Goal: Task Accomplishment & Management: Use online tool/utility

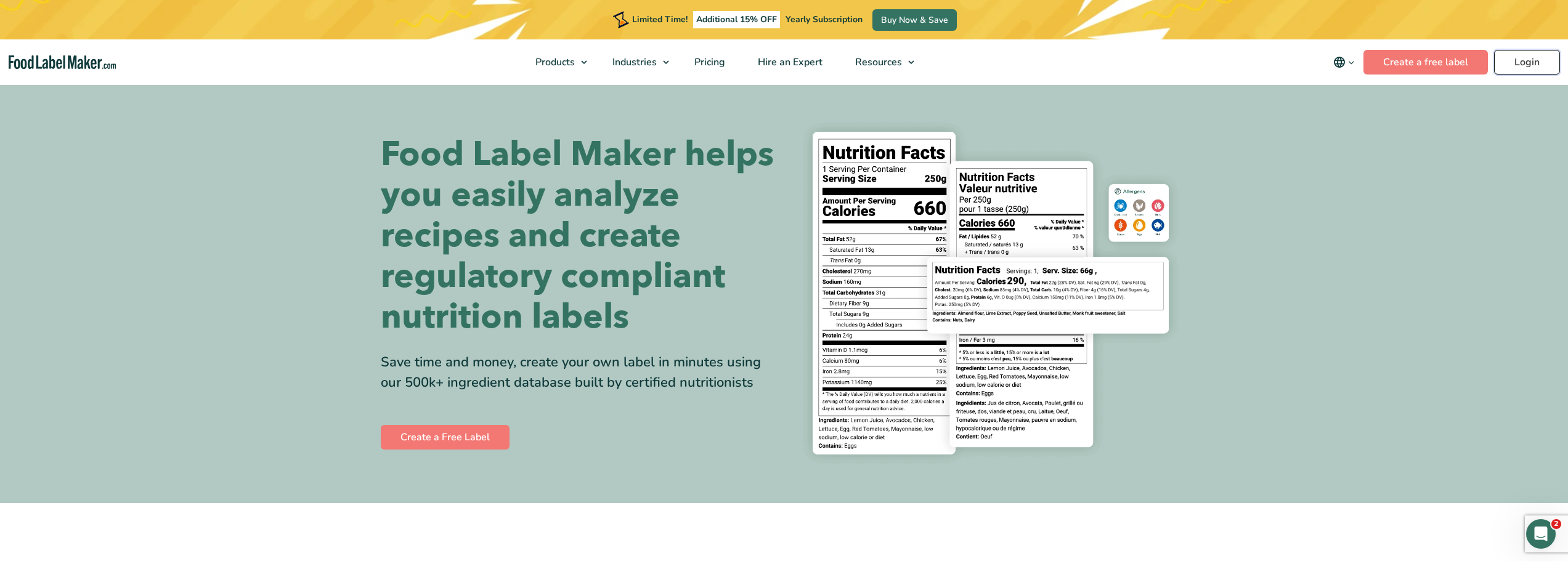
click at [1531, 65] on link "Login" at bounding box center [1527, 62] width 66 height 25
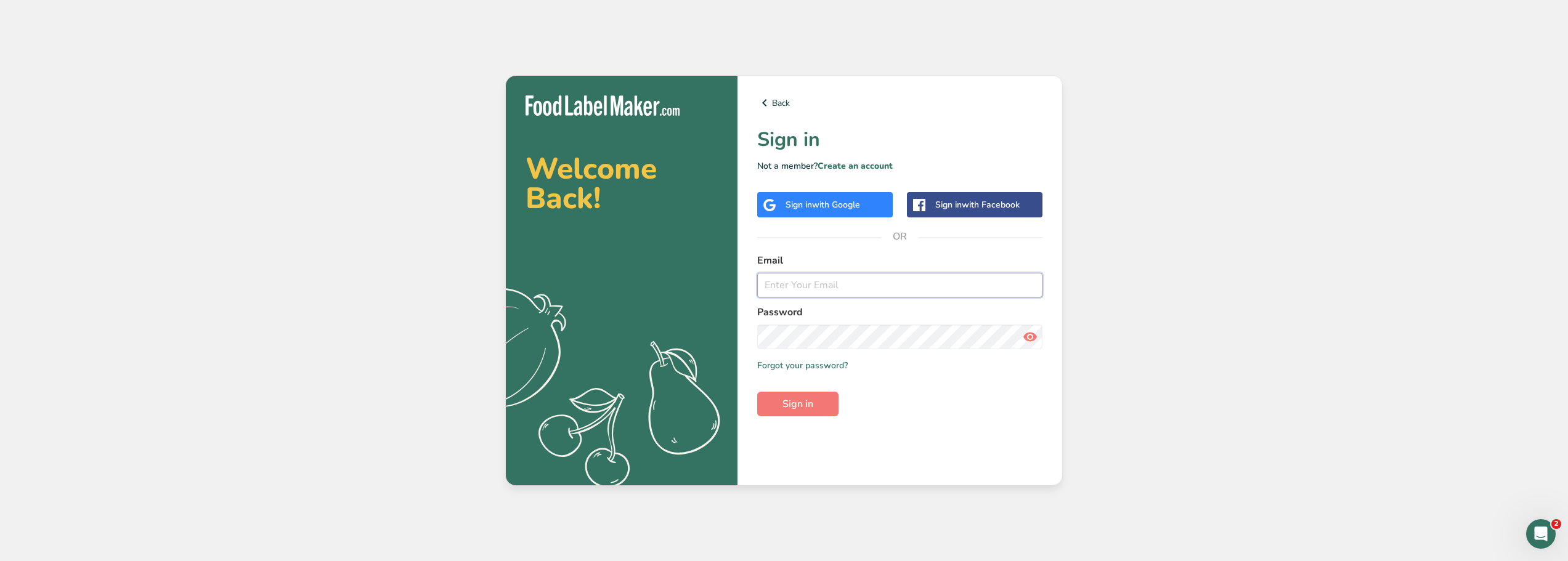
type input "diurka.sotomayor@goodnutritionllc.com"
click at [1032, 335] on icon at bounding box center [1030, 337] width 15 height 22
click at [794, 405] on span "Sign in" at bounding box center [798, 403] width 31 height 15
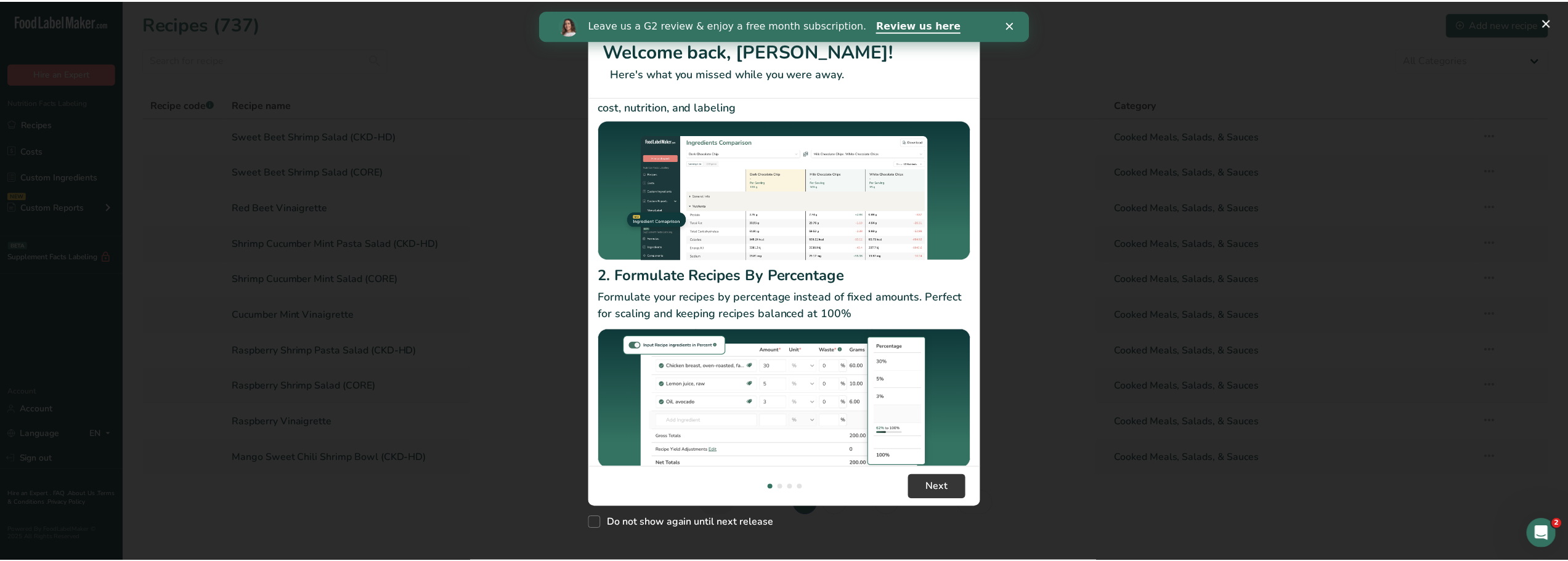
scroll to position [65, 0]
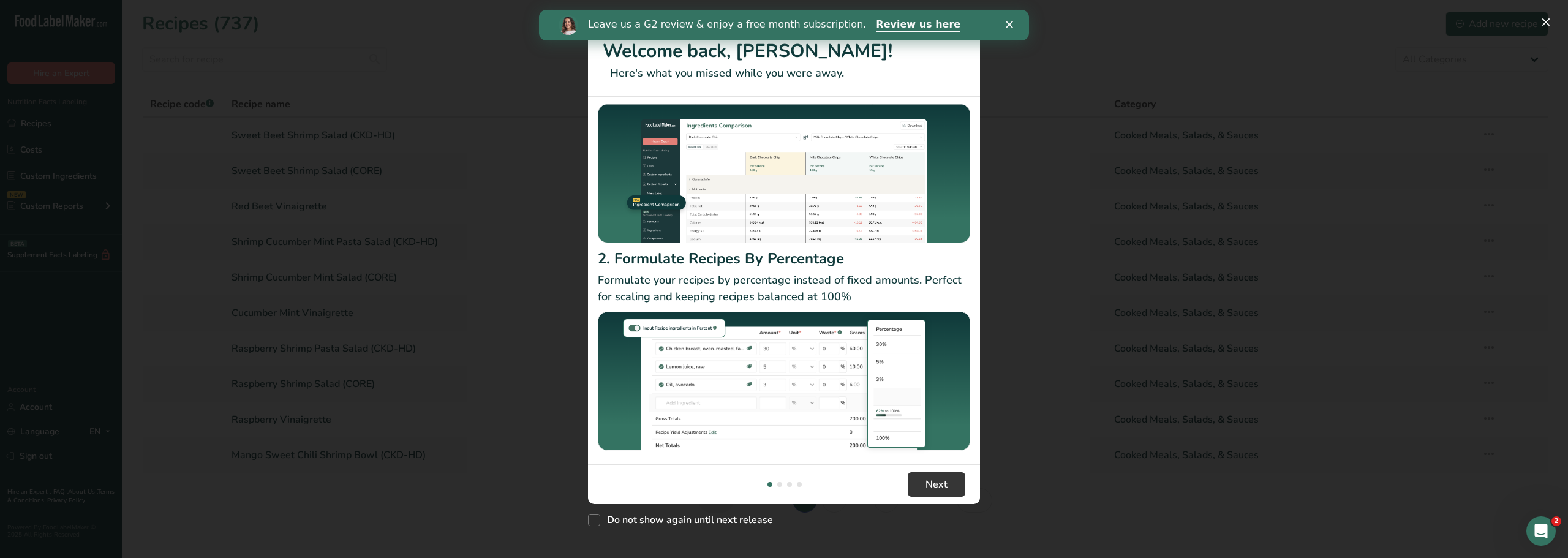
click at [1008, 22] on icon "Close" at bounding box center [1009, 25] width 8 height 8
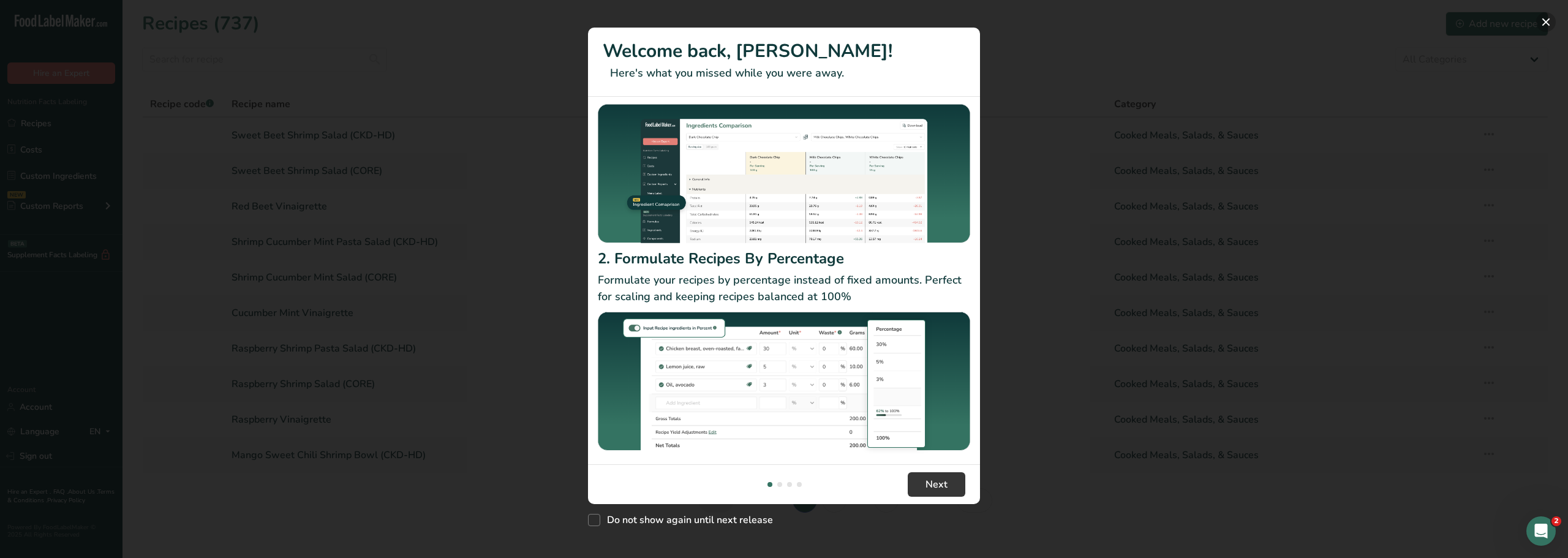
click at [1547, 20] on button "New Features" at bounding box center [1546, 22] width 19 height 19
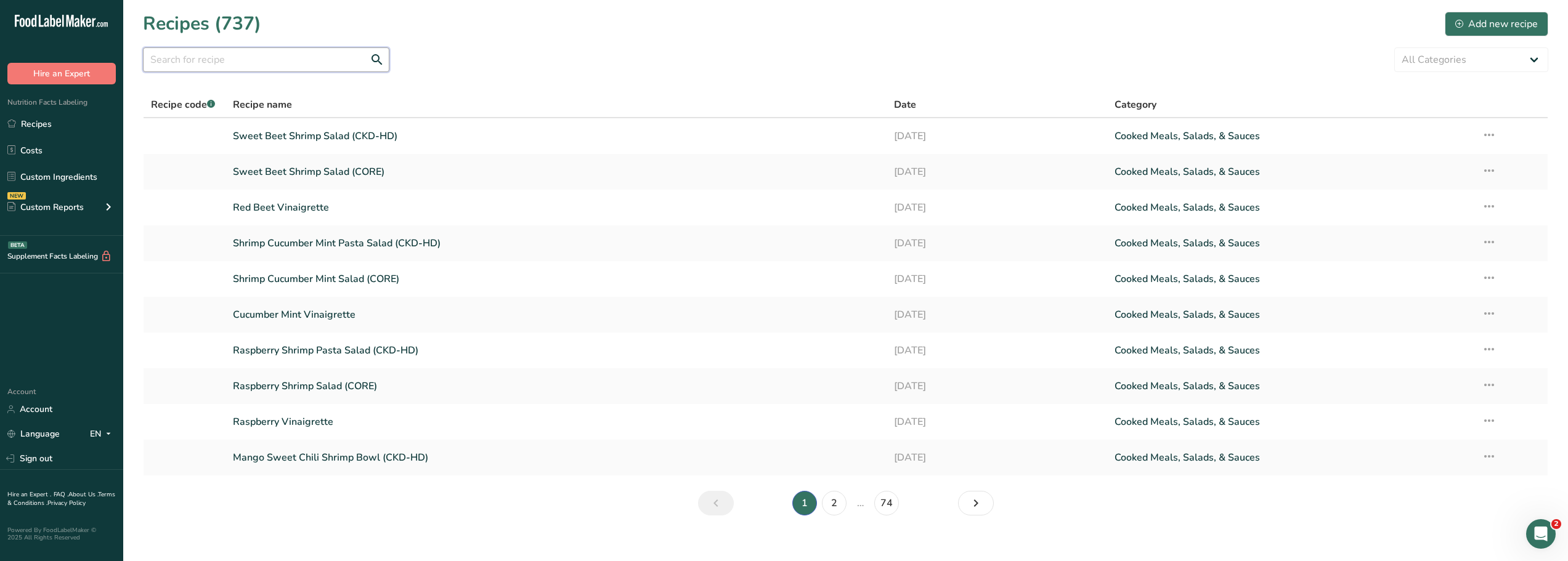
click at [154, 60] on input "text" at bounding box center [266, 60] width 246 height 25
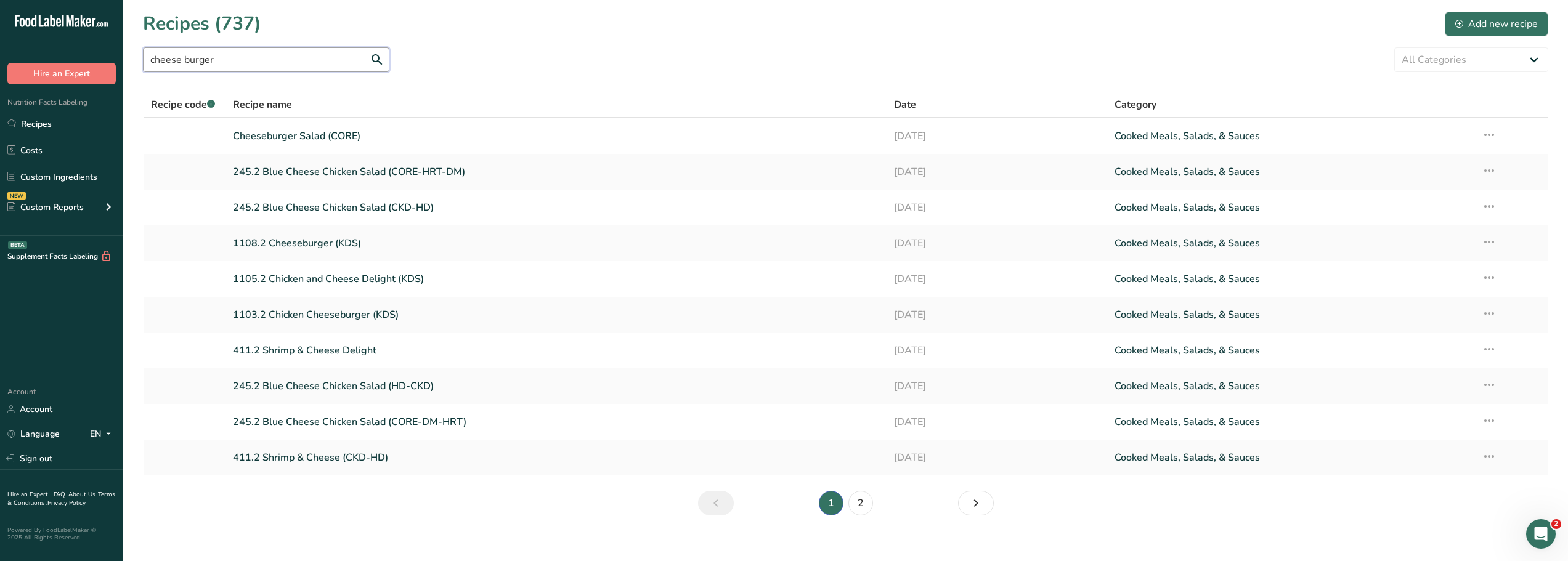
type input "cheese burger"
click at [291, 139] on link "Cheeseburger Salad (CORE)" at bounding box center [556, 135] width 647 height 26
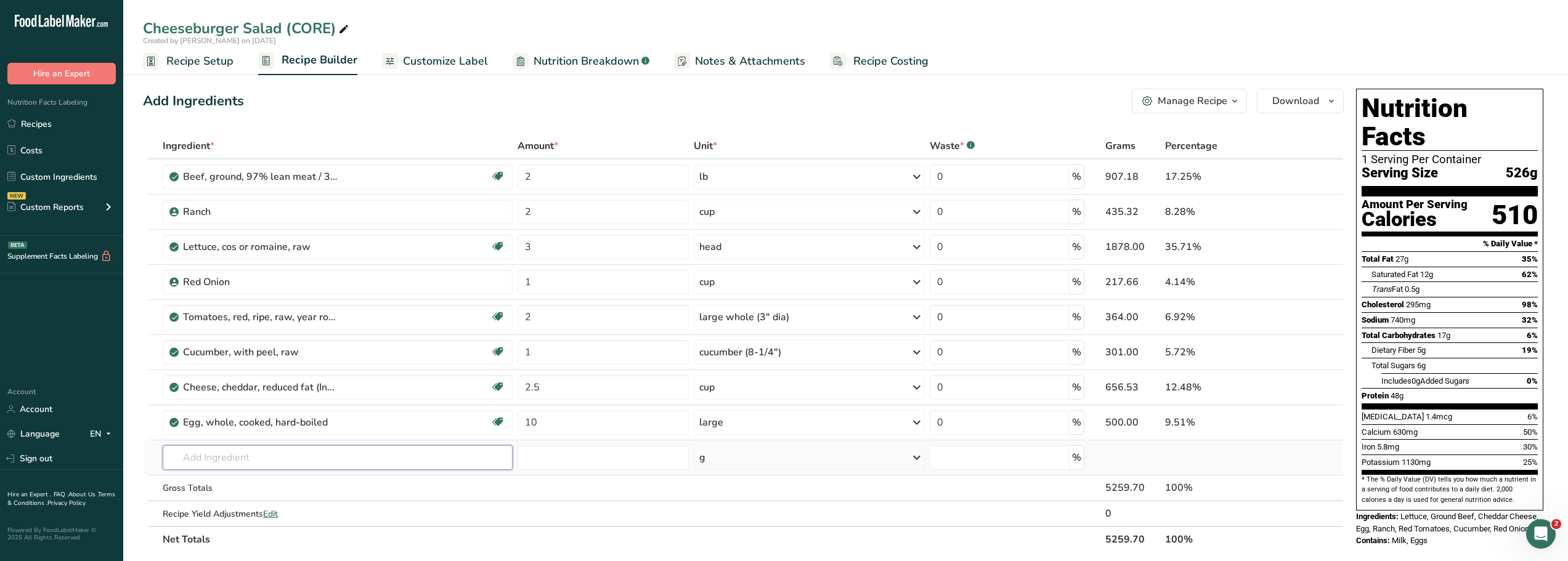
click at [191, 460] on input "text" at bounding box center [338, 457] width 350 height 25
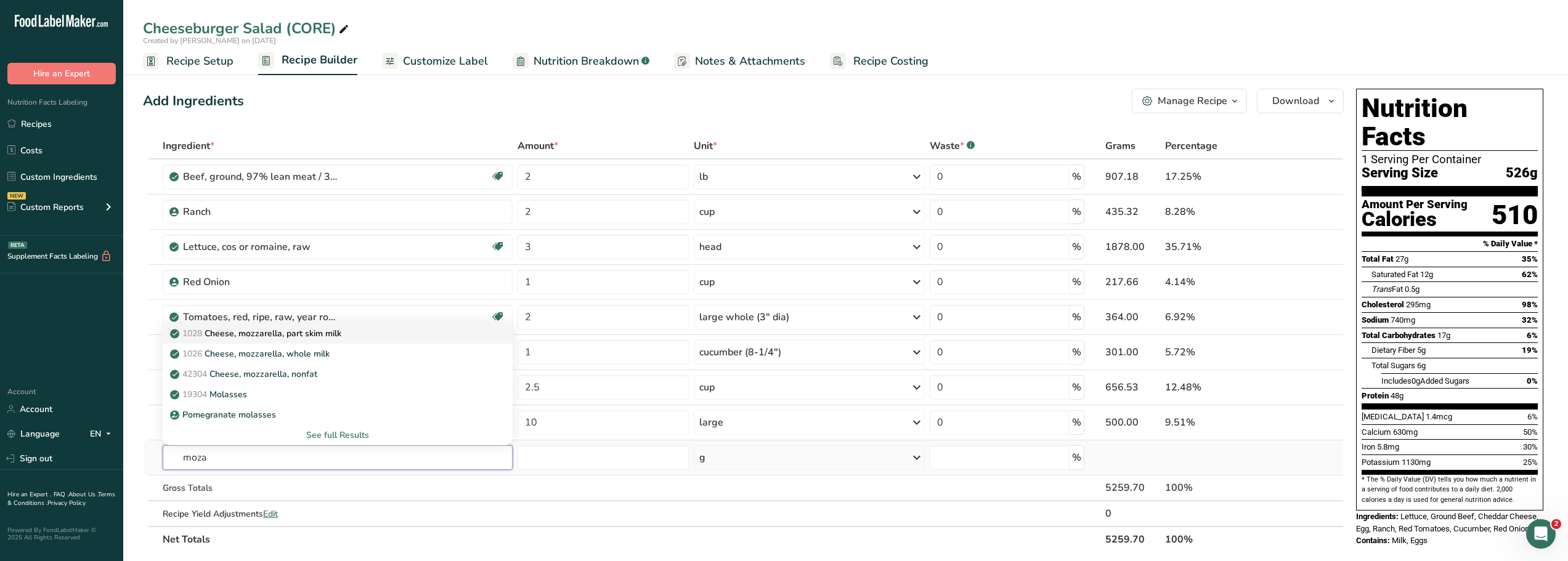
type input "moza"
click at [280, 337] on p "1028 Cheese, mozzarella, part skim milk" at bounding box center [257, 334] width 169 height 13
type input "Cheese, mozzarella, part skim milk"
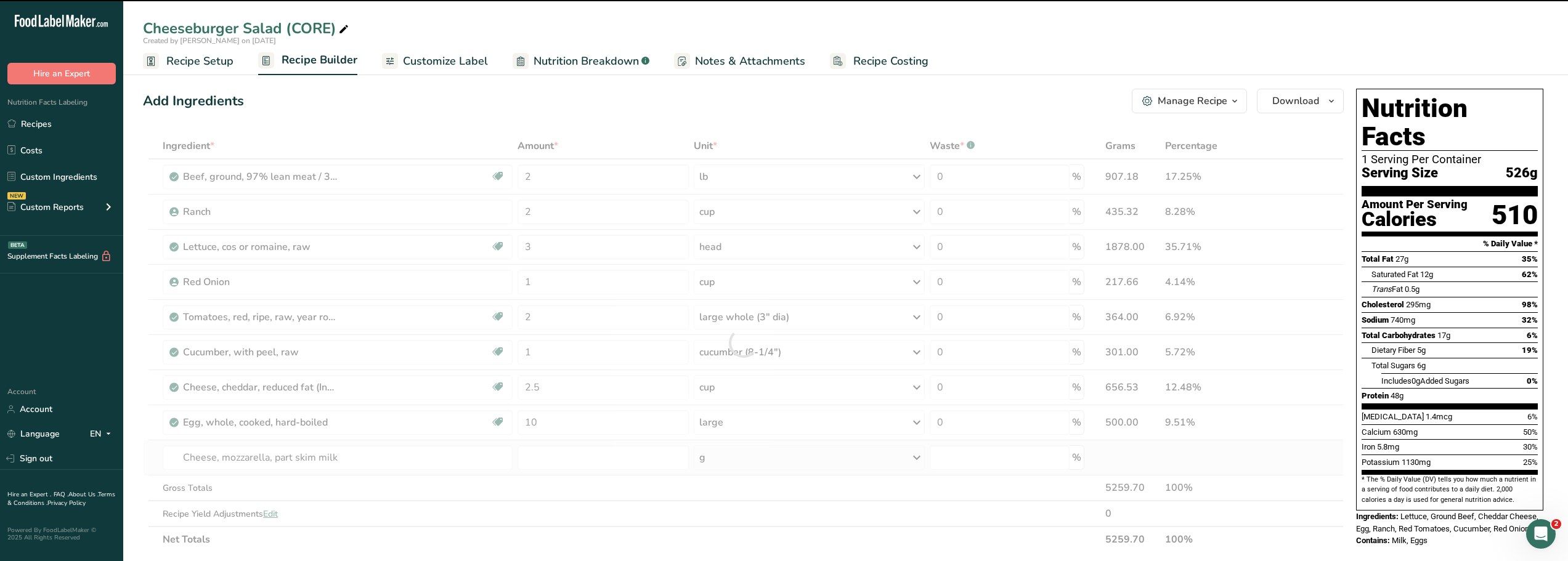
type input "0"
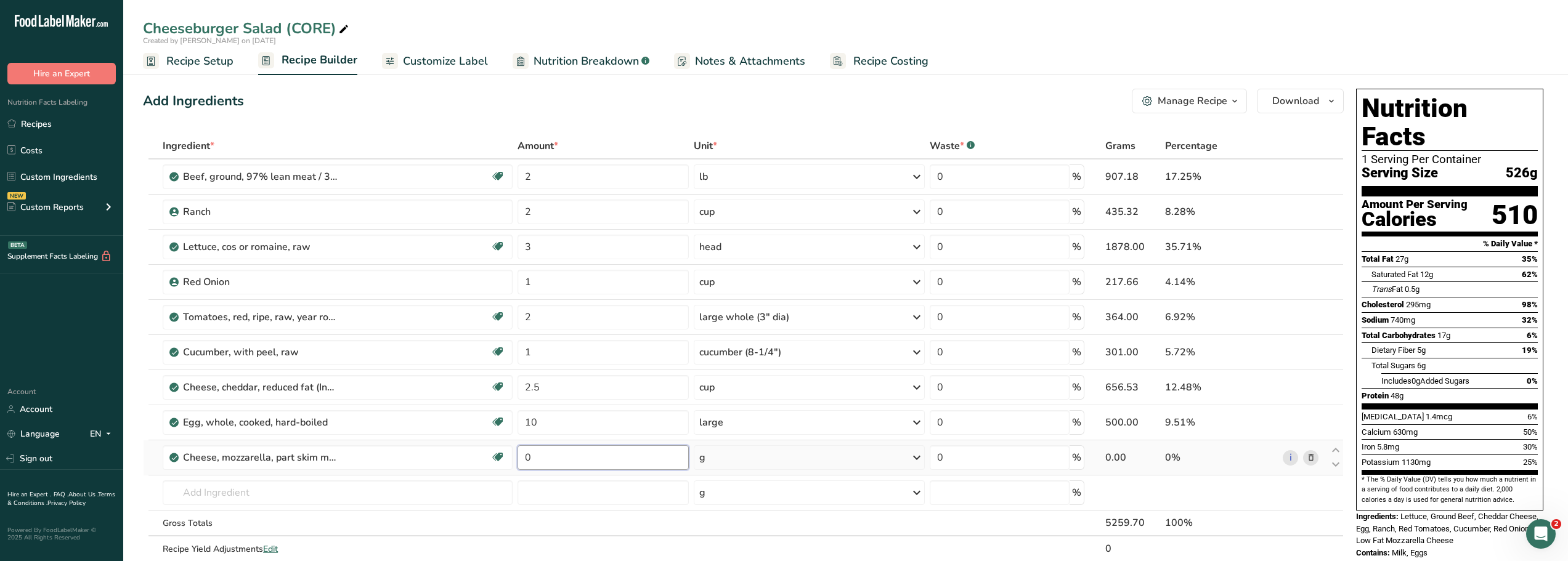
click at [538, 460] on input "0" at bounding box center [602, 457] width 170 height 25
click at [918, 456] on div "Ingredient * Amount * Unit * Waste * .a-a{fill:#347362;}.b-a{fill:#fff;} Grams …" at bounding box center [743, 360] width 1201 height 454
click at [918, 456] on icon at bounding box center [916, 457] width 15 height 22
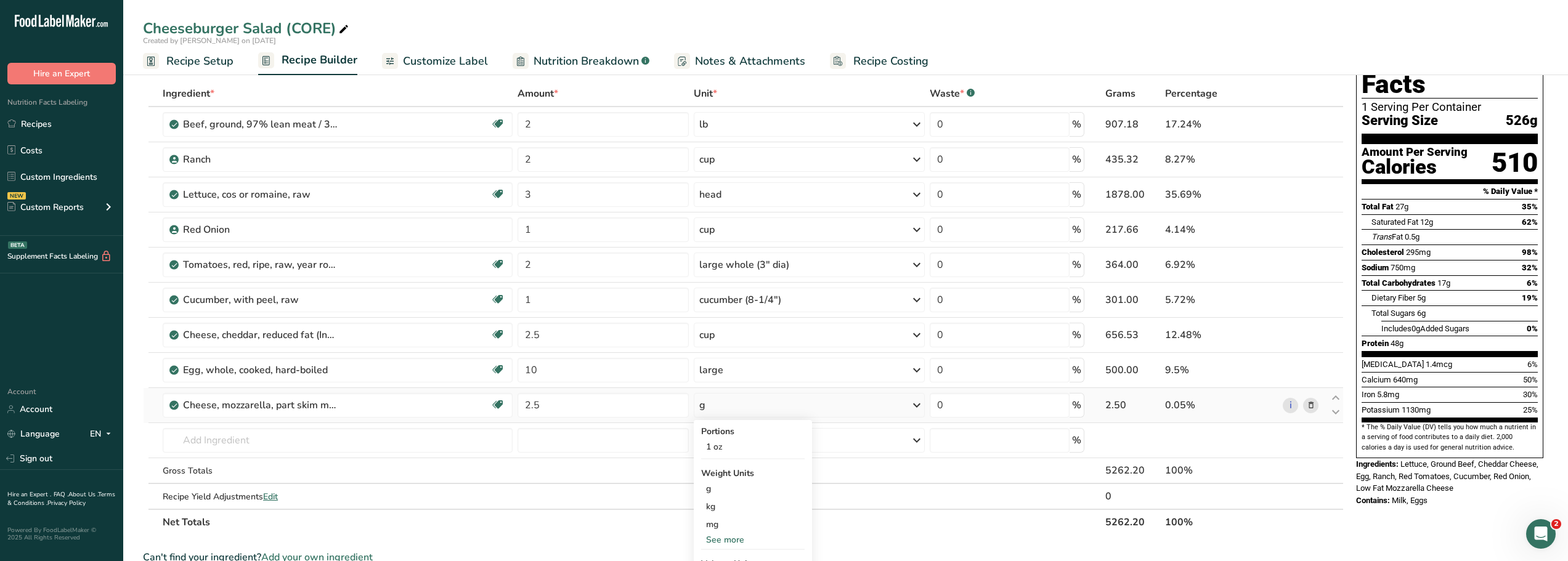
scroll to position [53, 0]
click at [552, 405] on input "2.5" at bounding box center [602, 405] width 170 height 25
type input "2"
click at [553, 335] on div "Ingredient * Amount * Unit * Waste * .a-a{fill:#347362;}.b-a{fill:#fff;} Grams …" at bounding box center [743, 306] width 1201 height 454
click at [547, 405] on div "Ingredient * Amount * Unit * Waste * .a-a{fill:#347362;}.b-a{fill:#fff;} Grams …" at bounding box center [743, 306] width 1201 height 454
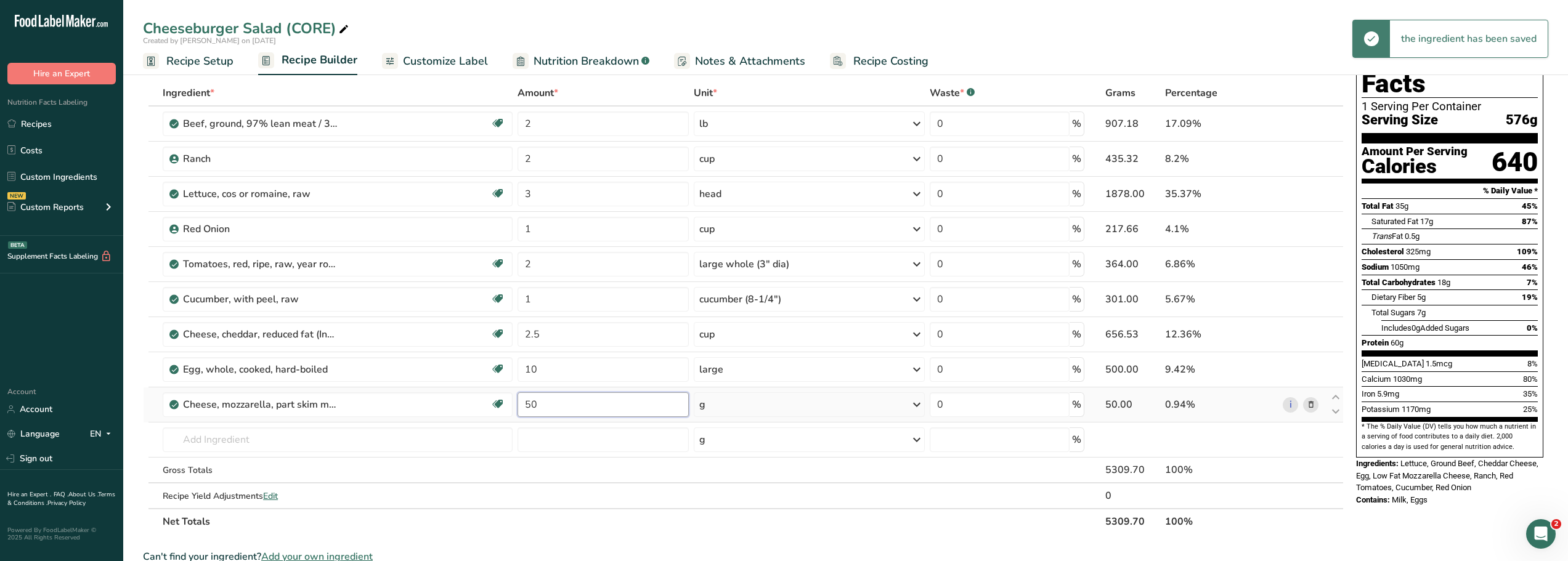
type input "5"
type input "650"
click at [585, 336] on div "Ingredient * Amount * Unit * Waste * .a-a{fill:#347362;}.b-a{fill:#fff;} Grams …" at bounding box center [743, 306] width 1201 height 454
type input "2"
type input "0"
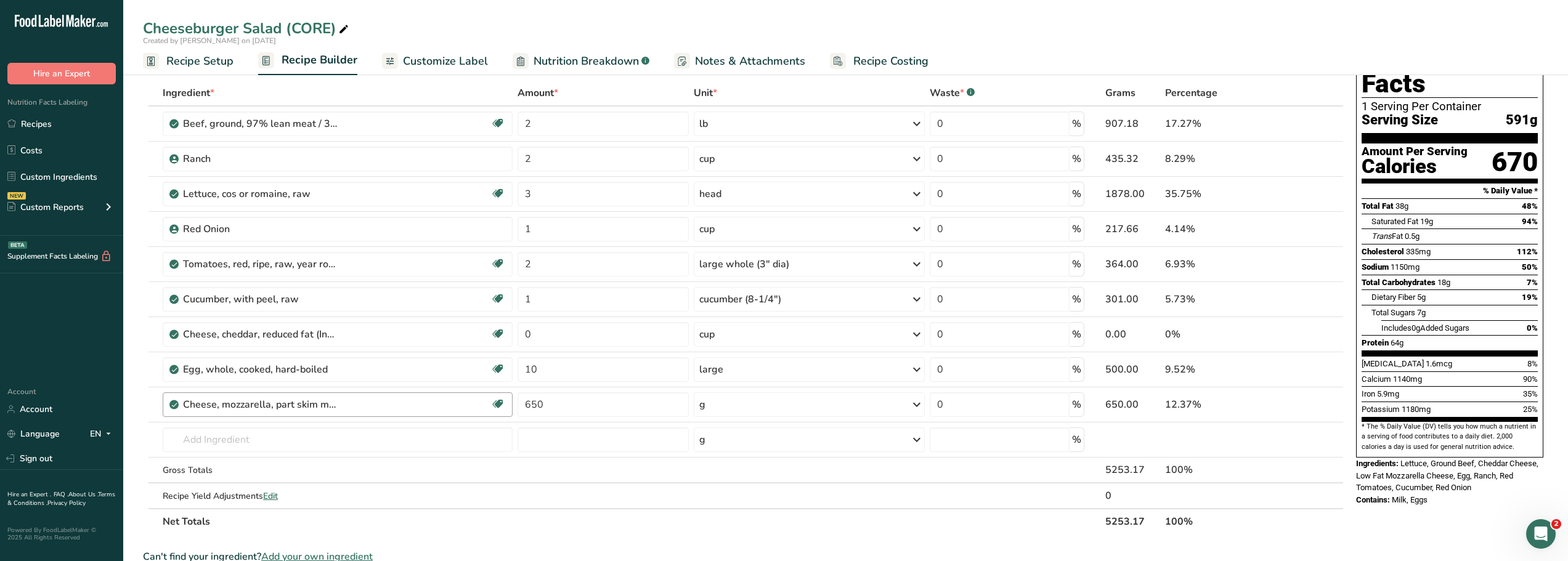
click at [451, 405] on div "Ingredient * Amount * Unit * Waste * .a-a{fill:#347362;}.b-a{fill:#fff;} Grams …" at bounding box center [743, 306] width 1201 height 454
click at [531, 333] on input "0" at bounding box center [602, 334] width 170 height 25
type input "2"
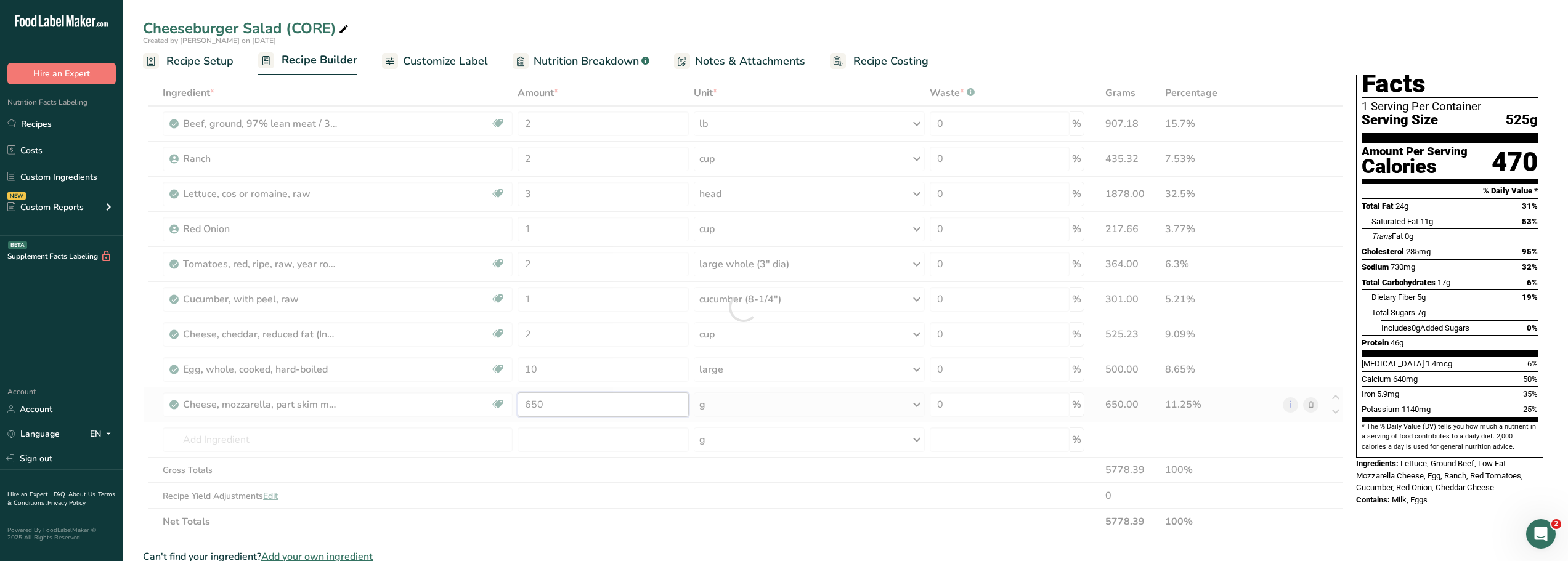
click at [548, 405] on div "Ingredient * Amount * Unit * Waste * .a-a{fill:#347362;}.b-a{fill:#fff;} Grams …" at bounding box center [743, 306] width 1201 height 454
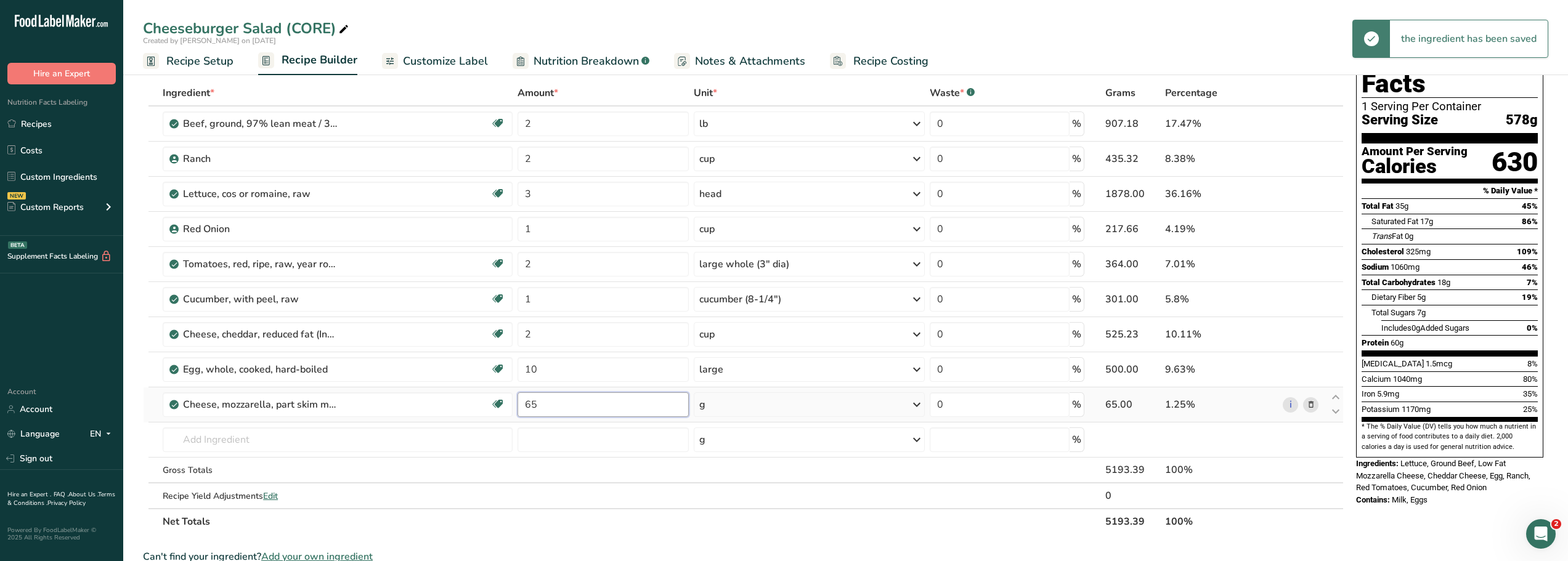
type input "6"
type input "500"
click at [538, 334] on div "Ingredient * Amount * Unit * Waste * .a-a{fill:#347362;}.b-a{fill:#fff;} Grams …" at bounding box center [743, 306] width 1201 height 454
type input "0"
click at [571, 405] on div "Ingredient * Amount * Unit * Waste * .a-a{fill:#347362;}.b-a{fill:#fff;} Grams …" at bounding box center [743, 306] width 1201 height 454
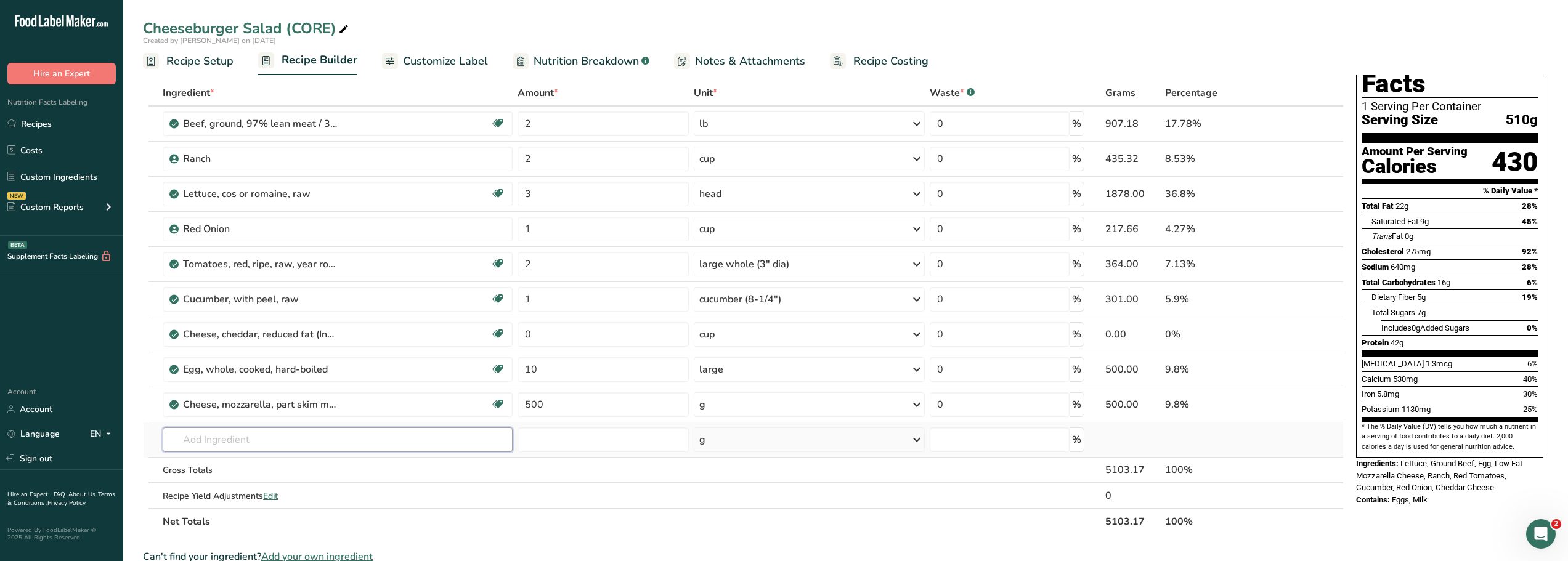
click at [197, 442] on div "Ingredient * Amount * Unit * Waste * .a-a{fill:#347362;}.b-a{fill:#fff;} Grams …" at bounding box center [743, 306] width 1201 height 454
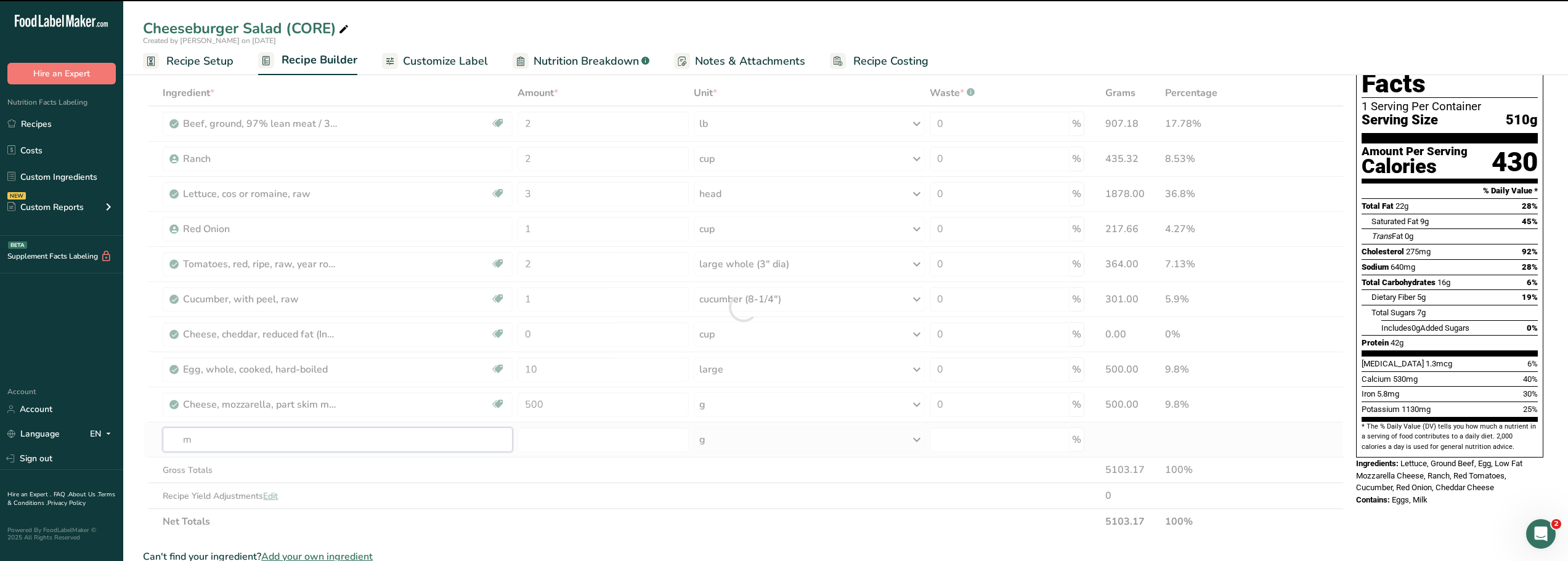
type input "mo"
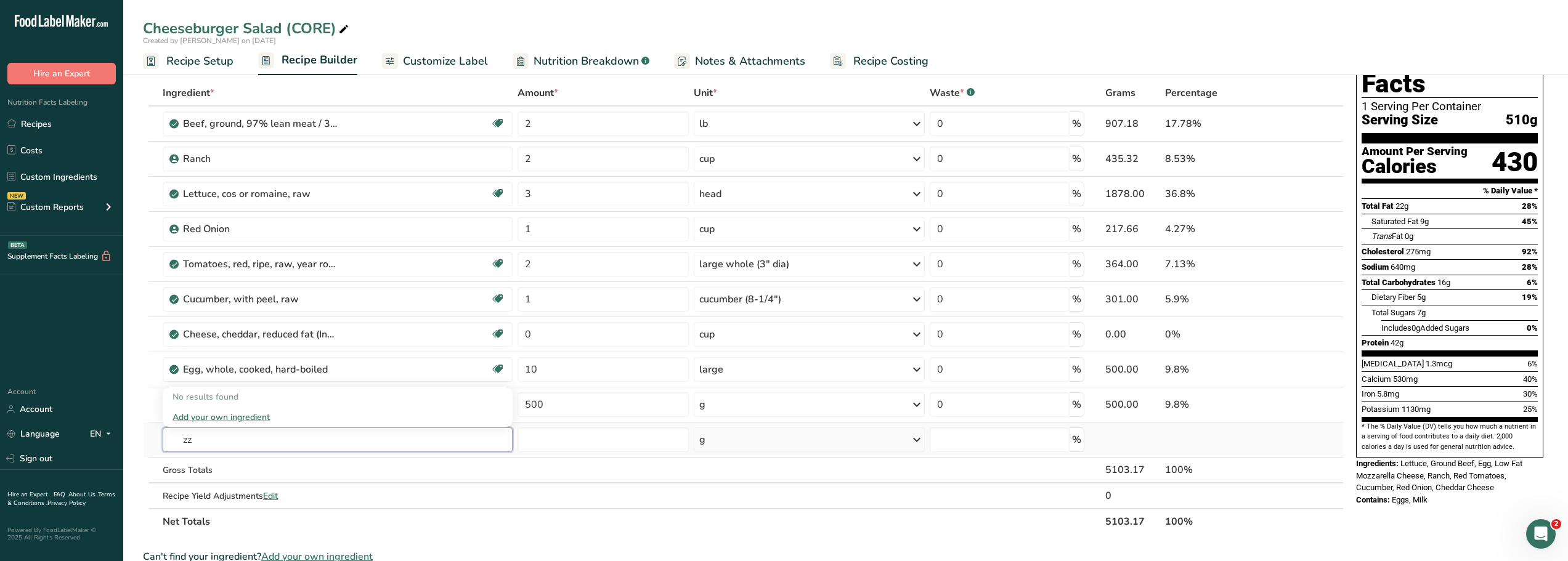
type input "z"
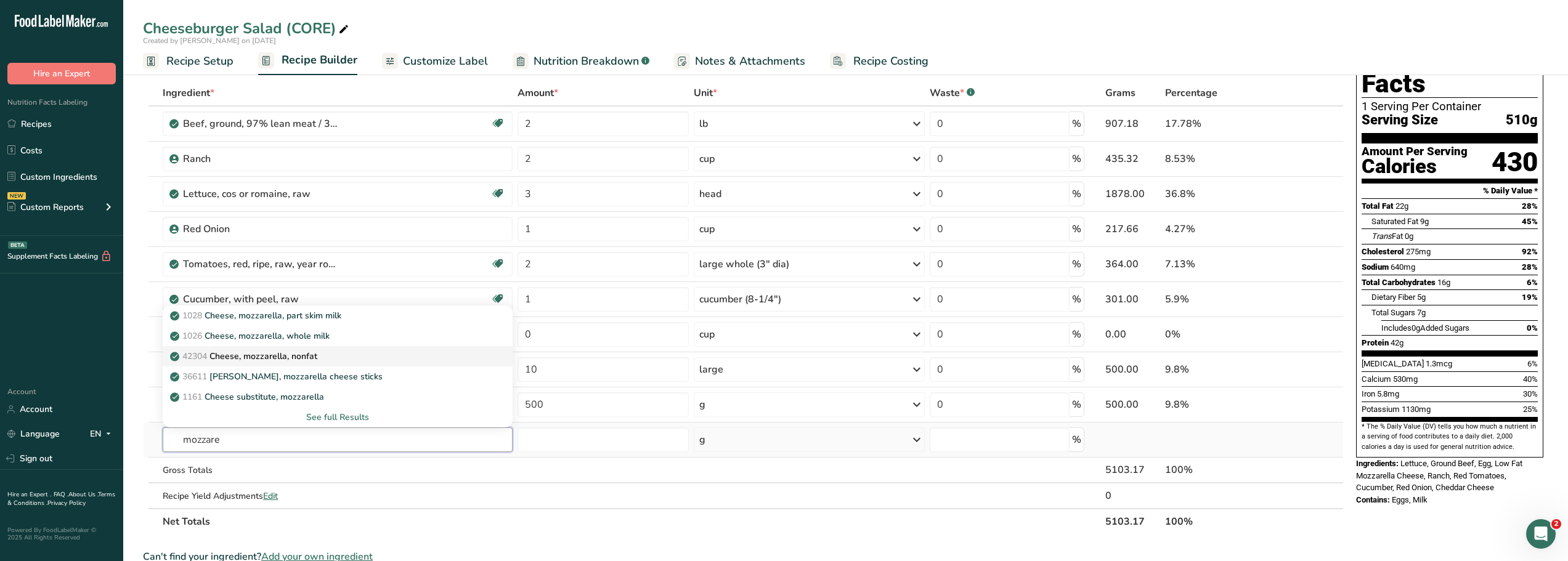
type input "mozzare"
click at [229, 357] on p "42304 Cheese, mozzarella, nonfat" at bounding box center [245, 356] width 145 height 13
type input "Cheese, mozzarella, nonfat"
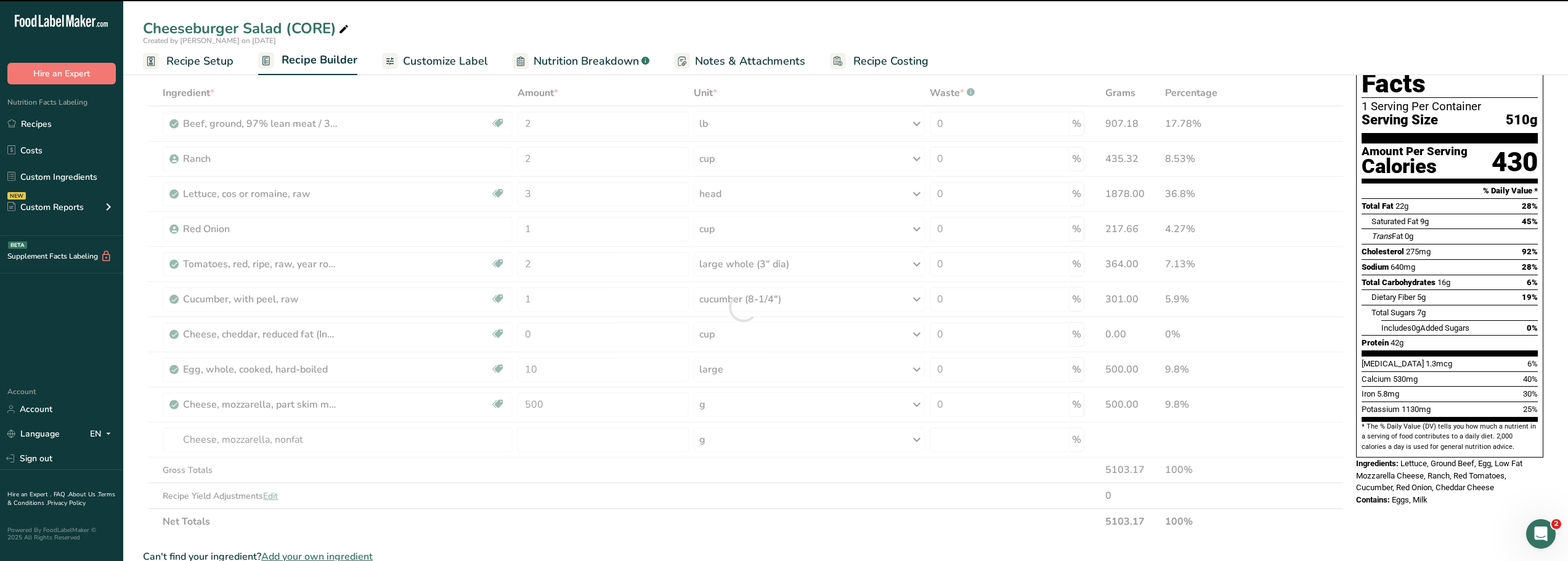
type input "0"
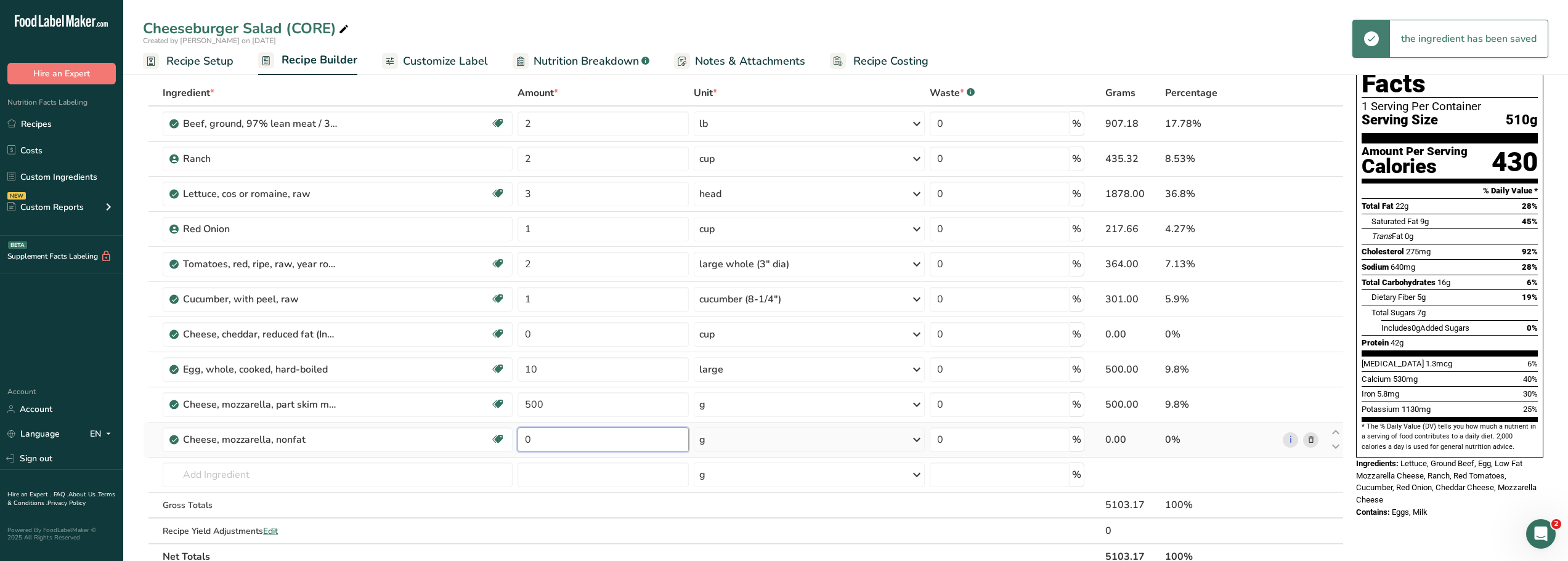
click at [537, 441] on input "0" at bounding box center [602, 440] width 170 height 25
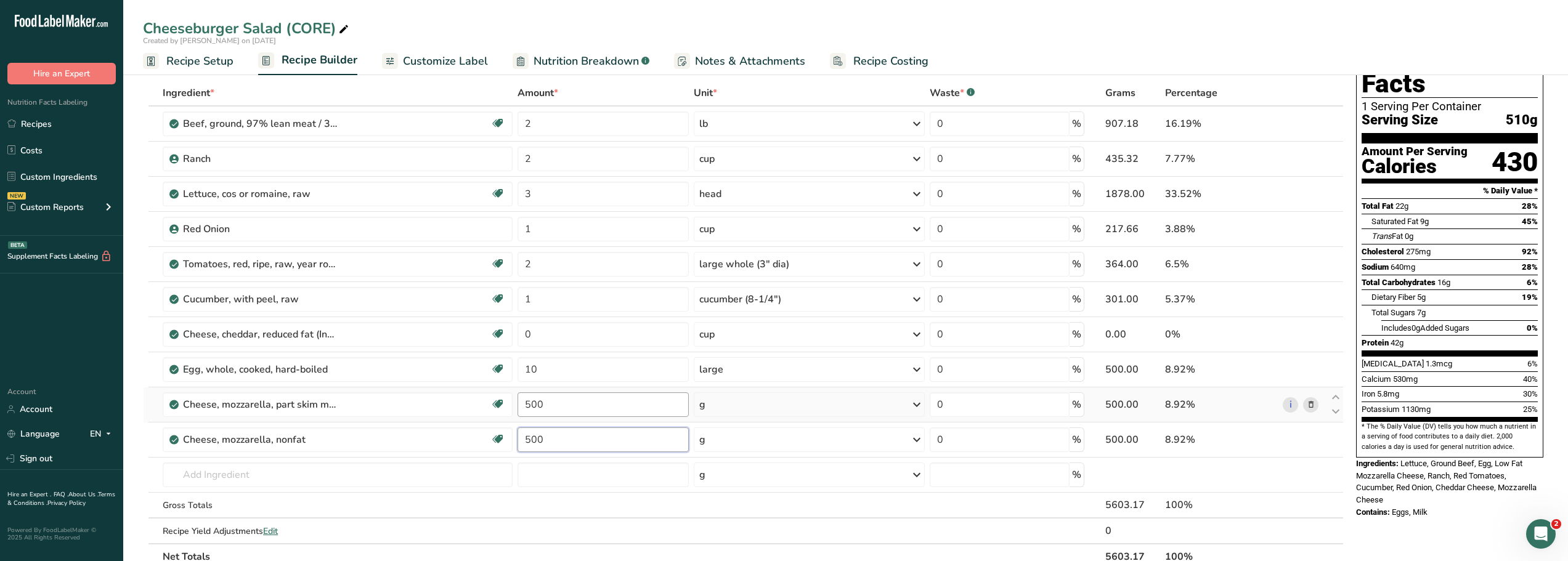
type input "500"
click at [562, 405] on div "Ingredient * Amount * Unit * Waste * .a-a{fill:#347362;}.b-a{fill:#fff;} Grams …" at bounding box center [743, 324] width 1201 height 490
type input "5"
type input "0"
click at [561, 444] on div "Ingredient * Amount * Unit * Waste * .a-a{fill:#347362;}.b-a{fill:#fff;} Grams …" at bounding box center [743, 324] width 1201 height 490
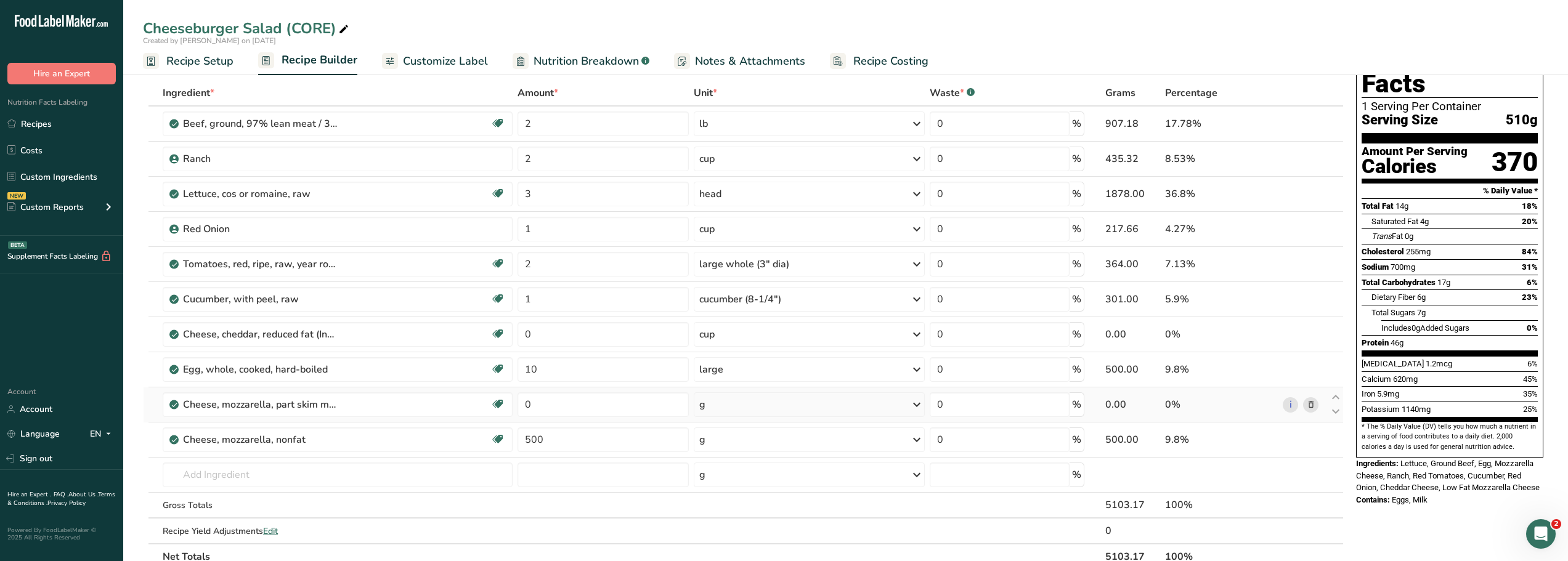
click at [1310, 405] on div "Ingredient * Amount * Unit * Waste * .a-a{fill:#347362;}.b-a{fill:#fff;} Grams …" at bounding box center [743, 324] width 1201 height 490
click at [1310, 337] on icon at bounding box center [1311, 334] width 9 height 13
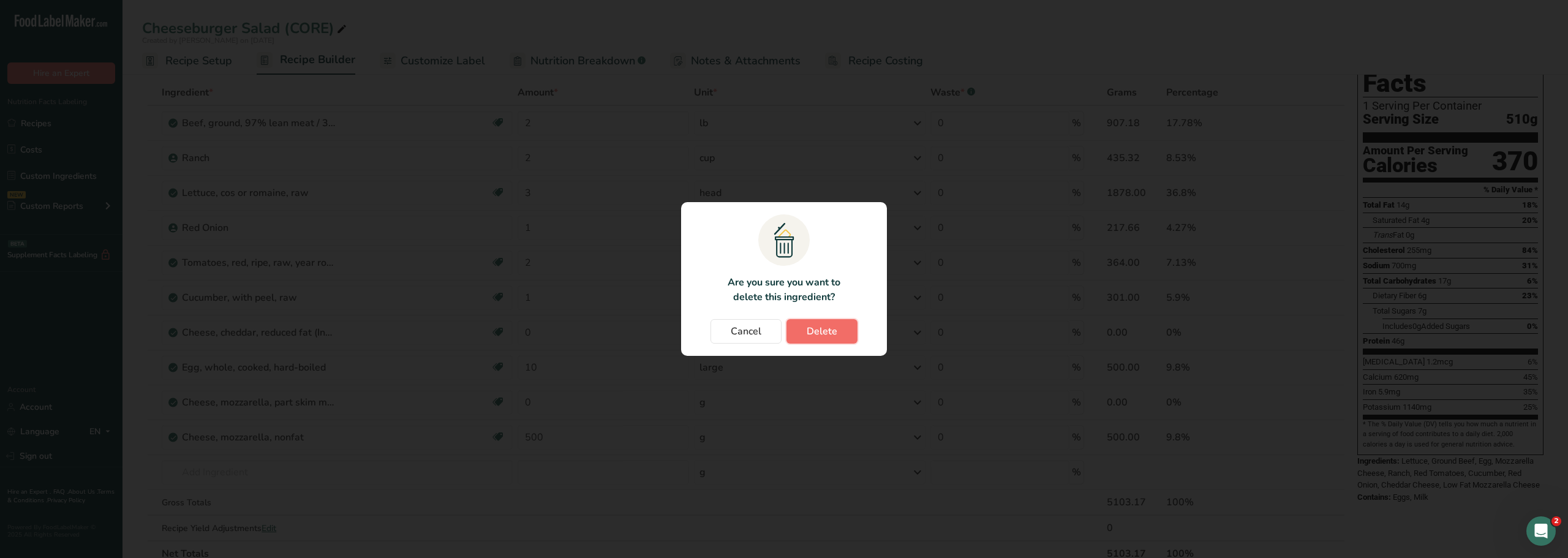
click at [807, 336] on span "Delete" at bounding box center [822, 331] width 31 height 15
type input "10"
type input "0"
type input "500"
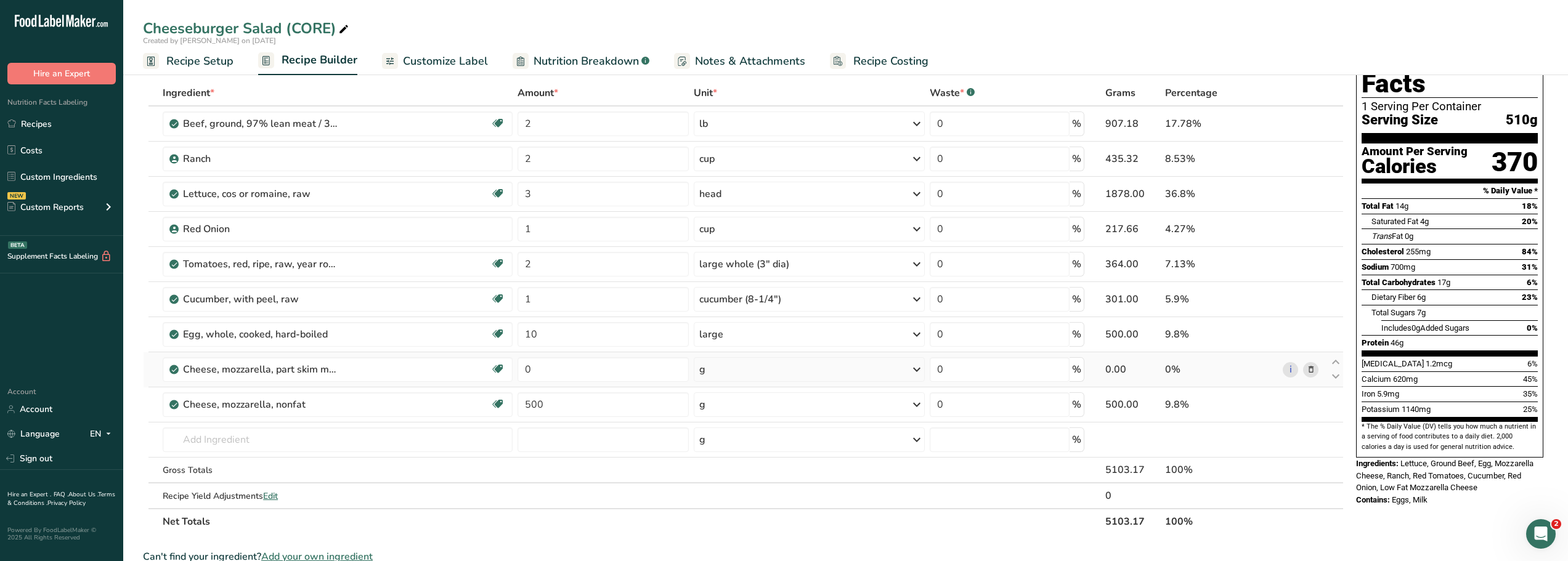
click at [1311, 371] on icon at bounding box center [1311, 369] width 9 height 13
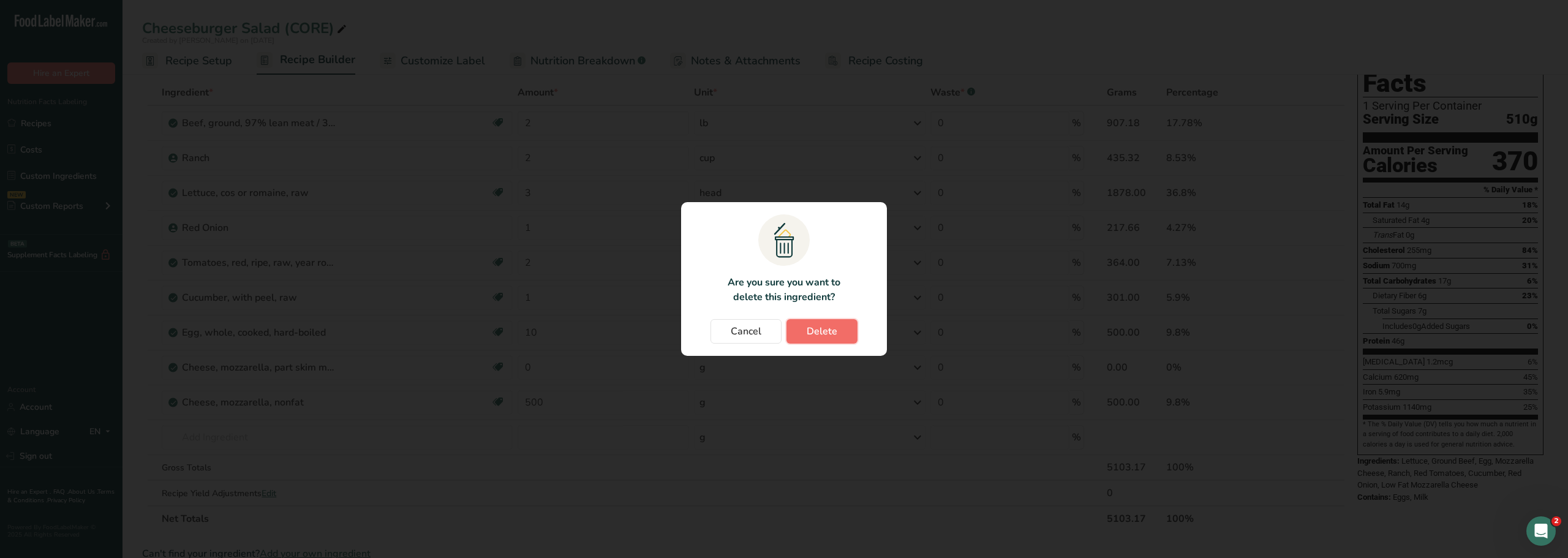
click at [841, 328] on button "Delete" at bounding box center [822, 332] width 71 height 25
type input "500"
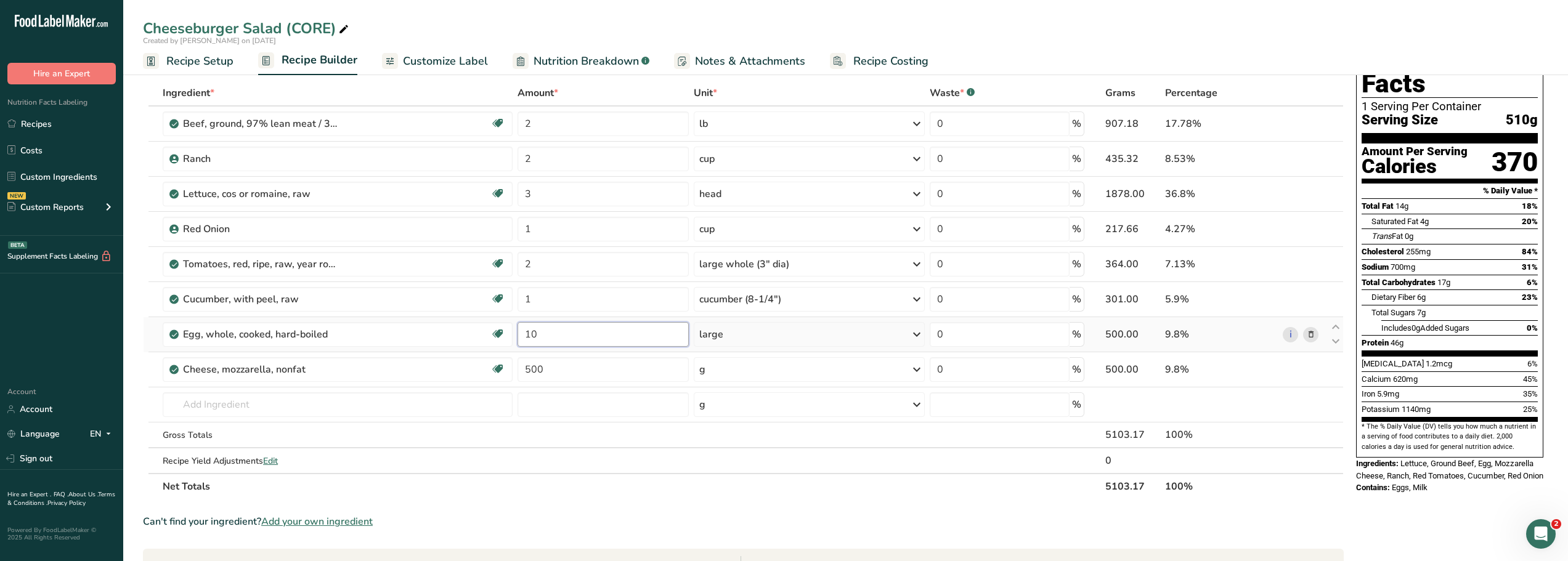
click at [539, 335] on input "10" at bounding box center [602, 334] width 170 height 25
type input "1"
type input "5"
click at [174, 405] on div "Ingredient * Amount * Unit * Waste * .a-a{fill:#347362;}.b-a{fill:#fff;} Grams …" at bounding box center [743, 289] width 1201 height 419
click at [918, 335] on icon at bounding box center [916, 334] width 15 height 22
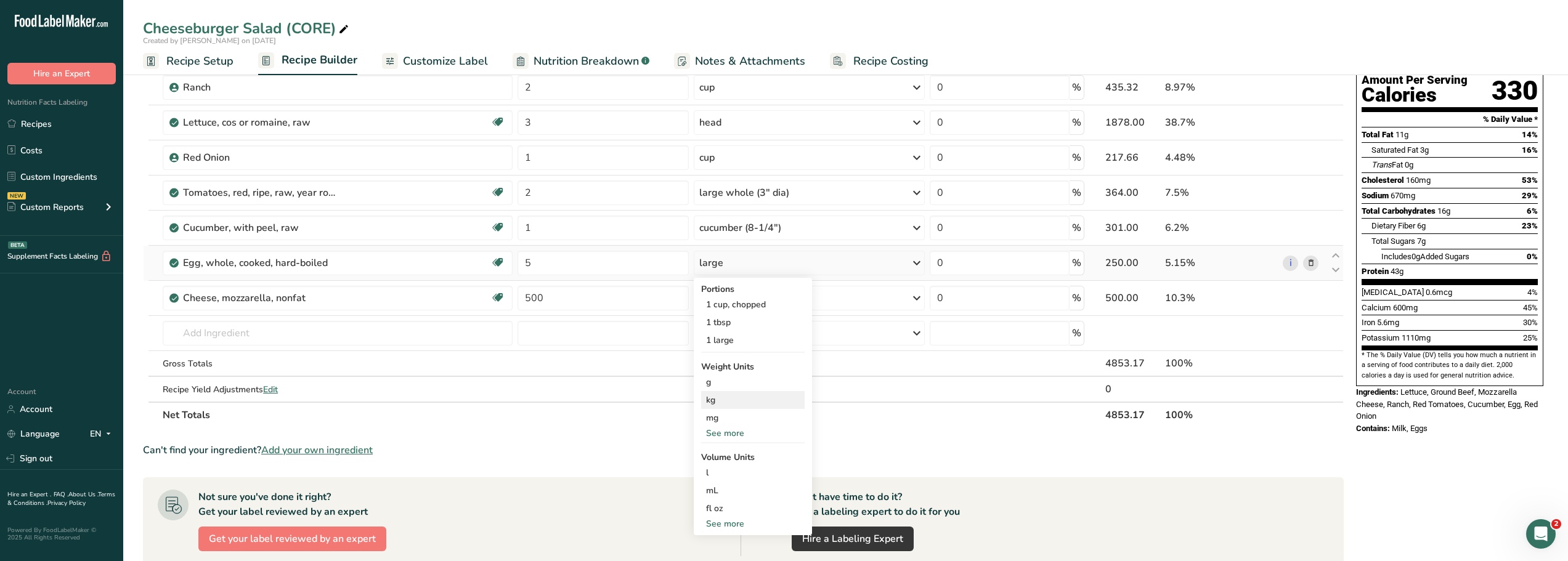
scroll to position [87, 0]
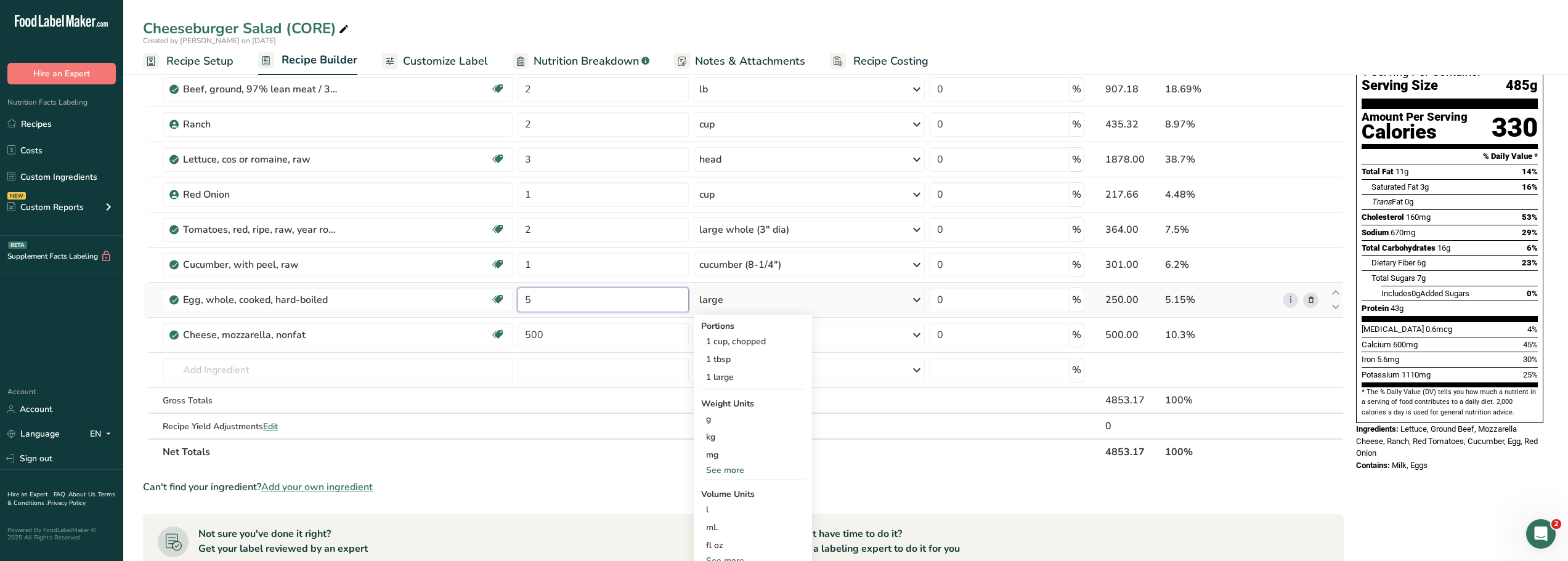
click at [551, 300] on input "5" at bounding box center [602, 300] width 170 height 25
click at [526, 477] on section "Ingredient * Amount * Unit * Waste * .a-a{fill:#347362;}.b-a{fill:#fff;} Grams …" at bounding box center [743, 476] width 1201 height 861
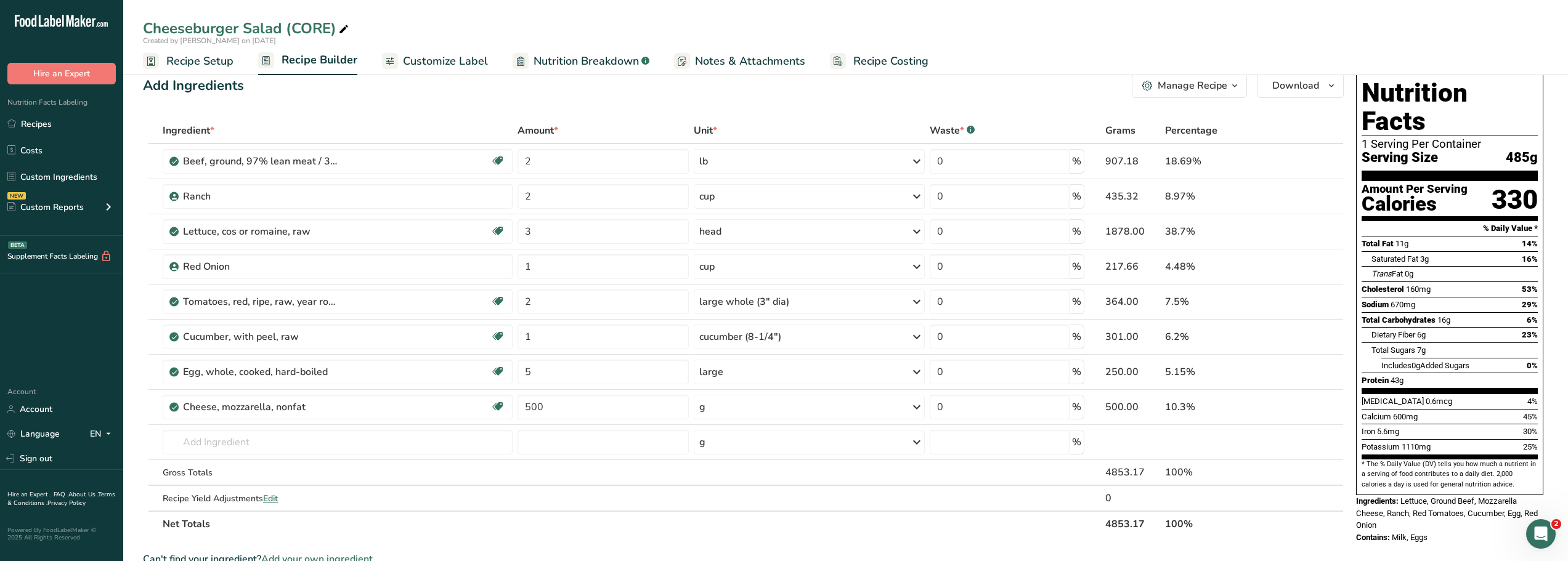
scroll to position [16, 0]
click at [59, 177] on link "Custom Ingredients" at bounding box center [61, 176] width 123 height 23
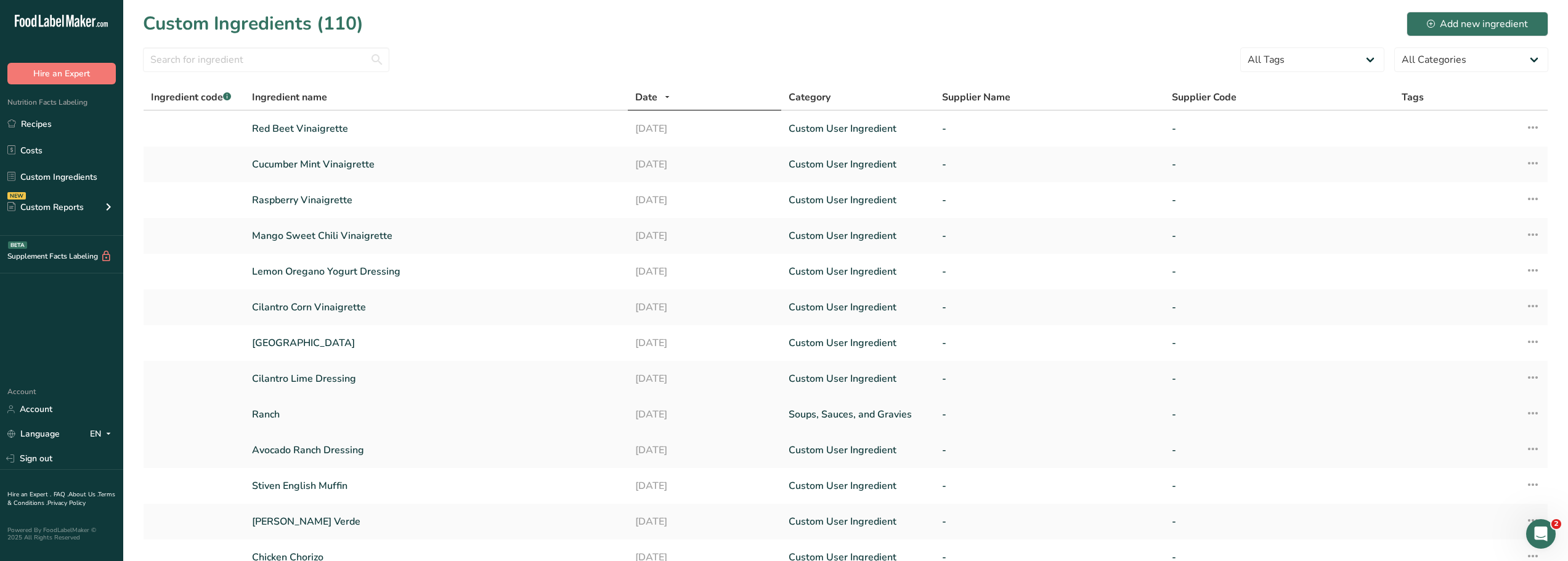
click at [274, 415] on link "Ranch" at bounding box center [436, 414] width 369 height 15
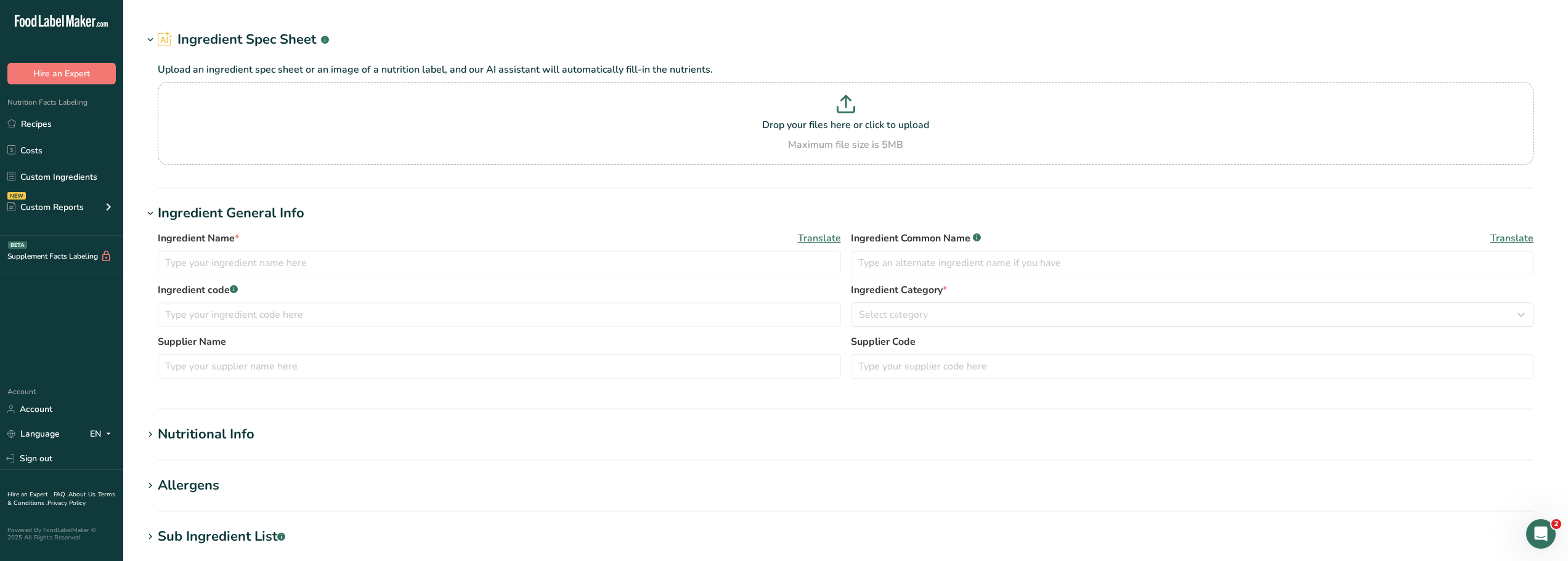
type input "Ranch"
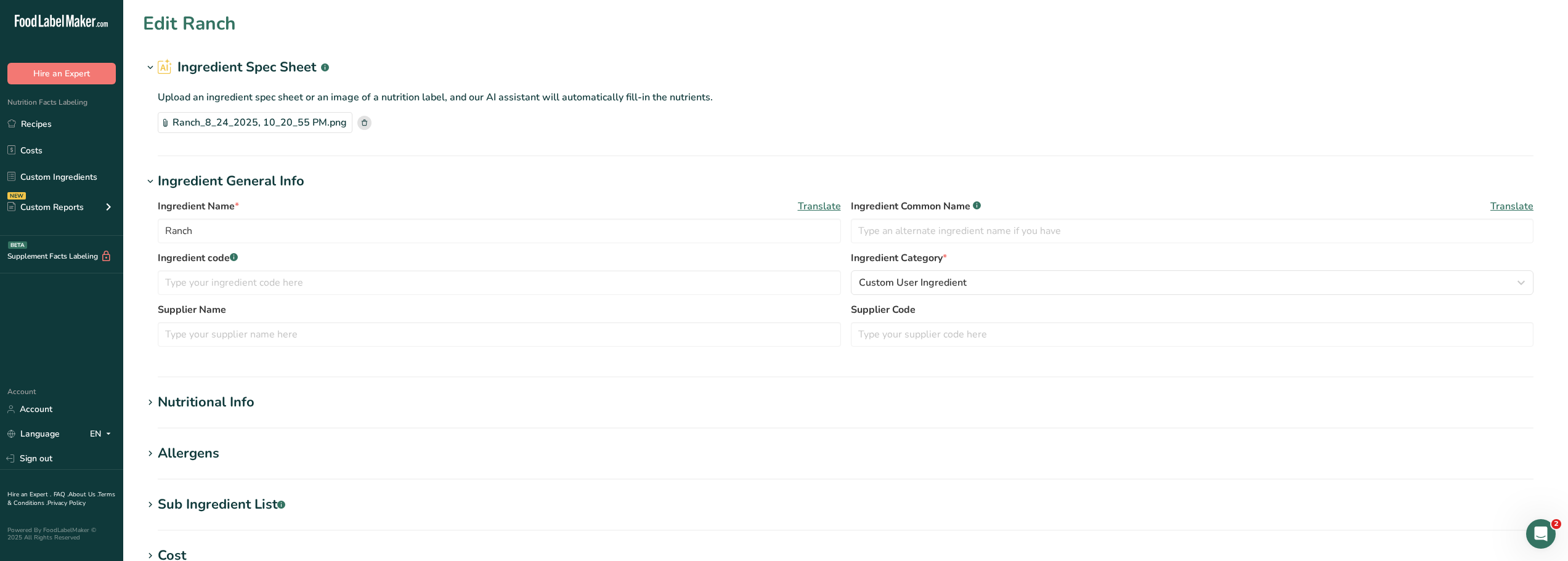
click at [283, 122] on div "Ranch_8_24_2025, 10_20_55 PM.png" at bounding box center [255, 122] width 194 height 21
click at [39, 125] on link "Recipes" at bounding box center [61, 124] width 123 height 23
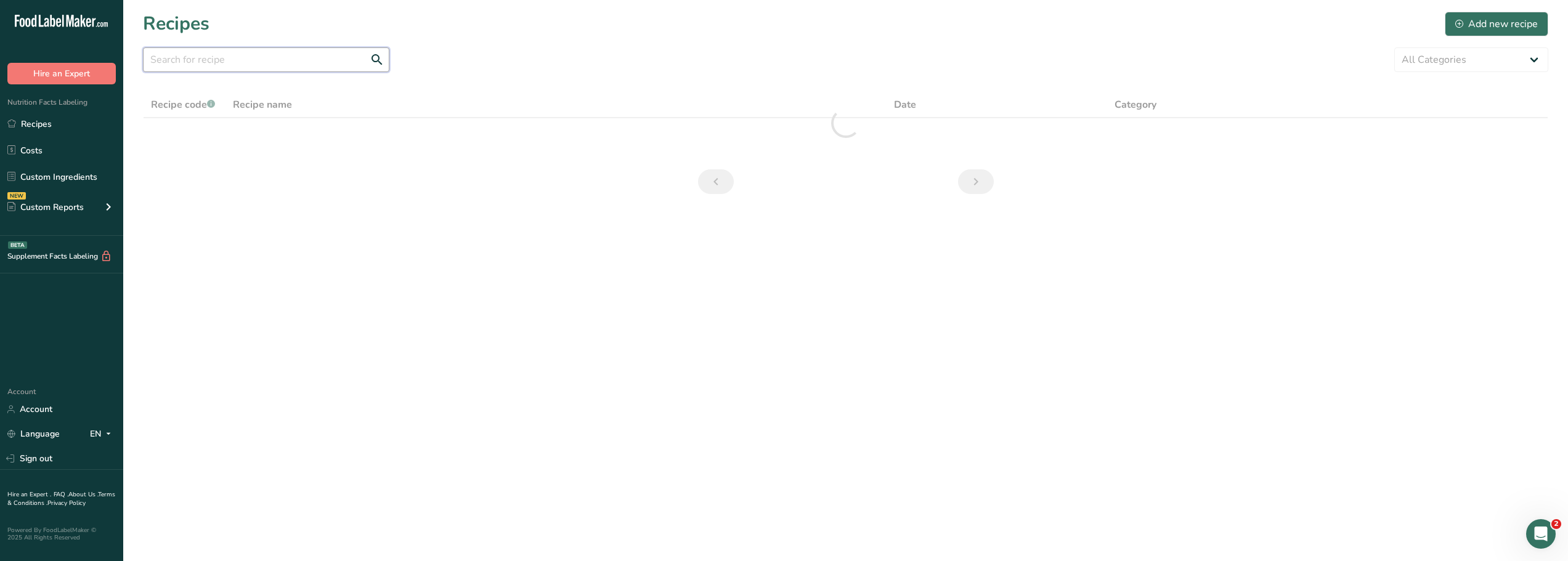
click at [185, 59] on input "text" at bounding box center [266, 60] width 246 height 25
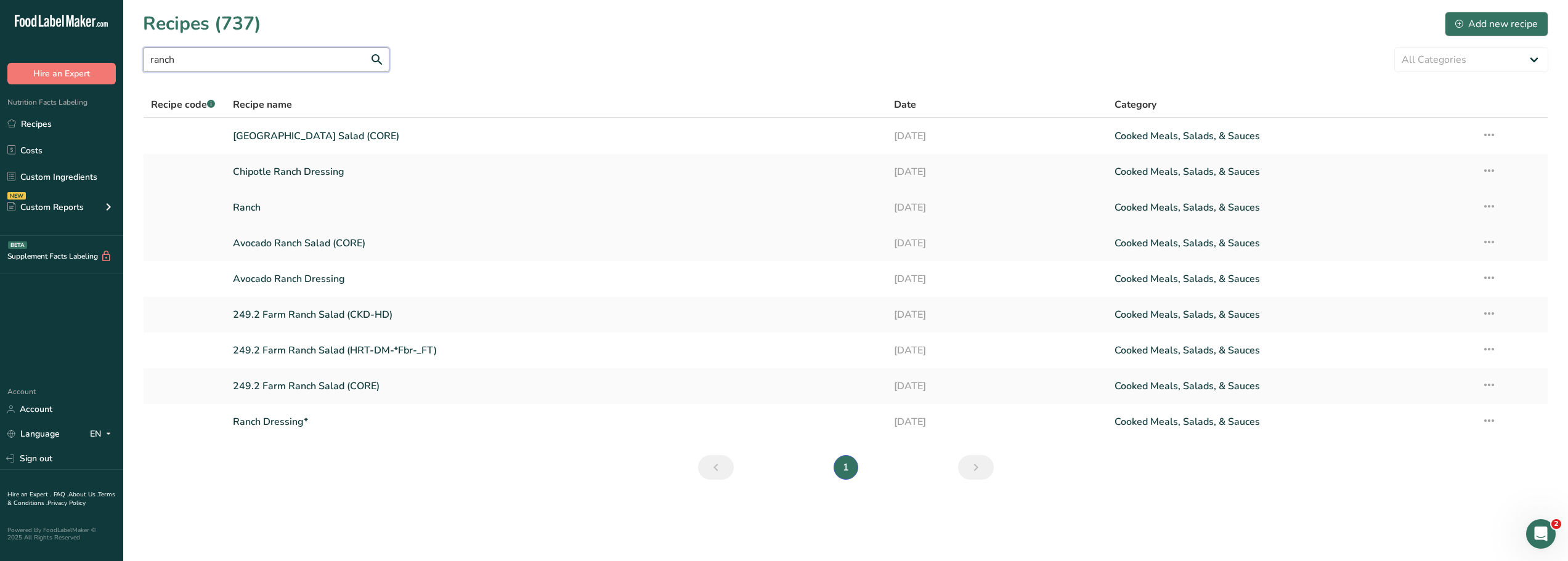
type input "ranch"
click at [256, 207] on link "Ranch" at bounding box center [556, 207] width 647 height 26
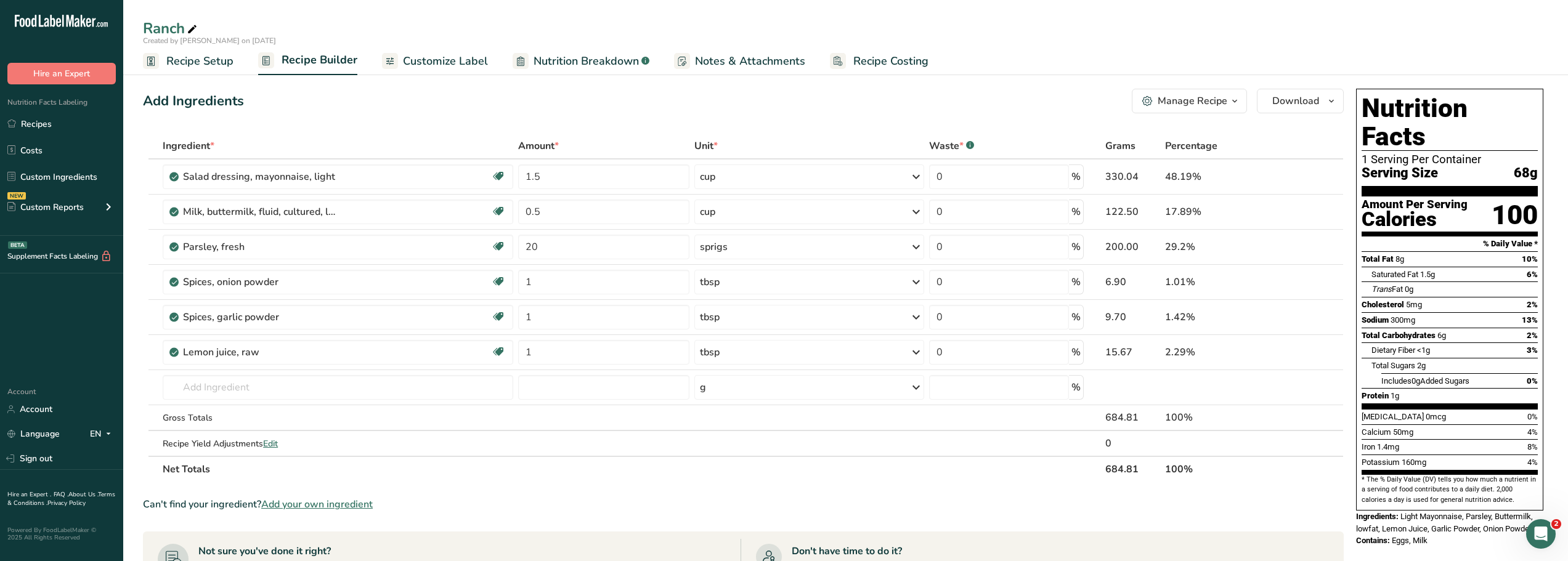
drag, startPoint x: 1436, startPoint y: 515, endPoint x: 1402, endPoint y: 490, distance: 42.2
click at [1402, 490] on div "Nutrition Facts 1 Serving Per Container Serving Size 68g Amount Per Serving Cal…" at bounding box center [1450, 317] width 197 height 468
copy div "Light Mayonnaise, Parsley, Buttermilk, lowfat, Lemon Juice, Garlic Powder, Onio…"
click at [37, 174] on link "Custom Ingredients" at bounding box center [61, 176] width 123 height 23
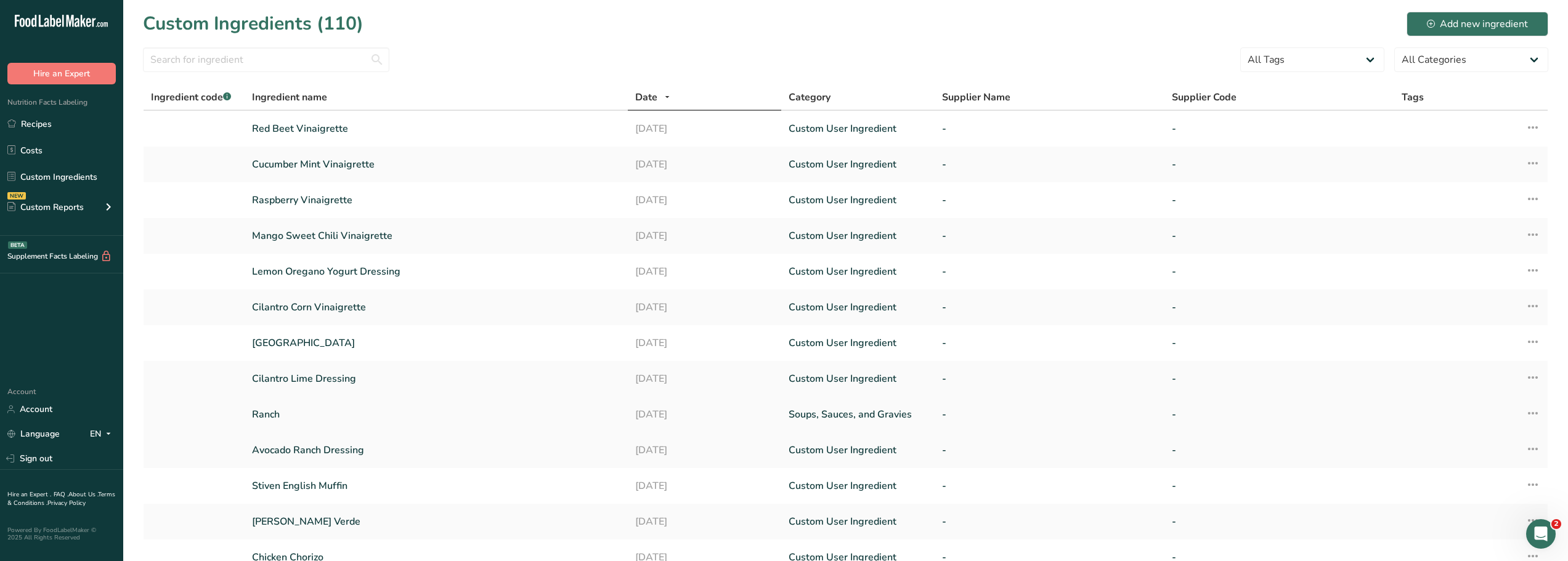
click at [263, 416] on link "Ranch" at bounding box center [436, 414] width 369 height 15
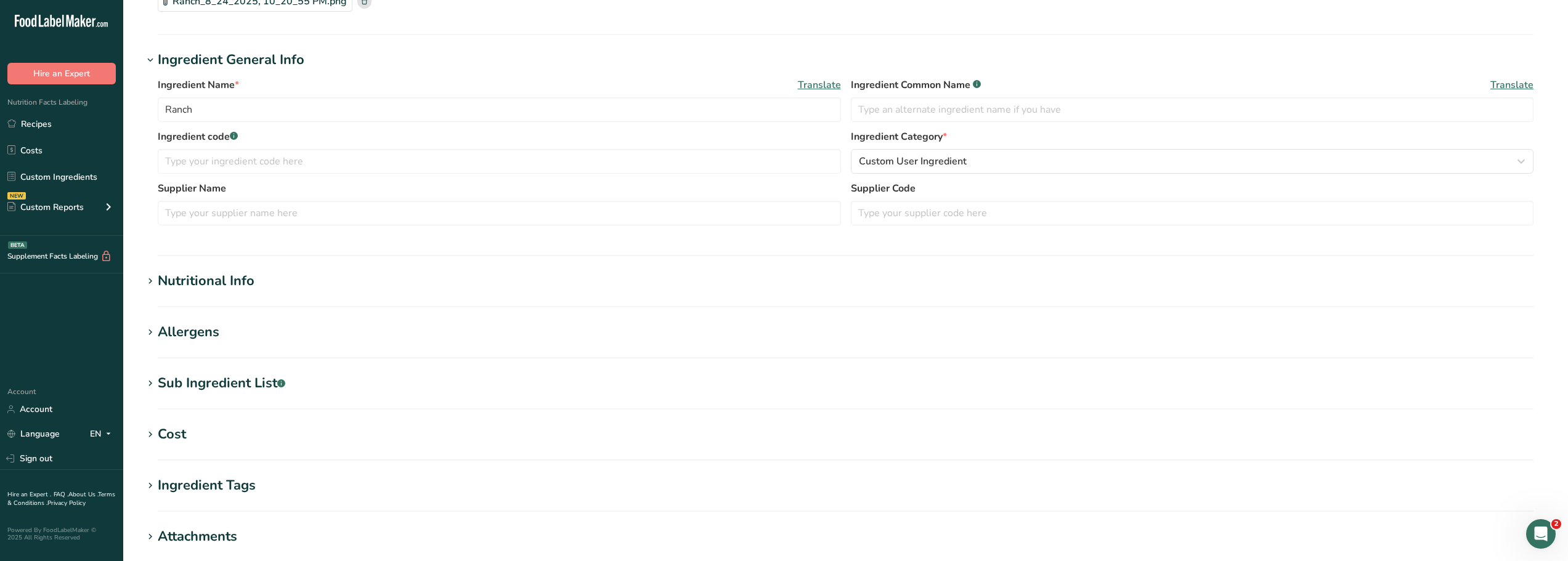
scroll to position [122, 0]
click at [217, 381] on div "Sub Ingredient List .a-a{fill:#347362;}.b-a{fill:#fff;}" at bounding box center [221, 382] width 128 height 20
click at [166, 429] on textarea at bounding box center [846, 443] width 1376 height 59
paste textarea "Light Mayonnaise, Parsley, Buttermilk, lowfat, Lemon Juice, Garlic Powder, Onio…"
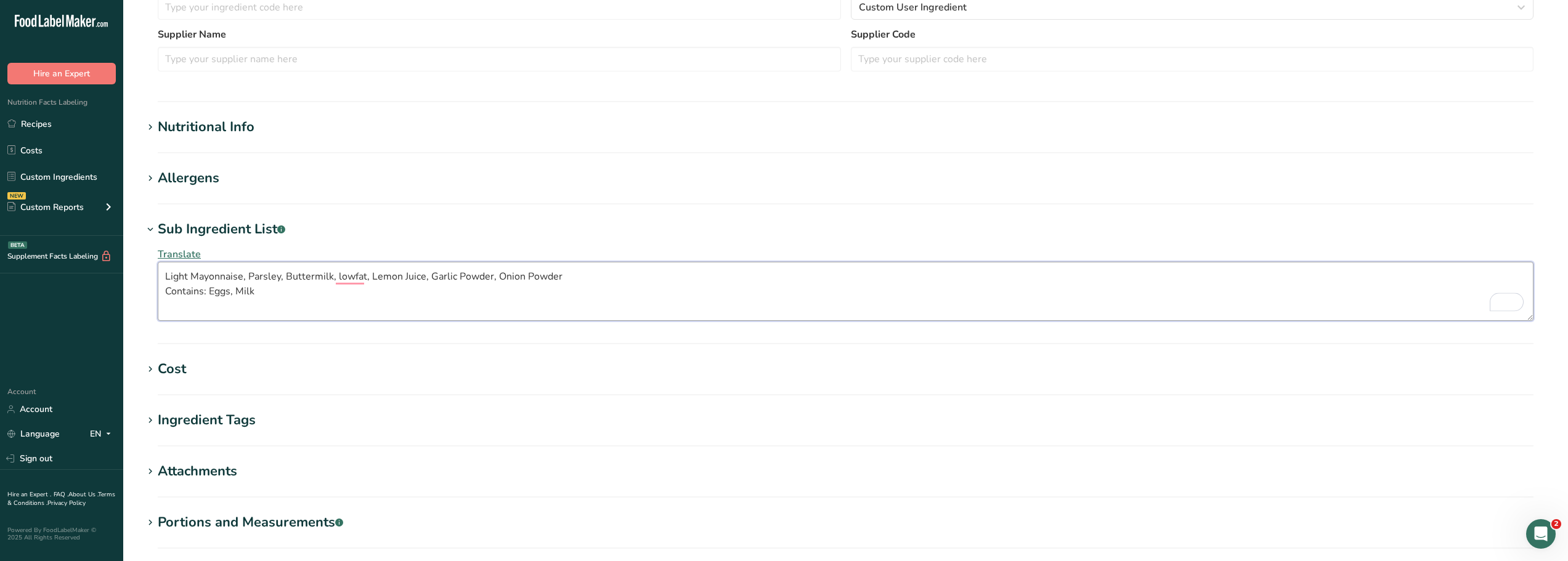
scroll to position [262, 0]
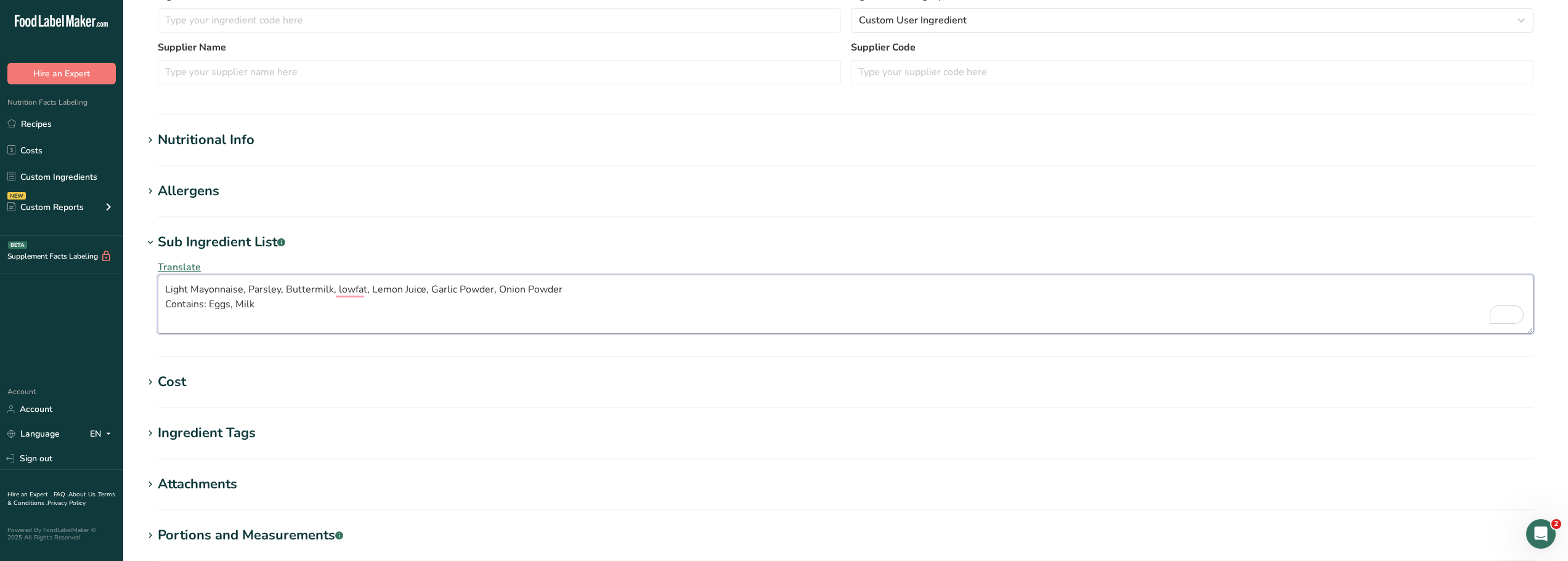
type textarea "Light Mayonnaise, Parsley, Buttermilk, lowfat, Lemon Juice, Garlic Powder, Onio…"
click at [249, 344] on section "Sub Ingredient List .a-a{fill:#347362;}.b-a{fill:#fff;} Translate Light Mayonna…" at bounding box center [846, 295] width 1405 height 125
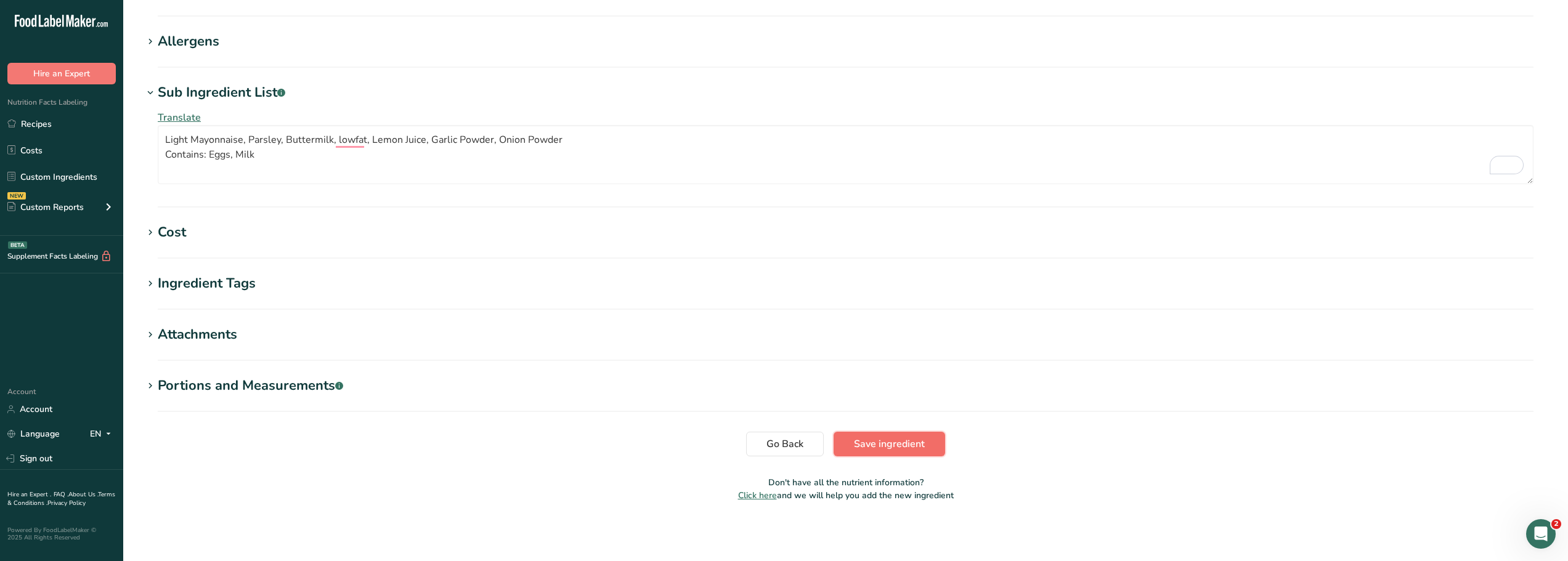
click at [872, 445] on span "Save ingredient" at bounding box center [890, 443] width 71 height 15
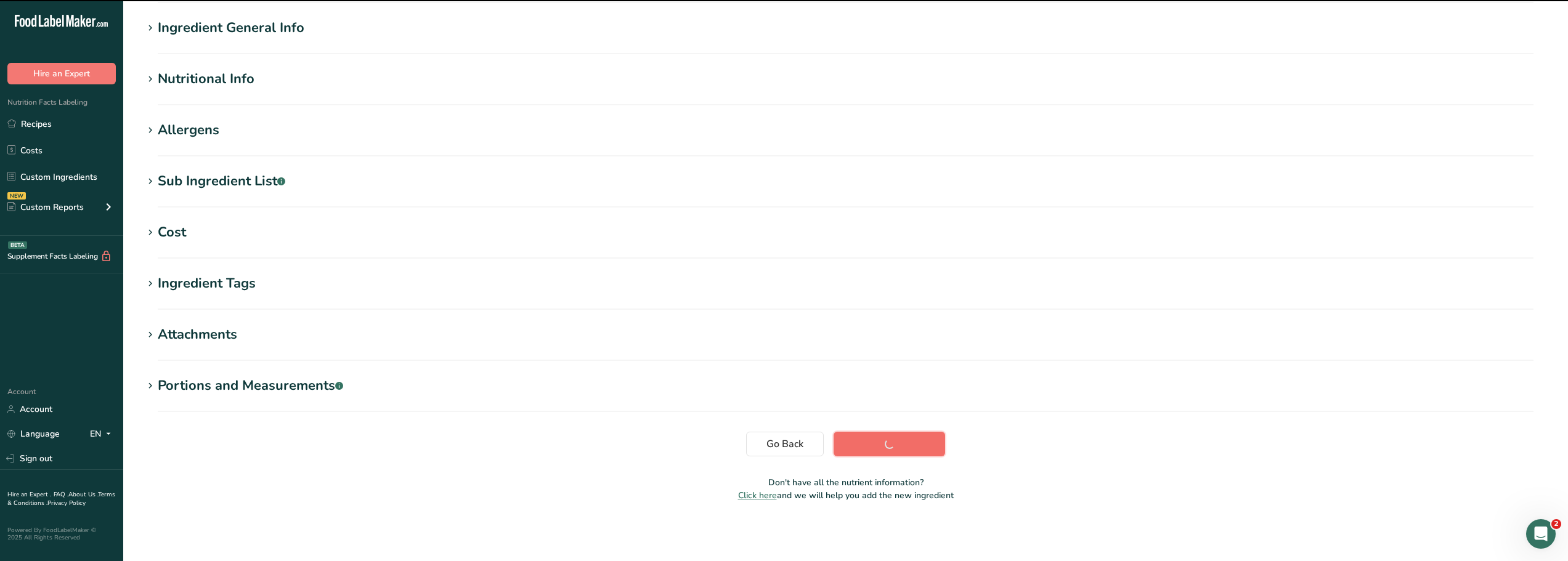
scroll to position [91, 0]
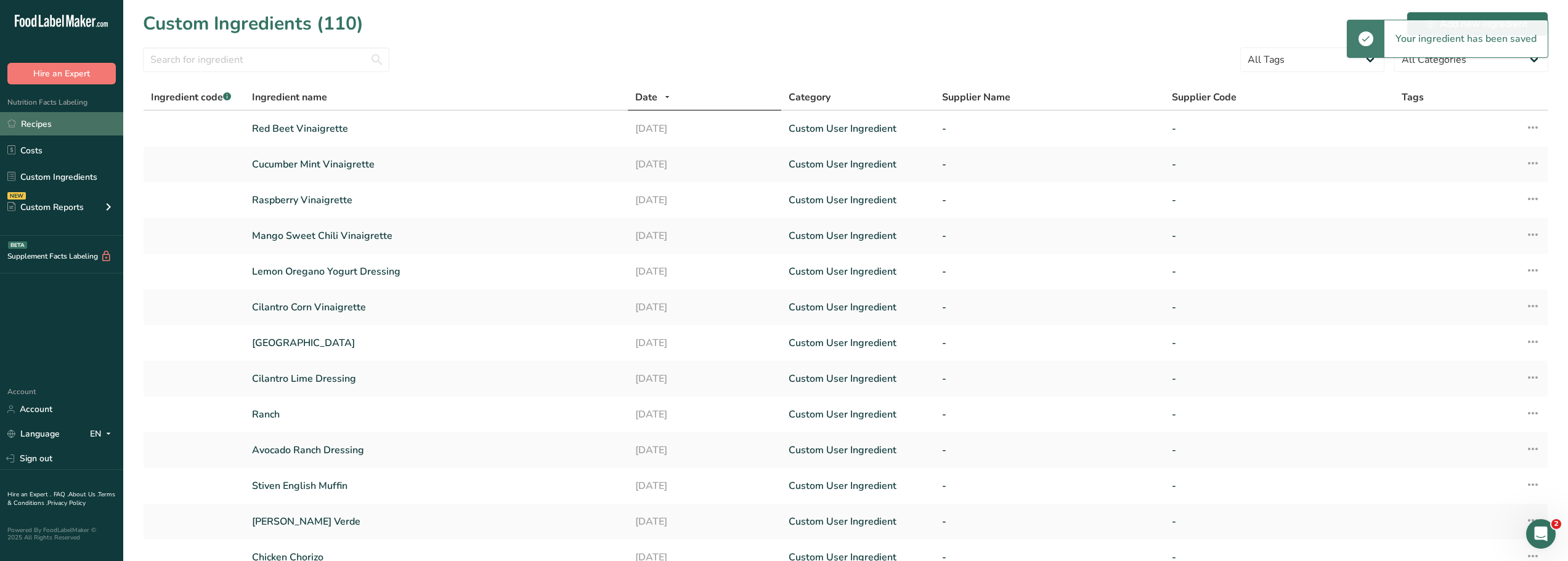
click at [37, 121] on link "Recipes" at bounding box center [61, 124] width 123 height 23
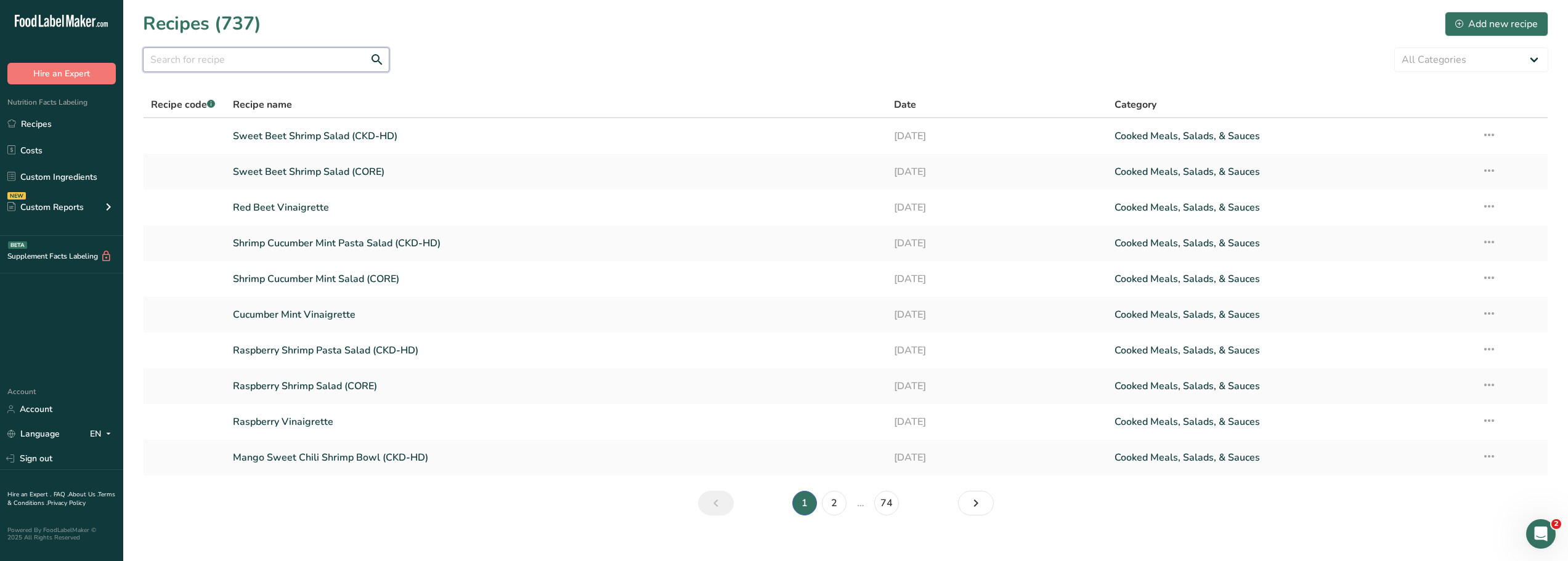
click at [157, 61] on input "text" at bounding box center [266, 60] width 246 height 25
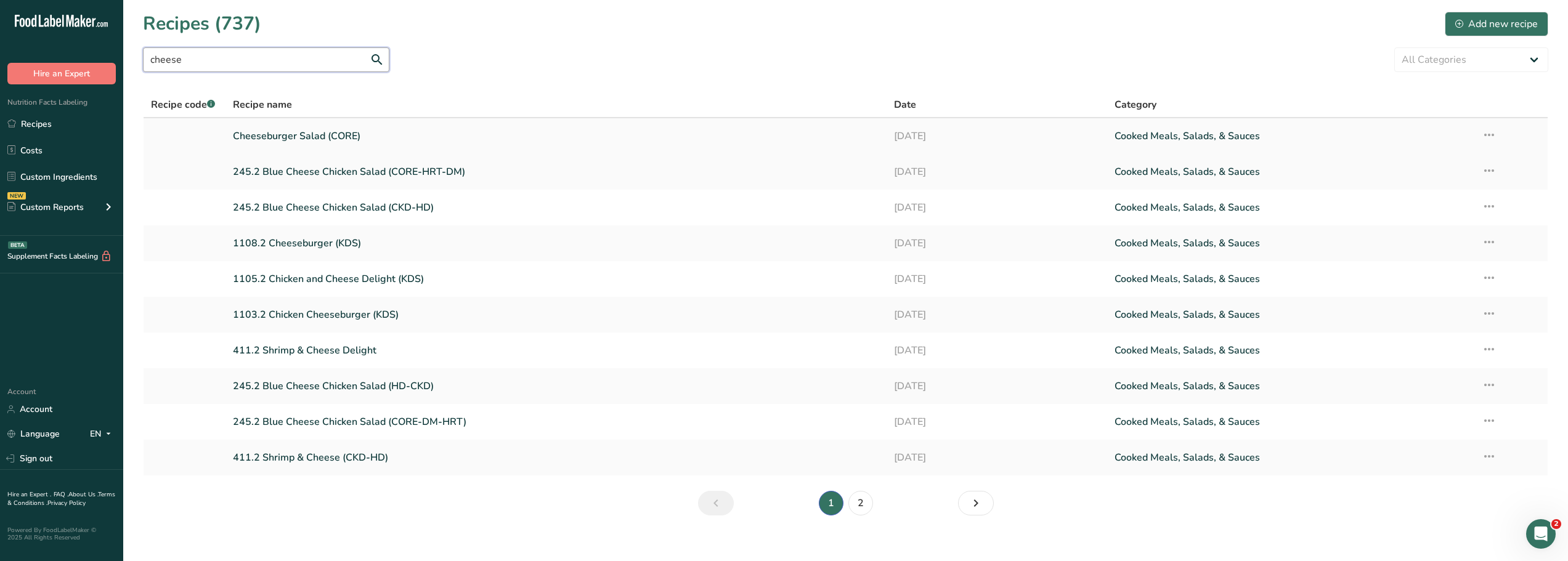
type input "cheese"
click at [262, 137] on link "Cheeseburger Salad (CORE)" at bounding box center [556, 135] width 647 height 26
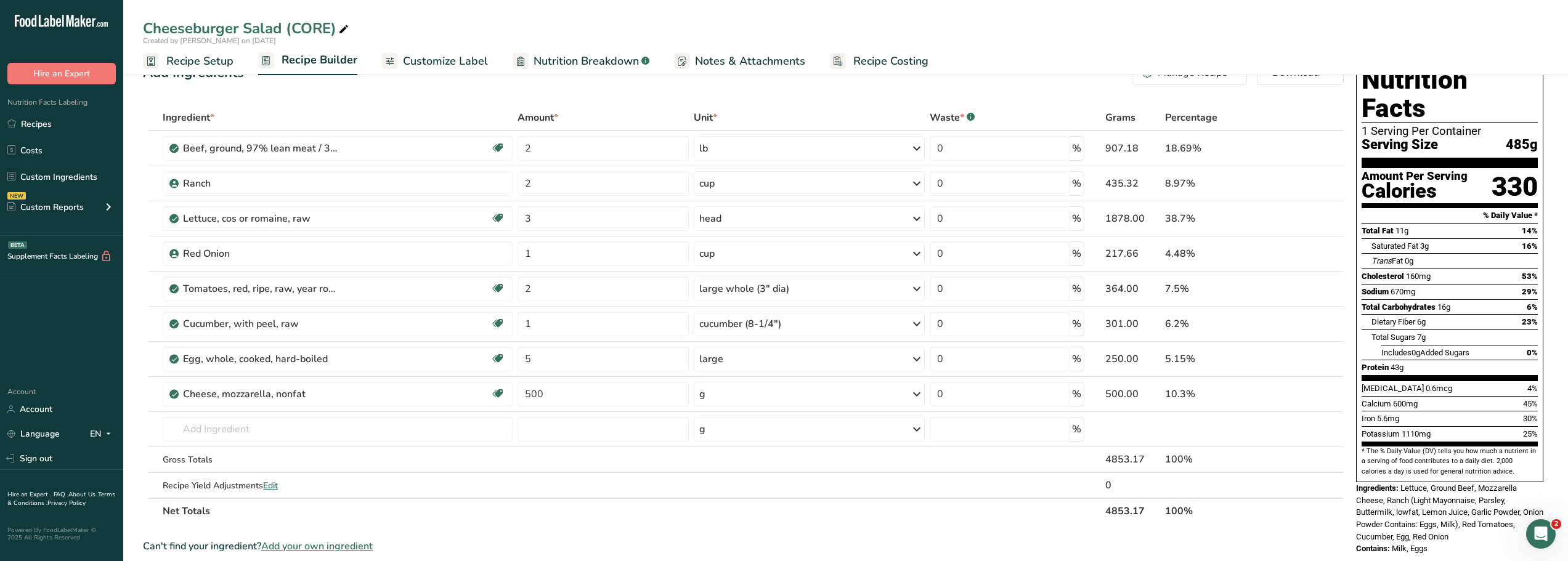
scroll to position [29, 0]
click at [188, 432] on input "text" at bounding box center [338, 429] width 350 height 25
type input "eze"
click at [201, 364] on p "Ezekiel Bread 7 Grains" at bounding box center [230, 365] width 115 height 13
type input "Ezekiel Bread 7 Grains"
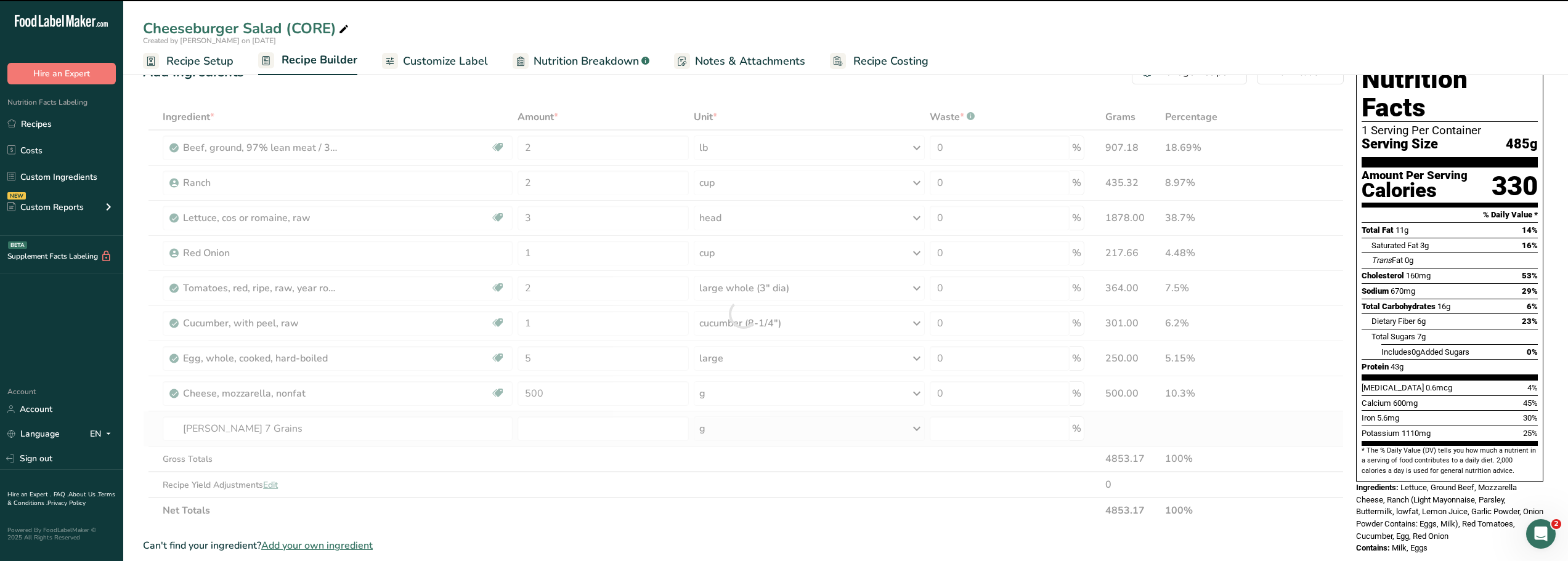
type input "0"
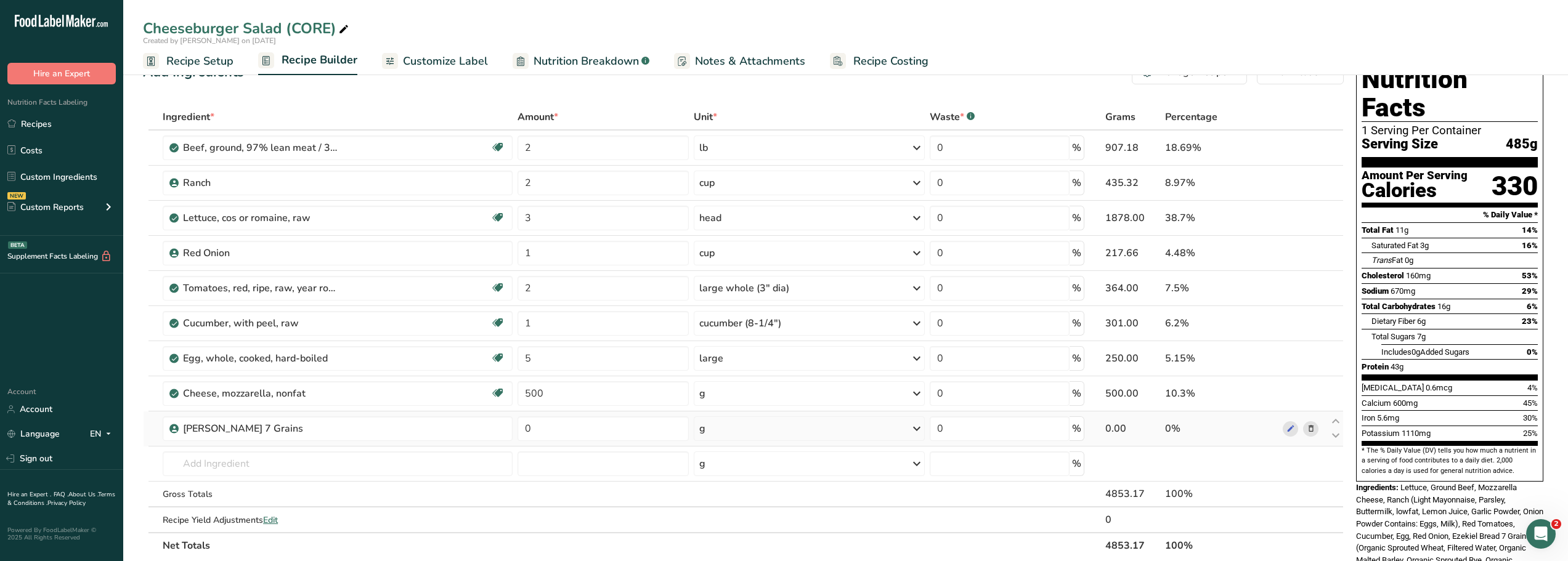
click at [921, 426] on icon at bounding box center [916, 428] width 15 height 22
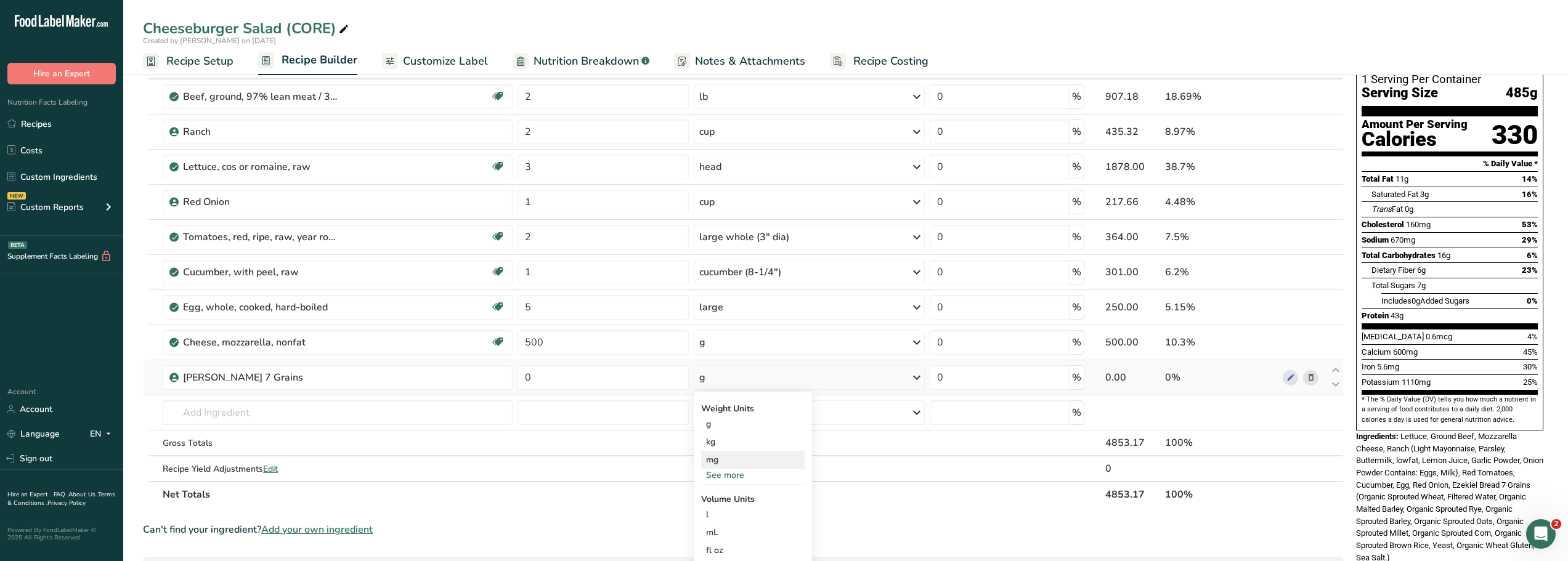
scroll to position [58, 0]
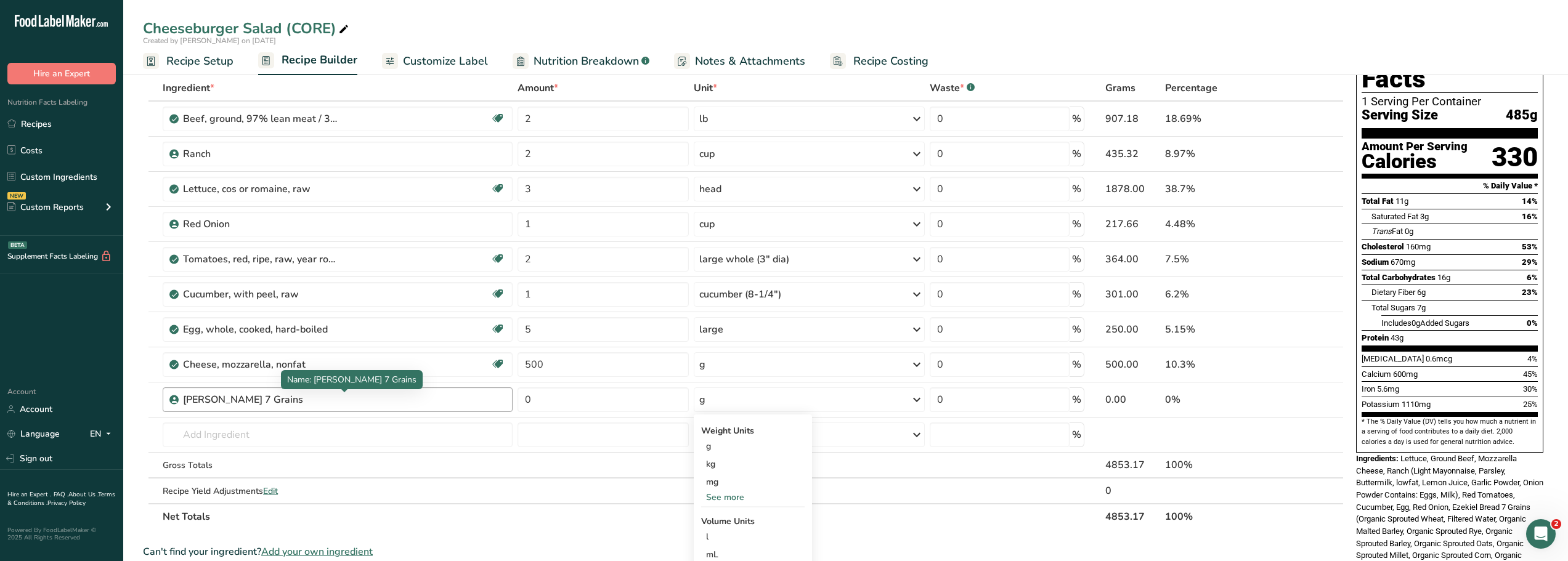
click at [307, 402] on div "Ezekiel Bread 7 Grains" at bounding box center [259, 399] width 154 height 15
click at [572, 399] on input "0" at bounding box center [602, 399] width 170 height 25
click at [849, 11] on div "Cheeseburger Salad (CORE) Created by Dee on 2025-08-24 Recipe Setup Recipe Buil…" at bounding box center [846, 37] width 1445 height 75
click at [540, 399] on input "34" at bounding box center [602, 399] width 170 height 25
type input "3"
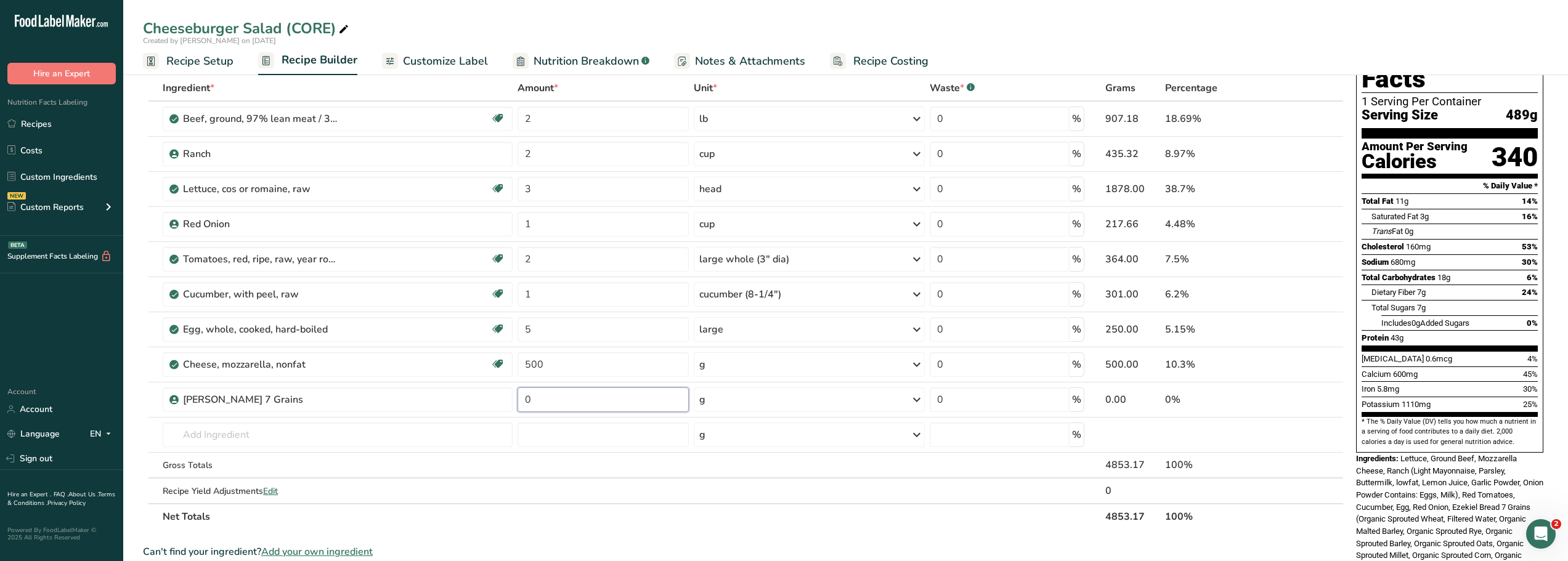
type input "0"
click at [514, 522] on div "Ingredient * Amount * Unit * Waste * .a-a{fill:#347362;}.b-a{fill:#fff;} Grams …" at bounding box center [743, 302] width 1201 height 454
click at [543, 399] on input "0" at bounding box center [602, 399] width 170 height 25
click at [444, 536] on section "Ingredient * Amount * Unit * Waste * .a-a{fill:#347362;}.b-a{fill:#fff;} Grams …" at bounding box center [743, 523] width 1201 height 897
click at [541, 399] on input "34" at bounding box center [602, 399] width 170 height 25
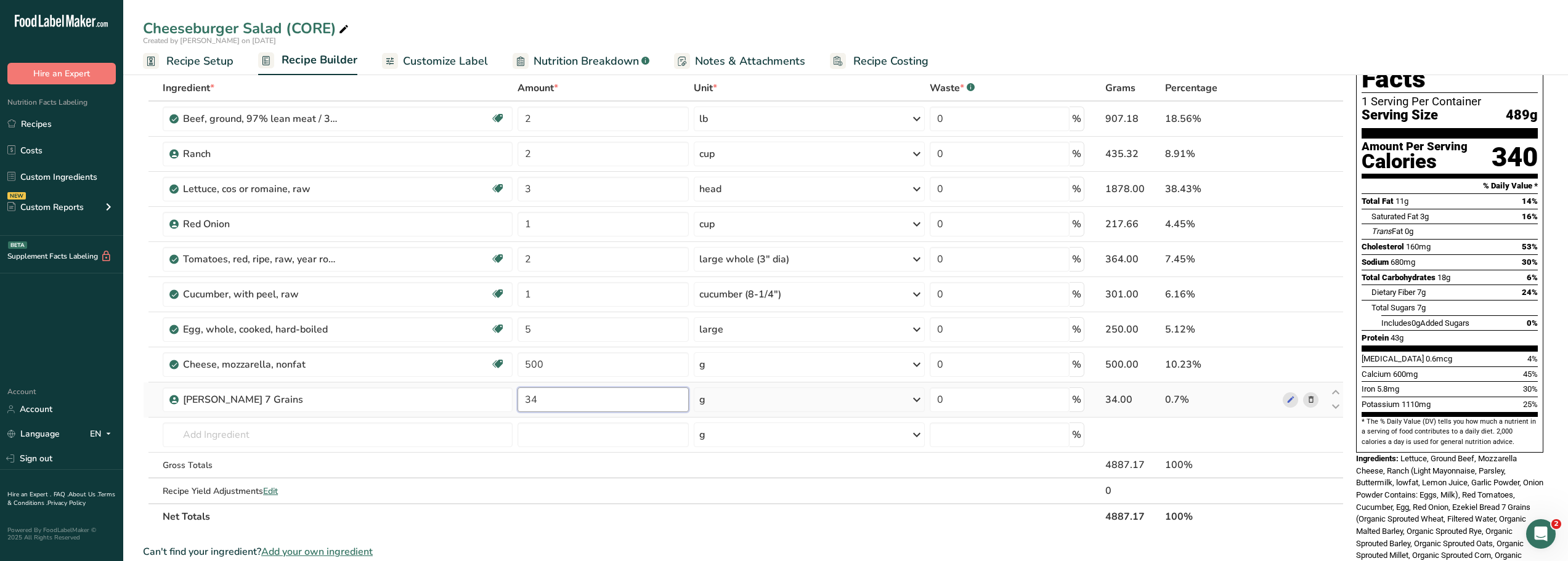
type input "3"
type input "0"
click at [726, 535] on section "Ingredient * Amount * Unit * Waste * .a-a{fill:#347362;}.b-a{fill:#fff;} Grams …" at bounding box center [743, 523] width 1201 height 897
click at [33, 173] on link "Custom Ingredients" at bounding box center [61, 176] width 123 height 23
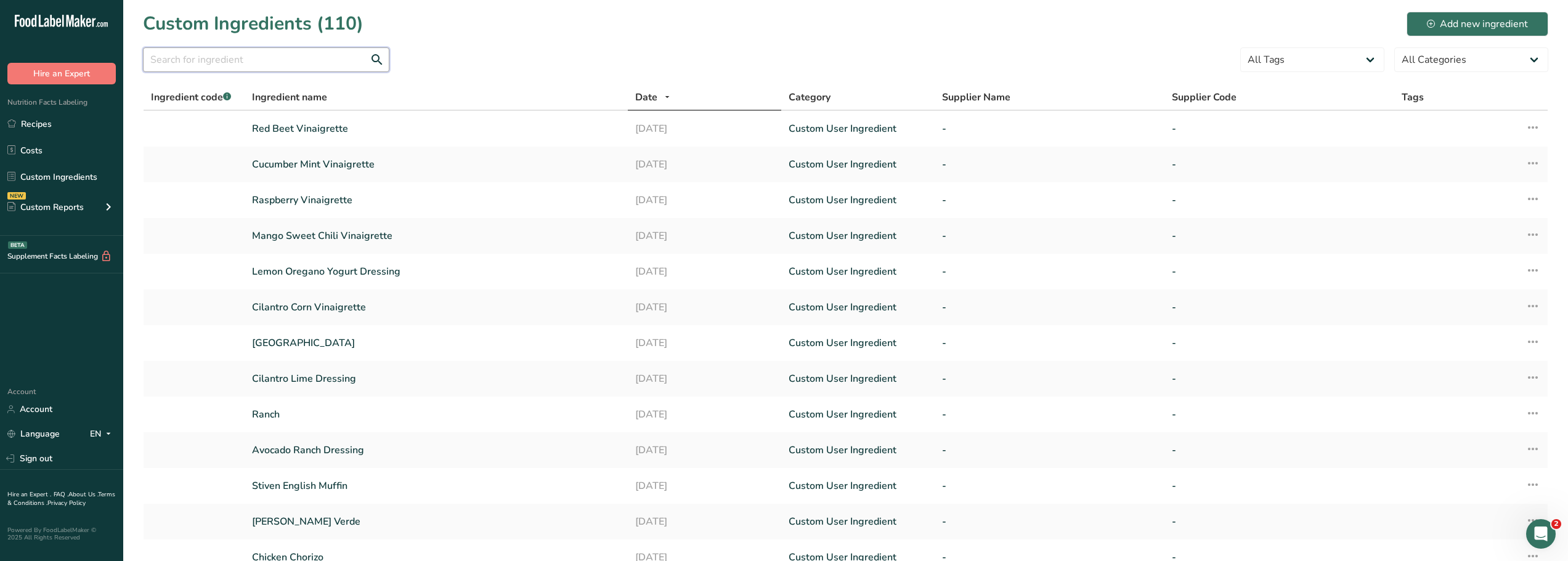
click at [180, 59] on input "text" at bounding box center [266, 60] width 246 height 25
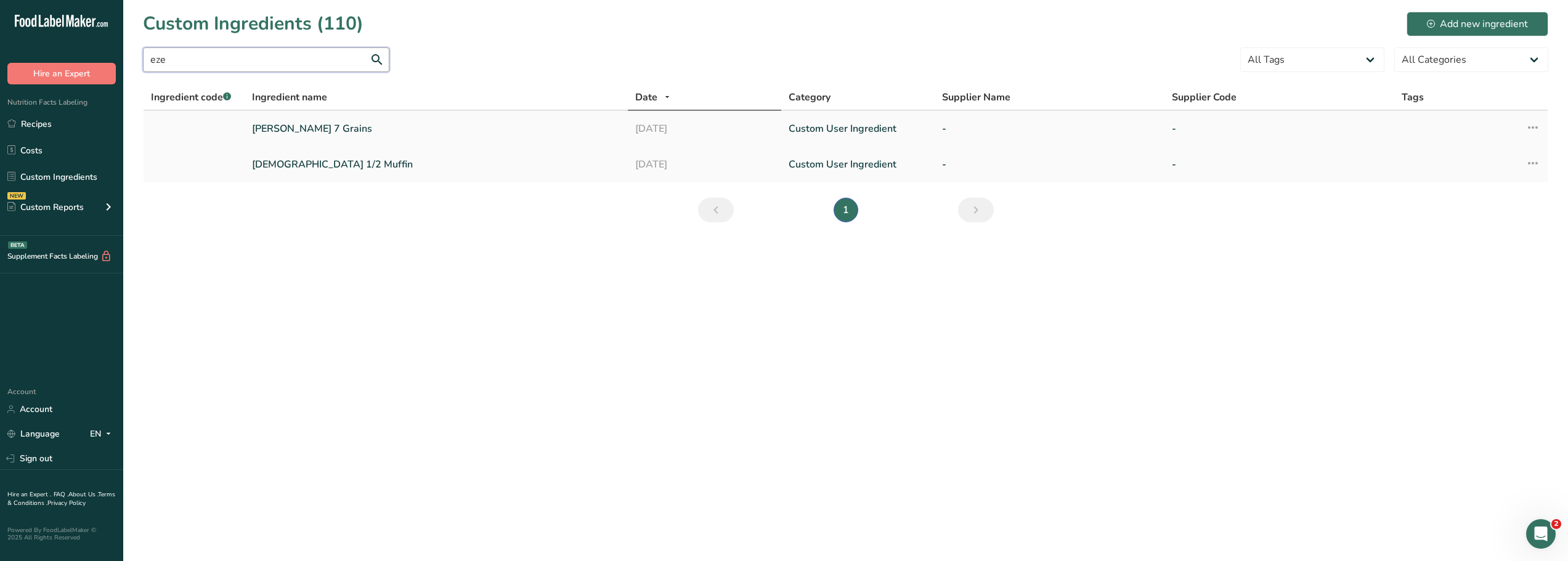
type input "eze"
click at [270, 128] on link "Ezekiel Bread 7 Grains" at bounding box center [436, 128] width 369 height 15
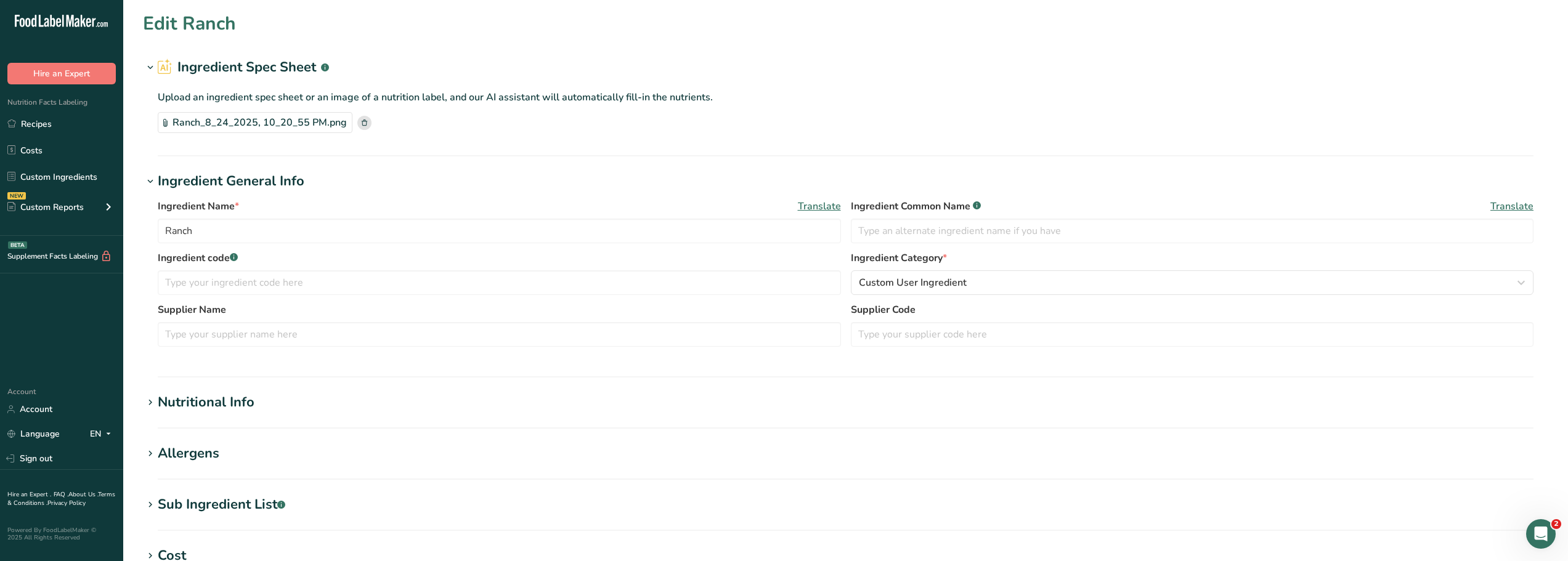
type input "Ezekiel Bread 7 Grains"
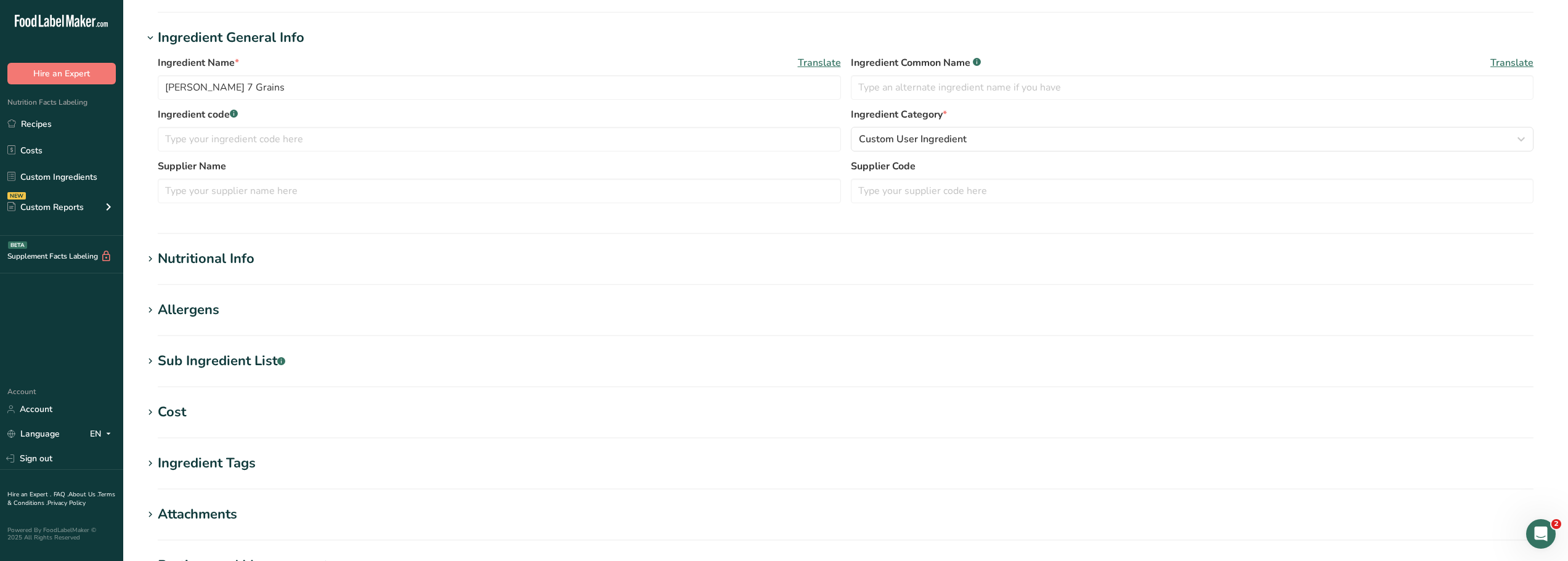
scroll to position [204, 0]
click at [210, 258] on div "Nutritional Info" at bounding box center [206, 258] width 97 height 20
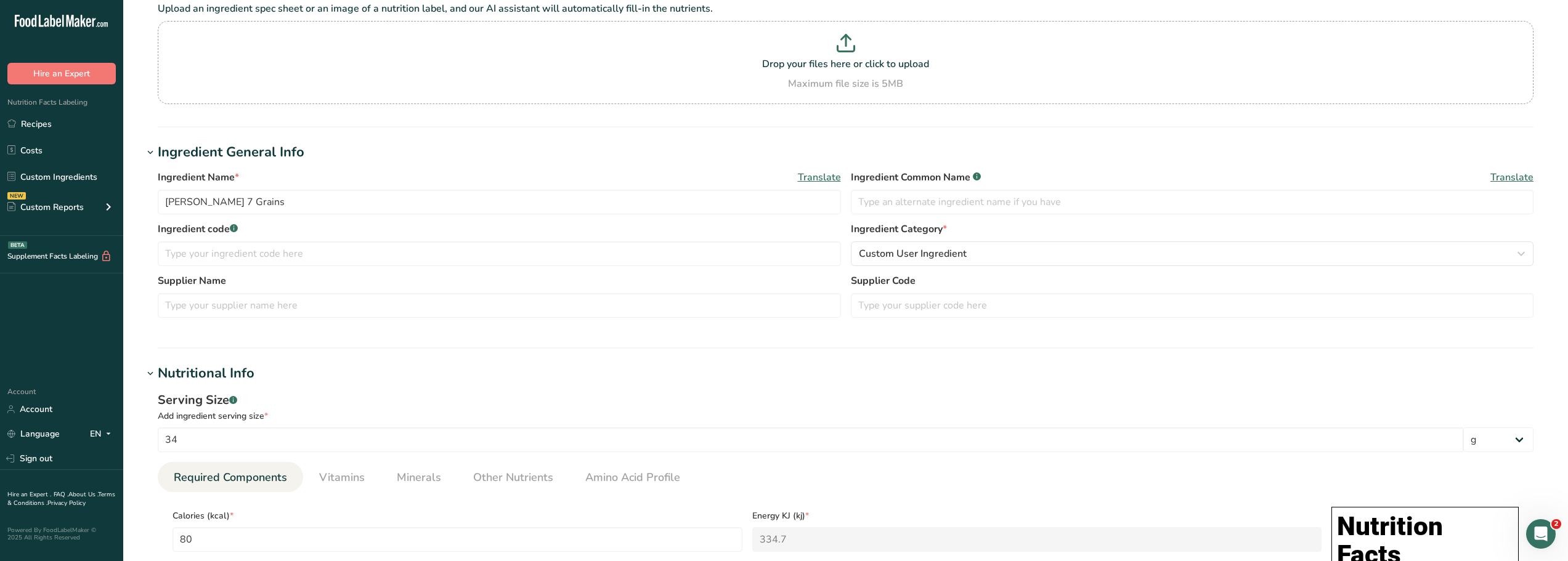
scroll to position [88, 0]
click at [46, 122] on link "Recipes" at bounding box center [61, 124] width 123 height 23
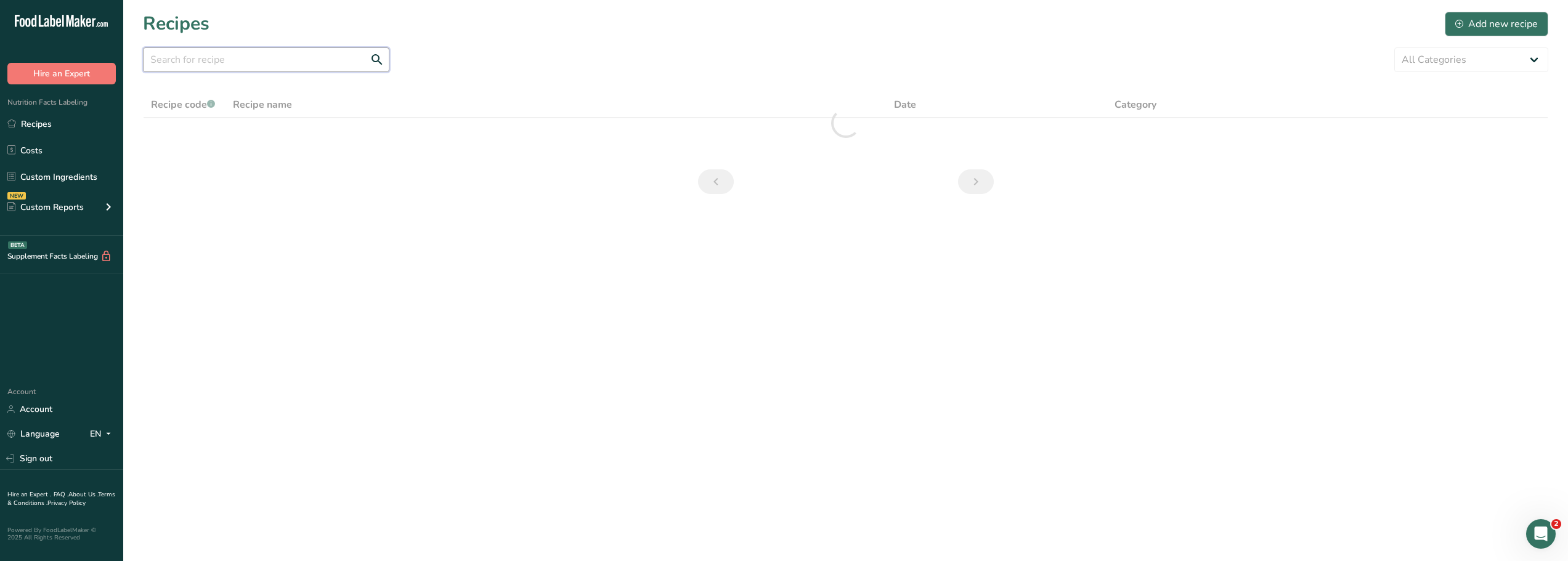
click at [164, 63] on input "text" at bounding box center [266, 60] width 246 height 25
click at [242, 61] on input "cheese burger" at bounding box center [266, 60] width 246 height 25
click at [42, 119] on link "Recipes" at bounding box center [61, 124] width 123 height 23
click at [253, 70] on input "cheese burger" at bounding box center [266, 60] width 246 height 25
type input "c"
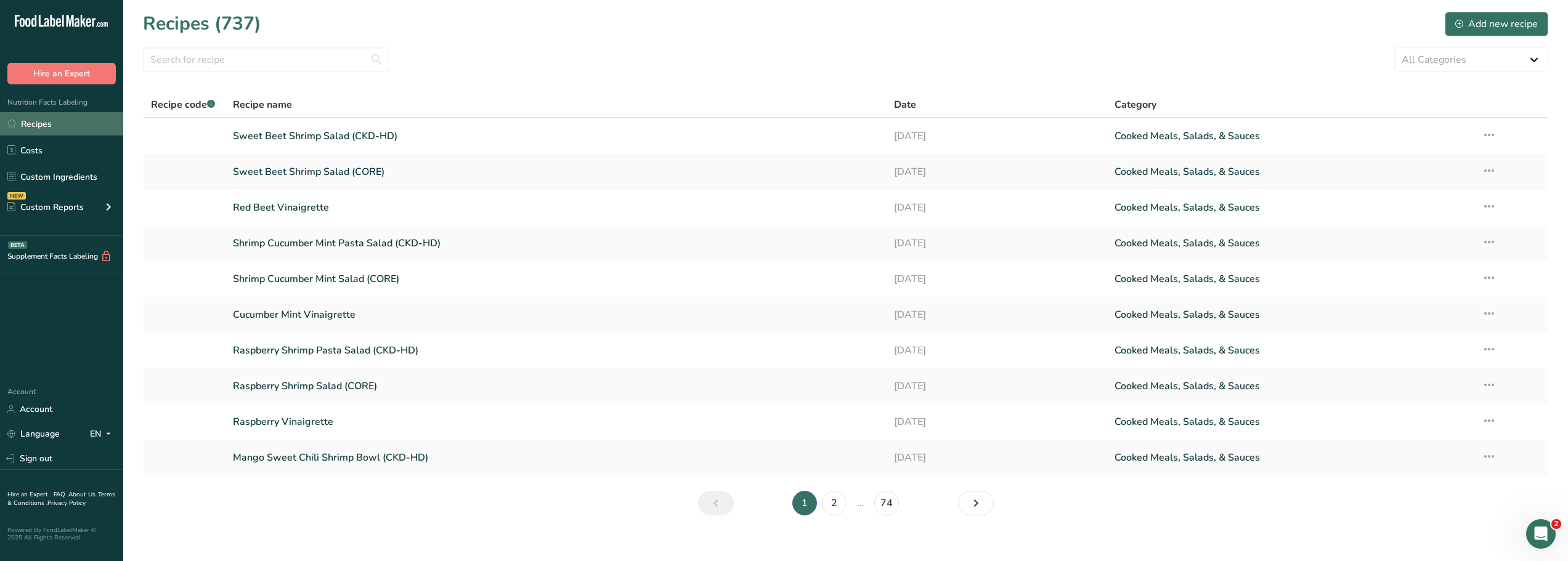
click at [46, 123] on link "Recipes" at bounding box center [61, 124] width 123 height 23
click at [184, 63] on input "text" at bounding box center [266, 60] width 246 height 25
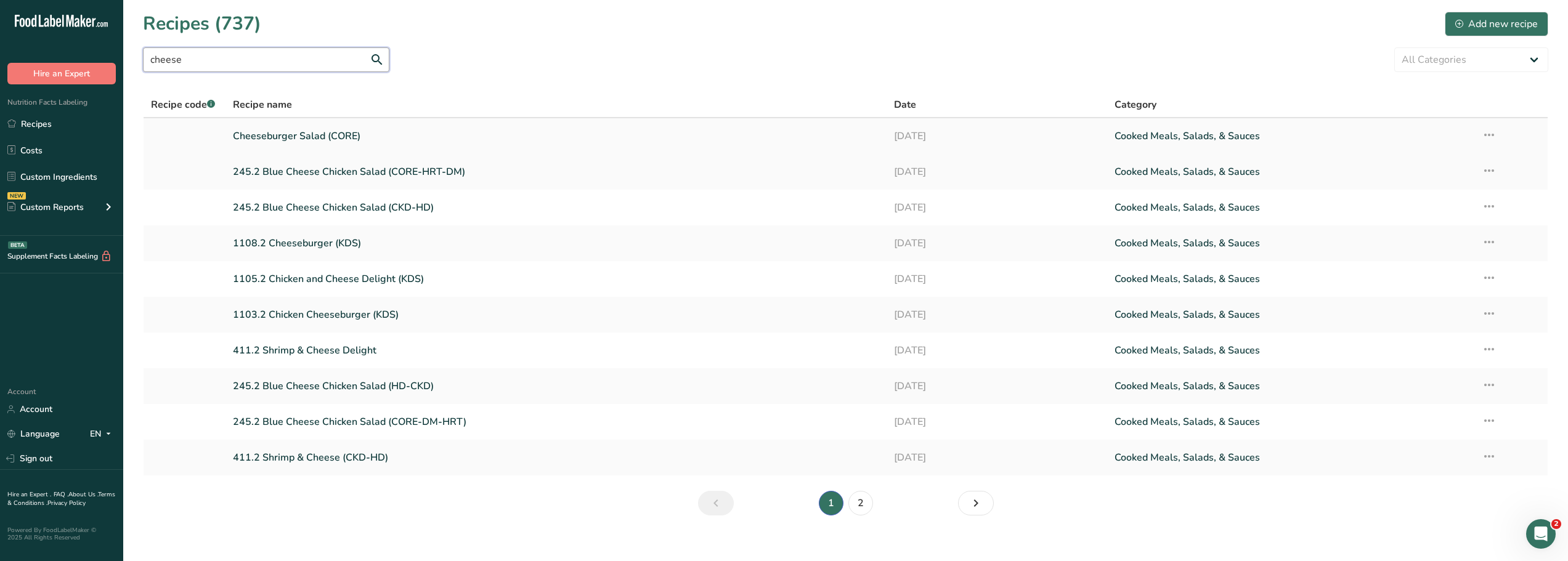
type input "cheese"
click at [309, 136] on link "Cheeseburger Salad (CORE)" at bounding box center [556, 135] width 647 height 26
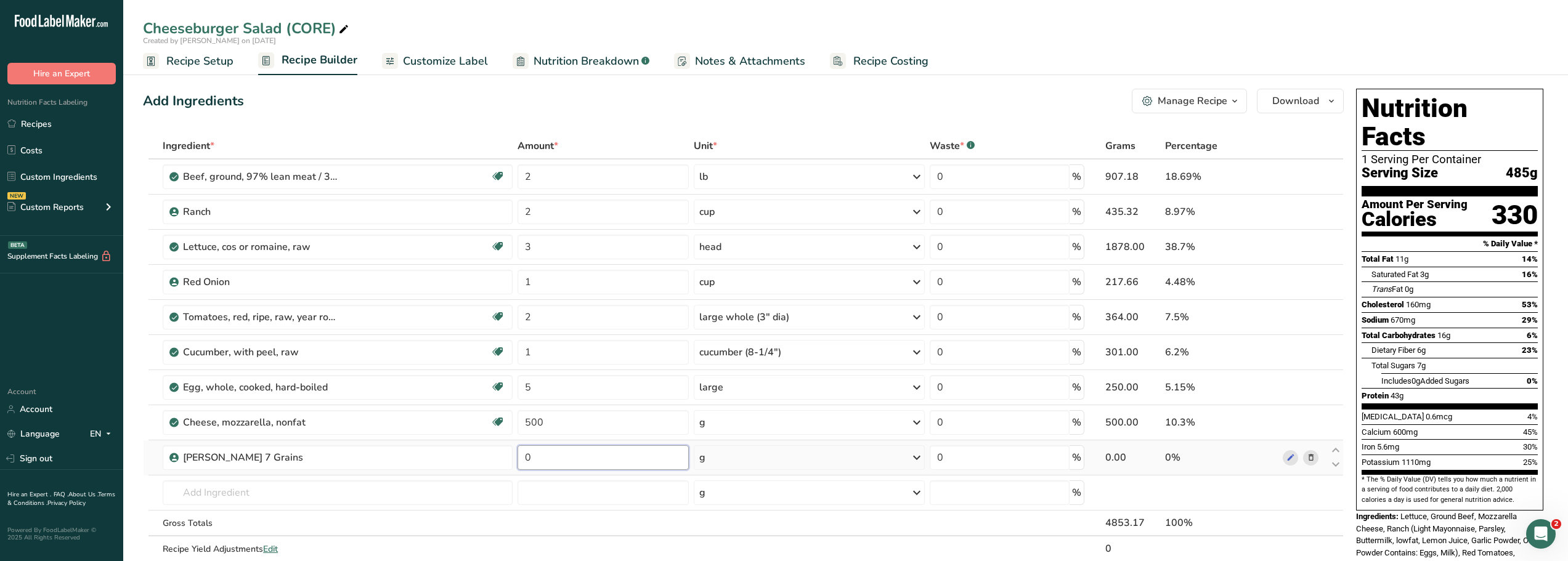
click at [534, 457] on input "0" at bounding box center [602, 457] width 170 height 25
type input "340"
click at [799, 89] on div "Add Ingredients Manage Recipe Delete Recipe Duplicate Recipe Scale Recipe Save …" at bounding box center [743, 101] width 1201 height 25
click at [457, 63] on span "Customize Label" at bounding box center [445, 60] width 85 height 16
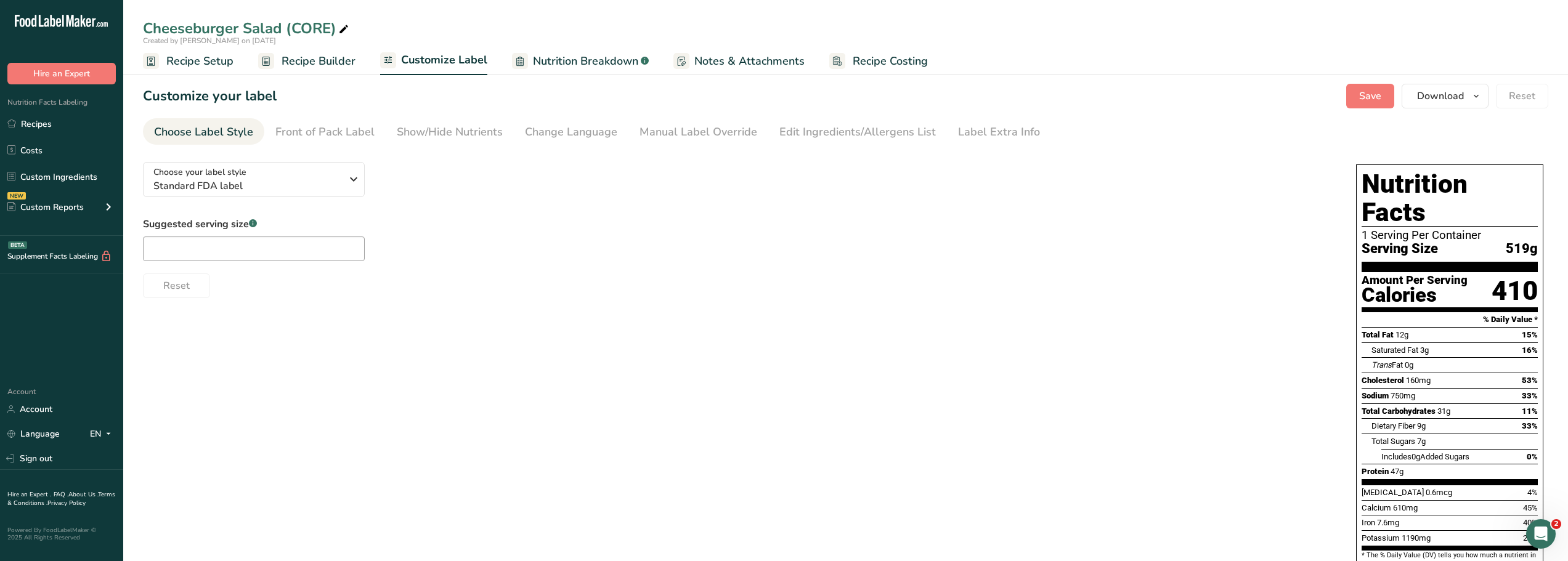
click at [194, 61] on span "Recipe Setup" at bounding box center [200, 60] width 67 height 16
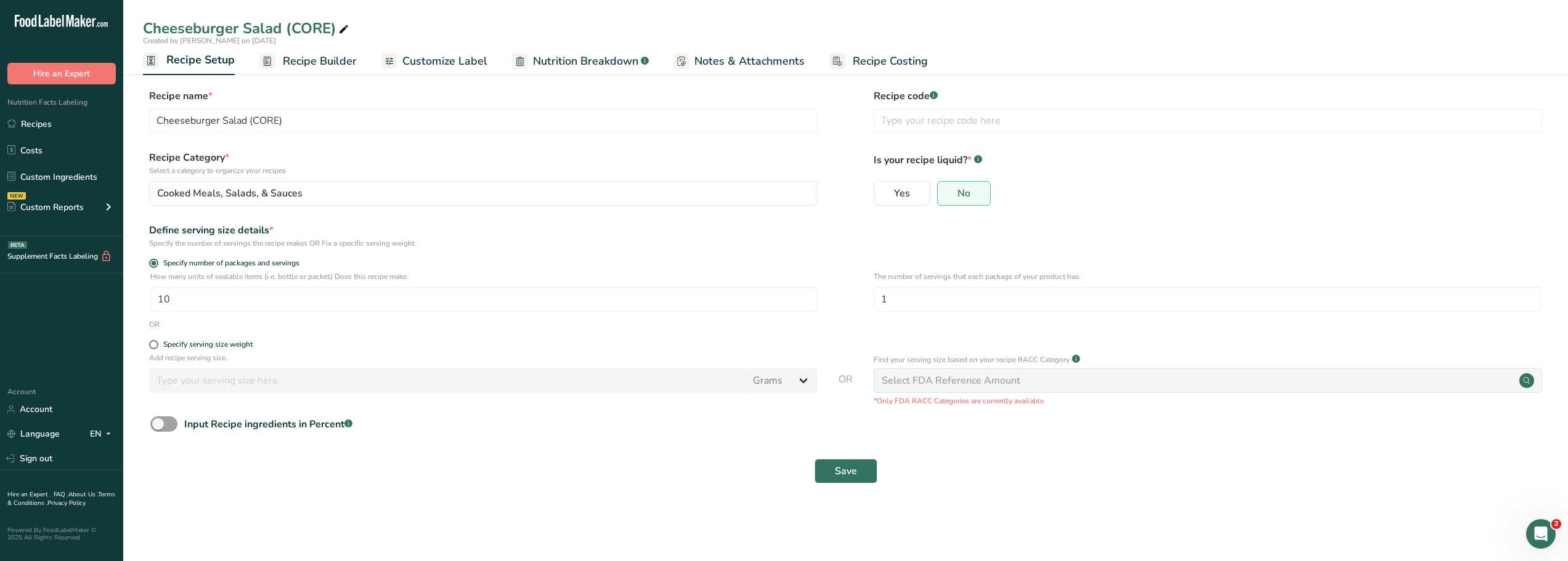
click at [333, 63] on span "Recipe Builder" at bounding box center [319, 60] width 74 height 16
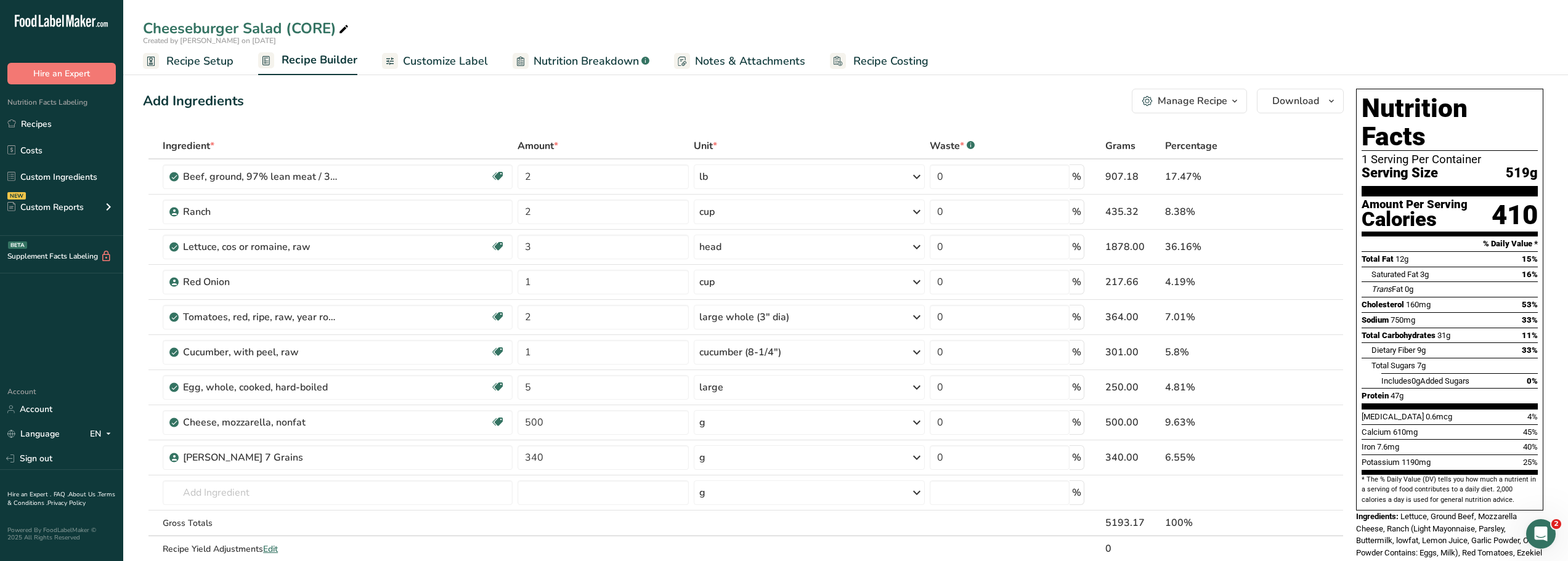
click at [1233, 101] on icon "button" at bounding box center [1234, 101] width 10 height 15
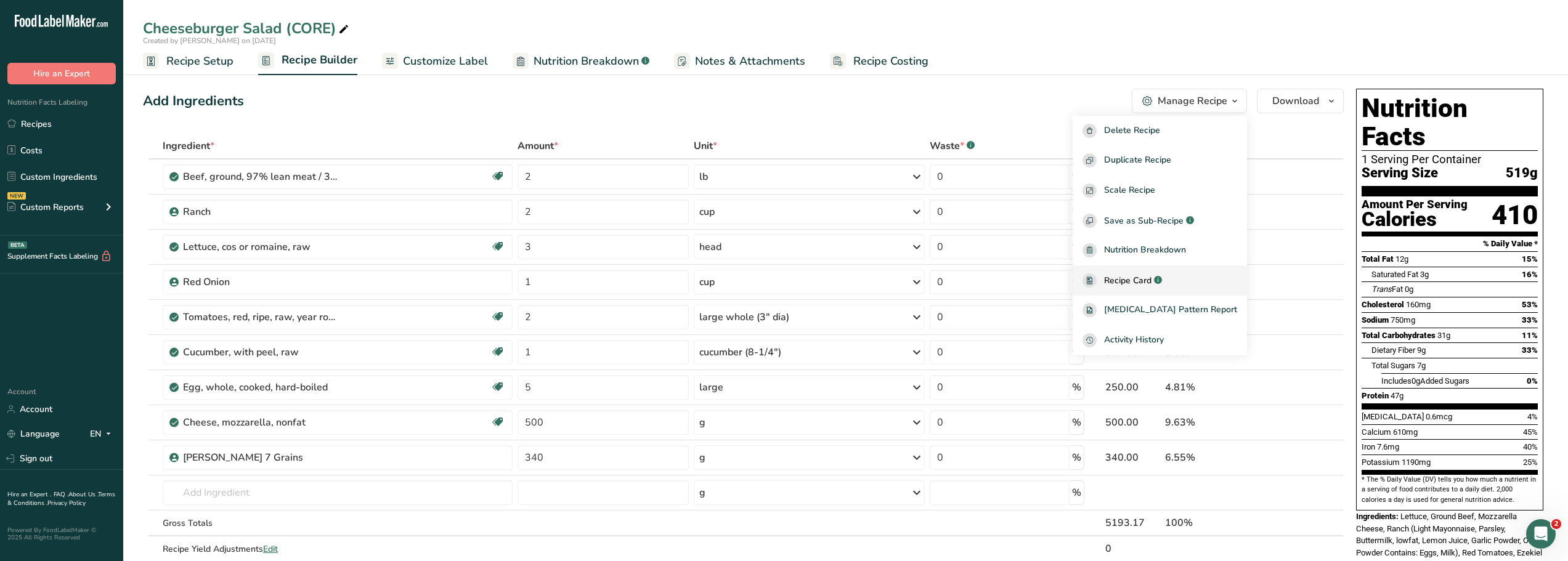
click at [1143, 282] on span "Recipe Card" at bounding box center [1127, 280] width 47 height 13
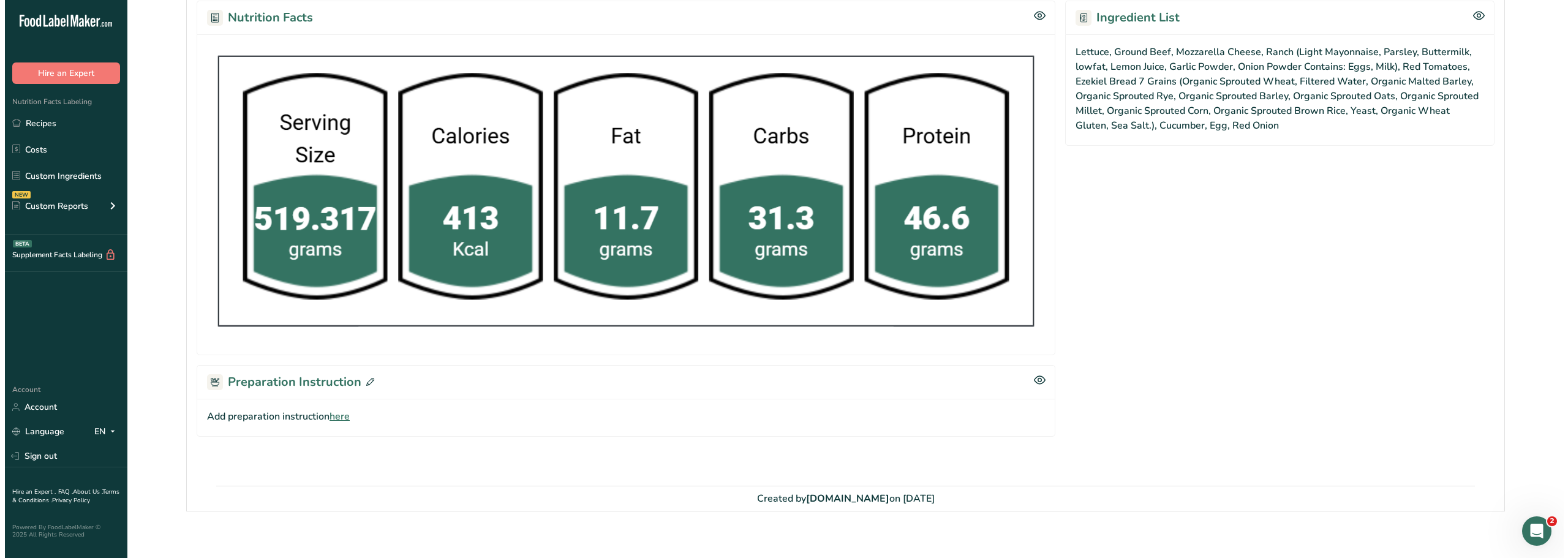
scroll to position [563, 0]
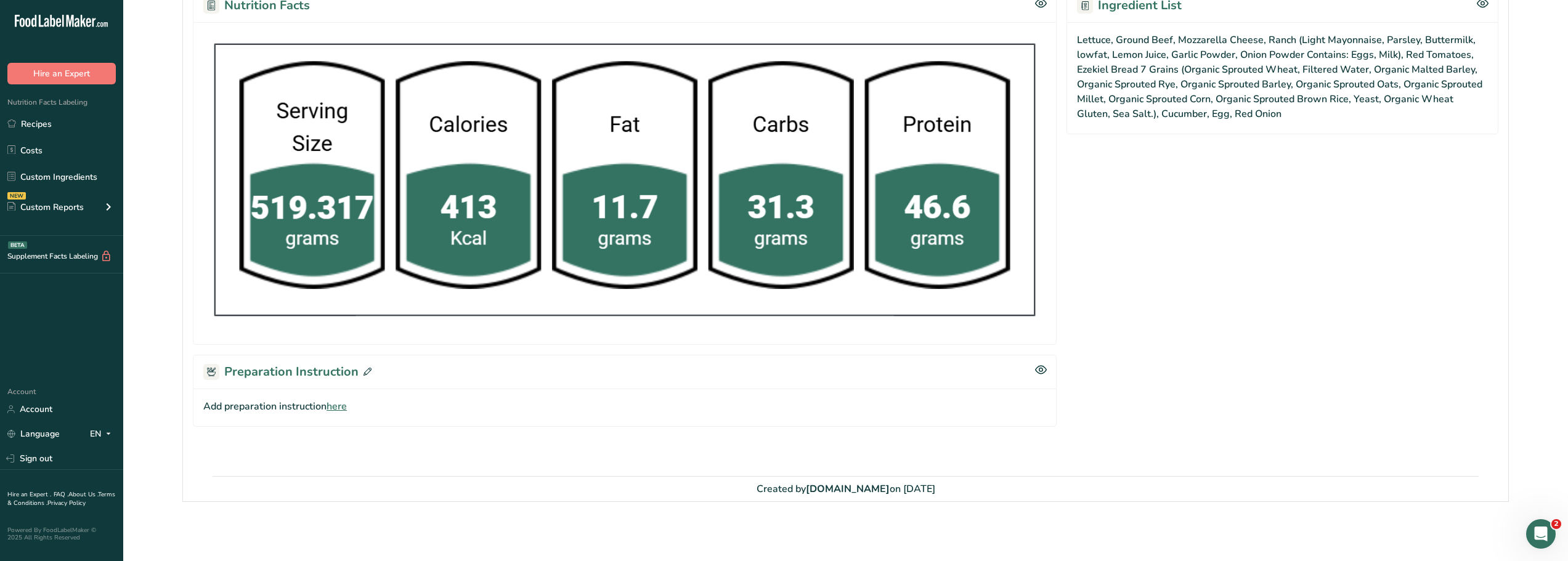
click at [338, 409] on span "here" at bounding box center [337, 406] width 20 height 15
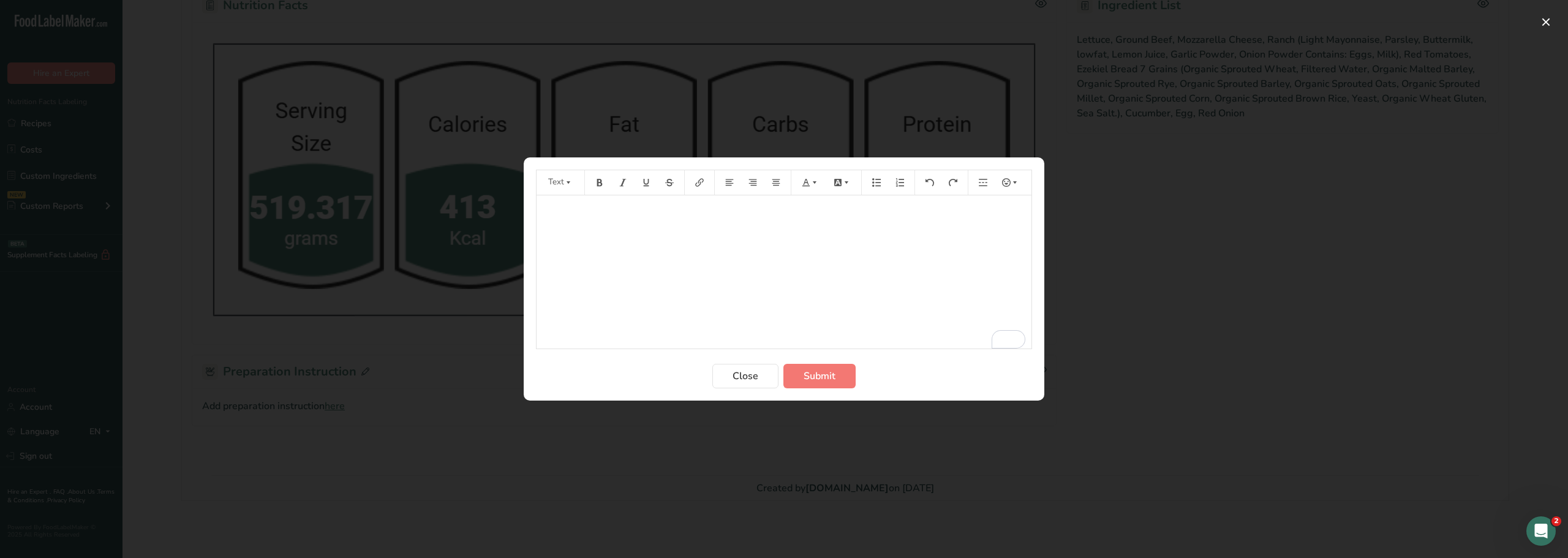
click at [554, 212] on p "﻿" at bounding box center [784, 212] width 483 height 15
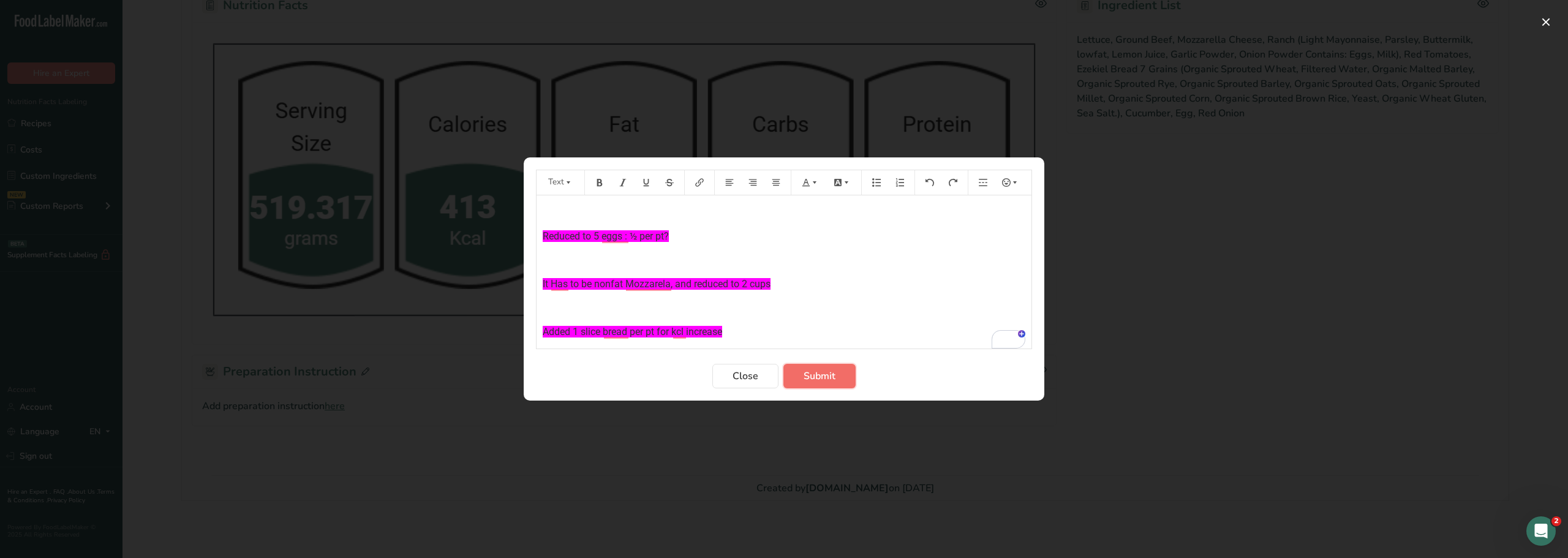
click at [807, 376] on span "Submit" at bounding box center [819, 376] width 32 height 15
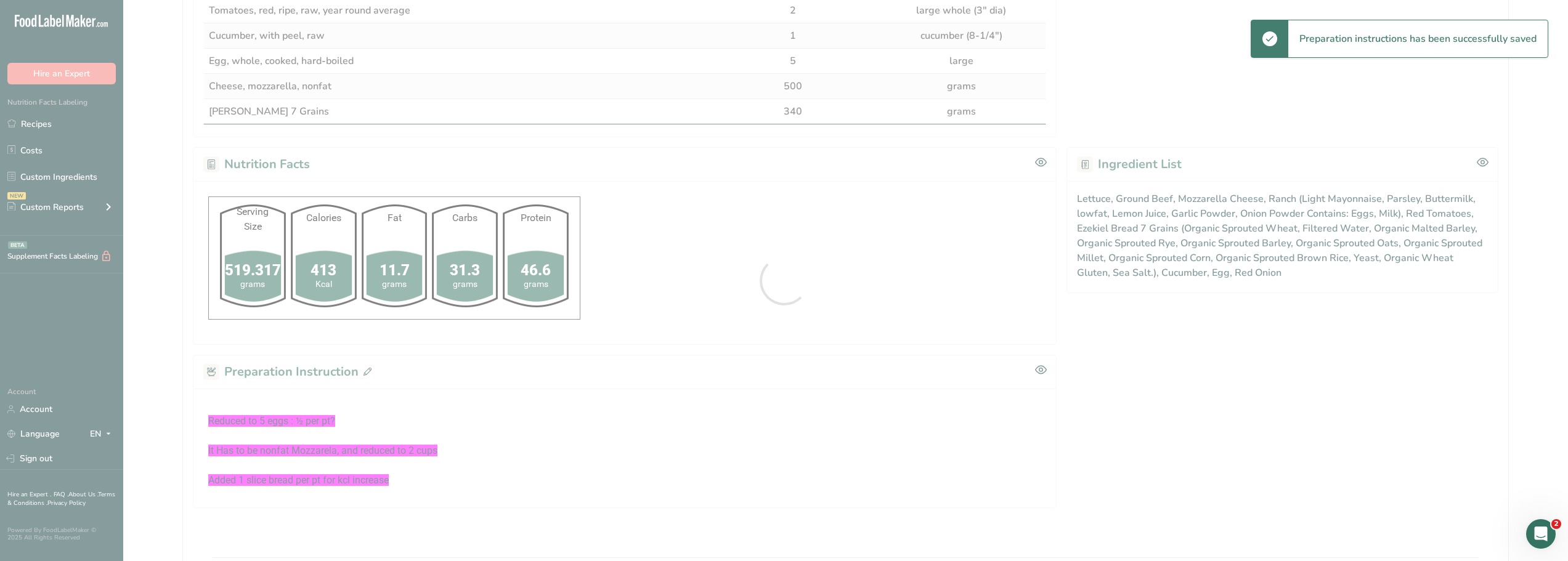
scroll to position [0, 0]
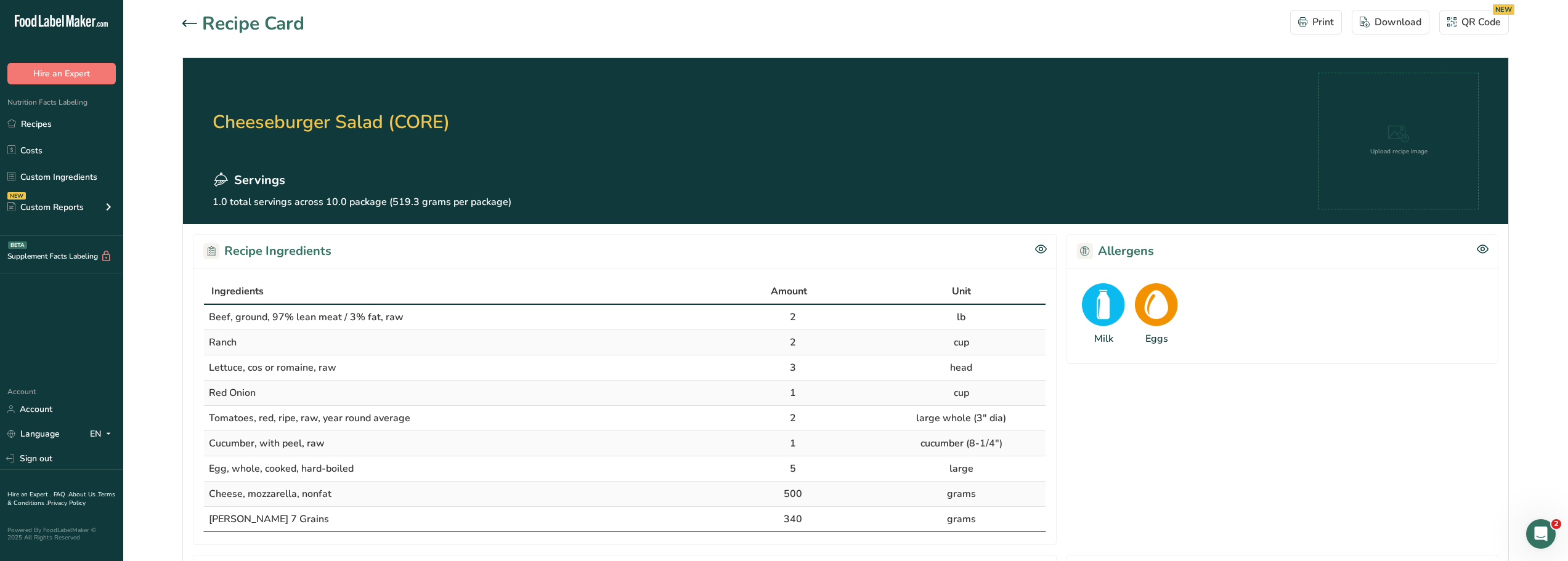
click at [184, 26] on icon at bounding box center [190, 23] width 15 height 8
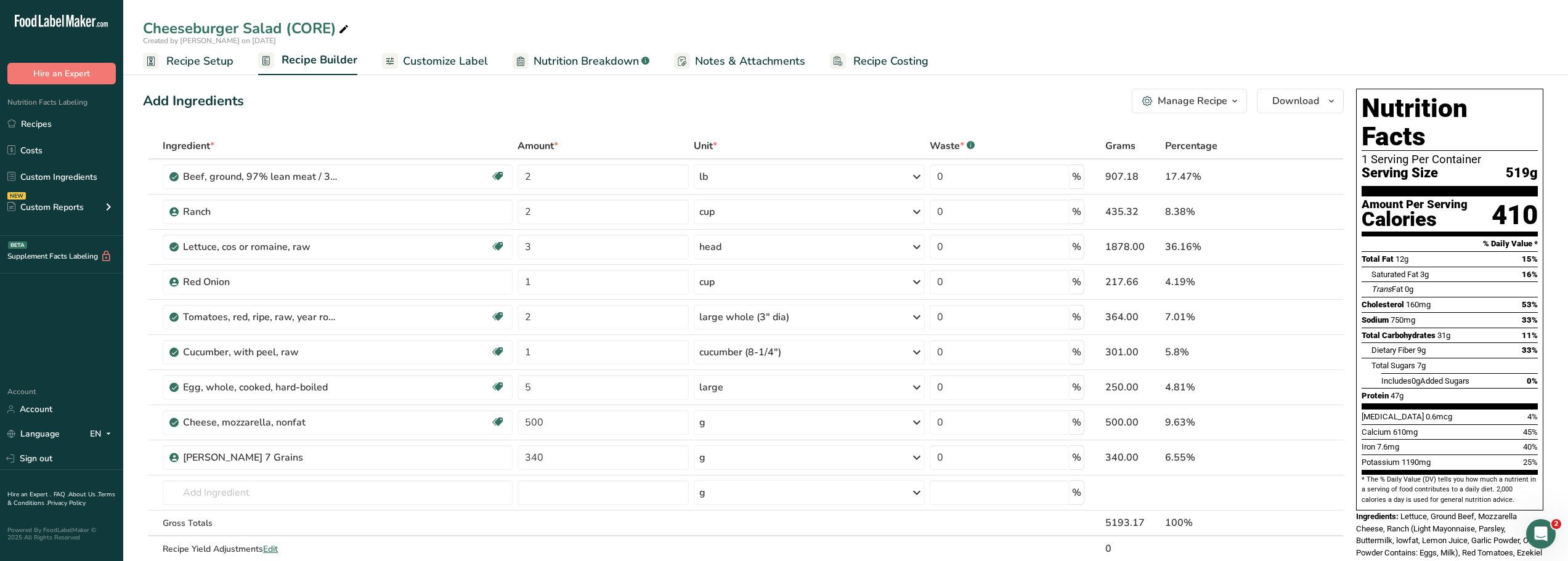
click at [330, 28] on div "Cheeseburger Salad (CORE)" at bounding box center [247, 28] width 208 height 22
type input "Cheeseburger Salad (CORE-DM-HRT)"
click at [552, 422] on input "500" at bounding box center [602, 422] width 170 height 25
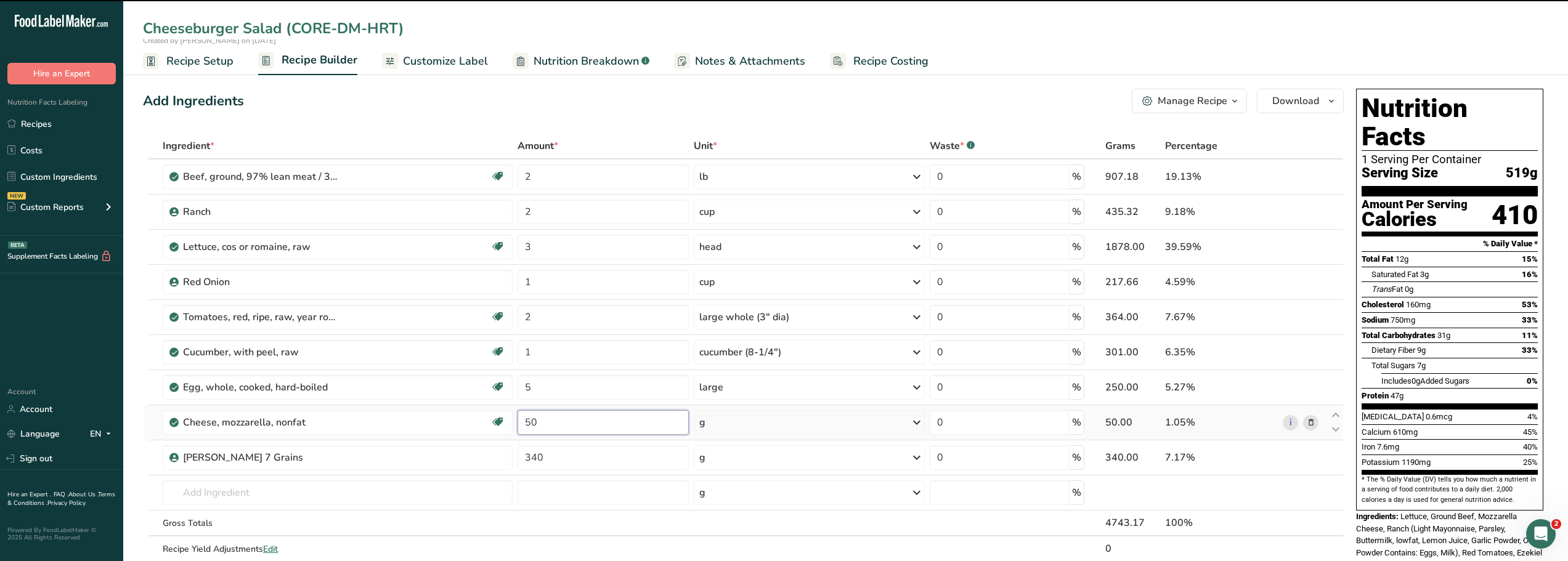
type input "5"
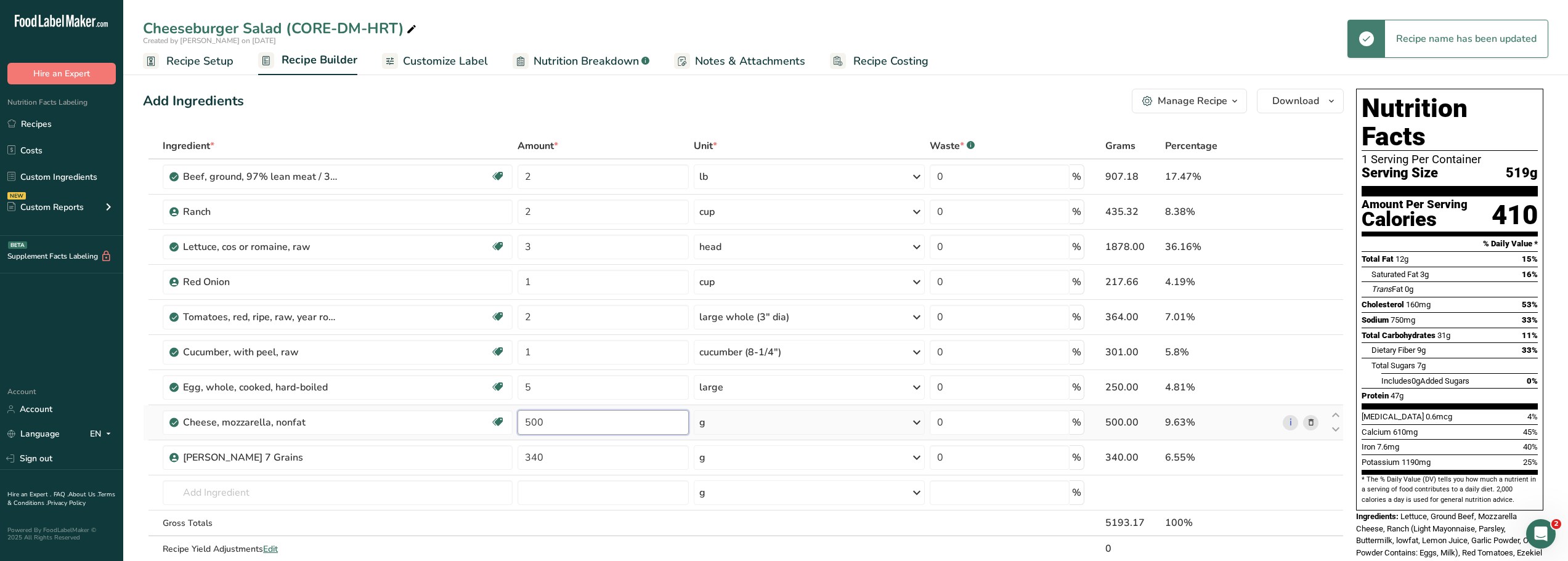
type input "5004"
type input "5"
click at [602, 95] on div "Add Ingredients Manage Recipe Delete Recipe Duplicate Recipe Scale Recipe Save …" at bounding box center [743, 101] width 1201 height 25
click at [552, 422] on input "400" at bounding box center [602, 422] width 170 height 25
type input "4"
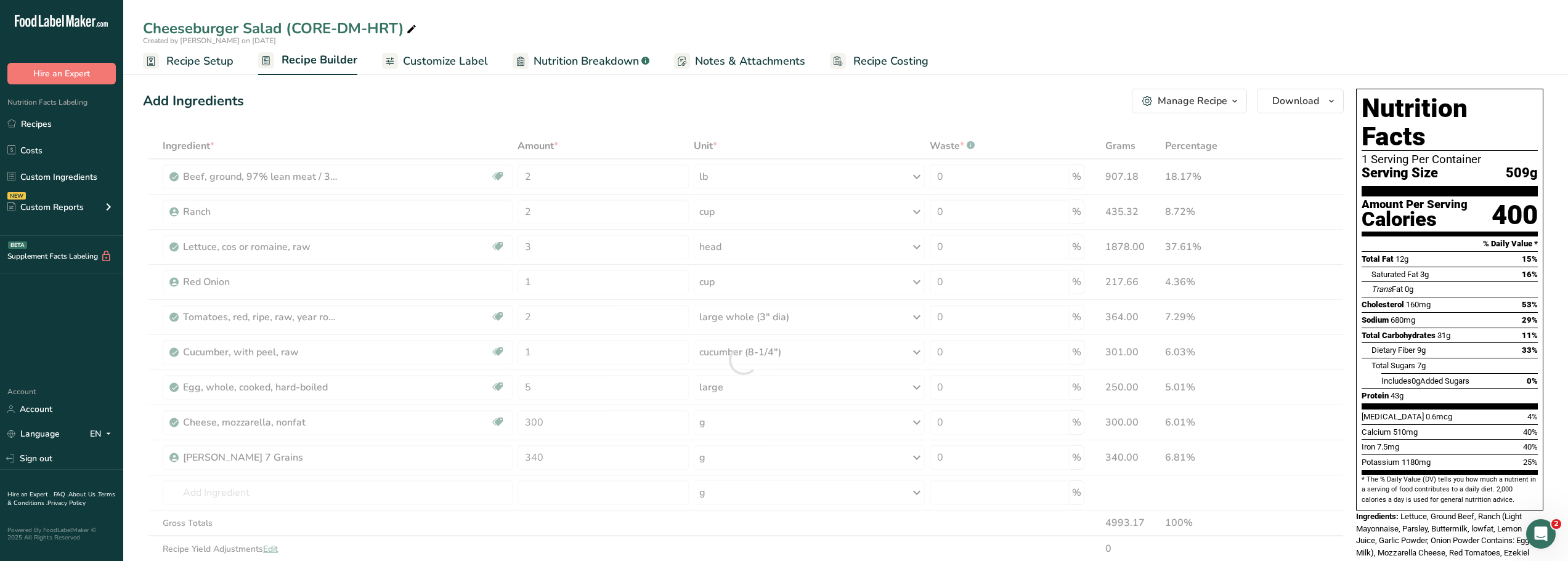
click at [591, 96] on div "Add Ingredients Manage Recipe Delete Recipe Duplicate Recipe Scale Recipe Save …" at bounding box center [743, 101] width 1201 height 25
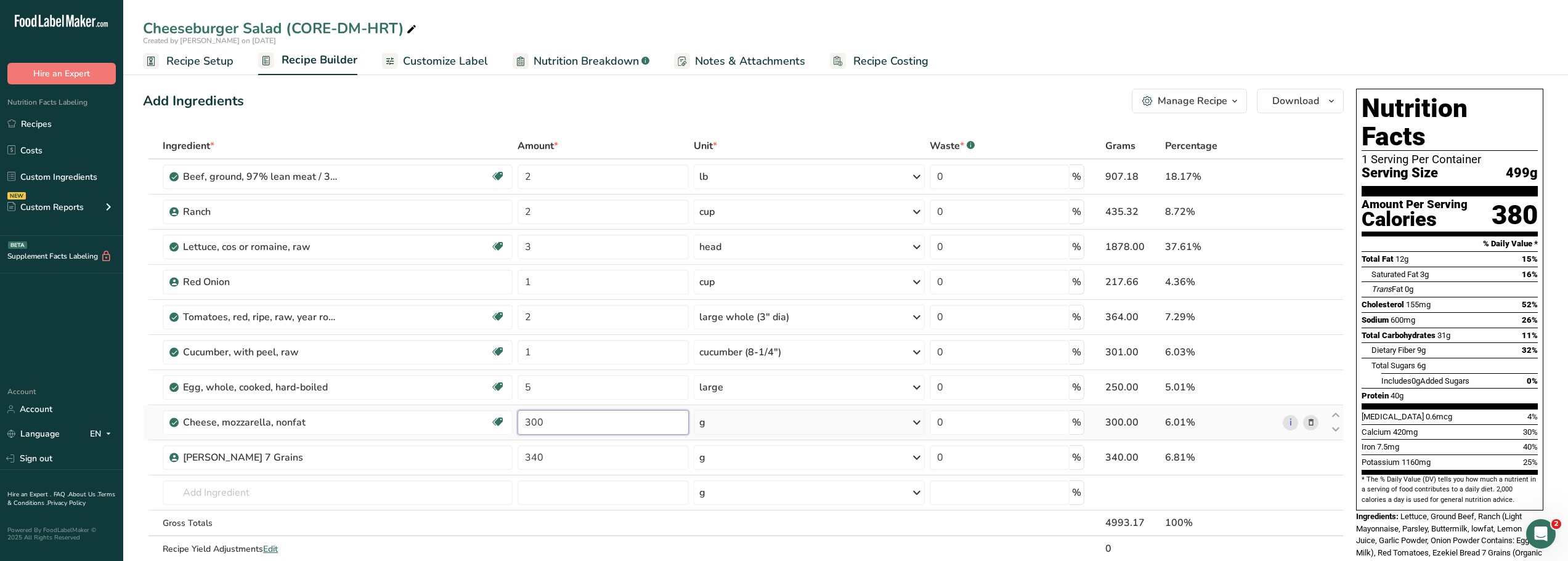
click at [547, 422] on input "300" at bounding box center [602, 422] width 170 height 25
click at [567, 96] on div "Add Ingredients Manage Recipe Delete Recipe Duplicate Recipe Scale Recipe Save …" at bounding box center [743, 101] width 1201 height 25
click at [545, 420] on input "350" at bounding box center [602, 422] width 170 height 25
type input "300"
click at [703, 91] on div "Add Ingredients Manage Recipe Delete Recipe Duplicate Recipe Scale Recipe Save …" at bounding box center [743, 101] width 1201 height 25
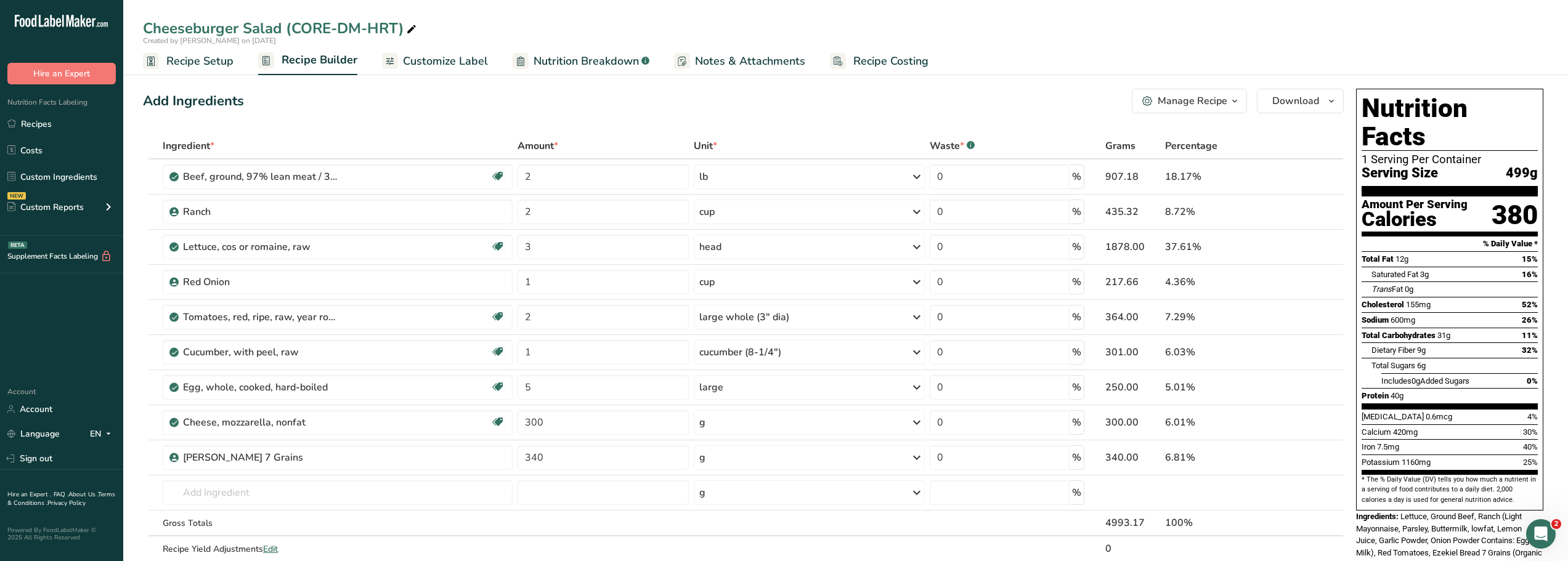
click at [1226, 102] on div "Manage Recipe" at bounding box center [1192, 101] width 70 height 15
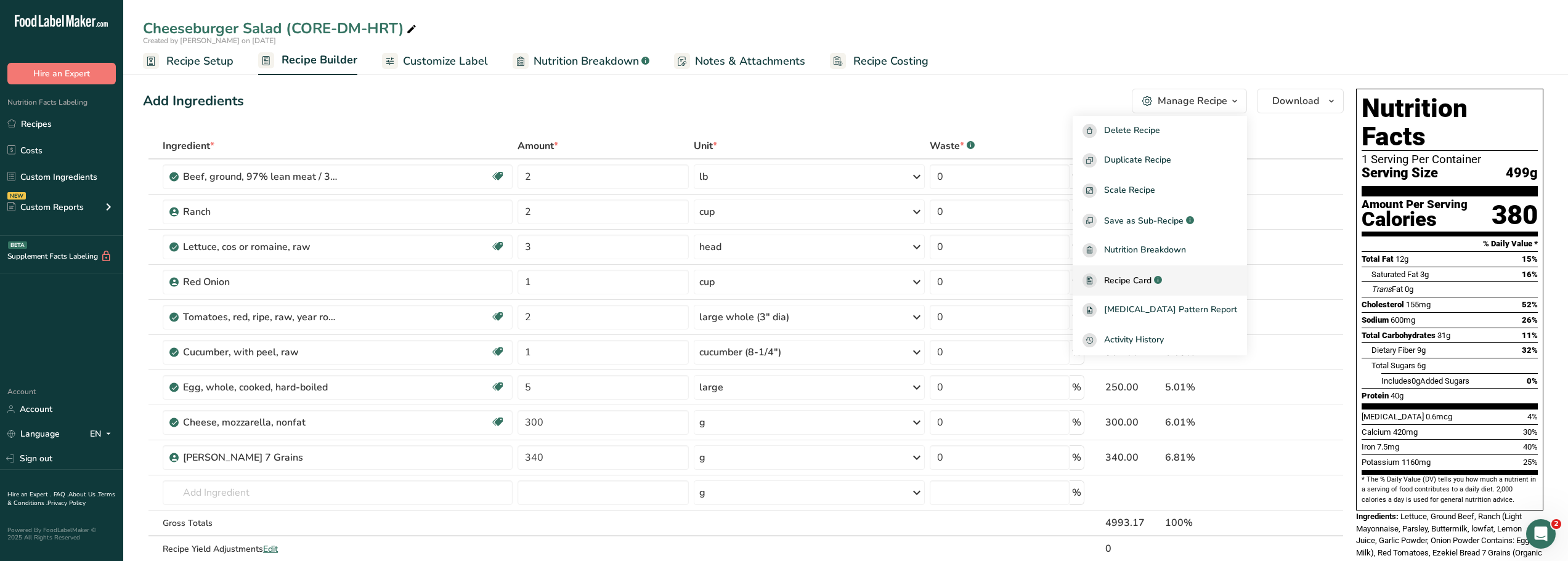
click at [1141, 282] on span "Recipe Card" at bounding box center [1127, 280] width 47 height 13
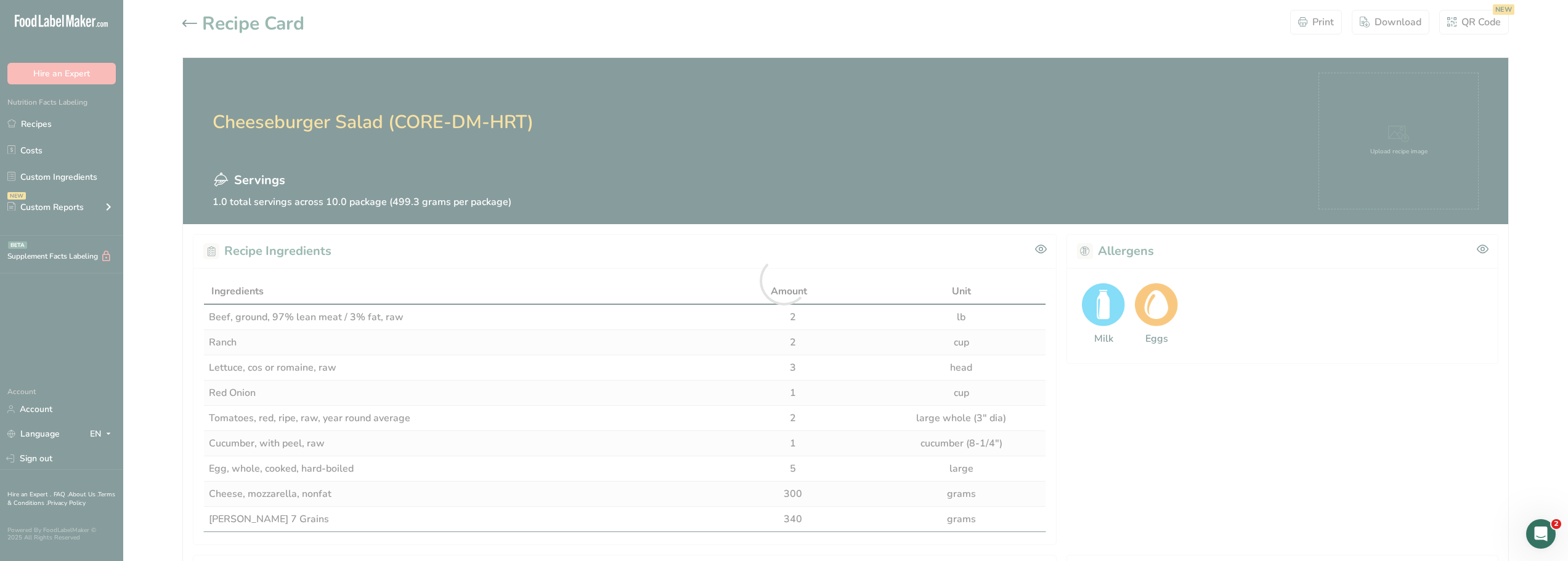
scroll to position [489, 0]
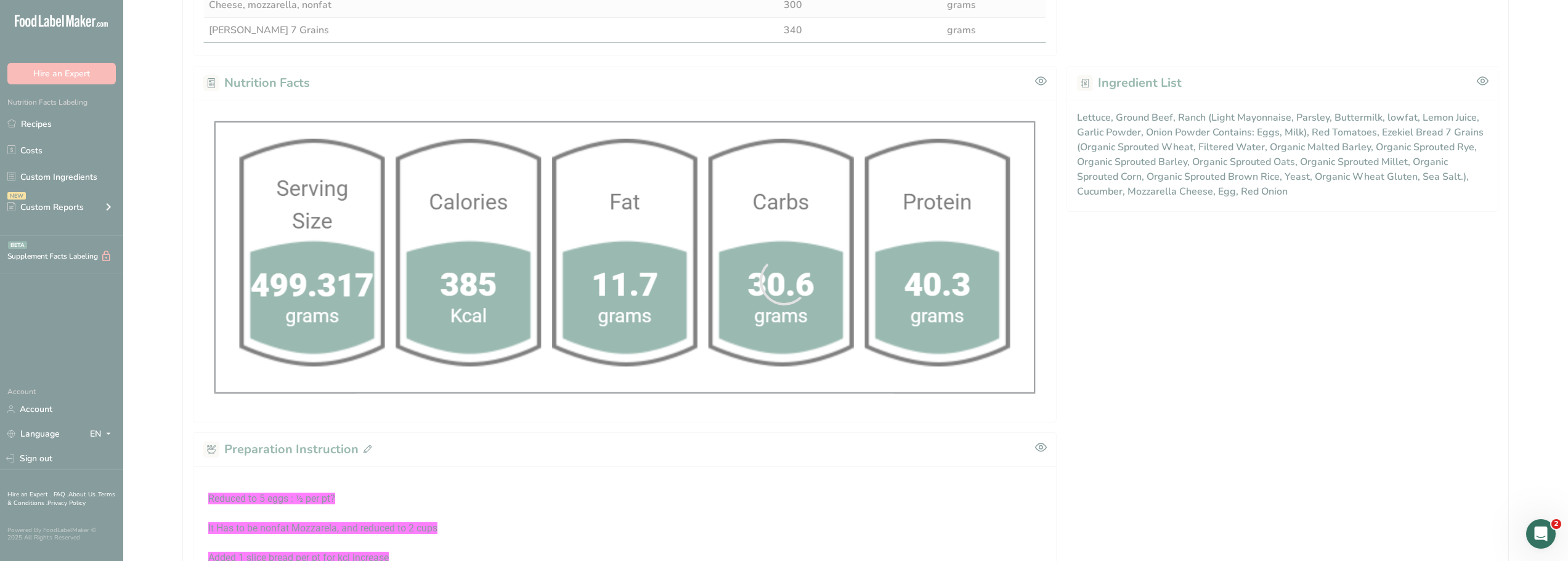
click at [424, 418] on div at bounding box center [784, 280] width 1568 height 561
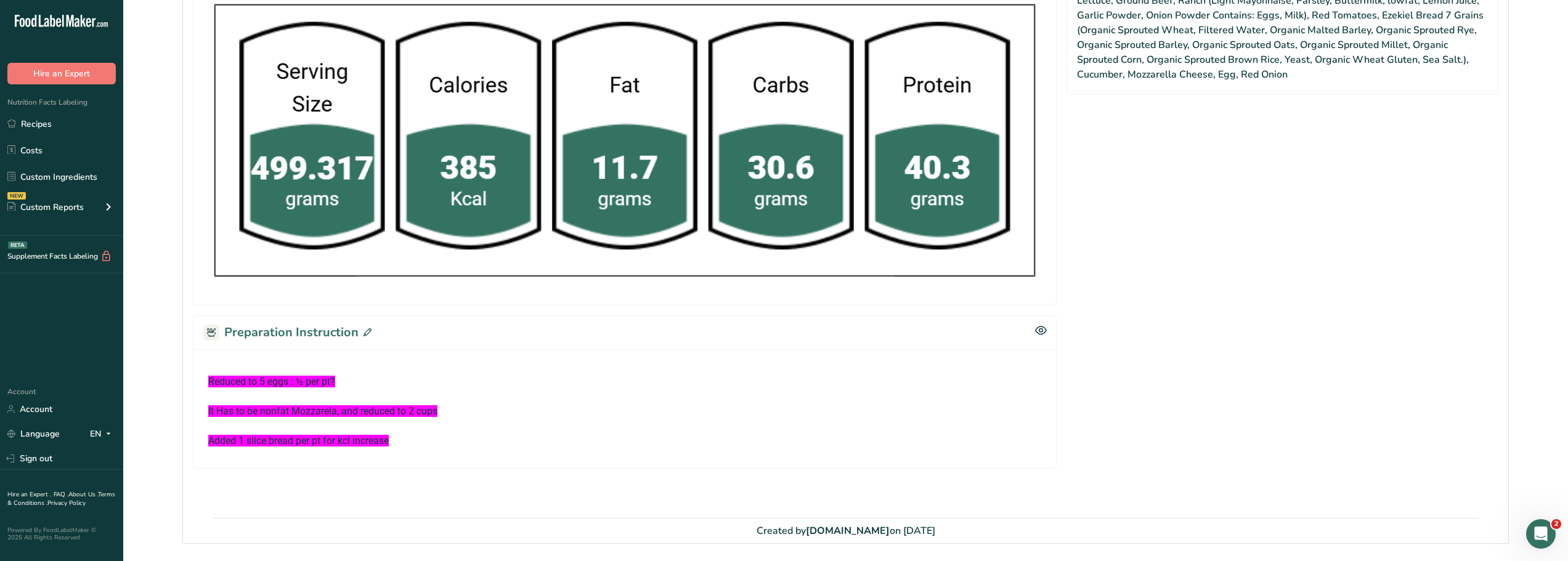
scroll to position [607, 0]
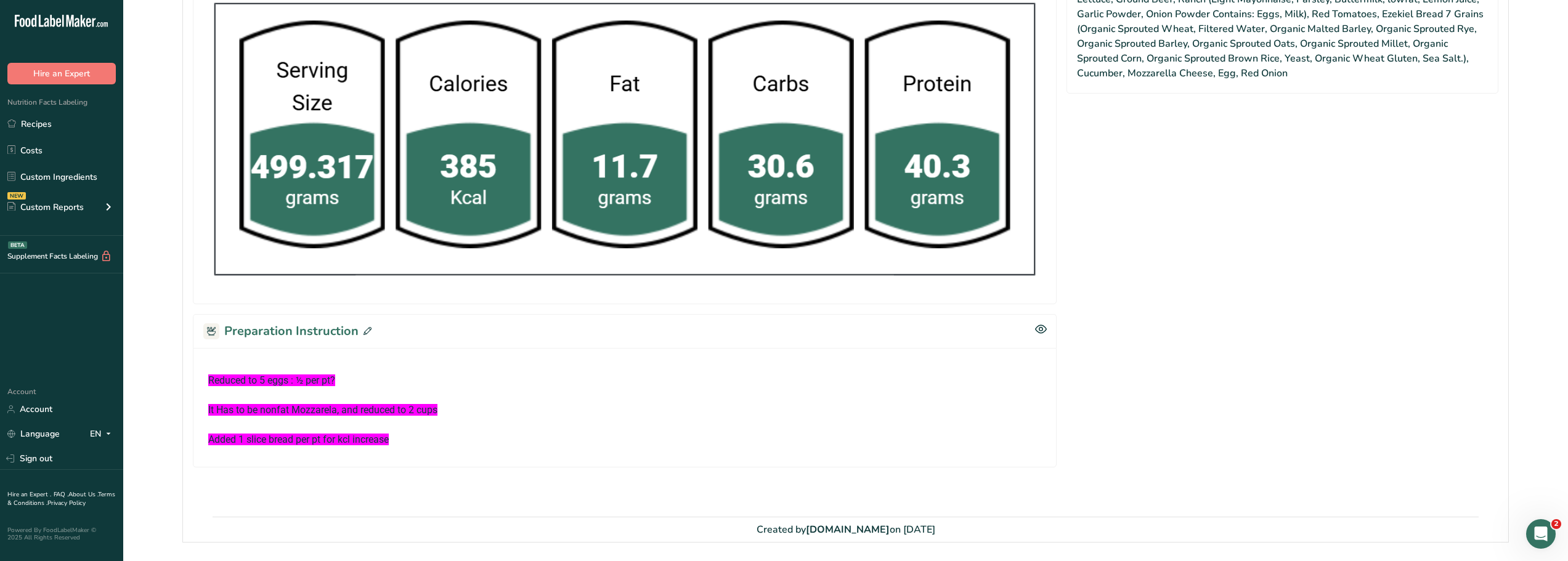
click at [437, 411] on span "It Has to be nonfat Mozzarela, and reduced to 2 cups" at bounding box center [323, 409] width 229 height 12
click at [449, 410] on p "It Has to be nonfat Mozzarela, and reduced to 2 cups" at bounding box center [625, 409] width 833 height 15
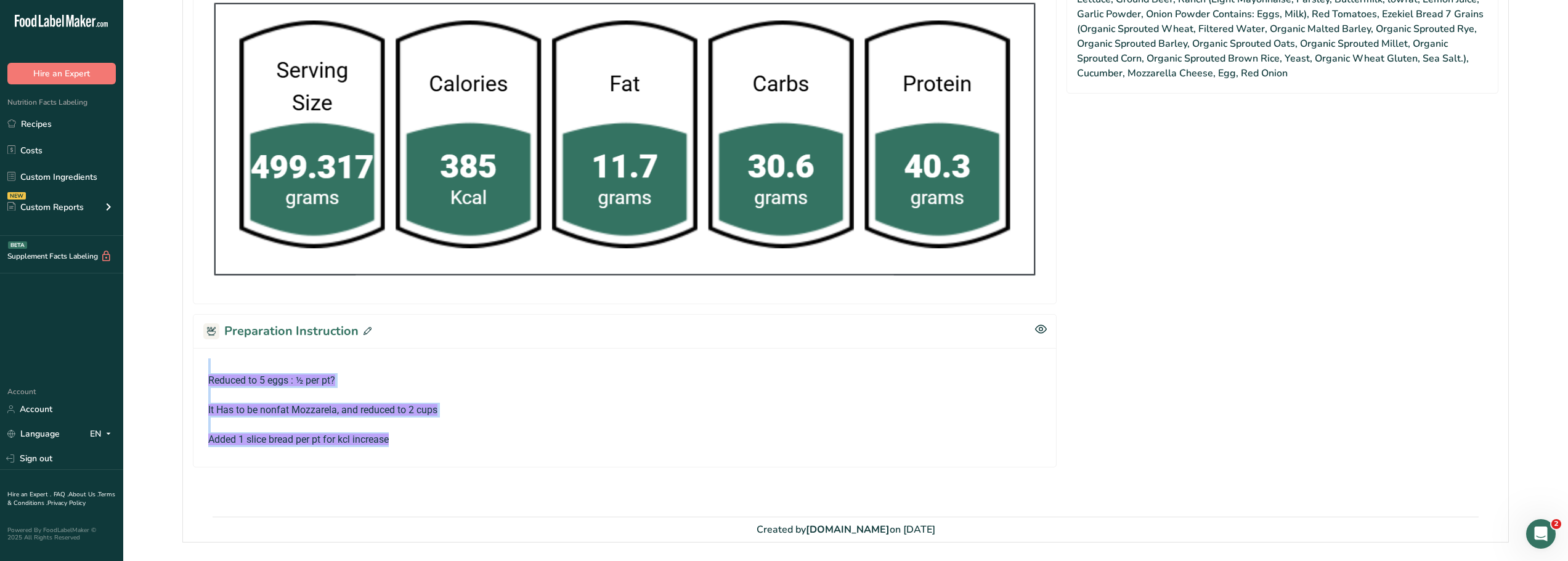
drag, startPoint x: 402, startPoint y: 443, endPoint x: 206, endPoint y: 369, distance: 209.5
click at [206, 369] on div "Reduced to 5 eggs : ½ per pt? It Has to be nonfat Mozzarela, and reduced to 2 c…" at bounding box center [625, 402] width 842 height 89
click at [454, 439] on p "Added 1 slice bread per pt for kcl increase" at bounding box center [625, 440] width 833 height 15
drag, startPoint x: 411, startPoint y: 439, endPoint x: 208, endPoint y: 378, distance: 212.0
click at [208, 378] on div "Reduced to 5 eggs : ½ per pt? It Has to be nonfat Mozzarela, and reduced to 2 c…" at bounding box center [625, 402] width 842 height 89
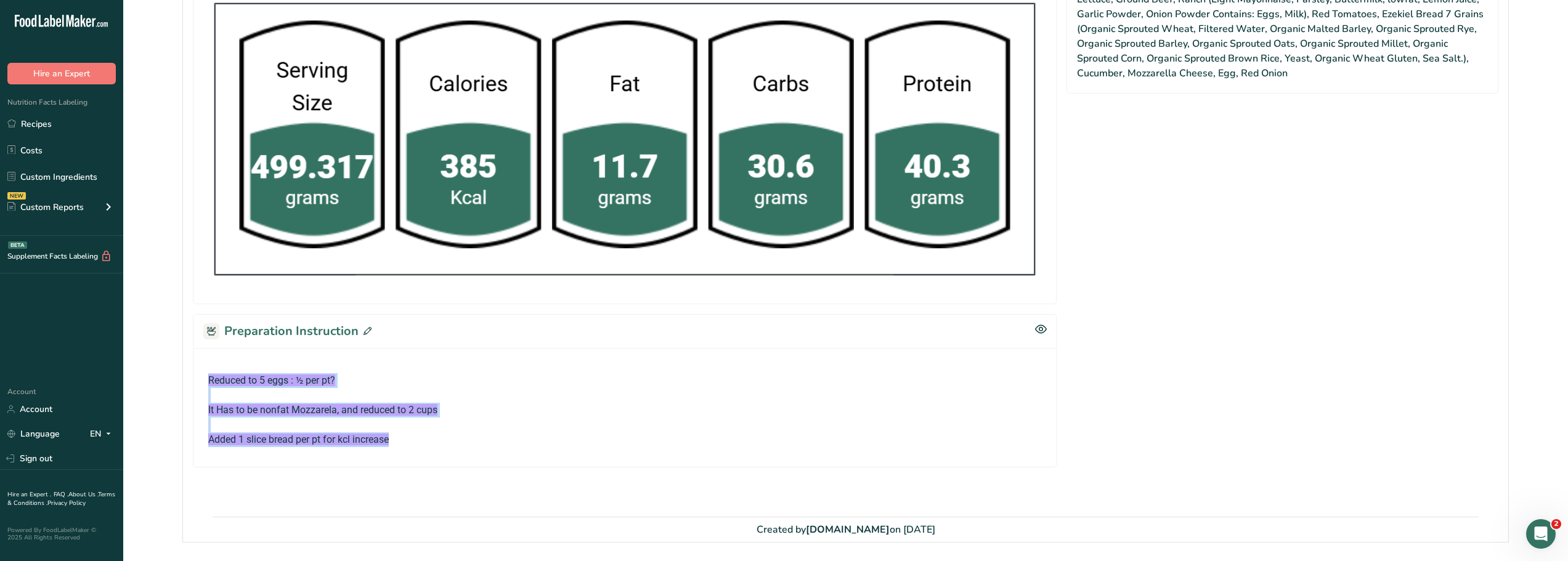
click at [406, 439] on p "Added 1 slice bread per pt for kcl increase" at bounding box center [625, 440] width 833 height 15
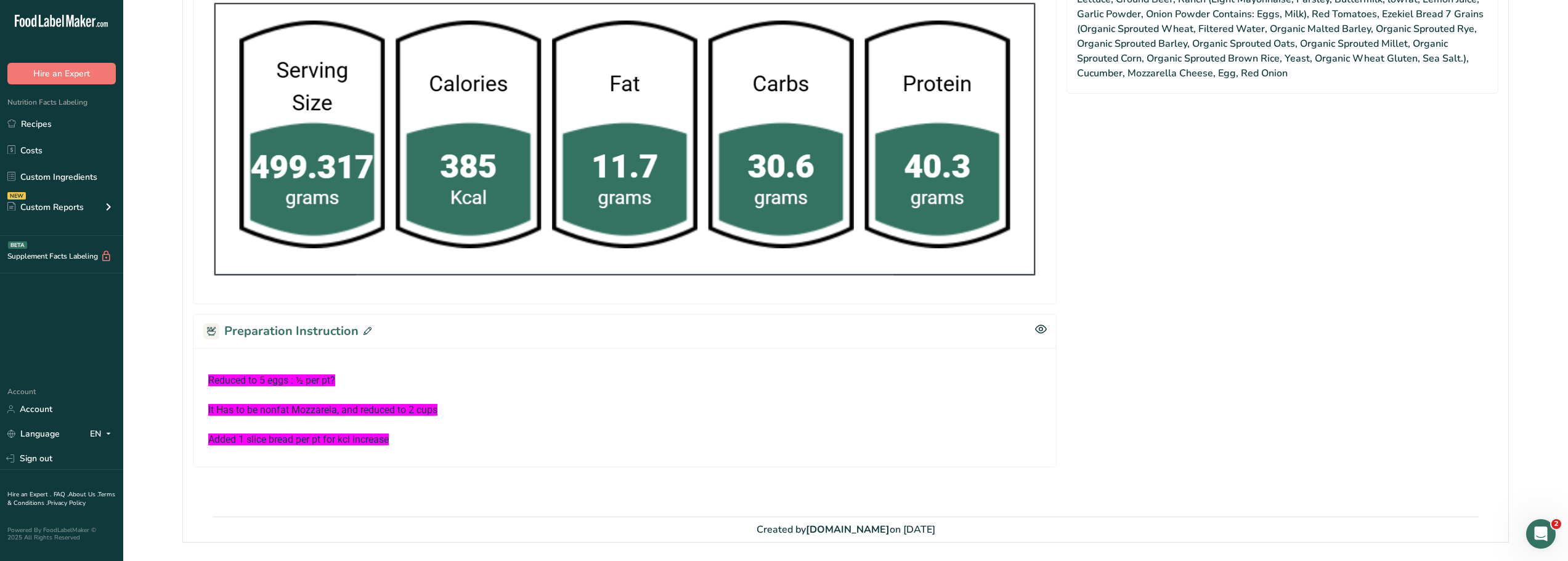
click at [406, 439] on p "Added 1 slice bread per pt for kcl increase" at bounding box center [625, 440] width 833 height 15
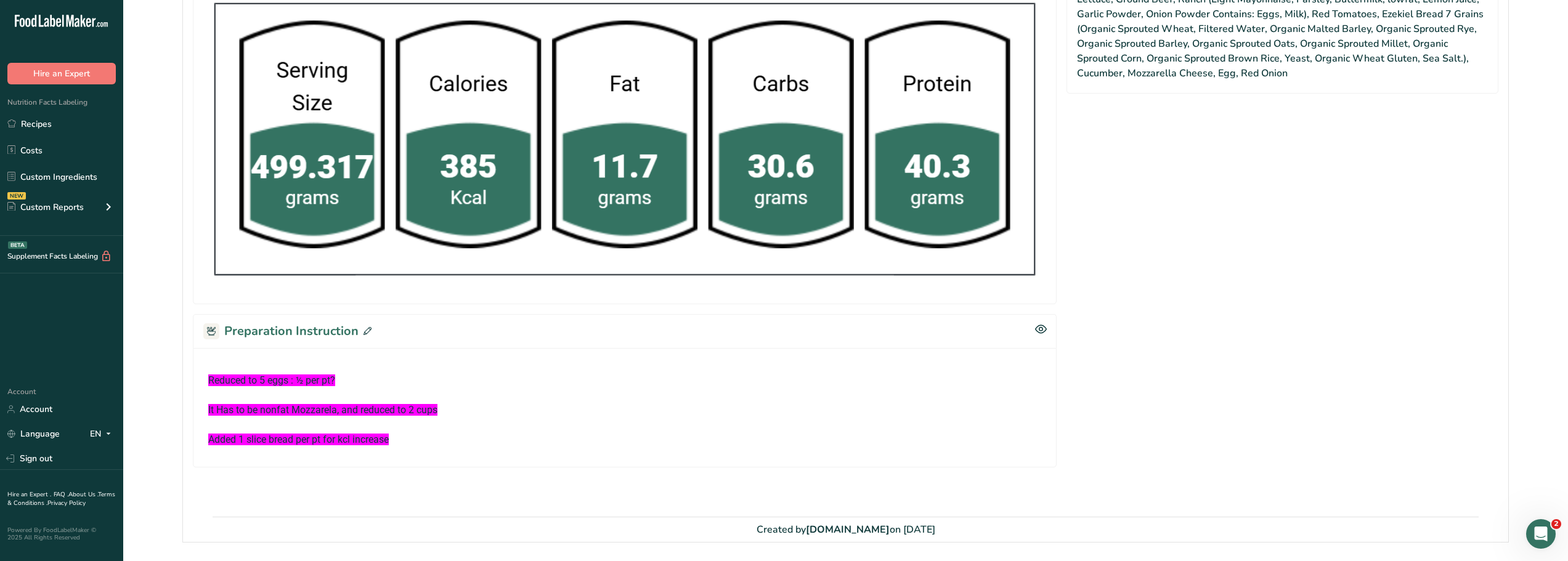
click at [437, 406] on span "It Has to be nonfat Mozzarela, and reduced to 2 cups" at bounding box center [323, 409] width 229 height 12
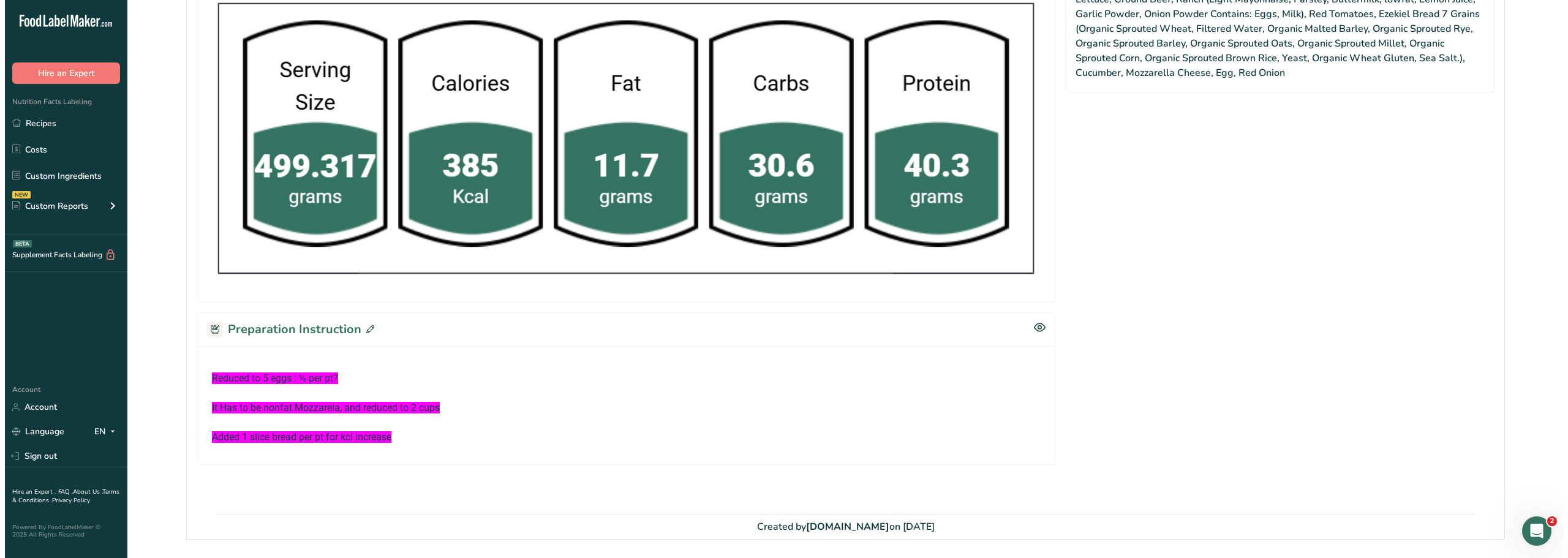
scroll to position [644, 0]
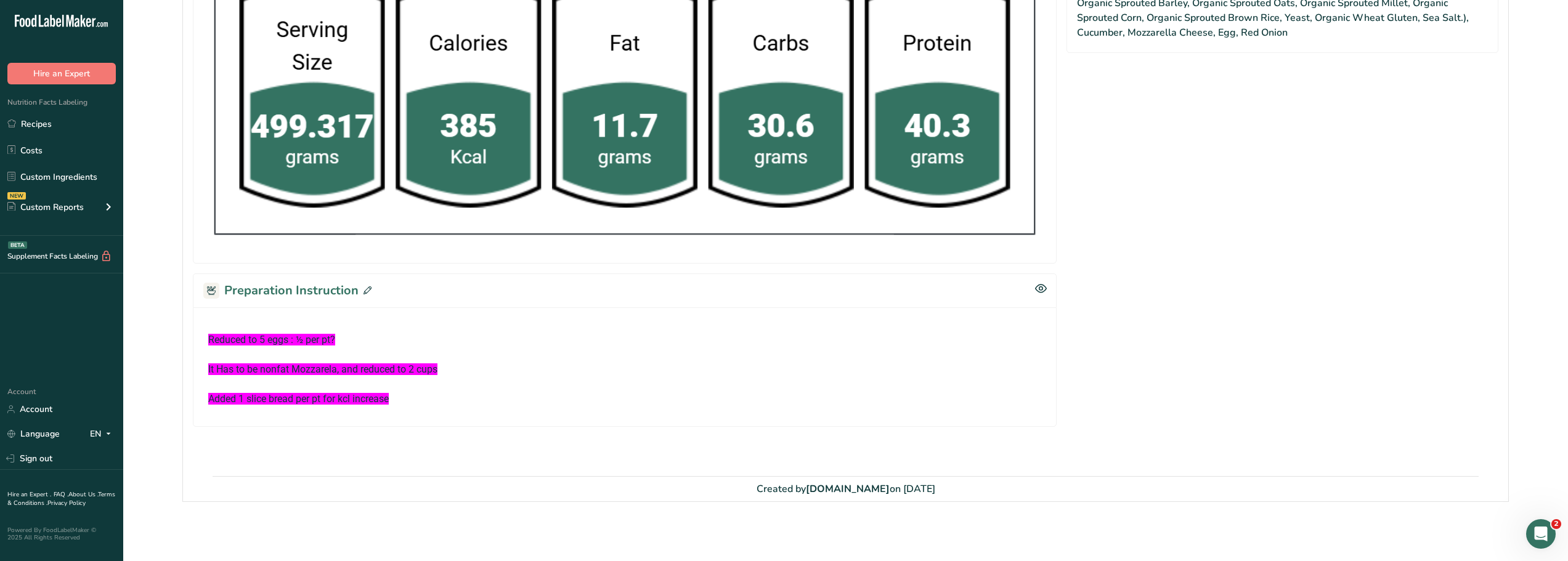
click at [362, 399] on span "Added 1 slice bread per pt for kcl increase" at bounding box center [298, 399] width 180 height 12
click at [527, 385] on p at bounding box center [625, 384] width 833 height 15
click at [367, 288] on icon at bounding box center [367, 290] width 8 height 8
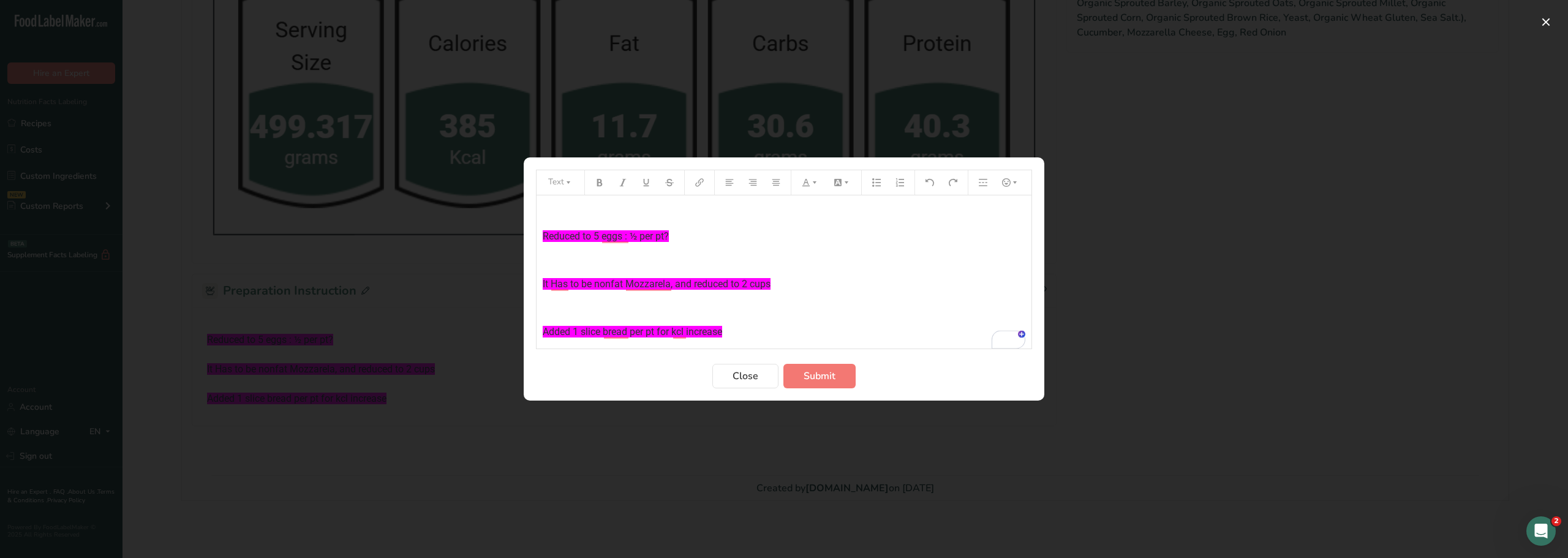
click at [781, 286] on p "It Has to be nonfat Mozzarela, and reduced to 2 cups" at bounding box center [784, 284] width 483 height 15
click at [811, 376] on span "Submit" at bounding box center [819, 376] width 32 height 15
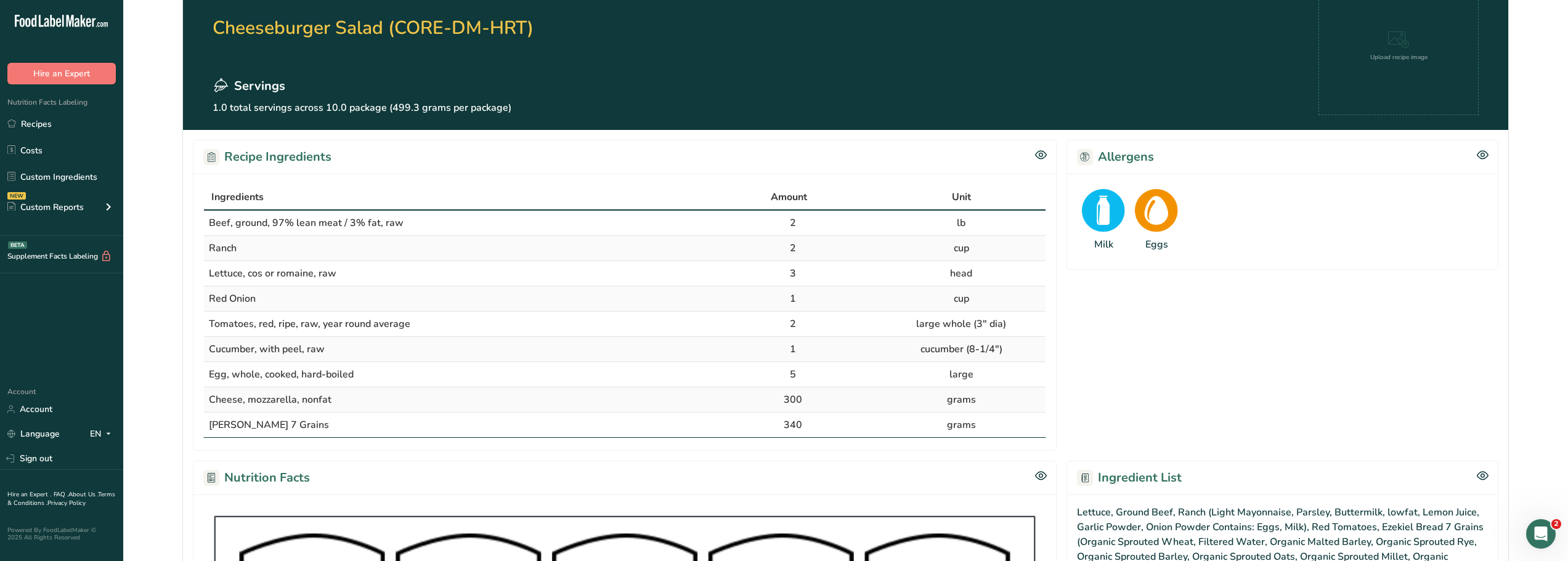
scroll to position [0, 0]
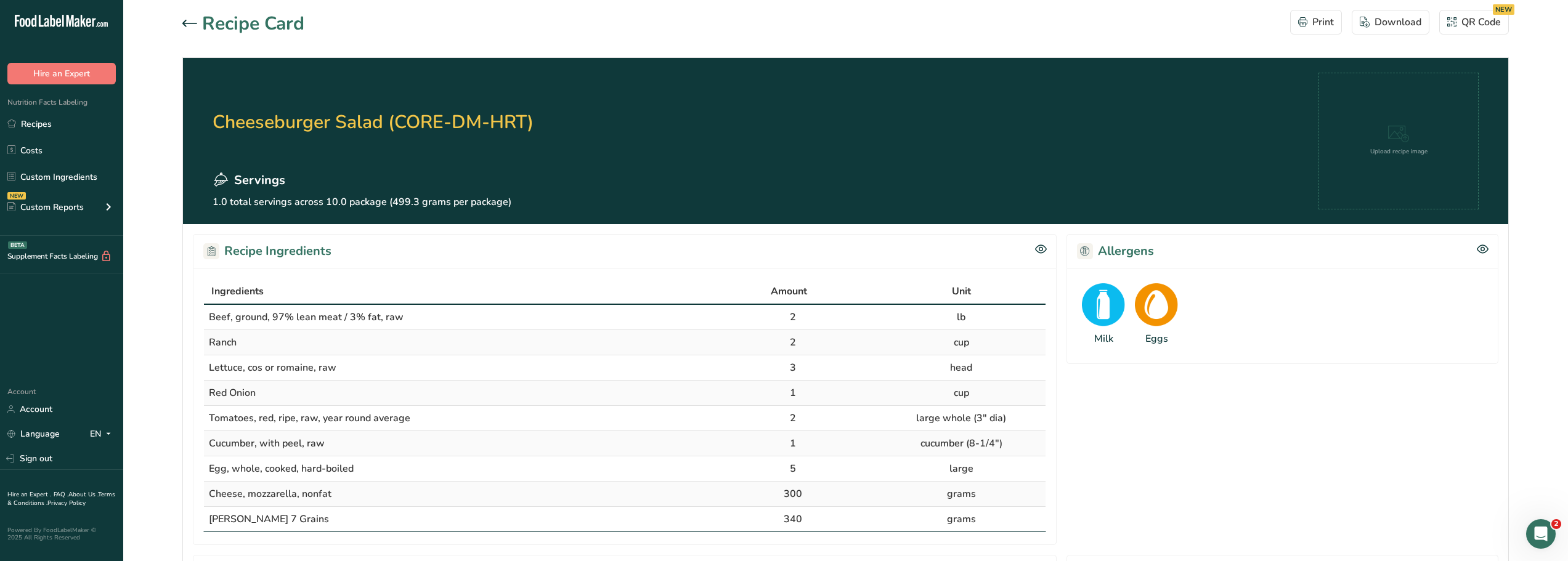
click at [185, 21] on icon at bounding box center [190, 22] width 15 height 7
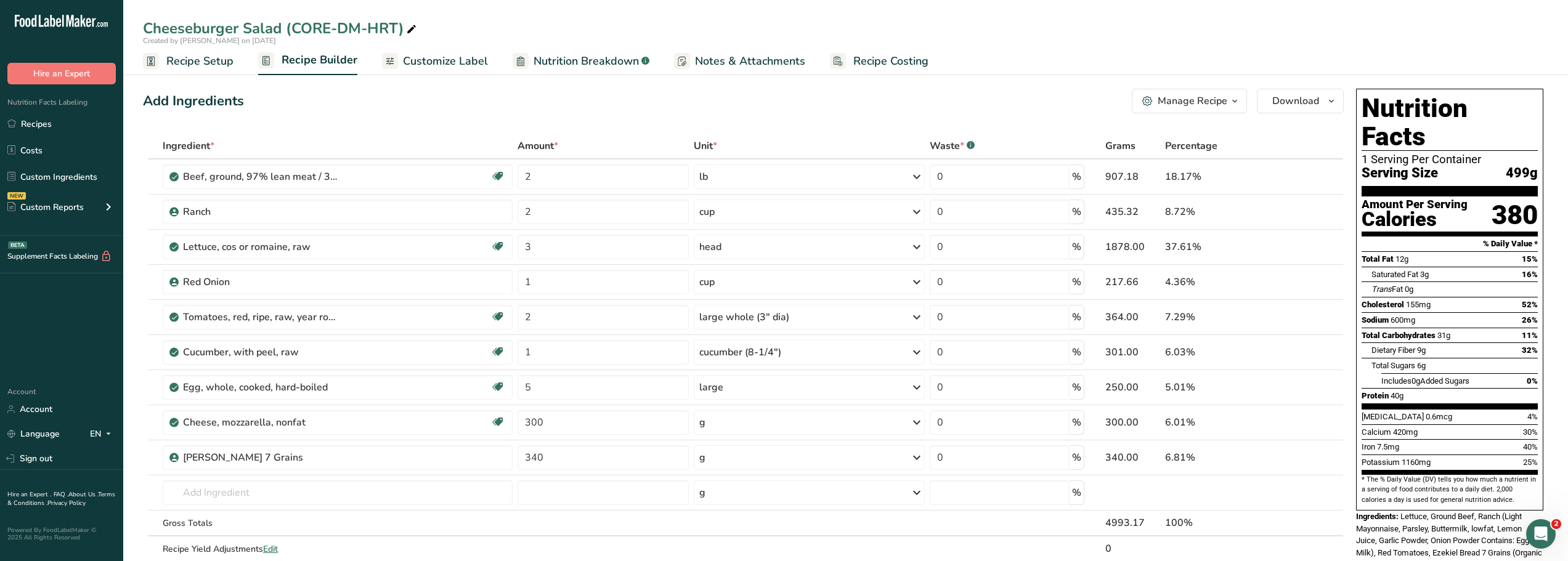
click at [331, 111] on div "Add Ingredients Manage Recipe Delete Recipe Duplicate Recipe Scale Recipe Save …" at bounding box center [743, 101] width 1201 height 25
click at [542, 19] on div "Cheeseburger Salad (CORE-DM-HRT)" at bounding box center [846, 28] width 1445 height 22
click at [421, 9] on div "Cheeseburger Salad (CORE-DM-HRT) Created by Dee on 2025-08-24 Recipe Setup Reci…" at bounding box center [846, 37] width 1445 height 75
drag, startPoint x: 36, startPoint y: 125, endPoint x: 439, endPoint y: 87, distance: 404.8
click at [36, 125] on link "Recipes" at bounding box center [61, 124] width 123 height 23
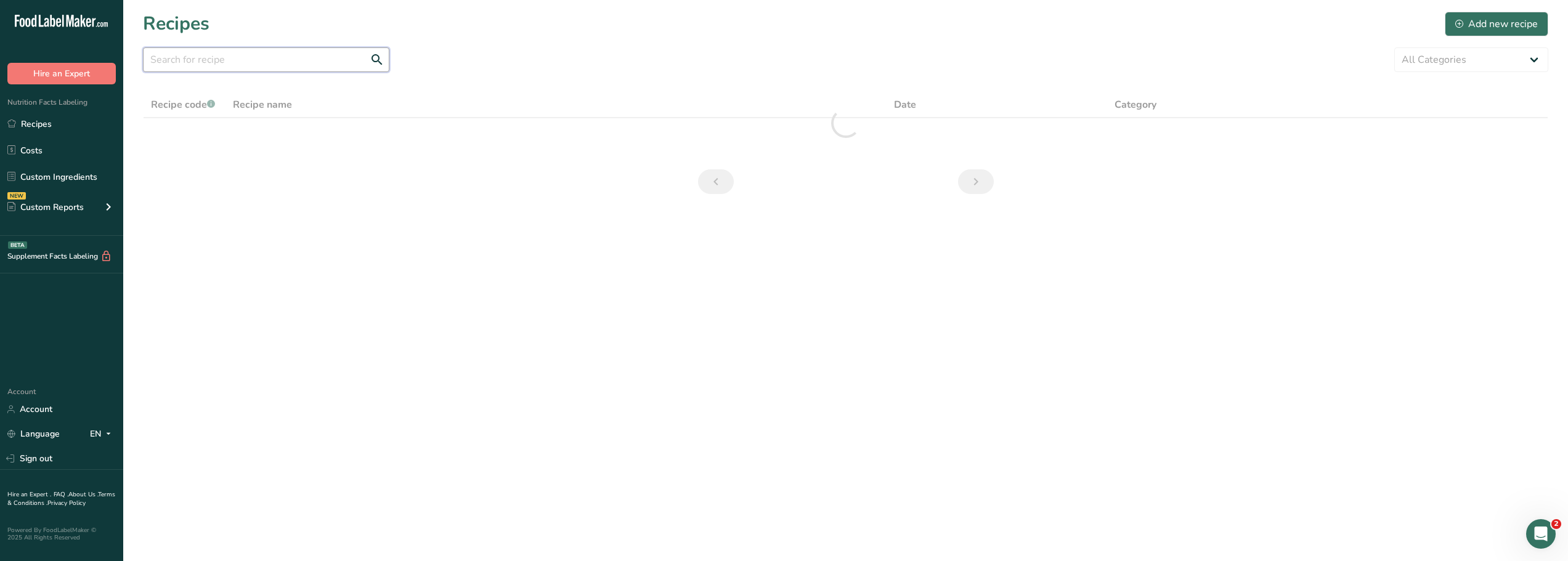
click at [215, 60] on input "text" at bounding box center [266, 60] width 246 height 25
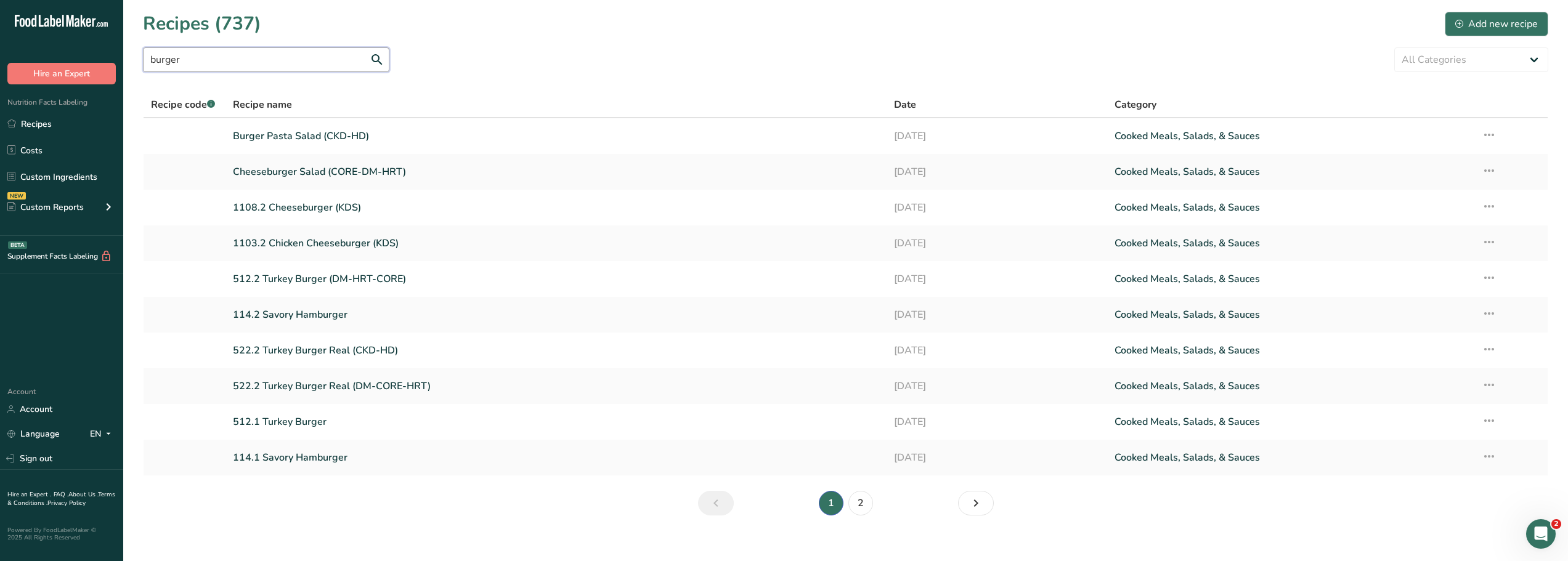
type input "burger"
click at [264, 135] on link "Burger Pasta Salad (CKD-HD)" at bounding box center [556, 135] width 647 height 26
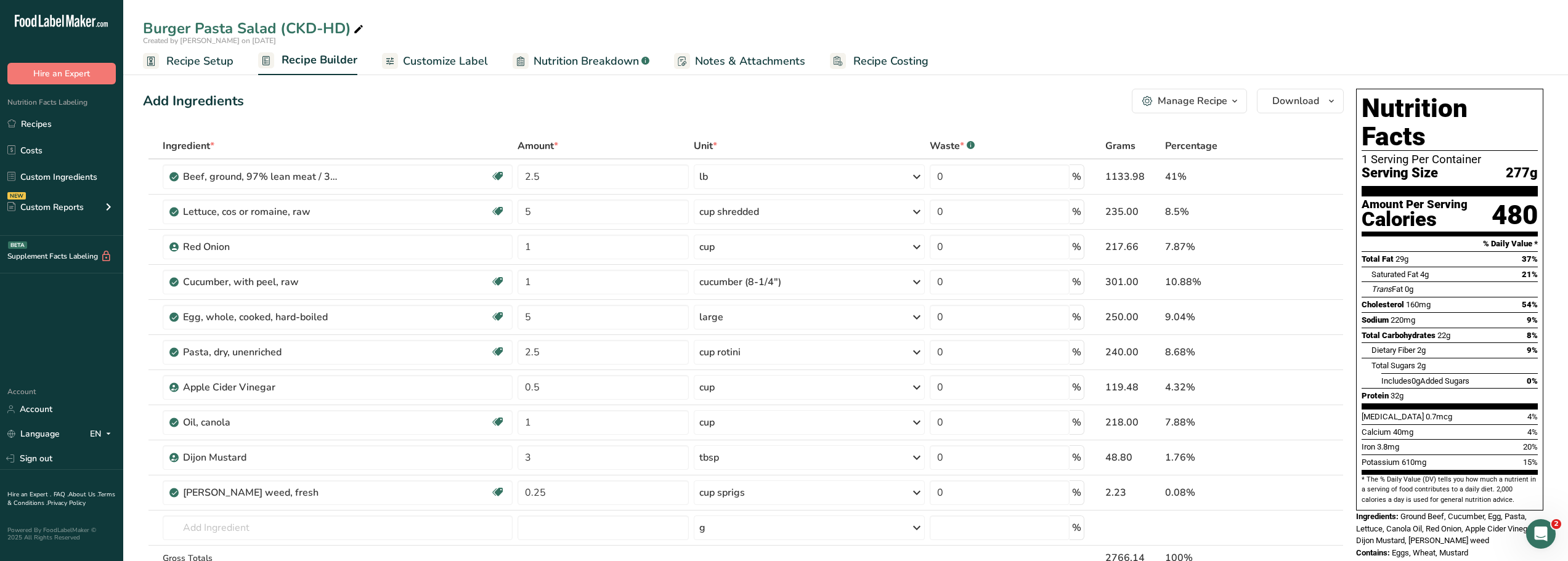
click at [1199, 101] on div "Manage Recipe" at bounding box center [1192, 101] width 70 height 15
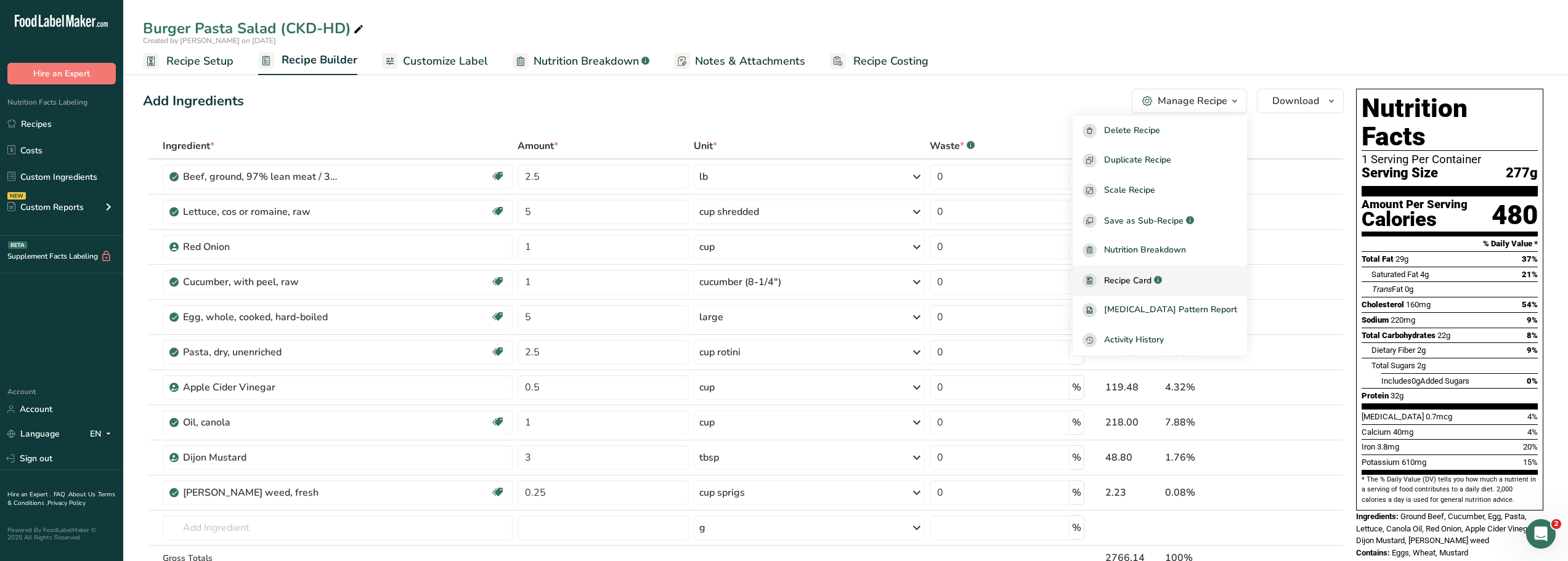
click at [1138, 280] on span "Recipe Card" at bounding box center [1127, 280] width 47 height 13
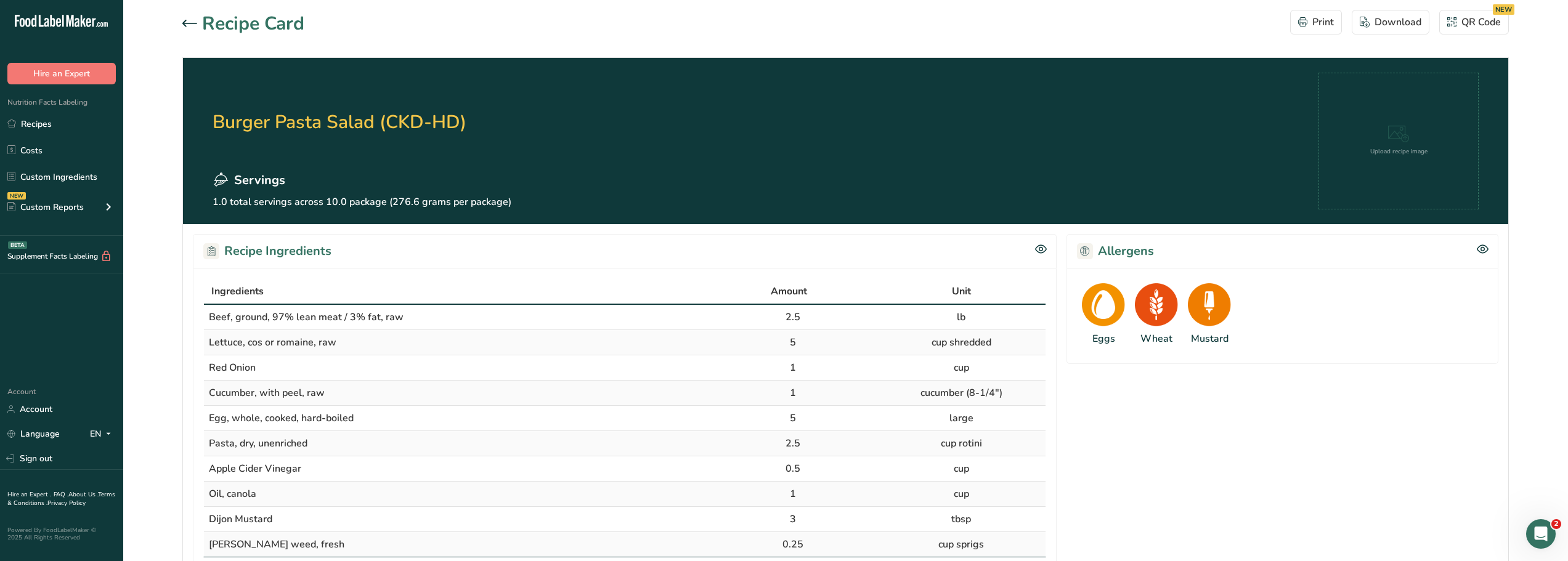
click at [185, 26] on icon at bounding box center [190, 22] width 15 height 7
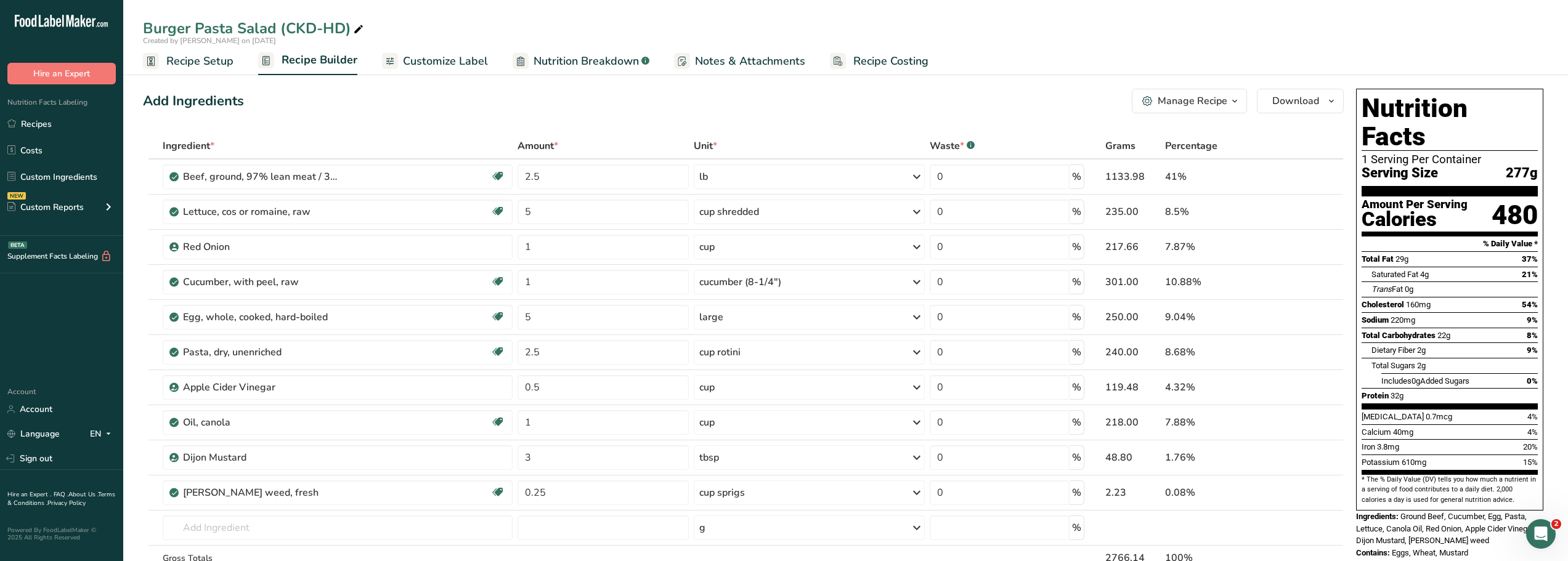
click at [1207, 103] on div "Manage Recipe" at bounding box center [1192, 101] width 70 height 15
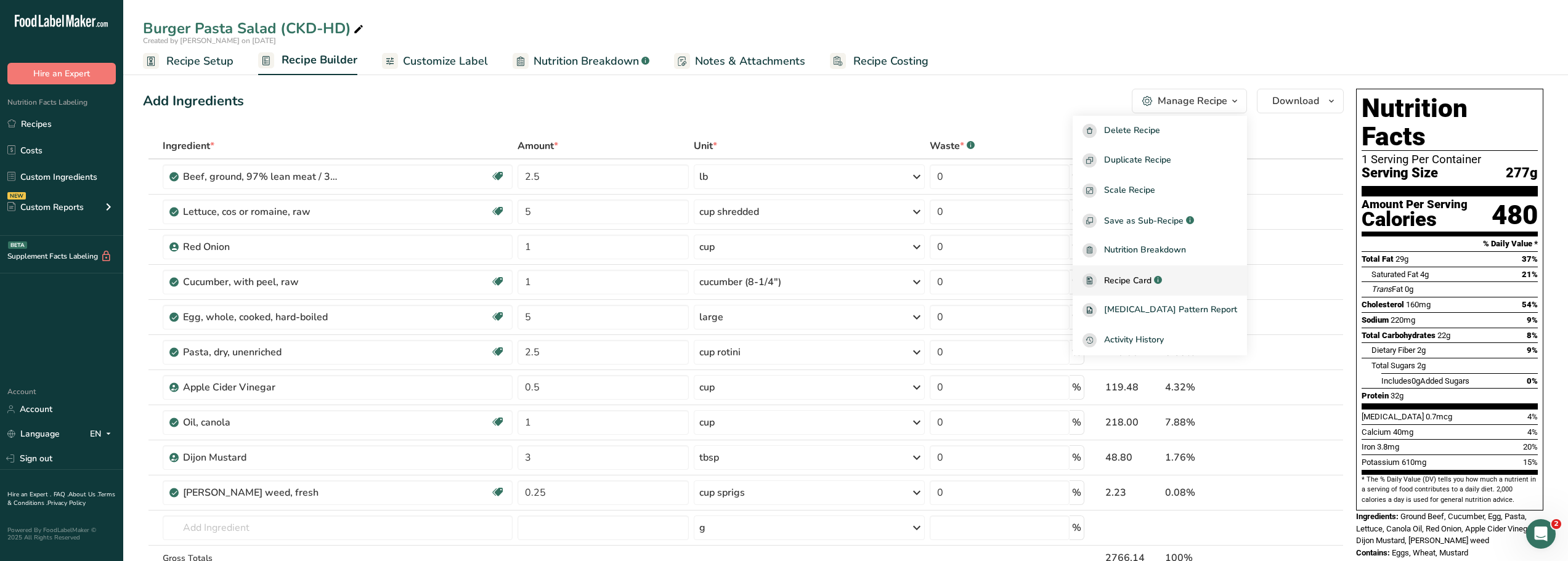
click at [1139, 282] on span "Recipe Card" at bounding box center [1127, 280] width 47 height 13
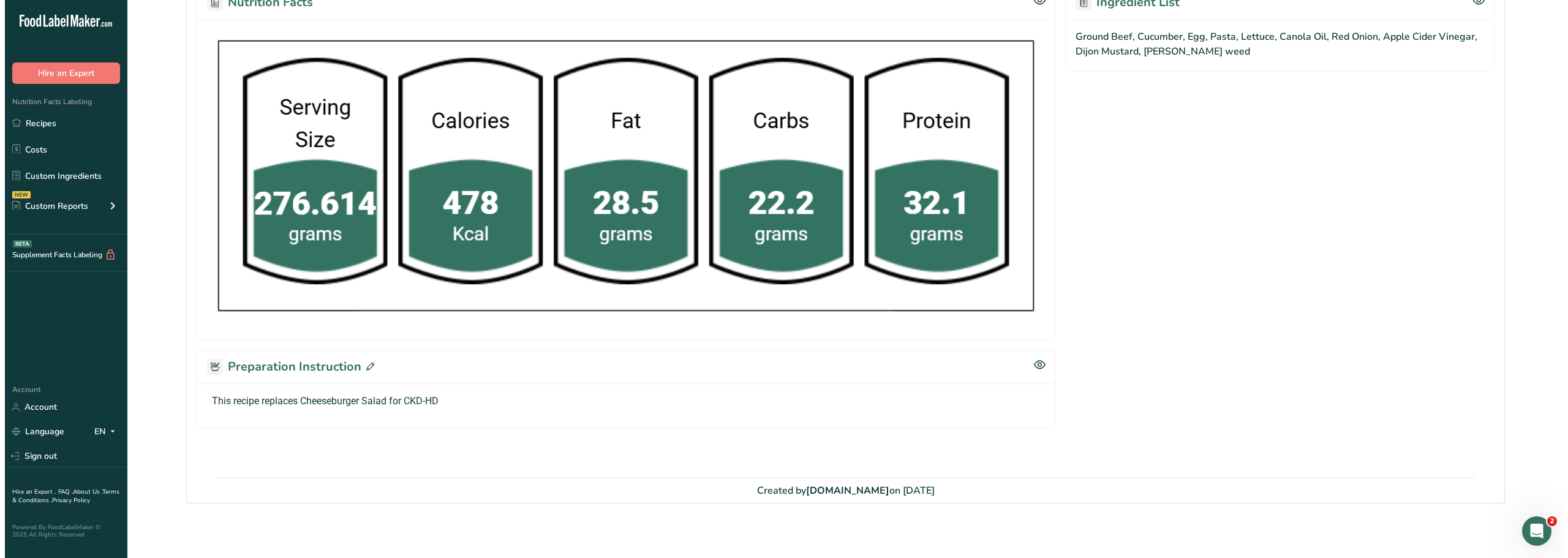
scroll to position [596, 0]
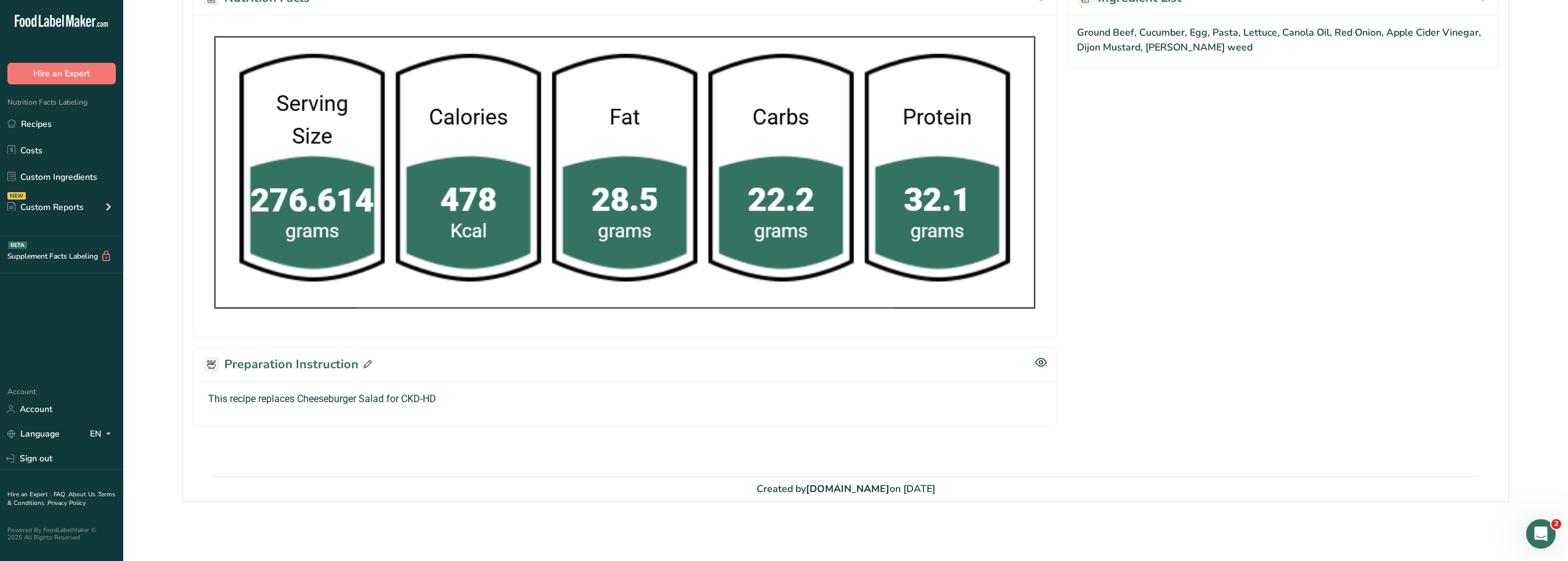
click at [363, 367] on icon at bounding box center [367, 364] width 8 height 8
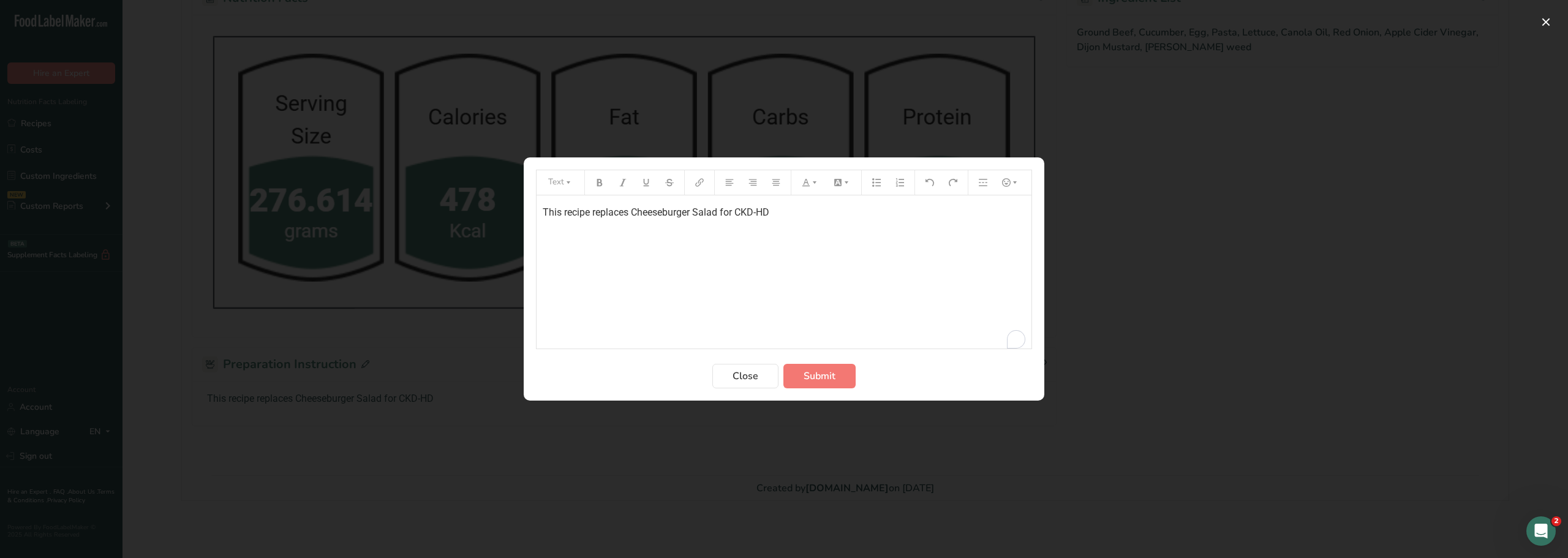
click at [794, 213] on p "This recipe replaces Cheeseburger Salad for CKD-HD" at bounding box center [784, 212] width 483 height 15
click at [814, 373] on span "Submit" at bounding box center [819, 376] width 32 height 15
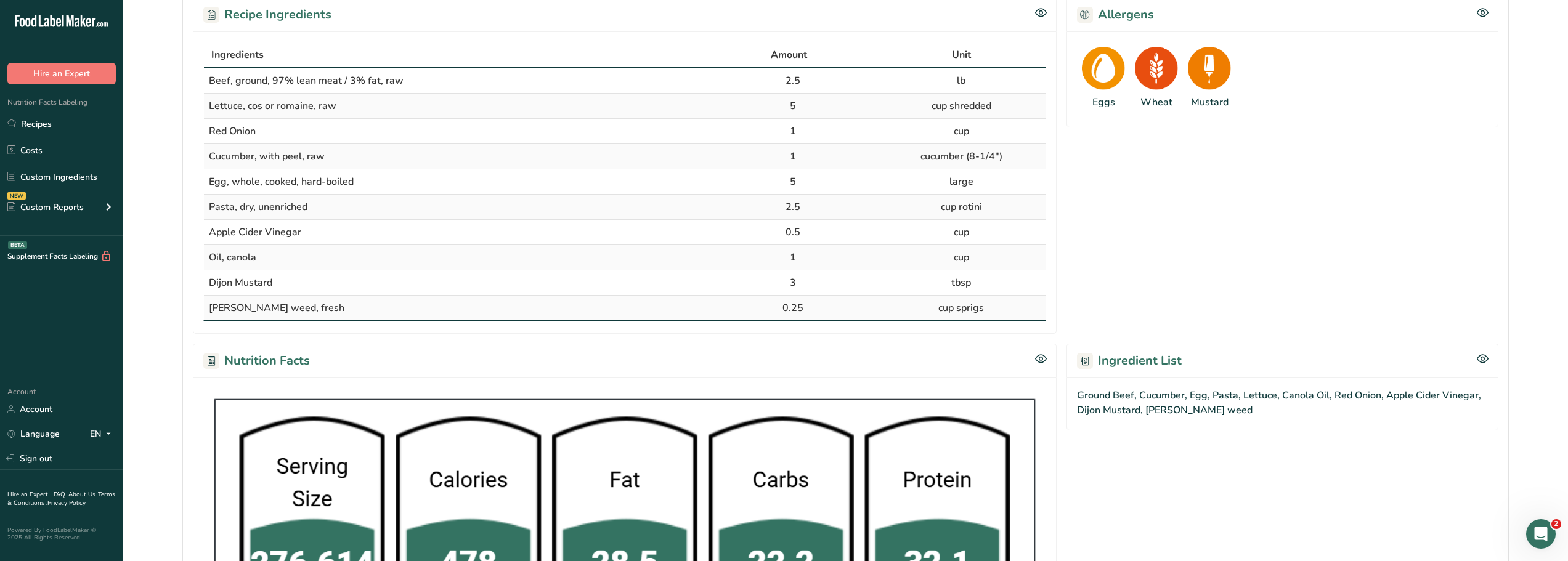
scroll to position [0, 0]
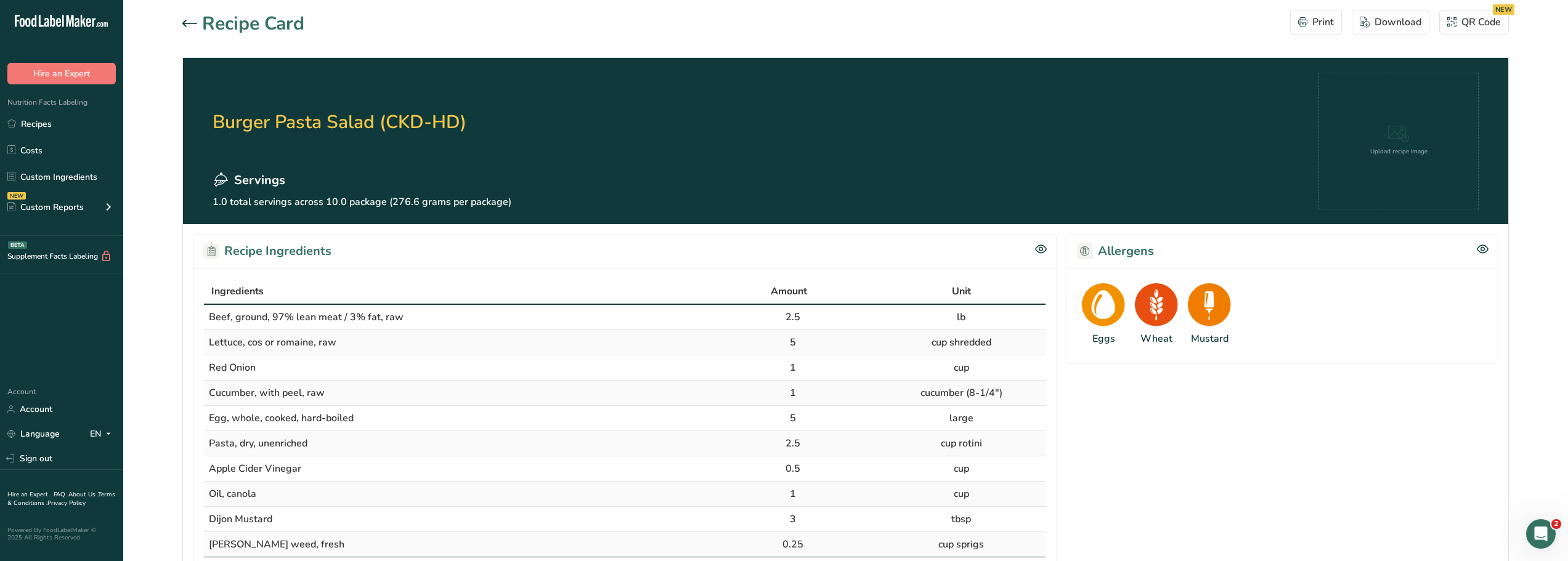
click at [185, 23] on icon at bounding box center [190, 22] width 15 height 7
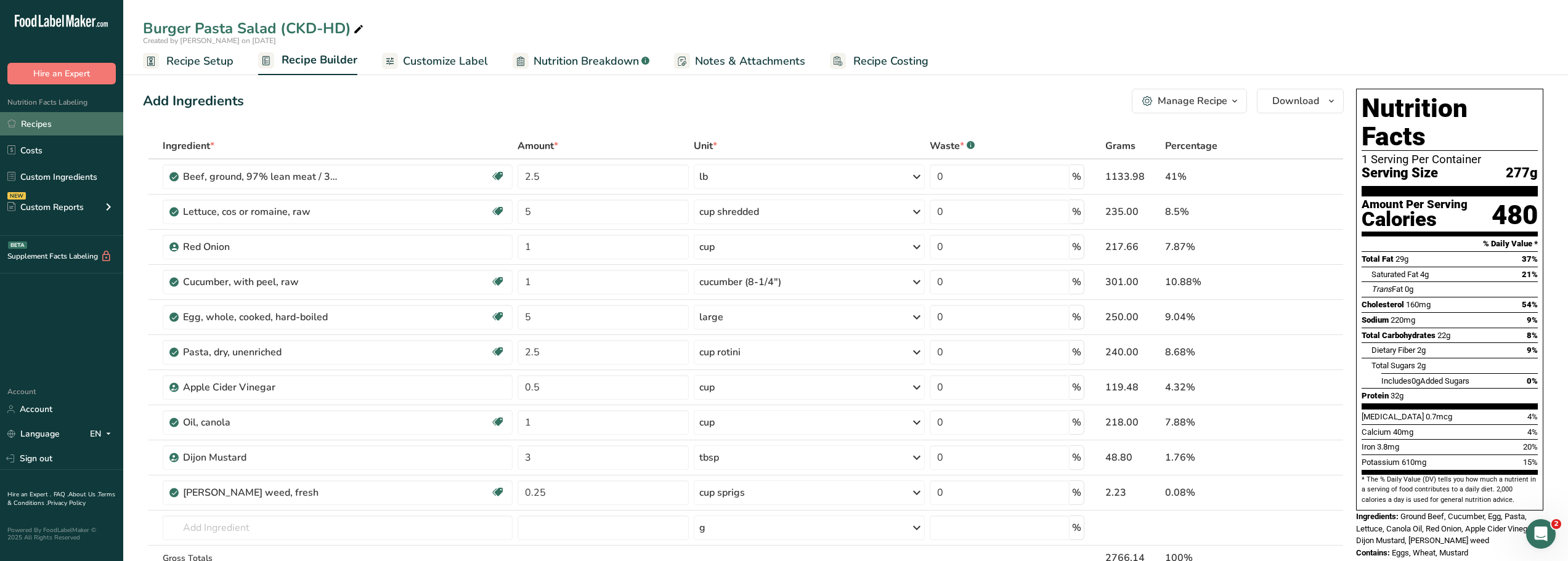
click at [41, 122] on link "Recipes" at bounding box center [61, 124] width 123 height 23
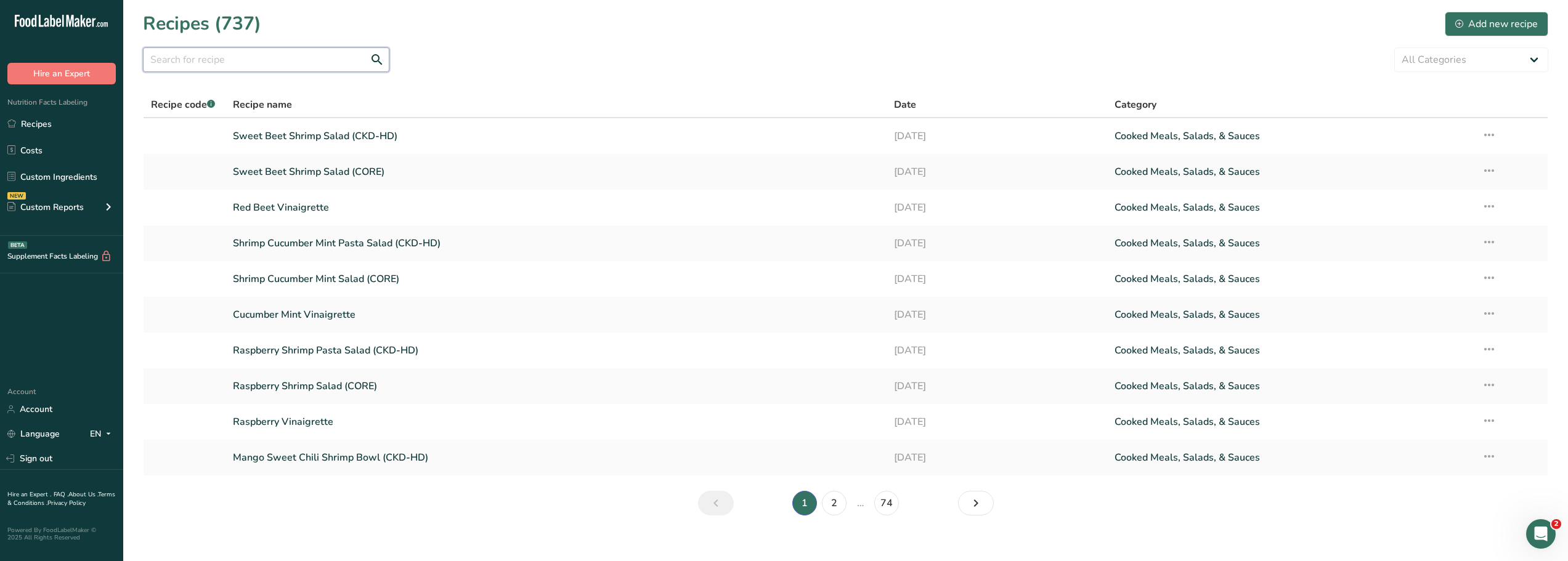
click at [162, 60] on input "text" at bounding box center [266, 60] width 246 height 25
type input "chicken"
click at [306, 242] on link "Chicken Corn Salad (CORE)" at bounding box center [556, 243] width 647 height 26
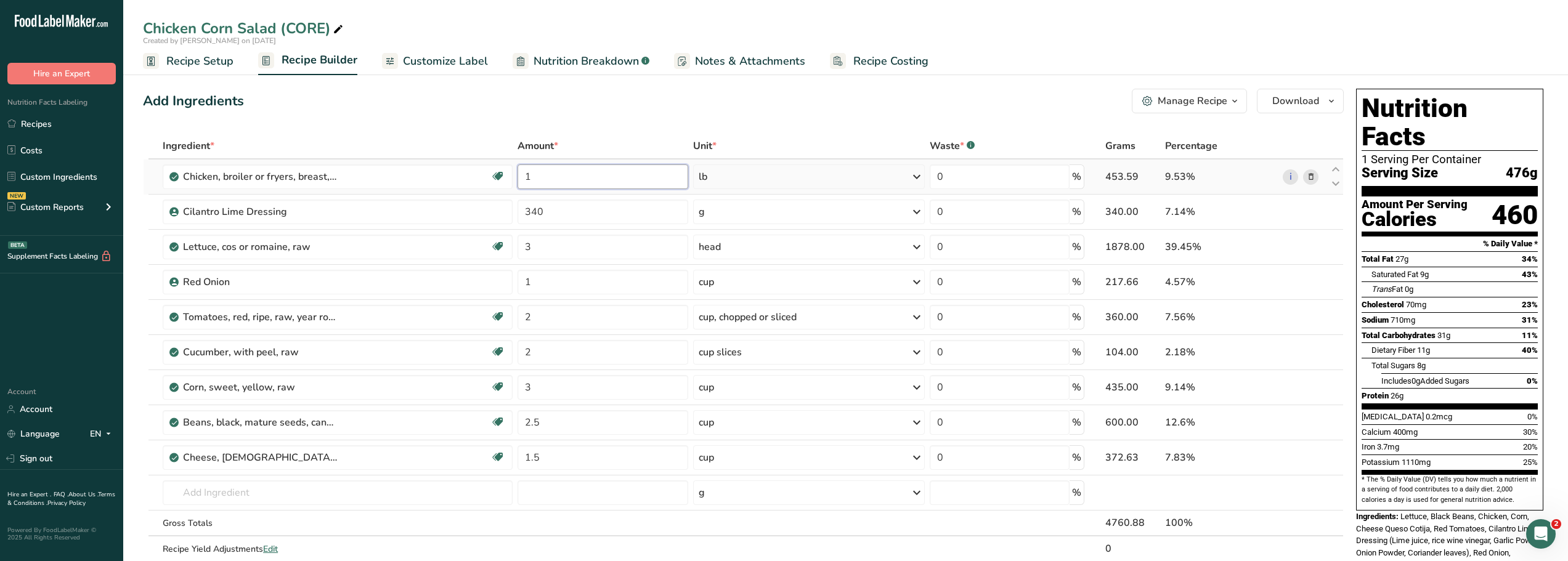
click at [533, 179] on input "1" at bounding box center [602, 176] width 170 height 25
type input "2"
click at [435, 108] on div "Add Ingredients Manage Recipe Delete Recipe Duplicate Recipe Scale Recipe Save …" at bounding box center [743, 101] width 1201 height 25
click at [1311, 460] on icon at bounding box center [1311, 457] width 9 height 13
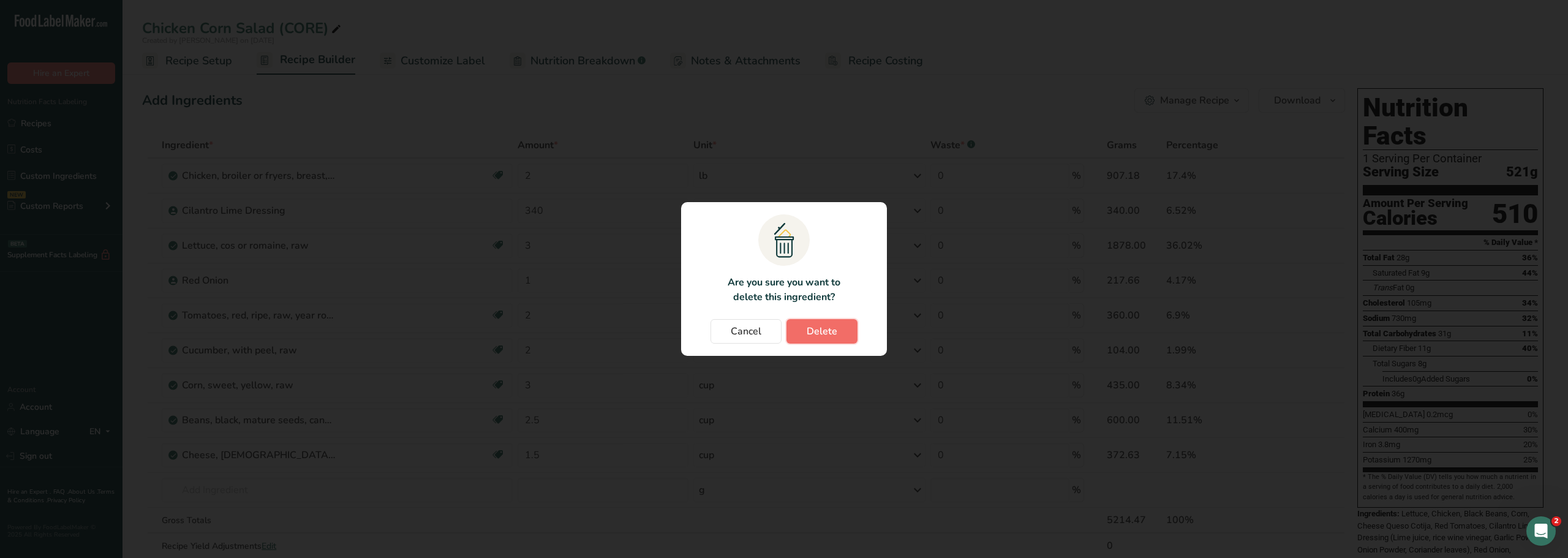
click at [809, 332] on span "Delete" at bounding box center [822, 331] width 31 height 15
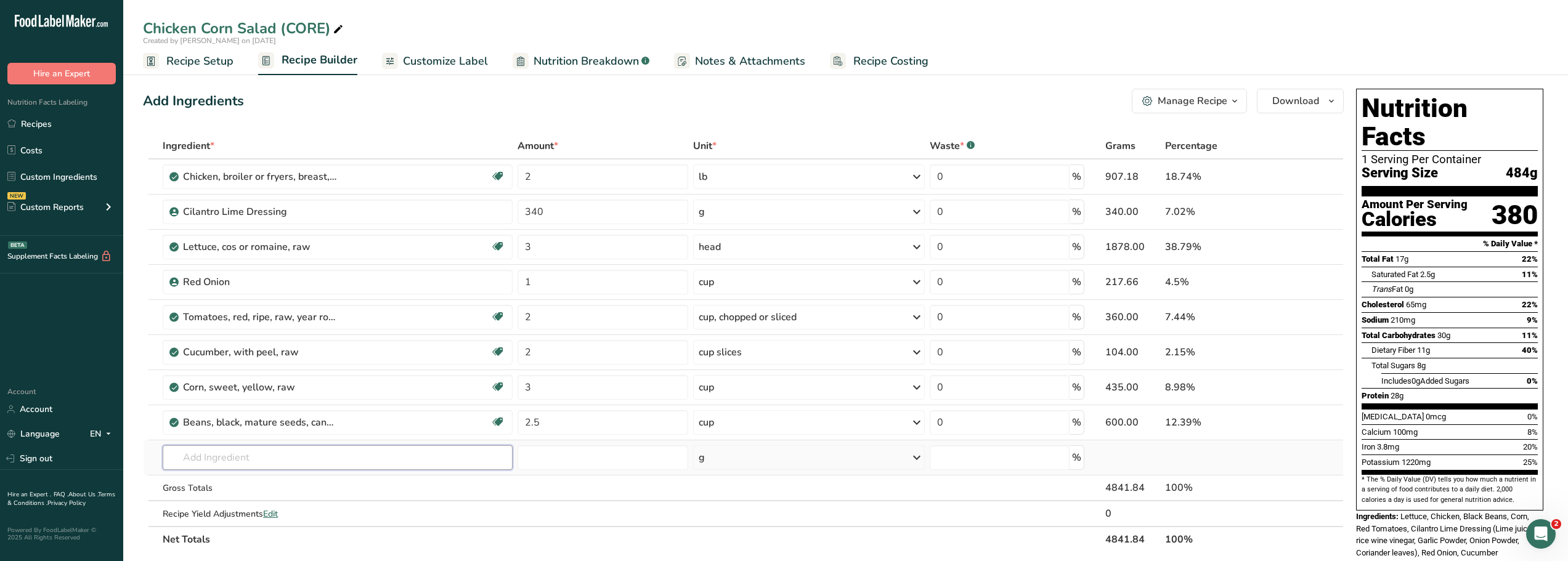
click at [184, 460] on input "text" at bounding box center [338, 457] width 350 height 25
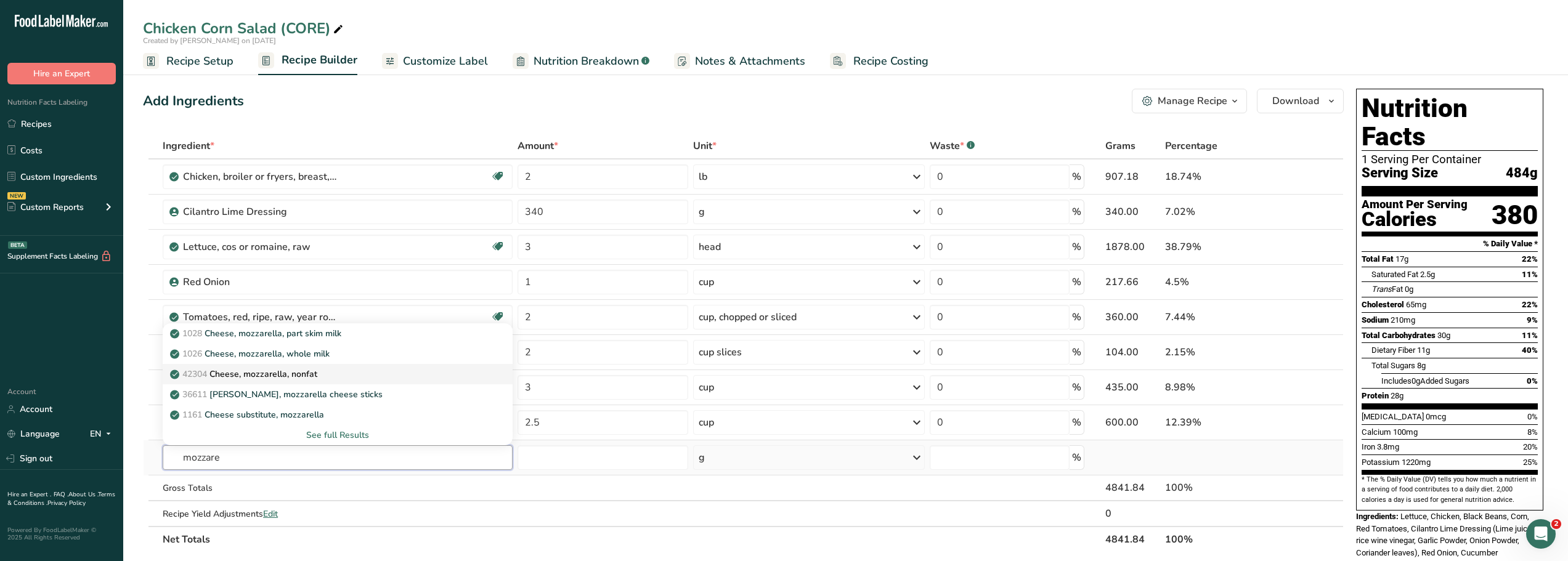
type input "mozzare"
click at [249, 370] on p "42304 Cheese, mozzarella, nonfat" at bounding box center [245, 374] width 145 height 13
type input "Cheese, mozzarella, nonfat"
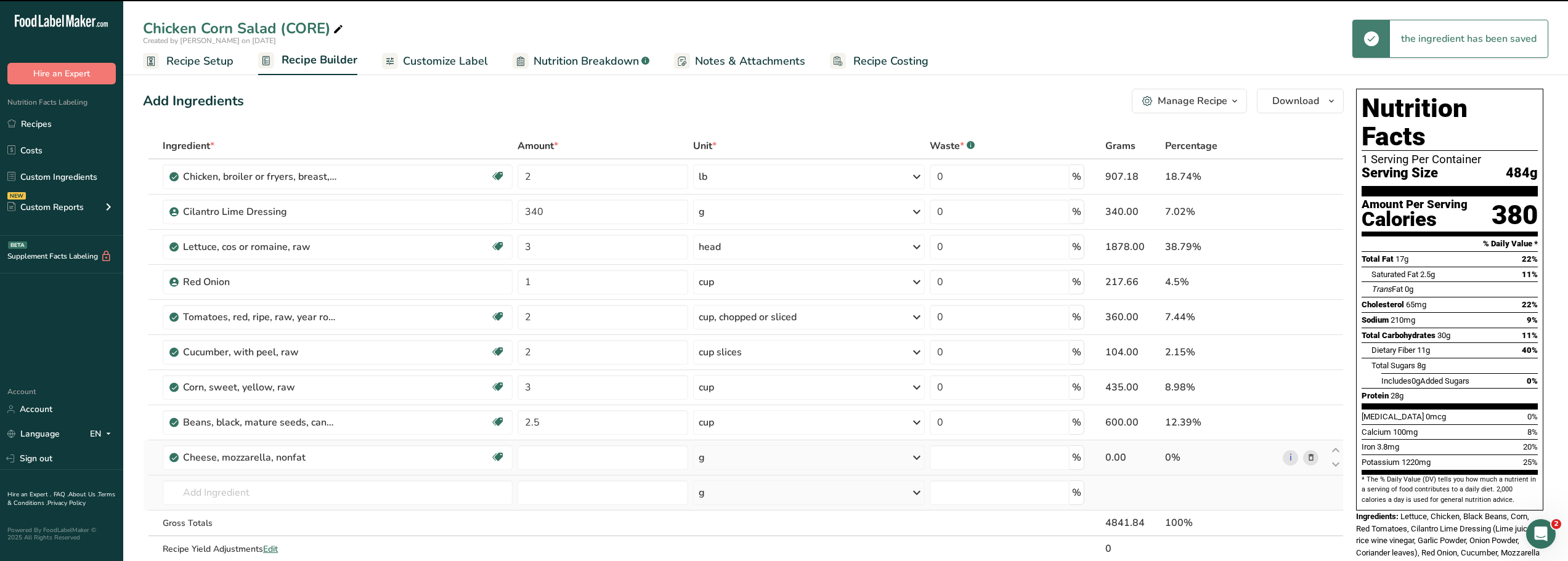
type input "0"
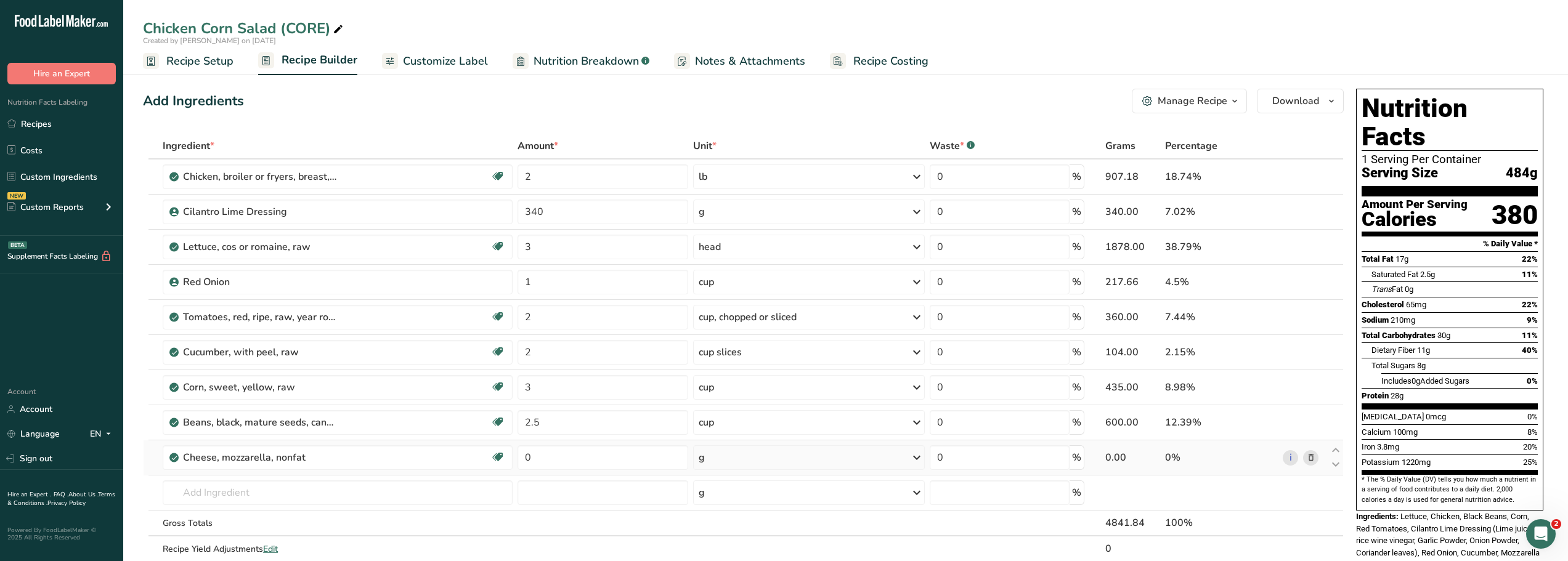
click at [918, 456] on icon at bounding box center [916, 457] width 15 height 22
click at [755, 498] on div "1 cup, shredded" at bounding box center [753, 498] width 104 height 18
click at [537, 458] on input "0" at bounding box center [602, 457] width 170 height 25
type input "2"
click at [547, 14] on div "Chicken Corn Salad (CORE) Created by Dee on 2025-08-26 Recipe Setup Recipe Buil…" at bounding box center [846, 37] width 1445 height 75
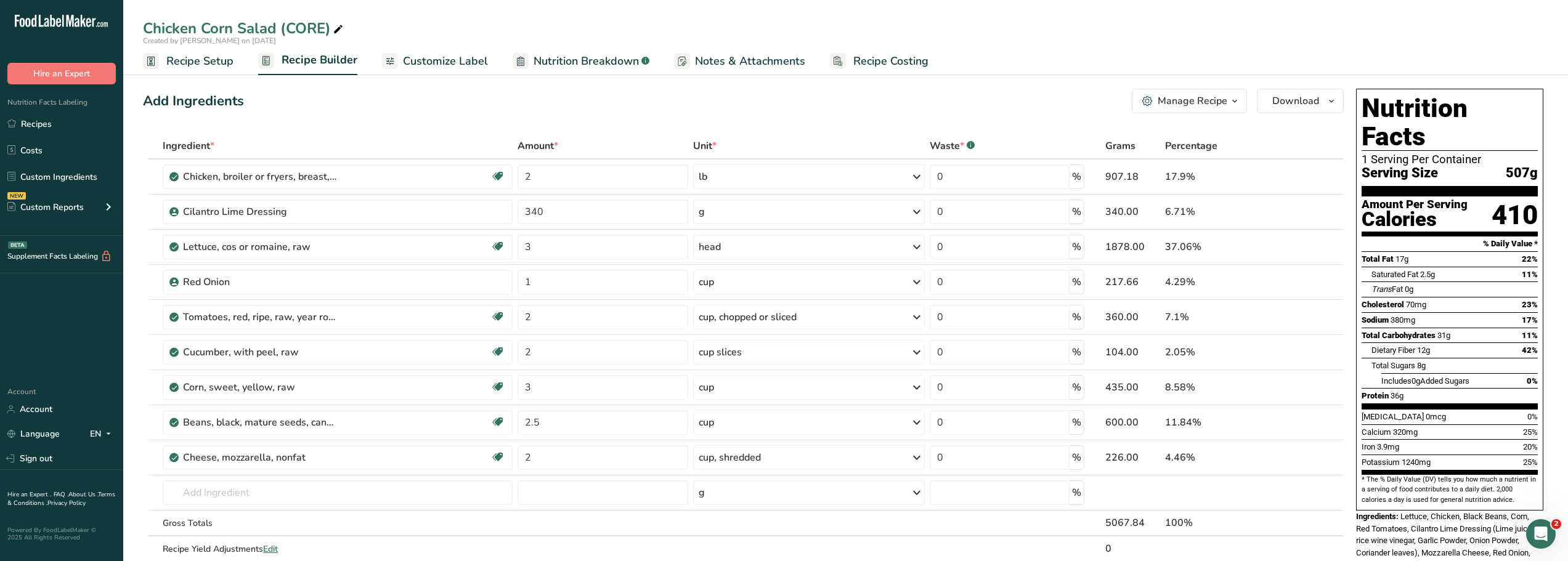
click at [1176, 104] on div "Manage Recipe" at bounding box center [1192, 101] width 70 height 15
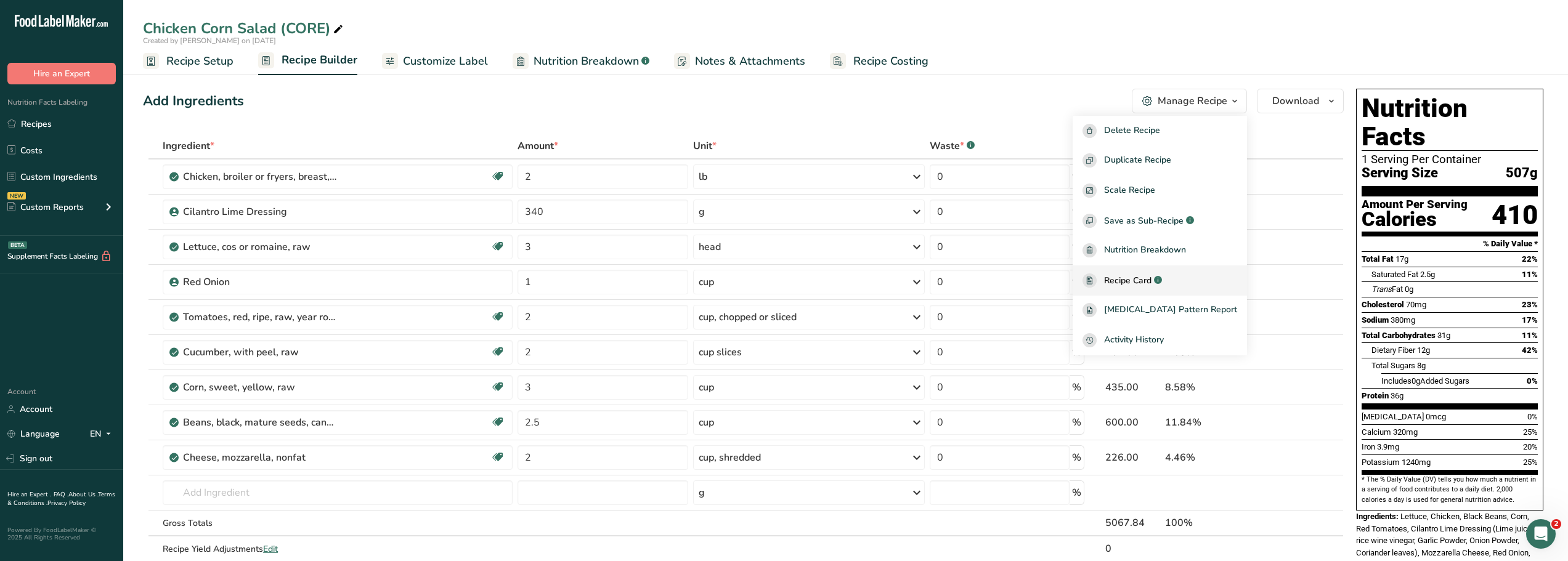
click at [1141, 279] on span "Recipe Card" at bounding box center [1127, 280] width 47 height 13
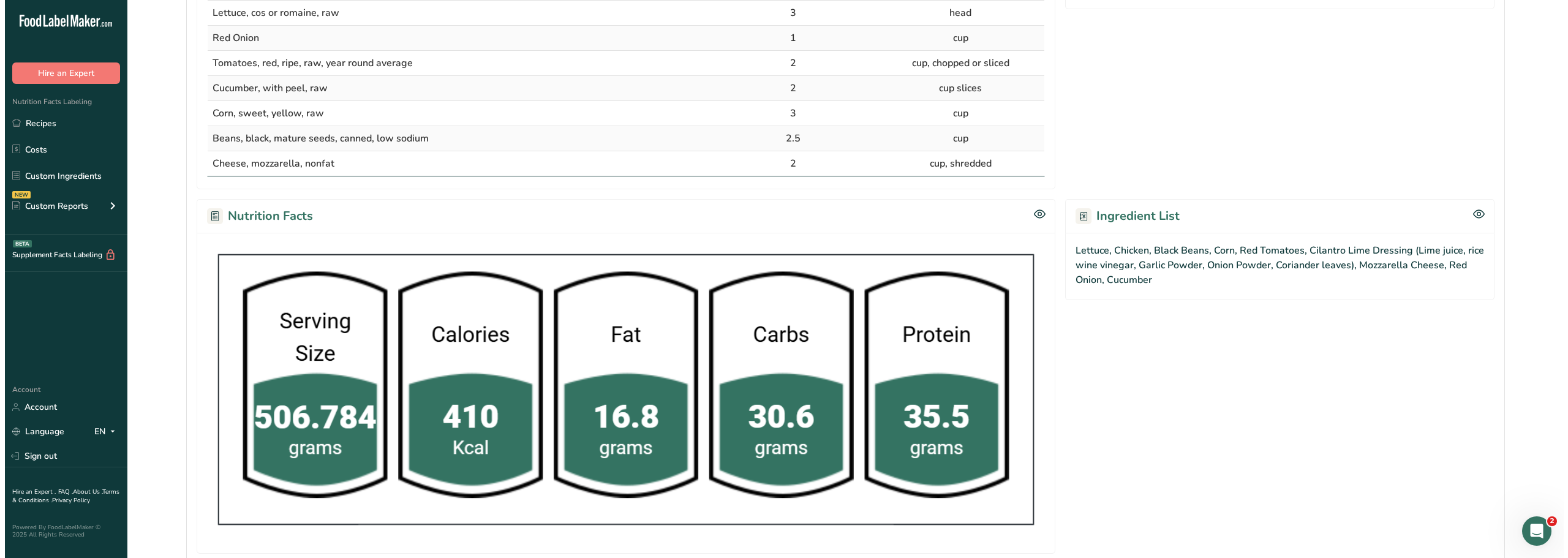
scroll to position [563, 0]
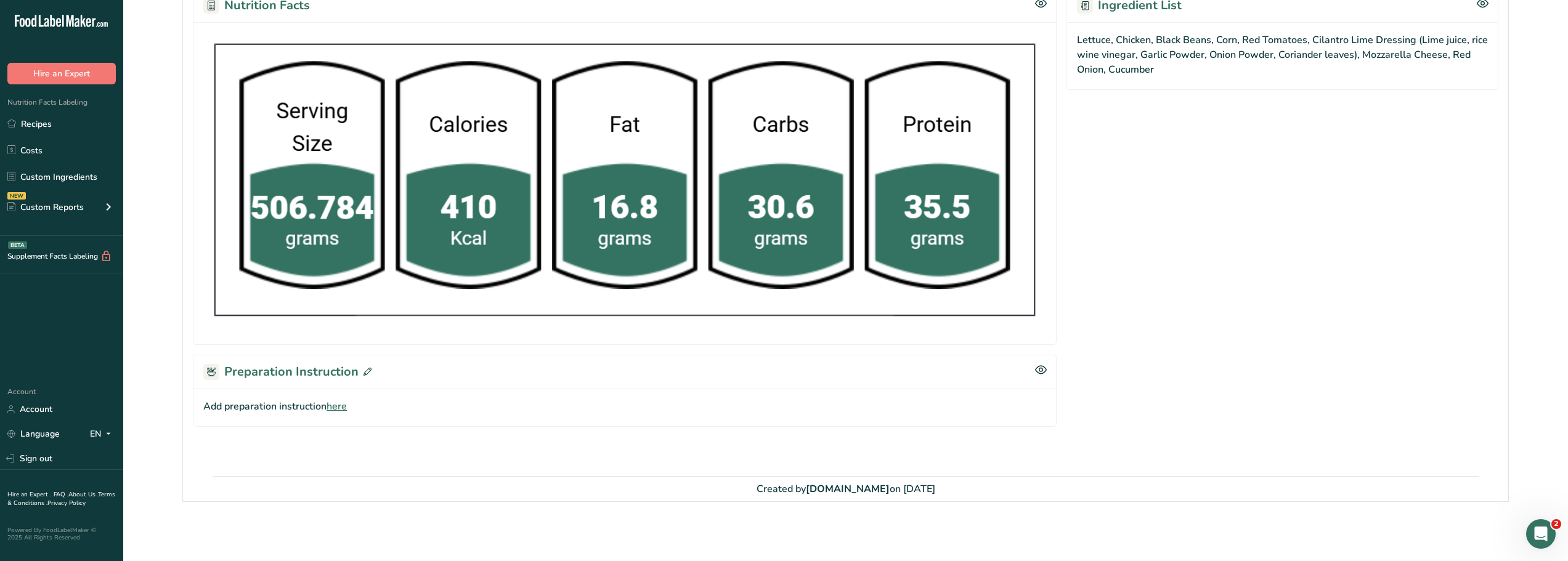
click at [363, 374] on icon at bounding box center [367, 371] width 8 height 8
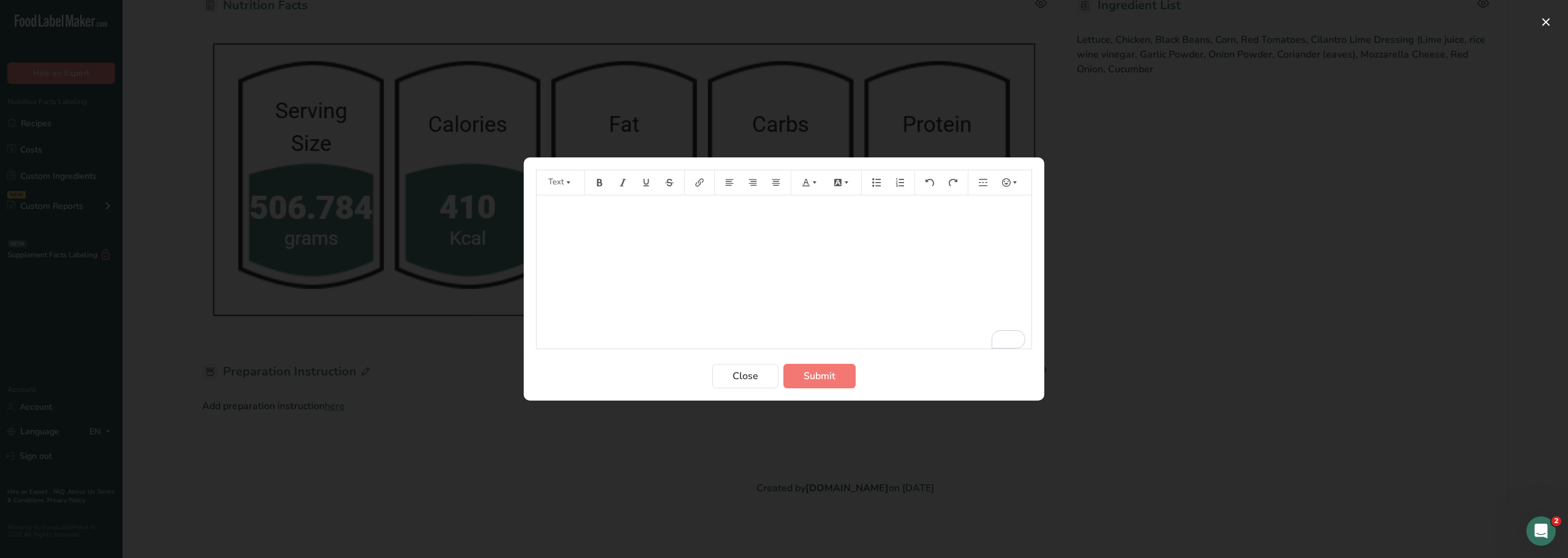
click at [554, 205] on p "﻿" at bounding box center [784, 212] width 483 height 15
click at [812, 374] on span "Submit" at bounding box center [819, 376] width 32 height 15
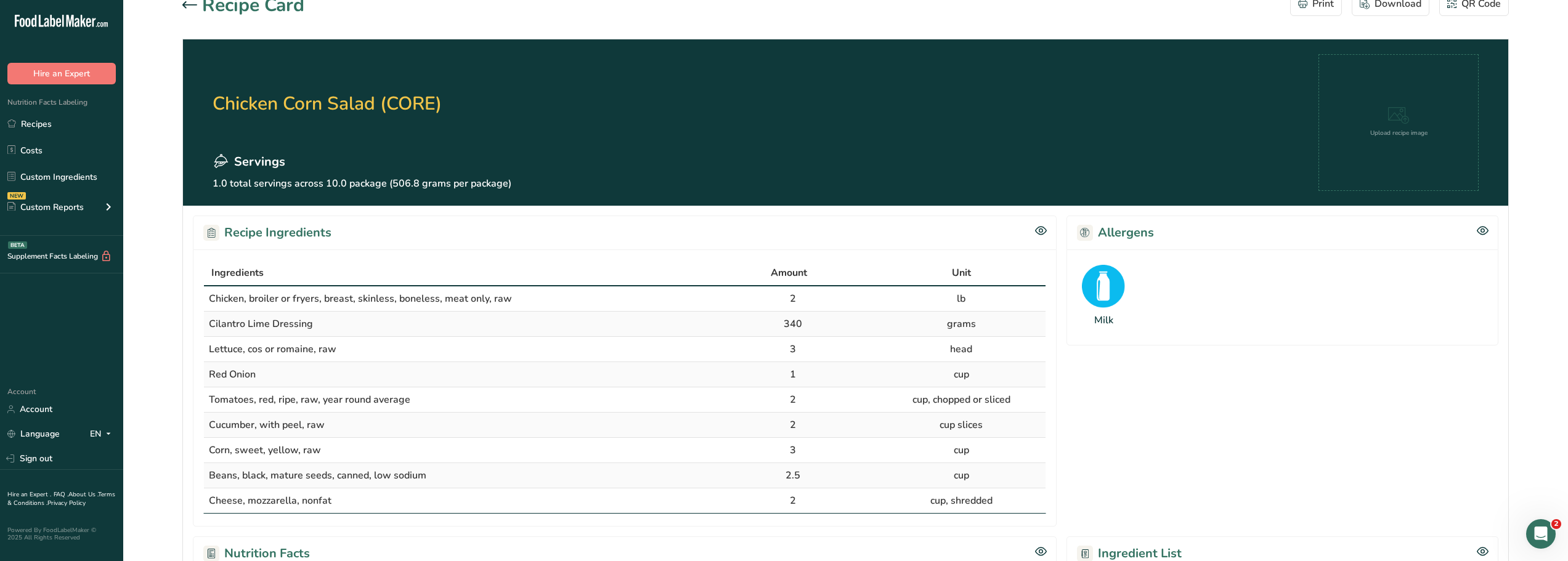
scroll to position [14, 0]
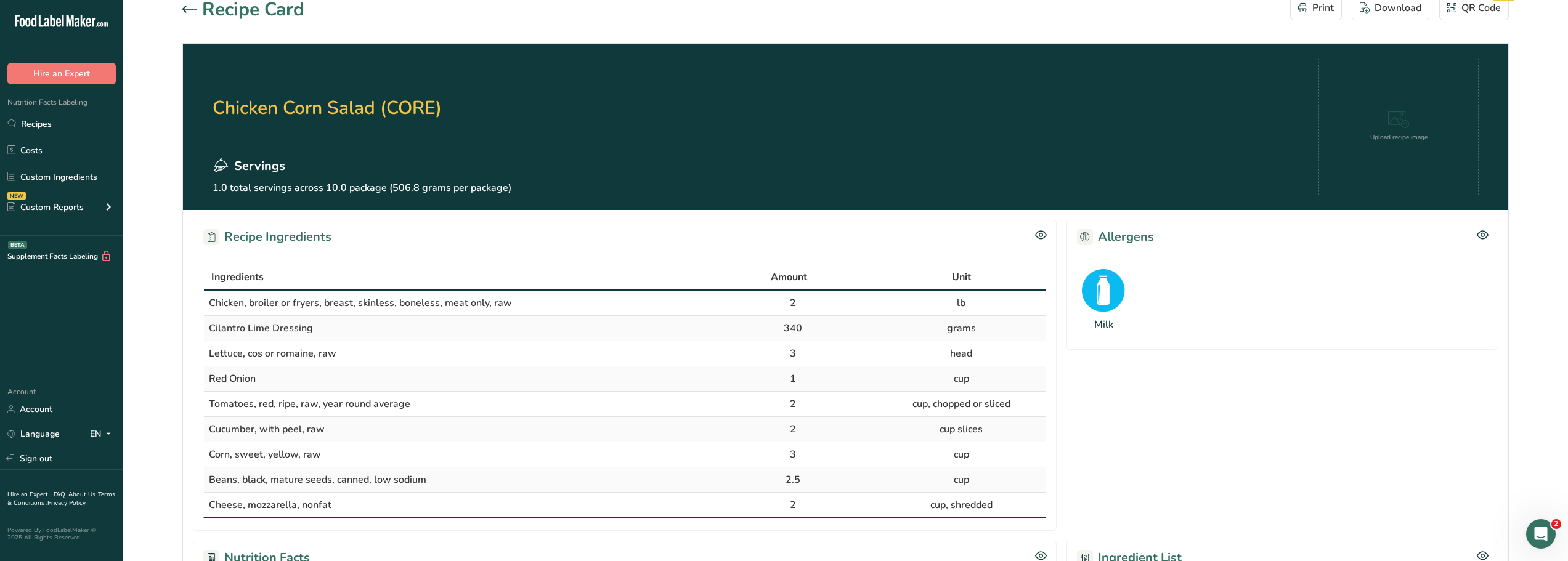
click at [183, 11] on icon at bounding box center [190, 9] width 15 height 8
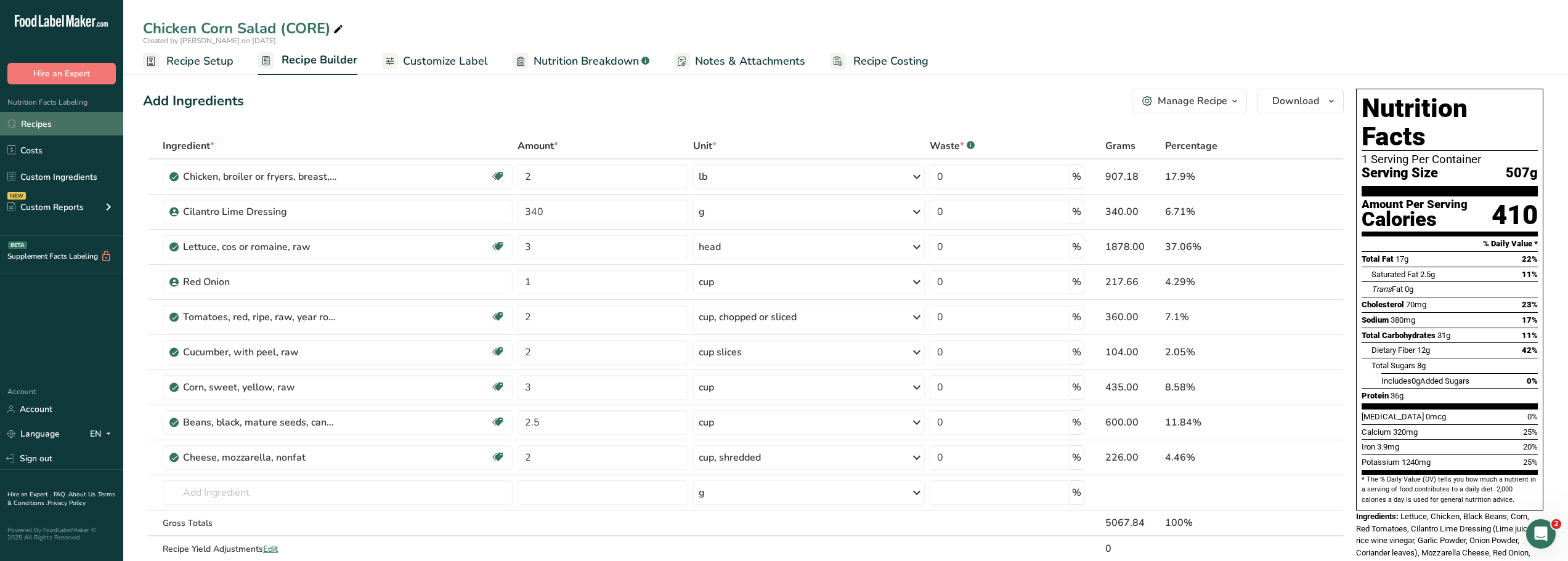
click at [33, 123] on link "Recipes" at bounding box center [61, 124] width 123 height 23
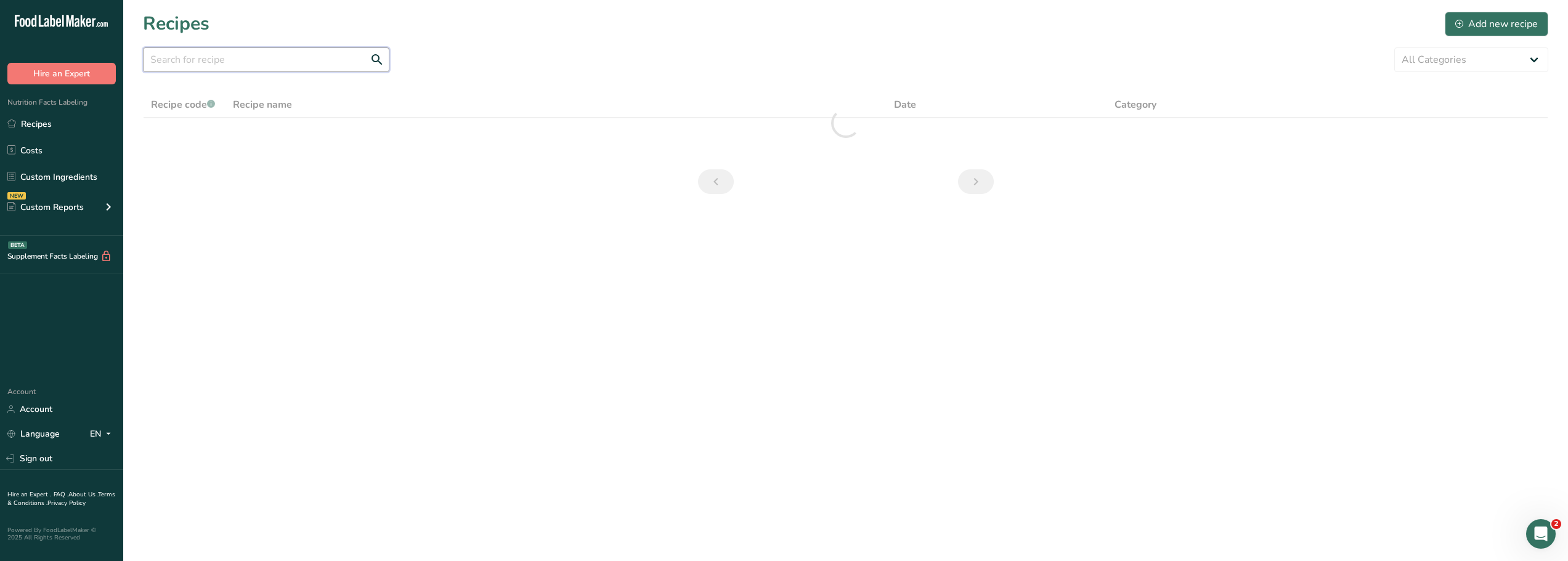
click at [197, 60] on input "text" at bounding box center [266, 60] width 246 height 25
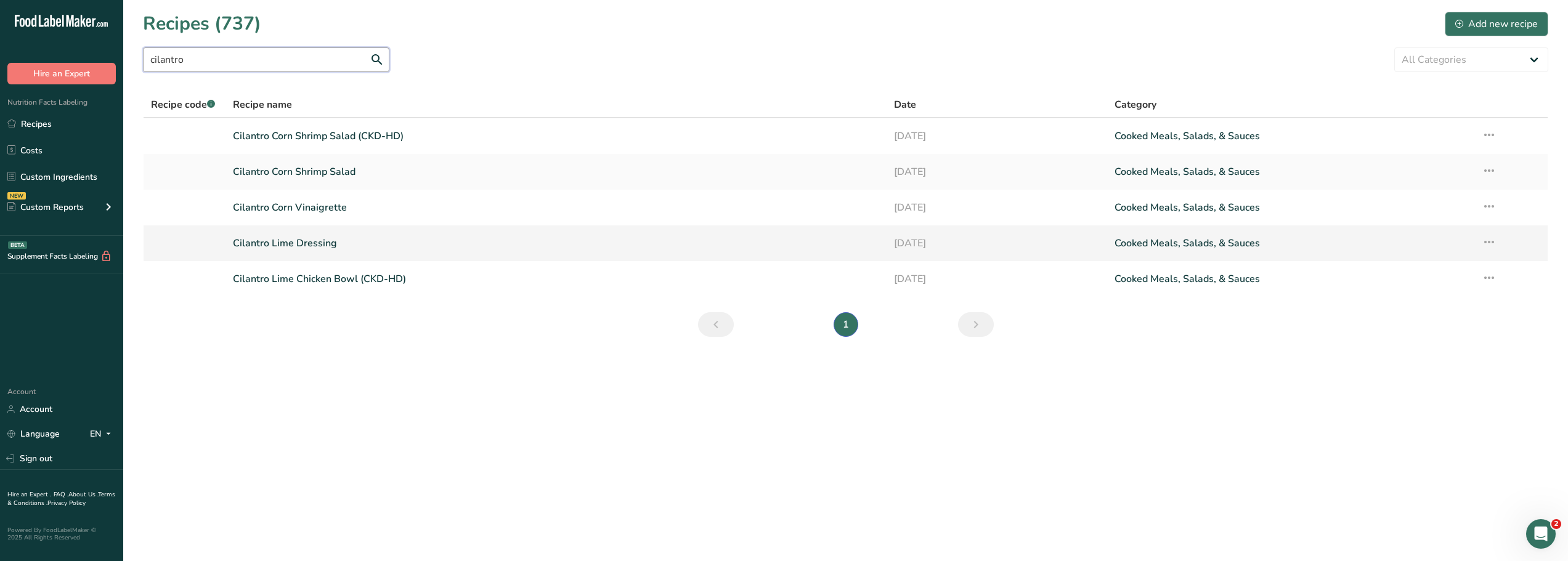
type input "cilantro"
click at [282, 243] on link "Cilantro Lime Dressing" at bounding box center [556, 243] width 647 height 26
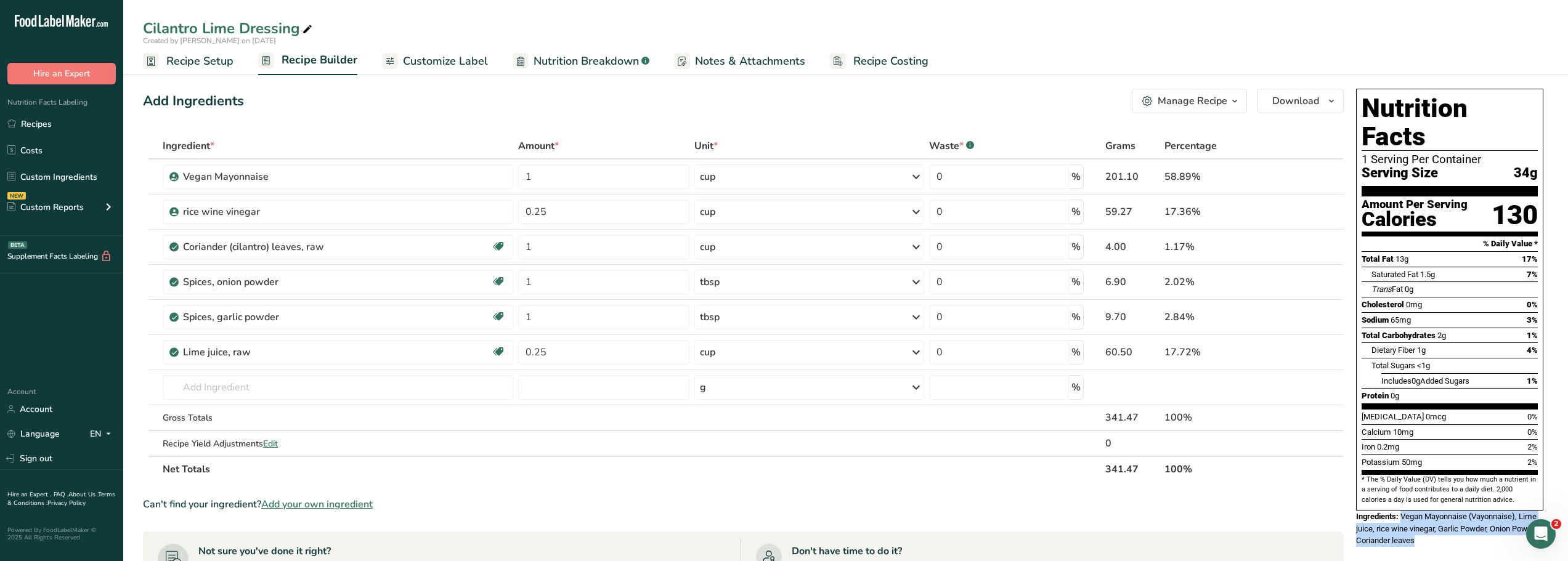
drag, startPoint x: 1402, startPoint y: 487, endPoint x: 1450, endPoint y: 518, distance: 57.1
click at [1450, 518] on div "Ingredients: Vegan Mayonnaise (Vayonnaise), Lime juice, rice wine vinegar, Garl…" at bounding box center [1450, 529] width 187 height 36
copy span "Vegan Mayonnaise (Vayonnaise), Lime juice, rice wine vinegar, Garlic Powder, On…"
click at [1209, 508] on div "Can't find your ingredient? Add your own ingredient" at bounding box center [743, 504] width 1201 height 15
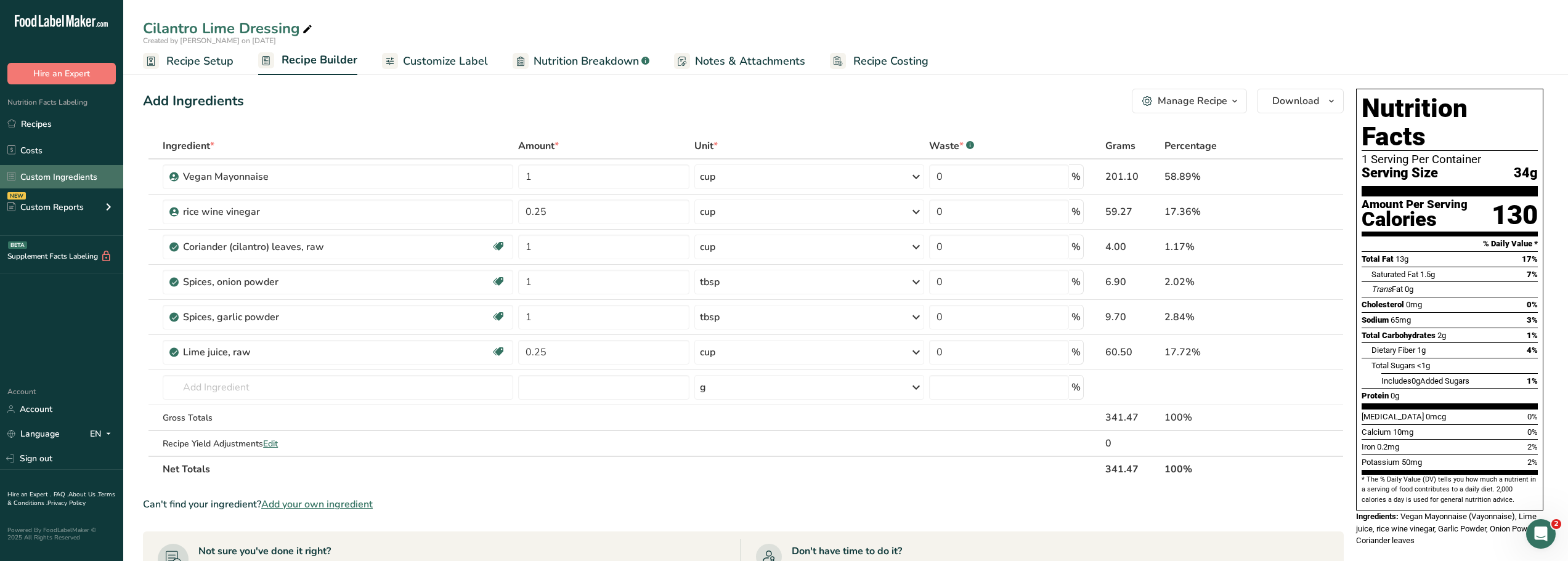
click at [36, 176] on link "Custom Ingredients" at bounding box center [61, 176] width 123 height 23
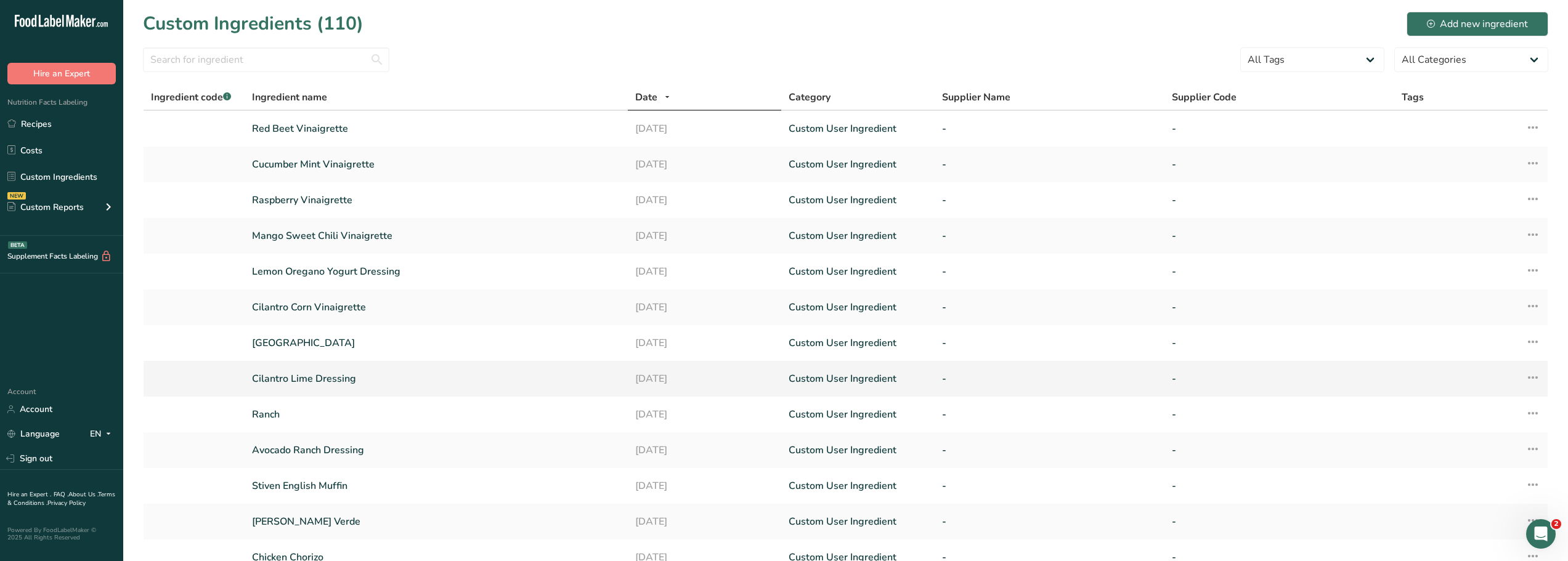
click at [309, 378] on link "Cilantro Lime Dressing" at bounding box center [436, 378] width 369 height 15
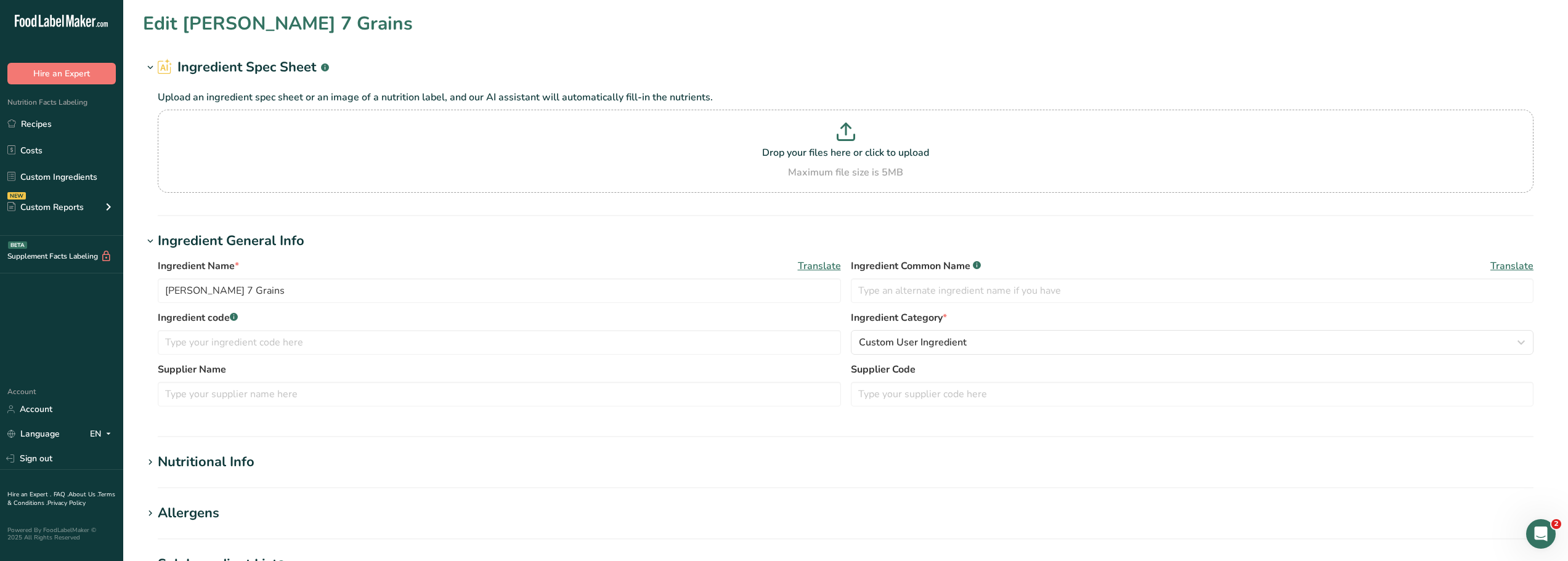
type input "Cilantro Lime Dressing"
type textarea "Lime juice, rice wine vinegar, Garlic Powder, Onion Powder, Coriander leaves"
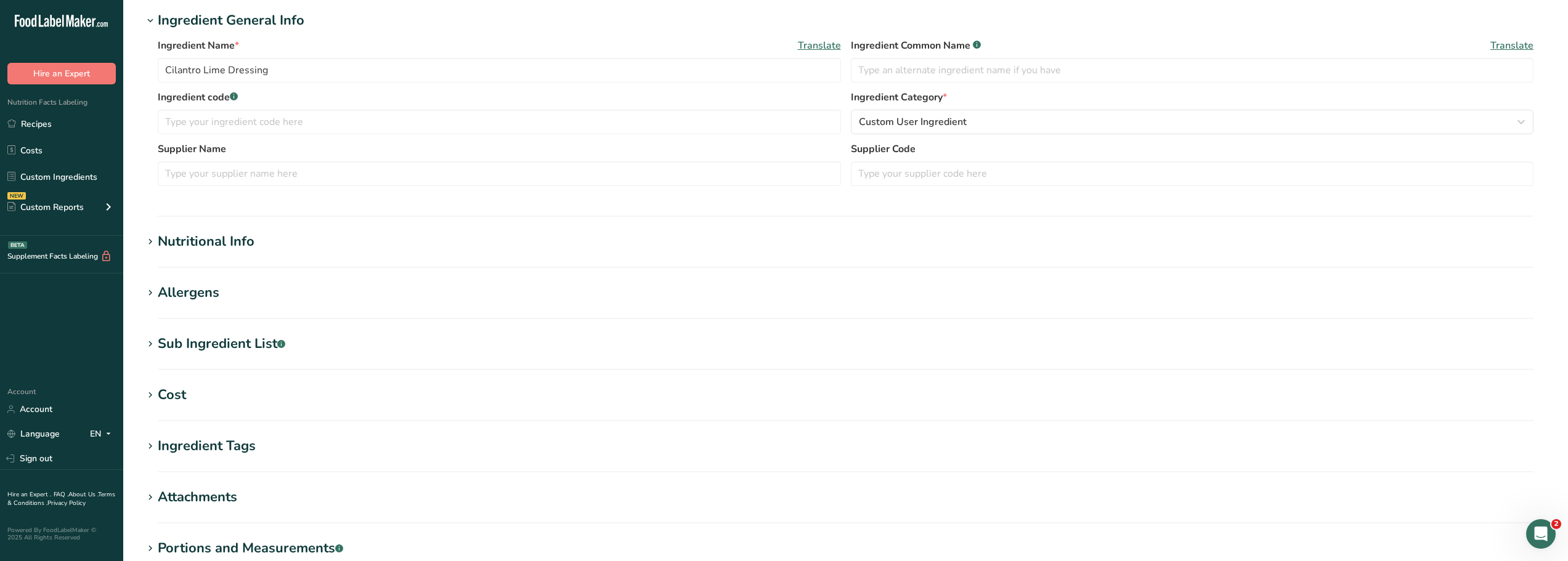
scroll to position [161, 0]
click at [200, 345] on div "Sub Ingredient List .a-a{fill:#347362;}.b-a{fill:#fff;}" at bounding box center [221, 343] width 128 height 20
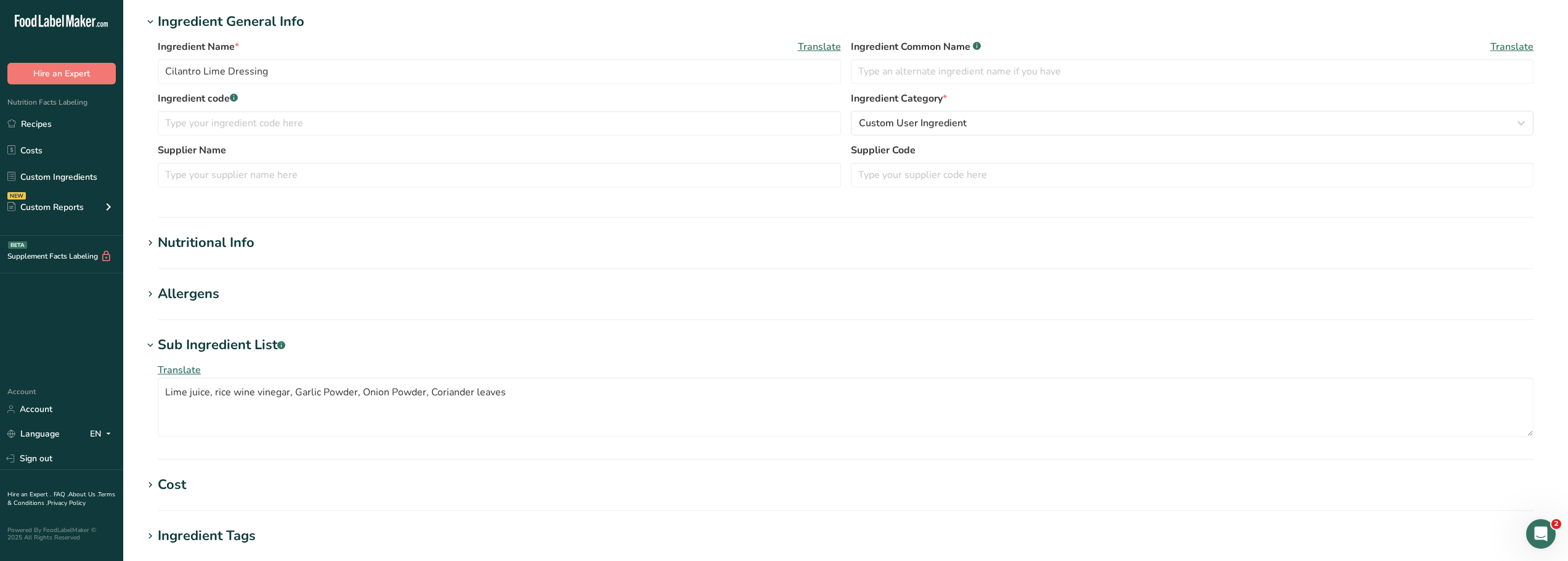
scroll to position [160, 0]
click at [514, 394] on textarea "Lime juice, rice wine vinegar, Garlic Powder, Onion Powder, Coriander leaves" at bounding box center [846, 406] width 1376 height 59
drag, startPoint x: 514, startPoint y: 394, endPoint x: 162, endPoint y: 375, distance: 352.5
click at [162, 375] on div "Translate Lime juice, rice wine vinegar, Garlic Powder, Onion Powder, Coriander…" at bounding box center [846, 399] width 1405 height 89
click at [167, 393] on textarea "To enrich screen reader interactions, please activate Accessibility in Grammarl…" at bounding box center [846, 406] width 1376 height 59
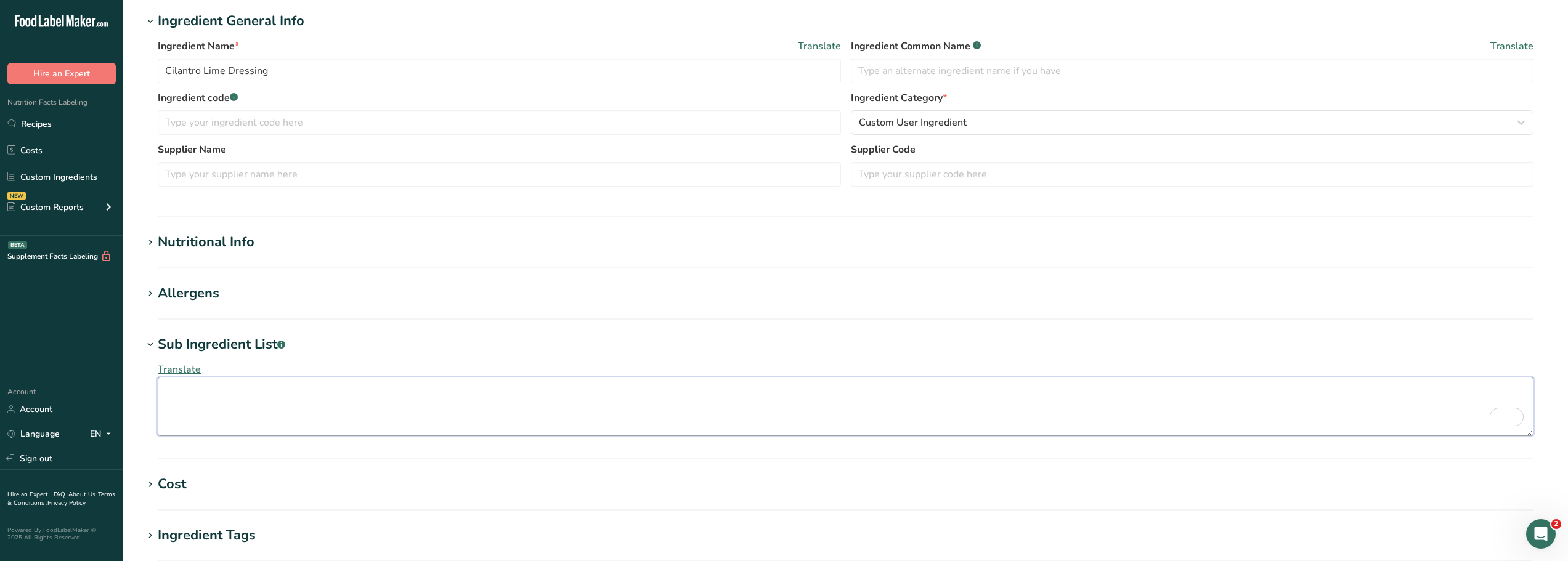
paste textarea "Vegan Mayonnaise (Vayonnaise), Lime juice, rice wine vinegar, Garlic Powder, On…"
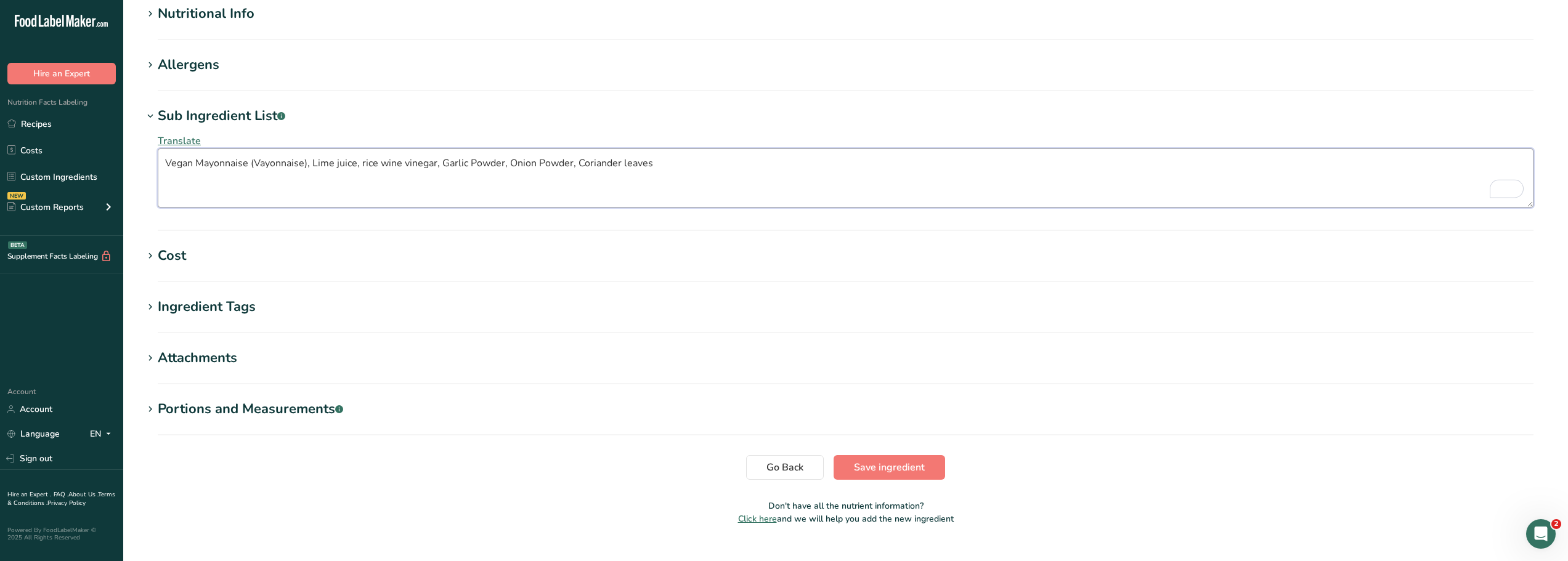
scroll to position [412, 0]
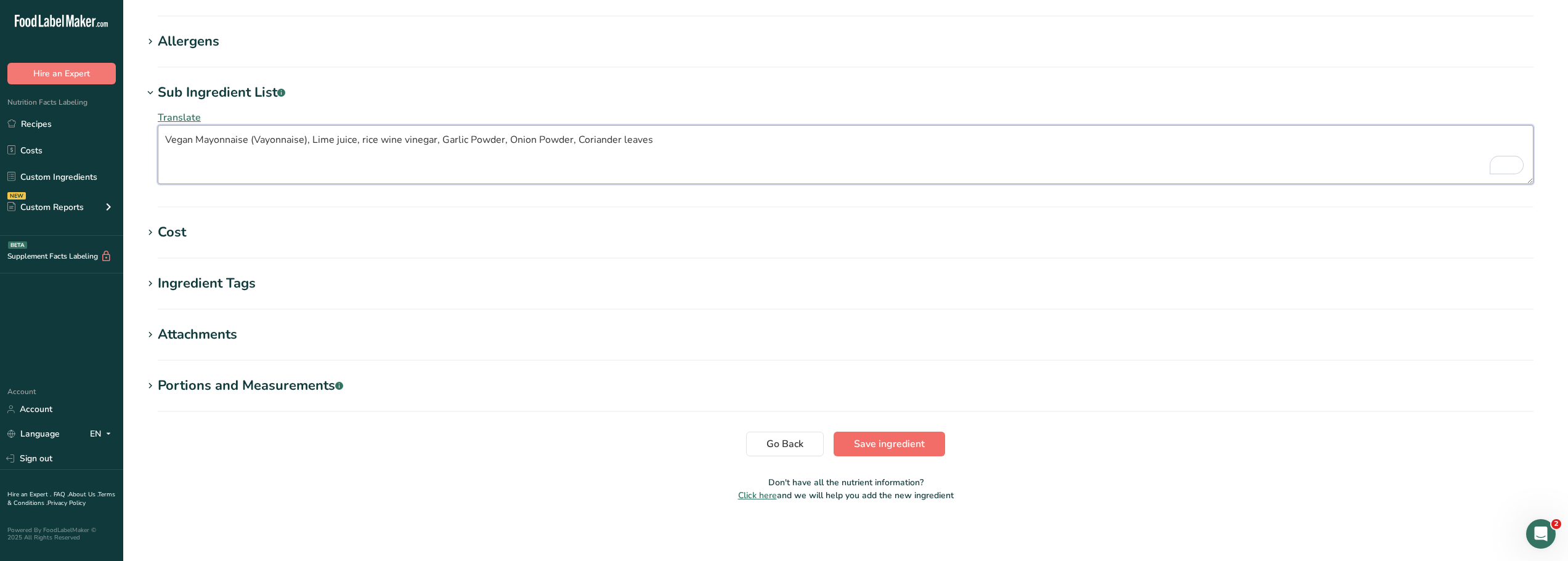
type textarea "Vegan Mayonnaise (Vayonnaise), Lime juice, rice wine vinegar, Garlic Powder, On…"
click at [857, 446] on span "Save ingredient" at bounding box center [890, 443] width 71 height 15
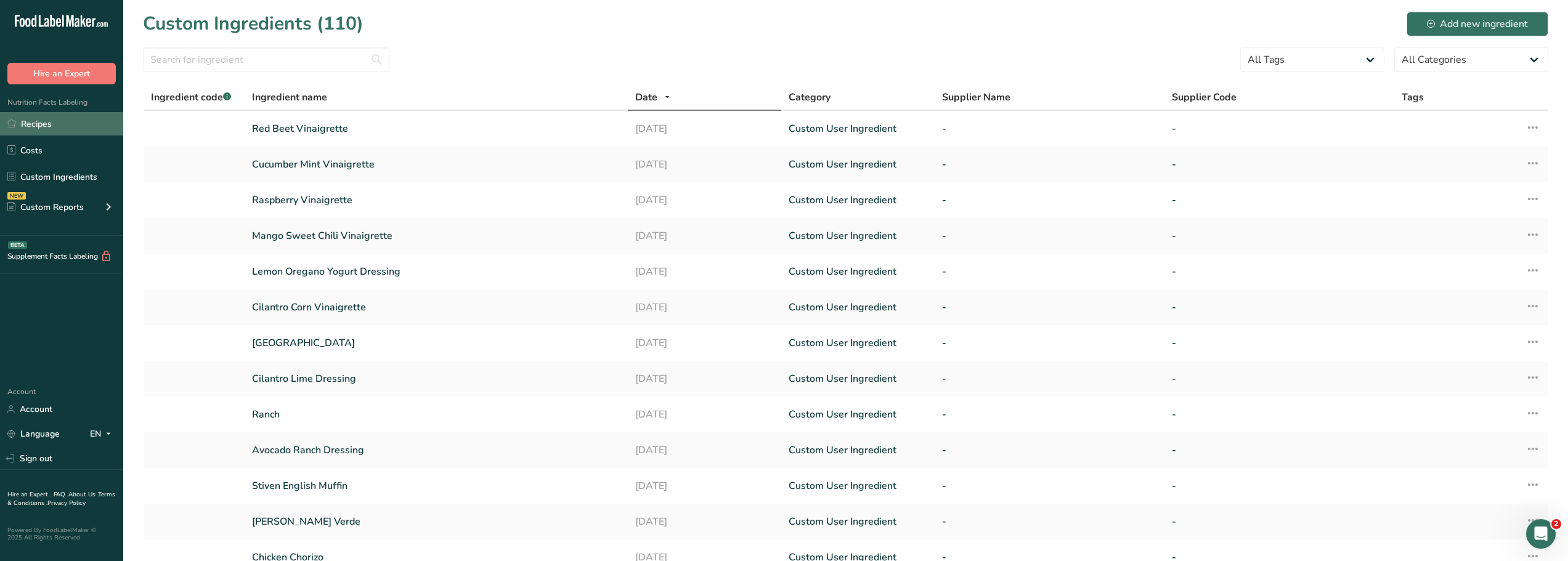
click at [37, 124] on link "Recipes" at bounding box center [61, 124] width 123 height 23
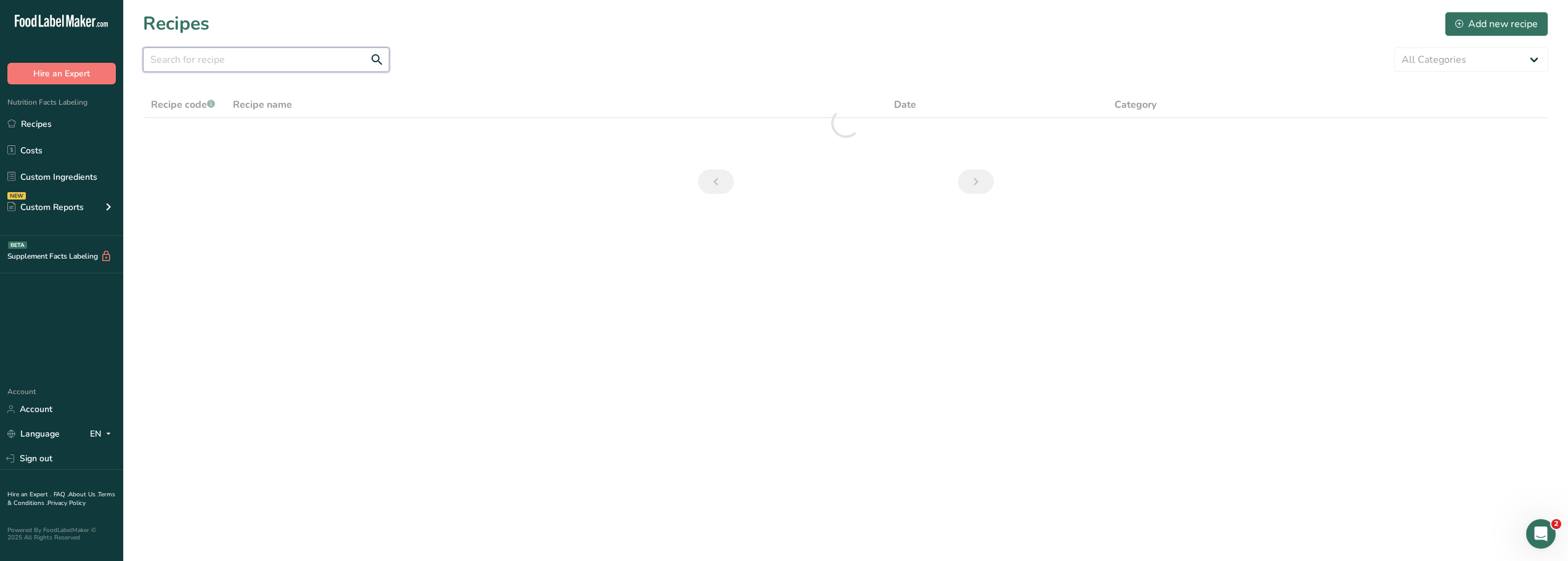
click at [206, 61] on input "text" at bounding box center [266, 60] width 246 height 25
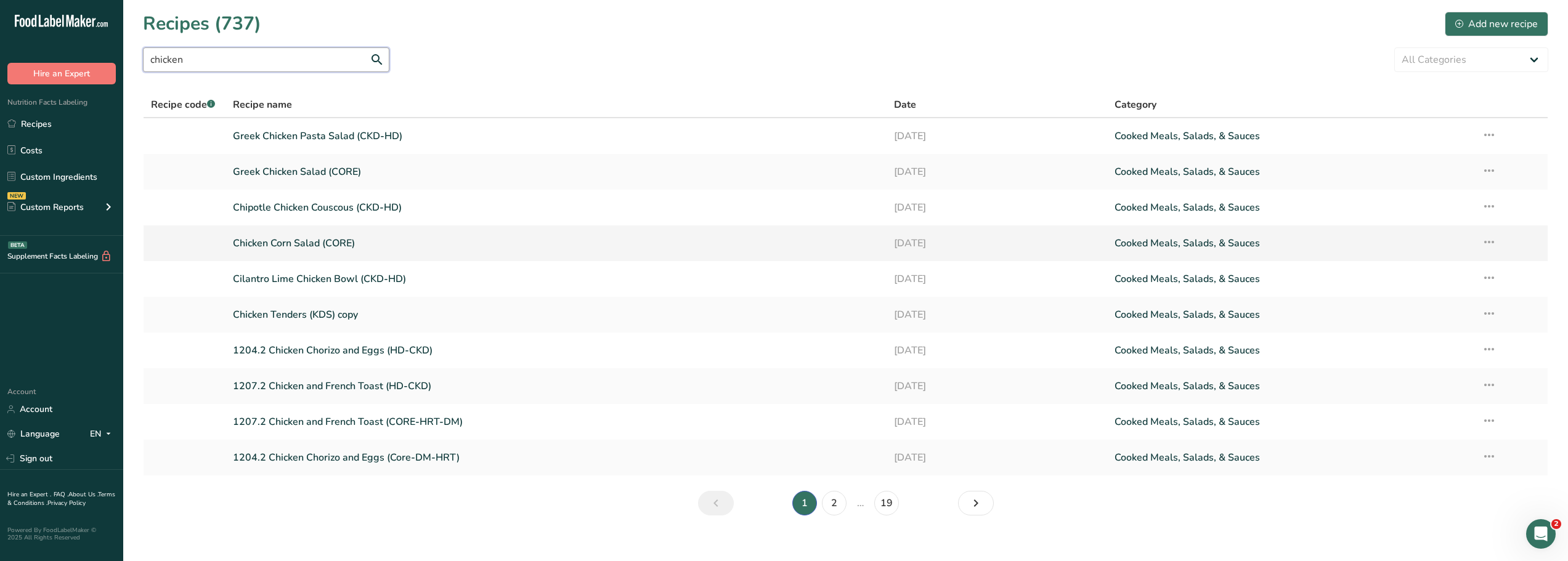
type input "chicken"
click at [269, 242] on link "Chicken Corn Salad (CORE)" at bounding box center [556, 243] width 647 height 26
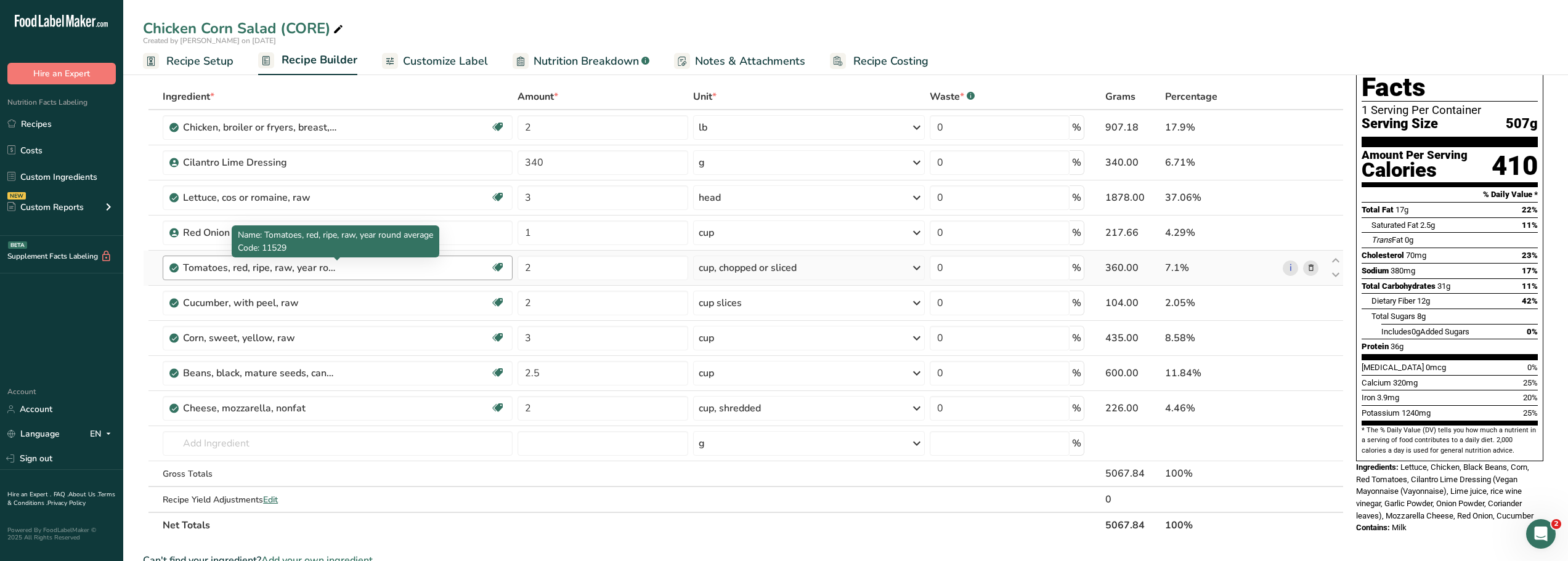
scroll to position [50, 0]
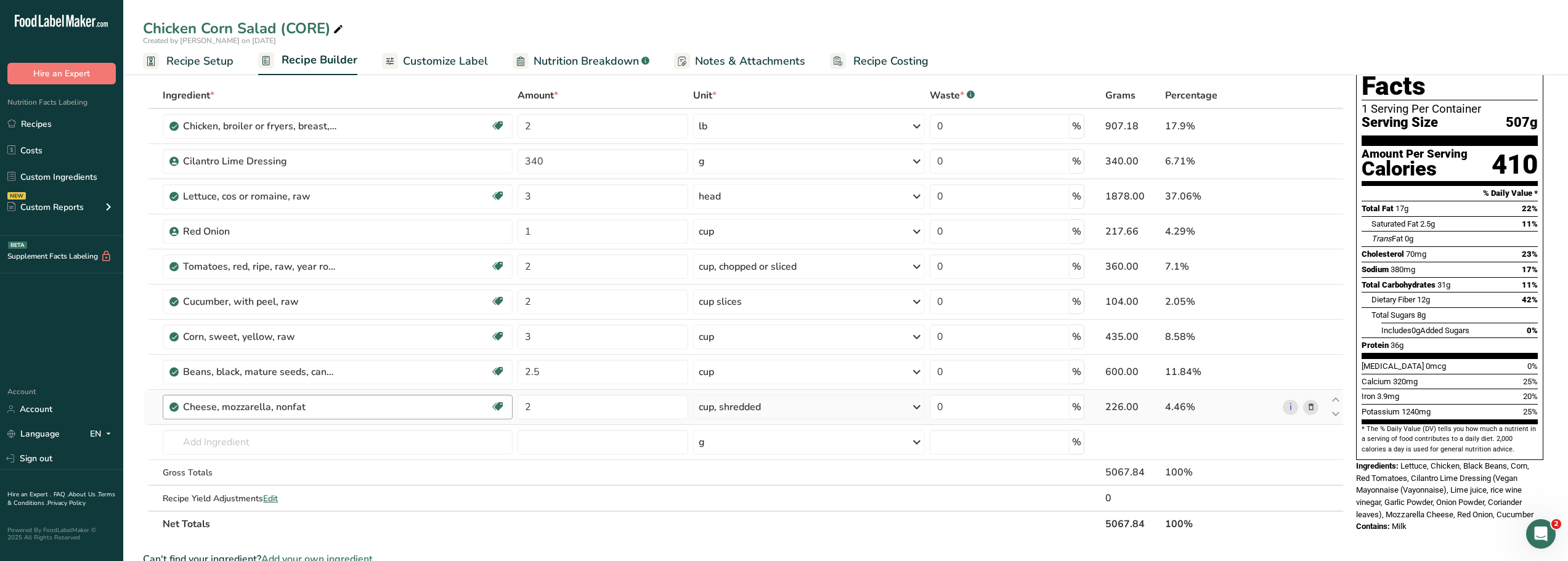
click at [467, 403] on div "Cheese, mozzarella, nonfat" at bounding box center [336, 406] width 307 height 15
click at [325, 29] on div "Chicken Corn Salad (CORE)" at bounding box center [245, 28] width 203 height 22
click at [437, 36] on input "Chicken Corn Salad (CORE-DM-HRT)" at bounding box center [846, 28] width 1405 height 22
click at [423, 19] on input "Chicken Corn Salad (CORE-DM-HRT)" at bounding box center [846, 28] width 1405 height 22
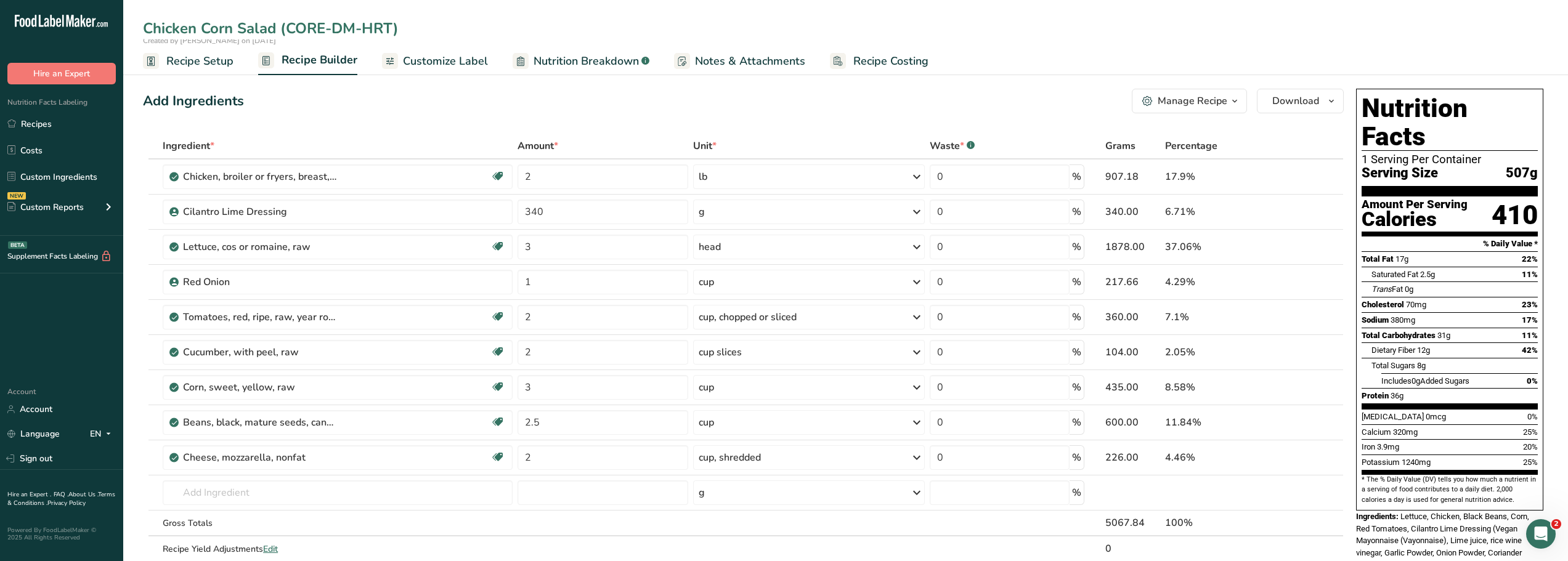
type input "Chicken Corn Salad (CORE-DM-HRT)"
drag, startPoint x: 407, startPoint y: 29, endPoint x: 412, endPoint y: 8, distance: 21.6
click at [412, 8] on div "Chicken Corn Salad (CORE-DM-HRT) Created by [PERSON_NAME] on [DATE] Recipe Setu…" at bounding box center [846, 37] width 1445 height 75
click at [31, 124] on link "Recipes" at bounding box center [61, 124] width 123 height 23
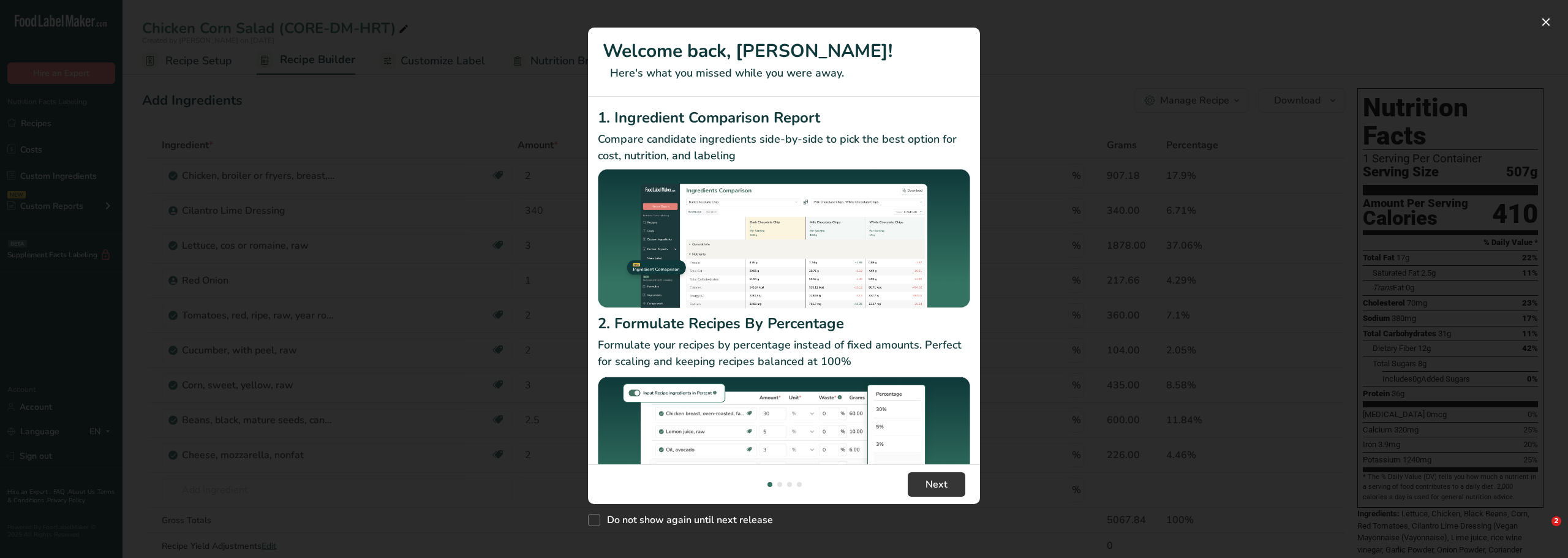
click at [928, 412] on img "New Features" at bounding box center [784, 449] width 373 height 148
click at [1549, 22] on button "New Features" at bounding box center [1546, 22] width 19 height 19
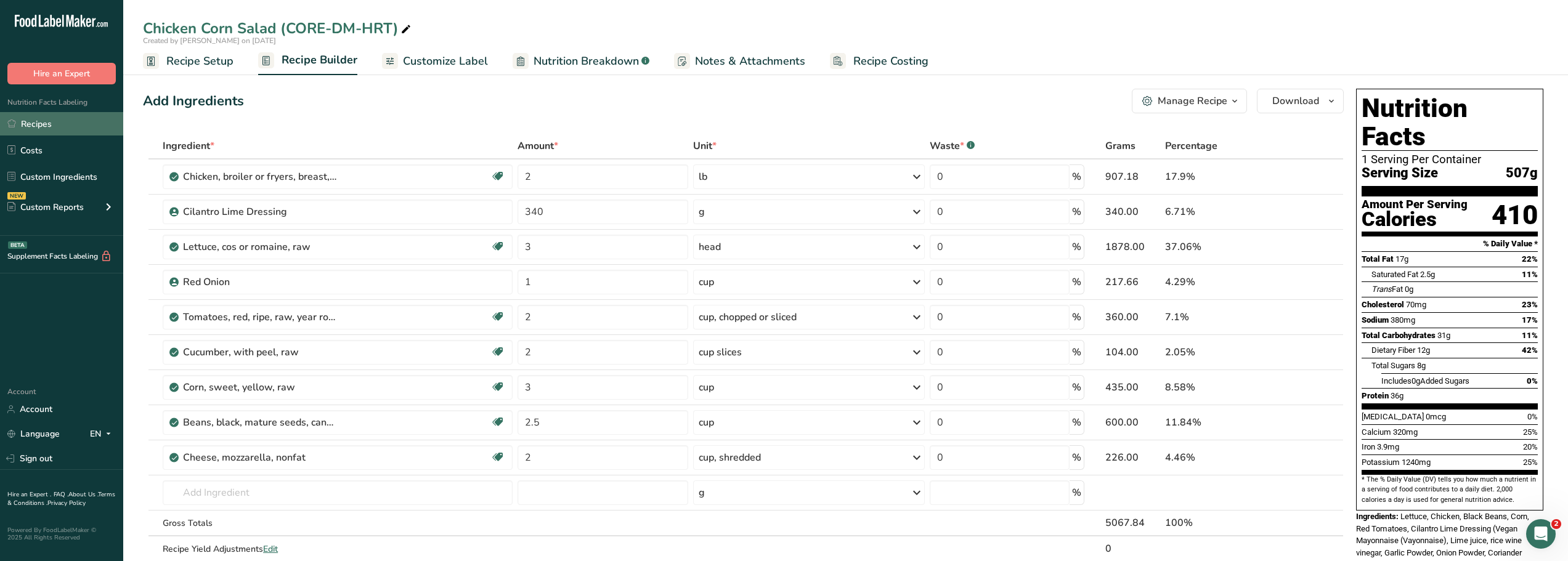
click at [35, 129] on link "Recipes" at bounding box center [61, 124] width 123 height 23
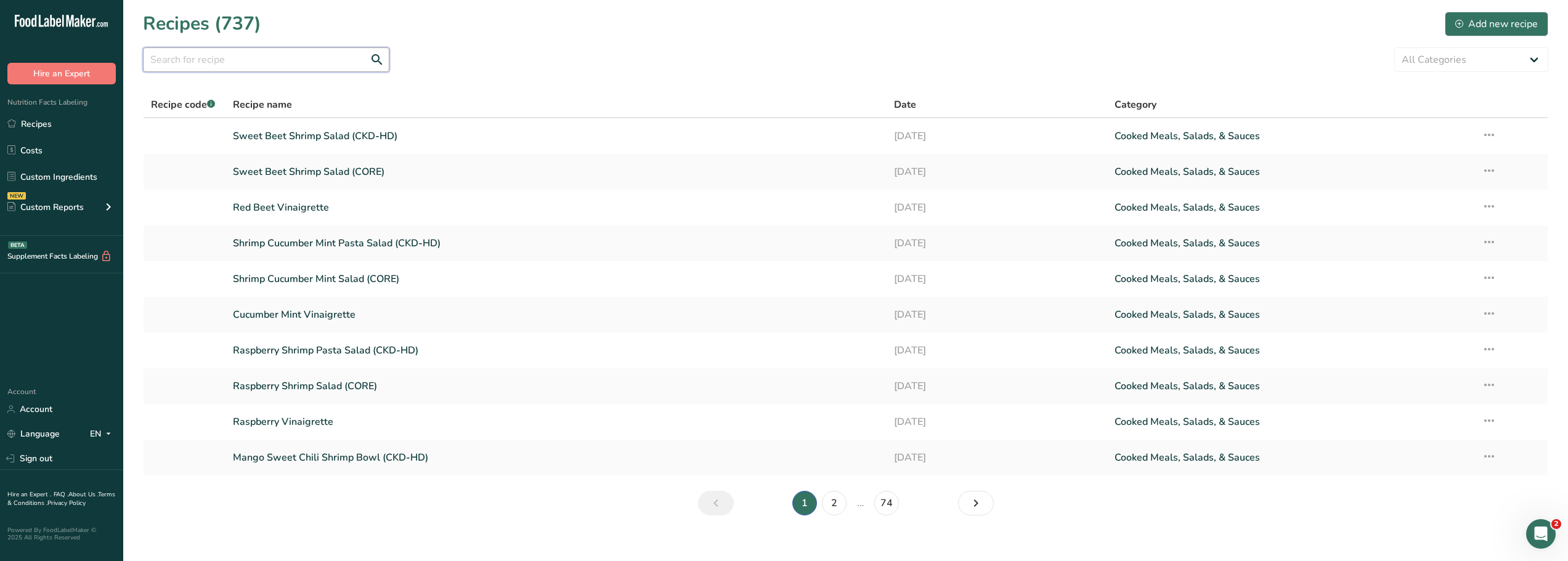
click at [157, 59] on input "text" at bounding box center [266, 60] width 246 height 25
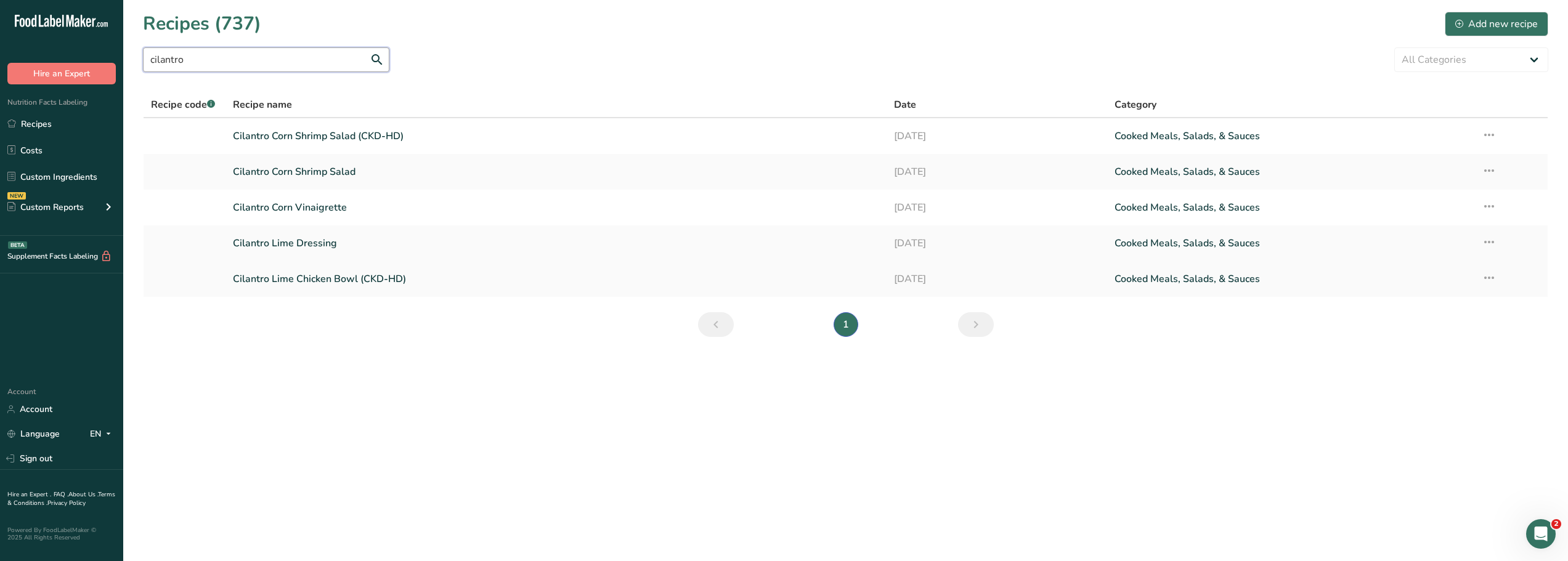
type input "cilantro"
click at [273, 282] on link "Cilantro Lime Chicken Bowl (CKD-HD)" at bounding box center [556, 279] width 647 height 26
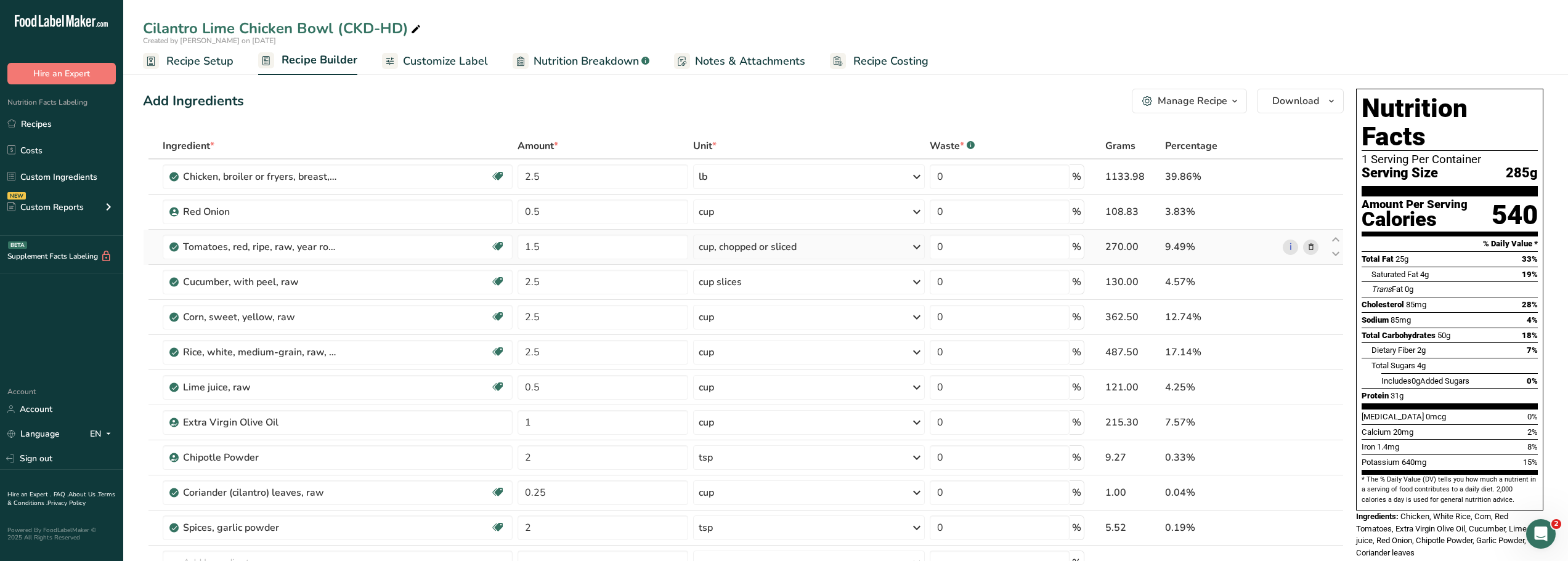
click at [1312, 248] on icon at bounding box center [1311, 247] width 9 height 13
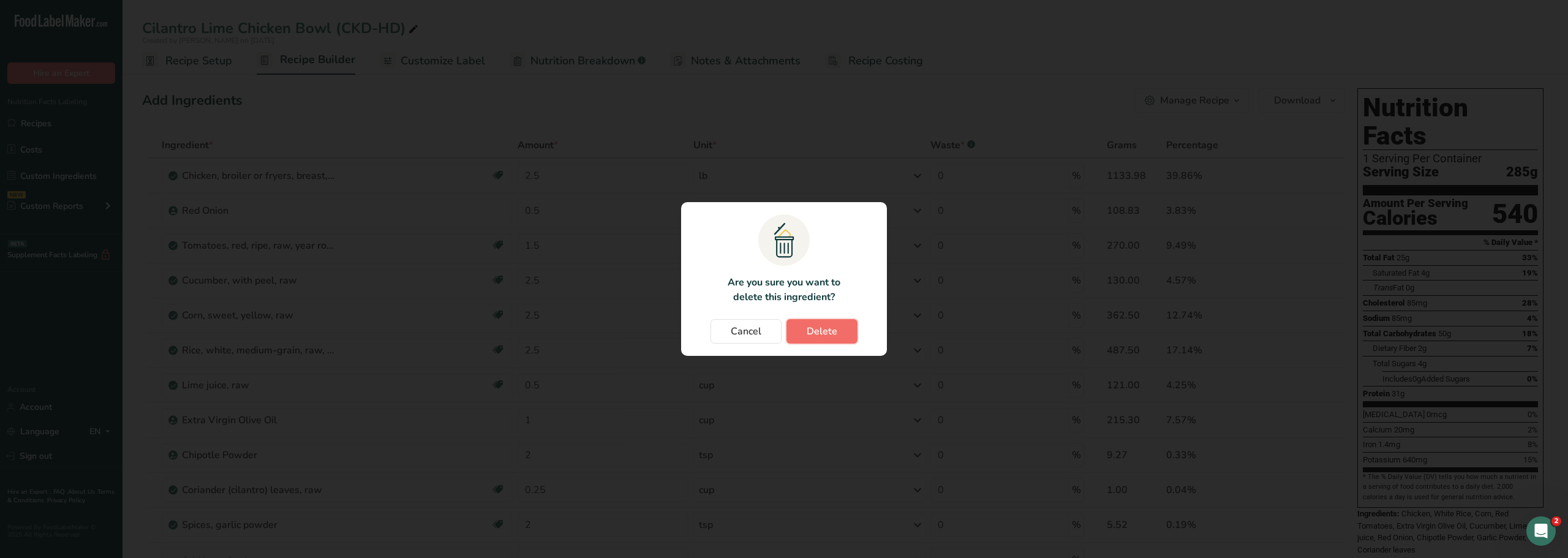
click at [811, 333] on span "Delete" at bounding box center [822, 331] width 31 height 15
type input "2.5"
type input "0.5"
type input "1"
type input "2"
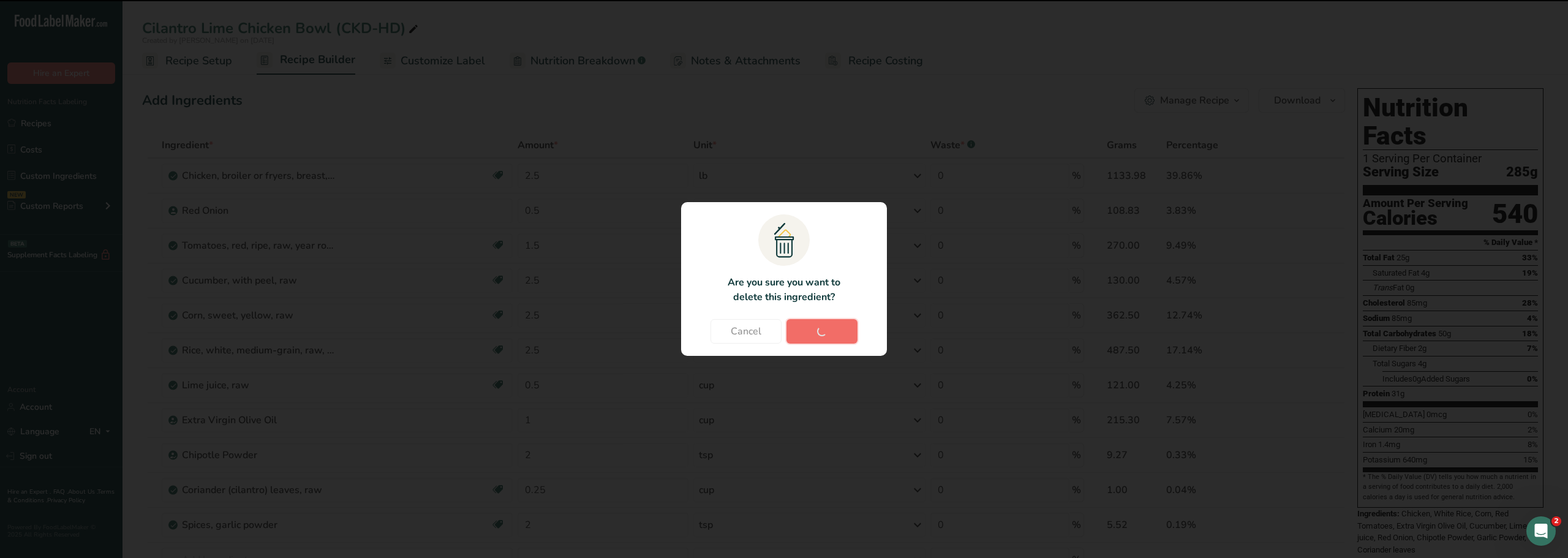
type input "0.25"
type input "2"
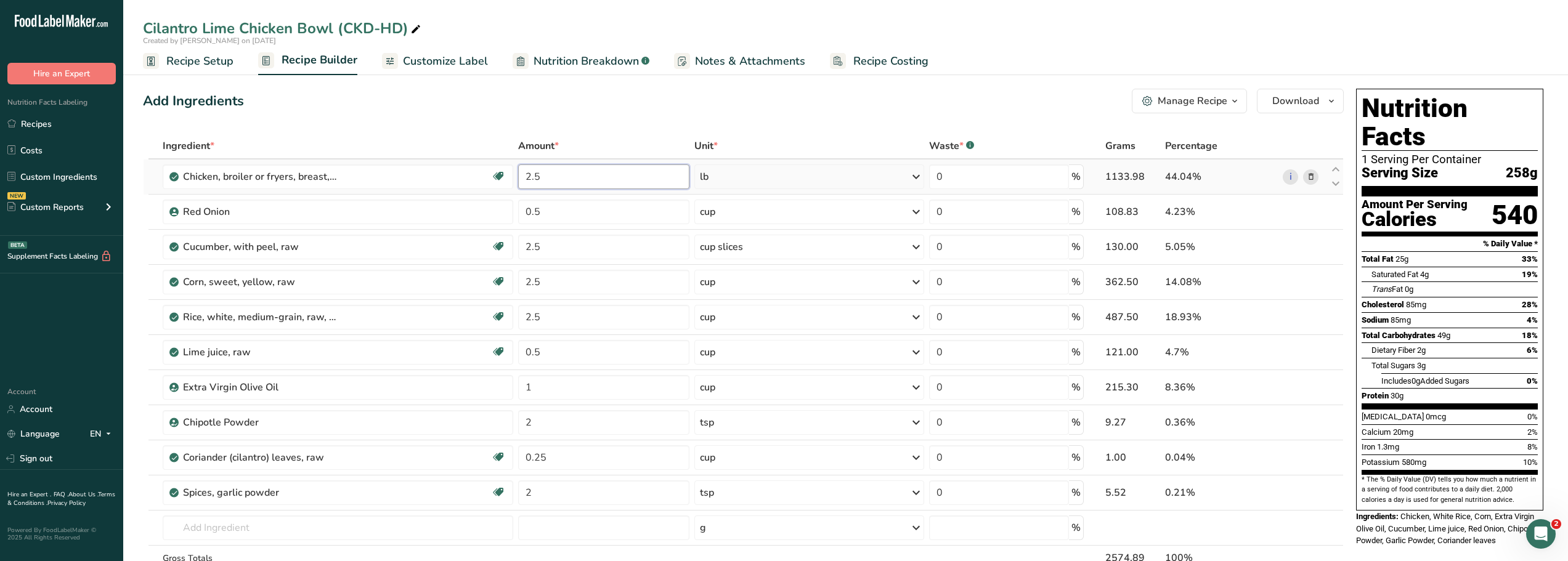
click at [541, 178] on input "2.5" at bounding box center [603, 176] width 171 height 25
type input "2"
type input "3"
click at [547, 98] on div "Add Ingredients Manage Recipe Delete Recipe Duplicate Recipe Scale Recipe Save …" at bounding box center [743, 101] width 1201 height 25
click at [542, 283] on input "2.5" at bounding box center [603, 282] width 171 height 25
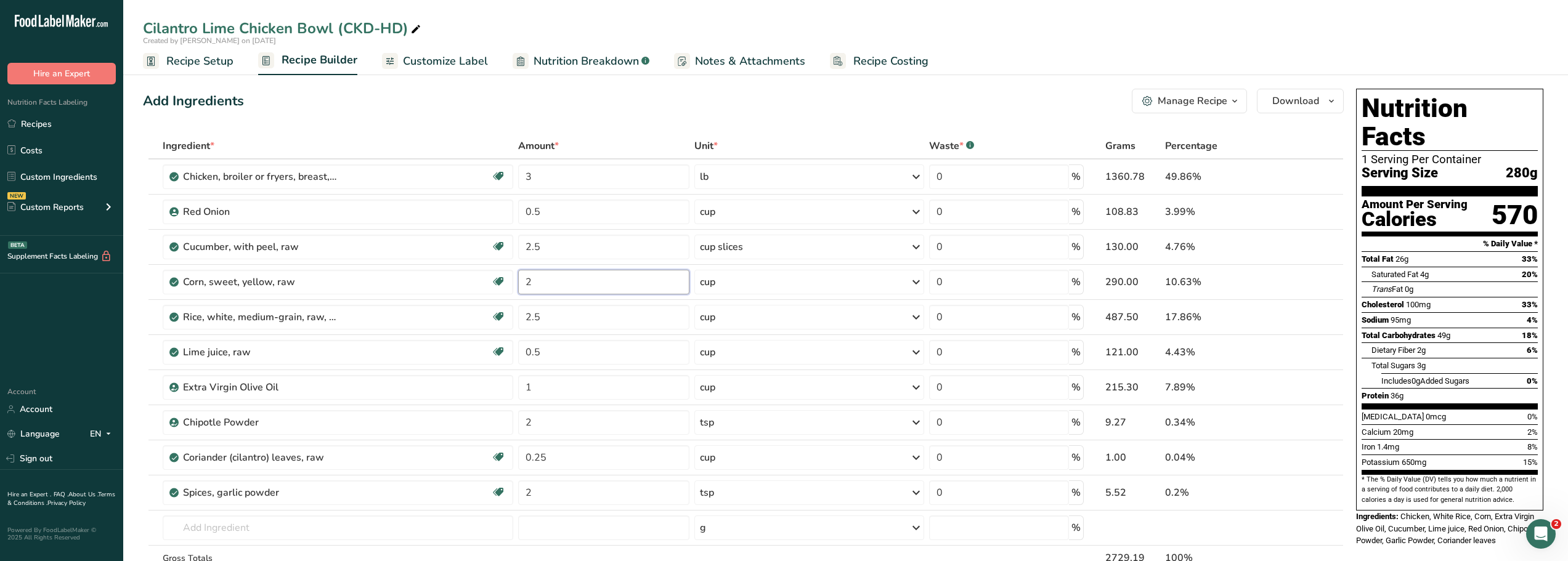
type input "2"
click at [506, 97] on div "Add Ingredients Manage Recipe Delete Recipe Duplicate Recipe Scale Recipe Save …" at bounding box center [743, 101] width 1201 height 25
click at [1235, 103] on icon "button" at bounding box center [1234, 101] width 10 height 15
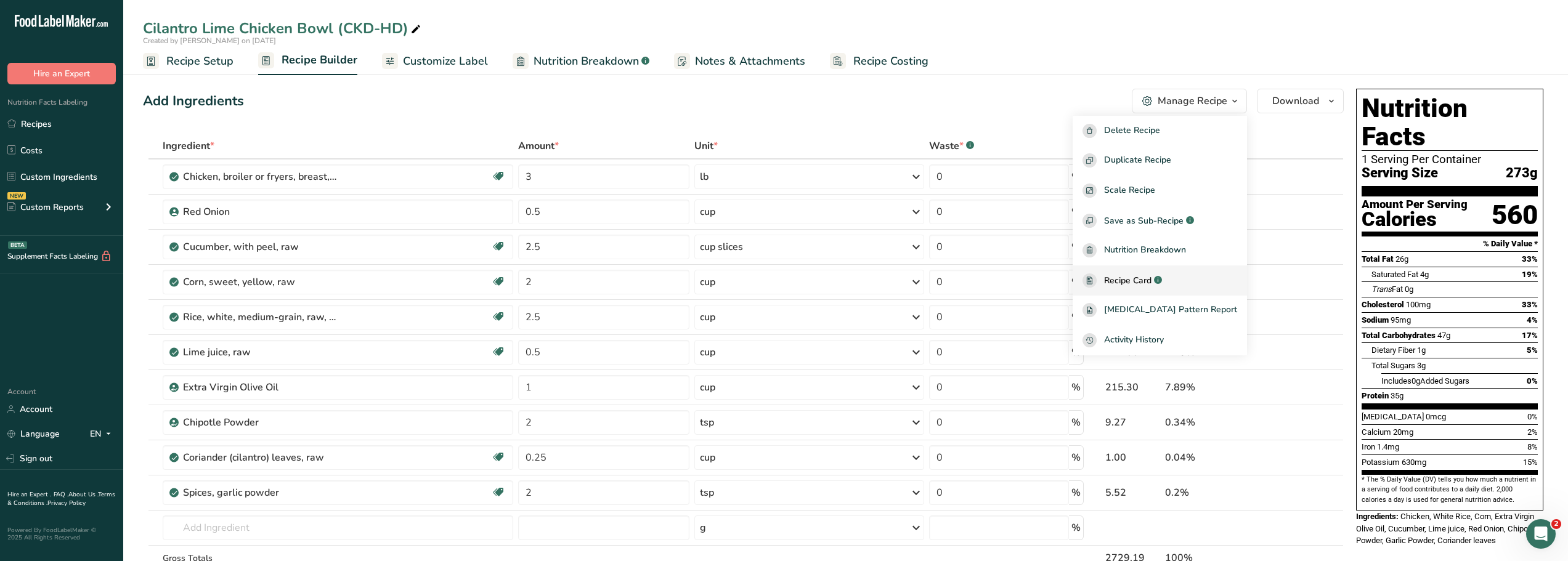
click at [1144, 280] on span "Recipe Card" at bounding box center [1127, 280] width 47 height 13
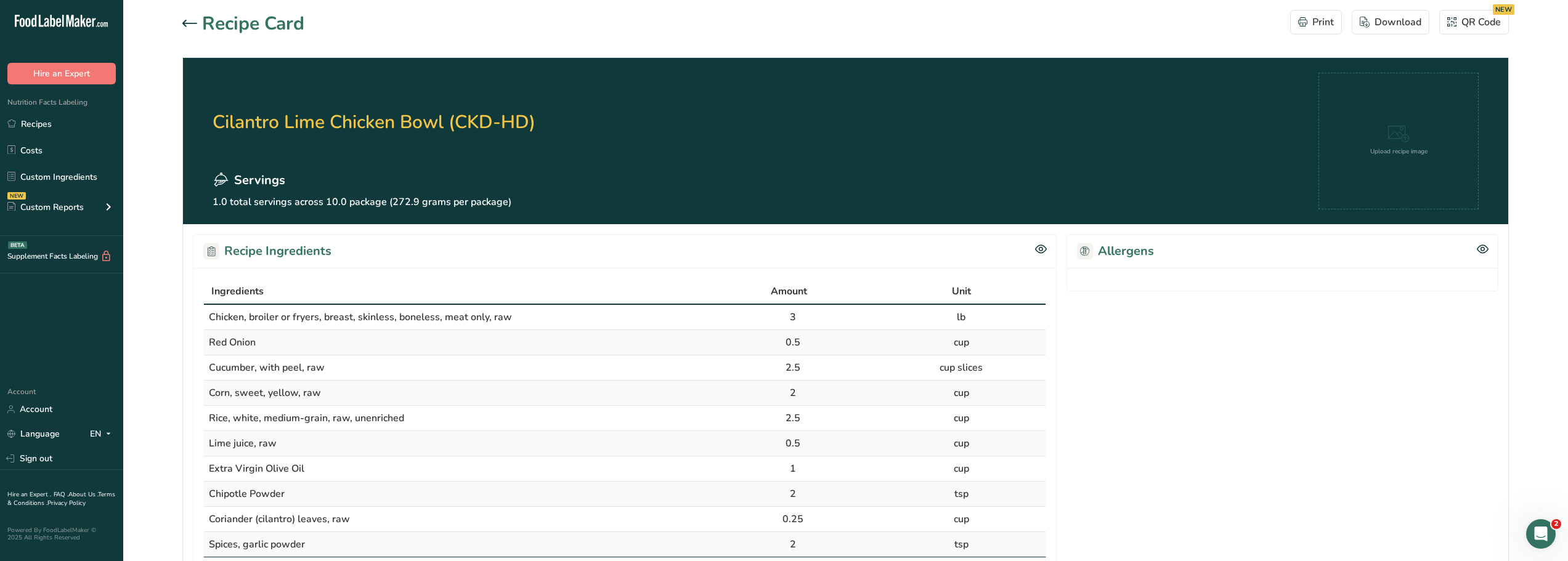
click at [185, 26] on icon at bounding box center [190, 22] width 15 height 7
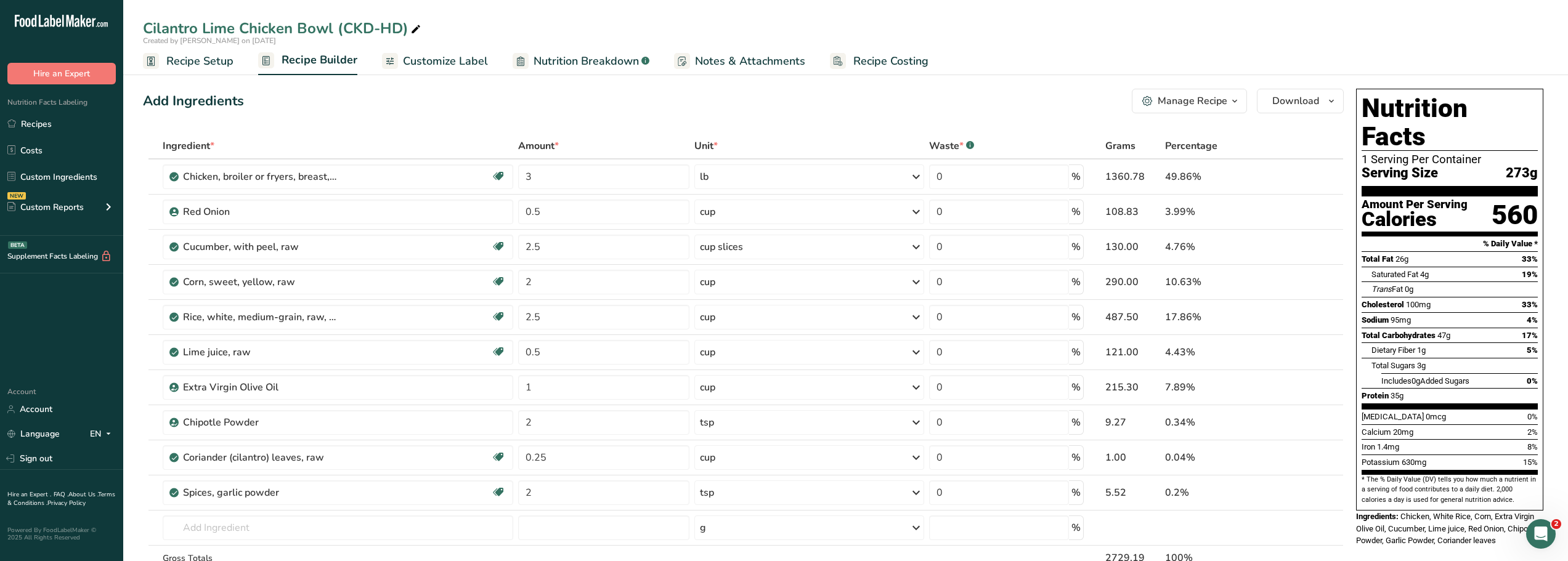
click at [1185, 107] on div "Manage Recipe" at bounding box center [1192, 101] width 70 height 15
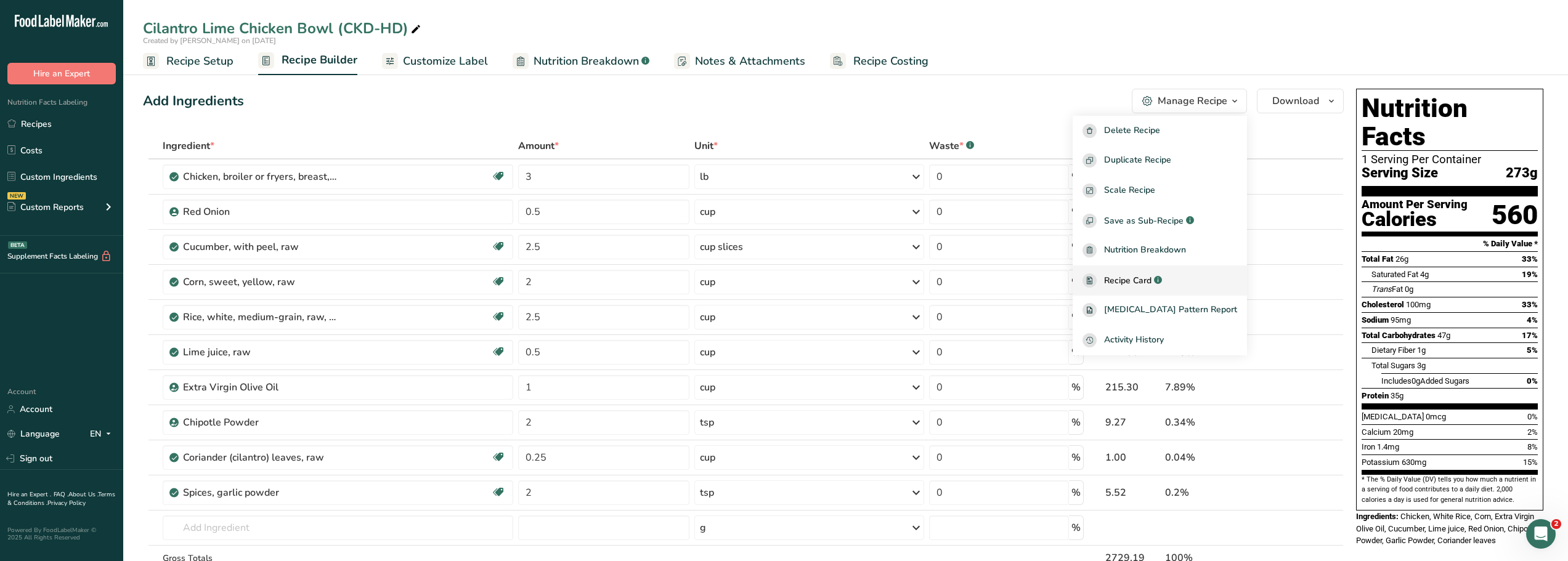
click at [1151, 281] on span "Recipe Card" at bounding box center [1127, 280] width 47 height 13
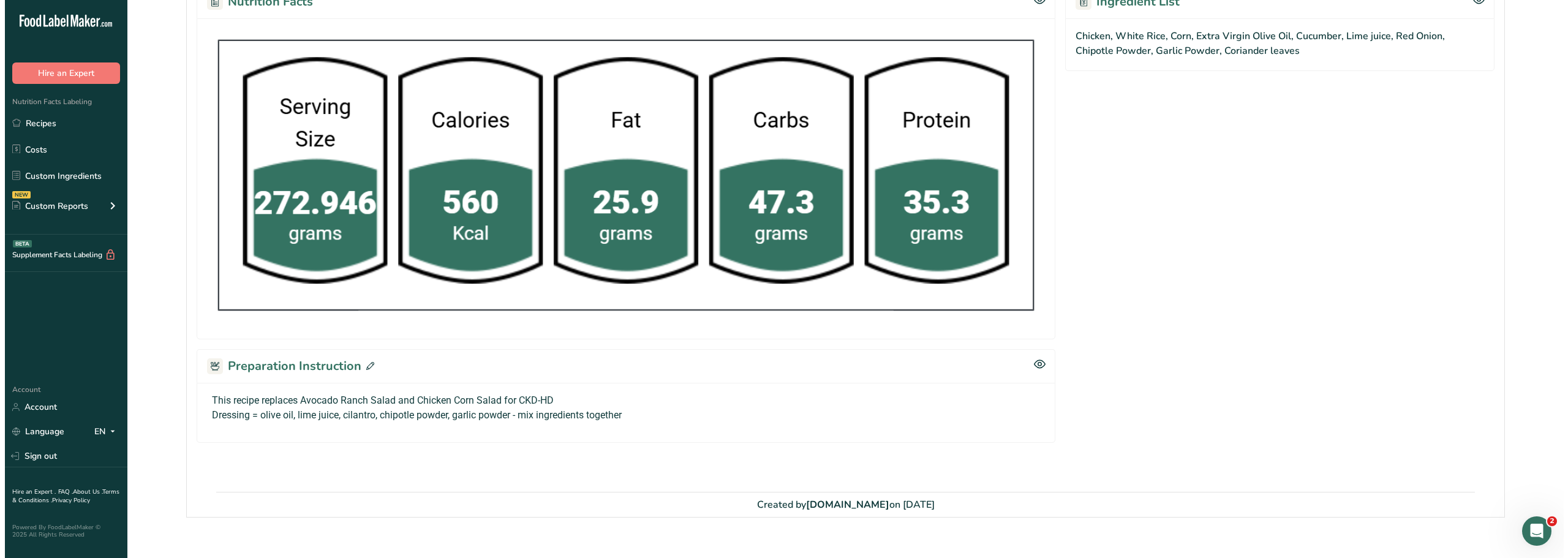
scroll to position [610, 0]
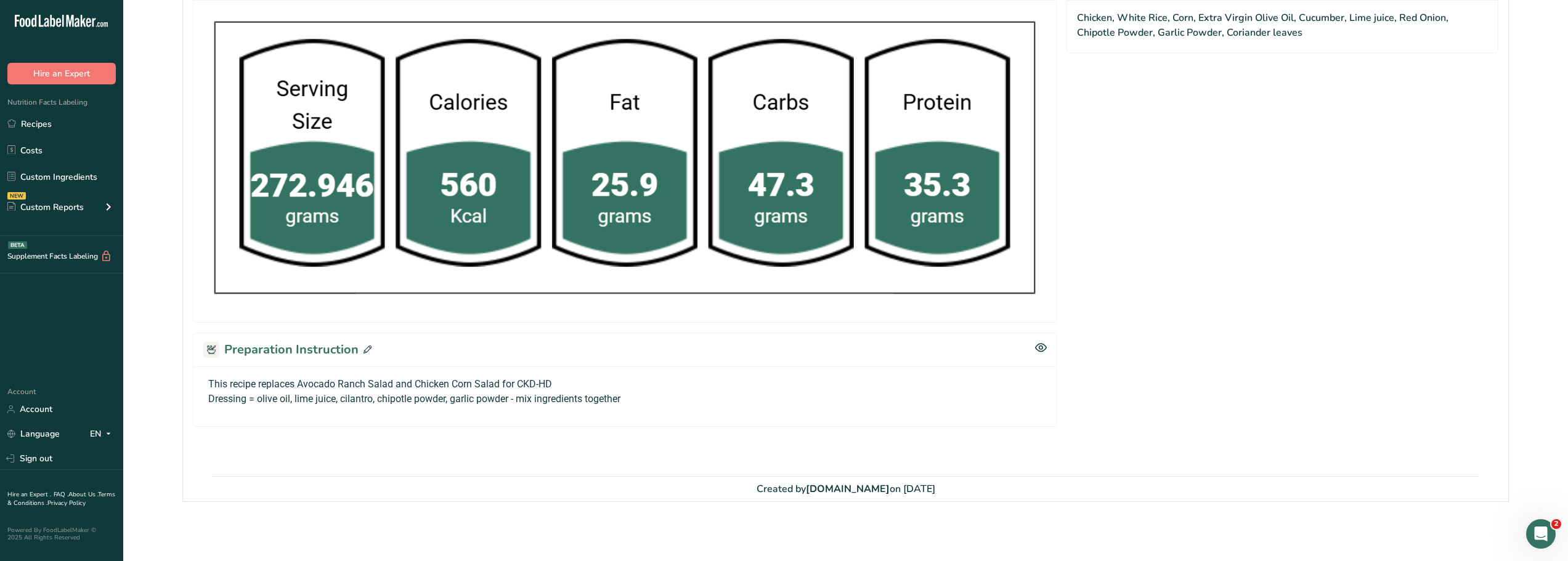
click at [364, 350] on icon at bounding box center [367, 349] width 8 height 8
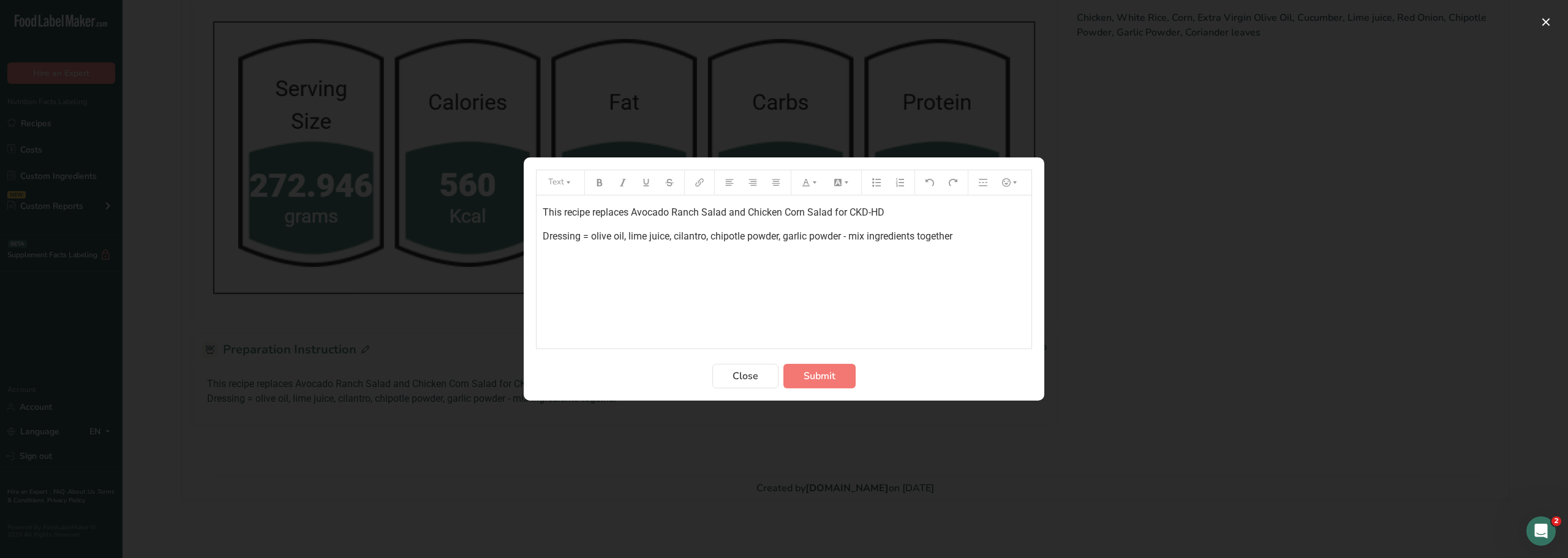
click at [889, 211] on p "This recipe replaces Avocado Ranch Salad and Chicken Corn Salad for CKD-HD" at bounding box center [784, 212] width 483 height 15
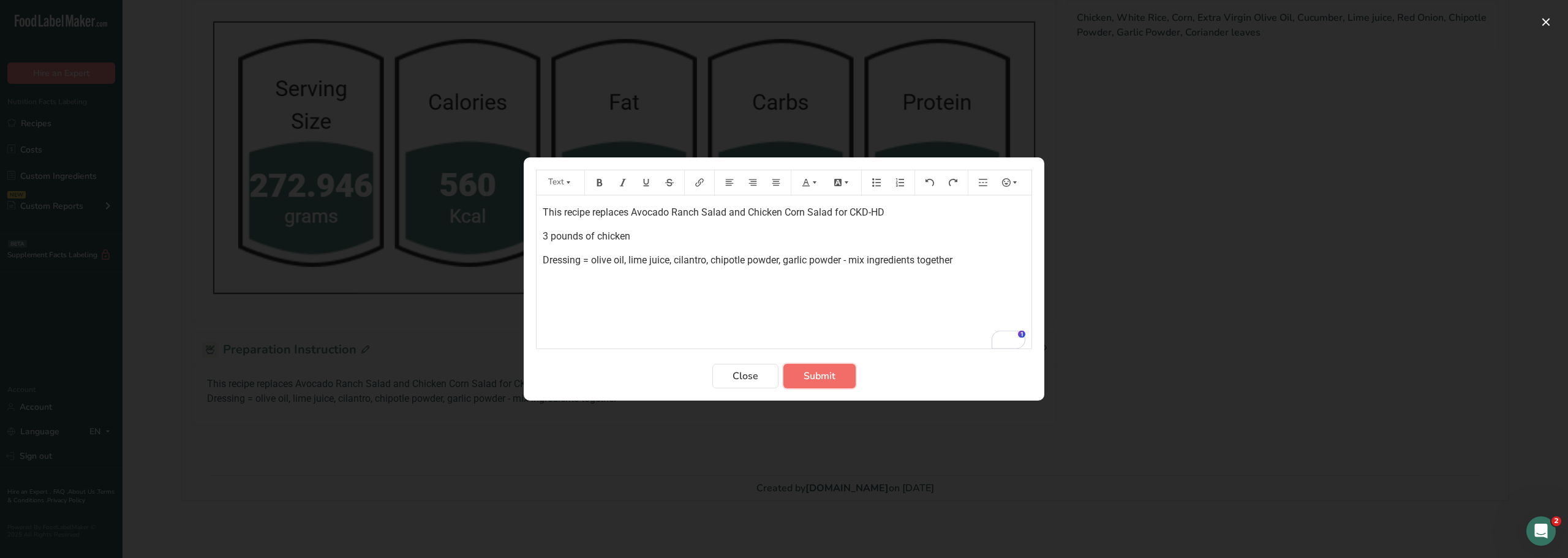
click at [824, 373] on span "Submit" at bounding box center [819, 376] width 32 height 15
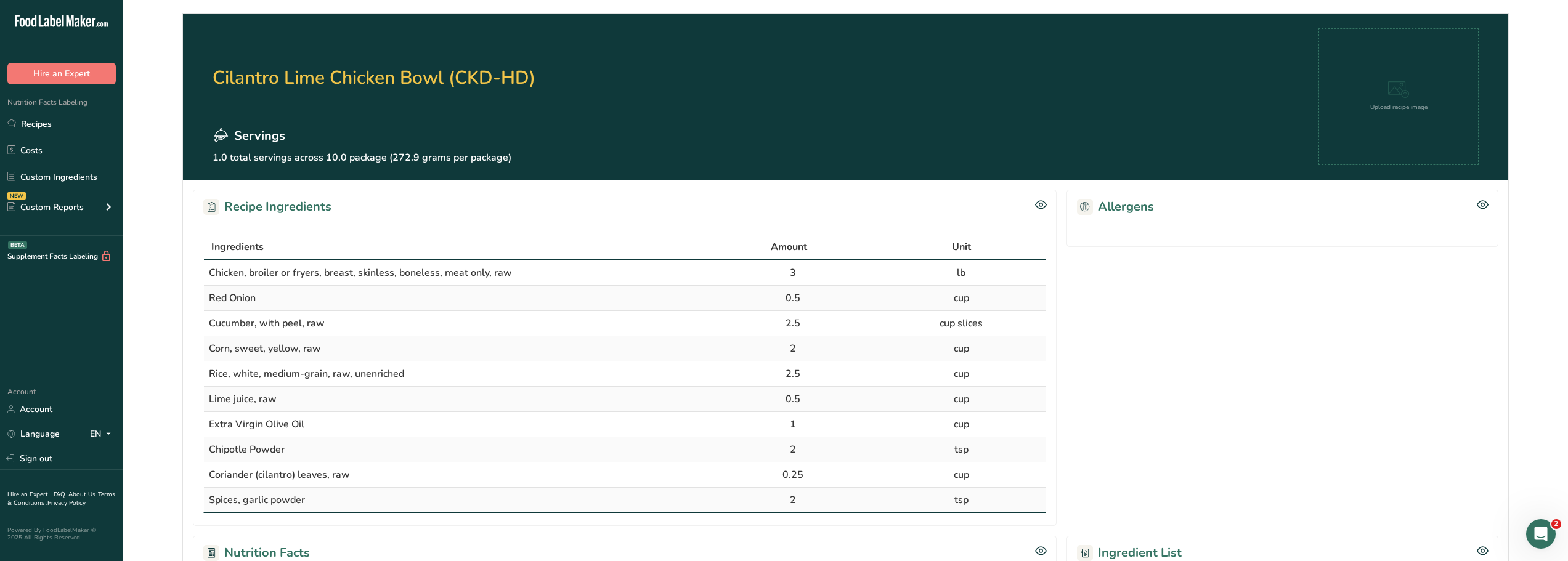
scroll to position [0, 0]
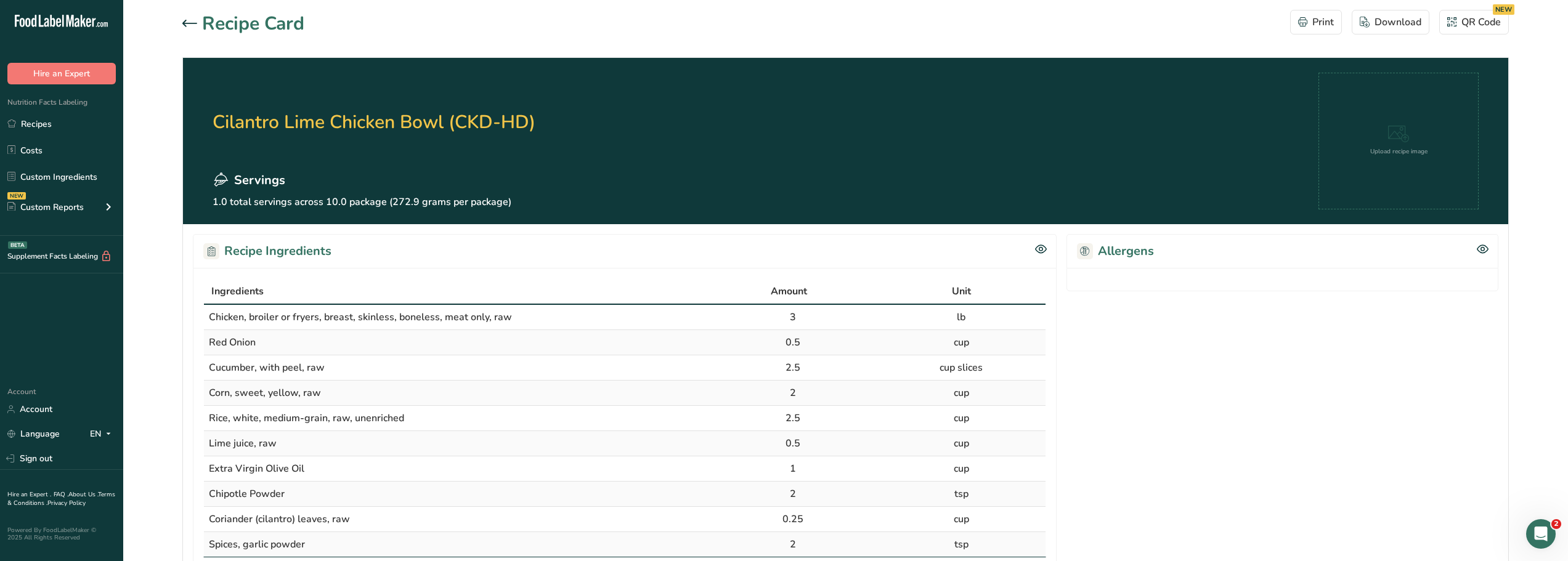
click at [183, 24] on icon at bounding box center [190, 22] width 15 height 7
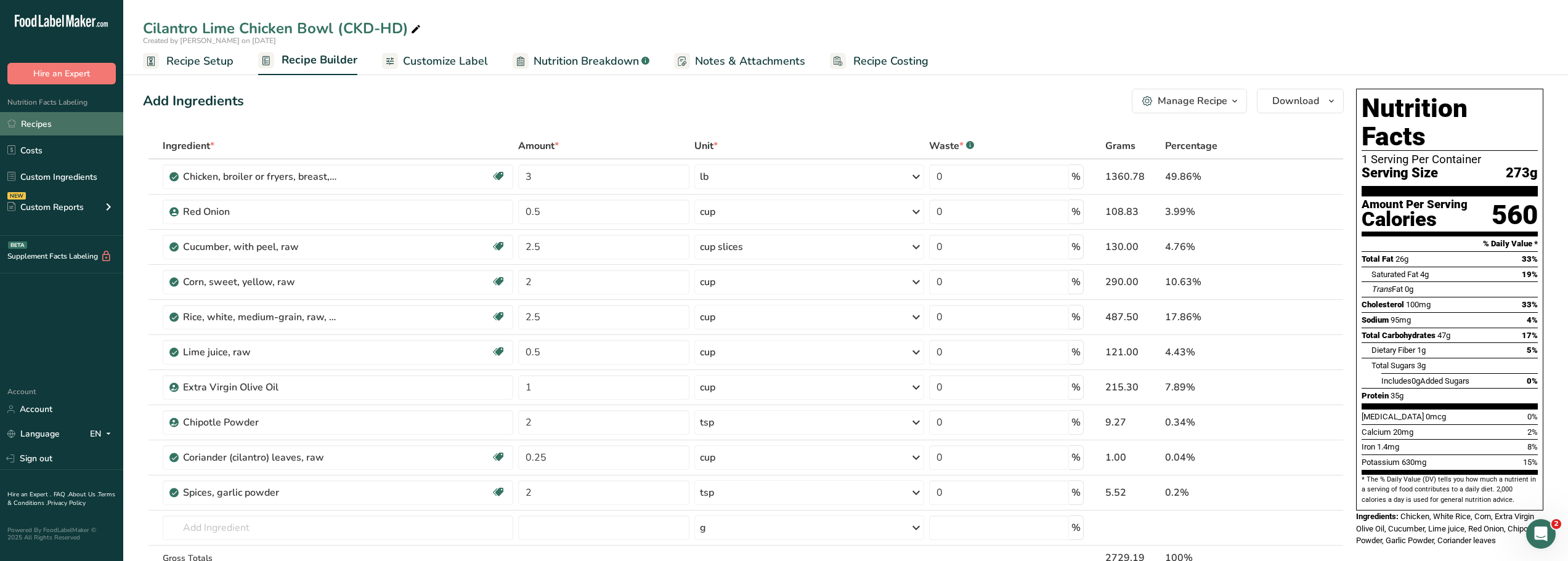
click at [31, 131] on link "Recipes" at bounding box center [61, 124] width 123 height 23
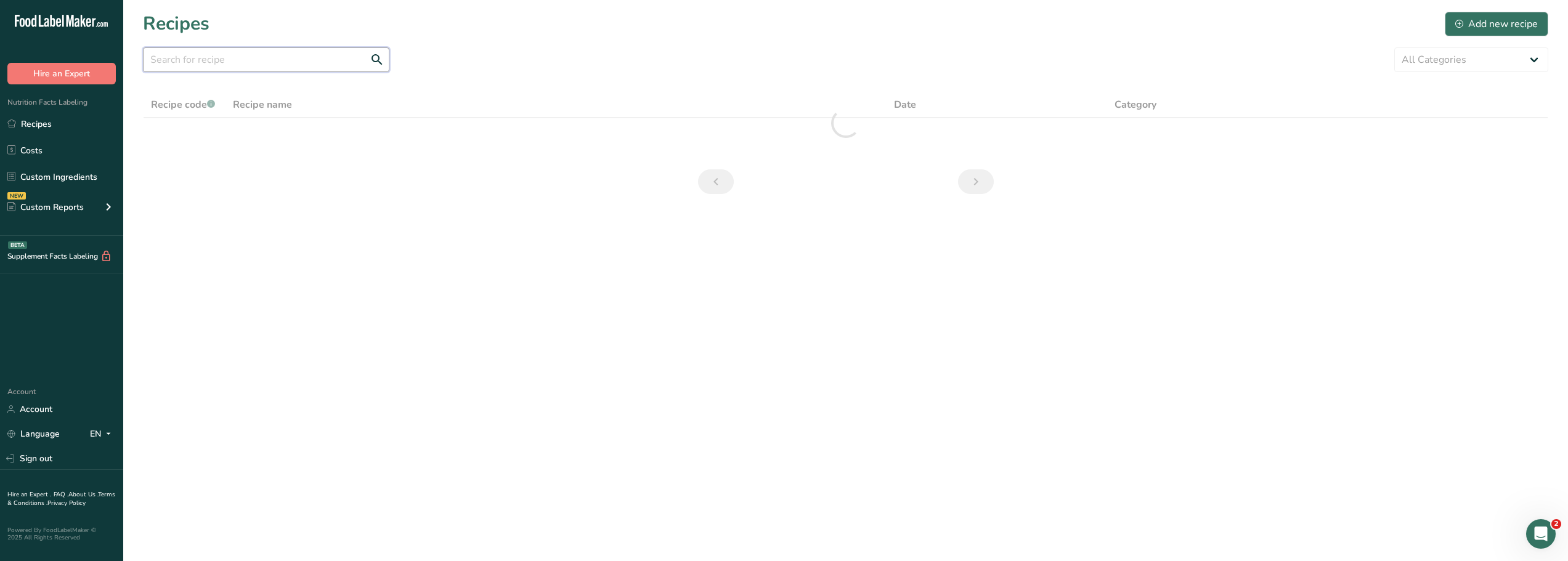
click at [167, 62] on input "text" at bounding box center [266, 60] width 246 height 25
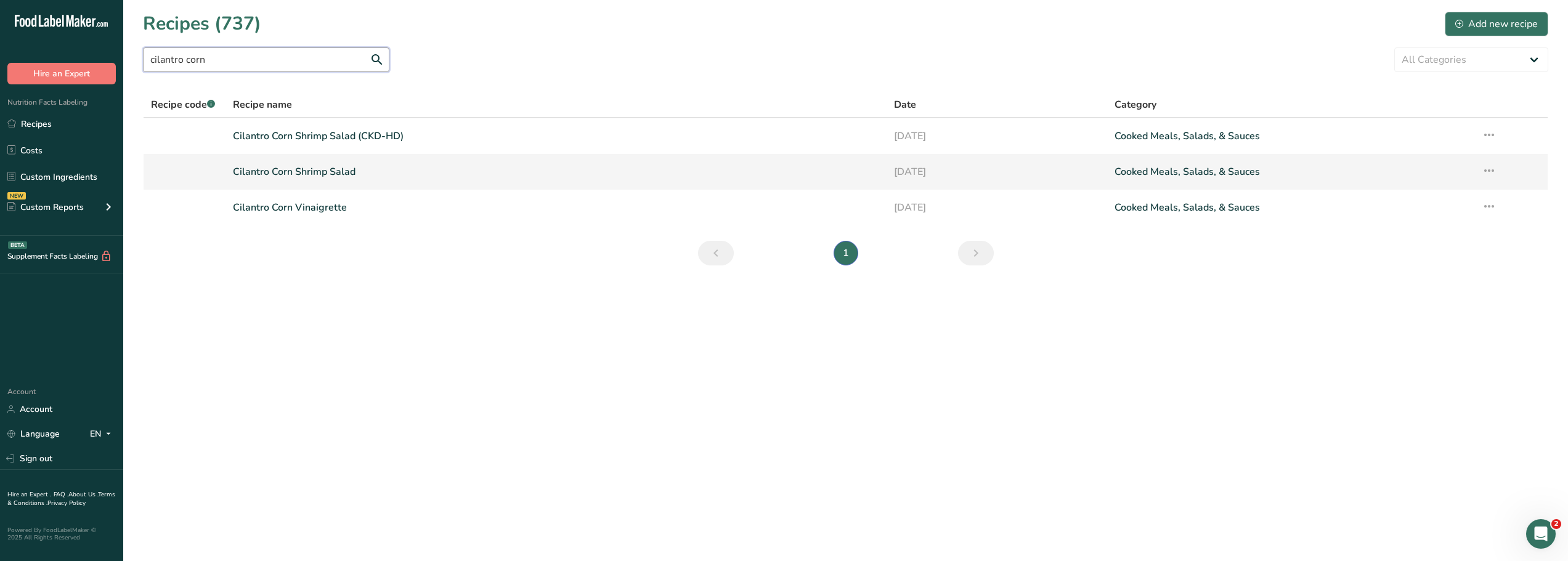
type input "cilantro corn"
click at [268, 173] on link "Cilantro Corn Shrimp Salad" at bounding box center [556, 171] width 647 height 26
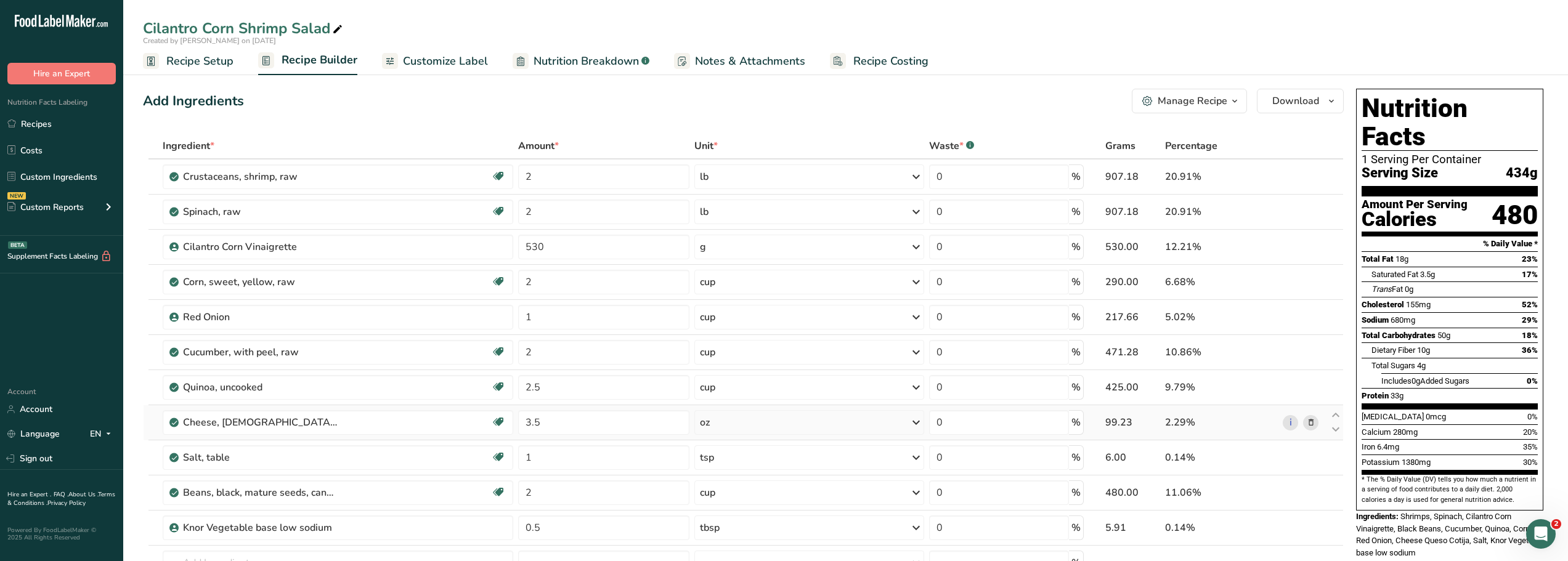
click at [1309, 422] on icon at bounding box center [1311, 422] width 9 height 13
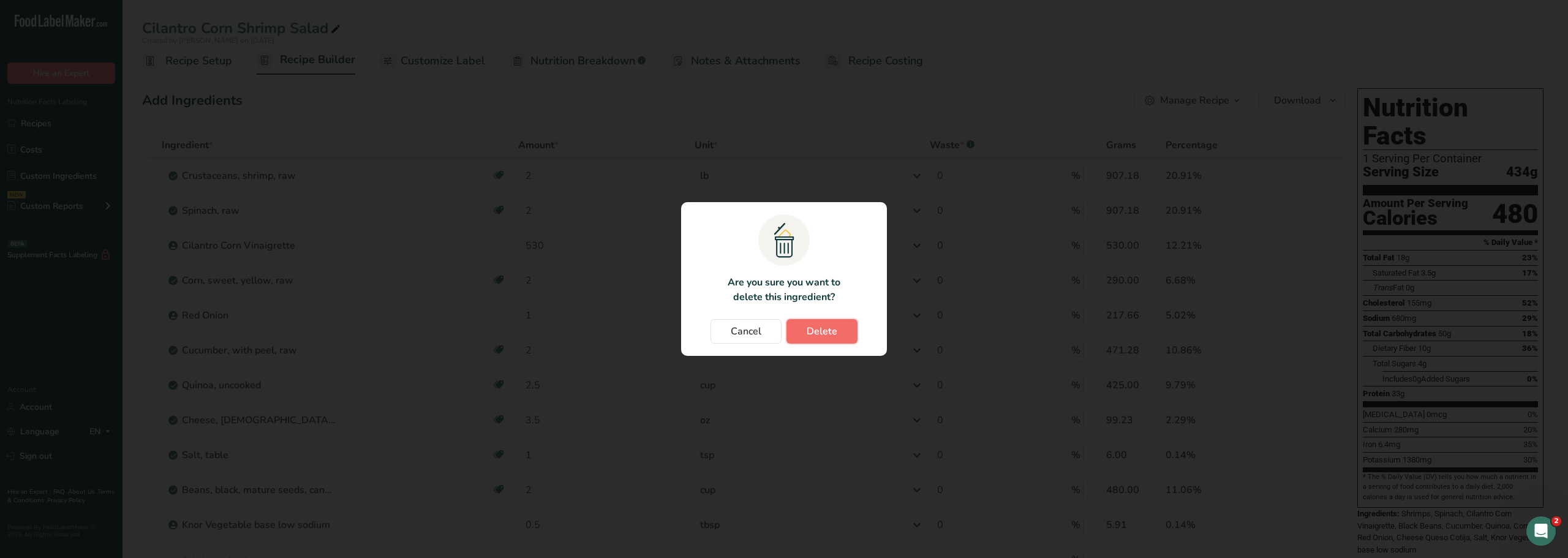
click at [815, 333] on span "Delete" at bounding box center [822, 331] width 31 height 15
type input "1"
type input "2"
type input "0.5"
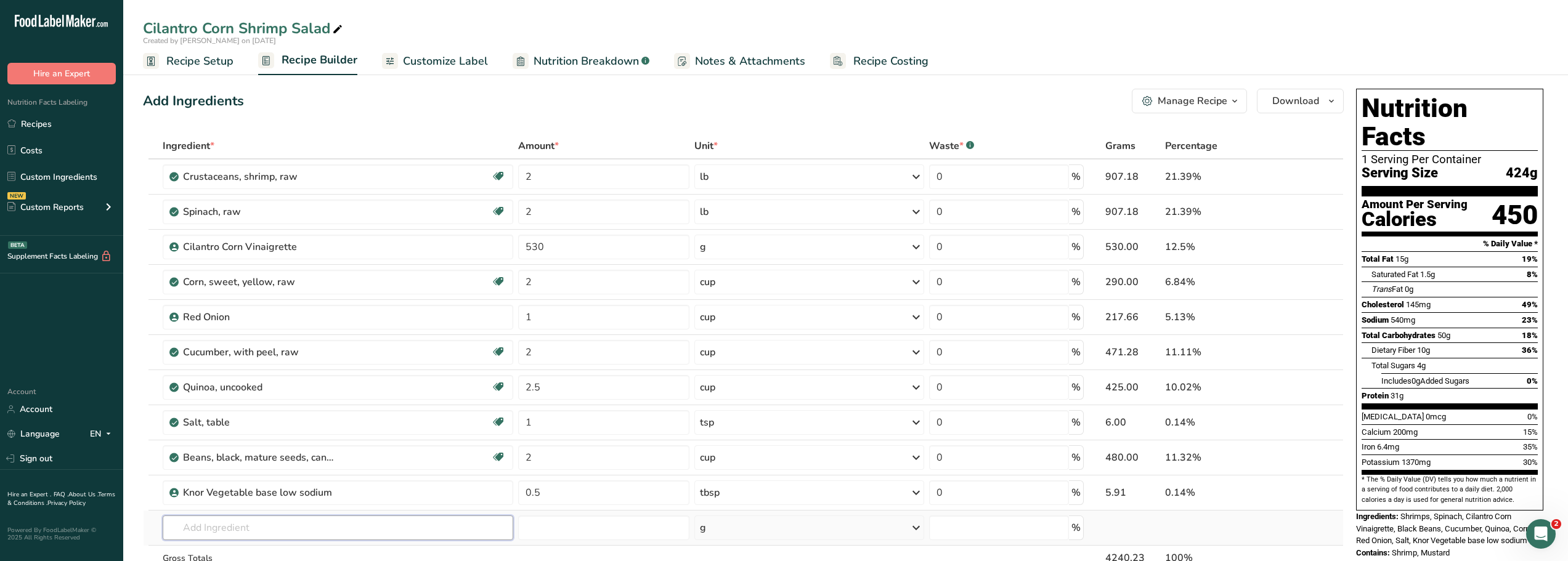
click at [180, 531] on input "text" at bounding box center [338, 528] width 351 height 25
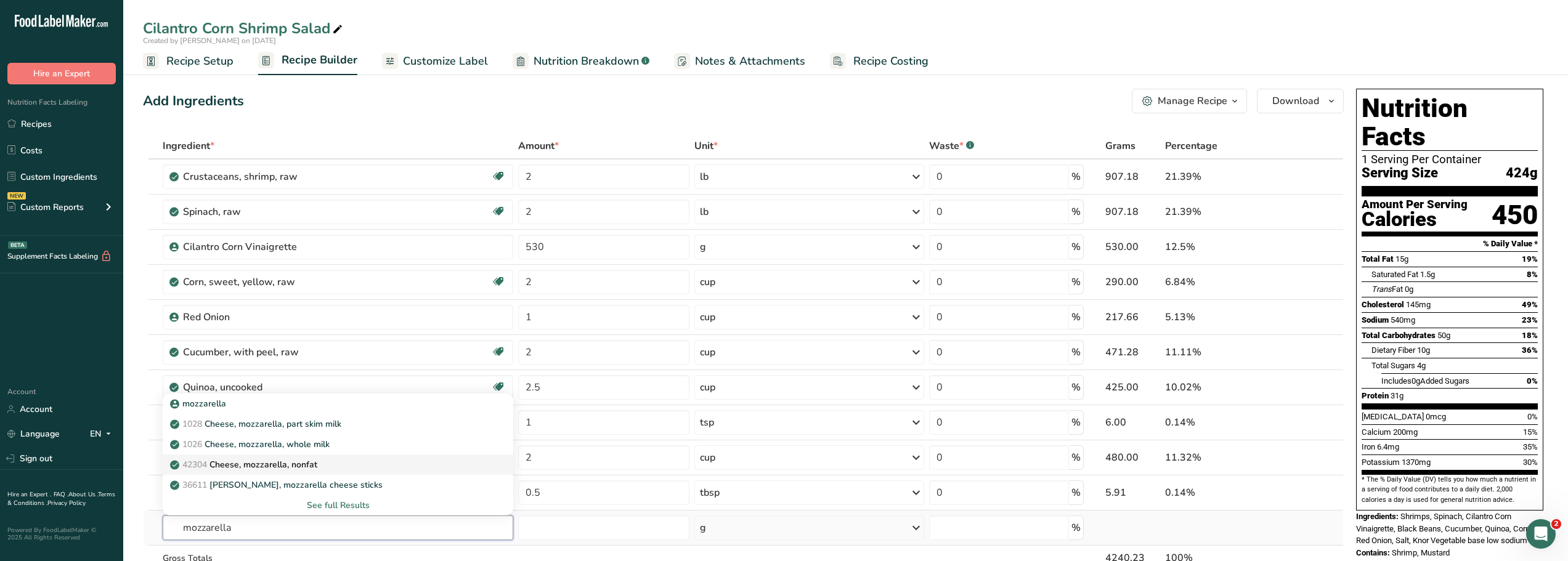
type input "mozzarella"
click at [273, 464] on p "42304 Cheese, mozzarella, nonfat" at bounding box center [245, 464] width 145 height 13
type input "Cheese, mozzarella, nonfat"
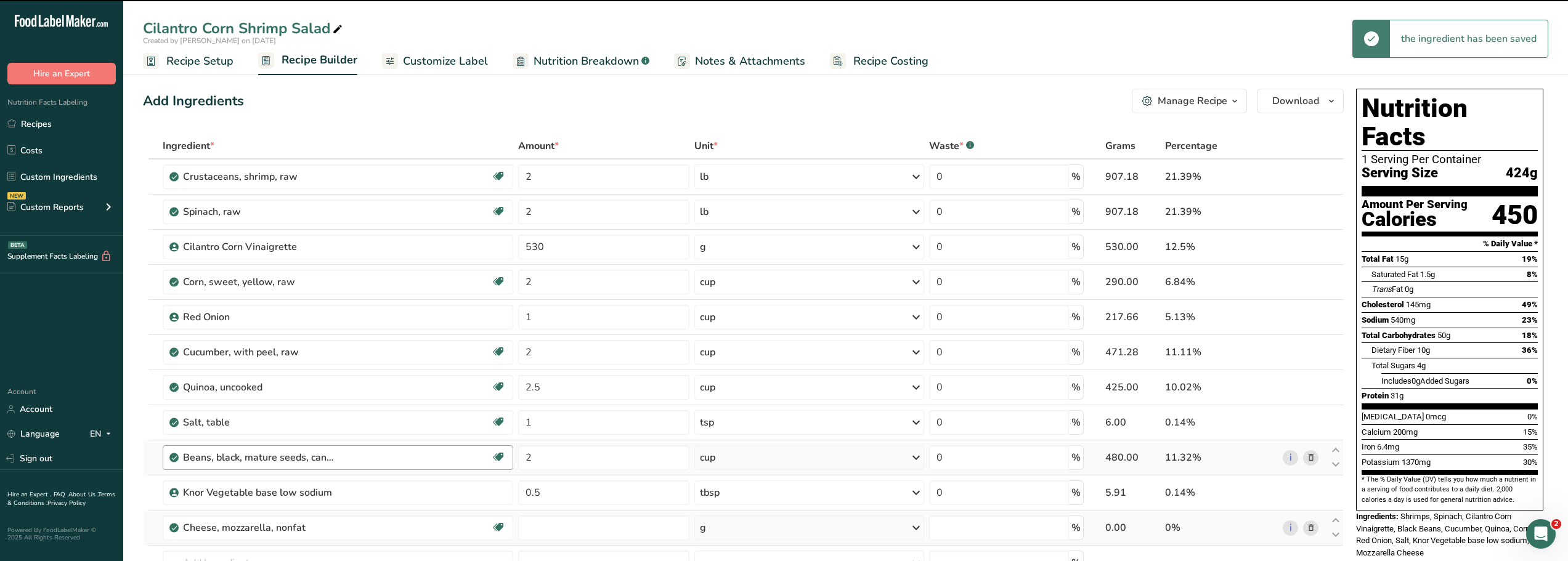
type input "0"
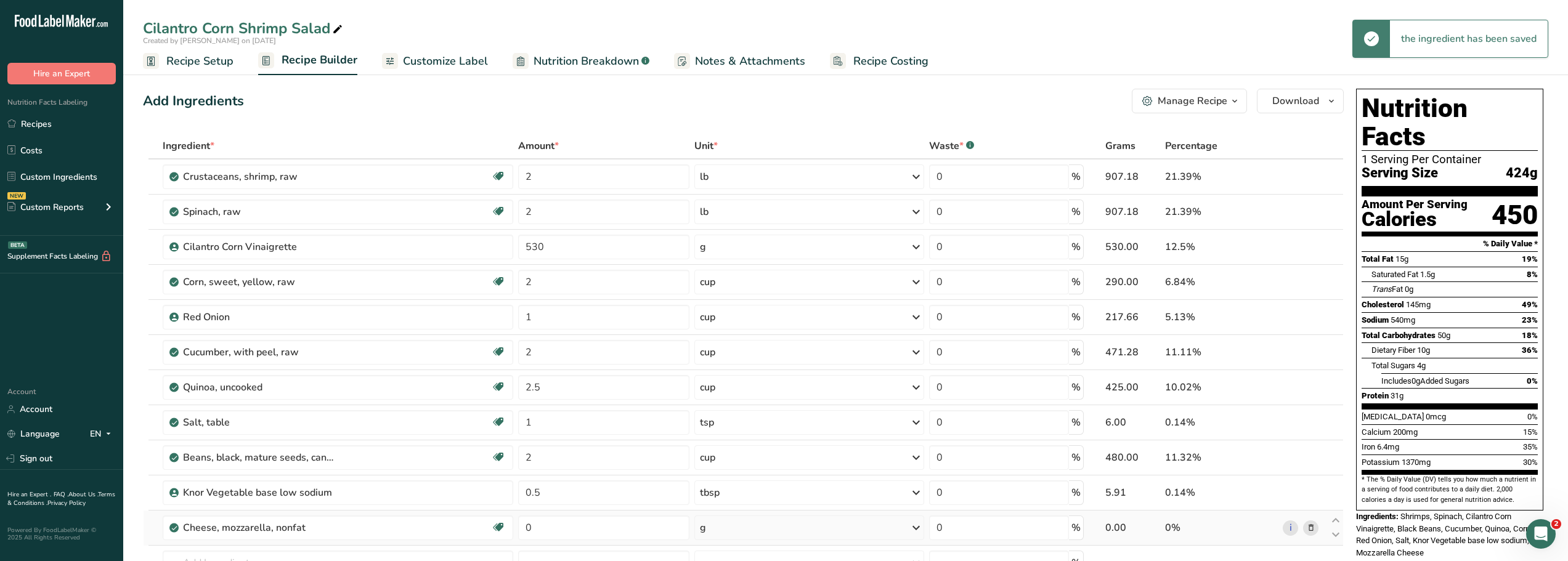
click at [918, 529] on icon at bounding box center [916, 528] width 15 height 22
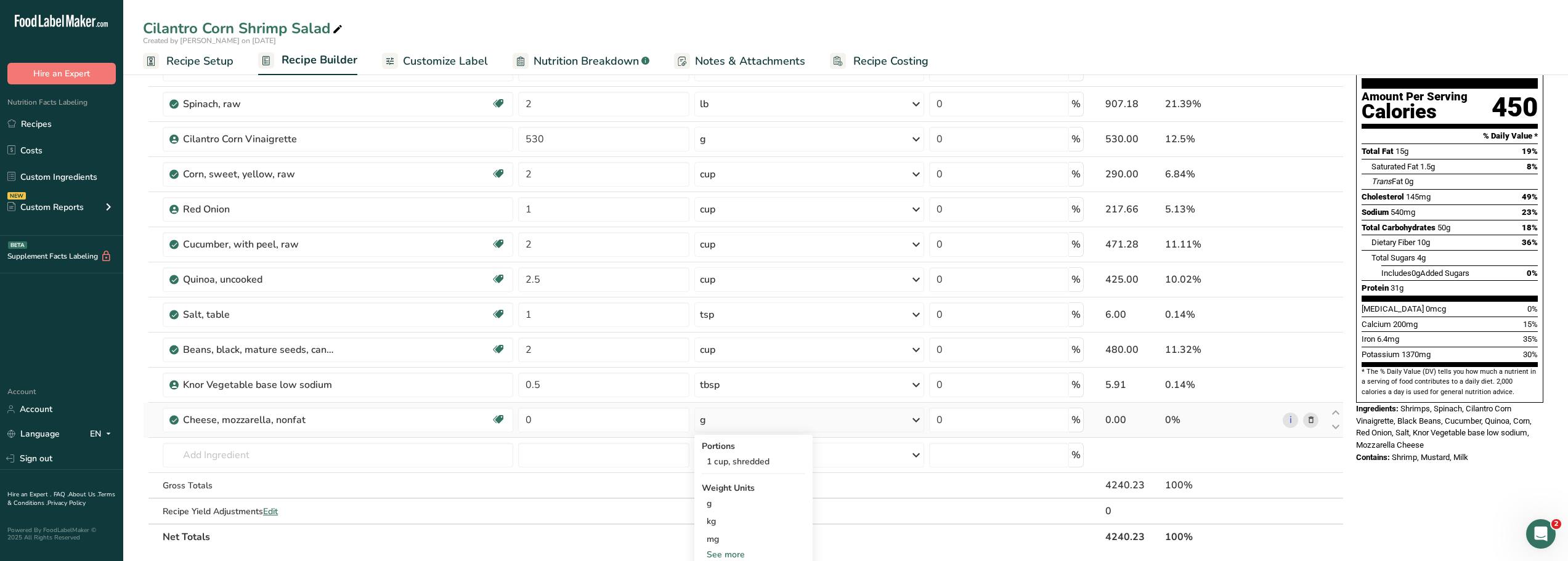
scroll to position [107, 0]
click at [715, 459] on div "1 cup, shredded" at bounding box center [753, 462] width 104 height 18
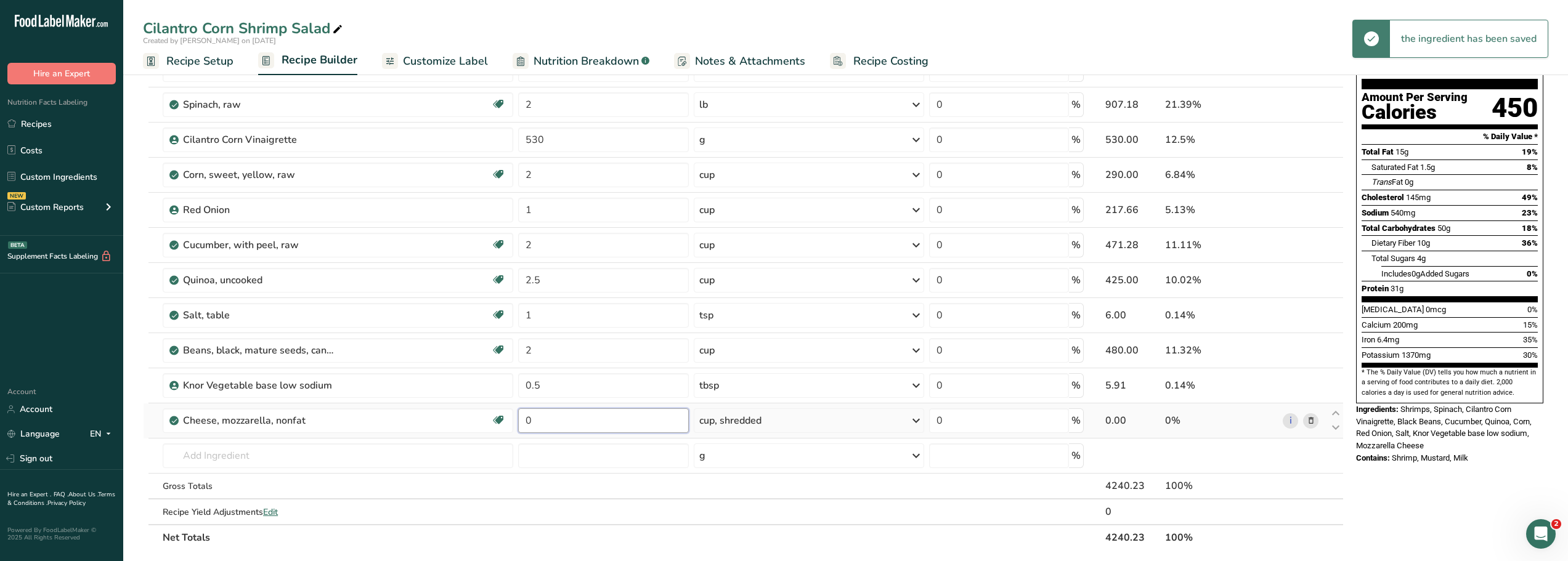
click at [537, 422] on input "0" at bounding box center [603, 421] width 171 height 25
type input "2"
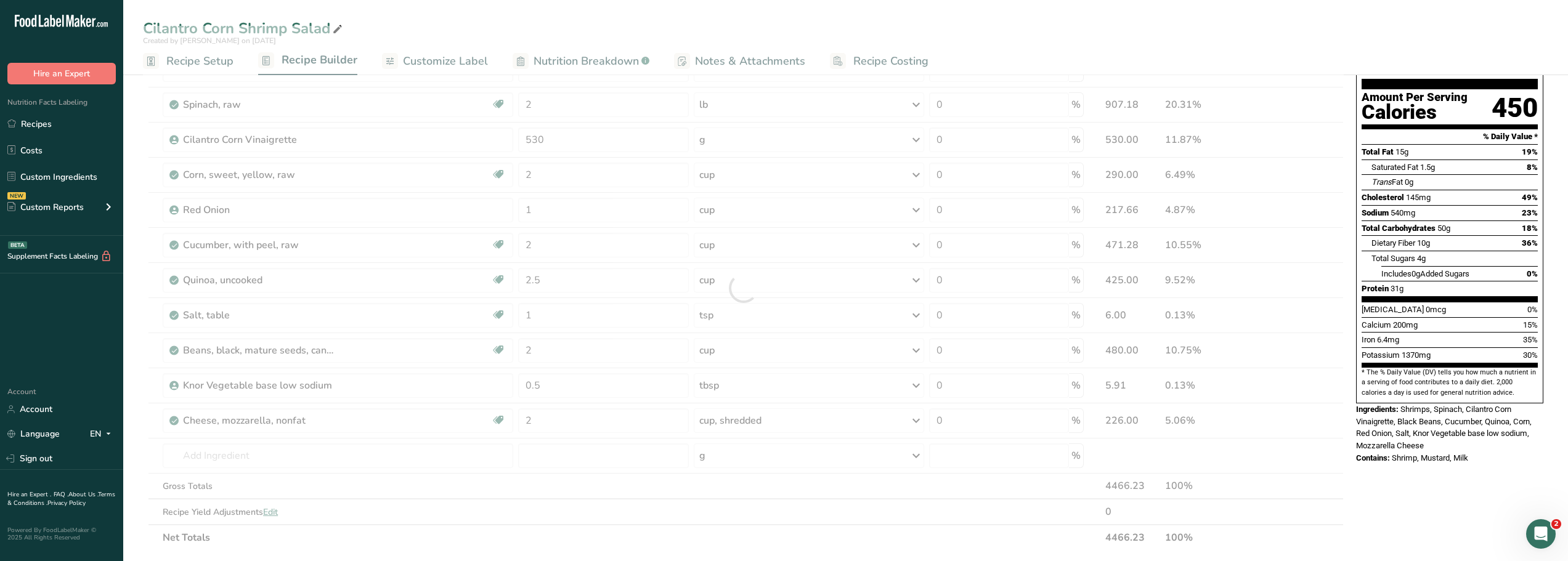
click at [904, 14] on div "Cilantro Corn Shrimp Salad Created by Dee on 2025-08-26 Recipe Setup Recipe Bui…" at bounding box center [846, 37] width 1445 height 75
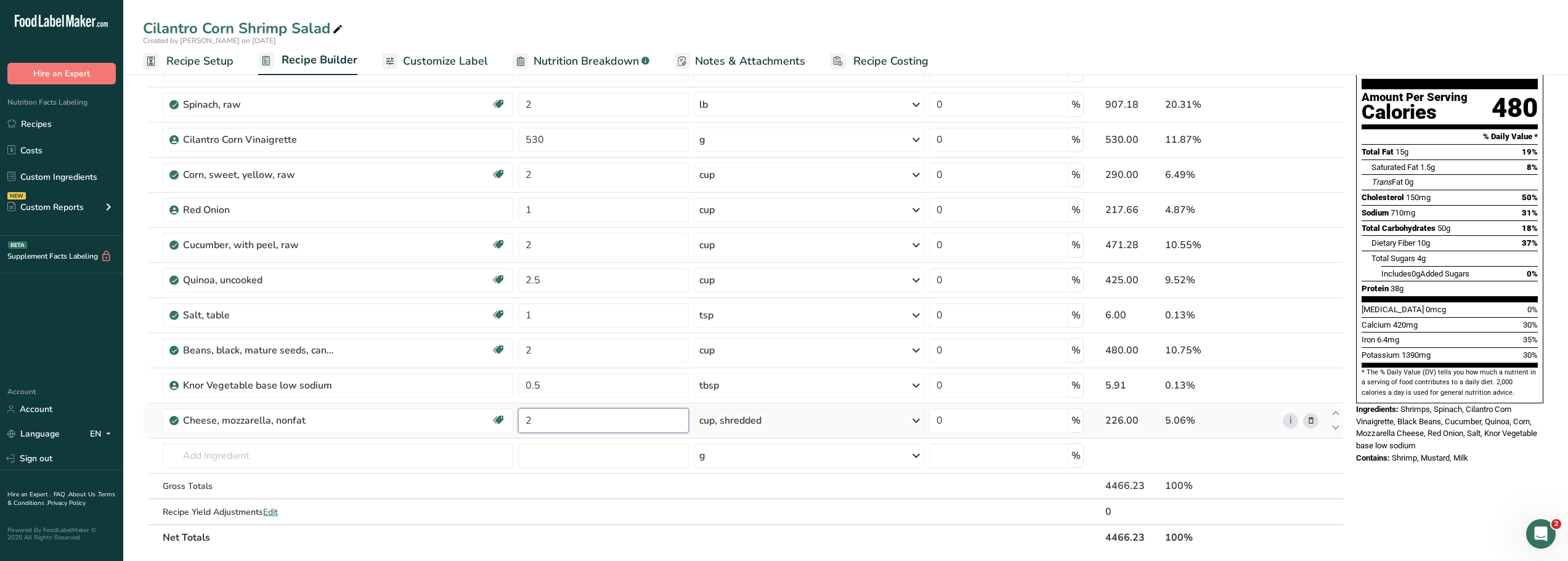
click at [559, 416] on input "2" at bounding box center [603, 421] width 171 height 25
click at [537, 315] on div "Ingredient * Amount * Unit * Waste * .a-a{fill:#347362;}.b-a{fill:#fff;} Grams …" at bounding box center [743, 288] width 1201 height 525
type input "0.5"
click at [728, 22] on div "Cilantro Corn Shrimp Salad" at bounding box center [846, 28] width 1445 height 22
click at [337, 29] on icon at bounding box center [338, 29] width 11 height 17
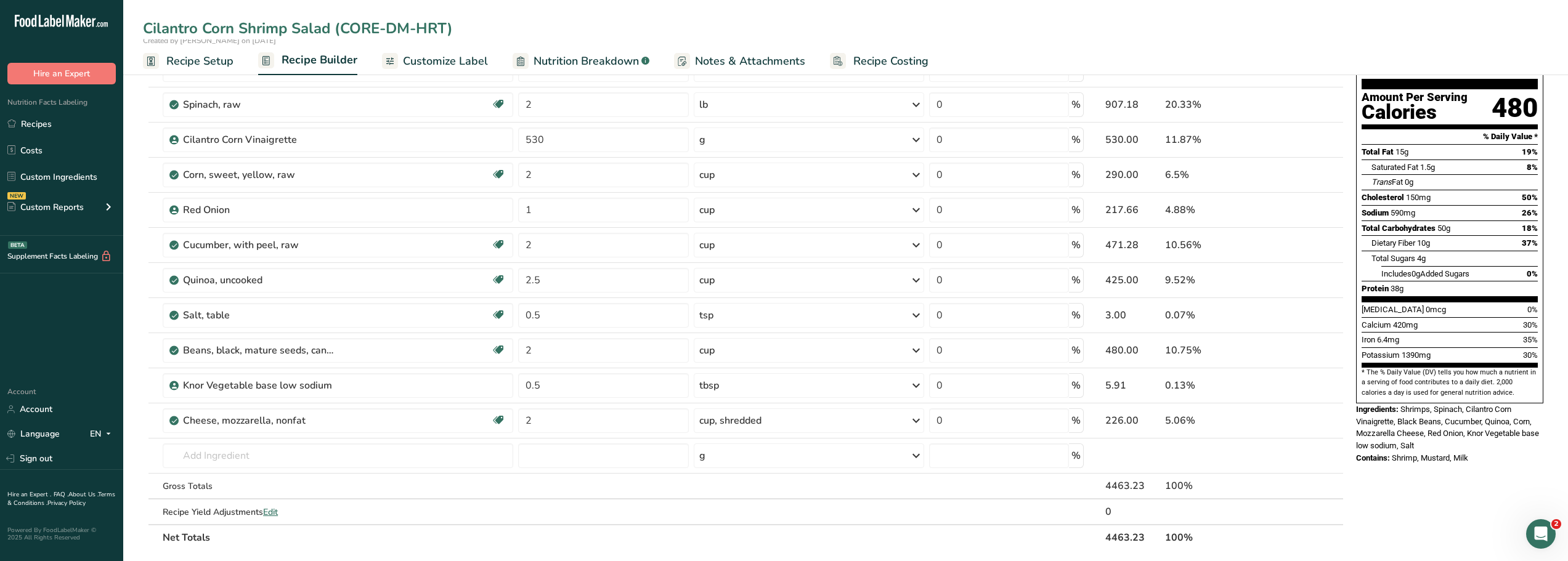
click at [1034, 30] on input "Cilantro Corn Shrimp Salad (CORE-DM-HRT)" at bounding box center [846, 28] width 1405 height 22
type input "Cilantro Corn Shrimp Salad (CORE-DM-HRT)"
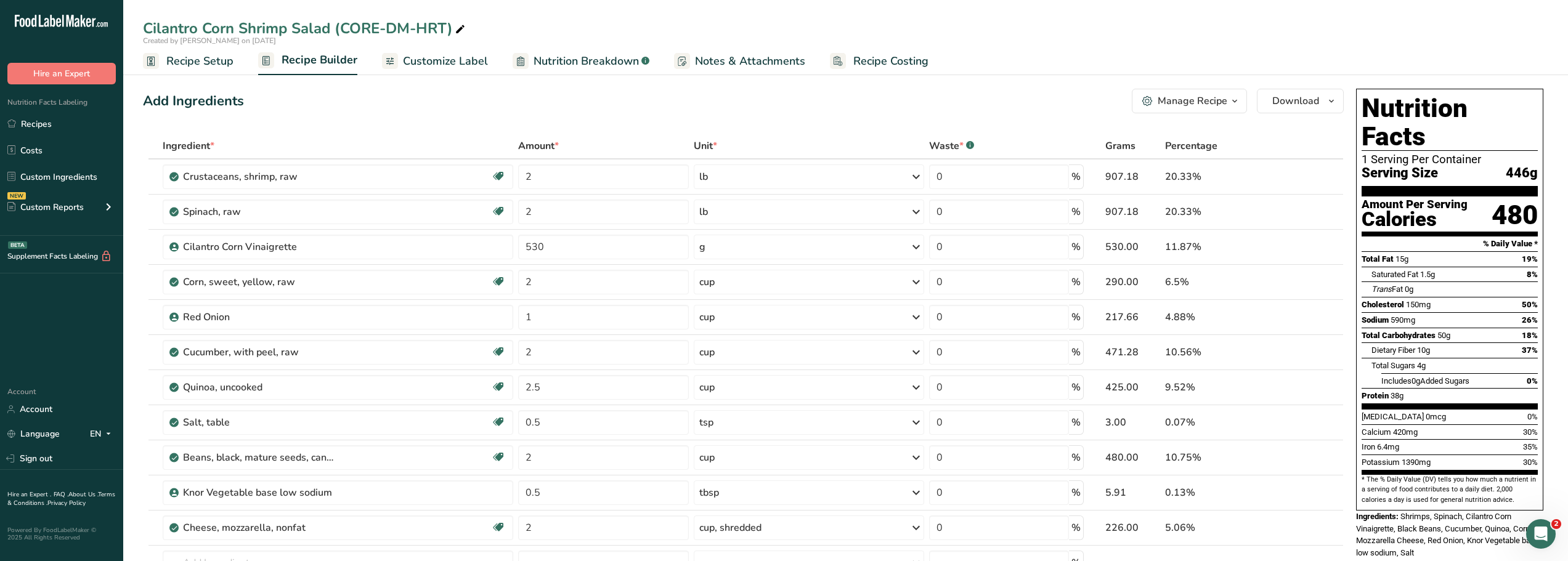
click at [1193, 99] on div "Manage Recipe" at bounding box center [1192, 101] width 70 height 15
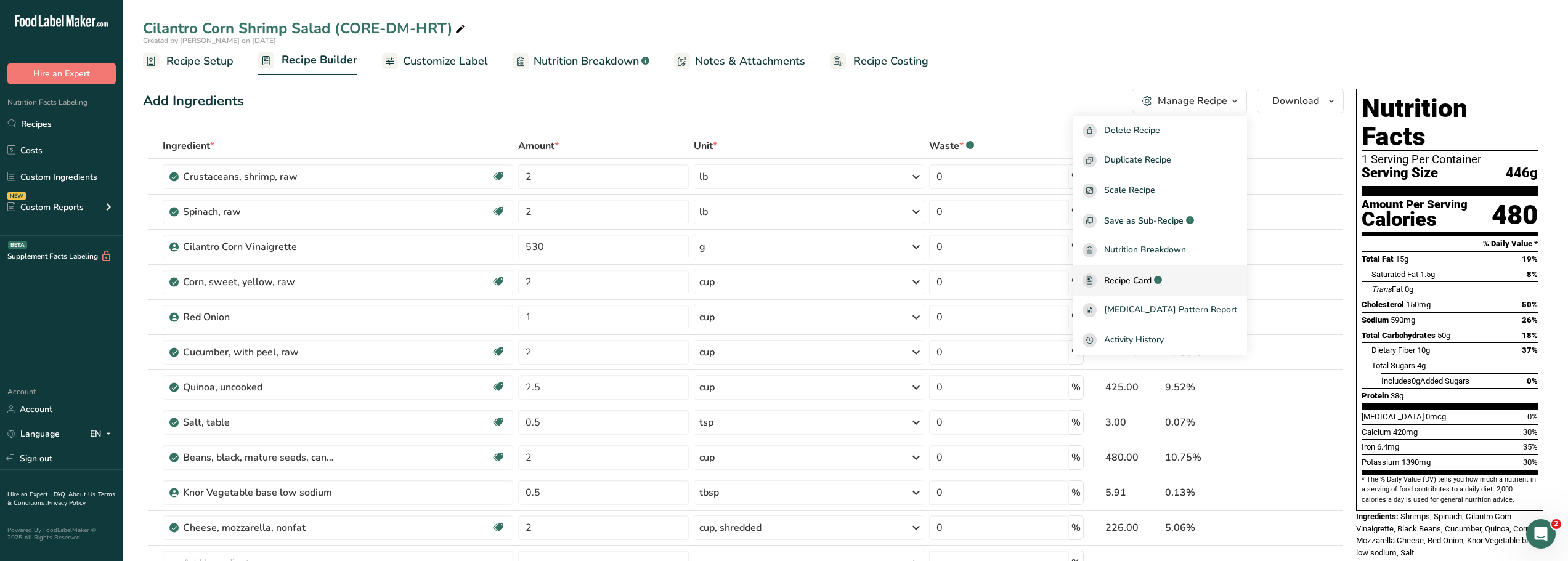
click at [1144, 282] on span "Recipe Card" at bounding box center [1127, 280] width 47 height 13
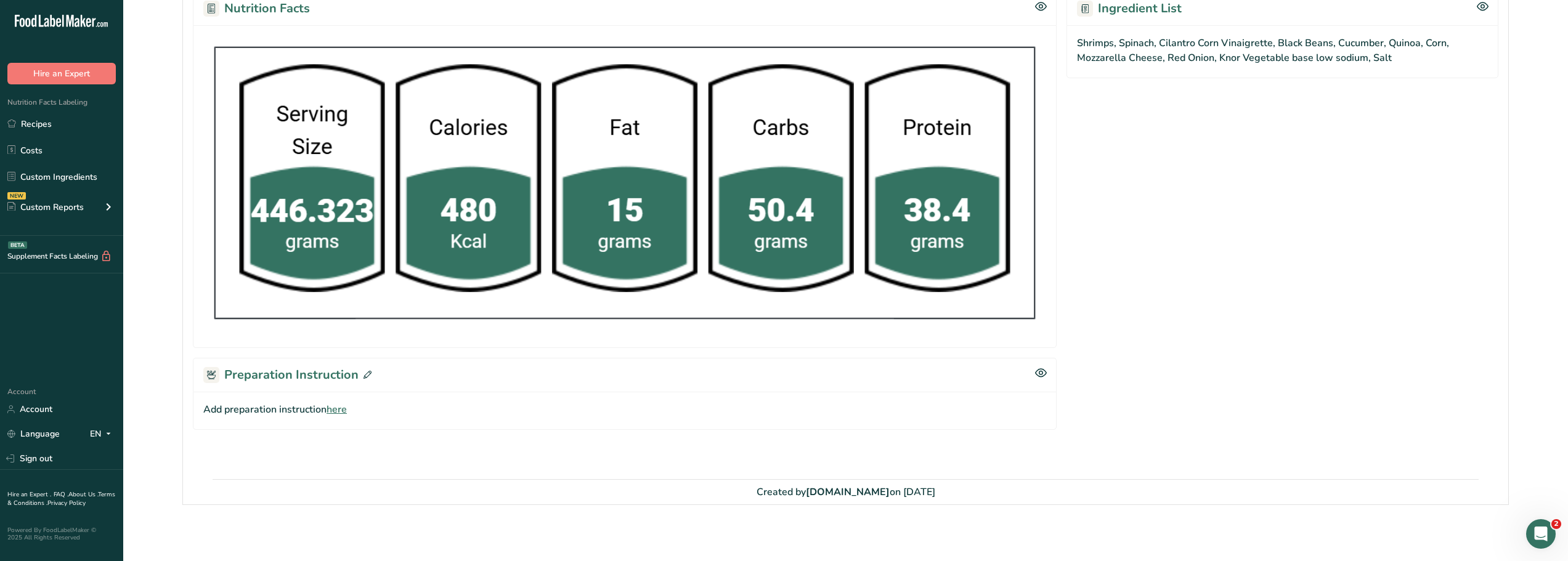
scroll to position [614, 0]
click at [365, 375] on icon at bounding box center [367, 374] width 8 height 8
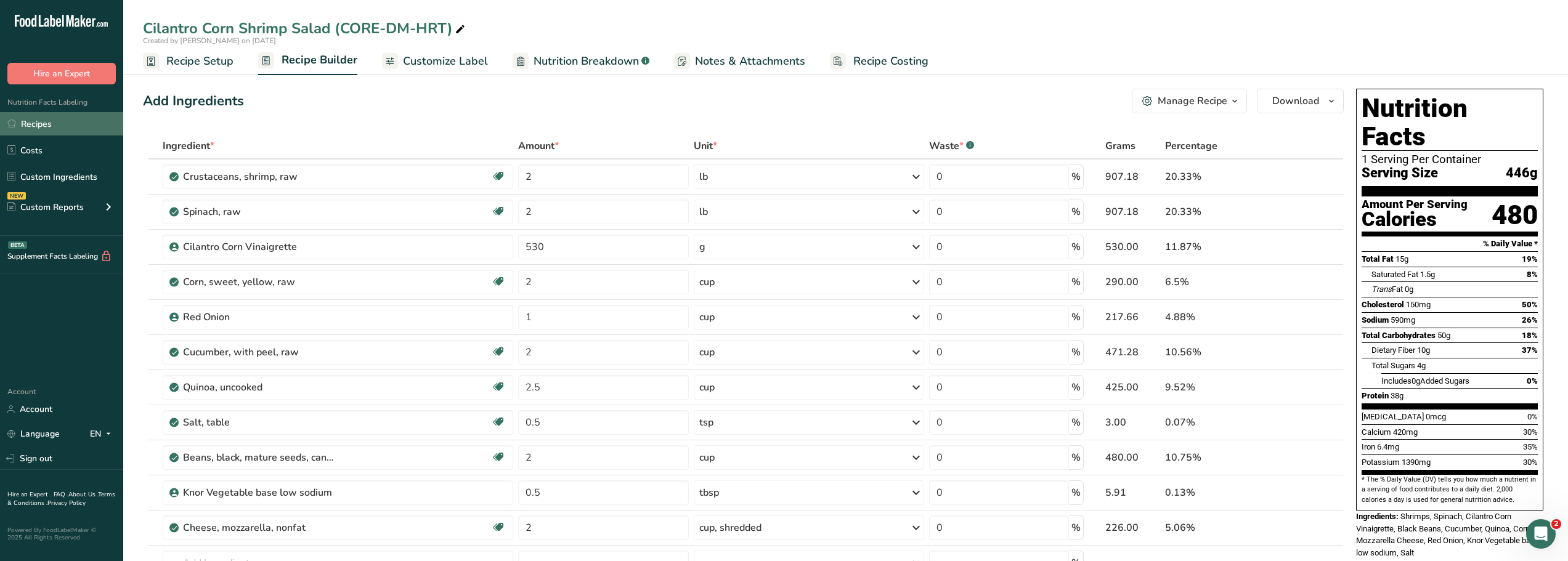
click at [29, 121] on link "Recipes" at bounding box center [61, 124] width 123 height 23
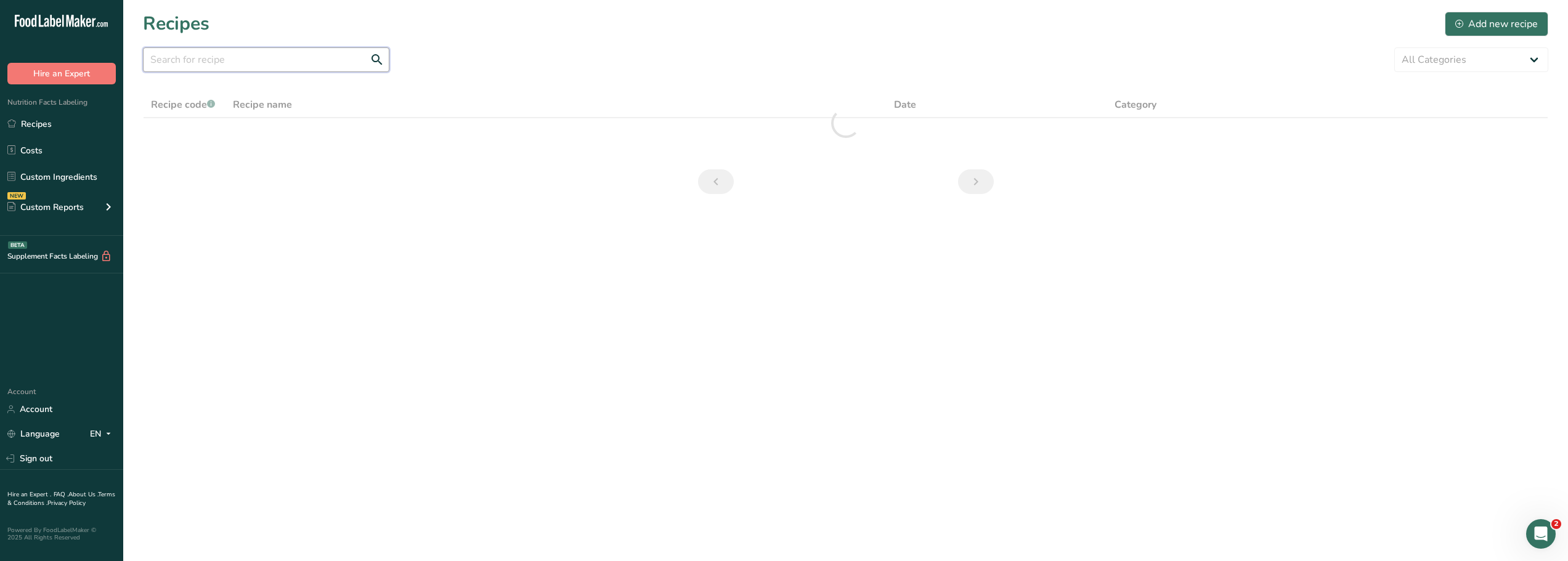
click at [194, 59] on input "text" at bounding box center [266, 60] width 246 height 25
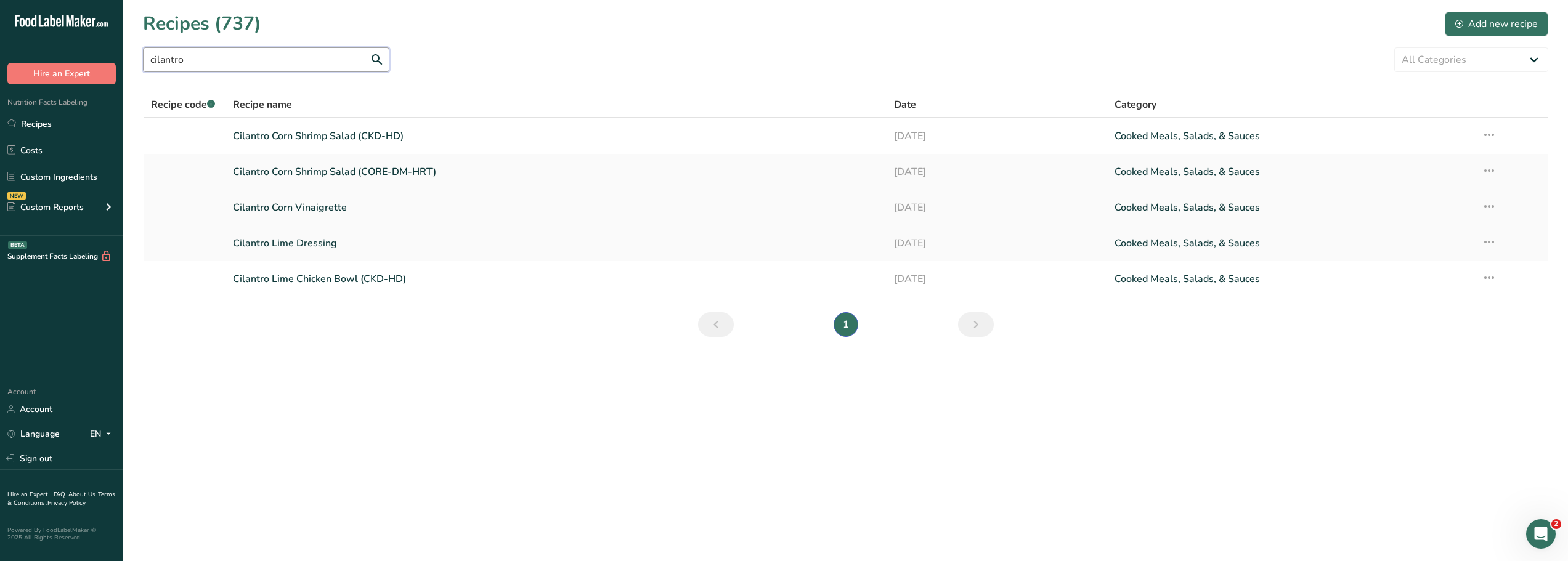
type input "cilantro"
click at [276, 203] on link "Cilantro Corn Vinaigrette" at bounding box center [556, 207] width 647 height 26
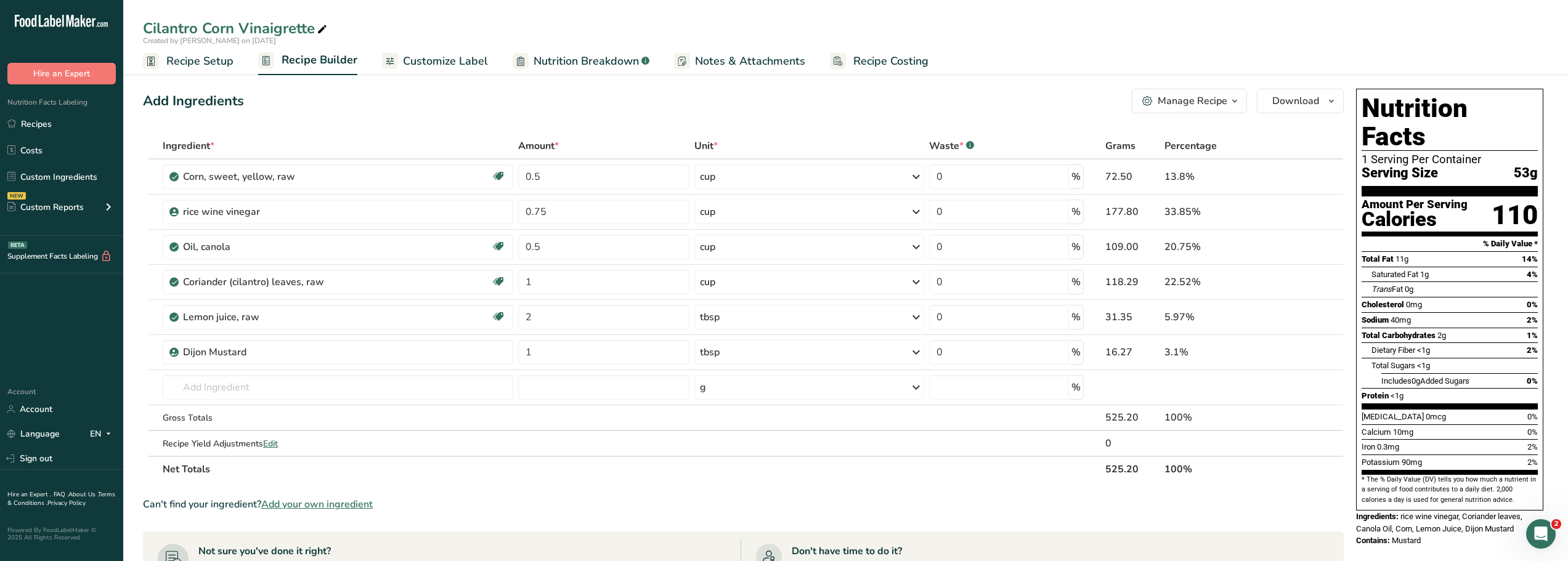
drag, startPoint x: 1401, startPoint y: 487, endPoint x: 1436, endPoint y: 511, distance: 42.4
click at [1436, 511] on div "Nutrition Facts 1 Serving Per Container Serving Size 53g Amount Per Serving Cal…" at bounding box center [1450, 317] width 197 height 468
copy div "rice wine vinegar, Coriander leaves, Canola Oil, Corn, Lemon Juice, Dijon Musta…"
click at [451, 505] on div "Can't find your ingredient? Add your own ingredient" at bounding box center [743, 504] width 1201 height 15
click at [59, 173] on link "Custom Ingredients" at bounding box center [61, 176] width 123 height 23
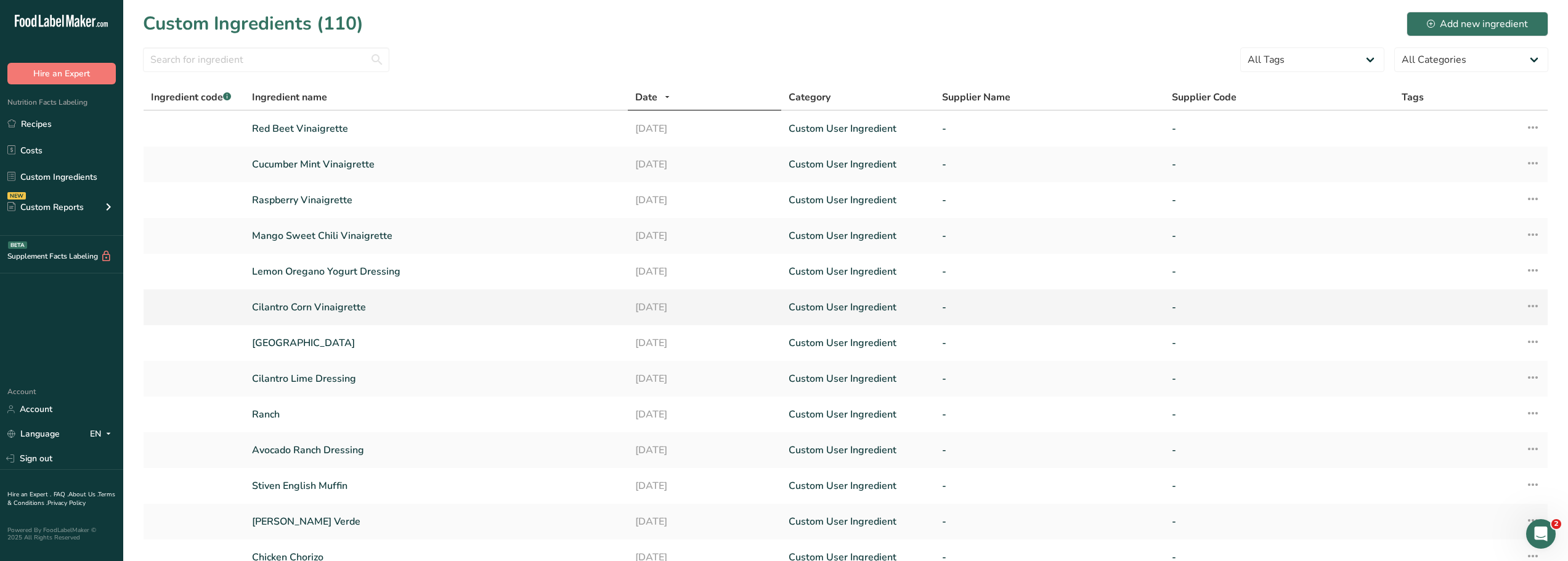
click at [285, 309] on link "Cilantro Corn Vinaigrette" at bounding box center [436, 306] width 369 height 15
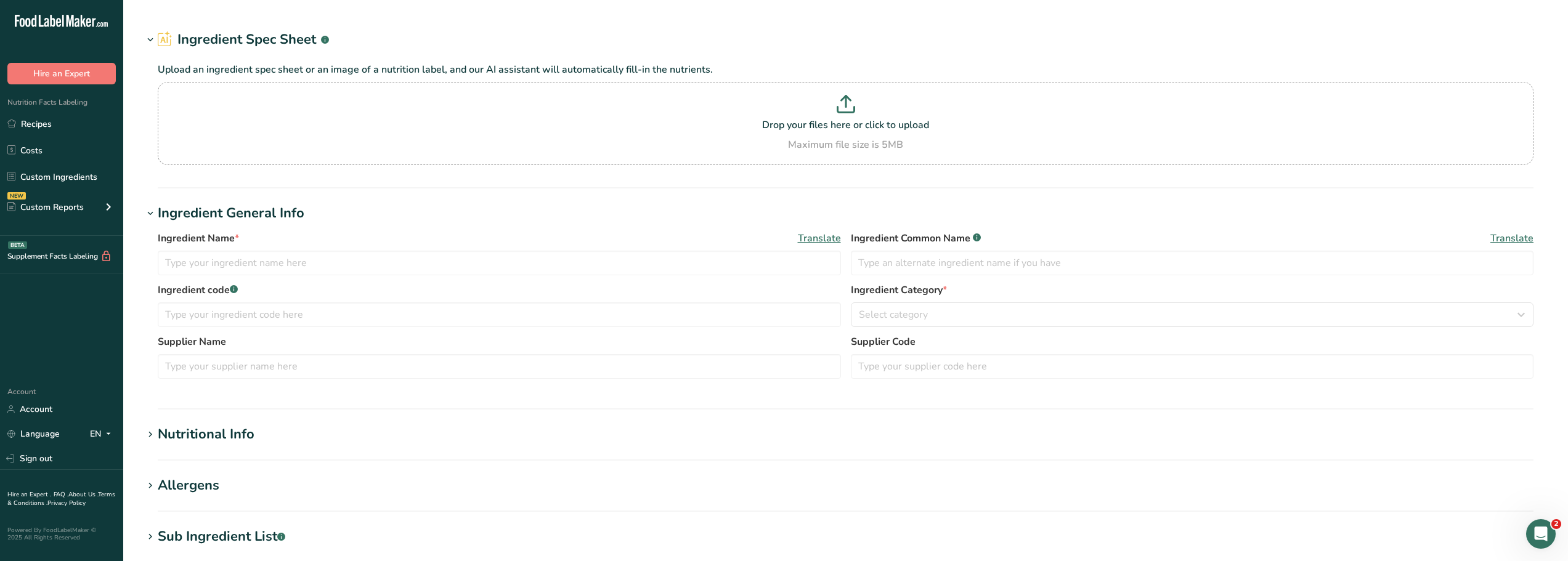
type input "Cilantro Corn Vinaigrette"
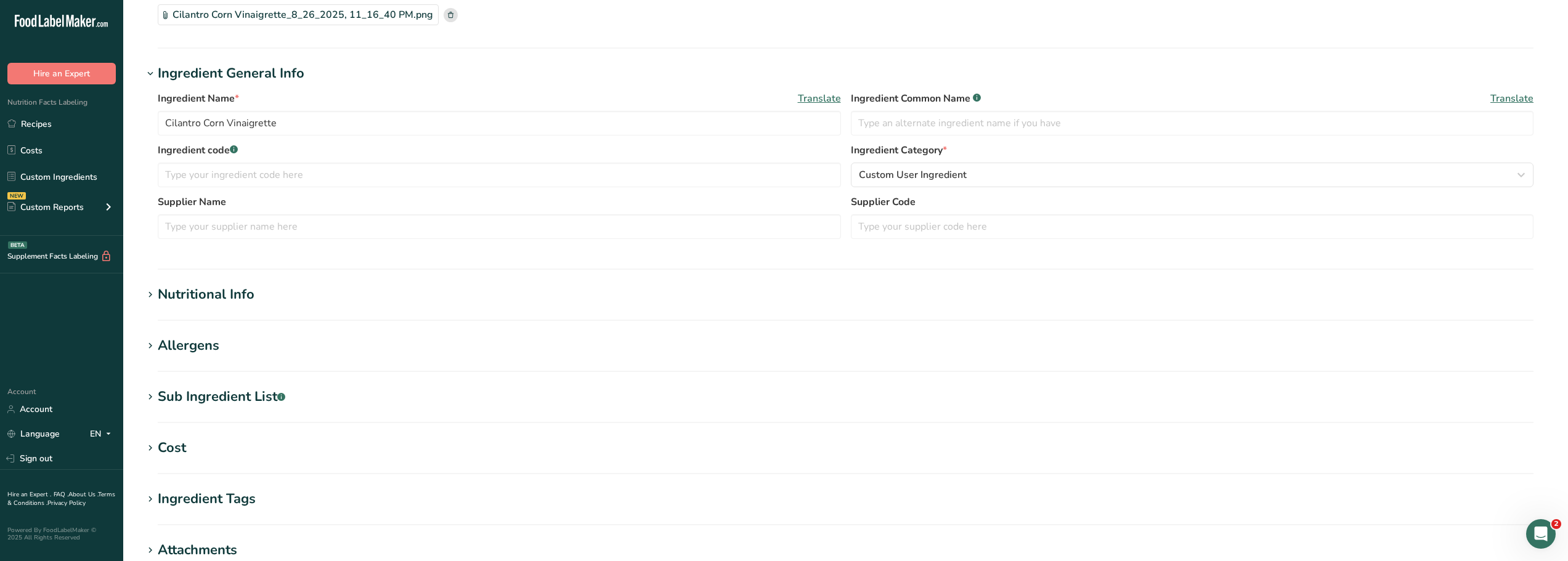
scroll to position [108, 0]
click at [204, 395] on div "Sub Ingredient List .a-a{fill:#347362;}.b-a{fill:#fff;}" at bounding box center [221, 396] width 128 height 20
click at [177, 441] on textarea at bounding box center [846, 458] width 1376 height 59
paste textarea "rice wine vinegar, Coriander leaves, Canola Oil, Corn, Lemon Juice, Dijon Musta…"
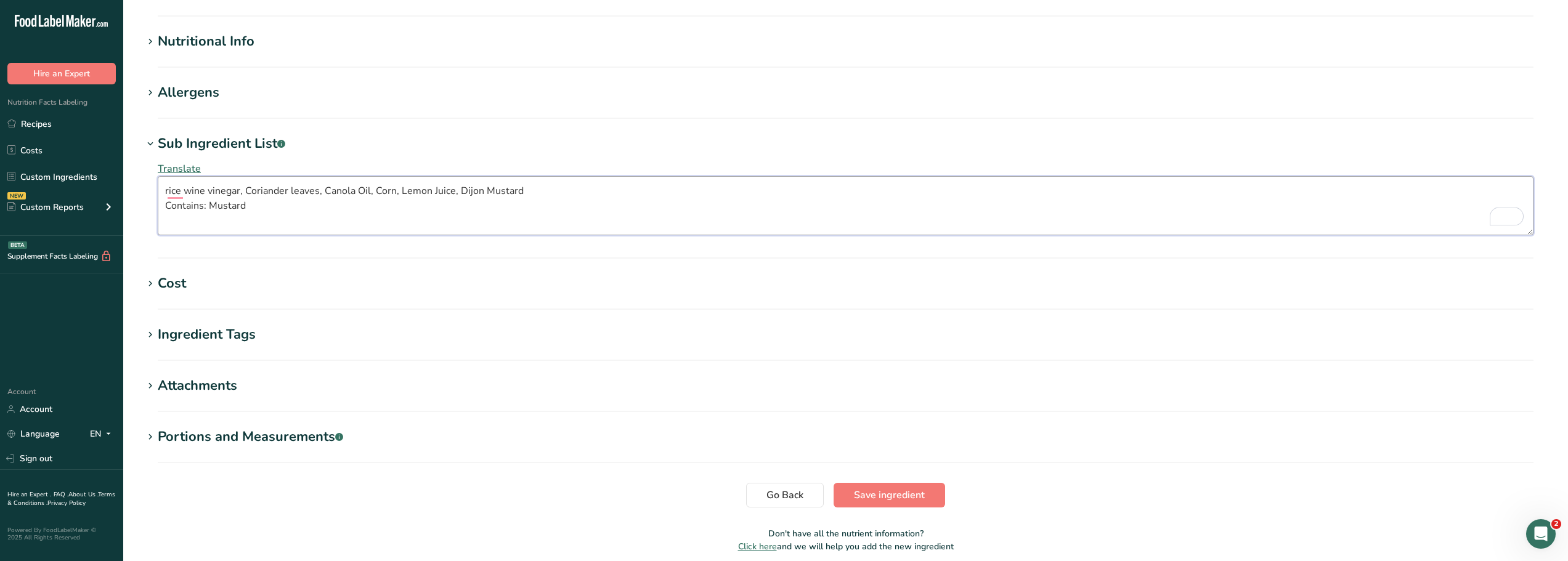
scroll to position [412, 0]
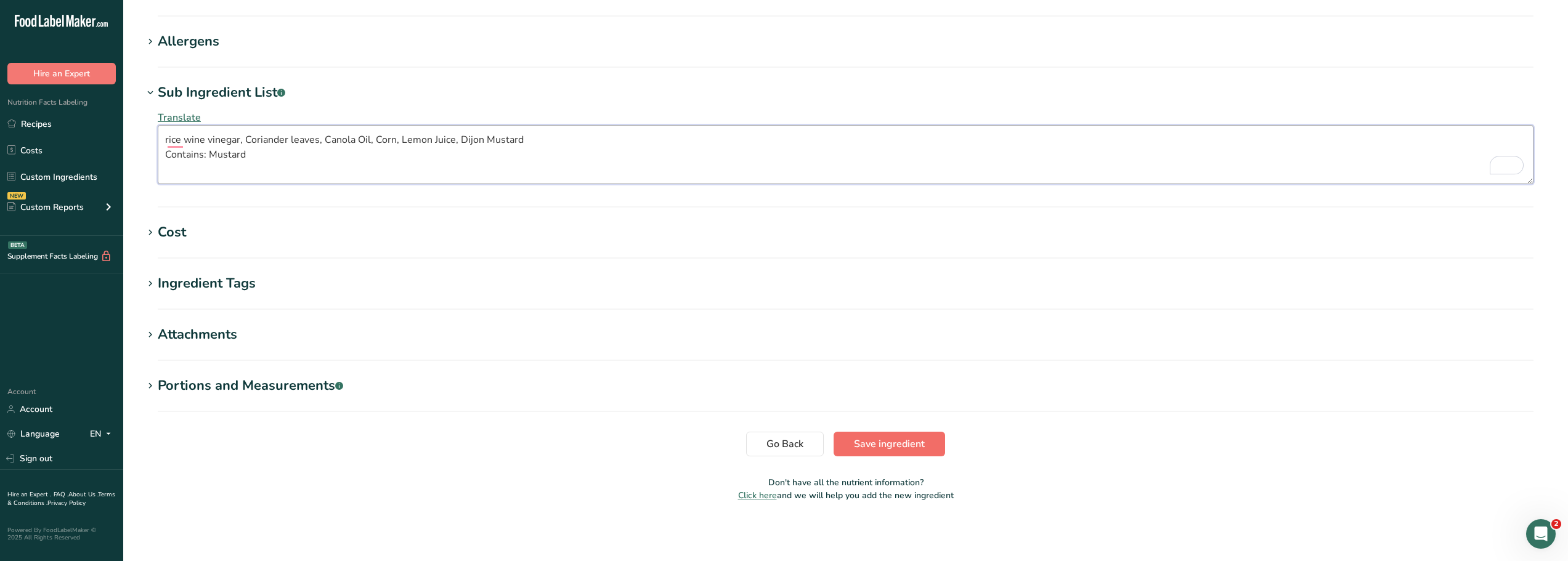
type textarea "rice wine vinegar, Coriander leaves, Canola Oil, Corn, Lemon Juice, Dijon Musta…"
click at [902, 439] on span "Save ingredient" at bounding box center [890, 443] width 71 height 15
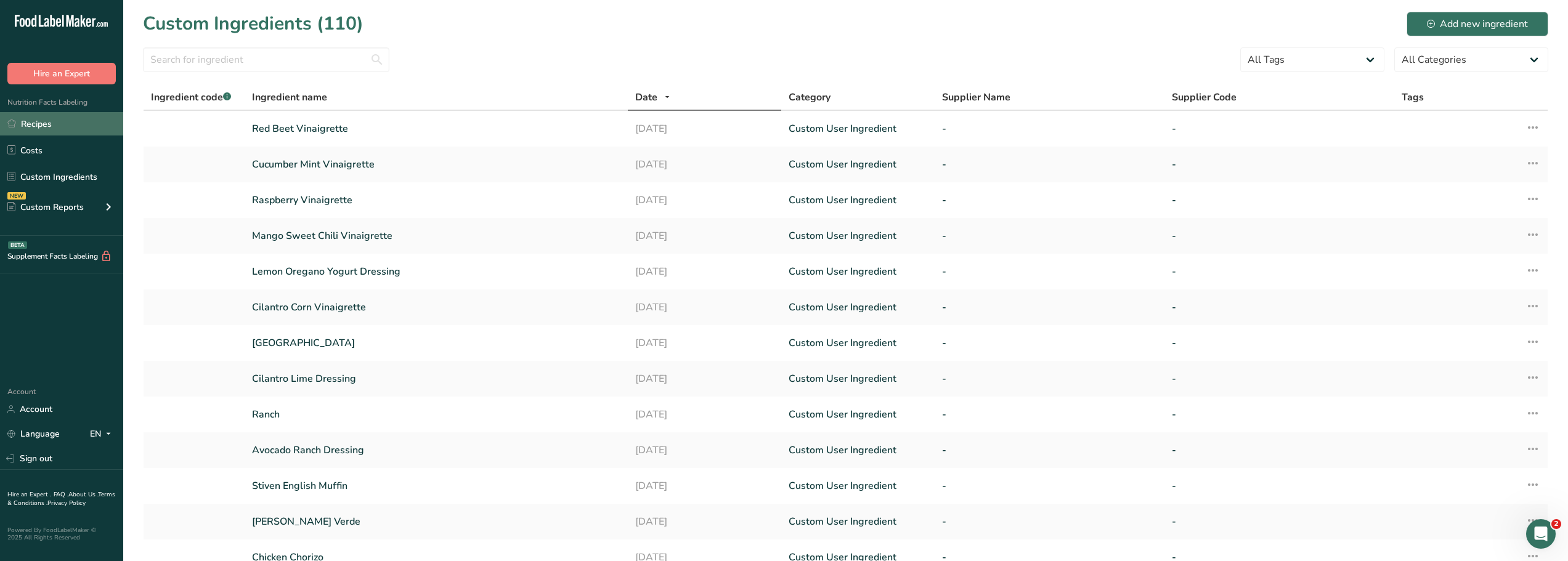
click at [29, 123] on link "Recipes" at bounding box center [61, 124] width 123 height 23
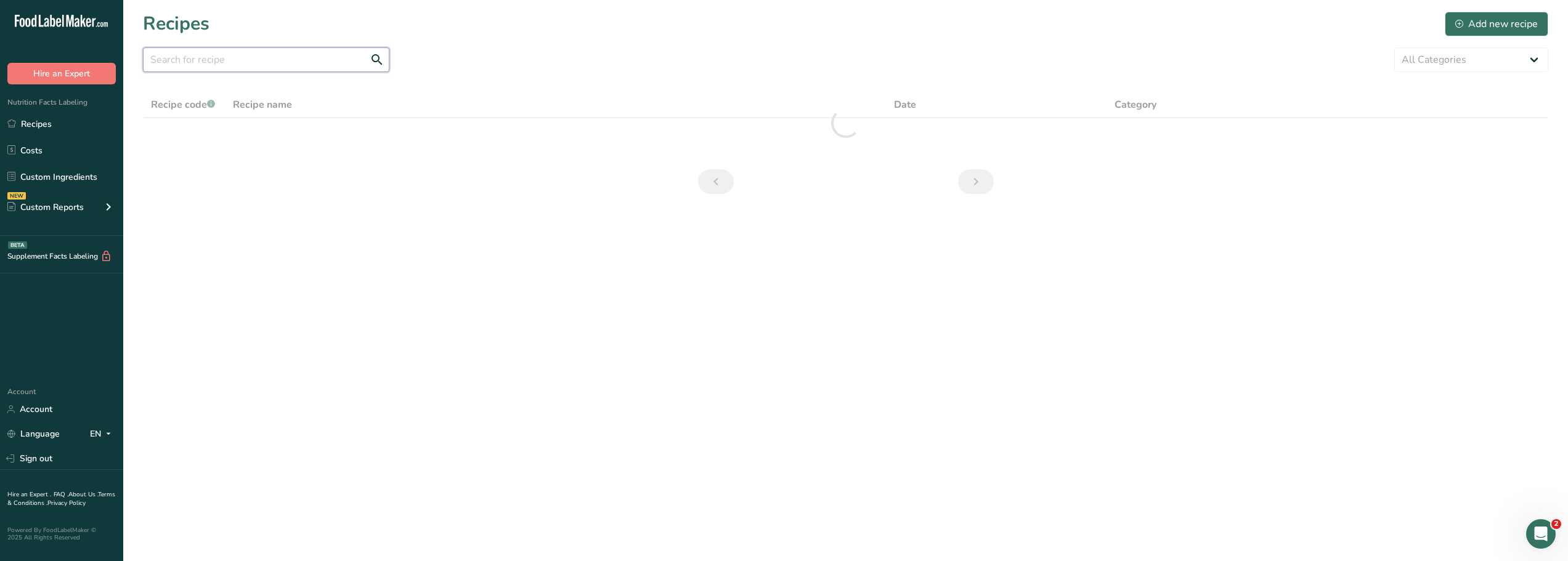
click at [162, 59] on input "text" at bounding box center [266, 60] width 246 height 25
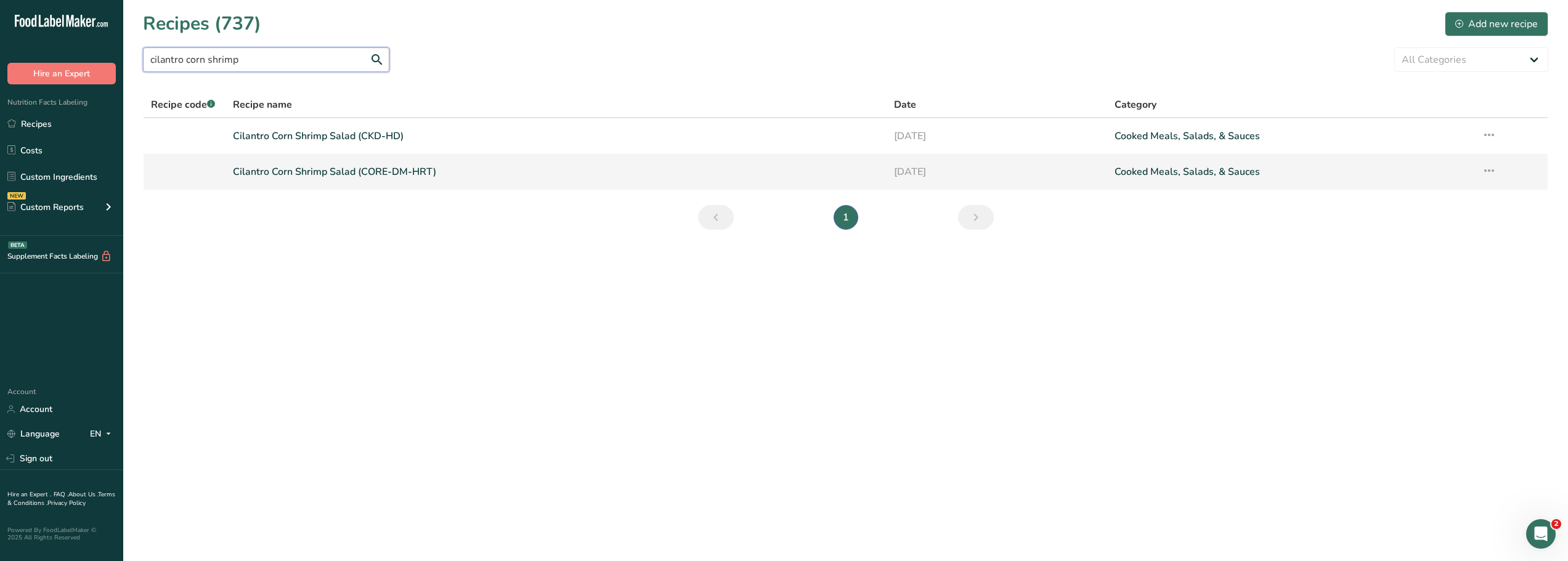
type input "cilantro corn shrimp"
click at [257, 173] on link "Cilantro Corn Shrimp Salad (CORE-DM-HRT)" at bounding box center [556, 171] width 647 height 26
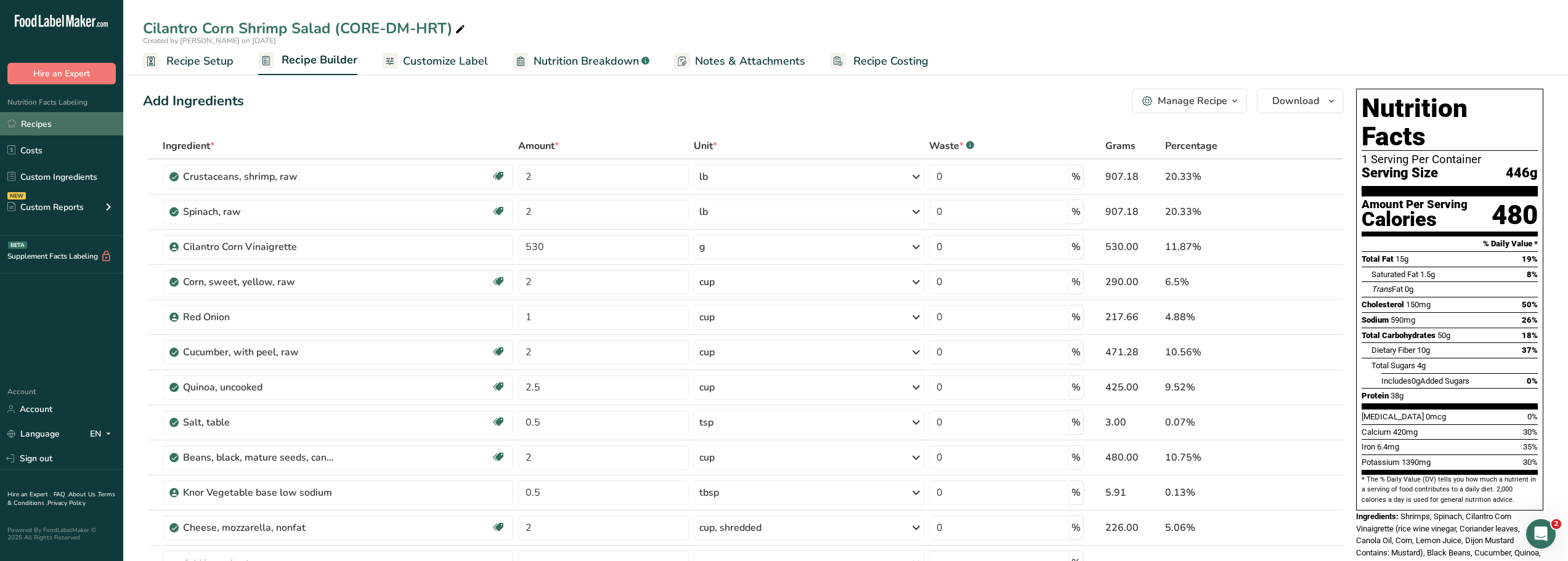
click at [32, 126] on link "Recipes" at bounding box center [61, 124] width 123 height 23
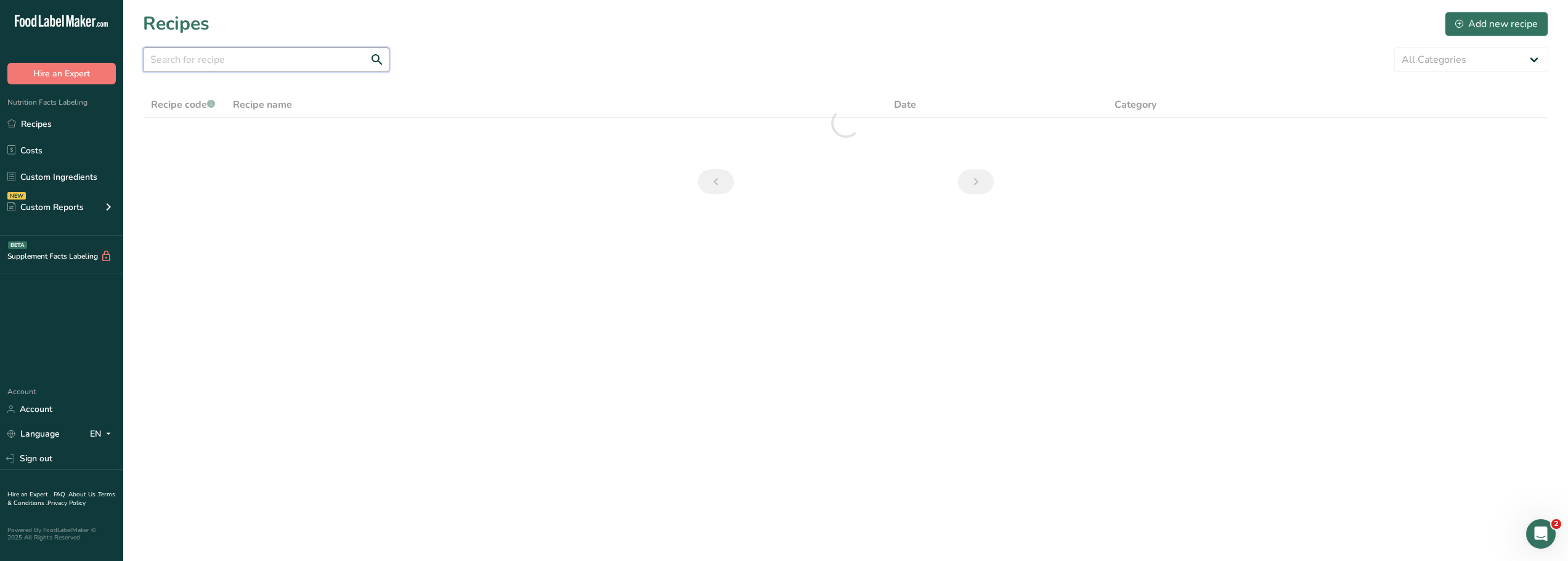
click at [159, 60] on input "text" at bounding box center [266, 60] width 246 height 25
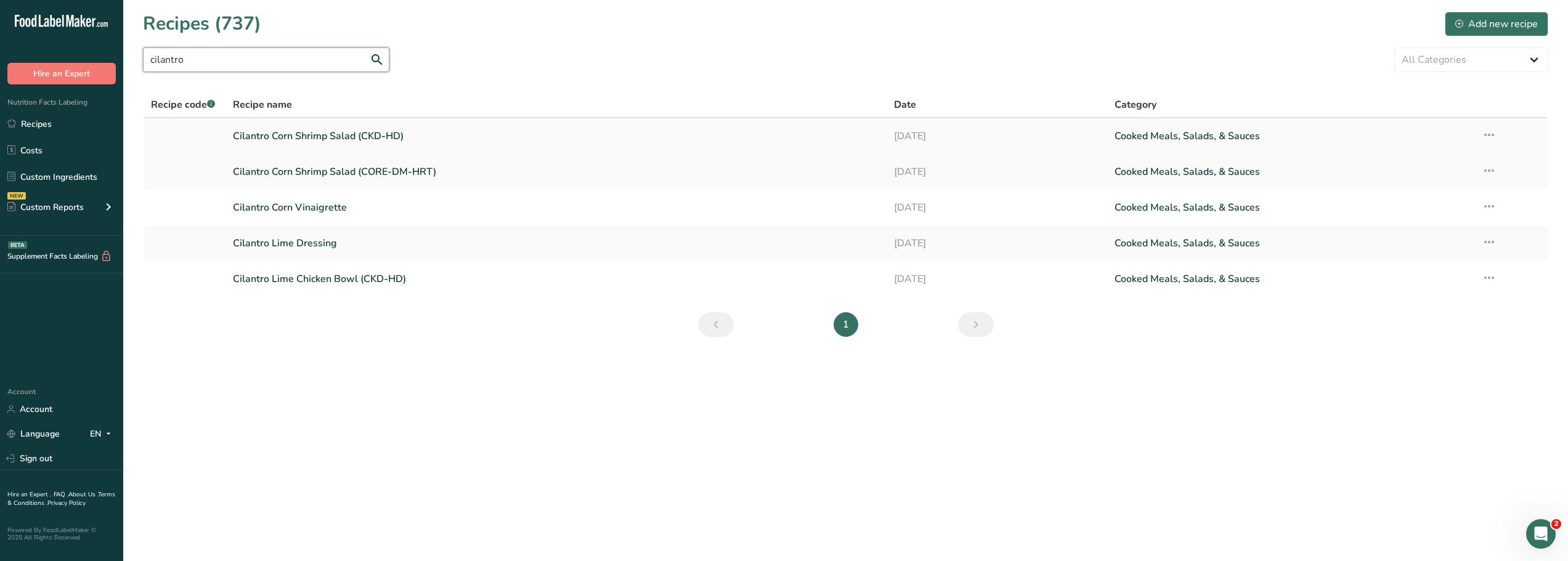
type input "cilantro"
click at [245, 137] on link "Cilantro Corn Shrimp Salad (CKD-HD)" at bounding box center [556, 135] width 647 height 26
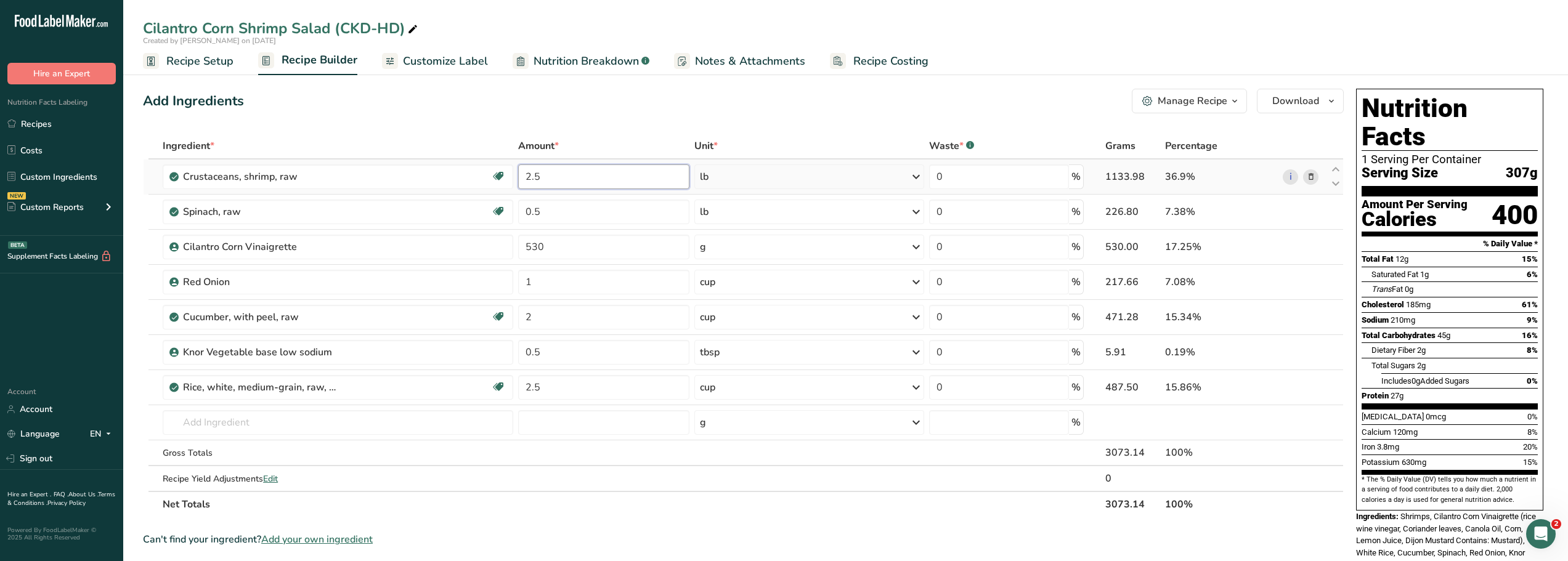
click at [543, 178] on input "2.5" at bounding box center [603, 176] width 171 height 25
type input "2"
type input "3"
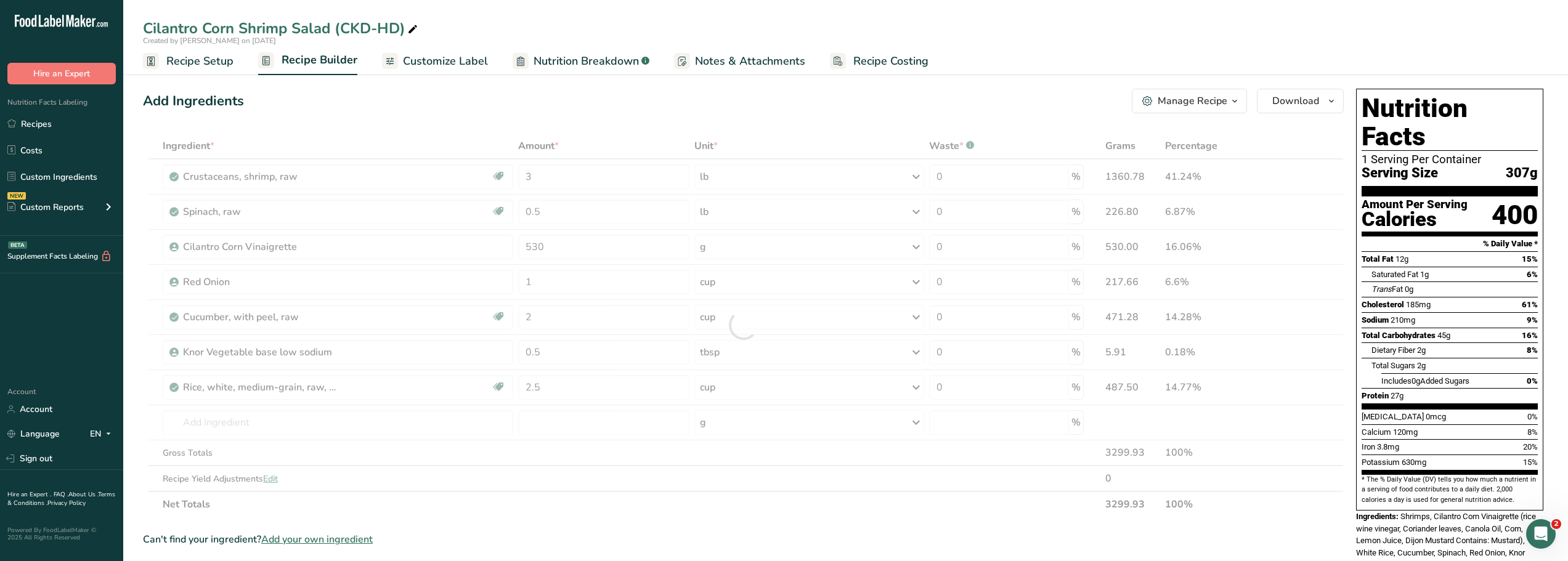
click at [551, 99] on div "Add Ingredients Manage Recipe Delete Recipe Duplicate Recipe Scale Recipe Save …" at bounding box center [743, 101] width 1201 height 25
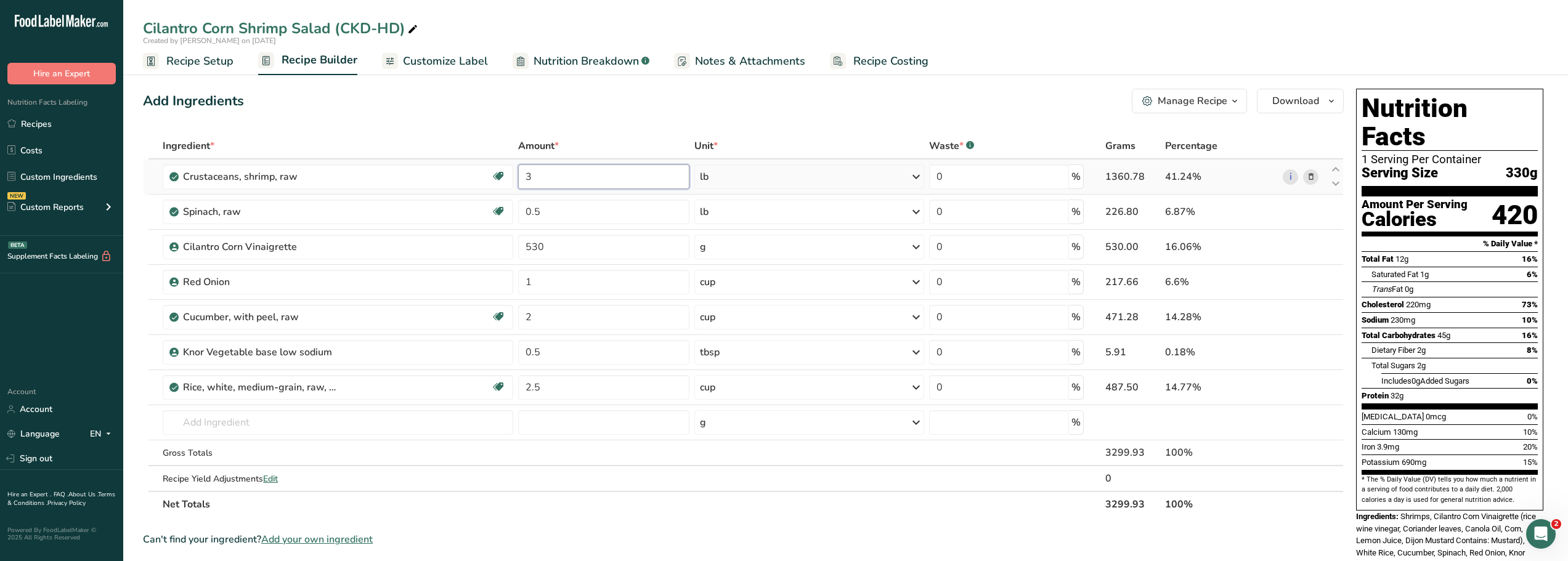
click at [535, 175] on input "3" at bounding box center [603, 176] width 171 height 25
type input "2.5"
click at [520, 95] on div "Add Ingredients Manage Recipe Delete Recipe Duplicate Recipe Scale Recipe Save …" at bounding box center [743, 101] width 1201 height 25
click at [221, 252] on div "Cilantro Corn Vinaigrette" at bounding box center [259, 247] width 154 height 15
click at [1207, 101] on div "Manage Recipe" at bounding box center [1192, 101] width 70 height 15
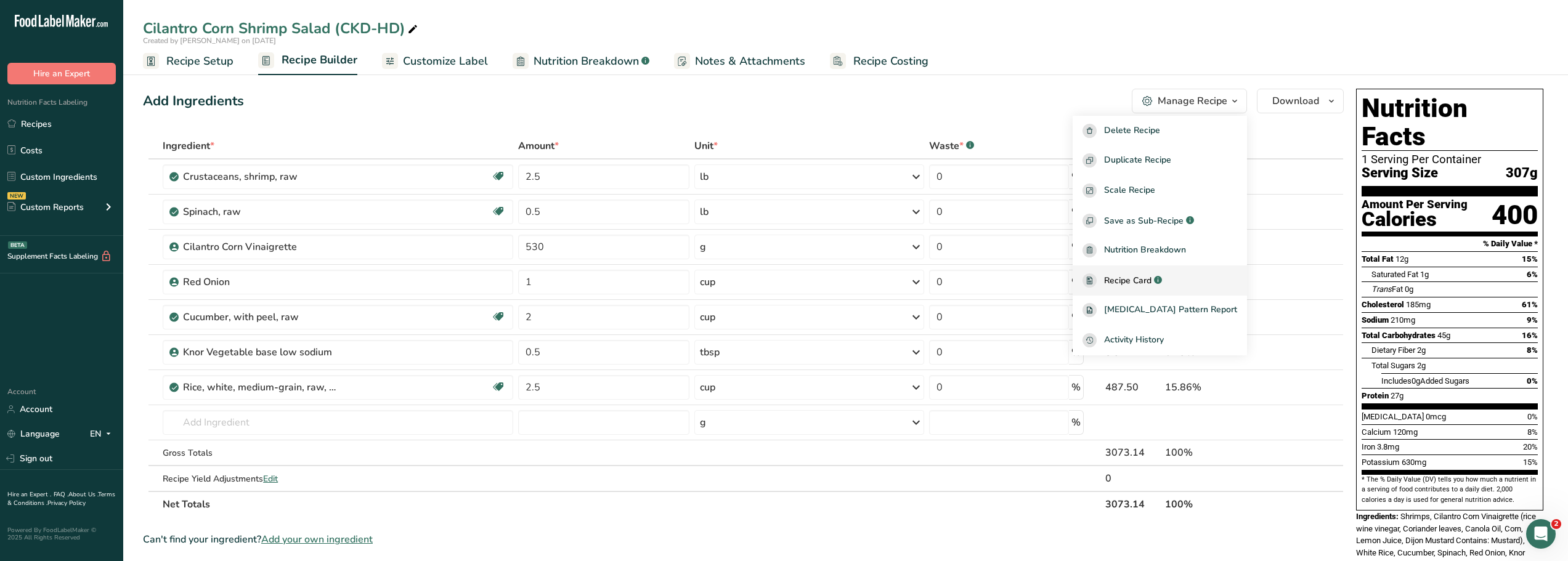
click at [1141, 280] on span "Recipe Card" at bounding box center [1127, 280] width 47 height 13
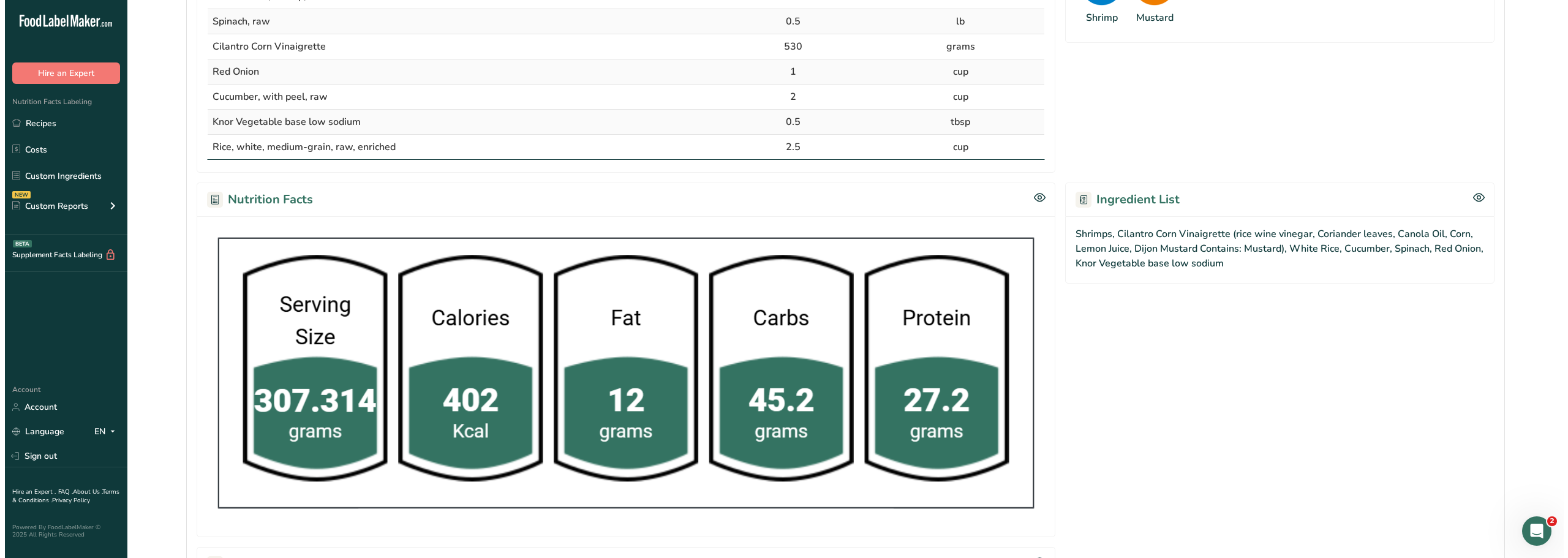
scroll to position [513, 0]
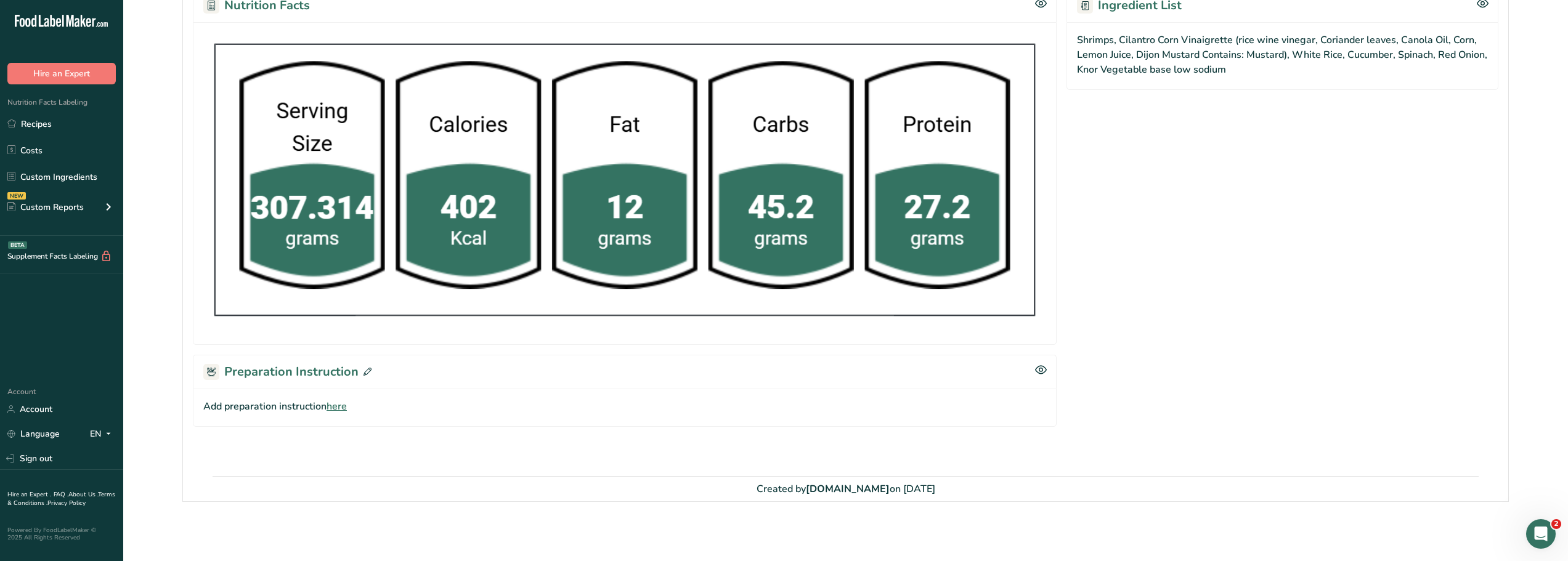
click at [336, 406] on span "here" at bounding box center [337, 406] width 20 height 15
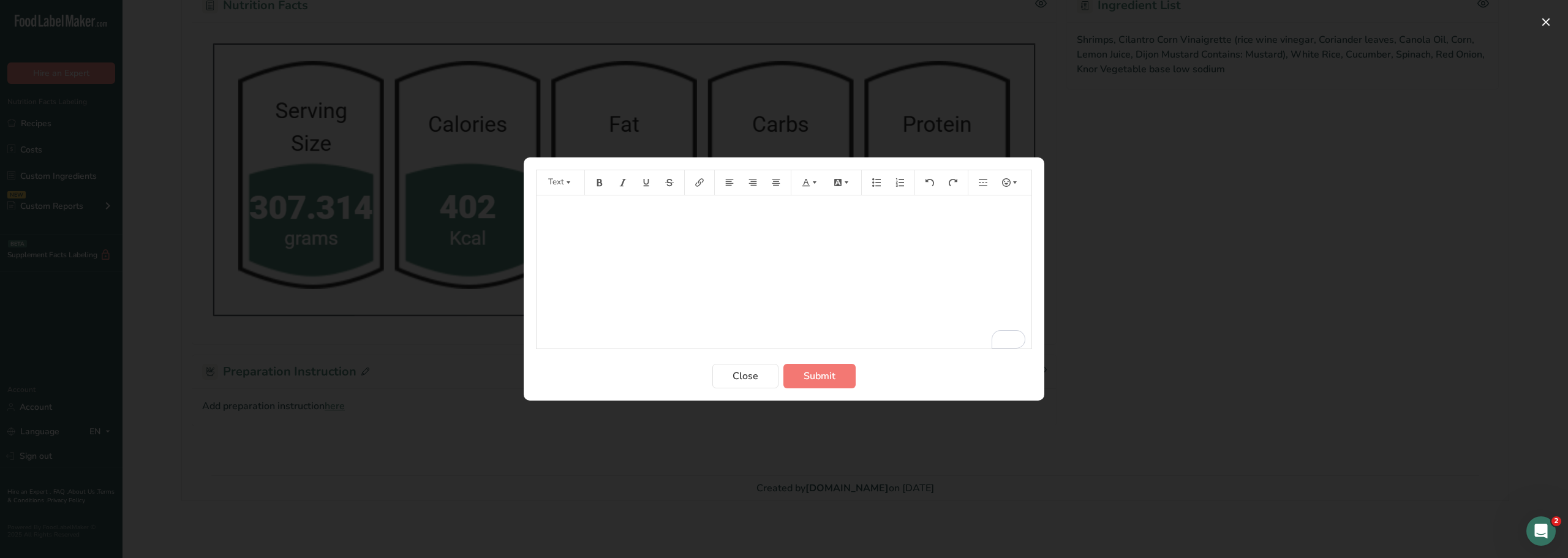
click at [570, 217] on p "﻿" at bounding box center [784, 212] width 483 height 15
click at [805, 379] on span "Submit" at bounding box center [819, 376] width 32 height 15
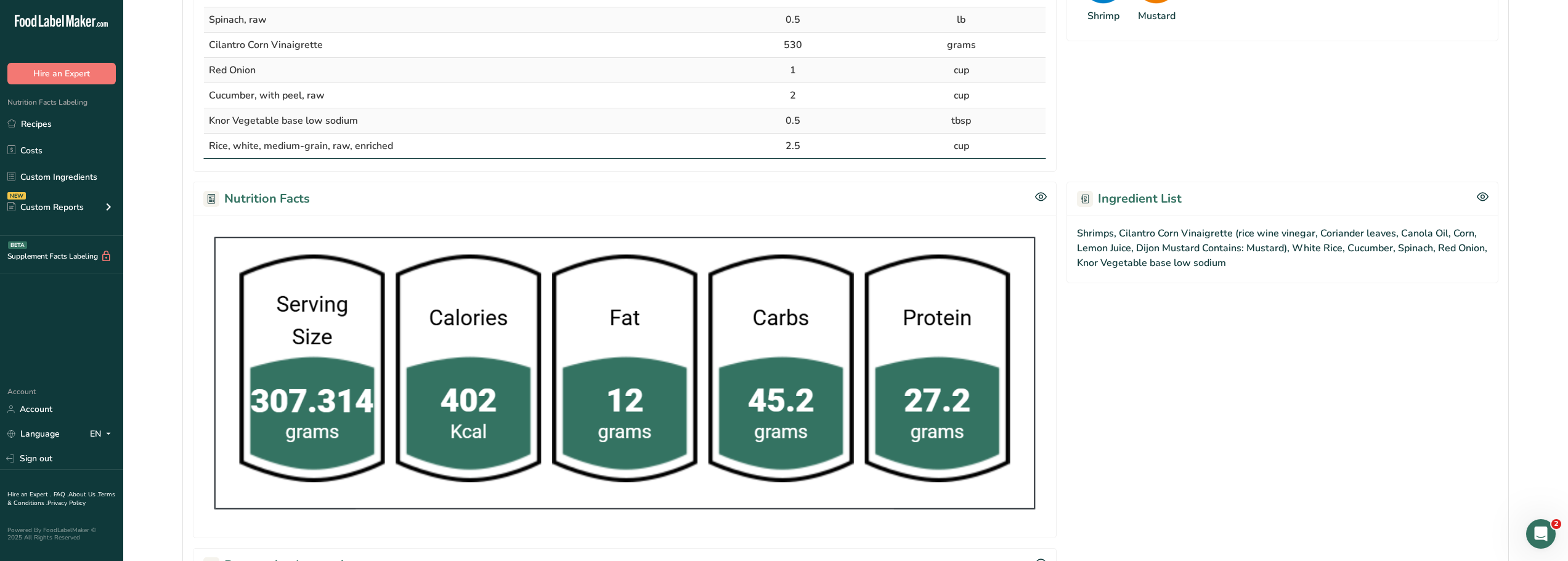
scroll to position [523, 0]
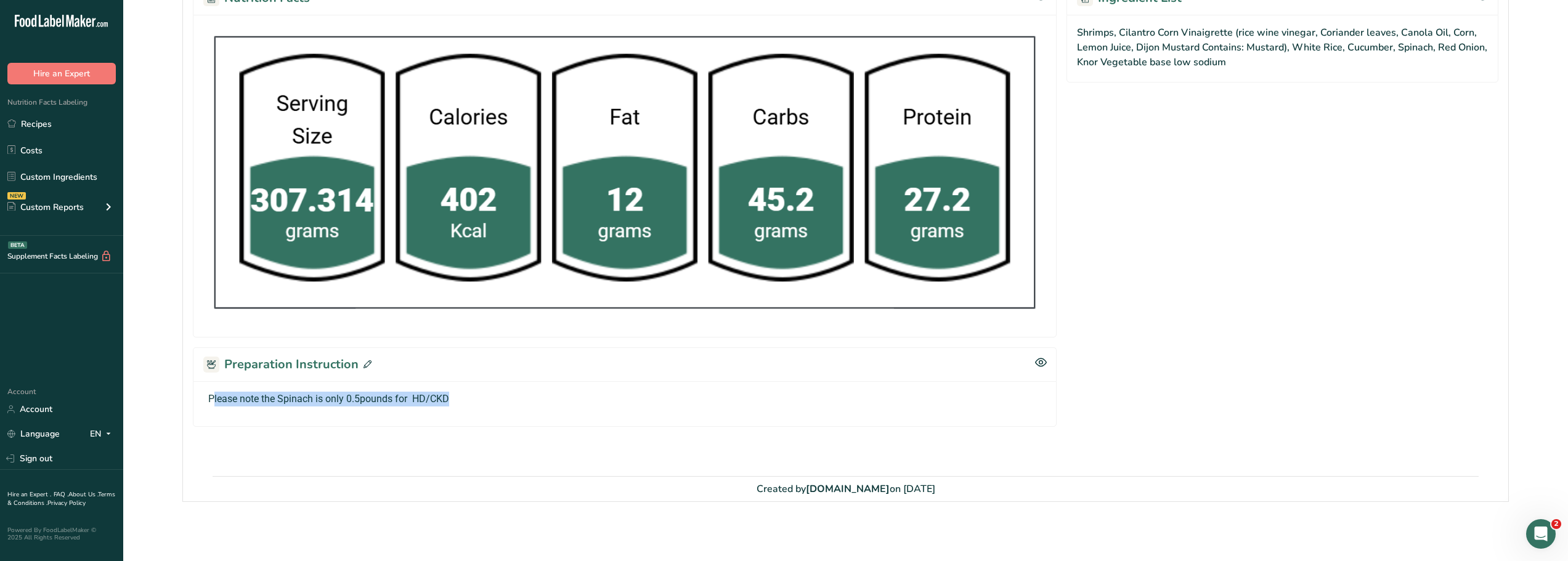
drag, startPoint x: 450, startPoint y: 399, endPoint x: 212, endPoint y: 396, distance: 238.0
click at [212, 396] on p "Please note the Spinach is only 0.5pounds for HD/CKD" at bounding box center [625, 399] width 833 height 15
copy p "lease note the Spinach is only 0.5pounds for HD/CKD"
click at [469, 435] on div "Recipe Ingredients Ingredients Amount Unit Crustaceans, shrimp, raw 2.5 lb Spin…" at bounding box center [845, 88] width 1325 height 775
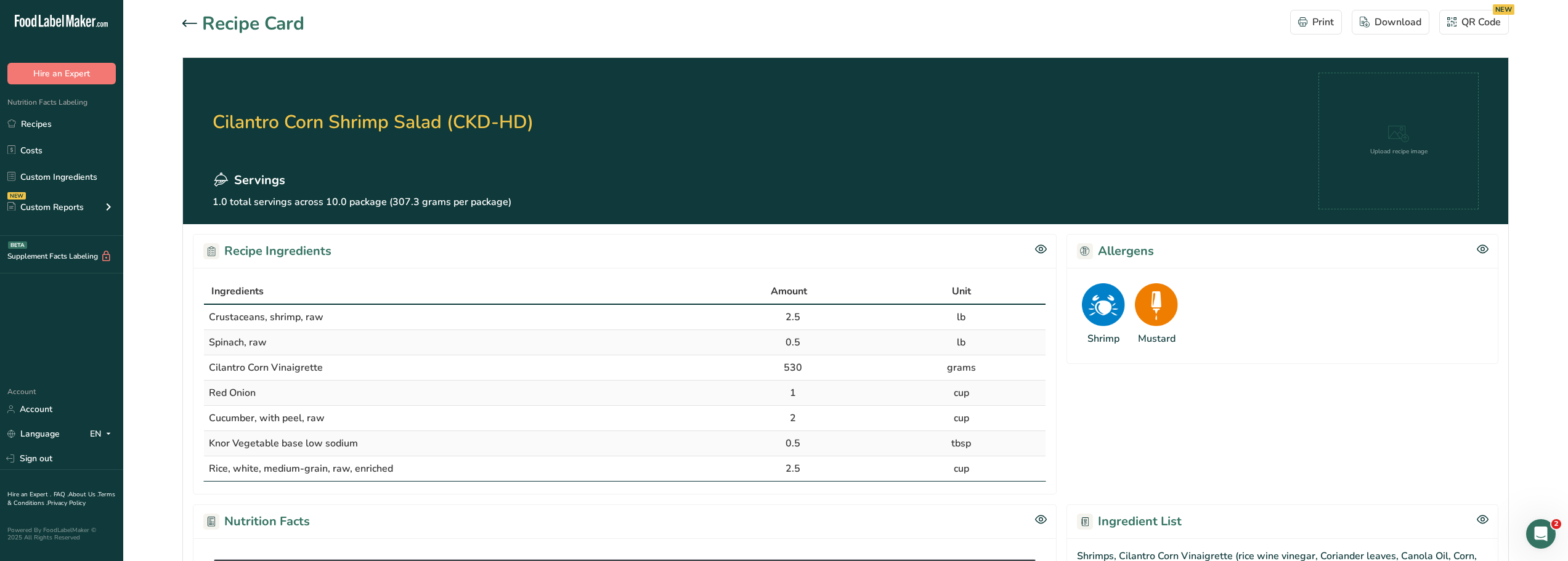
scroll to position [1, 0]
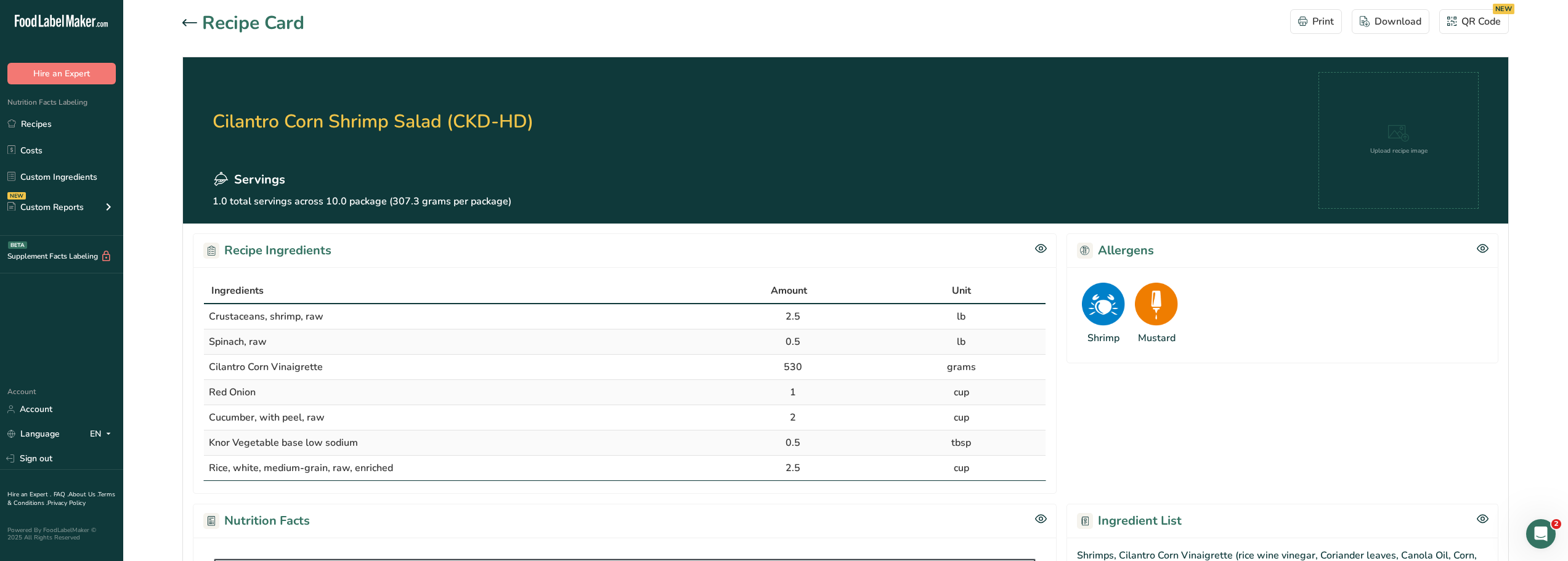
click at [183, 23] on icon at bounding box center [190, 23] width 15 height 8
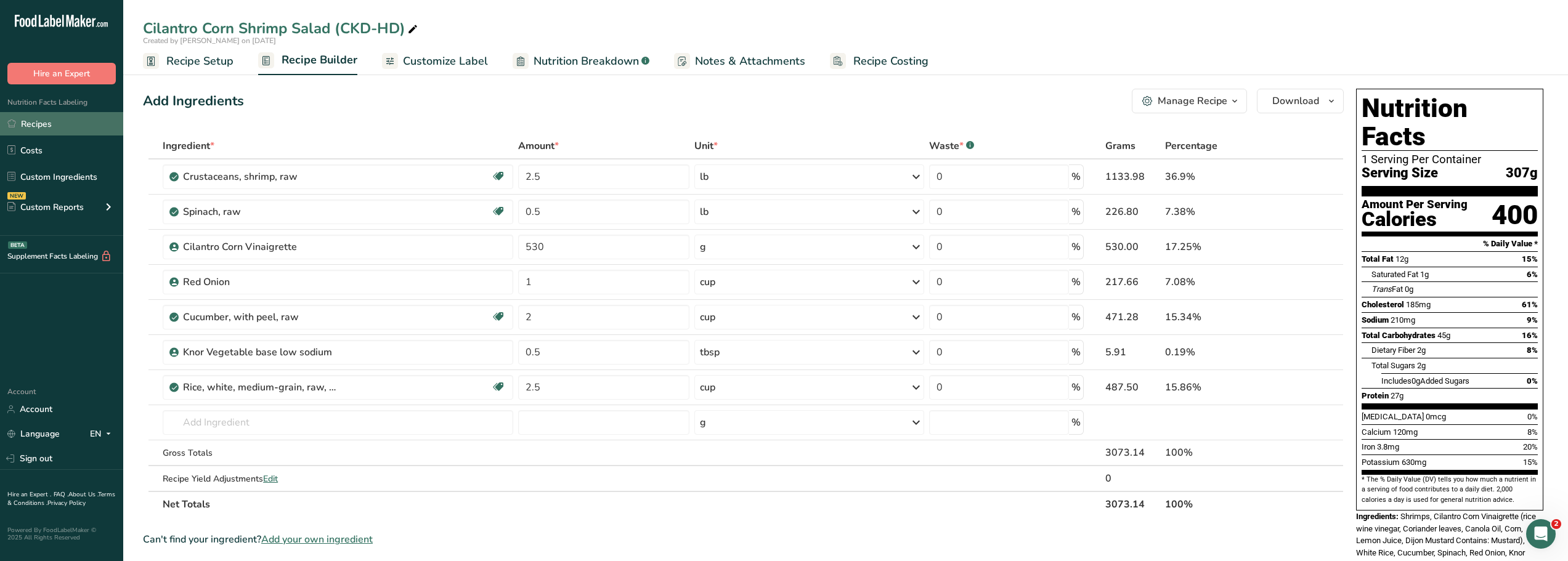
click at [32, 128] on link "Recipes" at bounding box center [61, 124] width 123 height 23
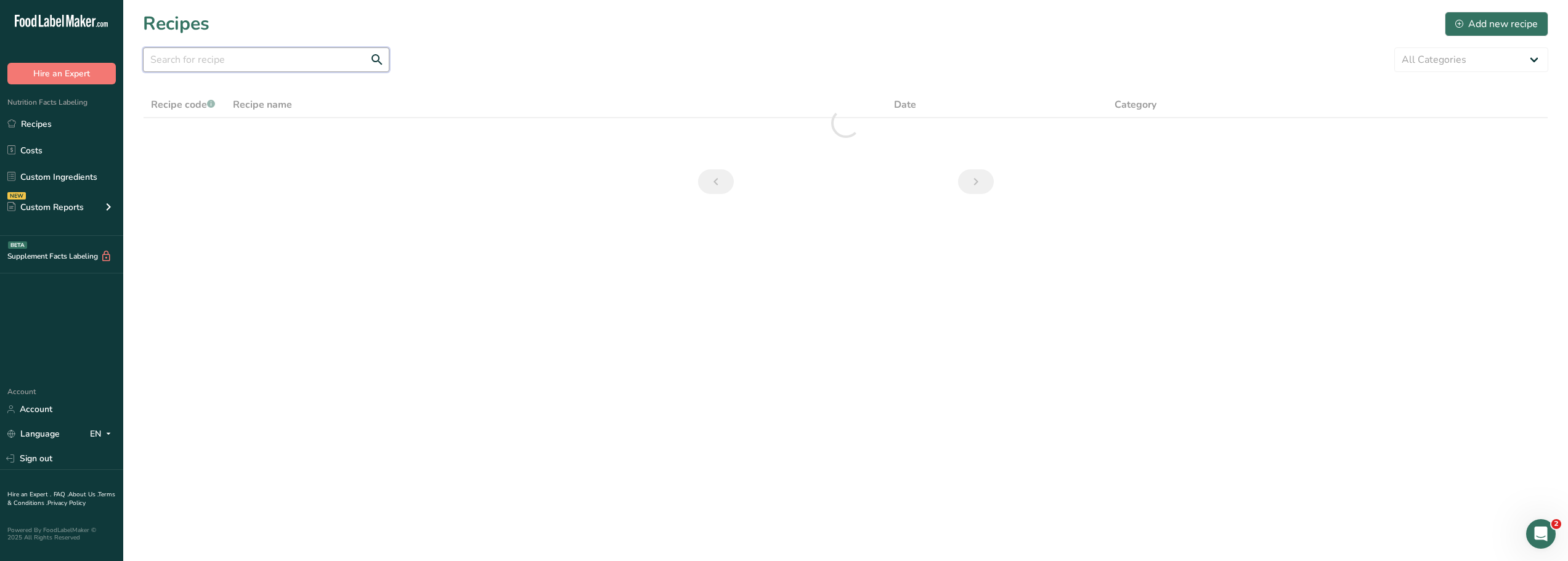
click at [173, 61] on input "text" at bounding box center [266, 60] width 246 height 25
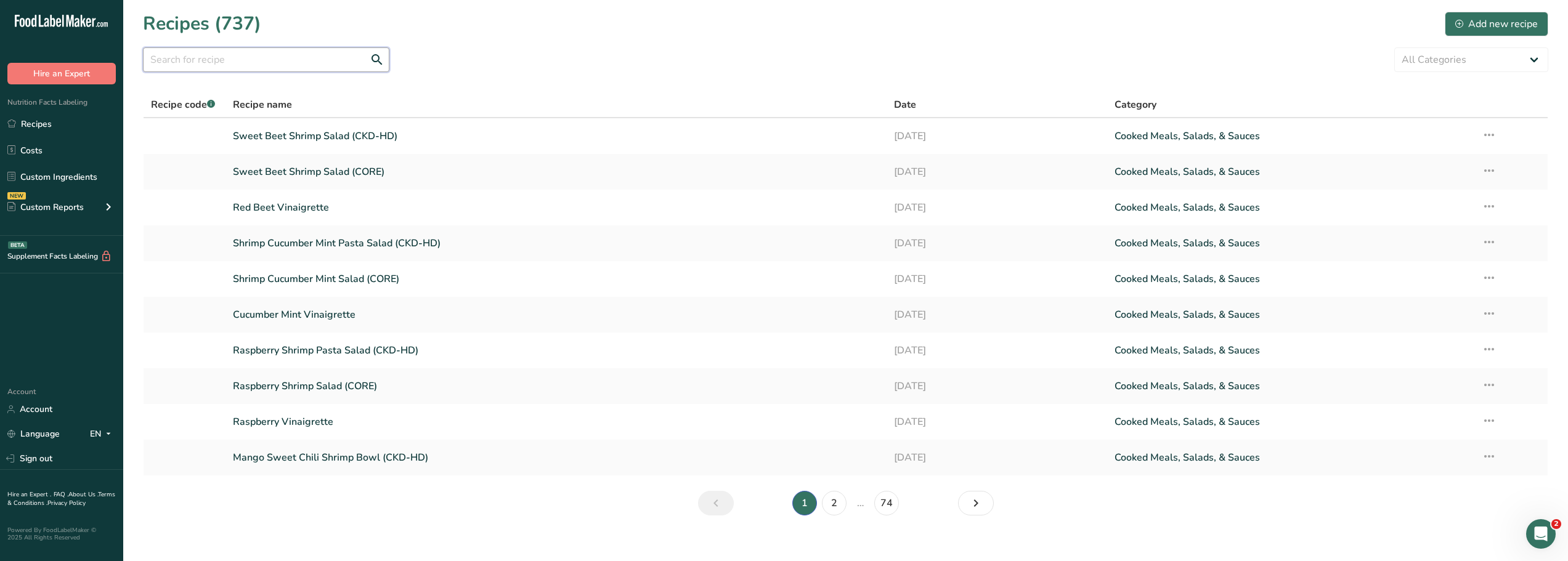
click at [178, 64] on input "text" at bounding box center [266, 60] width 246 height 25
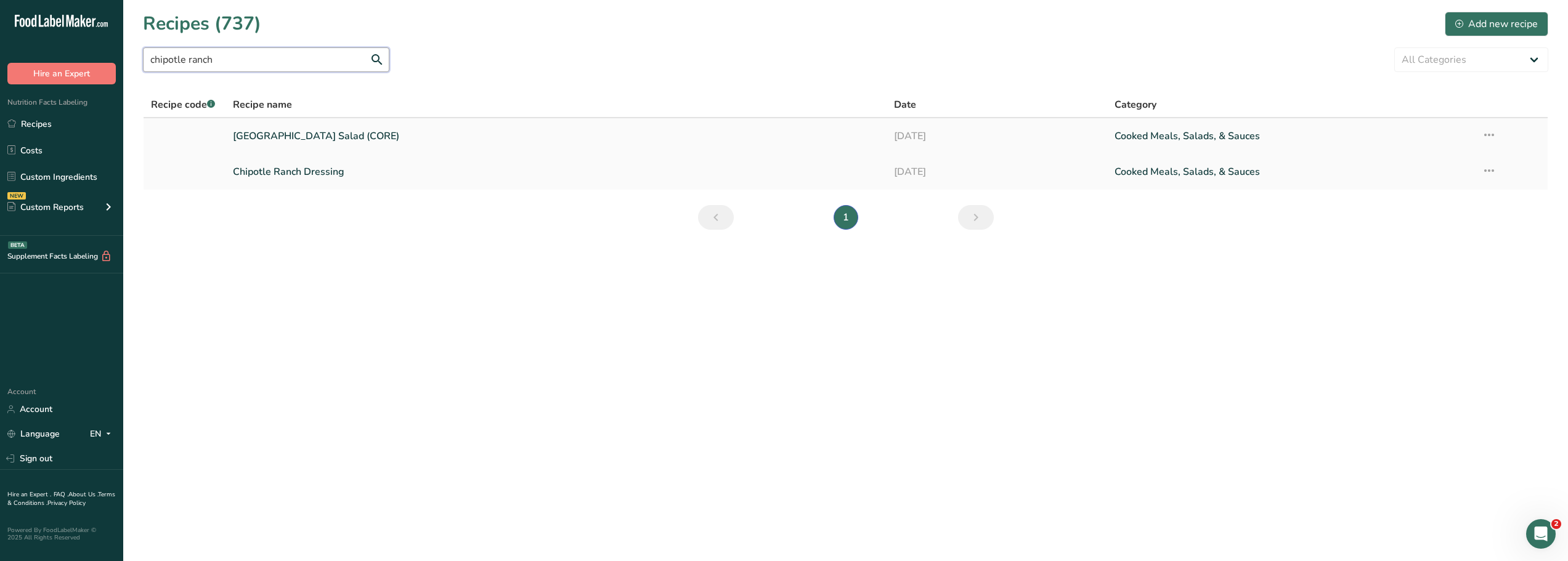
type input "chipotle ranch"
click at [297, 138] on link "Chipotle Ranch Salad (CORE)" at bounding box center [556, 135] width 647 height 26
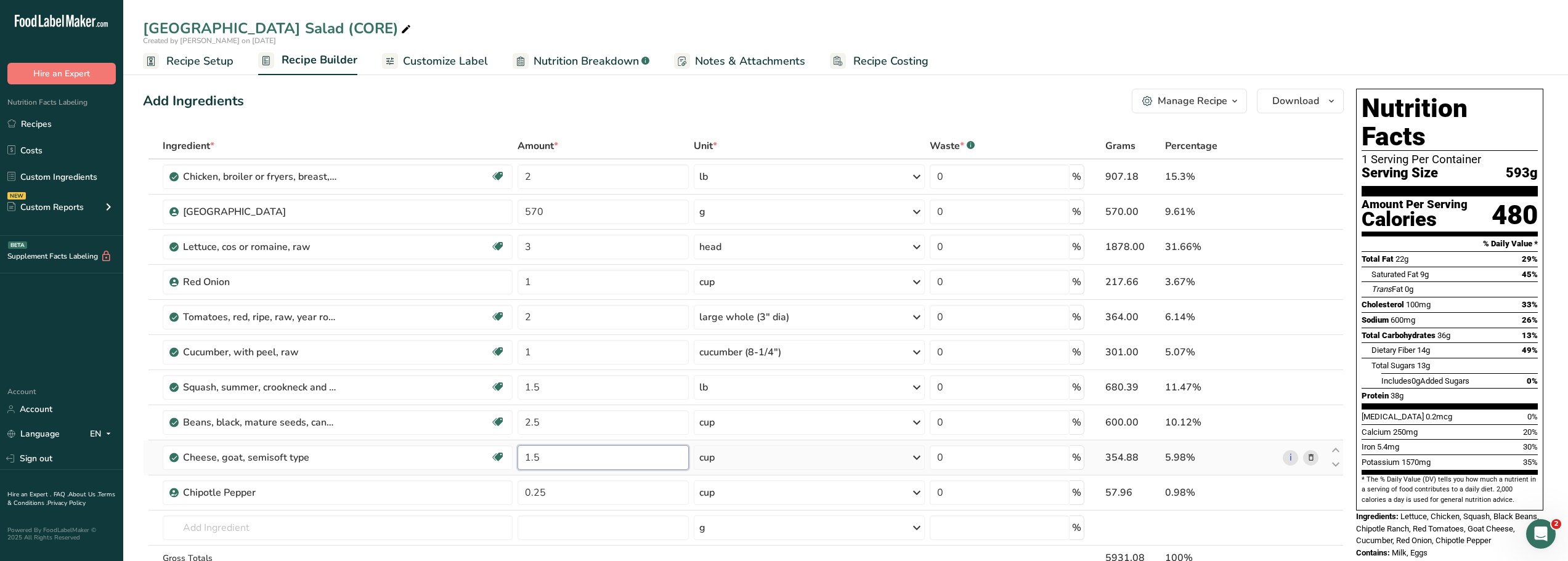
click at [544, 456] on input "1.5" at bounding box center [602, 457] width 170 height 25
type input "1"
click at [578, 89] on div "Add Ingredients Manage Recipe Delete Recipe Duplicate Recipe Scale Recipe Save …" at bounding box center [743, 101] width 1201 height 25
click at [916, 210] on icon at bounding box center [916, 211] width 15 height 22
click at [547, 213] on input "570" at bounding box center [602, 212] width 170 height 25
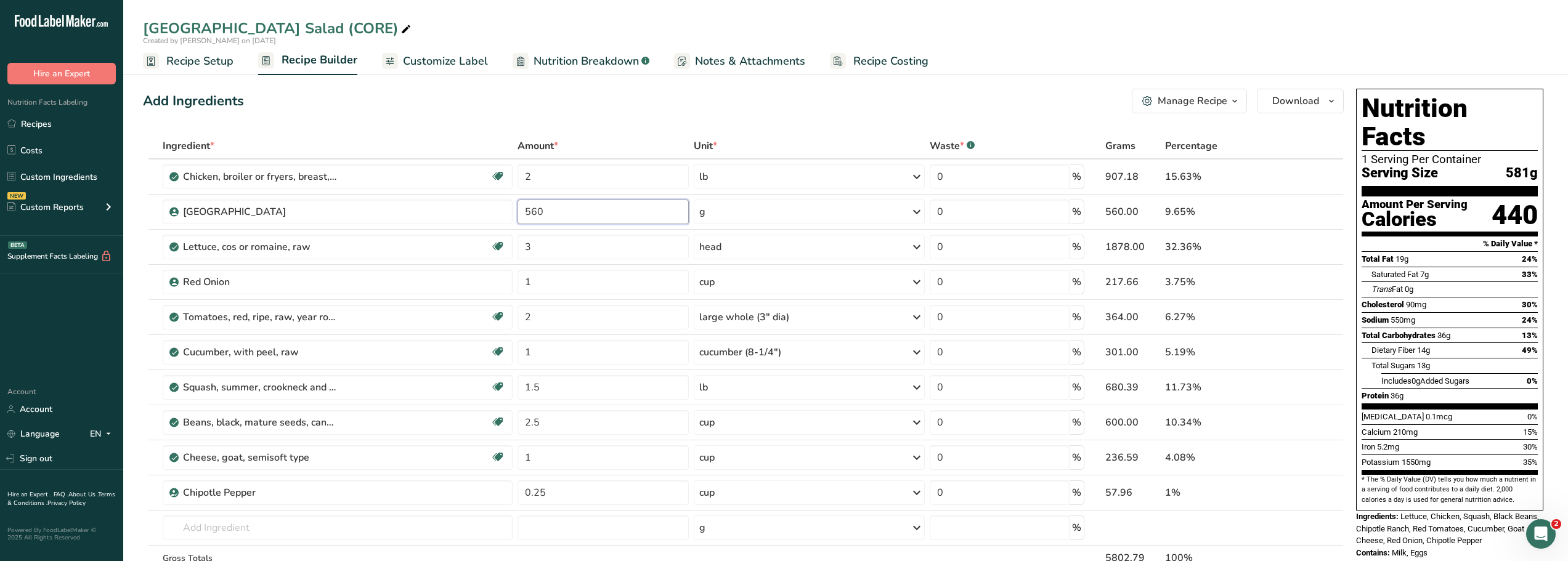
type input "560"
click at [538, 457] on input "1" at bounding box center [602, 457] width 170 height 25
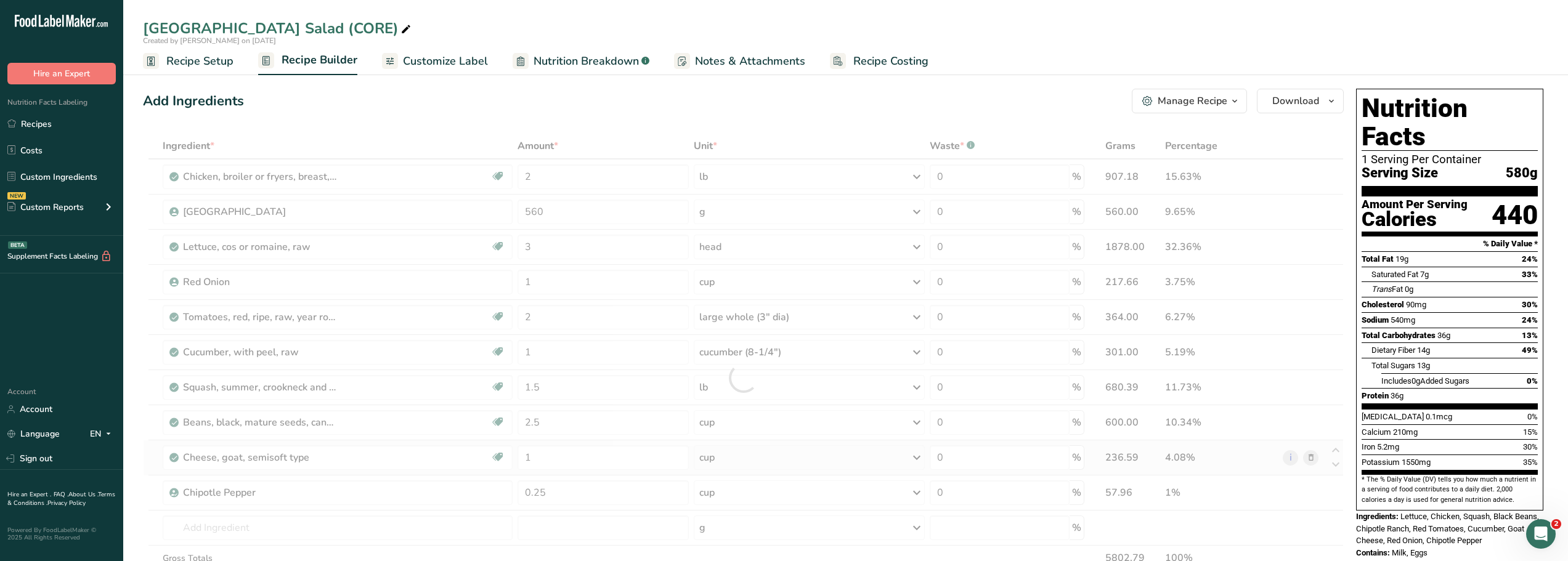
click at [1310, 457] on div "Ingredient * Amount * Unit * Waste * .a-a{fill:#347362;}.b-a{fill:#fff;} Grams …" at bounding box center [743, 378] width 1201 height 490
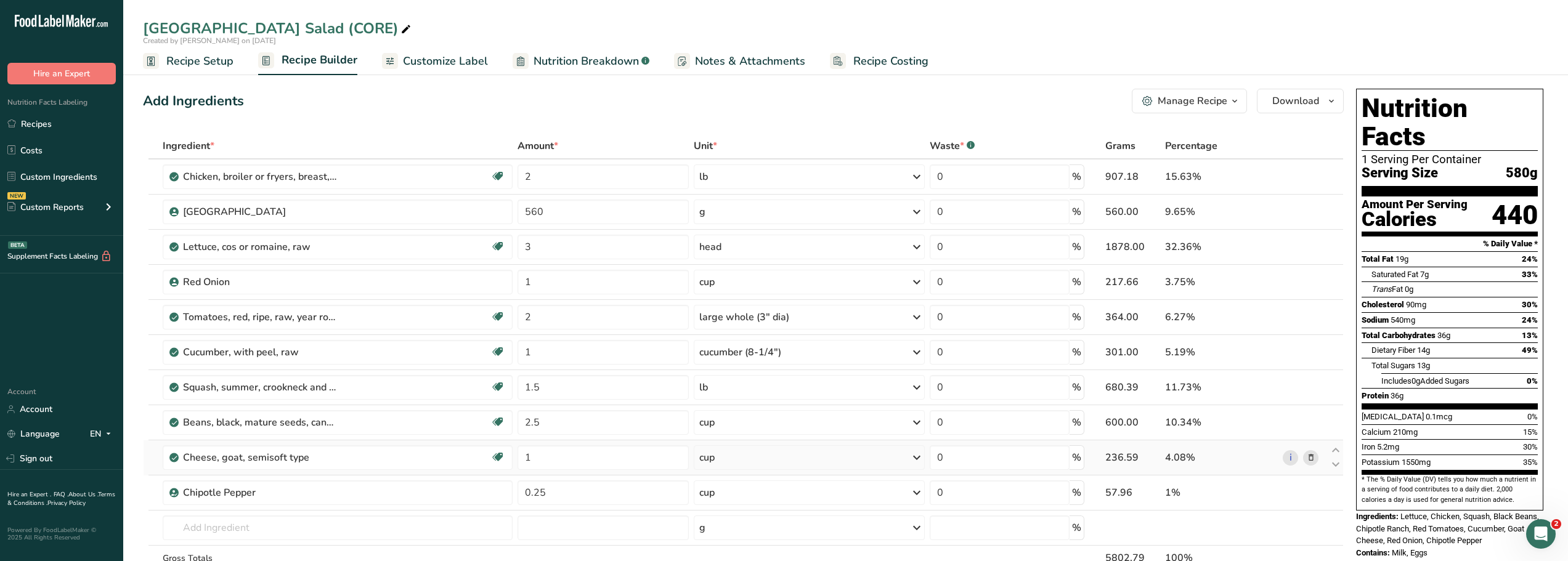
click at [1310, 457] on icon at bounding box center [1311, 457] width 9 height 13
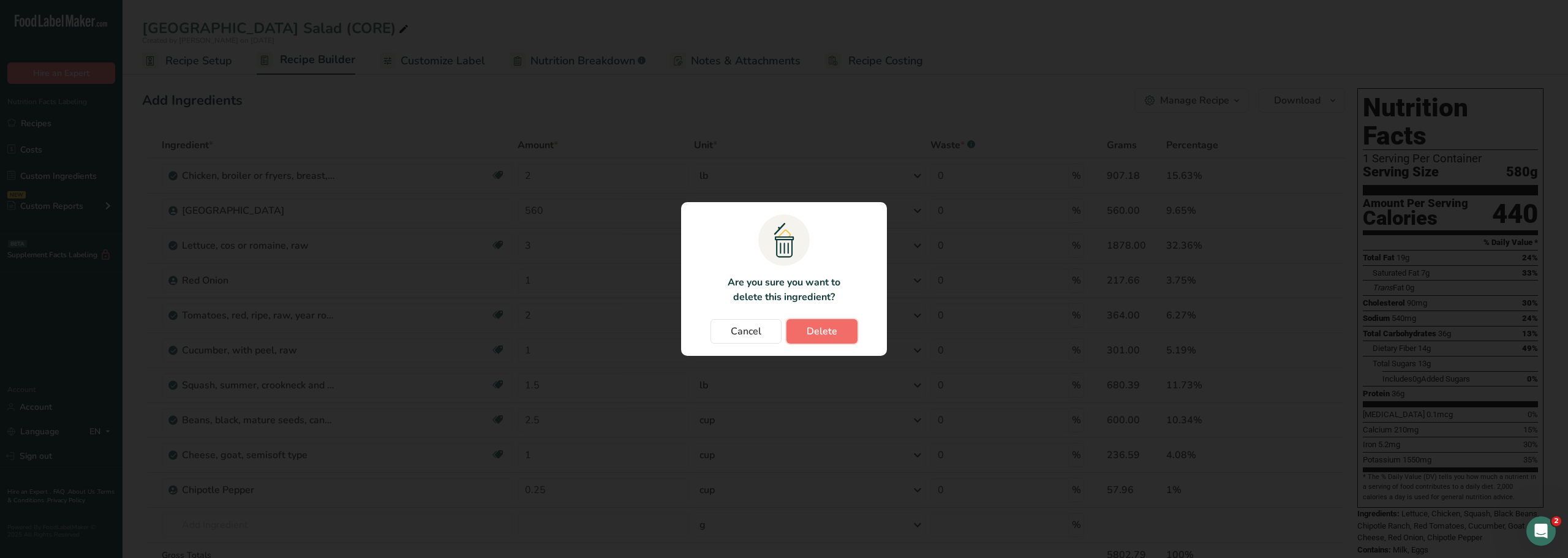
click at [828, 332] on span "Delete" at bounding box center [822, 331] width 31 height 15
type input "0.25"
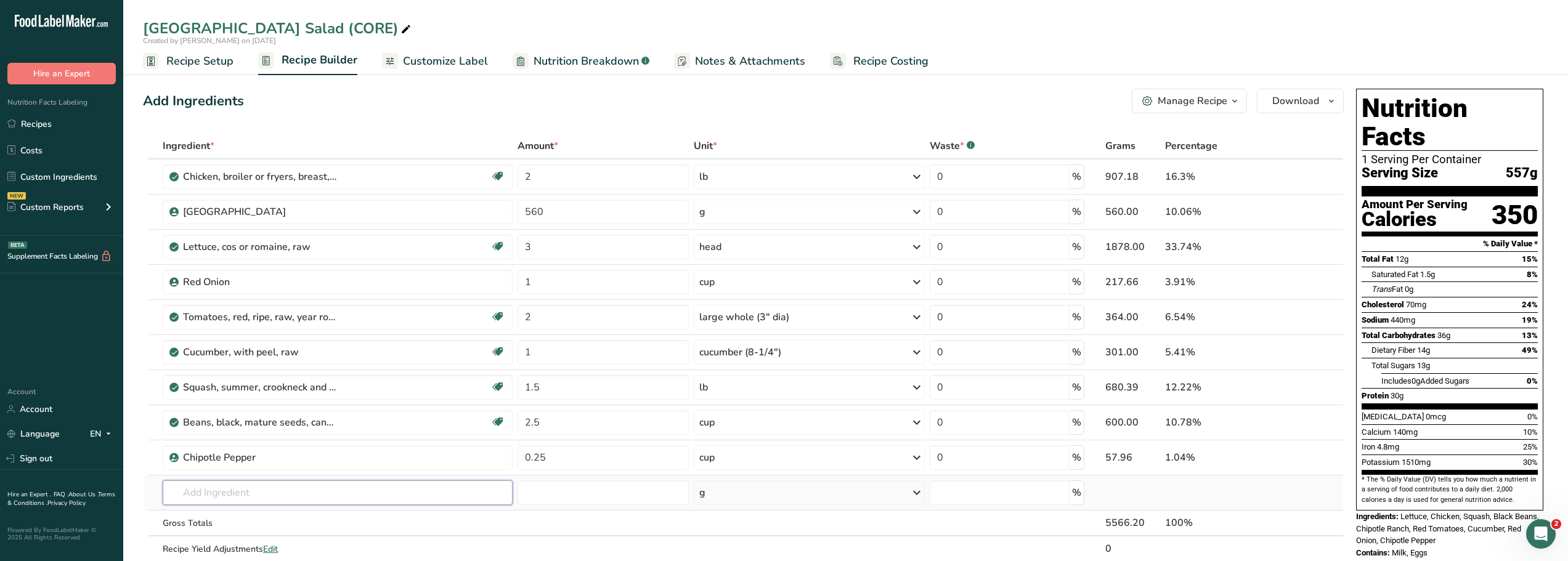
click at [183, 490] on input "text" at bounding box center [338, 493] width 350 height 25
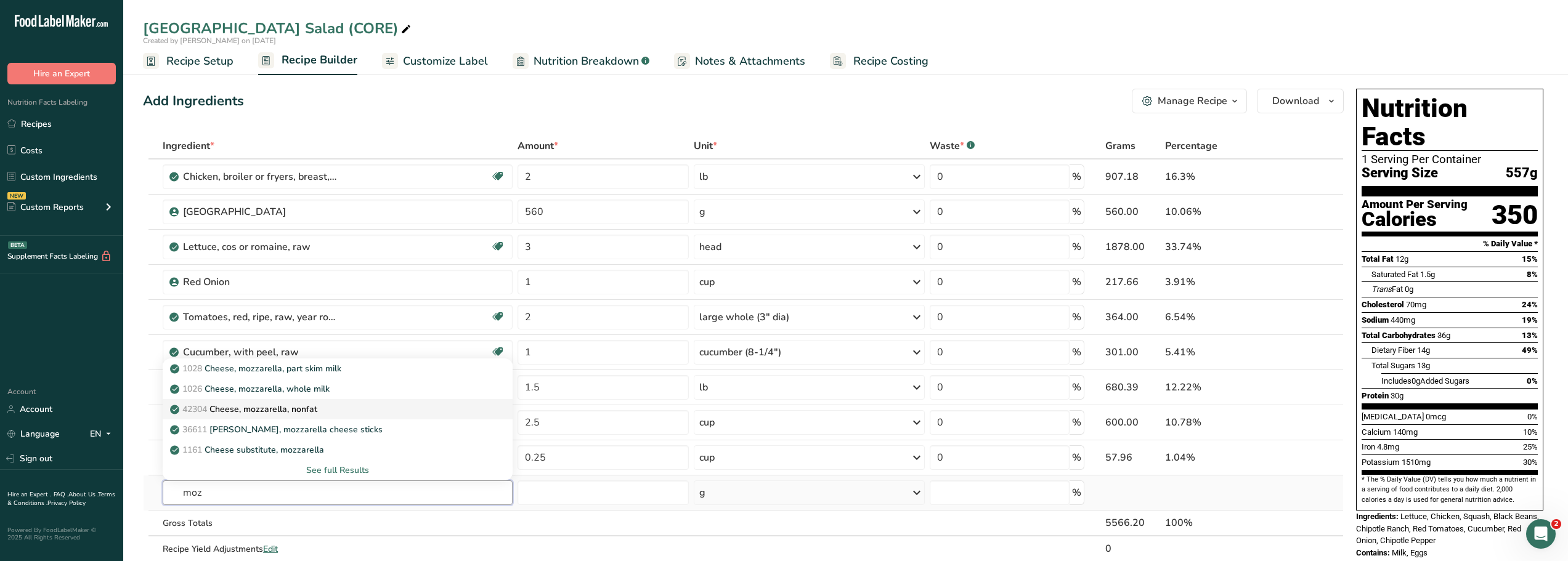
type input "moz"
click at [261, 412] on p "42304 Cheese, mozzarella, nonfat" at bounding box center [245, 409] width 145 height 13
type input "Cheese, mozzarella, nonfat"
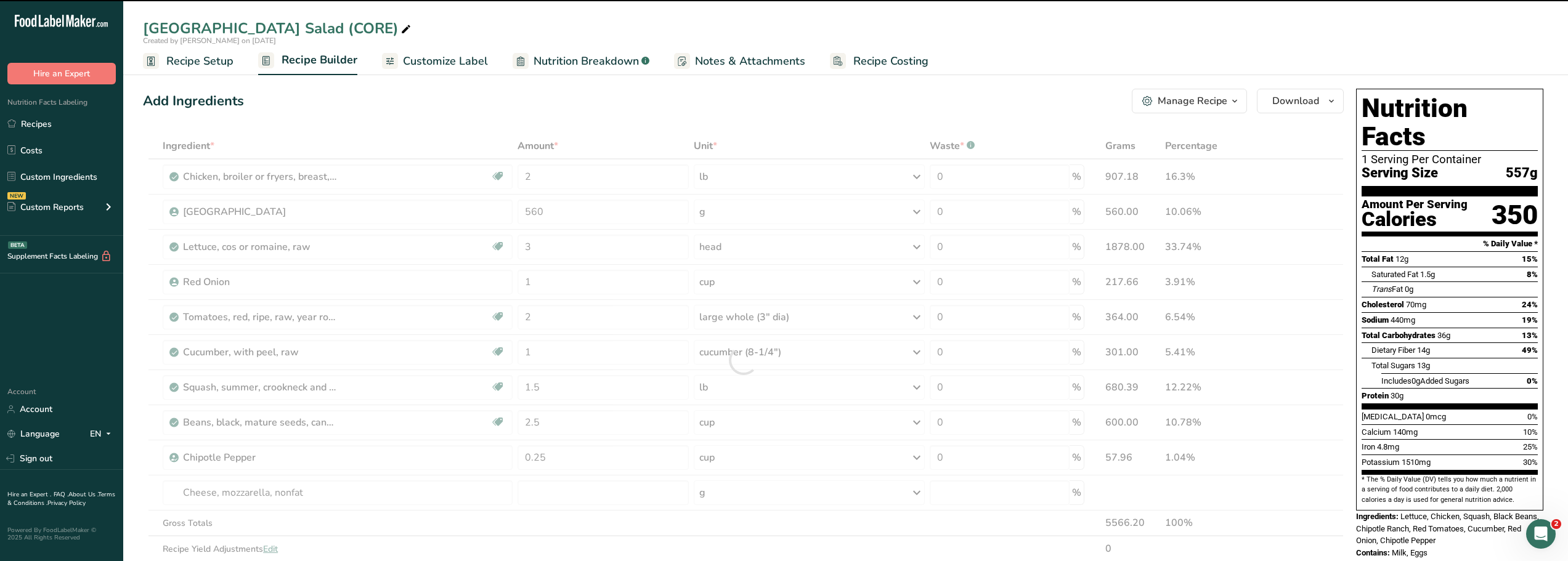
type input "0"
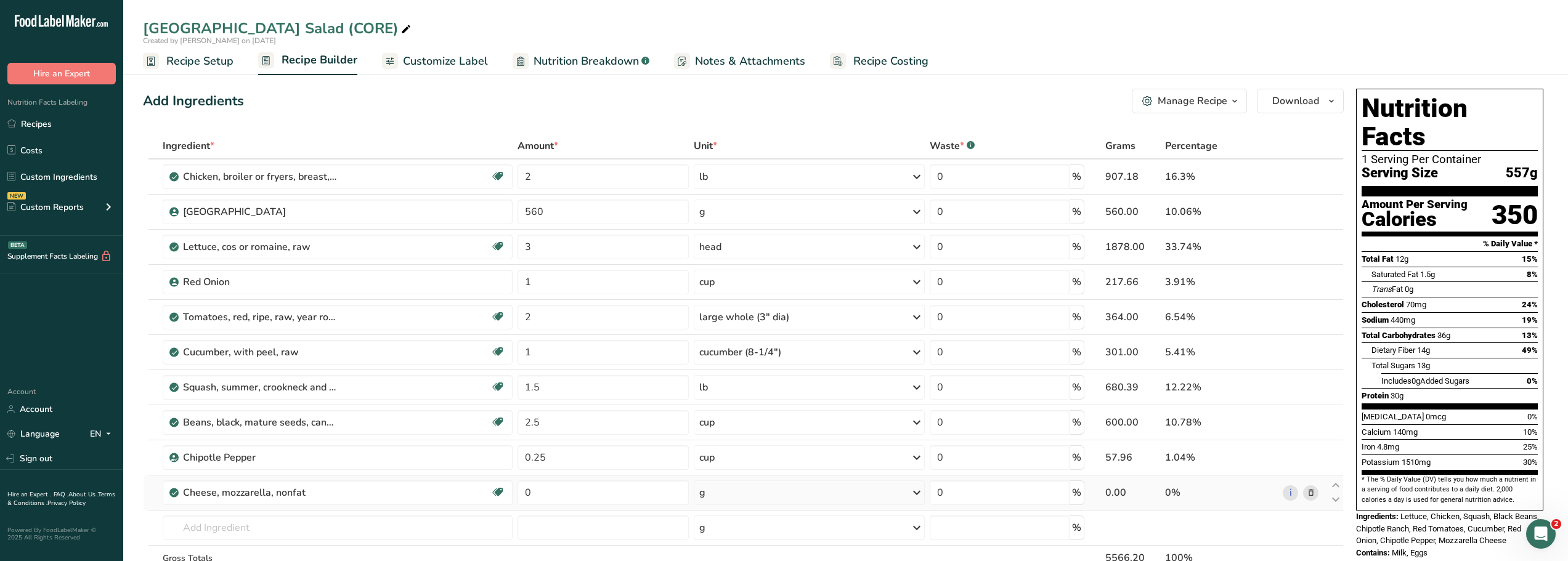
click at [915, 494] on icon at bounding box center [916, 492] width 15 height 22
click at [766, 532] on div "1 cup, shredded" at bounding box center [753, 534] width 104 height 18
click at [541, 492] on input "0" at bounding box center [602, 493] width 170 height 25
type input "2"
click at [460, 102] on div "Add Ingredients Manage Recipe Delete Recipe Duplicate Recipe Scale Recipe Save …" at bounding box center [743, 101] width 1201 height 25
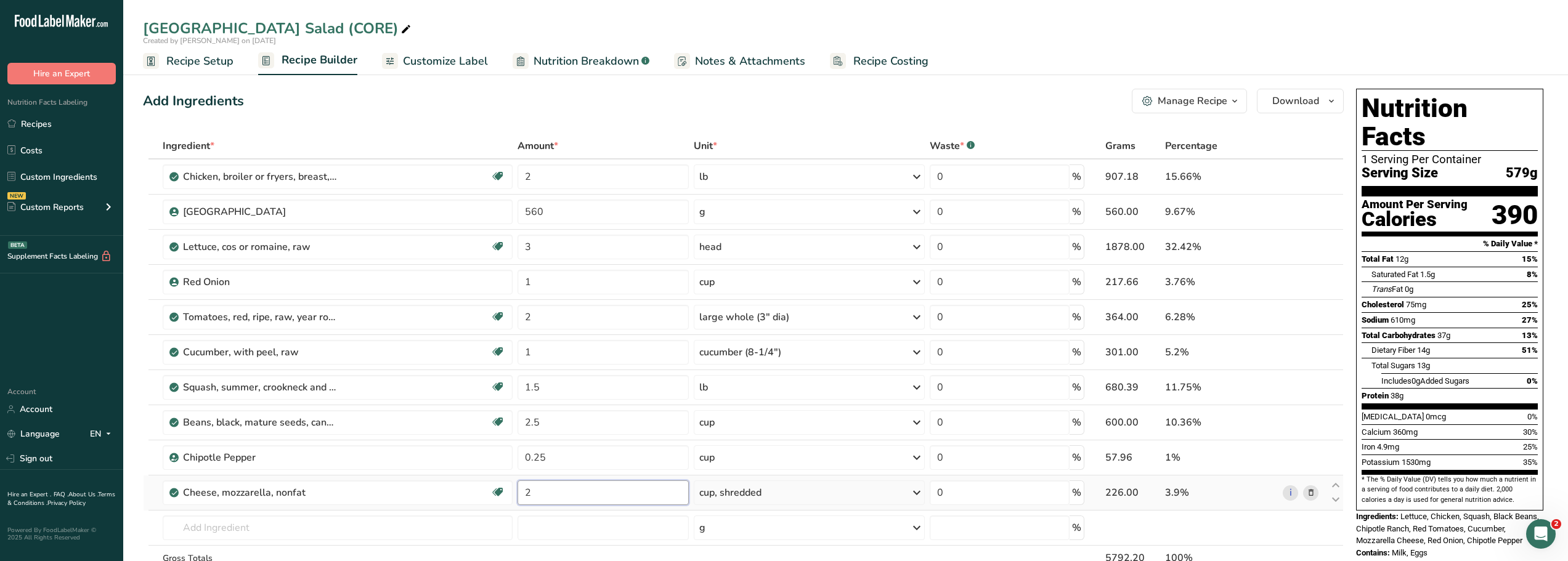
click at [534, 493] on input "2" at bounding box center [602, 493] width 170 height 25
click at [650, 95] on div "Add Ingredients Manage Recipe Delete Recipe Duplicate Recipe Scale Recipe Save …" at bounding box center [743, 101] width 1201 height 25
click at [541, 493] on input "1" at bounding box center [602, 493] width 170 height 25
type input "1.5"
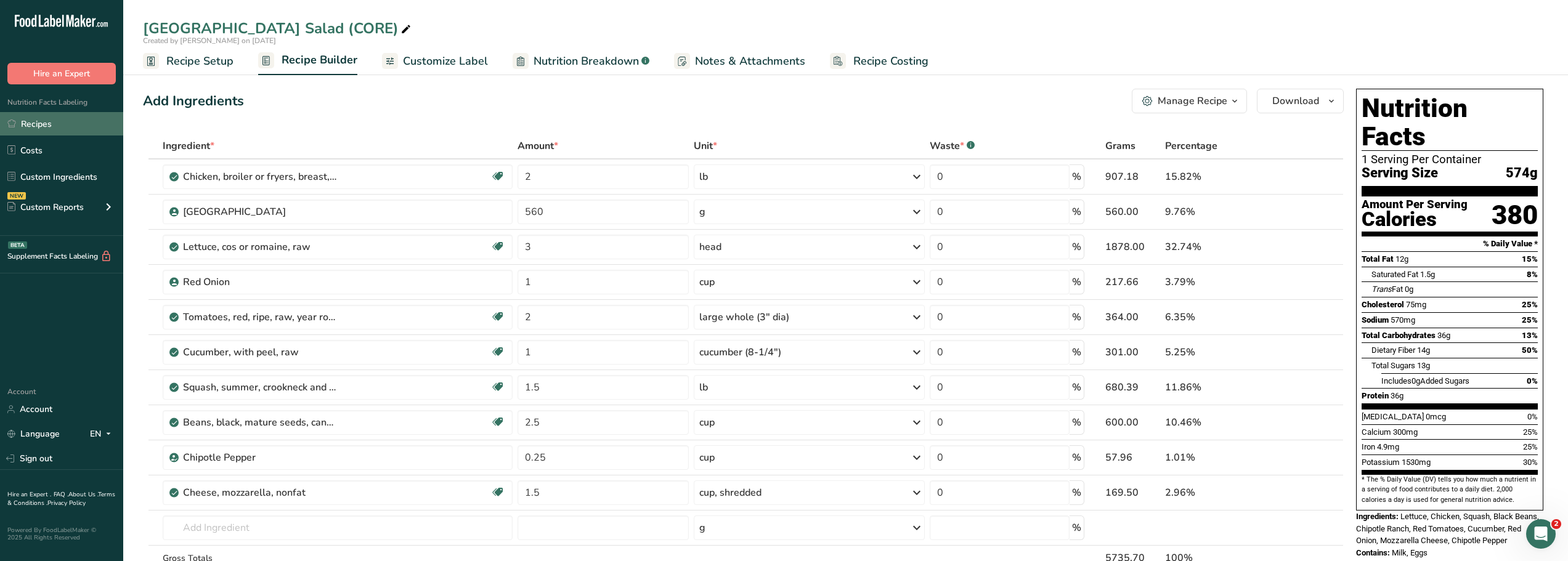
click at [50, 125] on link "Recipes" at bounding box center [61, 124] width 123 height 23
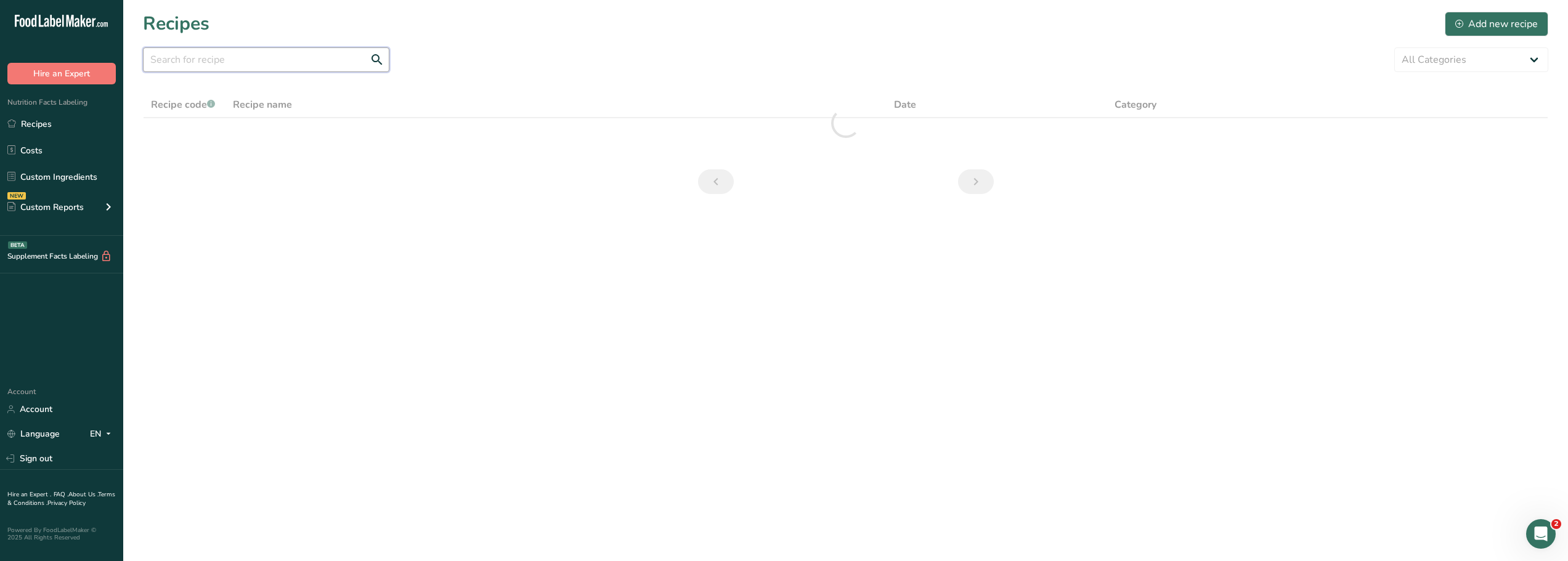
click at [200, 63] on input "text" at bounding box center [266, 60] width 246 height 25
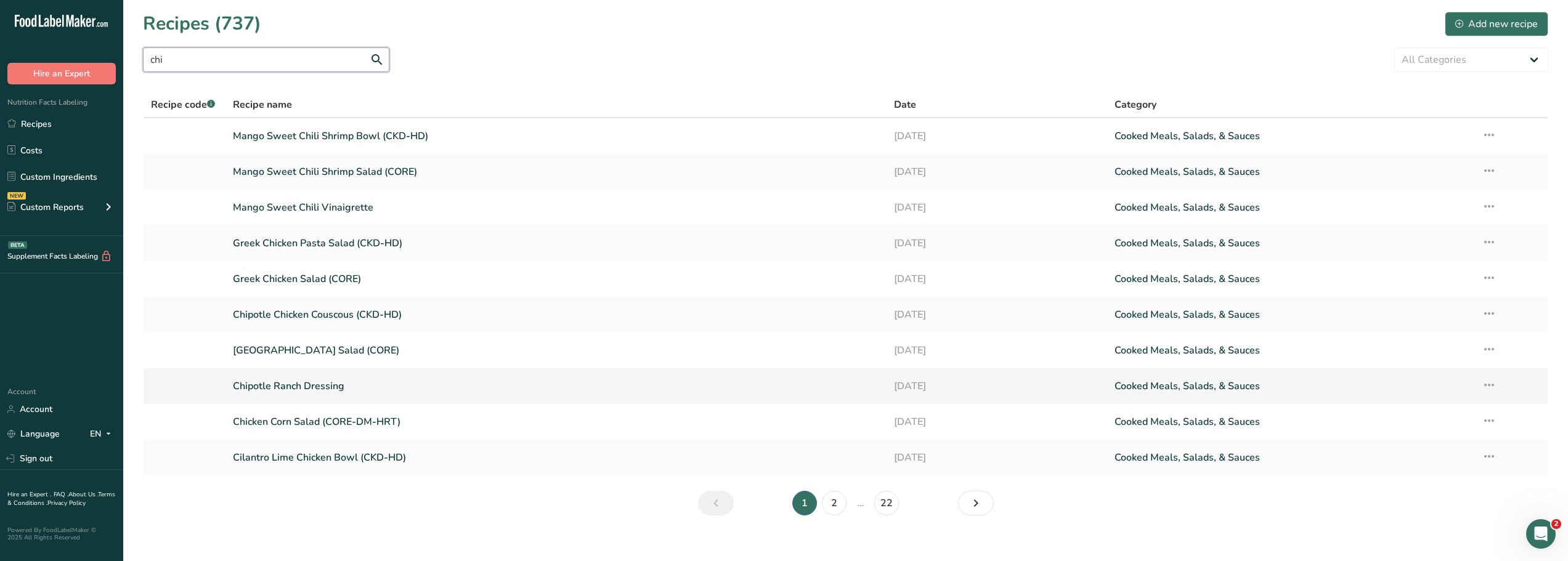
type input "chi"
click at [288, 385] on link "Chipotle Ranch Dressing" at bounding box center [556, 385] width 647 height 26
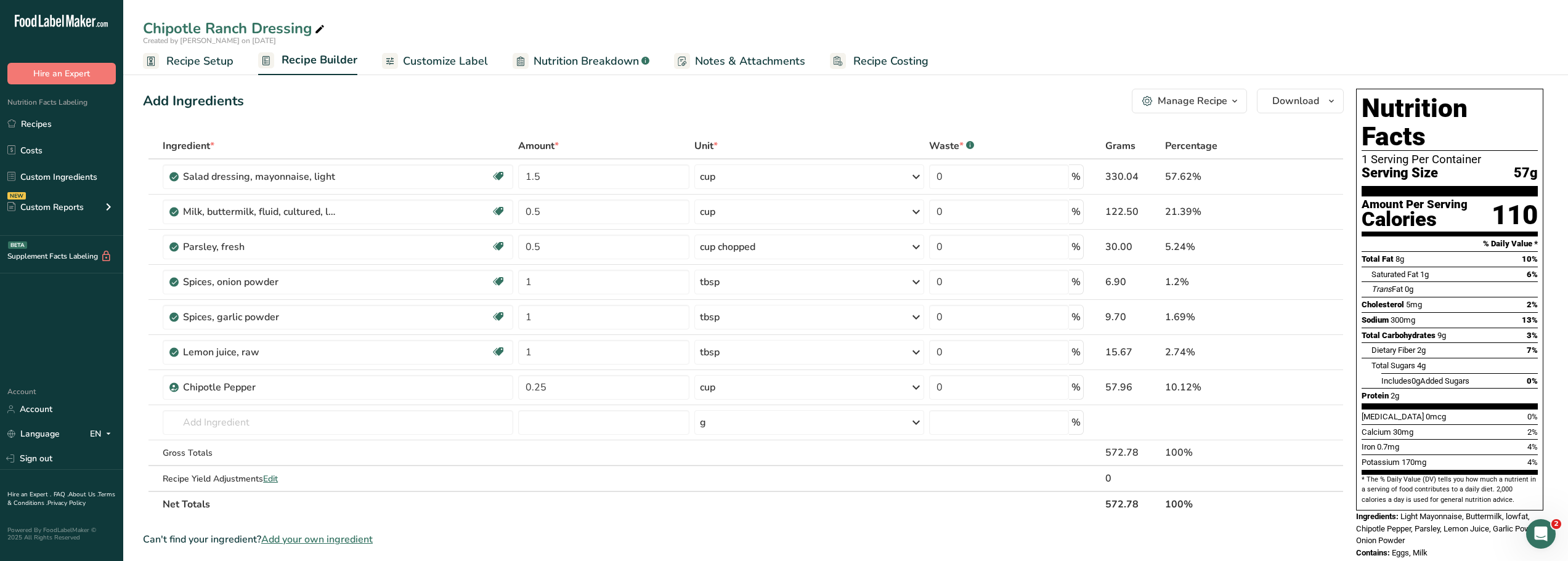
drag, startPoint x: 1402, startPoint y: 490, endPoint x: 1451, endPoint y: 532, distance: 64.5
click at [1451, 532] on div "Nutrition Facts 1 Serving Per Container Serving Size 57g Amount Per Serving Cal…" at bounding box center [1450, 323] width 197 height 481
copy div "Light Mayonnaise, Buttermilk, lowfat, Chipotle Pepper, Parsley, Lemon Juice, Ga…"
click at [51, 176] on link "Custom Ingredients" at bounding box center [61, 176] width 123 height 23
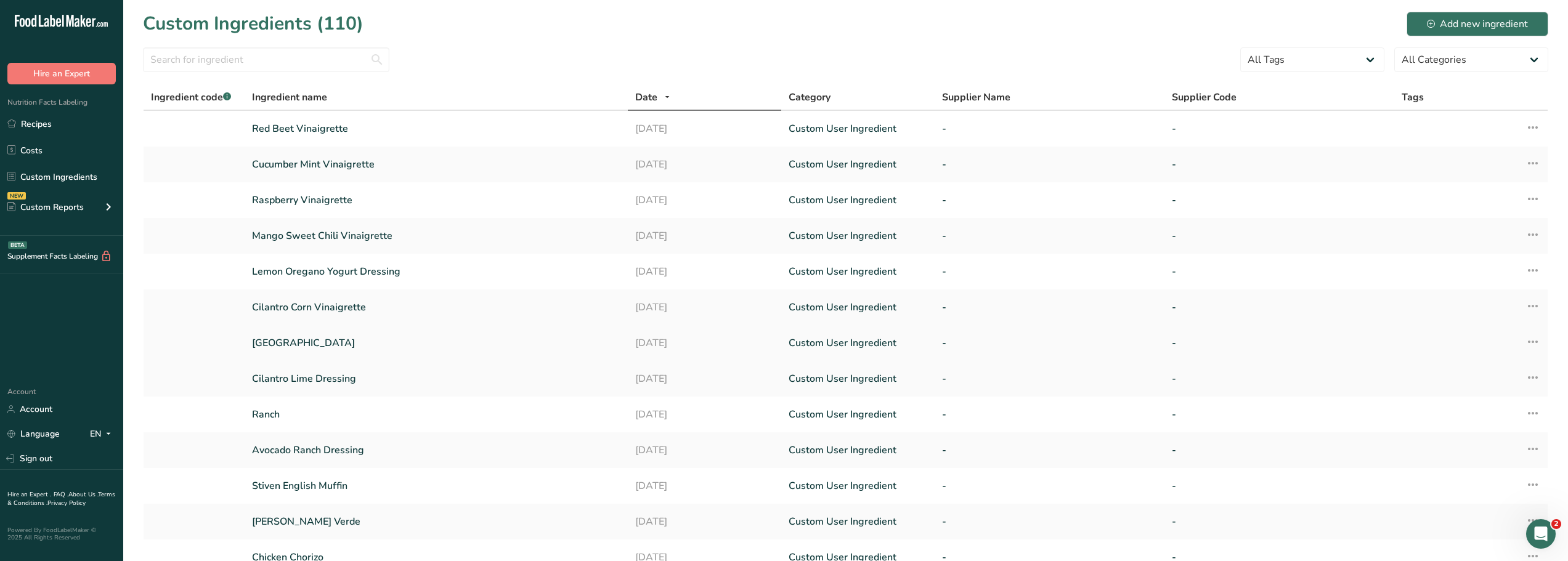
click at [298, 342] on link "Chipotle Ranch" at bounding box center [436, 343] width 369 height 15
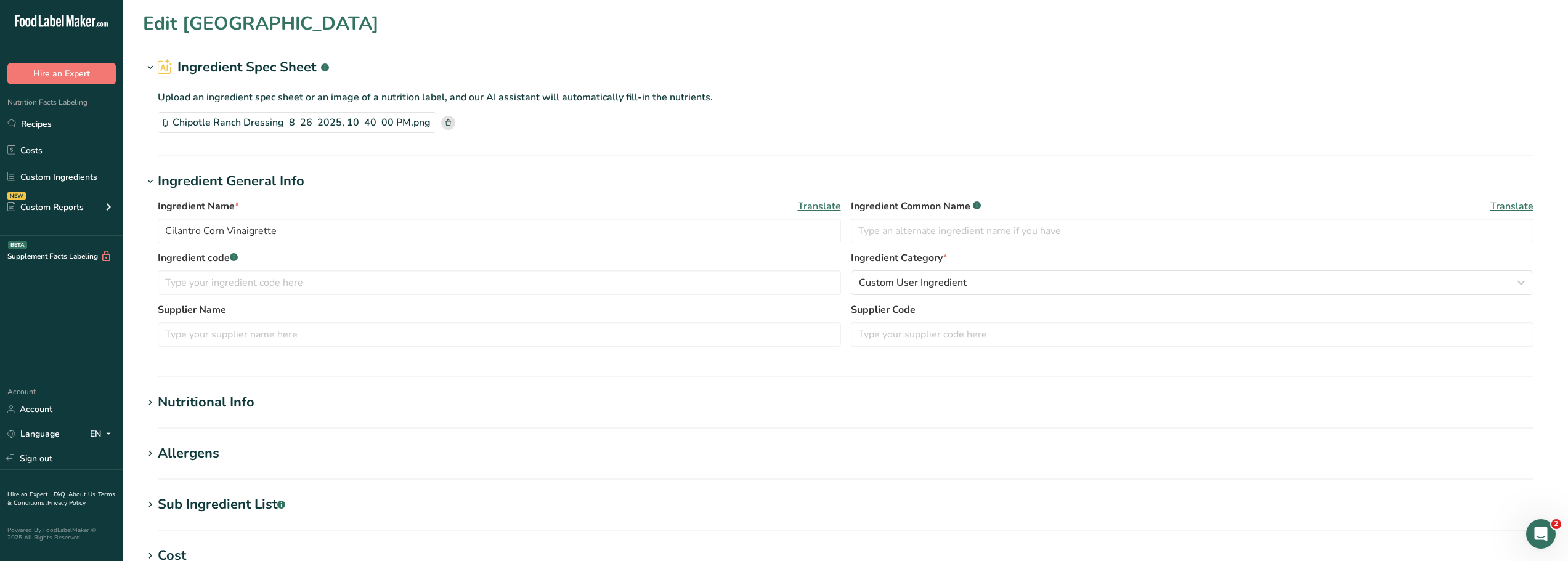
type input "Chipotle Ranch"
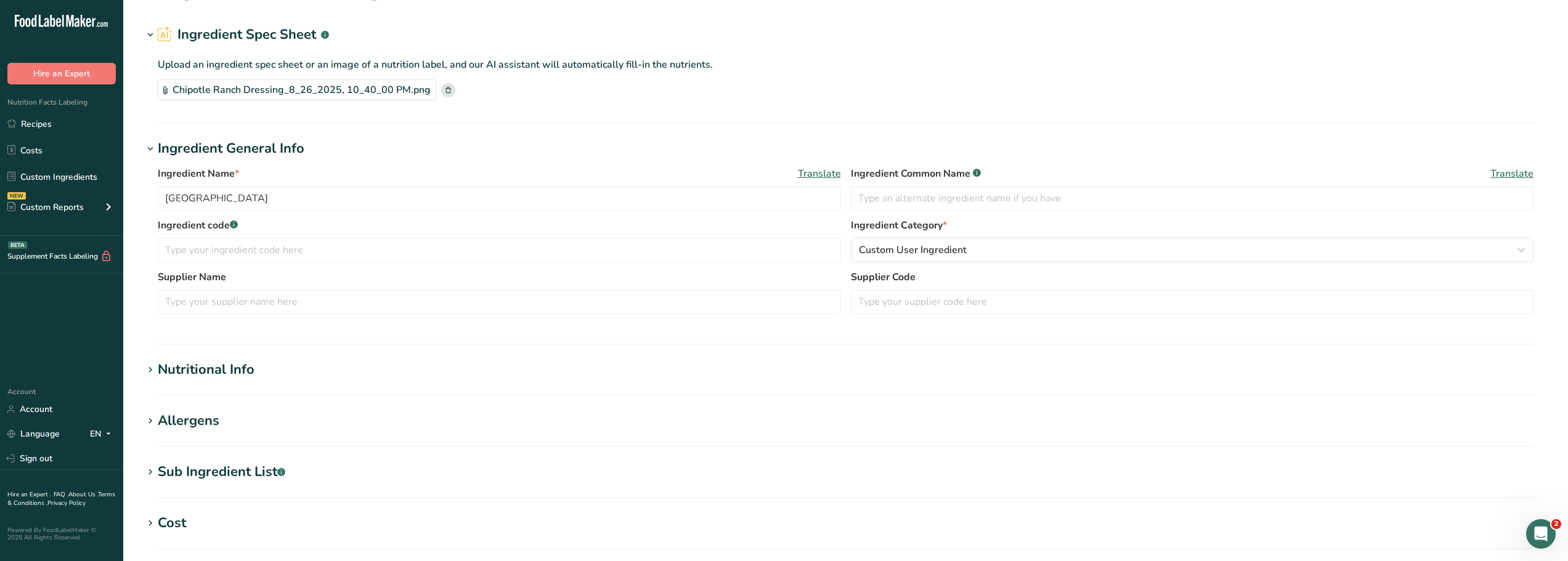
click at [230, 471] on div "Sub Ingredient List .a-a{fill:#347362;}.b-a{fill:#fff;}" at bounding box center [221, 472] width 128 height 20
click at [170, 520] on textarea at bounding box center [846, 534] width 1376 height 59
paste textarea "Light Mayonnaise, Buttermilk, lowfat, Chipotle Pepper, Parsley, Lemon Juice, Ga…"
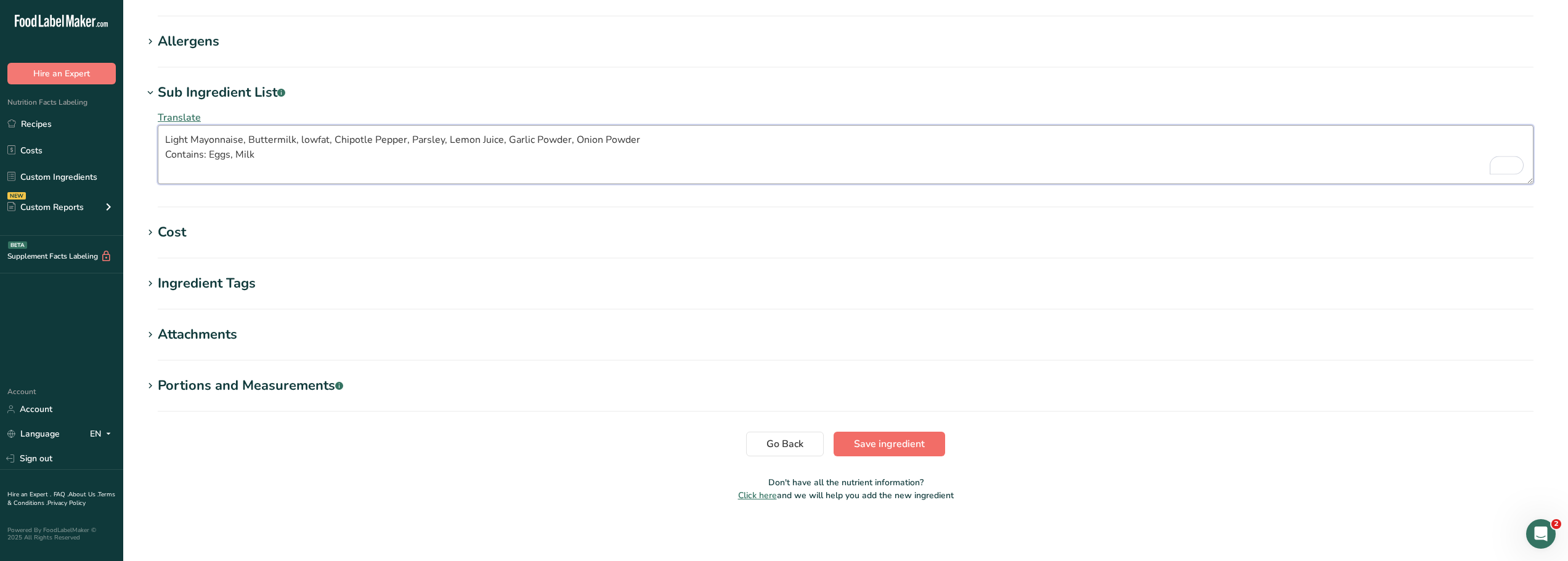
type textarea "Light Mayonnaise, Buttermilk, lowfat, Chipotle Pepper, Parsley, Lemon Juice, Ga…"
click at [880, 441] on span "Save ingredient" at bounding box center [890, 443] width 71 height 15
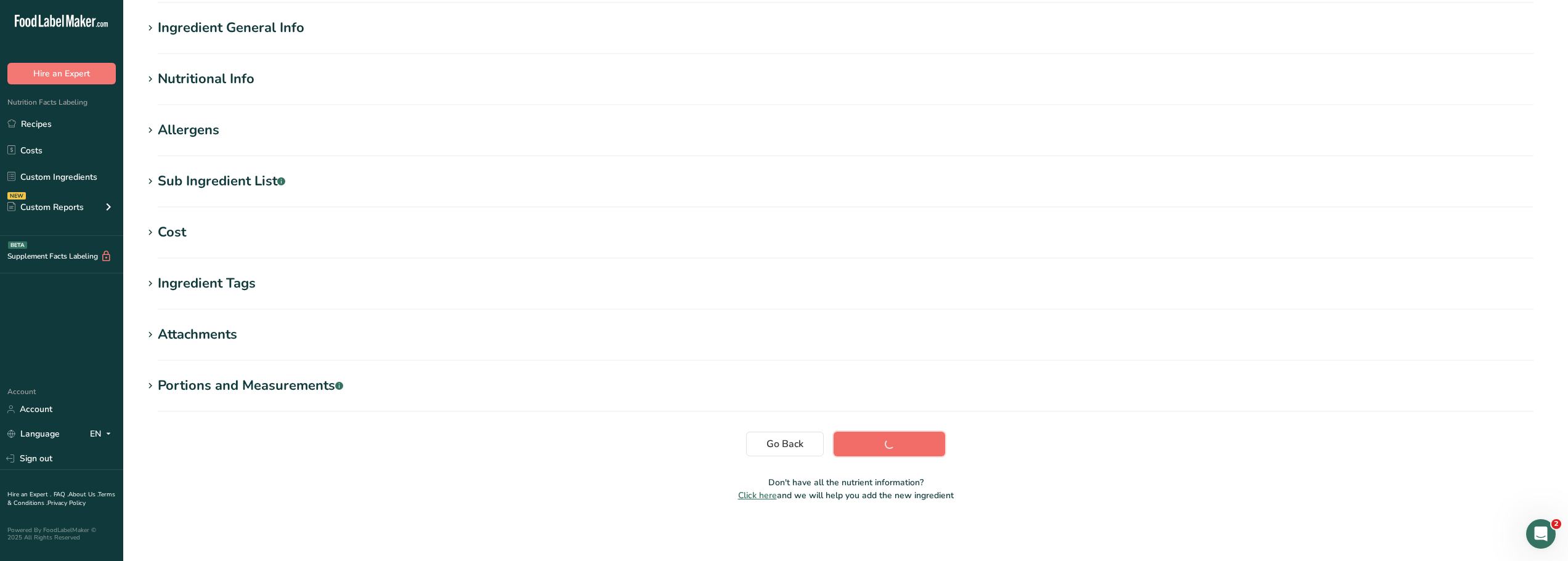
scroll to position [91, 0]
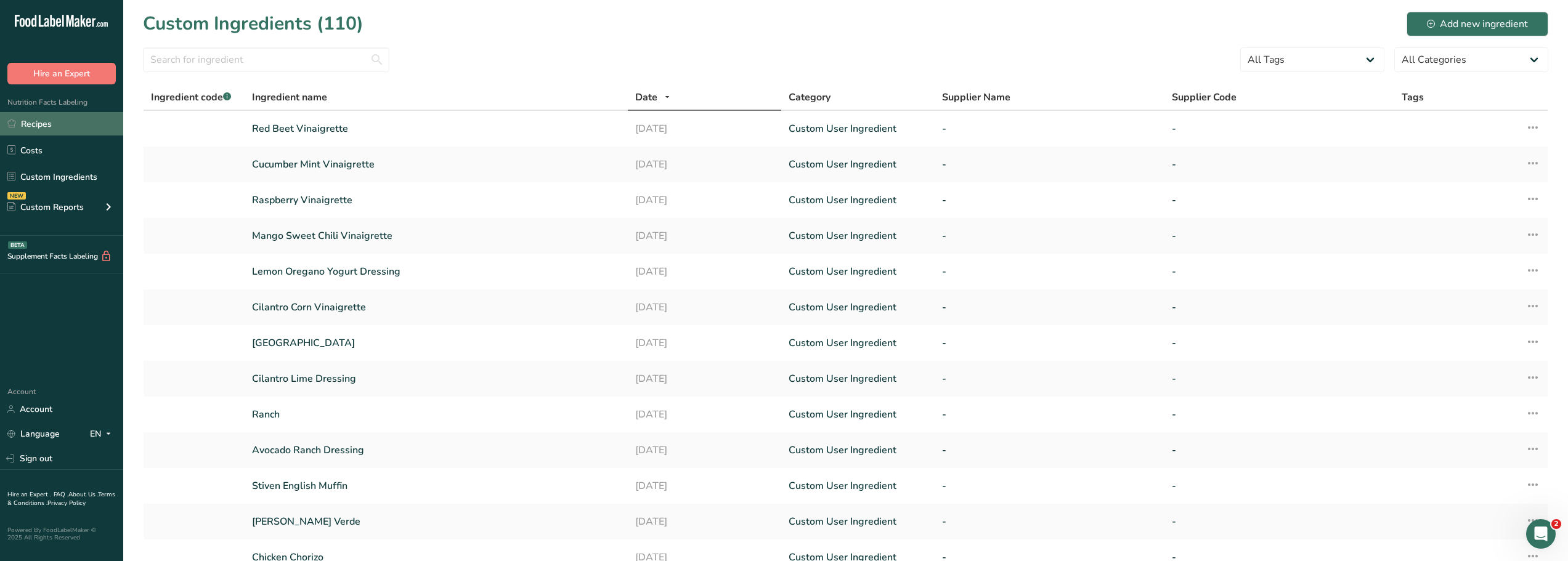
click at [39, 125] on link "Recipes" at bounding box center [61, 124] width 123 height 23
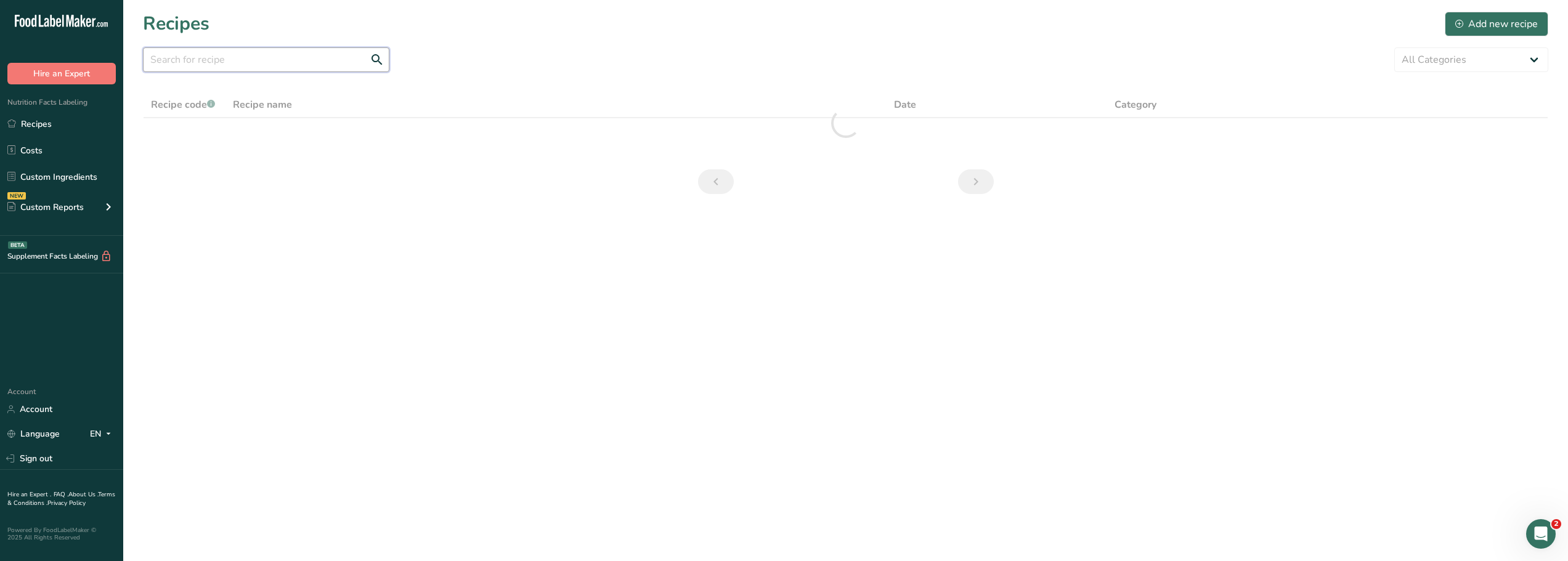
click at [161, 62] on input "text" at bounding box center [266, 60] width 246 height 25
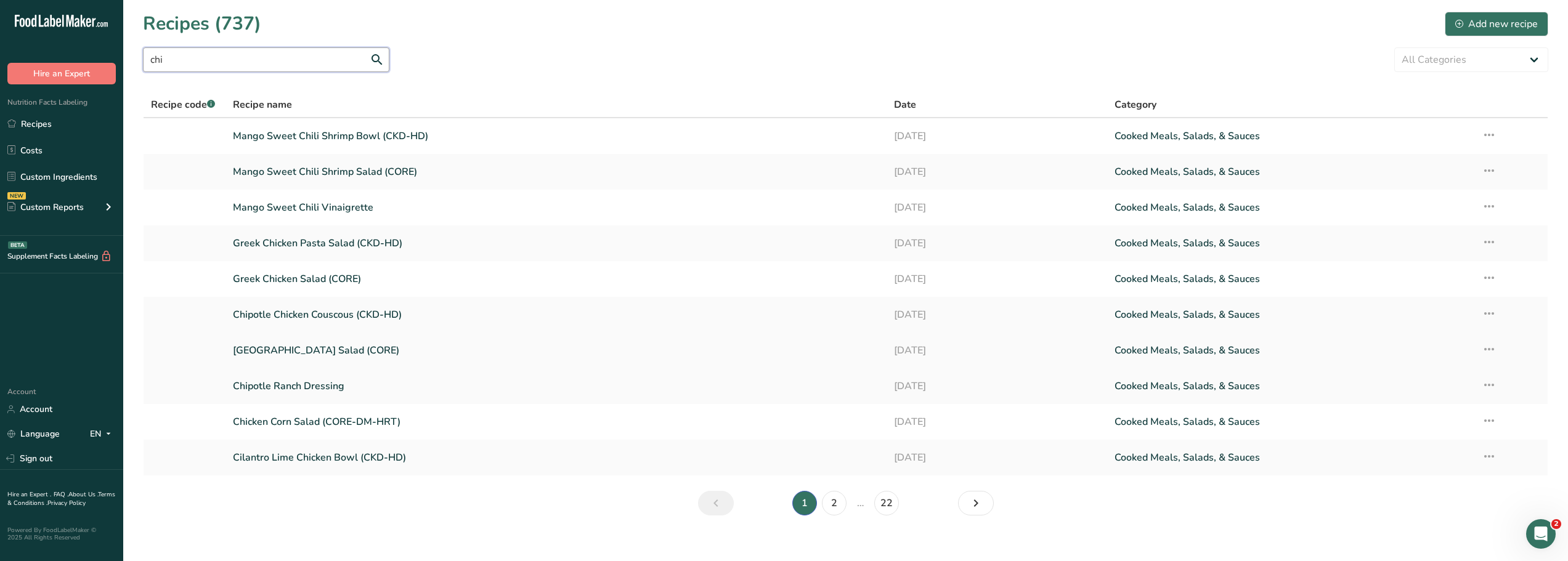
type input "chi"
click at [297, 353] on link "[GEOGRAPHIC_DATA] Salad (CORE)" at bounding box center [556, 350] width 647 height 26
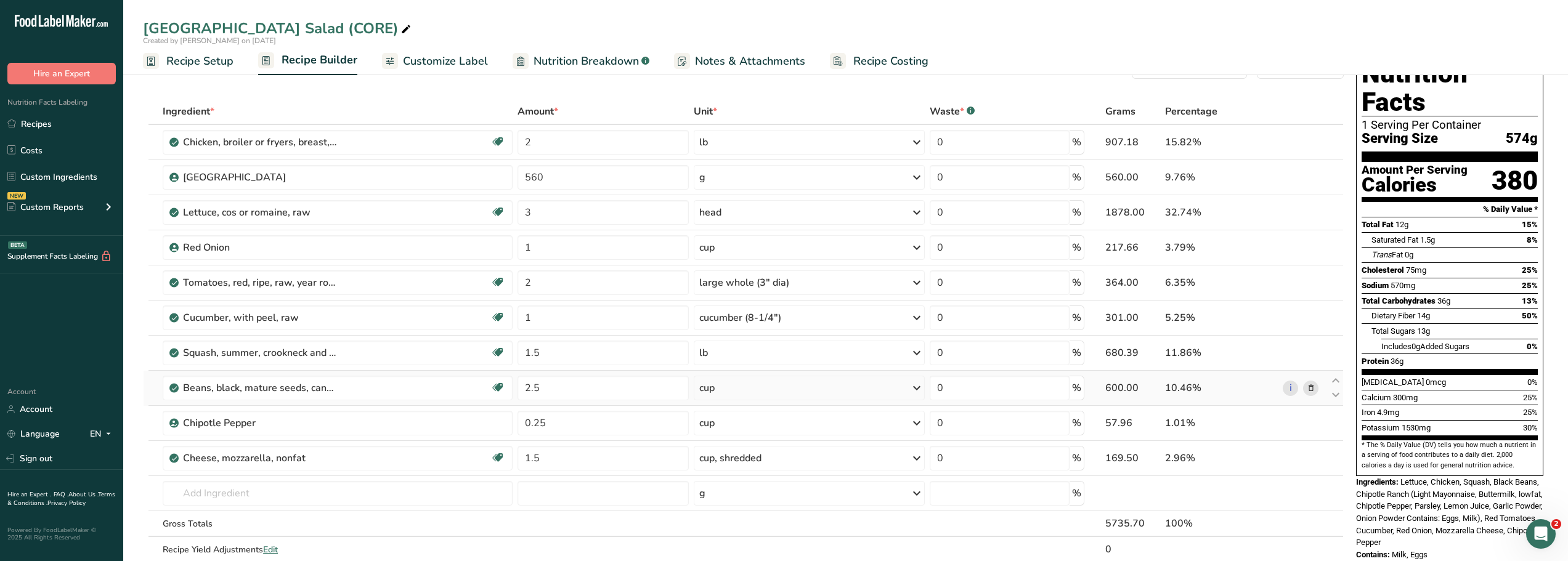
scroll to position [35, 0]
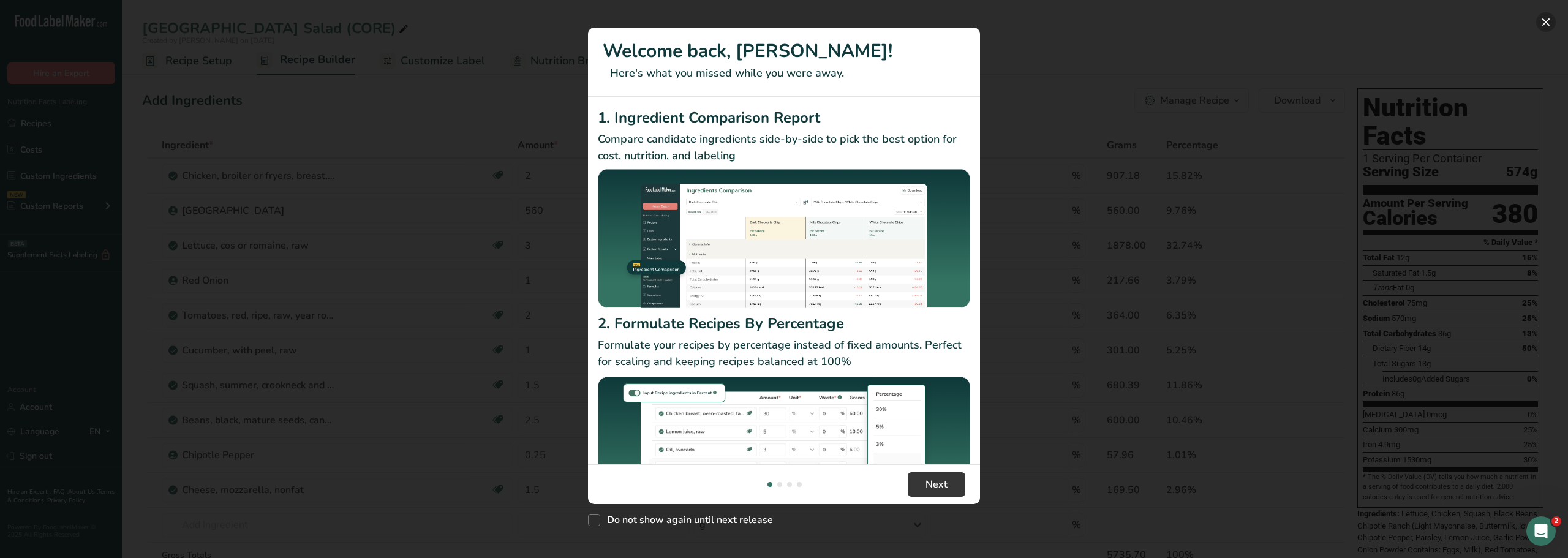
click at [1547, 21] on button "New Features" at bounding box center [1546, 22] width 19 height 19
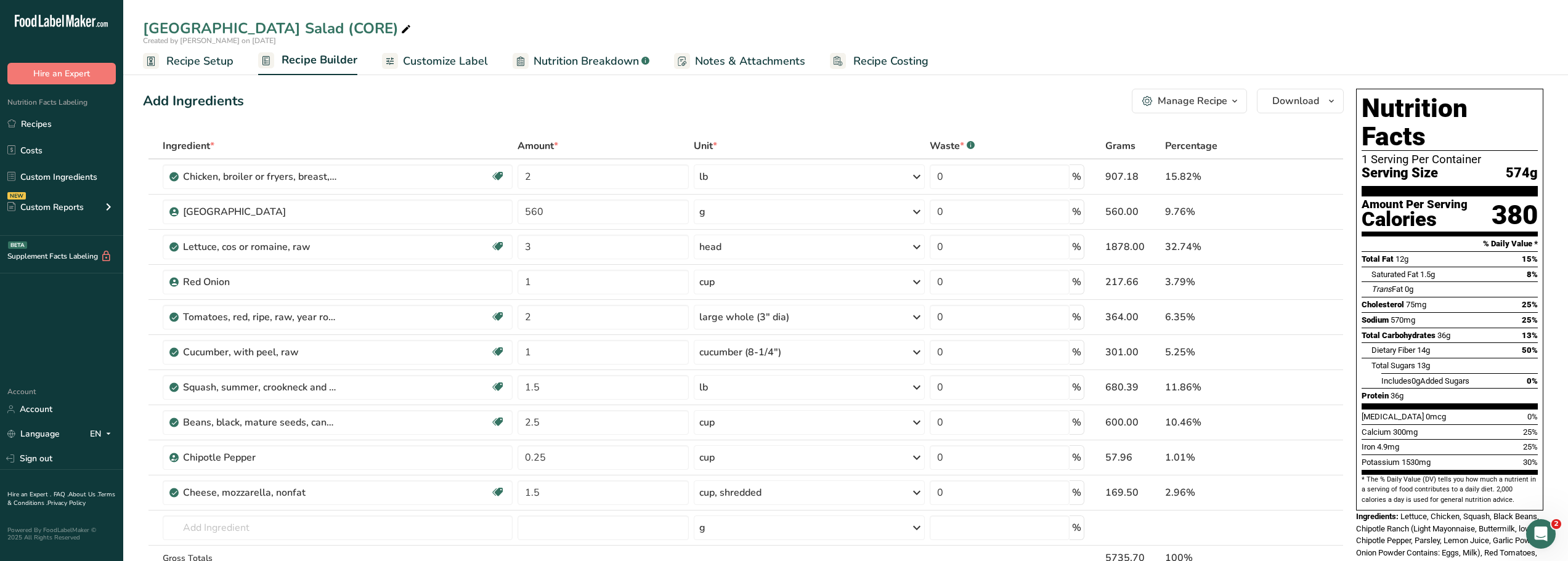
click at [1199, 101] on div "Manage Recipe" at bounding box center [1192, 101] width 70 height 15
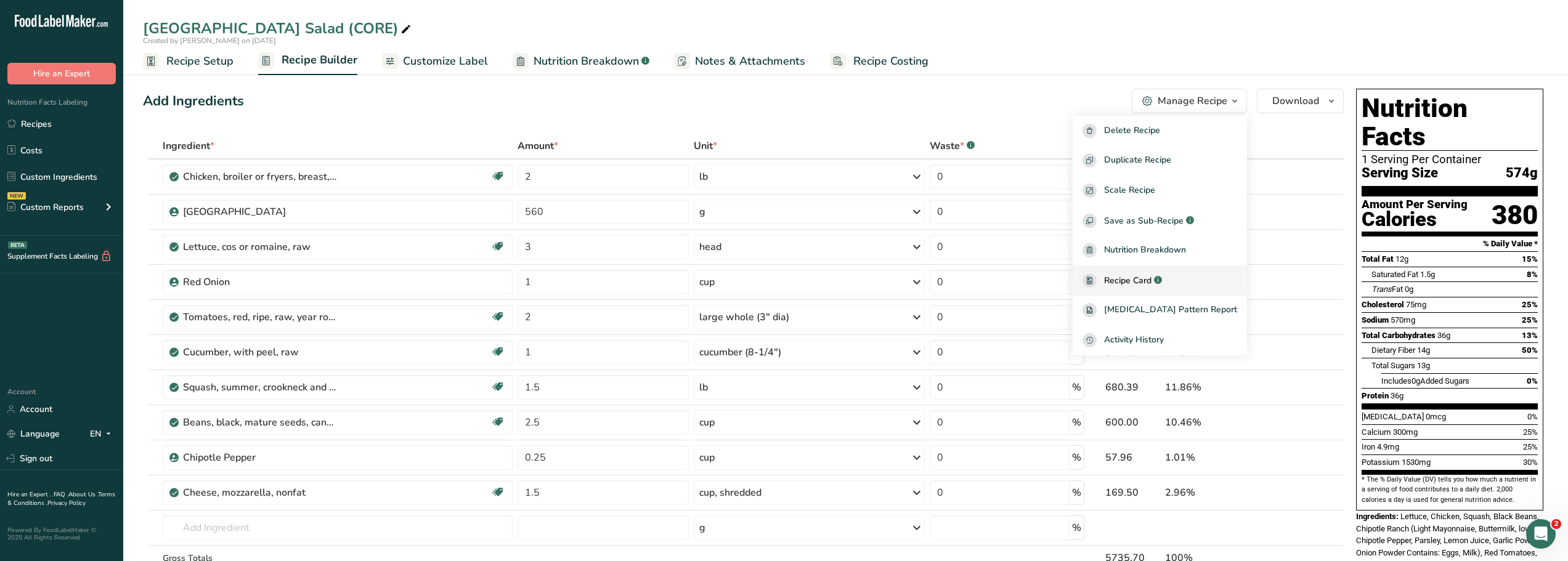
click at [1151, 279] on span "Recipe Card" at bounding box center [1127, 280] width 47 height 13
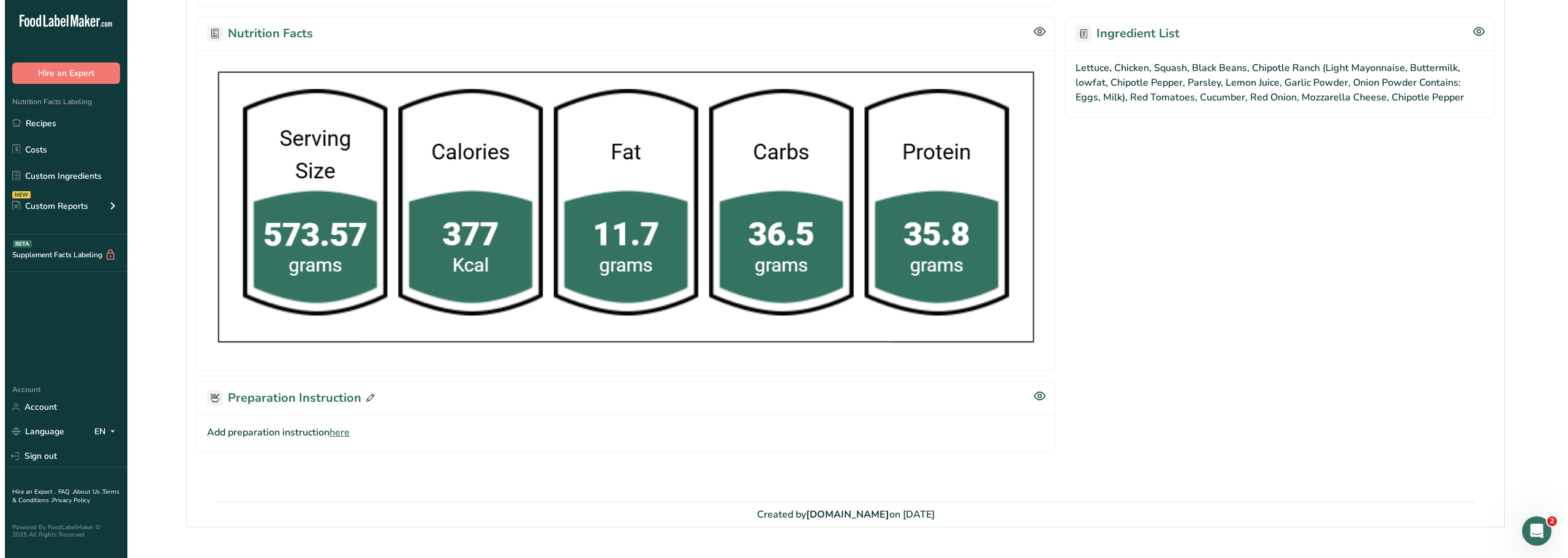
scroll to position [589, 0]
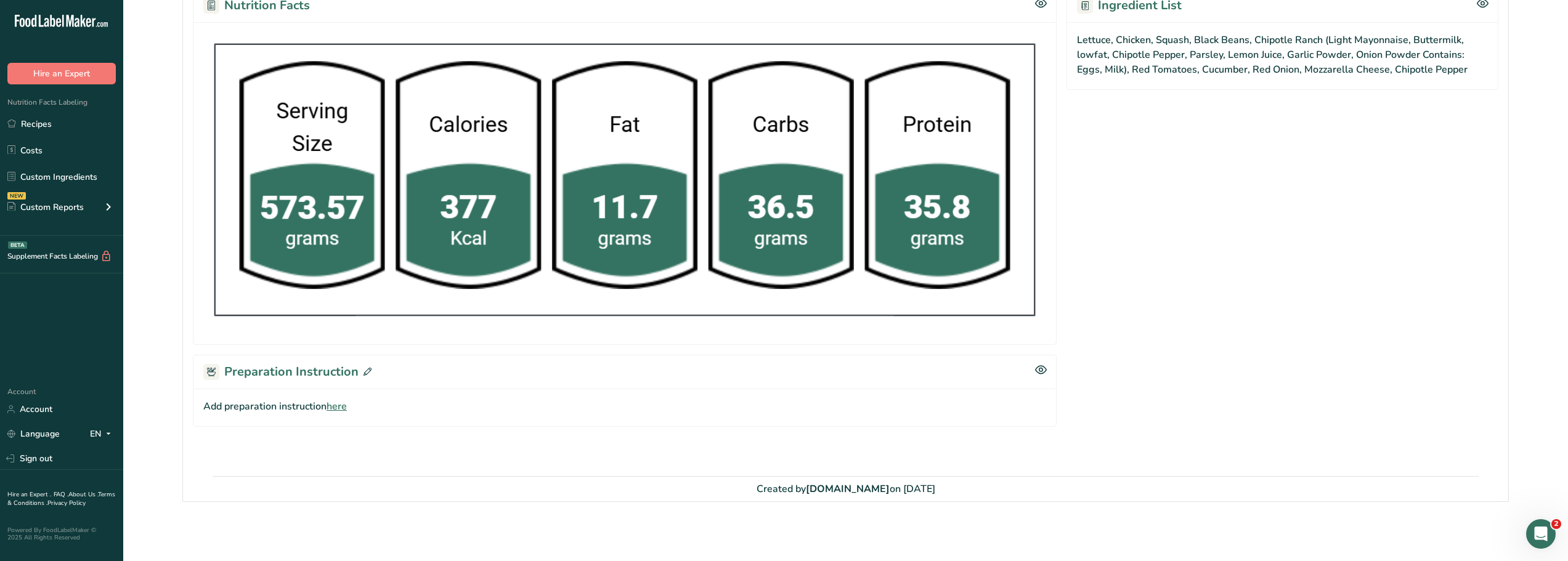
click at [365, 372] on icon at bounding box center [367, 371] width 8 height 8
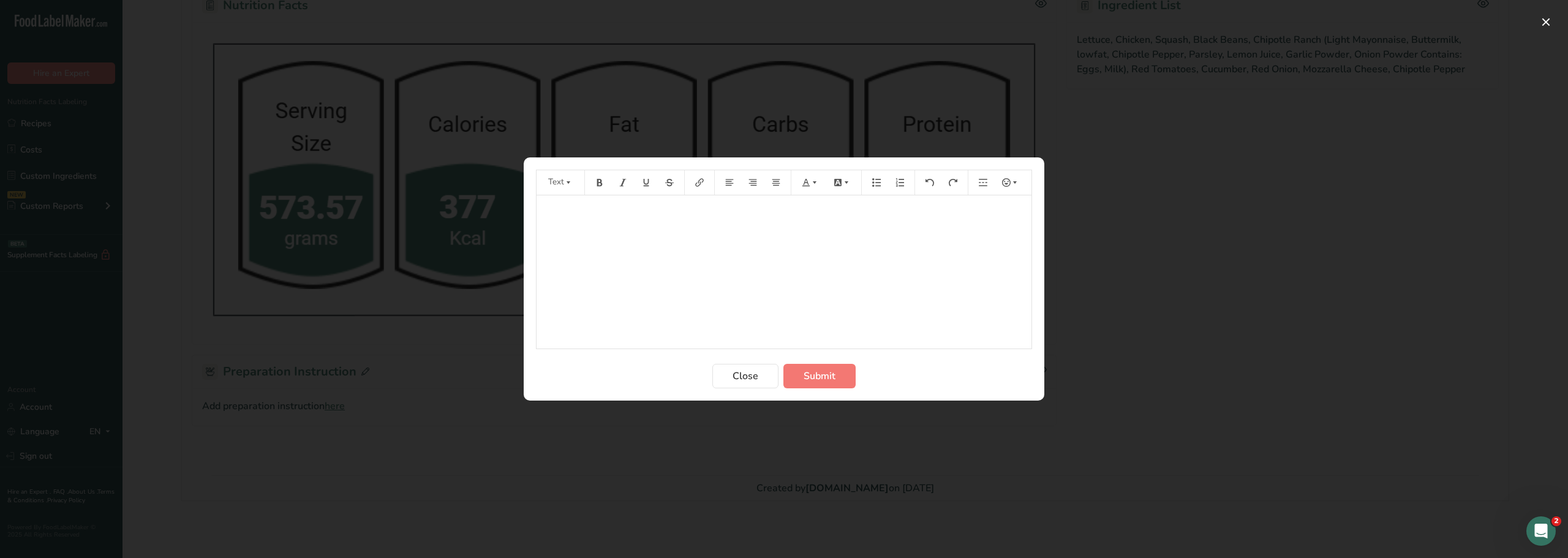
click at [580, 215] on p "﻿" at bounding box center [784, 212] width 483 height 15
click at [804, 377] on span "Submit" at bounding box center [819, 376] width 32 height 15
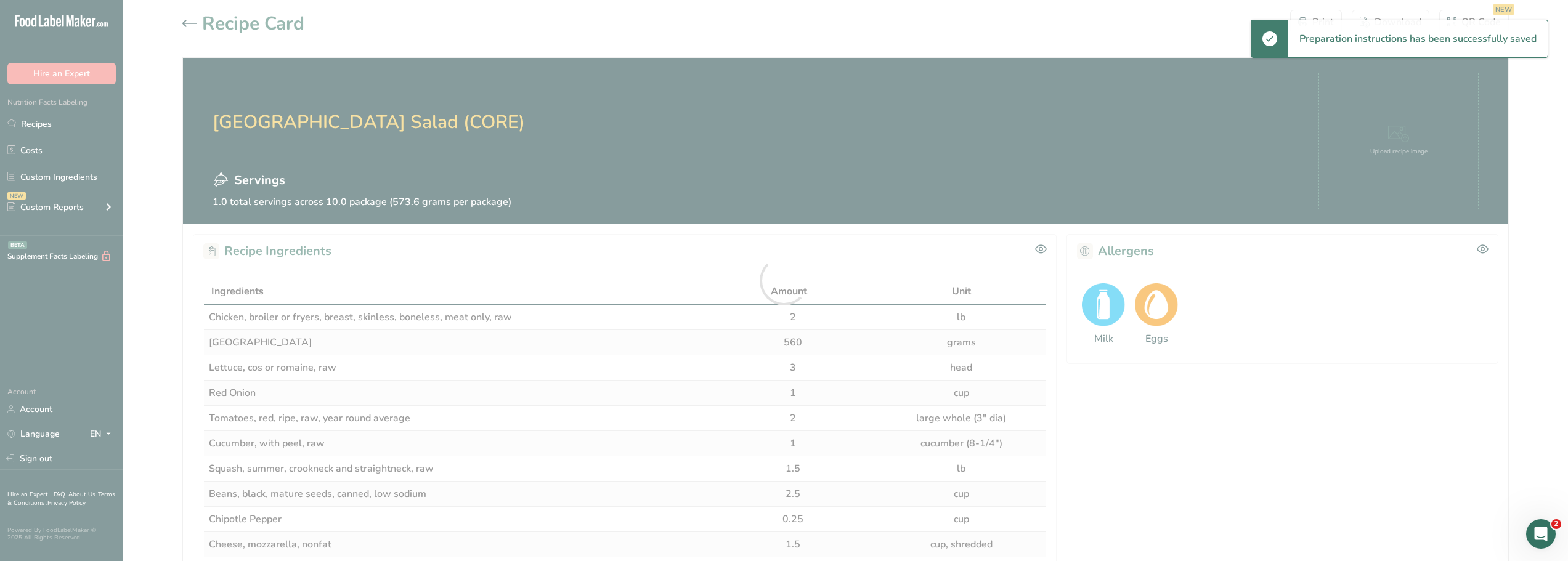
scroll to position [433, 0]
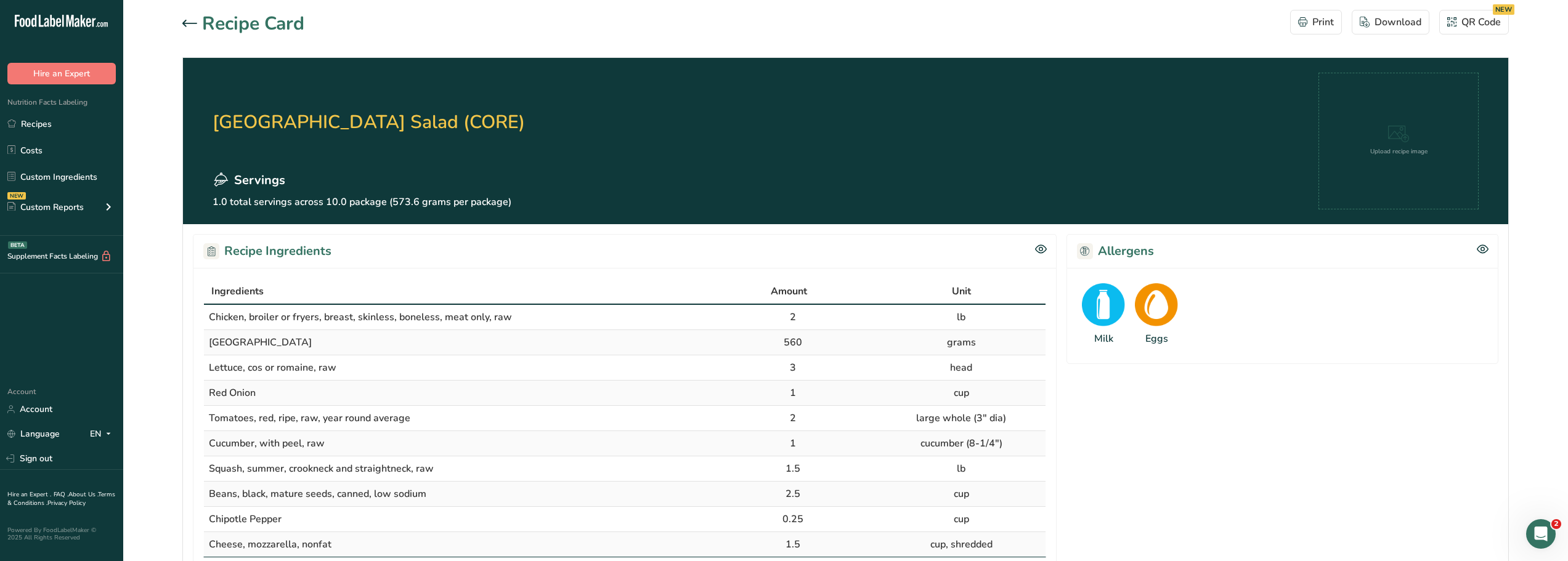
click at [187, 24] on icon at bounding box center [190, 23] width 15 height 8
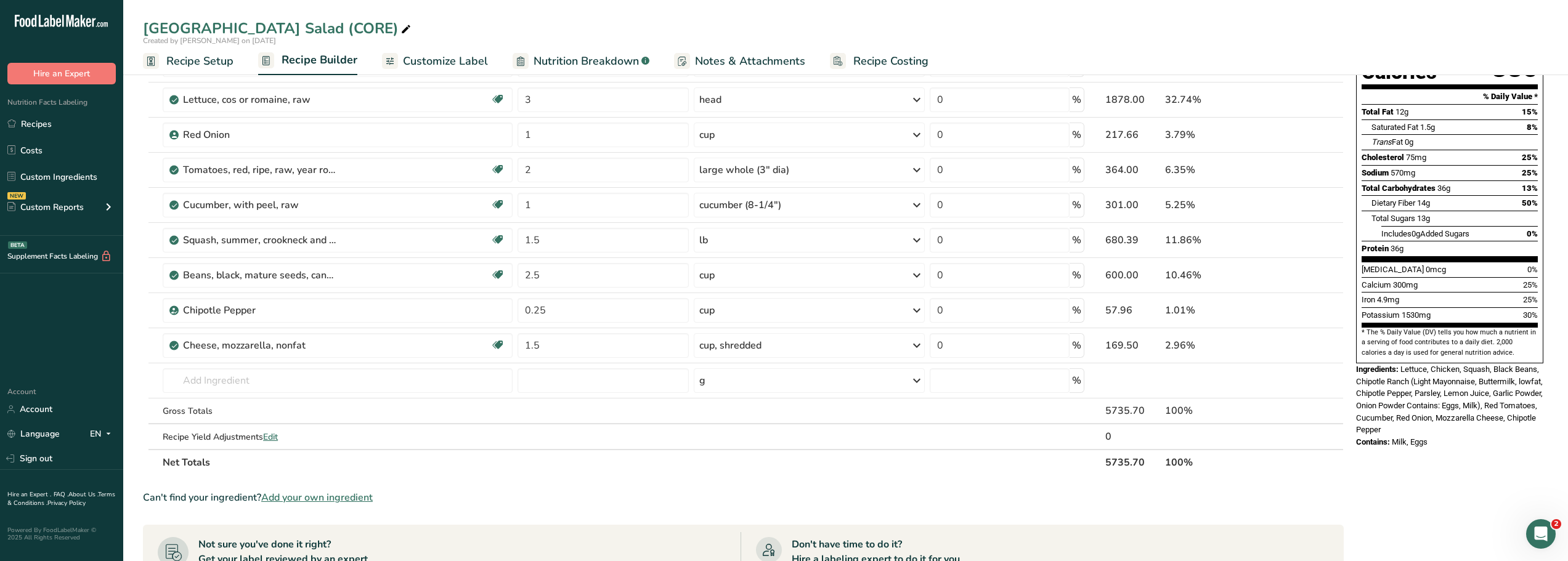
scroll to position [146, 0]
click at [338, 27] on div "Chipotle Ranch Salad (CORE)" at bounding box center [278, 28] width 270 height 22
click at [471, 26] on input "Chipotle Ranch Salad (CORE-HRT-DM)" at bounding box center [846, 28] width 1405 height 22
type input "Chipotle Ranch Salad (CORE-HRT-DM)"
click at [29, 125] on link "Recipes" at bounding box center [61, 124] width 123 height 23
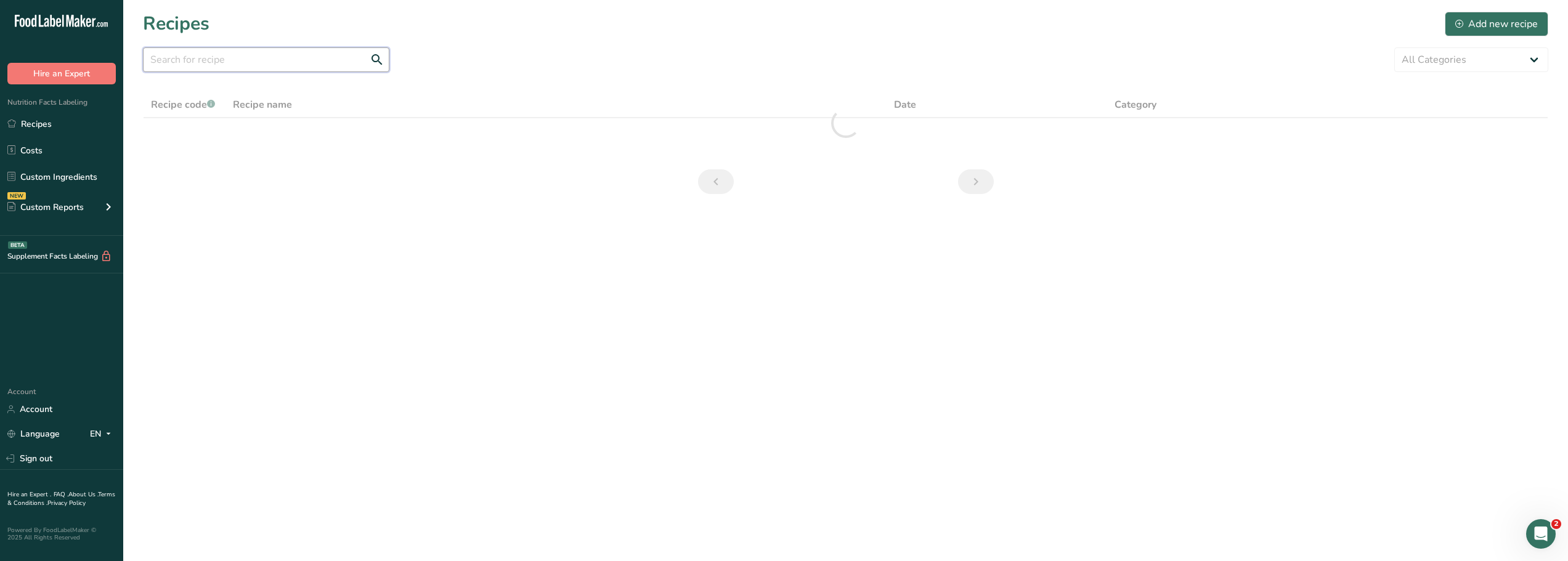
click at [184, 62] on input "text" at bounding box center [266, 60] width 246 height 25
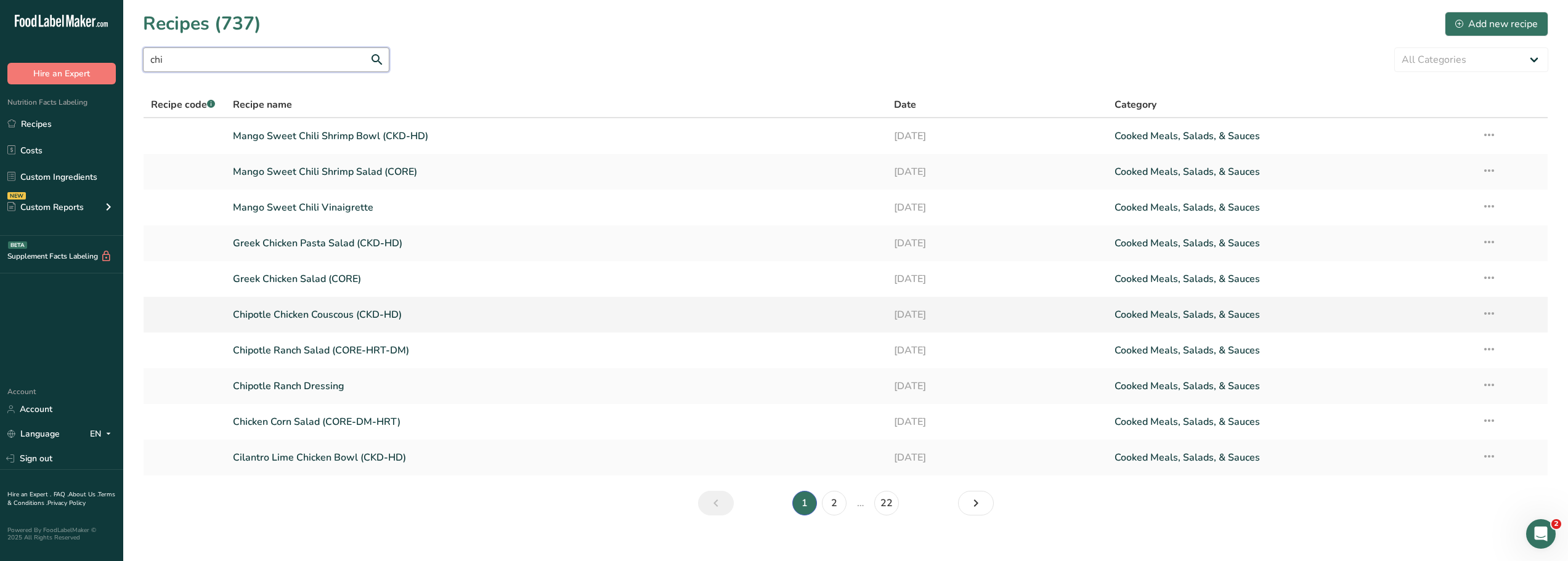
type input "chi"
click at [339, 315] on link "Chipotle Chicken Couscous (CKD-HD)" at bounding box center [556, 314] width 647 height 26
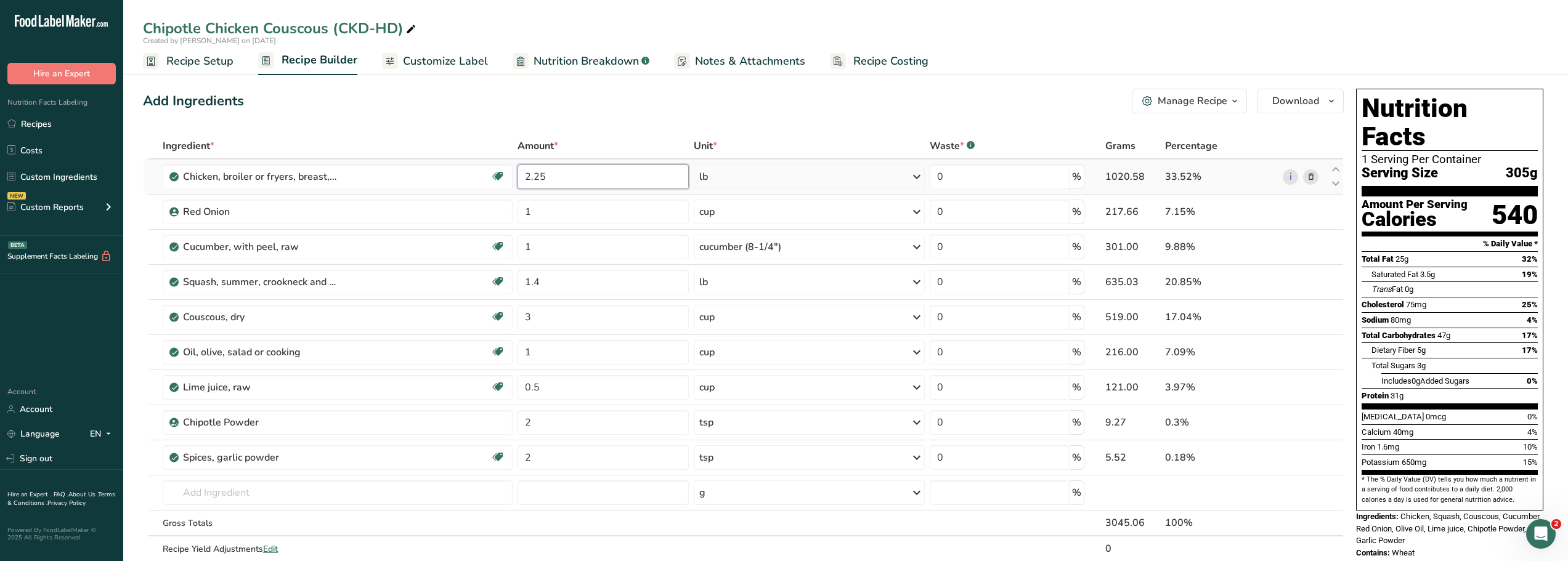
click at [547, 176] on input "2.25" at bounding box center [602, 176] width 170 height 25
type input "2.5"
click at [413, 89] on div "Add Ingredients Manage Recipe Delete Recipe Duplicate Recipe Scale Recipe Save …" at bounding box center [743, 101] width 1201 height 25
click at [535, 313] on input "3" at bounding box center [602, 317] width 170 height 25
type input "2.5"
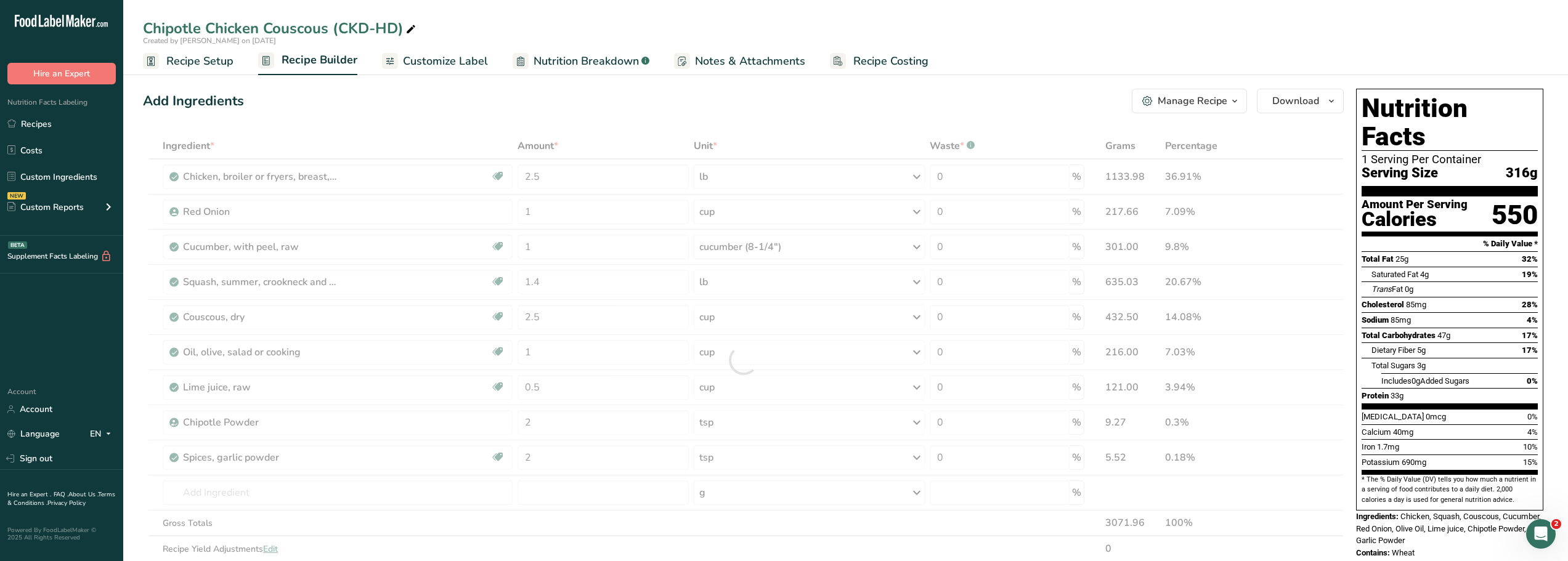
click at [588, 88] on div "Add Ingredients Manage Recipe Delete Recipe Duplicate Recipe Scale Recipe Save …" at bounding box center [747, 553] width 1208 height 939
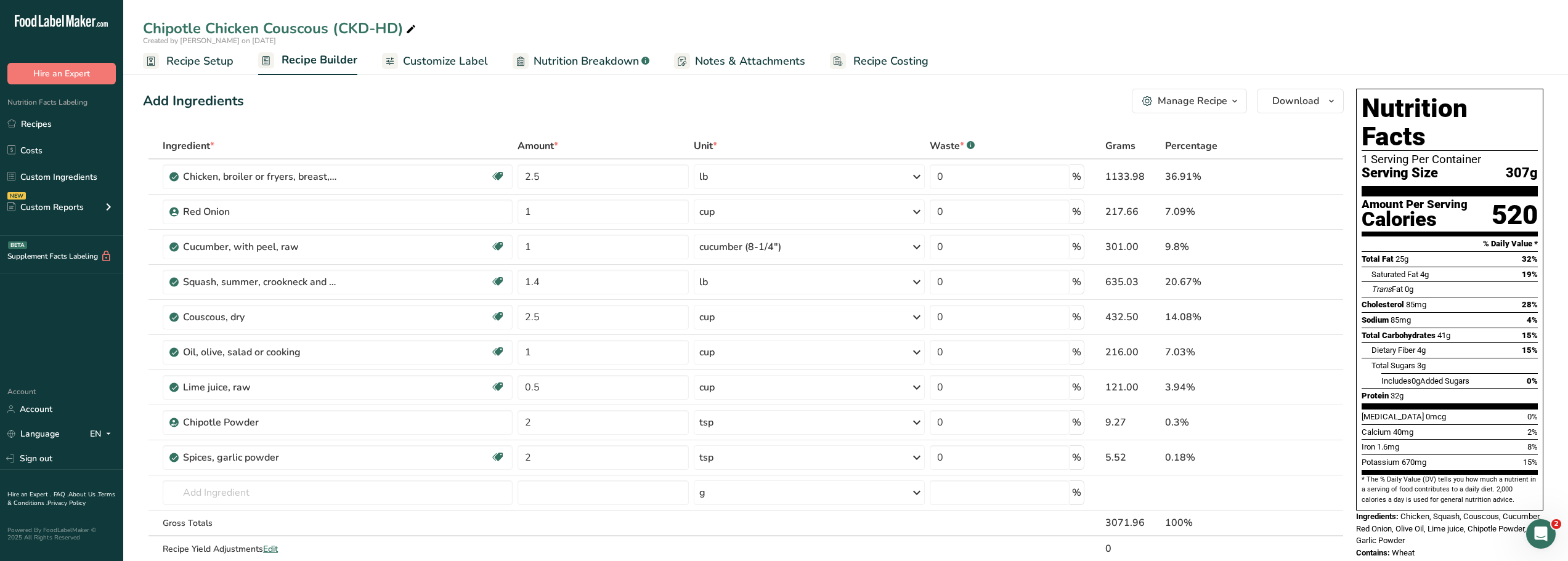
click at [1171, 100] on div "Manage Recipe" at bounding box center [1192, 101] width 70 height 15
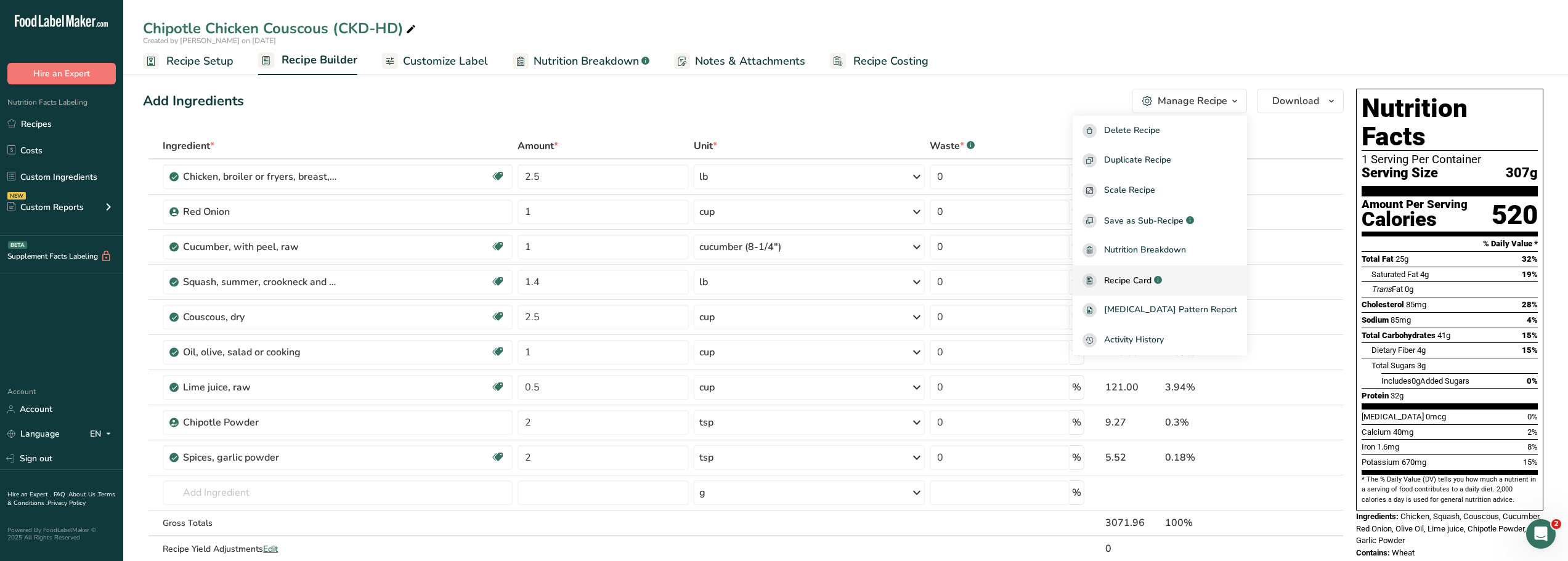
click at [1147, 282] on span "Recipe Card" at bounding box center [1127, 280] width 47 height 13
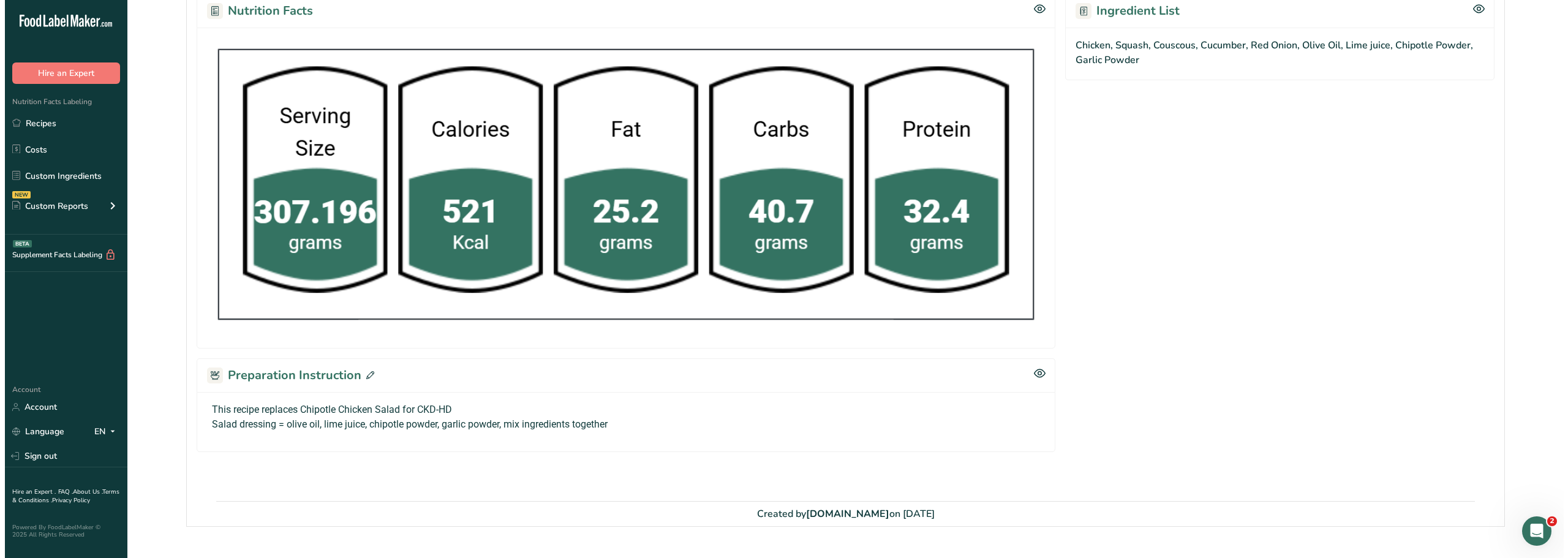
scroll to position [586, 0]
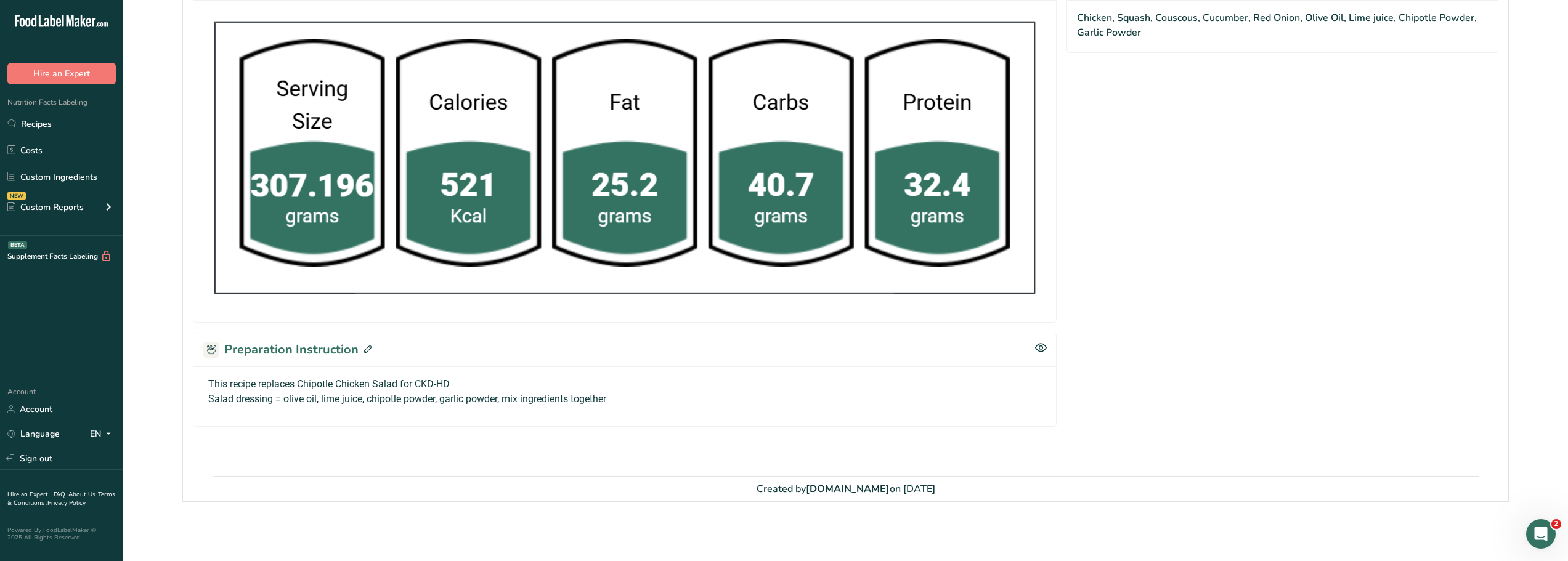
click at [371, 383] on p "This recipe replaces Chipotle Chicken Salad for CKD-HD" at bounding box center [625, 384] width 833 height 15
click at [363, 345] on icon at bounding box center [367, 349] width 8 height 8
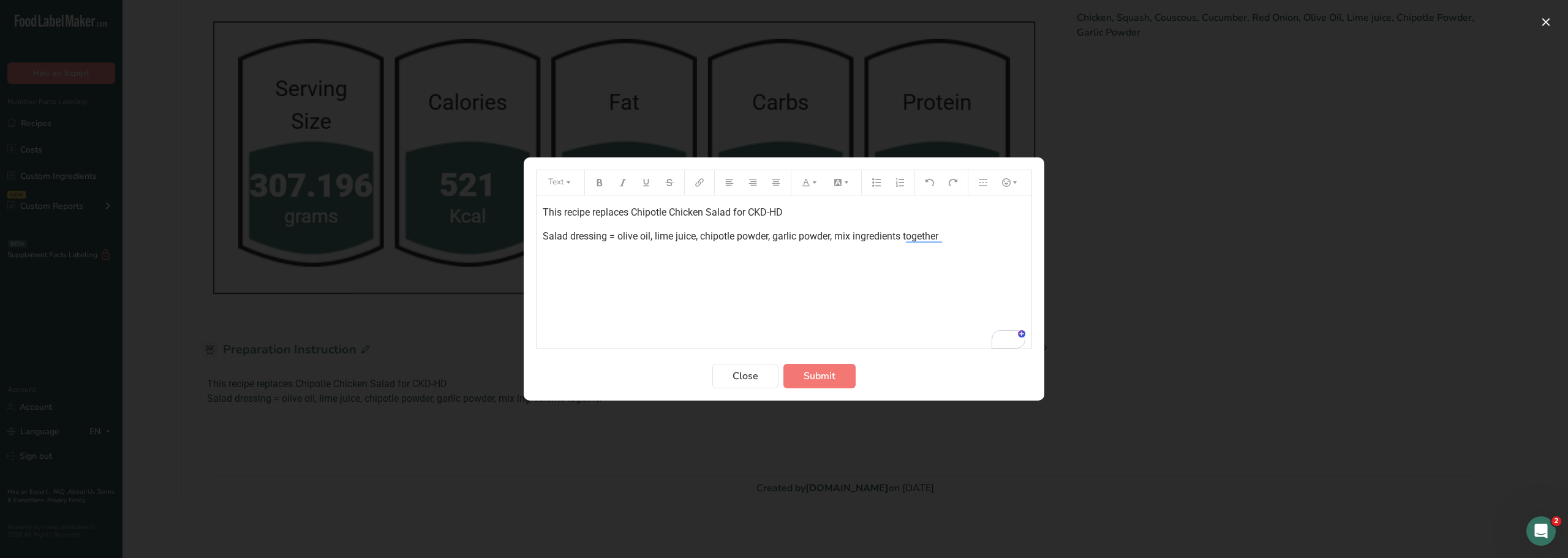
click at [705, 214] on span "This recipe replaces Chipotle Chicken Salad for CKD-HD" at bounding box center [663, 212] width 240 height 12
click at [754, 297] on div "This recipe replaces Chipotle Ranch Salad for CKD-HD Salad dressing = olive oil…" at bounding box center [784, 272] width 495 height 153
click at [817, 379] on span "Submit" at bounding box center [819, 376] width 32 height 15
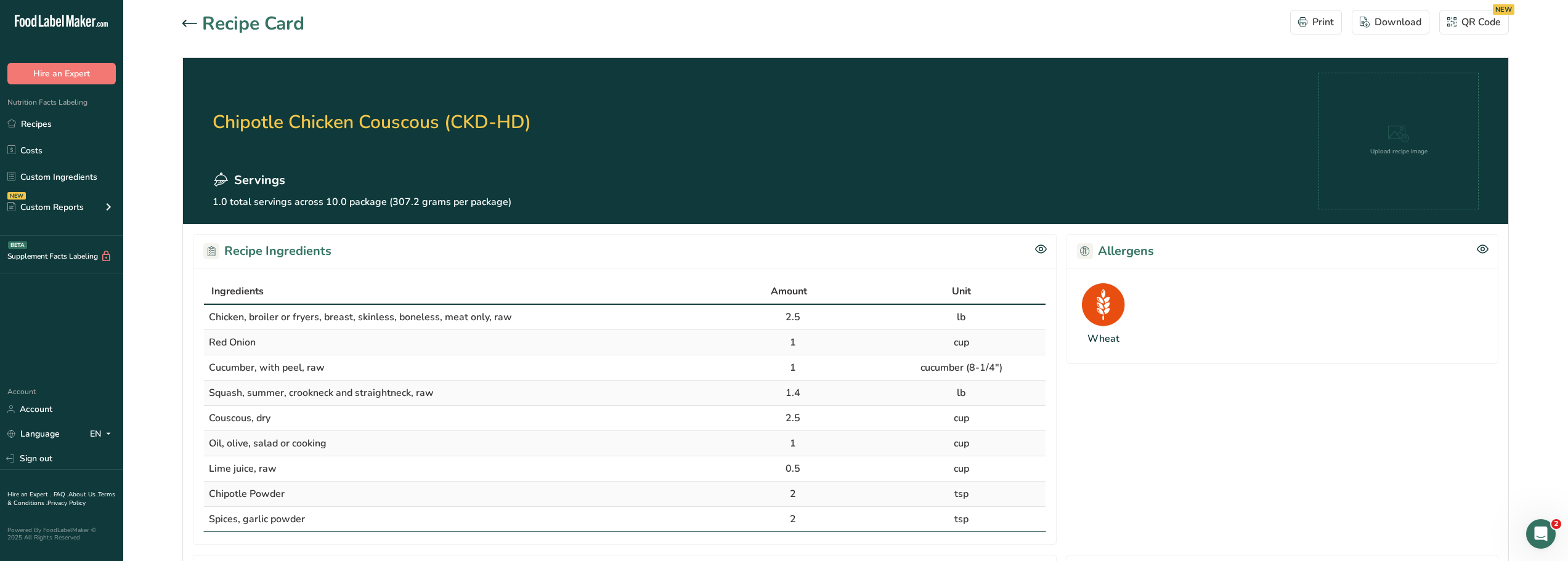
click at [182, 19] on section "Recipe Card Print Download QR Code NEW Chipotle Chicken Couscous (CKD-HD) Servi…" at bounding box center [846, 555] width 1445 height 1110
click at [183, 22] on icon at bounding box center [190, 23] width 15 height 8
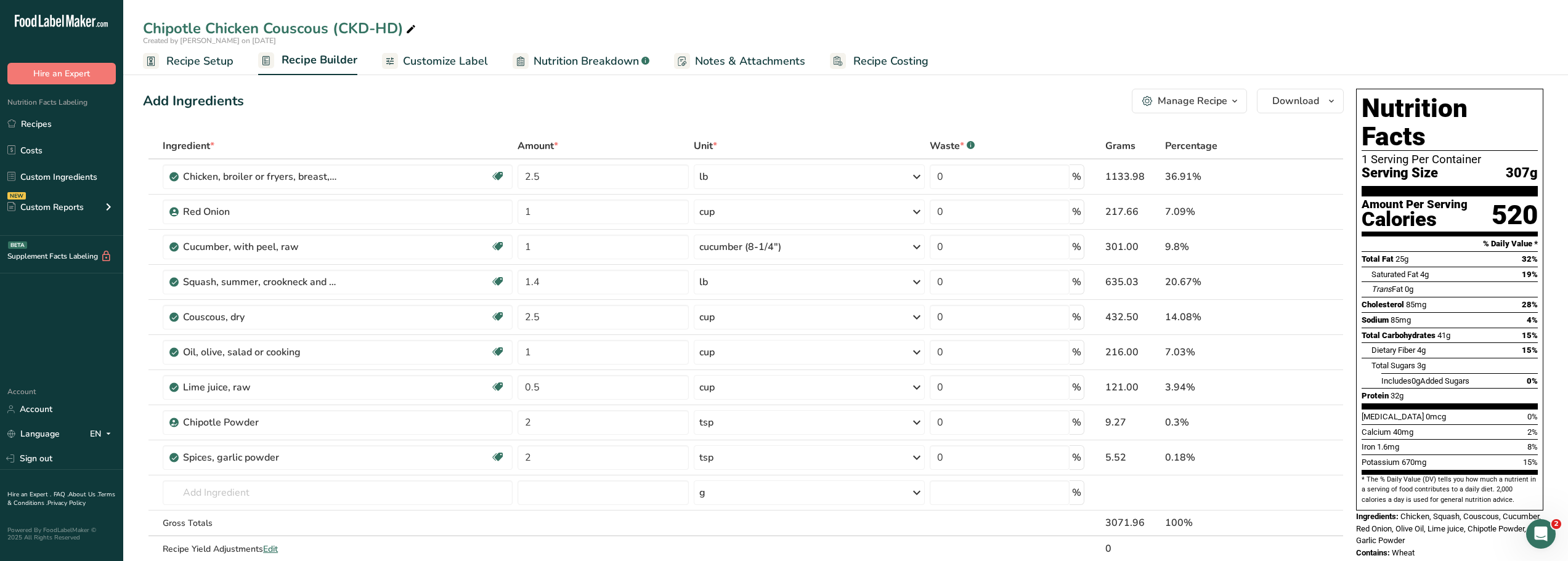
click at [1207, 103] on div "Manage Recipe" at bounding box center [1192, 101] width 70 height 15
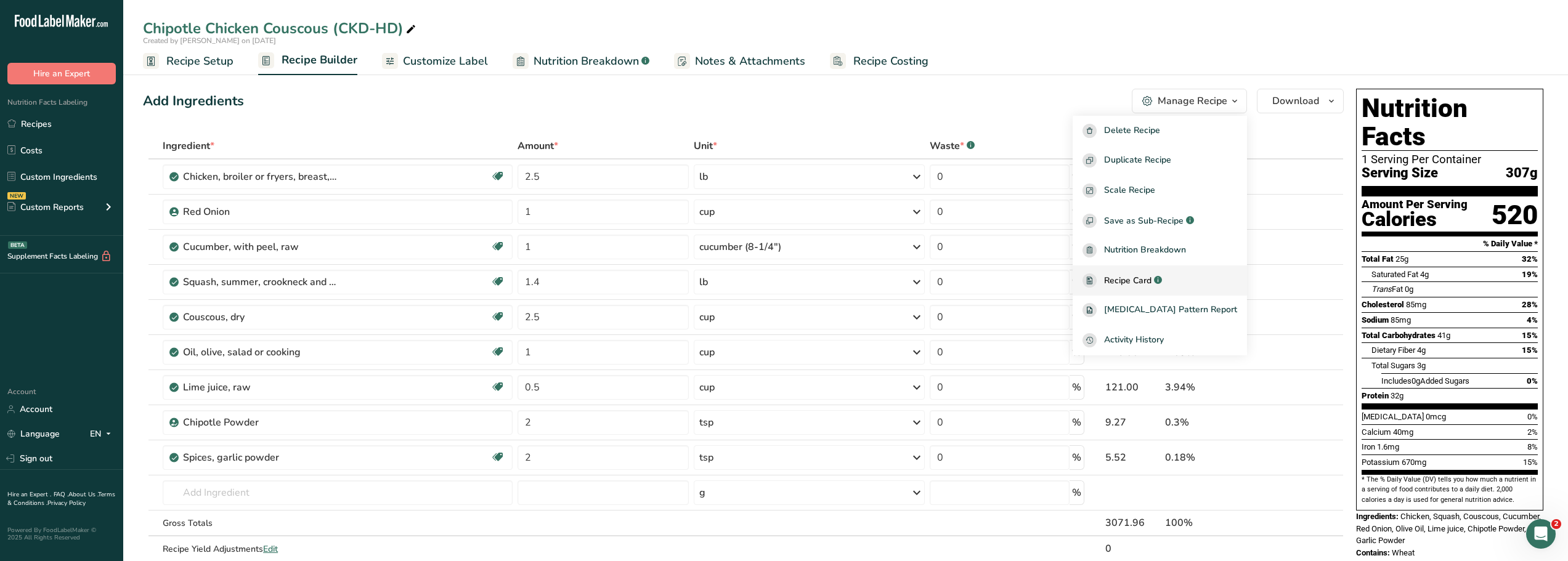
click at [1151, 279] on span "Recipe Card" at bounding box center [1127, 280] width 47 height 13
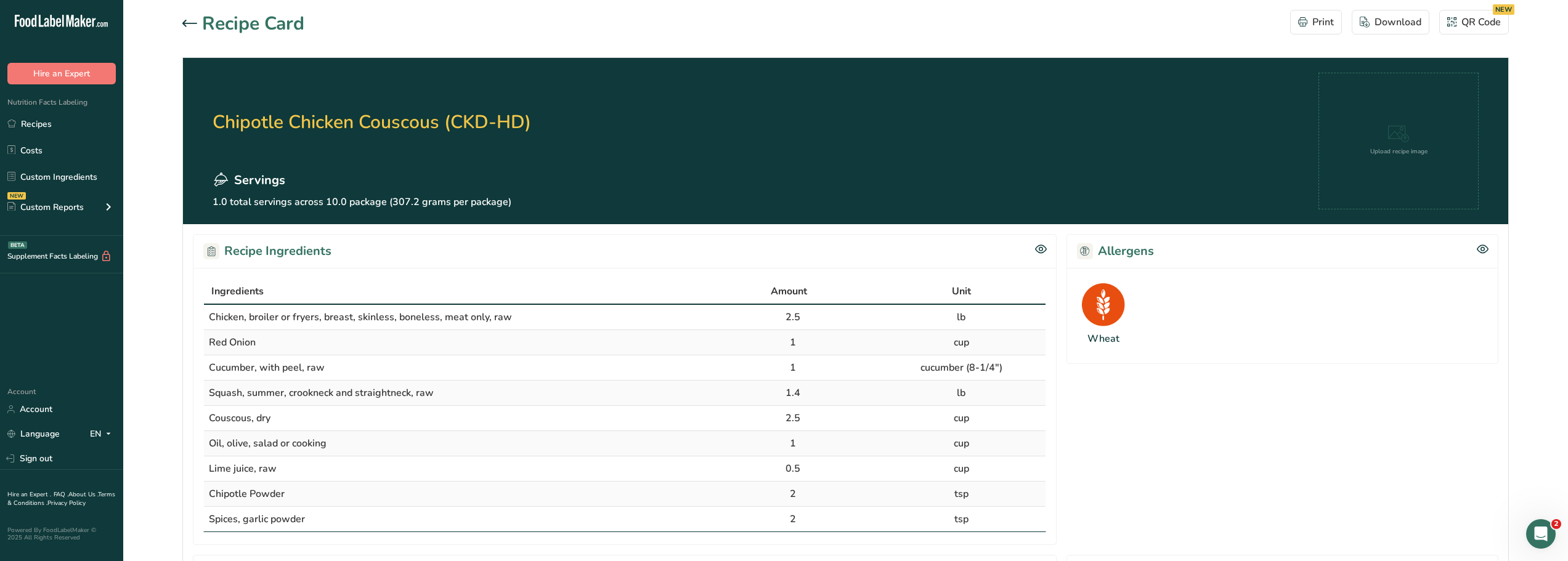
click at [184, 19] on icon at bounding box center [190, 23] width 15 height 8
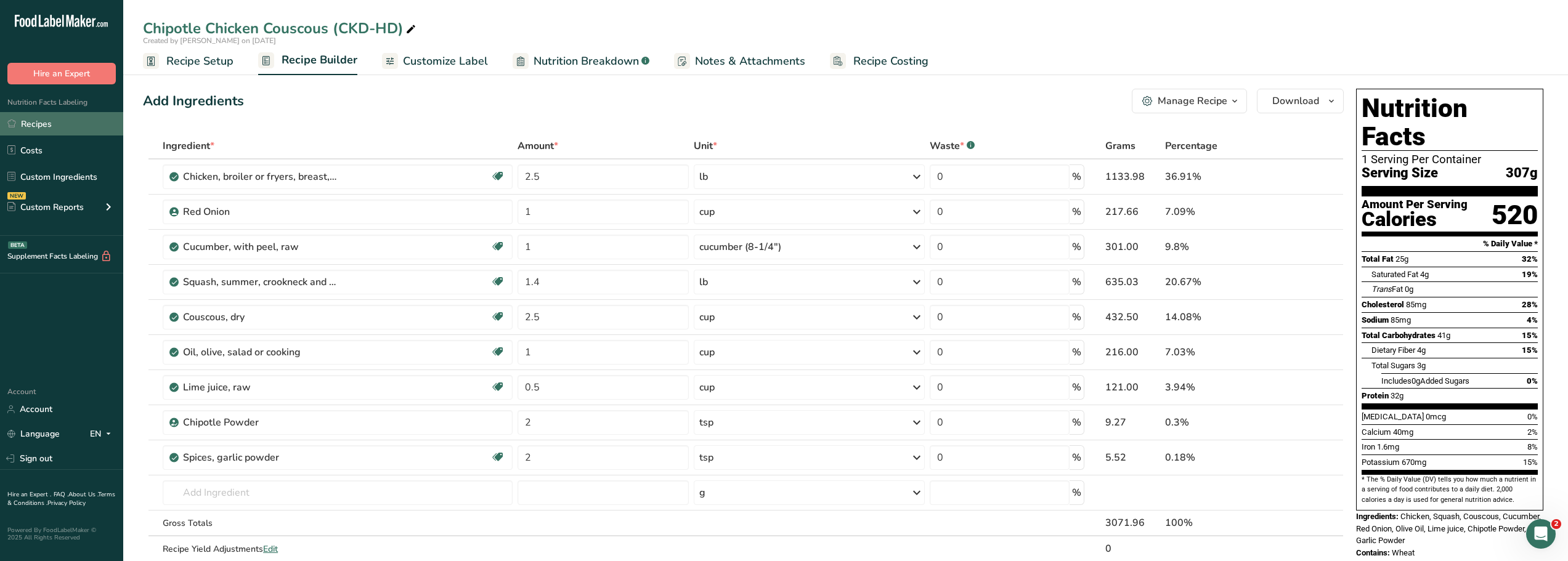
click at [31, 123] on link "Recipes" at bounding box center [61, 124] width 123 height 23
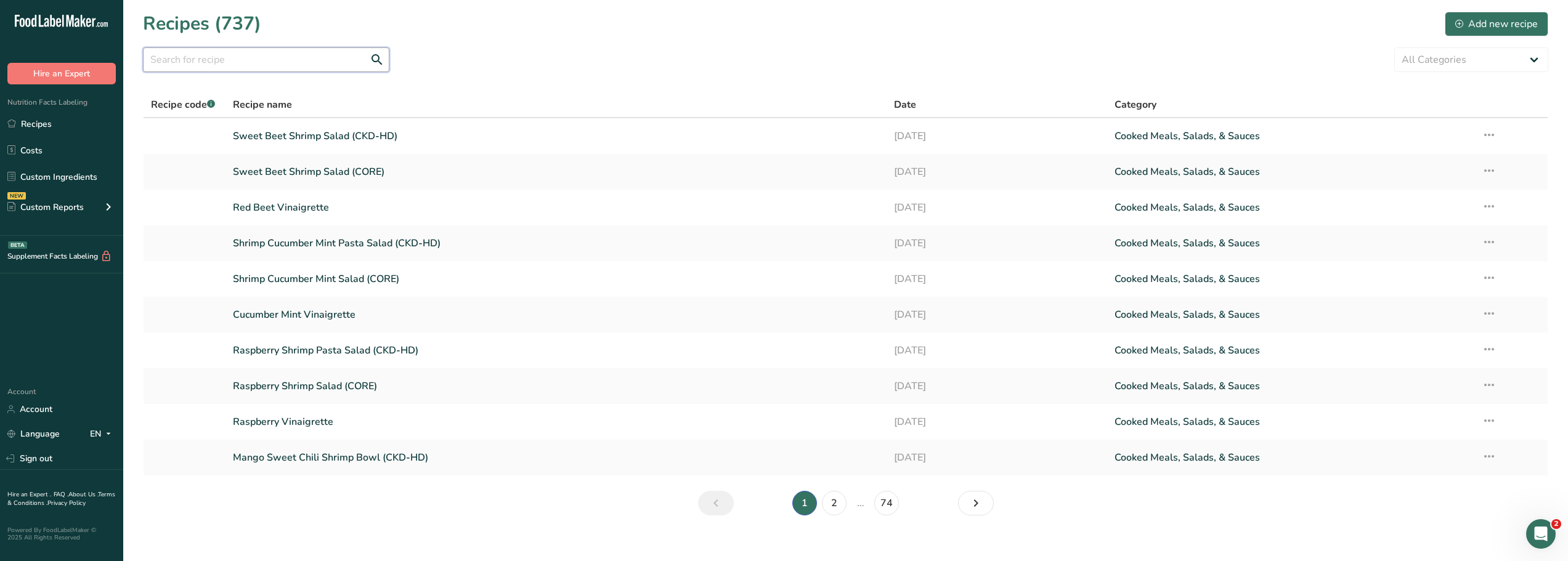
click at [159, 60] on input "text" at bounding box center [266, 60] width 246 height 25
type input "greek"
click at [295, 315] on link "Greek Chicken Salad (CORE)" at bounding box center [556, 314] width 647 height 26
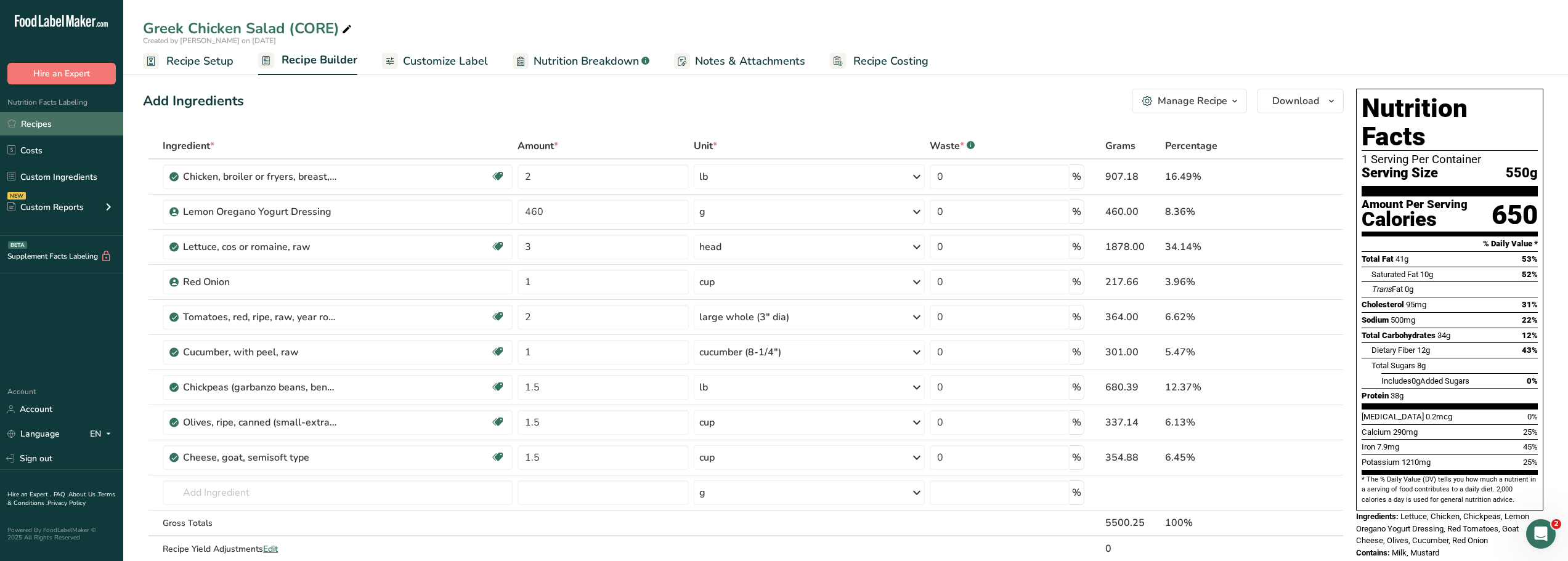
click at [31, 125] on link "Recipes" at bounding box center [61, 124] width 123 height 23
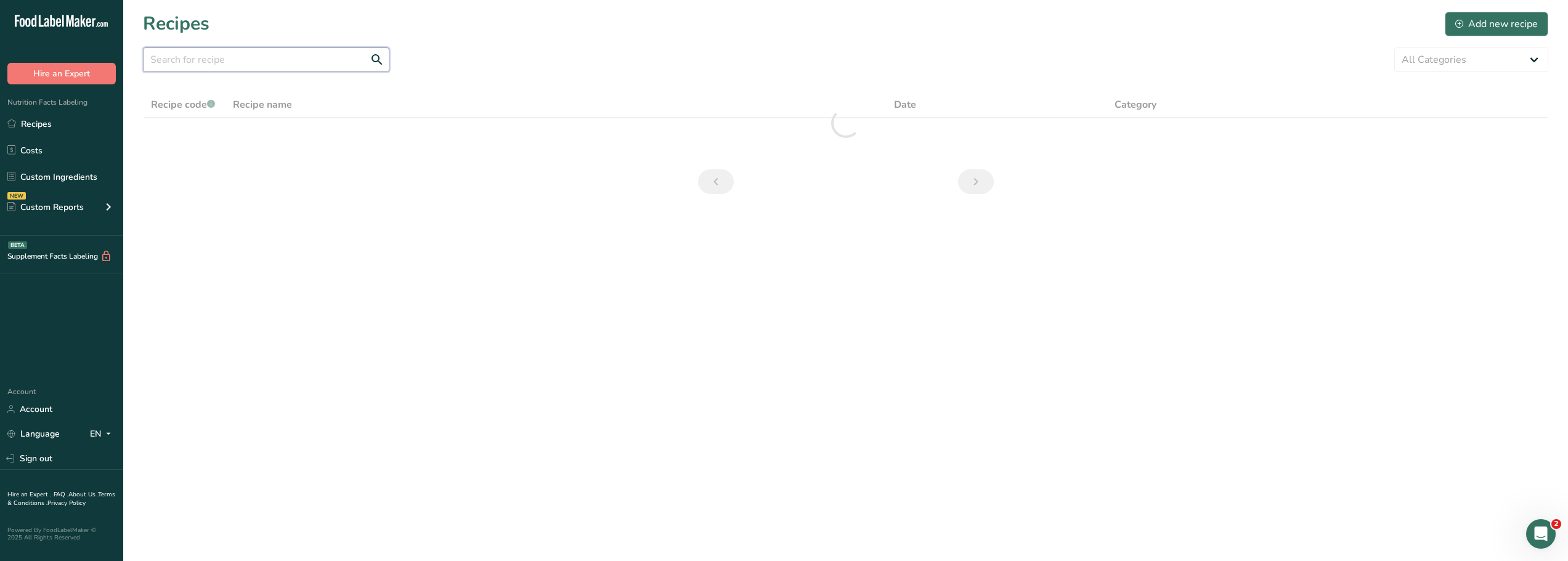
click at [173, 60] on input "text" at bounding box center [266, 60] width 246 height 25
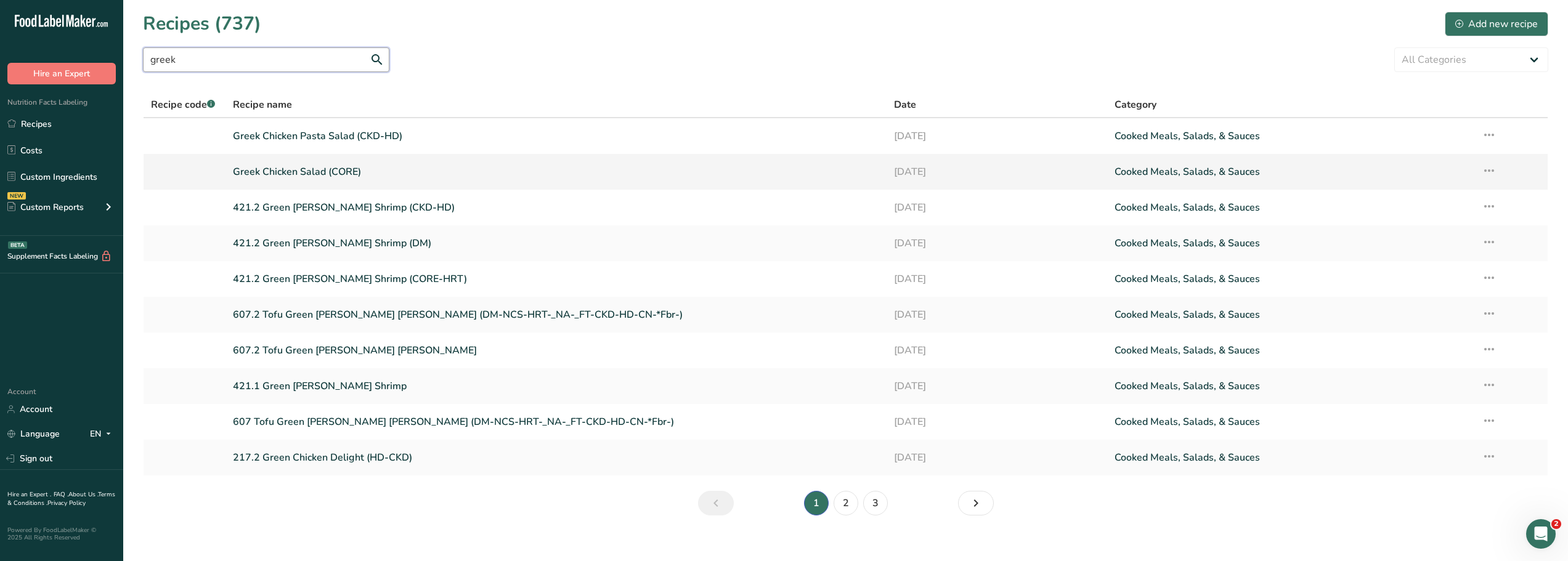
type input "greek"
click at [287, 172] on link "Greek Chicken Salad (CORE)" at bounding box center [556, 171] width 647 height 26
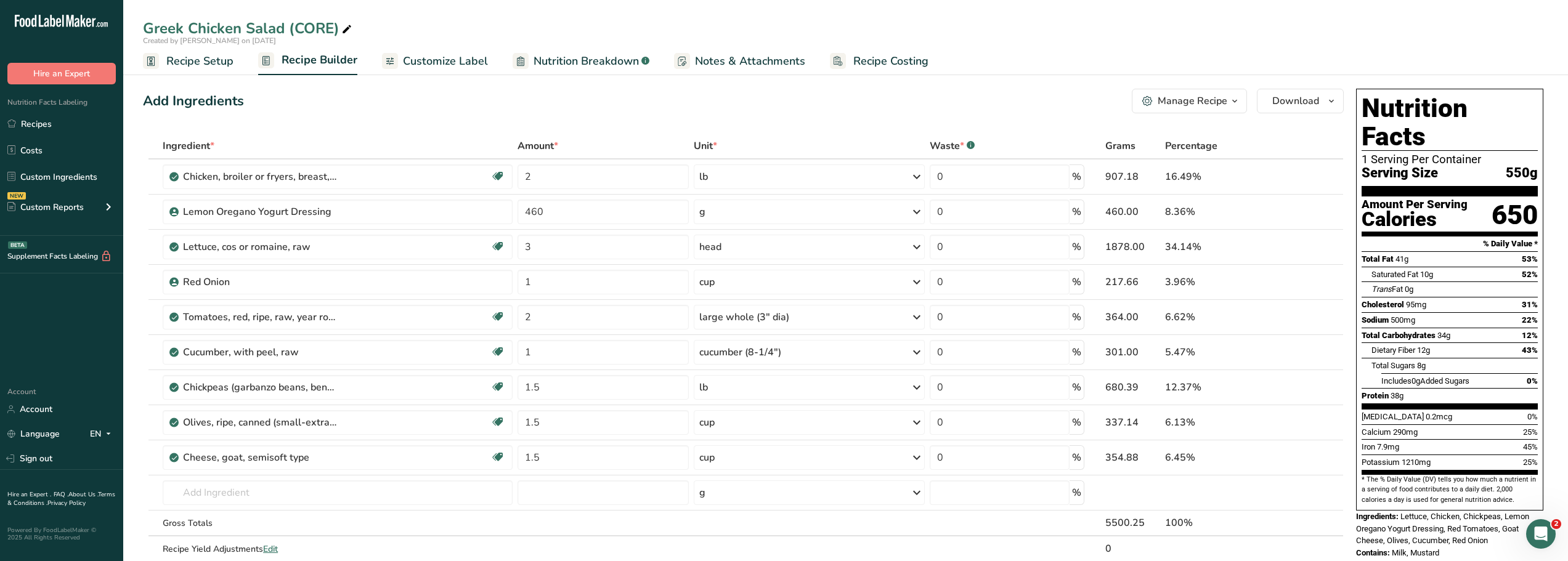
click at [270, 98] on div "Add Ingredients Manage Recipe Delete Recipe Duplicate Recipe Scale Recipe Save …" at bounding box center [743, 101] width 1201 height 25
click at [1311, 459] on icon at bounding box center [1311, 457] width 9 height 13
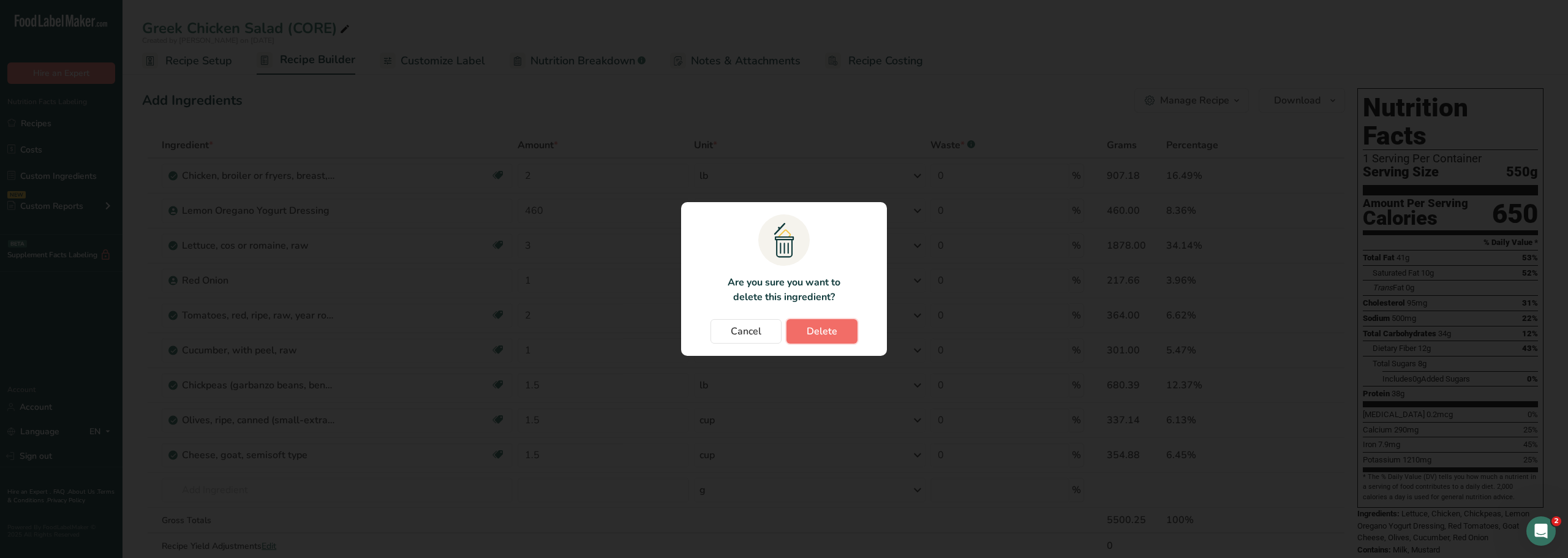
click at [830, 331] on span "Delete" at bounding box center [822, 331] width 31 height 15
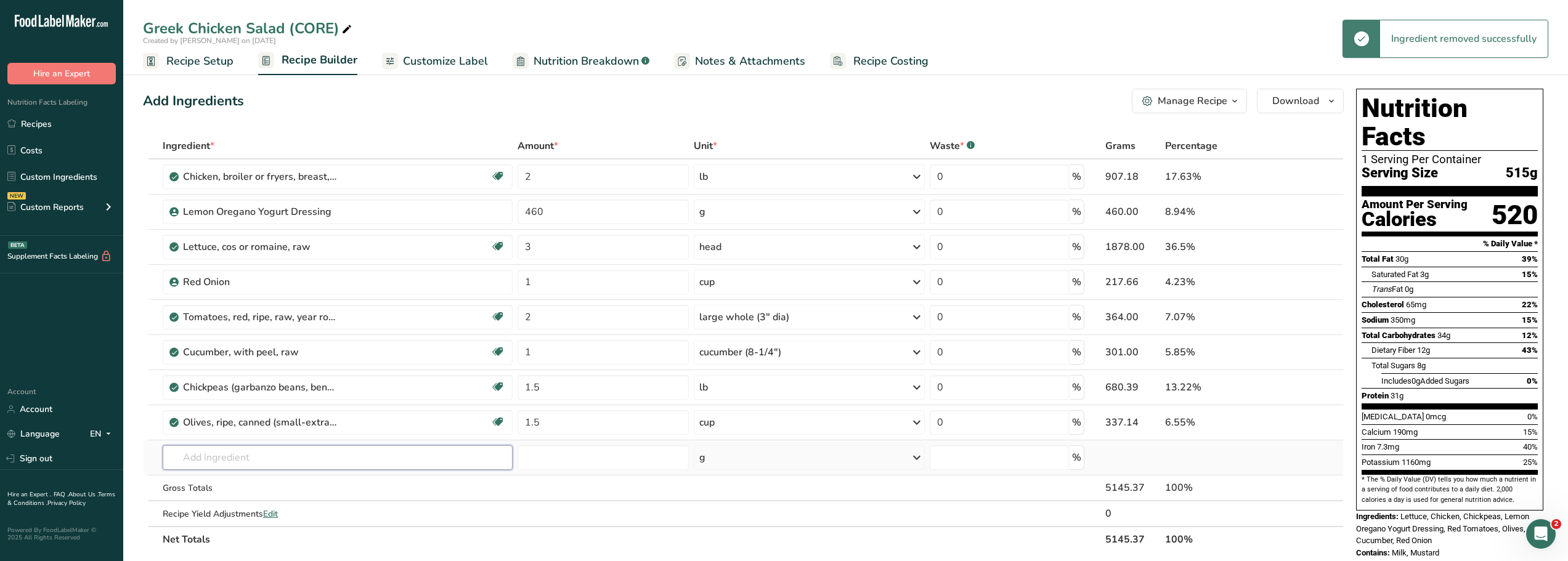
click at [171, 457] on input "text" at bounding box center [338, 457] width 350 height 25
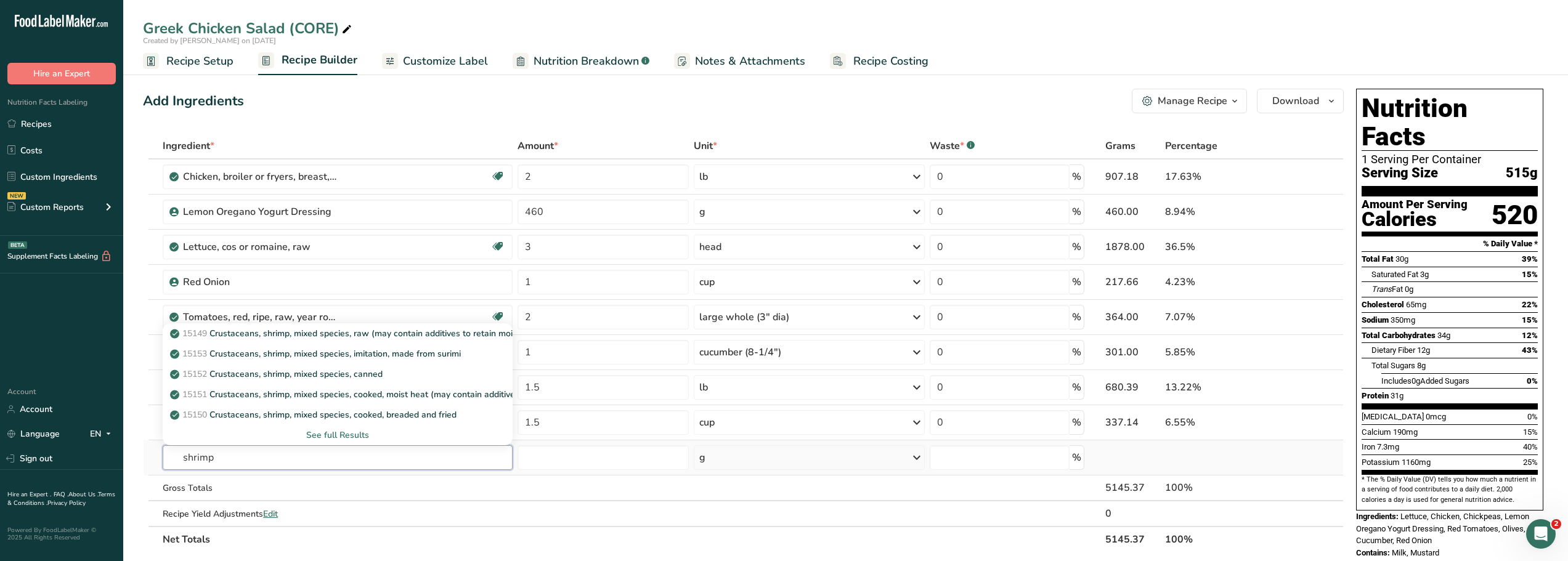
type input "shrimp"
click at [330, 433] on div "See full Results" at bounding box center [338, 435] width 330 height 13
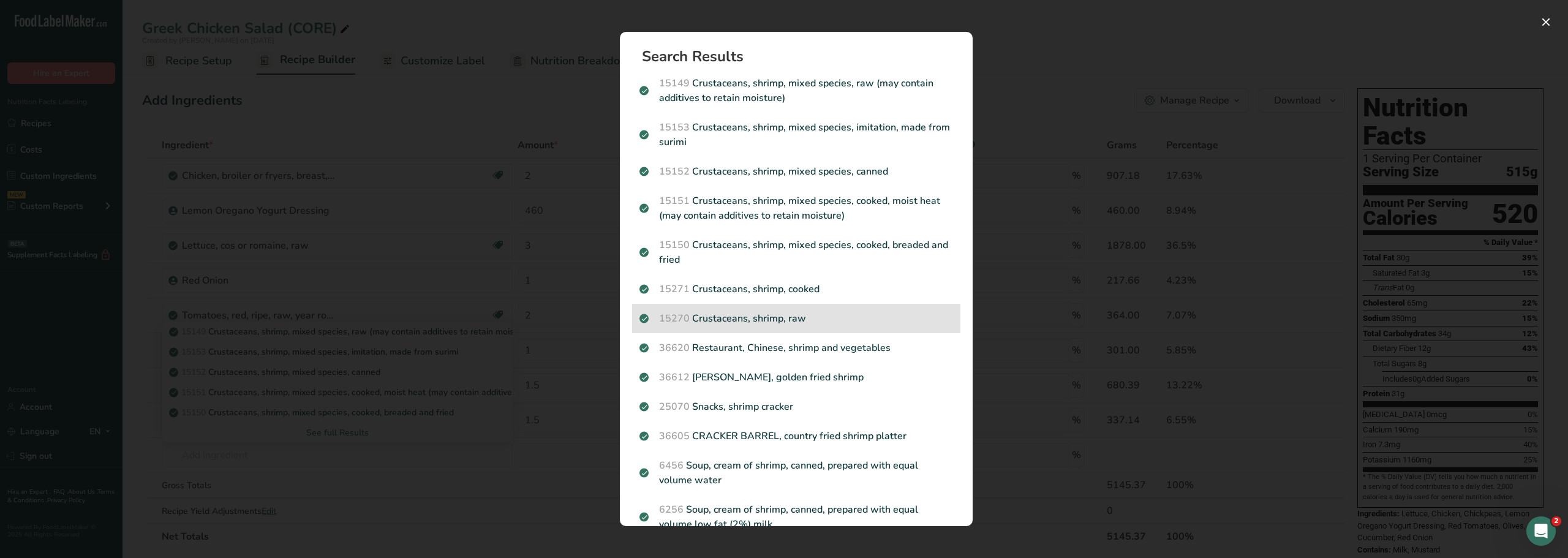
click at [763, 321] on p "15270 Crustaceans, shrimp, raw" at bounding box center [796, 318] width 313 height 15
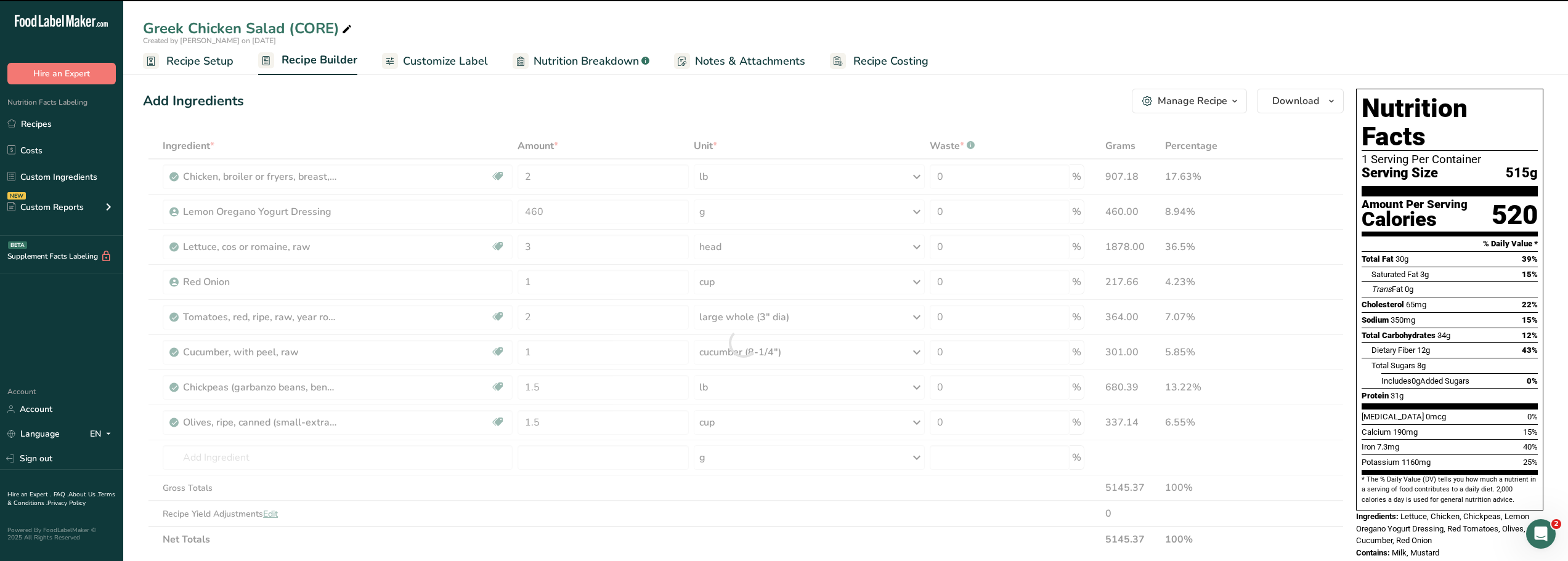
type input "0"
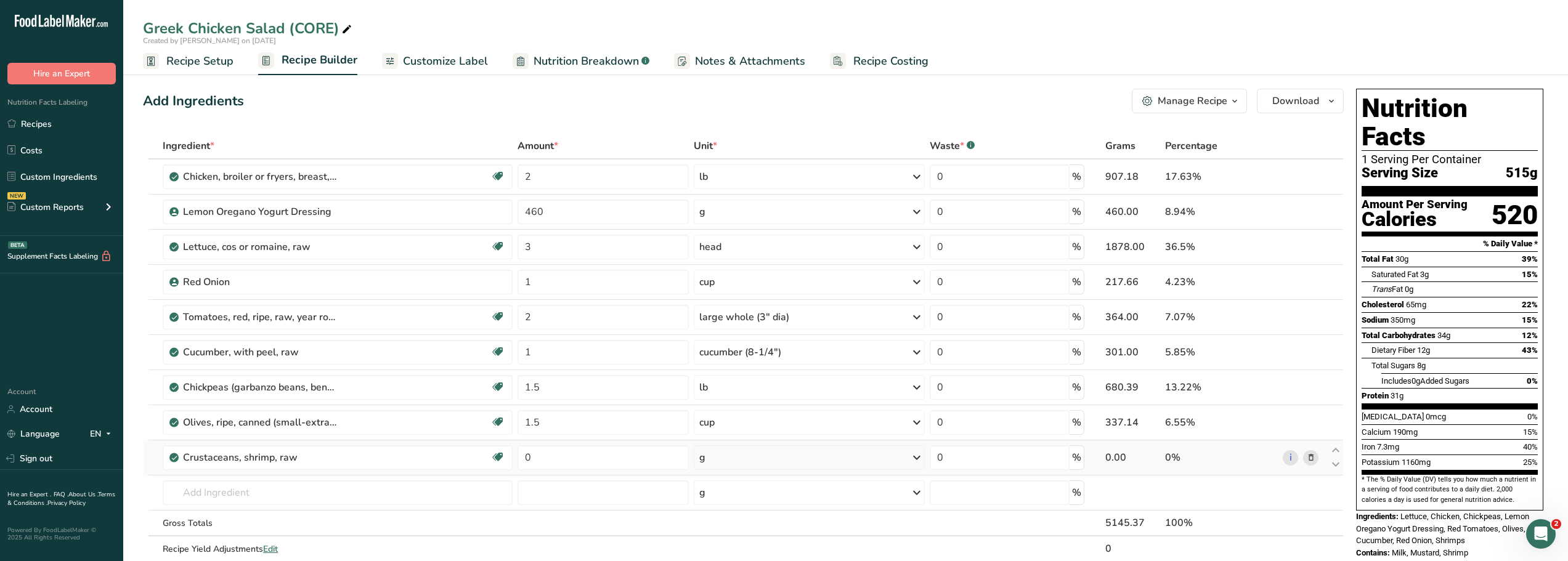
click at [918, 460] on icon at bounding box center [916, 457] width 15 height 22
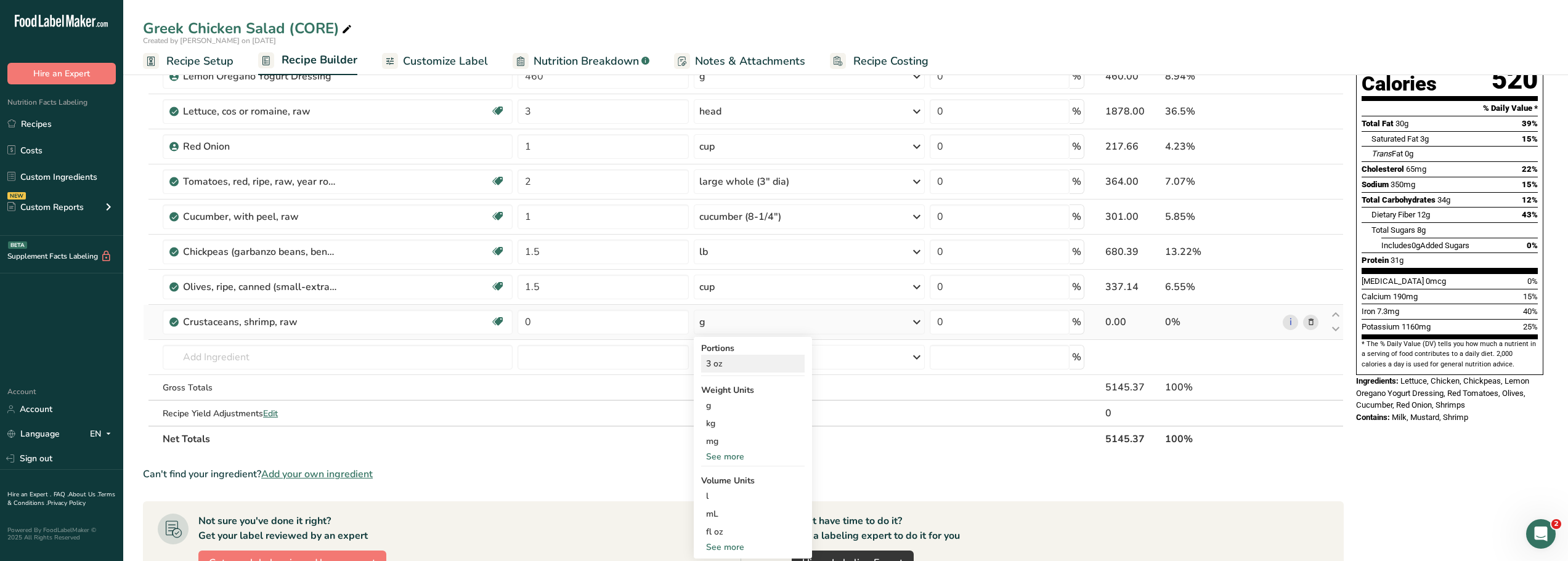
scroll to position [136, 0]
click at [727, 457] on div "See more" at bounding box center [753, 456] width 104 height 13
click at [707, 477] on div "lb" at bounding box center [753, 476] width 104 height 18
click at [537, 323] on input "0" at bounding box center [602, 321] width 170 height 25
type input "2"
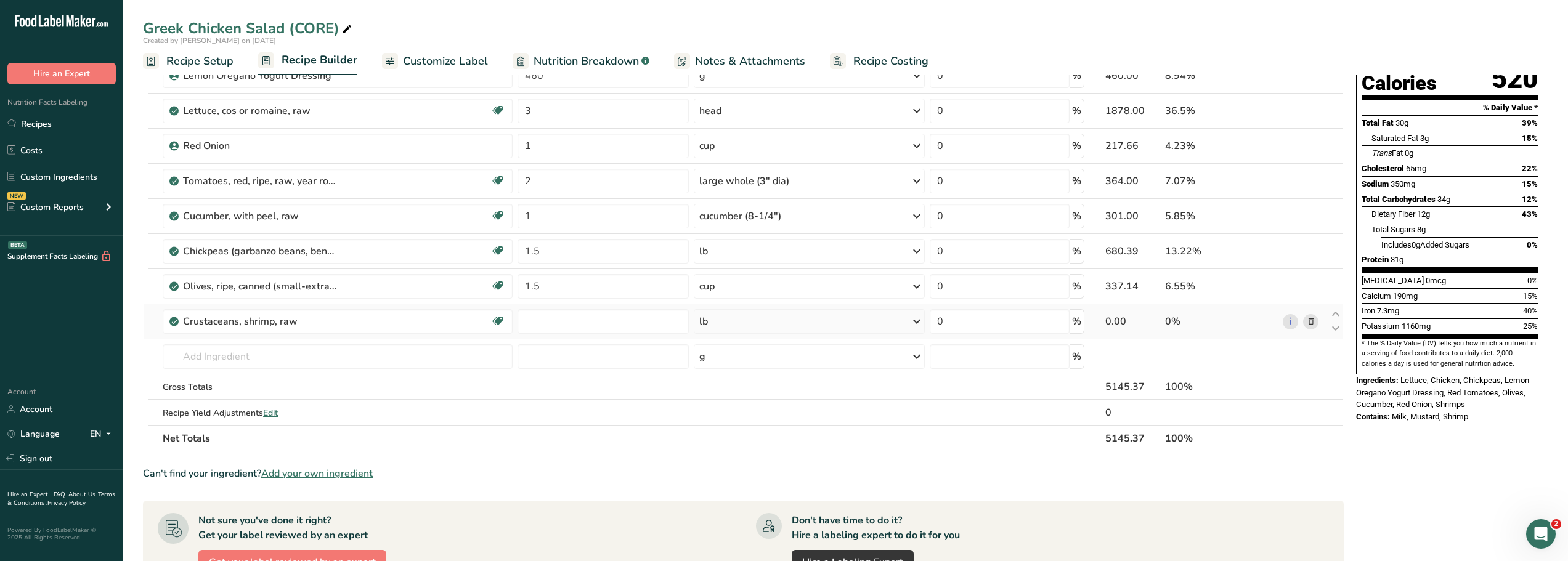
type input "0"
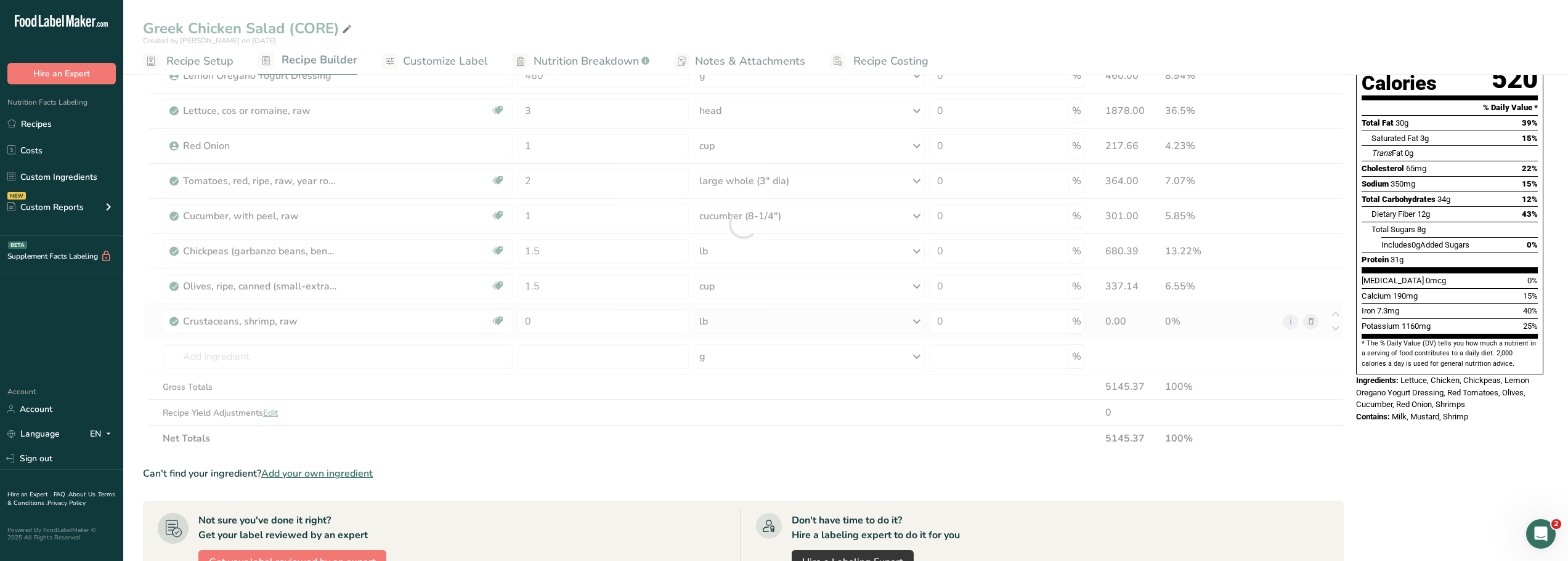
click at [1310, 321] on div "Ingredient * Amount * Unit * Waste * .a-a{fill:#347362;}.b-a{fill:#fff;} Grams …" at bounding box center [743, 224] width 1201 height 454
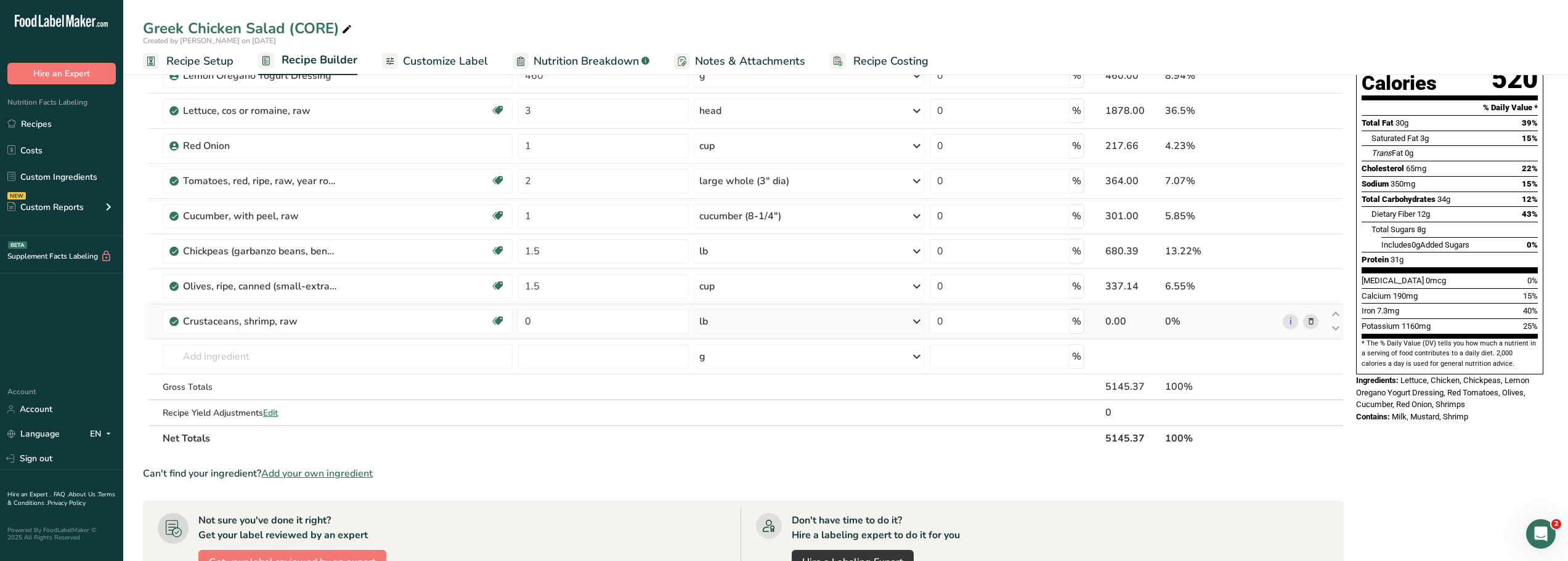
click at [1310, 323] on icon at bounding box center [1311, 321] width 9 height 13
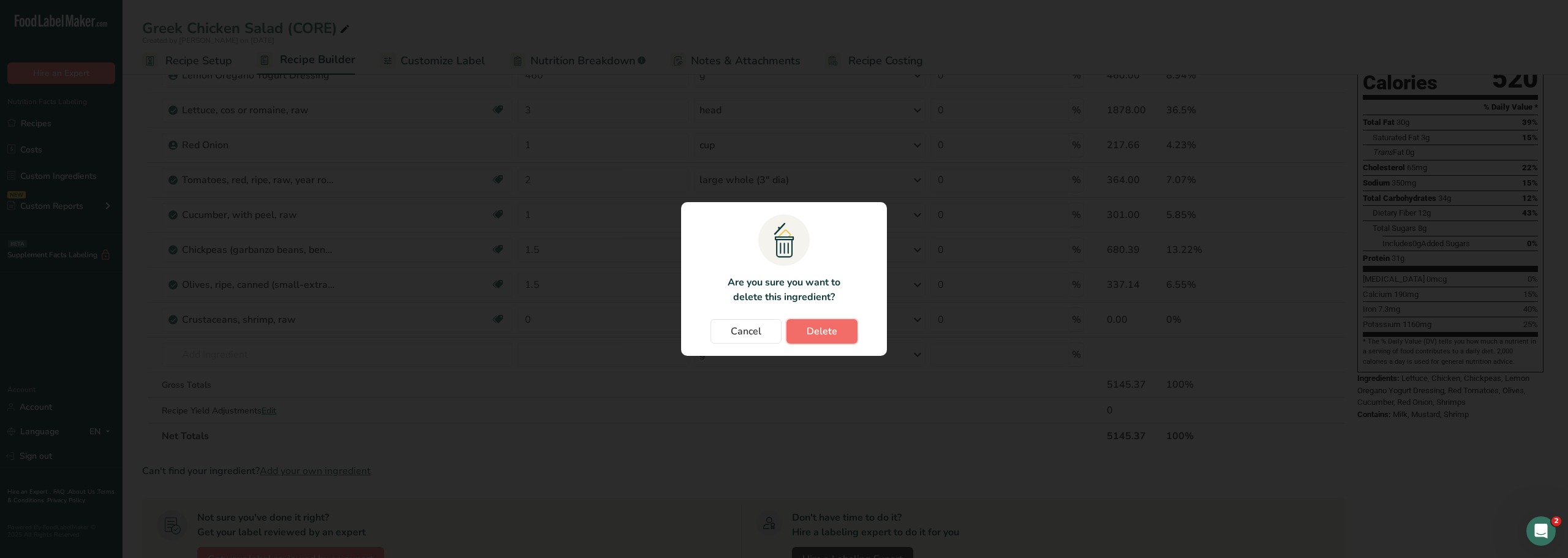
click at [822, 326] on span "Delete" at bounding box center [822, 331] width 31 height 15
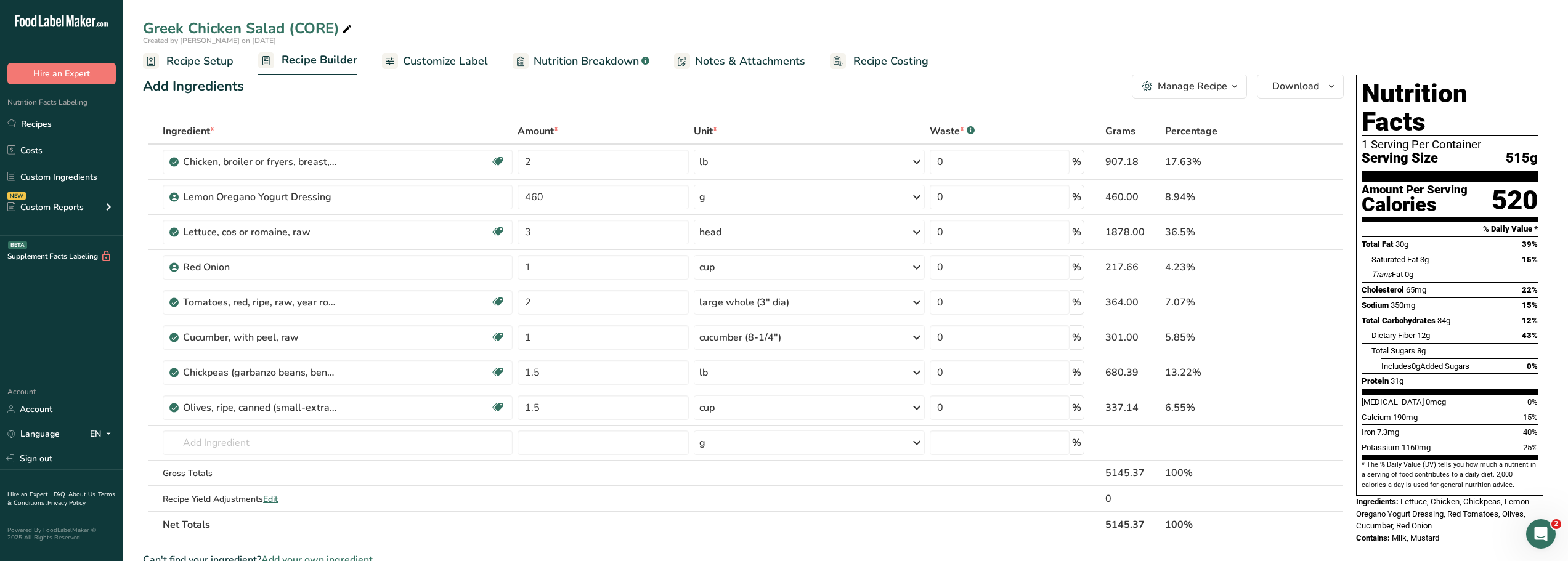
scroll to position [0, 0]
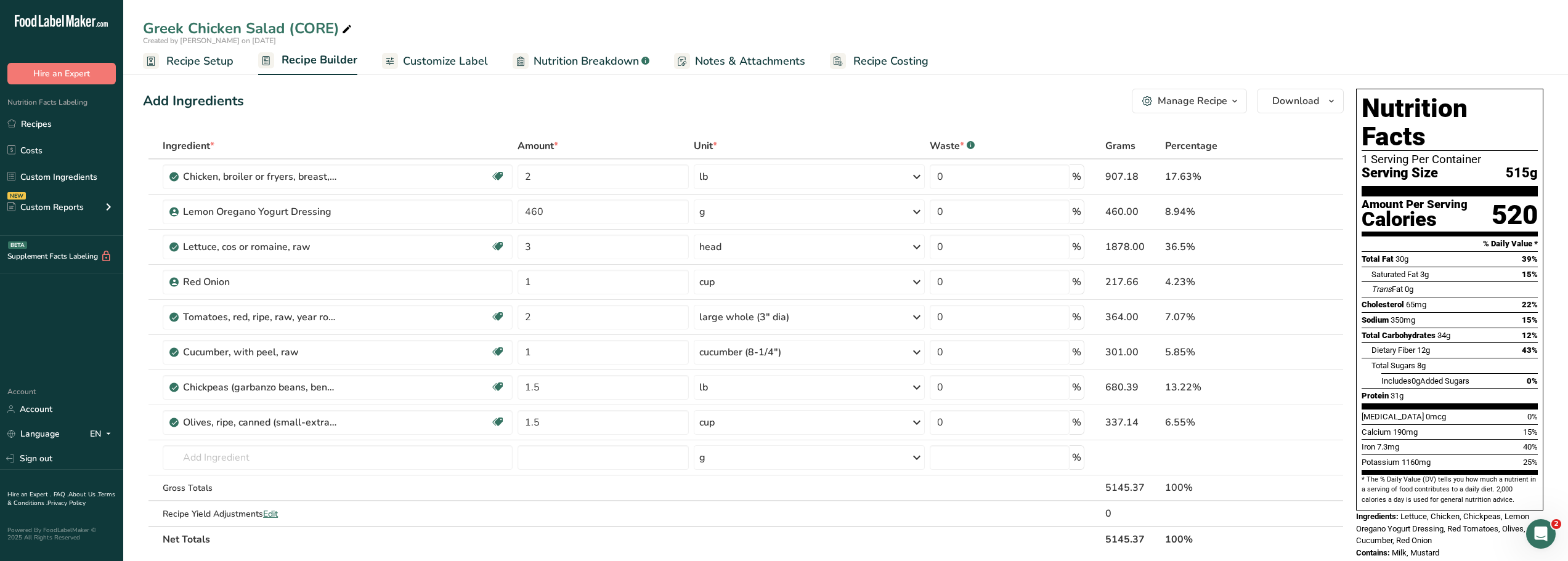
click at [339, 104] on div "Add Ingredients Manage Recipe Delete Recipe Duplicate Recipe Scale Recipe Save …" at bounding box center [743, 101] width 1201 height 25
click at [332, 27] on div "Greek Chicken Salad (CORE)" at bounding box center [249, 28] width 211 height 22
click at [337, 29] on input "Greek Chicken Salad (CORE)-HRT-DM)" at bounding box center [846, 28] width 1405 height 22
drag, startPoint x: 424, startPoint y: 32, endPoint x: 410, endPoint y: 26, distance: 15.2
click at [410, 26] on input "Greek Chicken Salad (CORE-HRT-DM)" at bounding box center [846, 28] width 1405 height 22
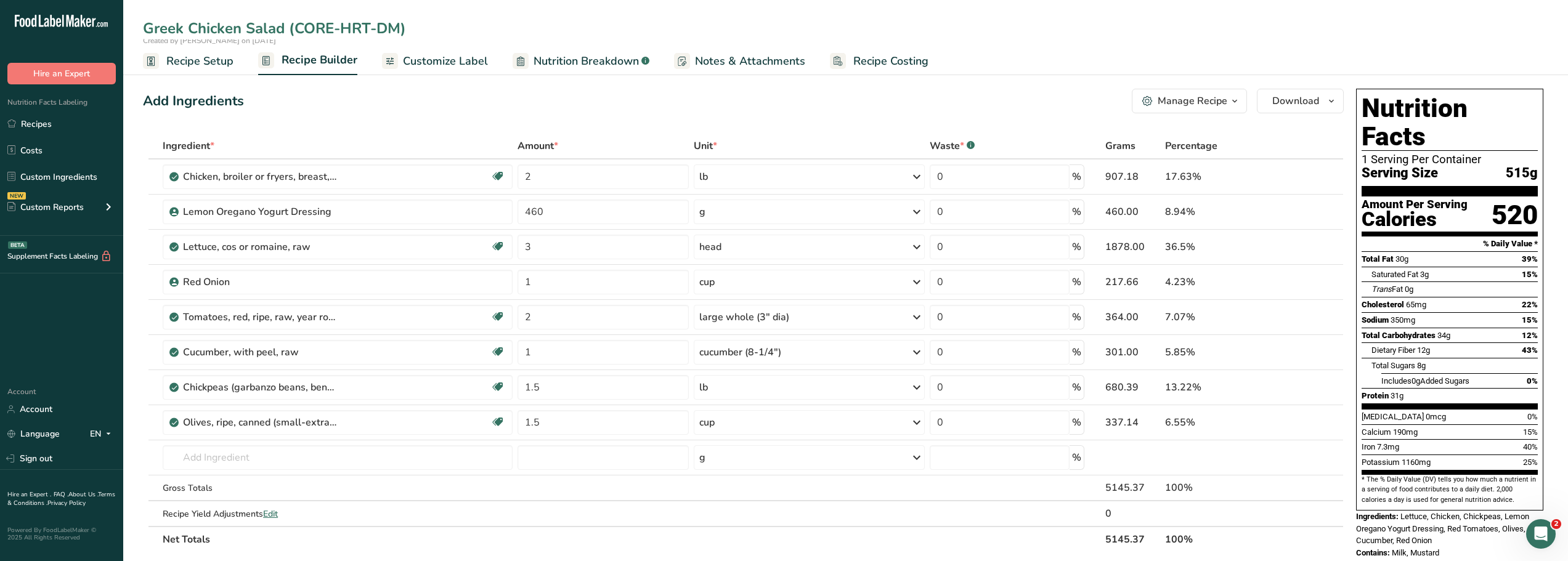
type input "Greek Chicken Salad (CORE-HRT-DM)"
click at [276, 101] on div "Add Ingredients Manage Recipe Delete Recipe Duplicate Recipe Scale Recipe Save …" at bounding box center [743, 101] width 1201 height 25
click at [42, 122] on link "Recipes" at bounding box center [61, 124] width 123 height 23
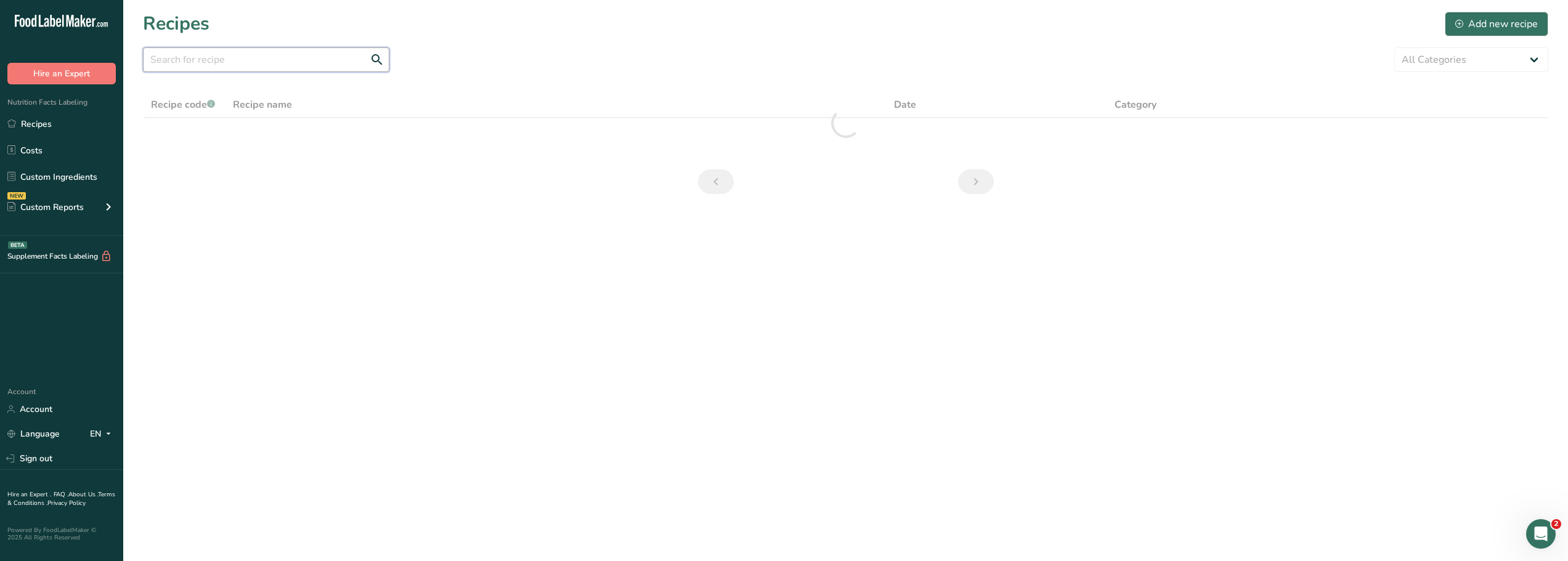
click at [173, 59] on input "text" at bounding box center [266, 60] width 246 height 25
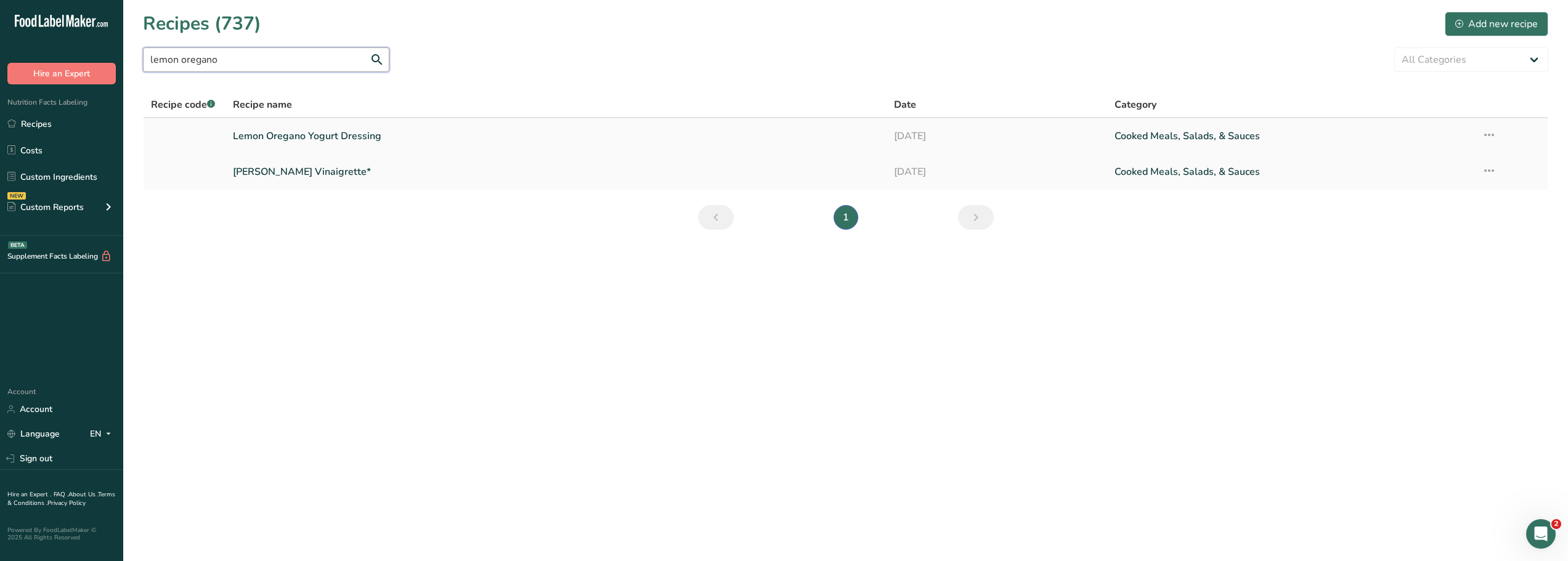
type input "lemon oregano"
click at [301, 137] on link "Lemon Oregano Yogurt Dressing" at bounding box center [556, 135] width 647 height 26
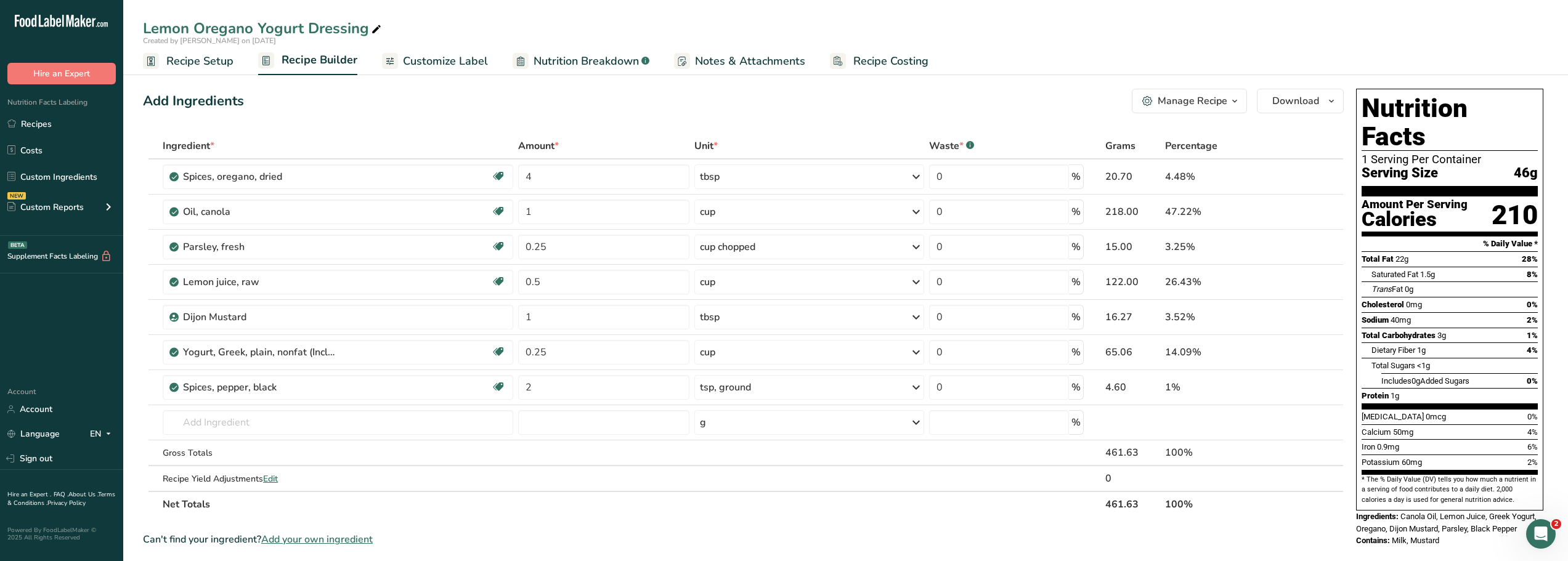
drag, startPoint x: 1404, startPoint y: 489, endPoint x: 1455, endPoint y: 515, distance: 57.2
click at [1455, 515] on div "Nutrition Facts 1 Serving Per Container Serving Size 46g Amount Per Serving Cal…" at bounding box center [1450, 317] width 197 height 468
copy div "Canola Oil, Lemon Juice, Greek Yogurt, Oregano, Dijon Mustard, Parsley, Black P…"
click at [952, 85] on div "Add Ingredients Manage Recipe Delete Recipe Duplicate Recipe Scale Recipe Save …" at bounding box center [747, 518] width 1208 height 869
click at [419, 101] on div "Add Ingredients Manage Recipe Delete Recipe Duplicate Recipe Scale Recipe Save …" at bounding box center [743, 101] width 1201 height 25
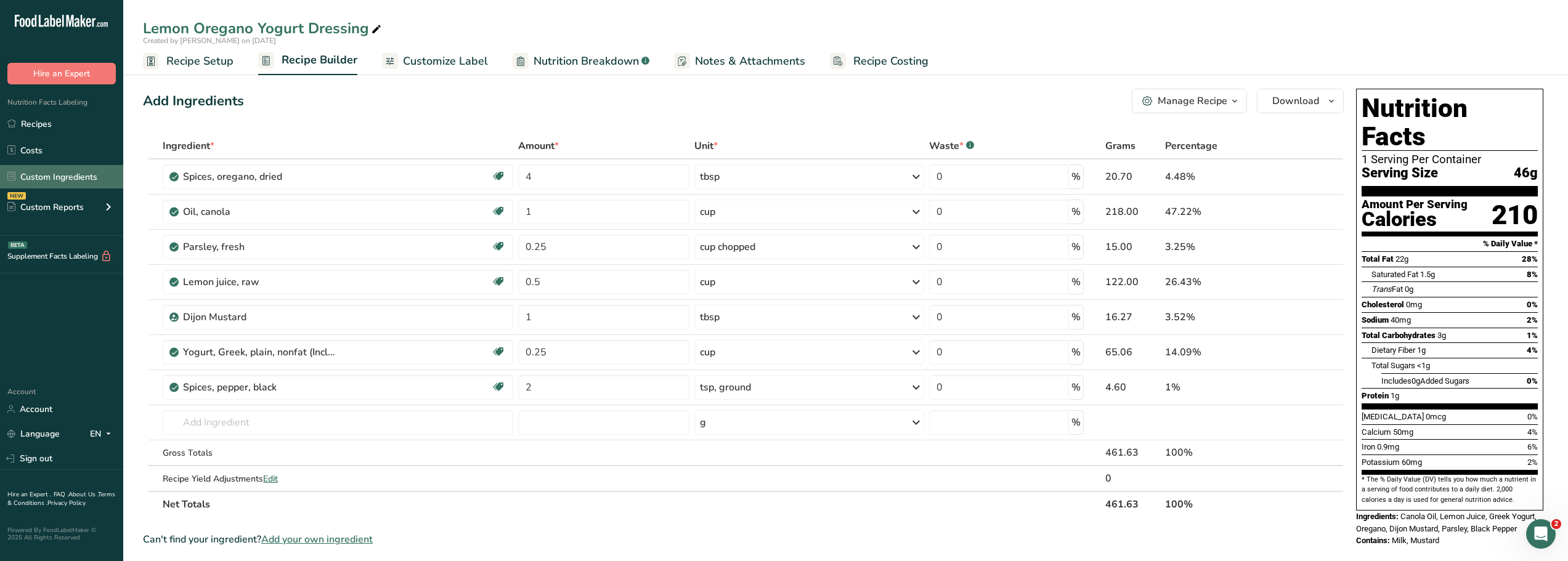
click at [33, 176] on link "Custom Ingredients" at bounding box center [61, 176] width 123 height 23
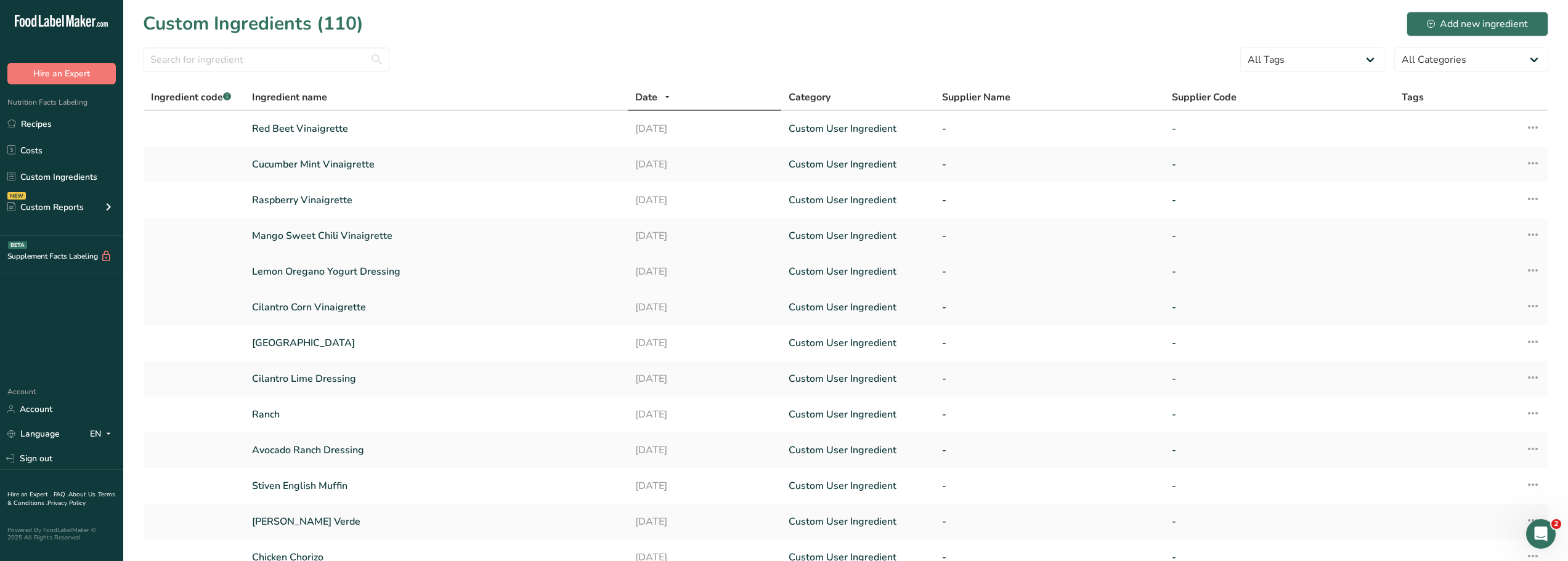
click at [318, 269] on link "Lemon Oregano Yogurt Dressing" at bounding box center [436, 271] width 369 height 15
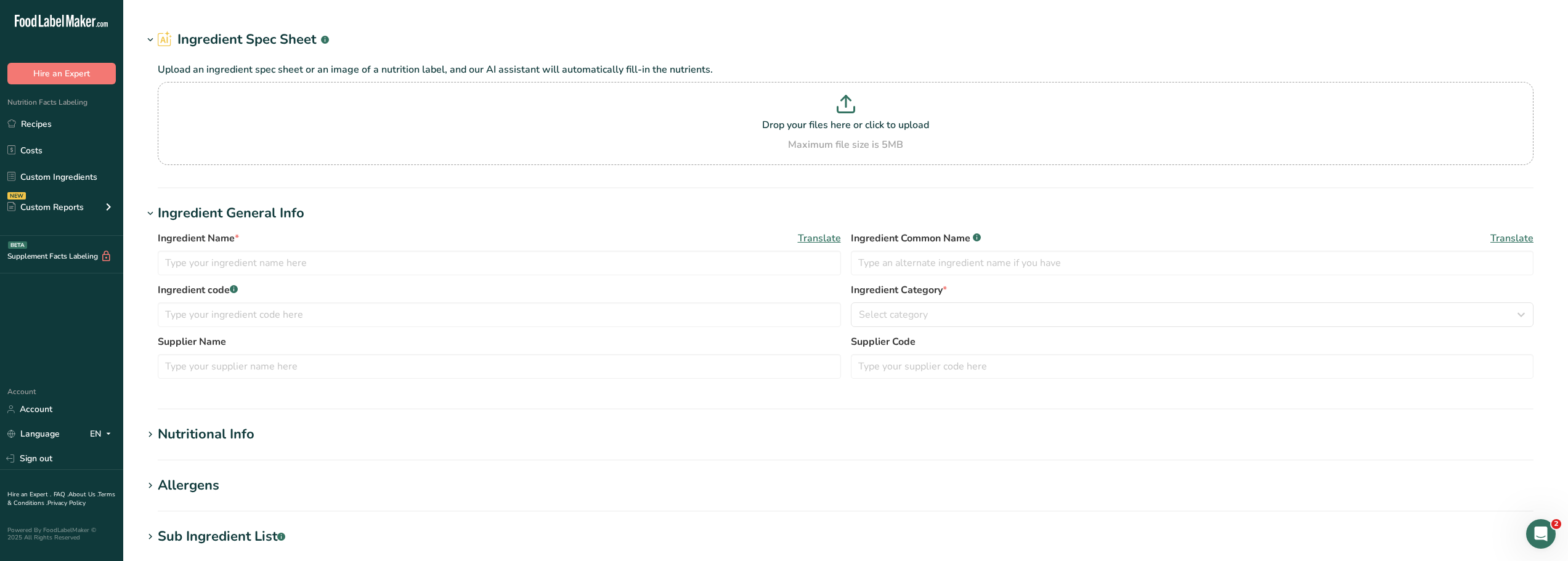
type input "Lemon Oregano Yogurt Dressing"
type input "46"
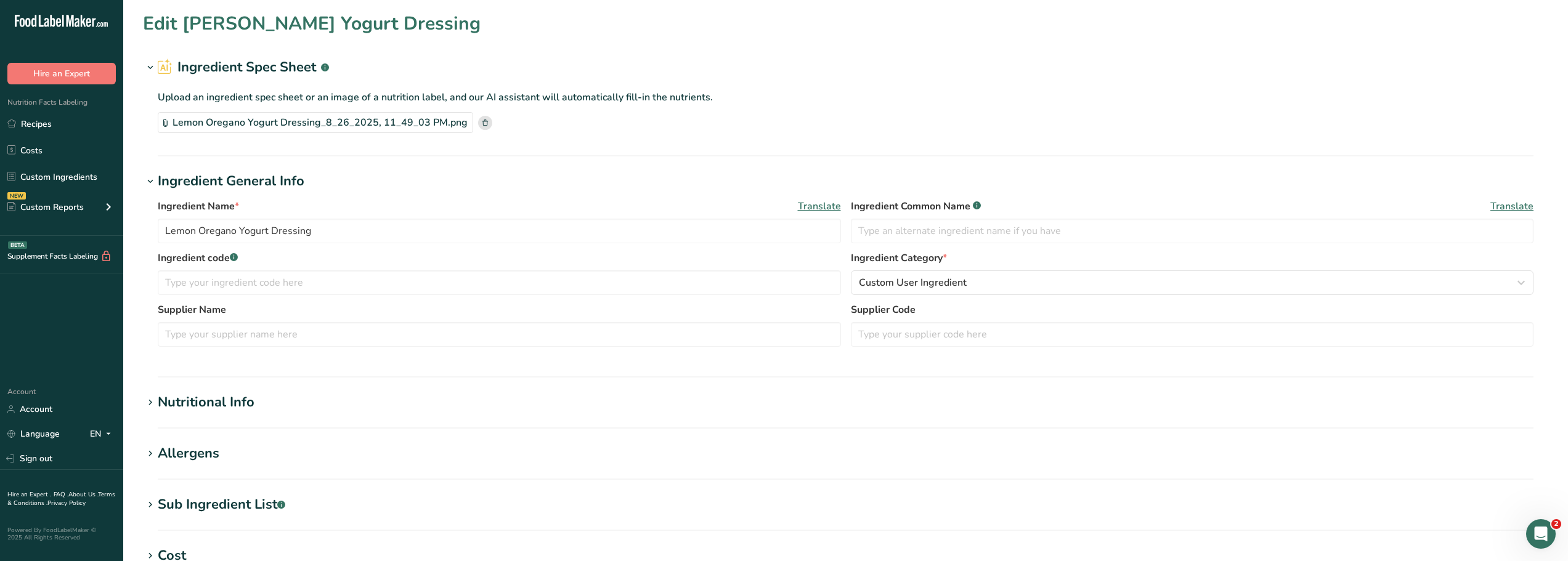
click at [234, 402] on div "Nutritional Info" at bounding box center [206, 402] width 97 height 20
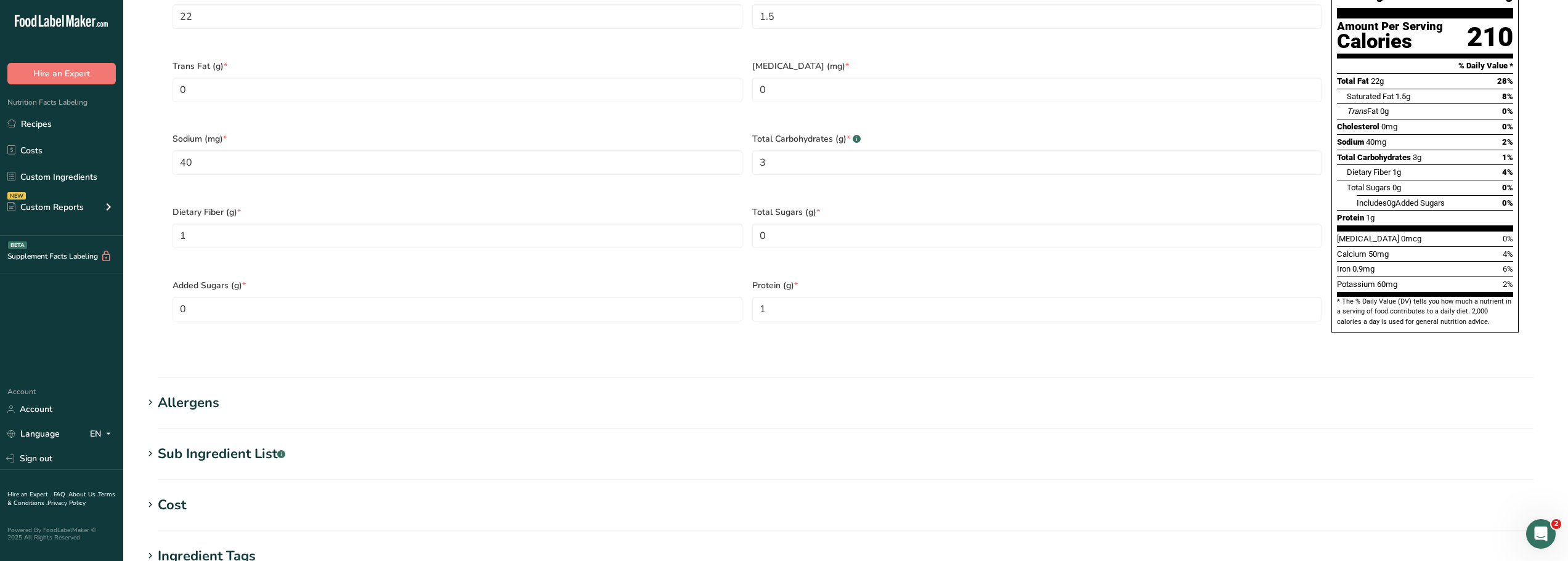
scroll to position [625, 0]
click at [211, 443] on div "Sub Ingredient List .a-a{fill:#347362;}.b-a{fill:#fff;}" at bounding box center [221, 453] width 128 height 20
click at [173, 486] on textarea at bounding box center [846, 515] width 1376 height 59
paste textarea "Canola Oil, Lemon Juice, Greek Yogurt, Oregano, Dijon Mustard, Parsley, Black P…"
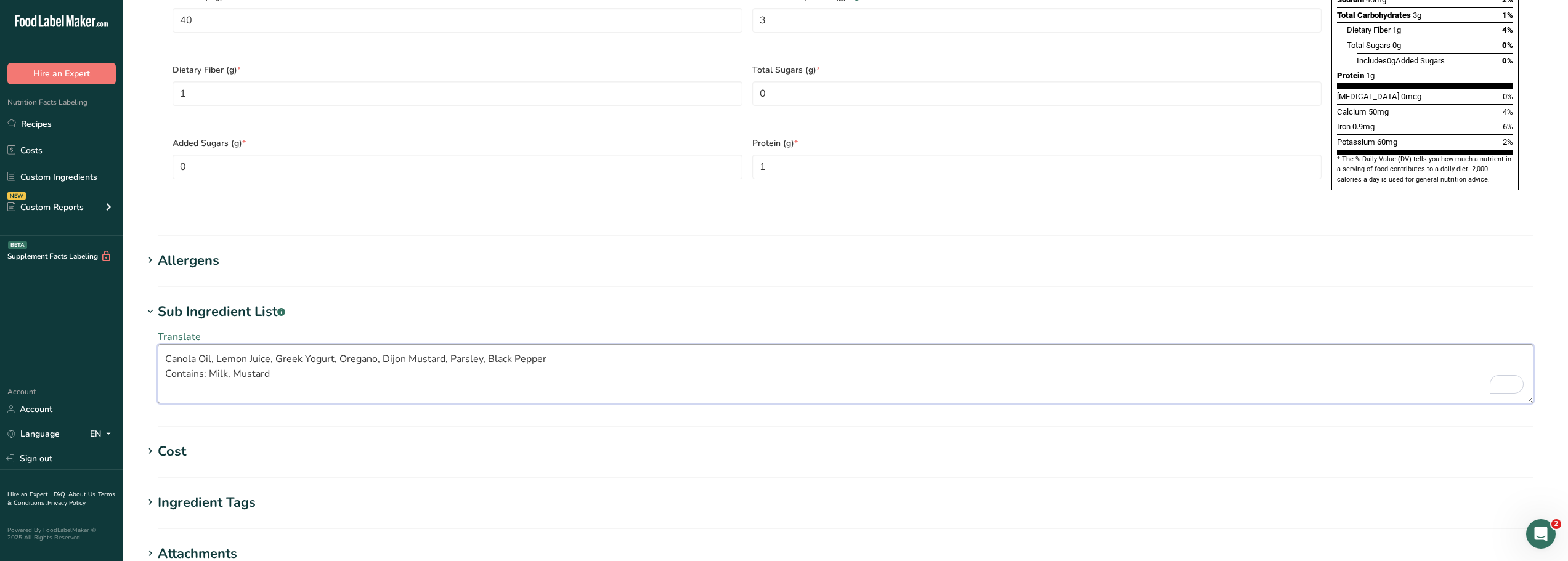
scroll to position [958, 0]
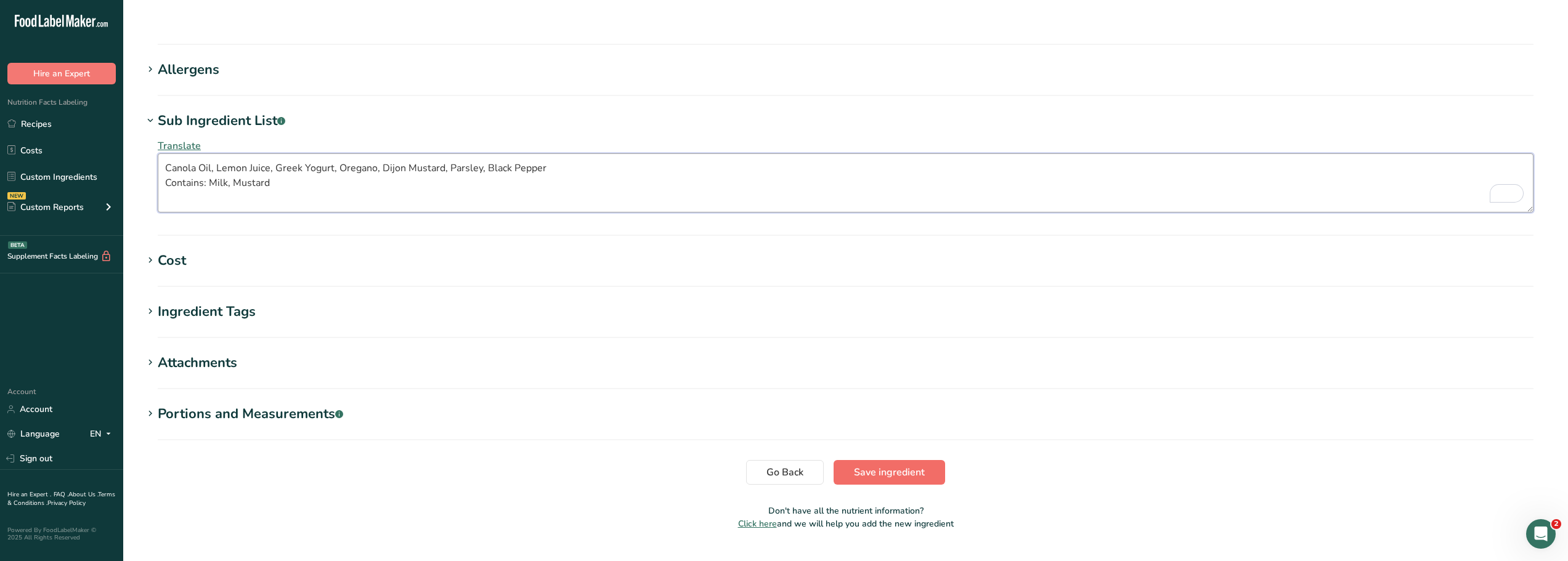
type textarea "Canola Oil, Lemon Juice, Greek Yogurt, Oregano, Dijon Mustard, Parsley, Black P…"
click at [865, 465] on span "Save ingredient" at bounding box center [890, 472] width 71 height 15
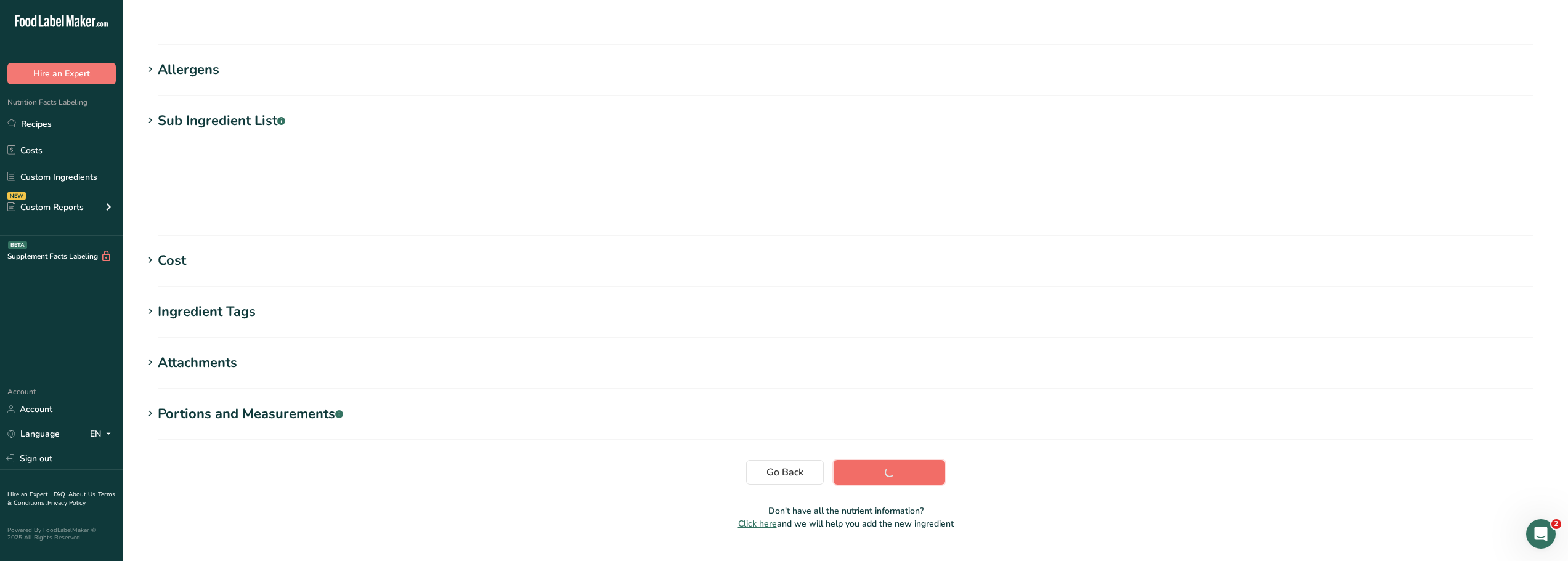
scroll to position [91, 0]
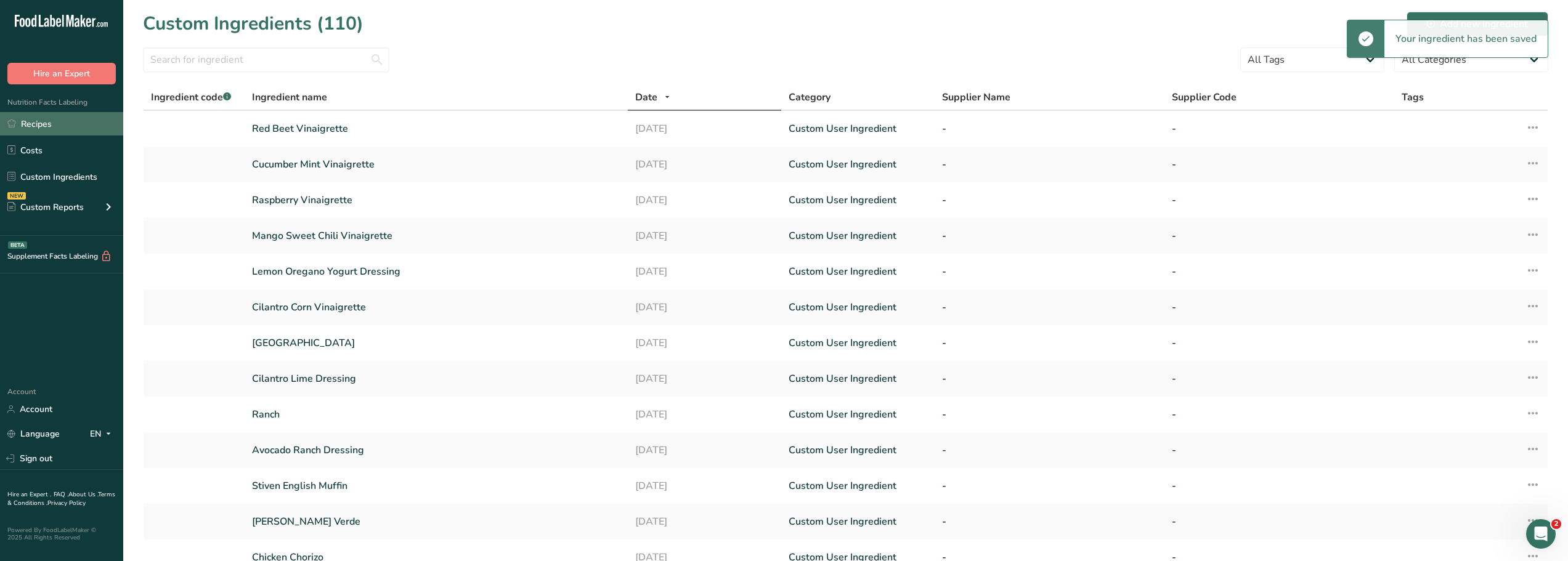
click at [33, 124] on link "Recipes" at bounding box center [61, 124] width 123 height 23
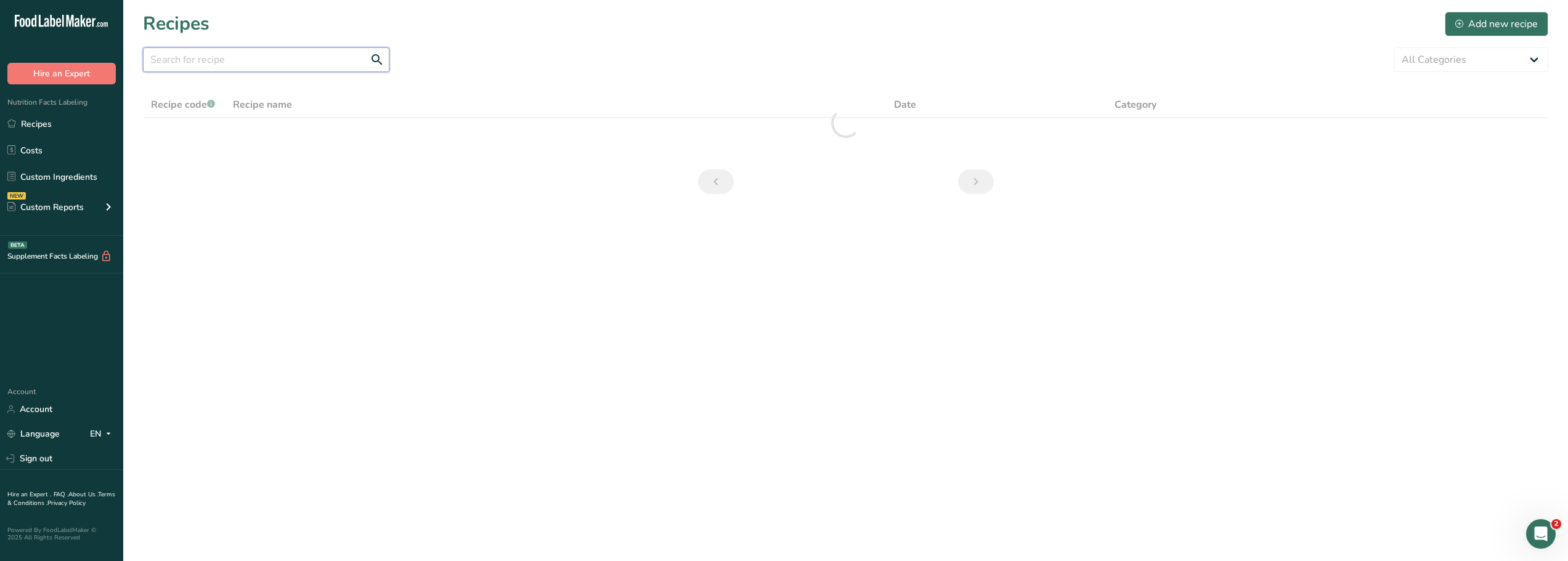
click at [173, 63] on input "text" at bounding box center [266, 60] width 246 height 25
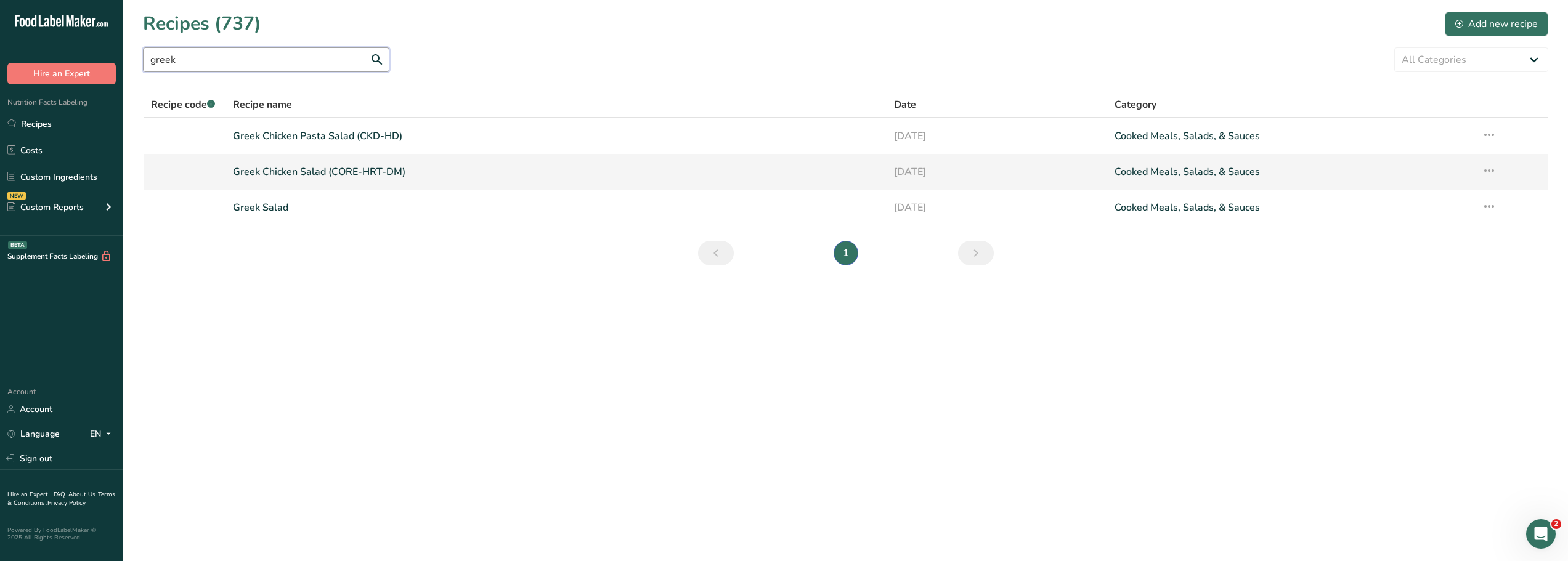
type input "greek"
click at [296, 174] on link "Greek Chicken Salad (CORE-HRT-DM)" at bounding box center [556, 171] width 647 height 26
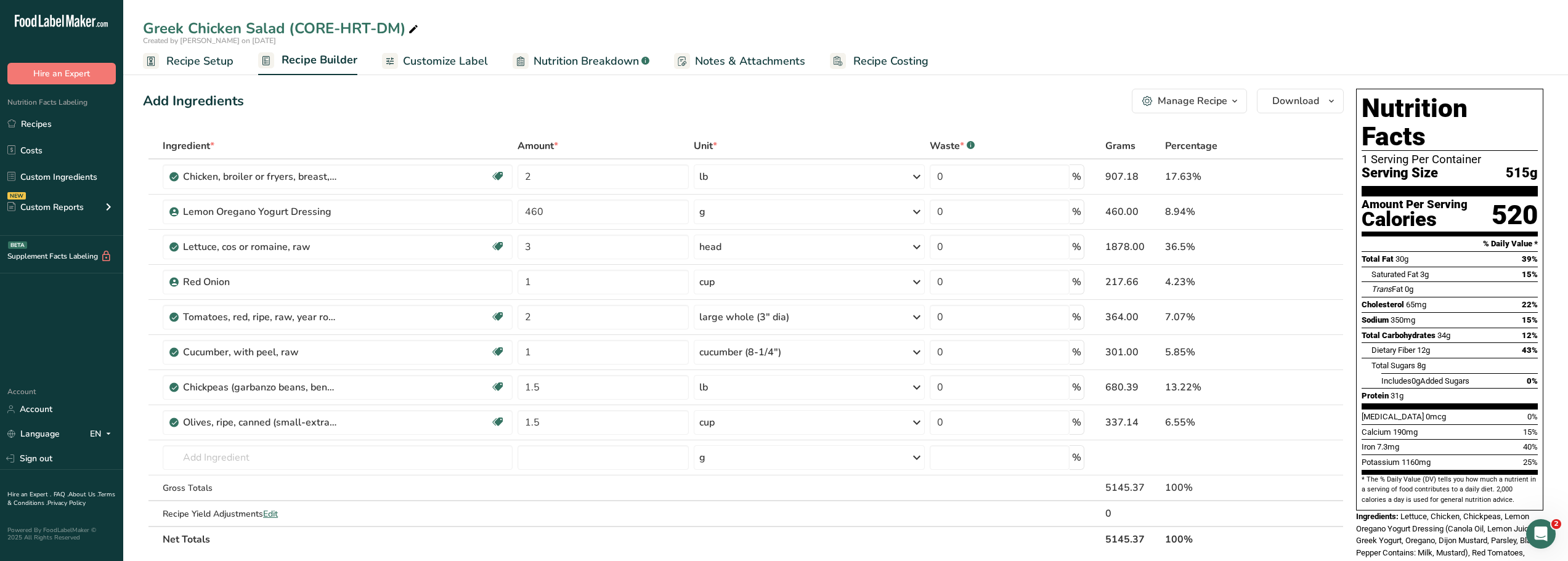
click at [1179, 101] on div "Manage Recipe" at bounding box center [1192, 101] width 70 height 15
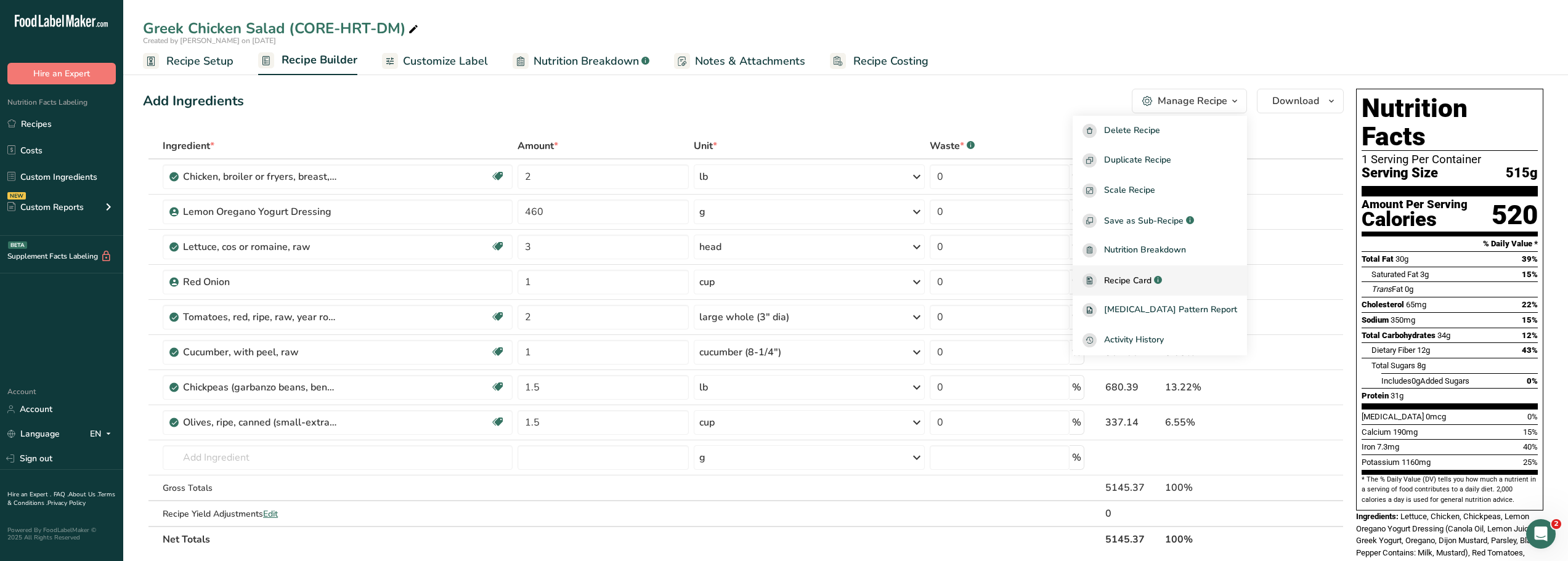
click at [1137, 280] on span "Recipe Card" at bounding box center [1127, 280] width 47 height 13
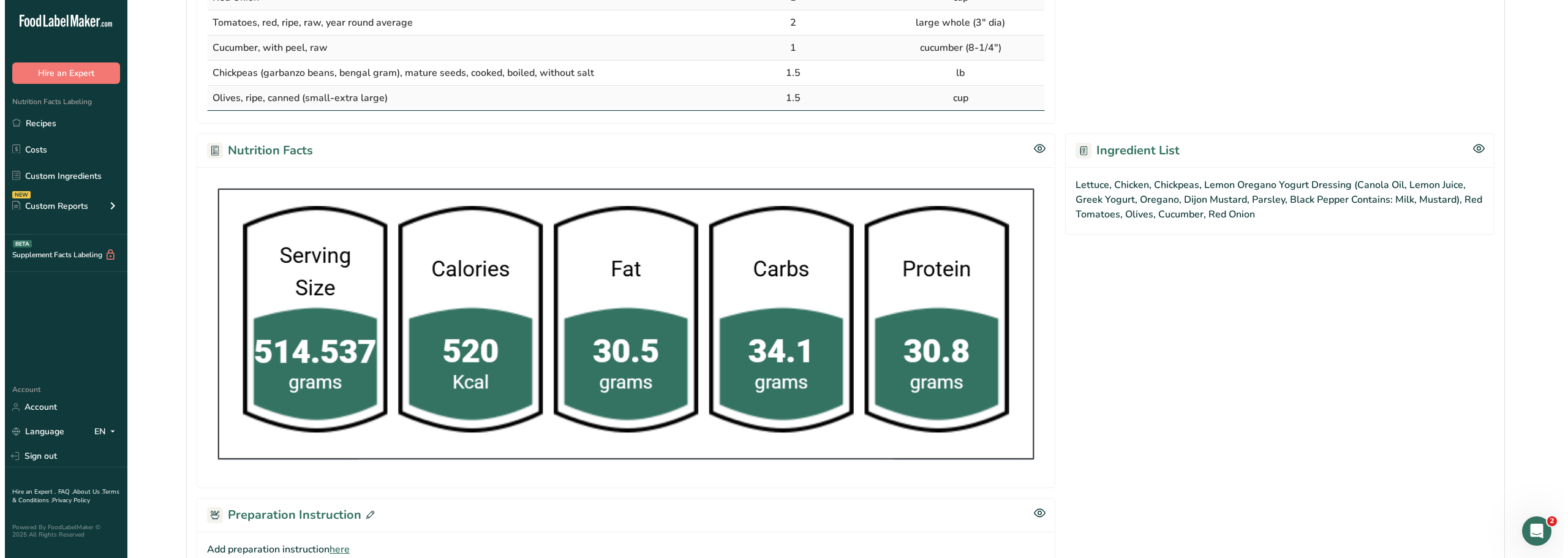
scroll to position [538, 0]
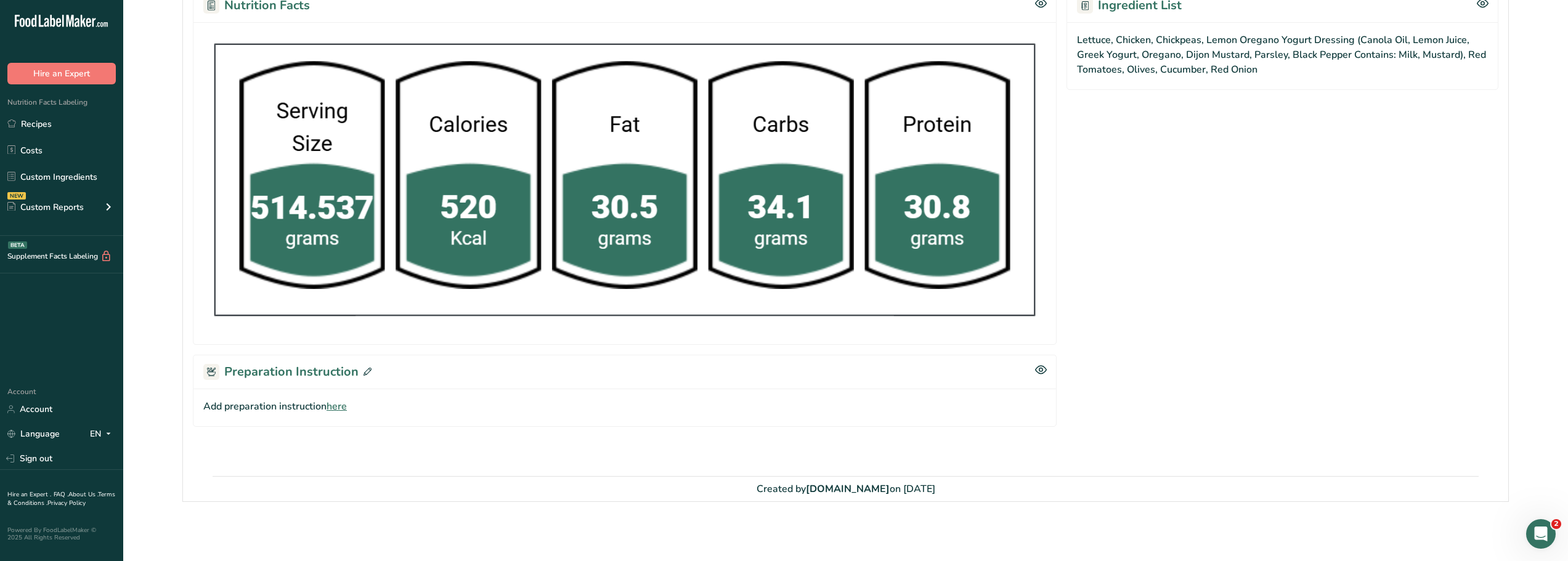
click at [333, 406] on span "here" at bounding box center [337, 406] width 20 height 15
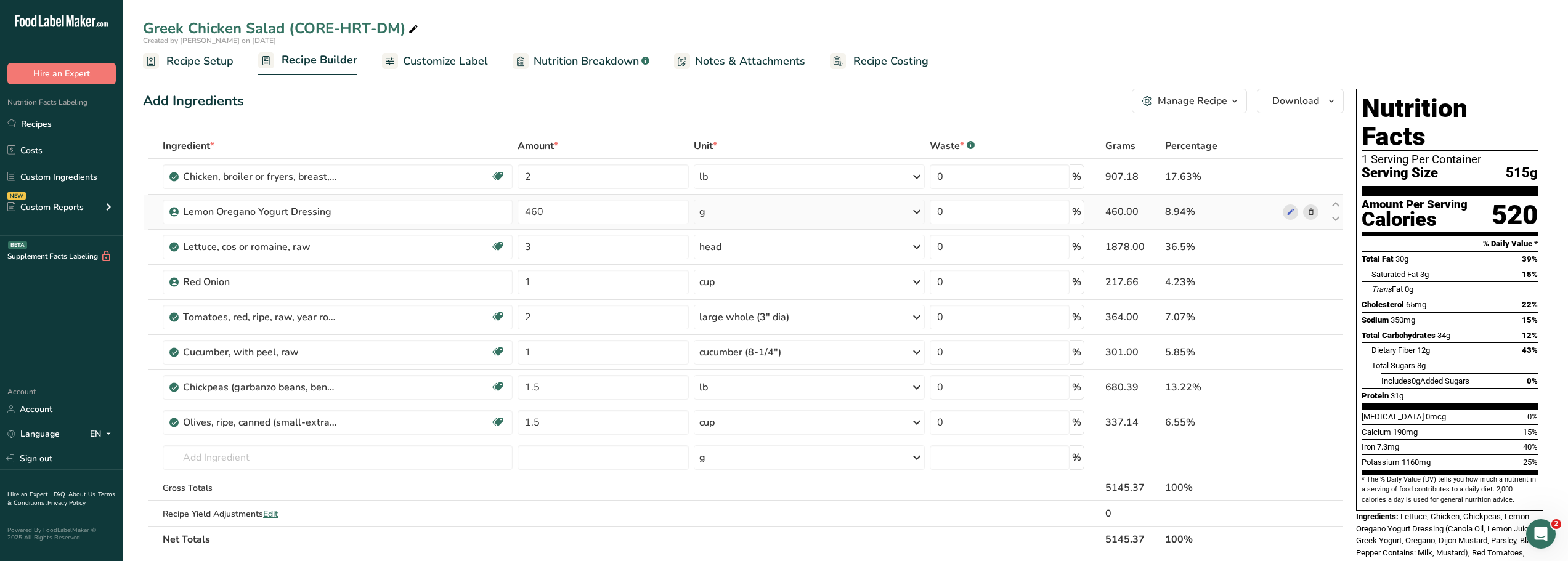
click at [914, 214] on icon at bounding box center [916, 211] width 15 height 22
click at [709, 385] on div "fl oz" at bounding box center [753, 385] width 94 height 13
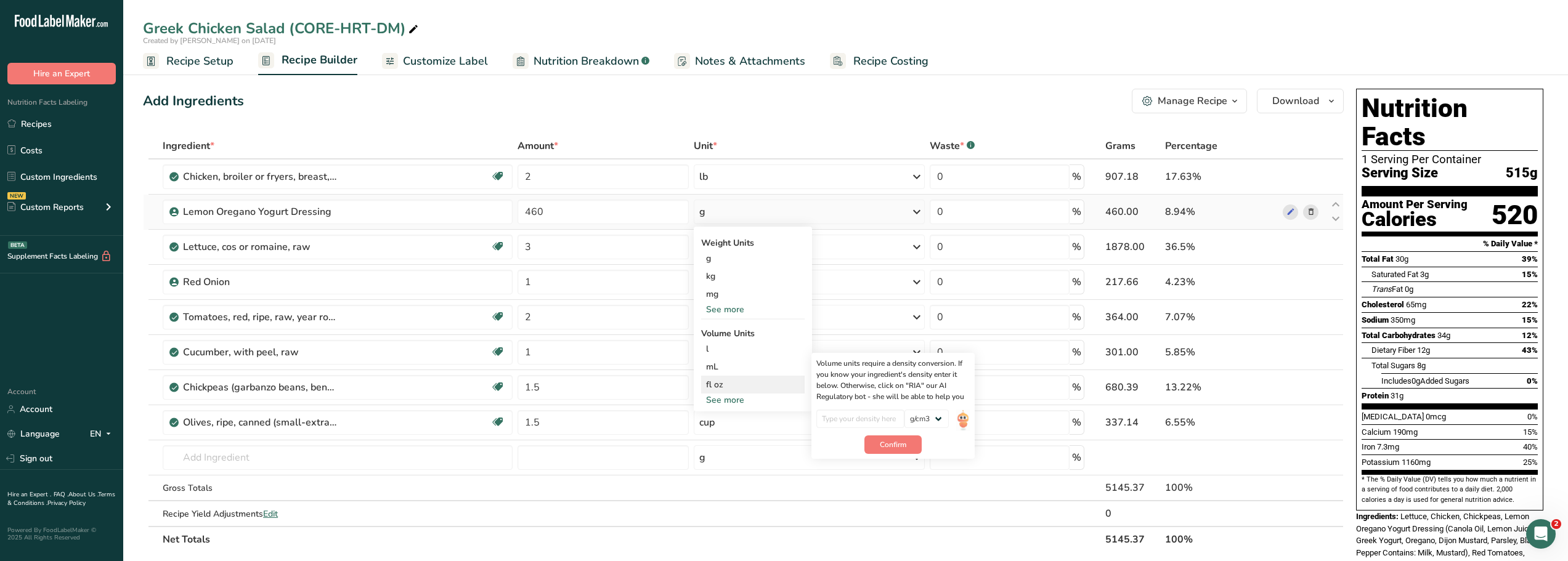
click at [709, 385] on div "fl oz" at bounding box center [753, 385] width 94 height 13
click at [719, 385] on div "fl oz" at bounding box center [753, 385] width 94 height 13
click at [619, 111] on div "Add Ingredients Manage Recipe Delete Recipe Duplicate Recipe Scale Recipe Save …" at bounding box center [743, 101] width 1201 height 25
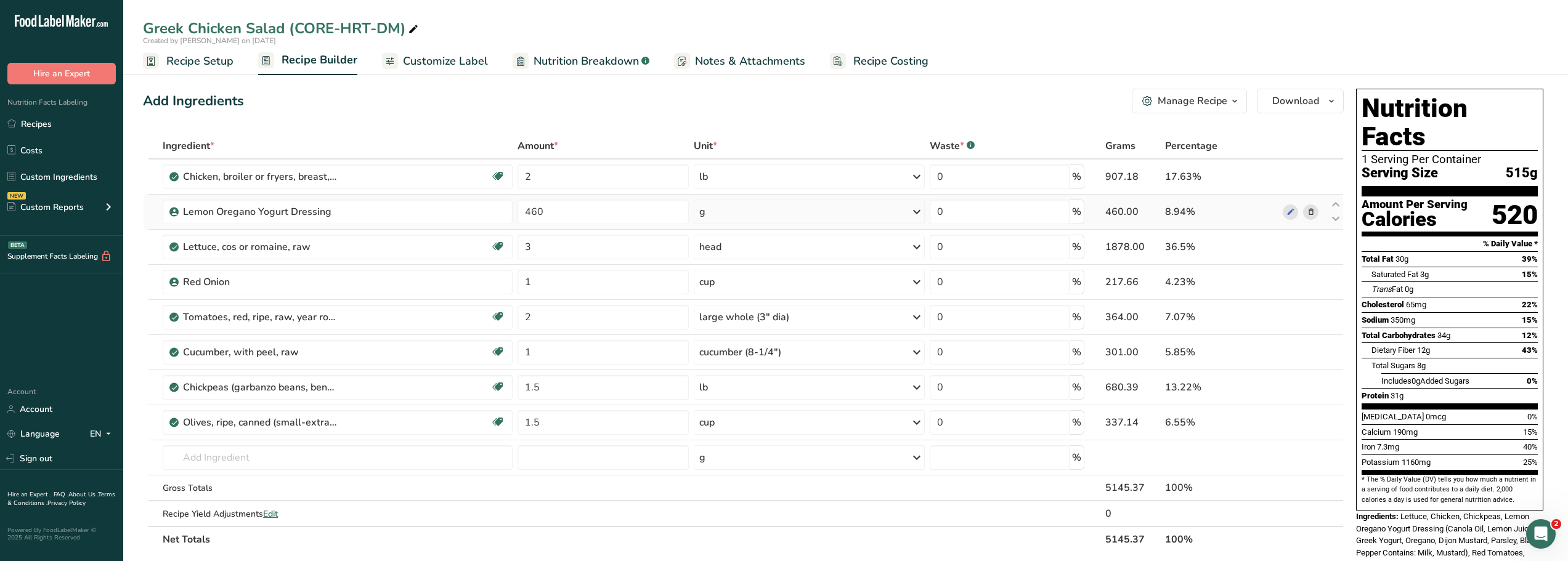
click at [918, 211] on icon at bounding box center [916, 211] width 15 height 22
click at [713, 308] on div "See more" at bounding box center [753, 309] width 104 height 13
click at [709, 346] on div "oz" at bounding box center [753, 347] width 104 height 18
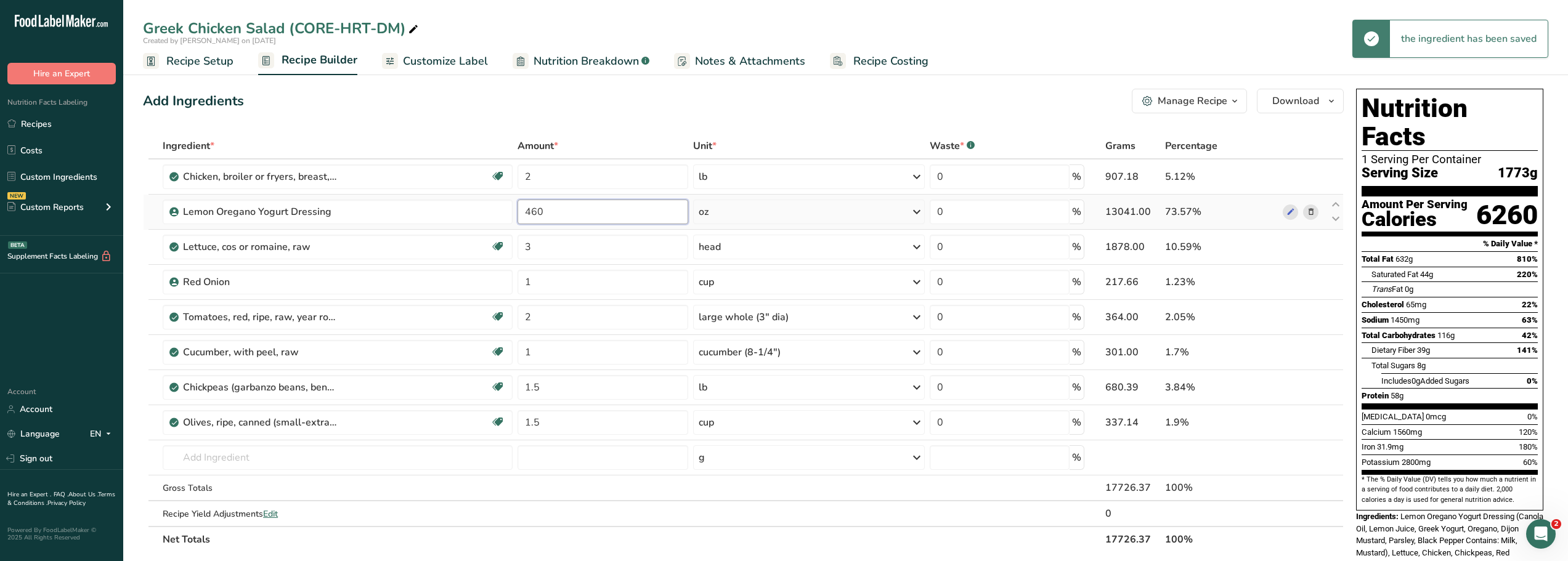
click at [544, 213] on input "460" at bounding box center [602, 212] width 170 height 25
type input "4"
type input "16"
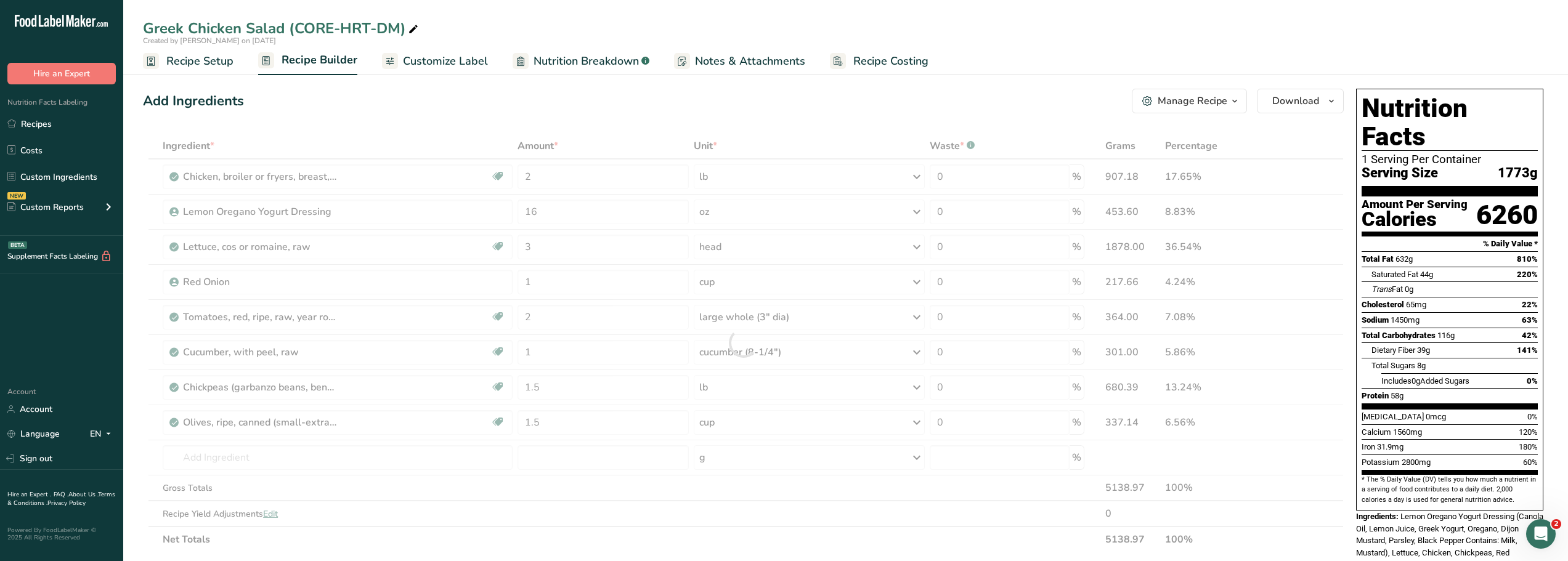
click at [592, 92] on div "Add Ingredients Manage Recipe Delete Recipe Duplicate Recipe Scale Recipe Save …" at bounding box center [743, 101] width 1201 height 25
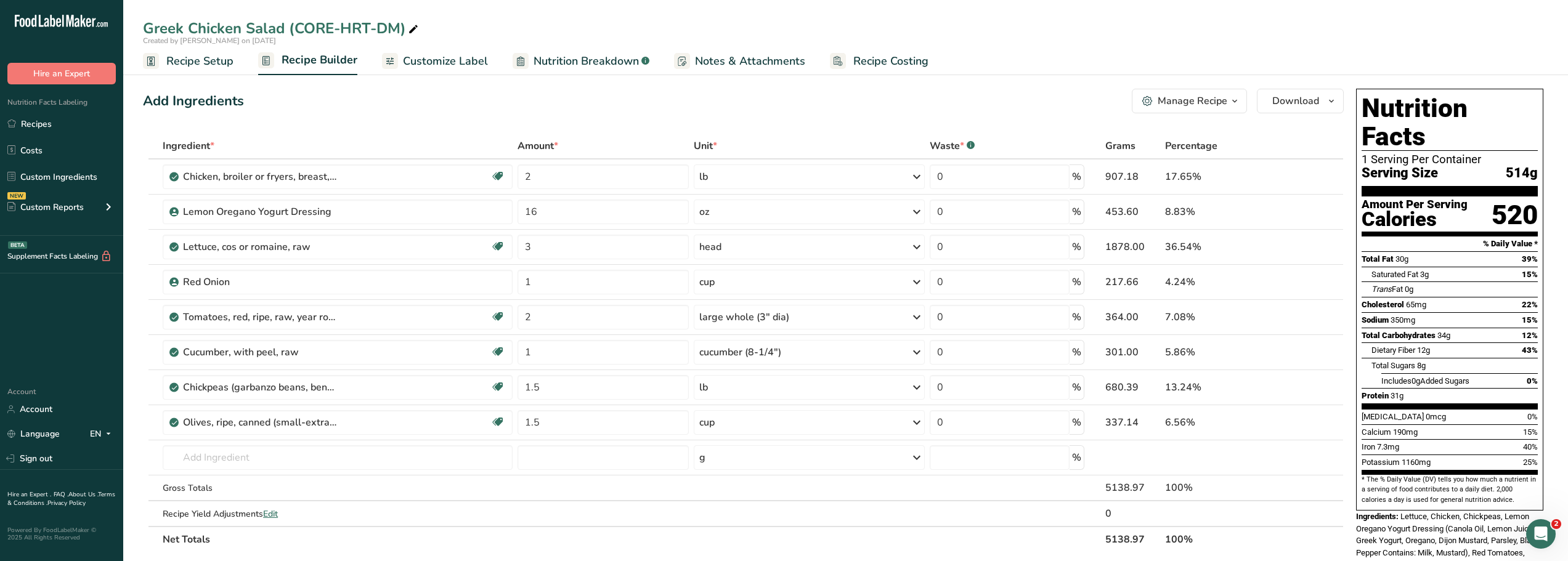
click at [668, 92] on div "Add Ingredients Manage Recipe Delete Recipe Duplicate Recipe Scale Recipe Save …" at bounding box center [743, 101] width 1201 height 25
click at [37, 123] on link "Recipes" at bounding box center [61, 124] width 123 height 23
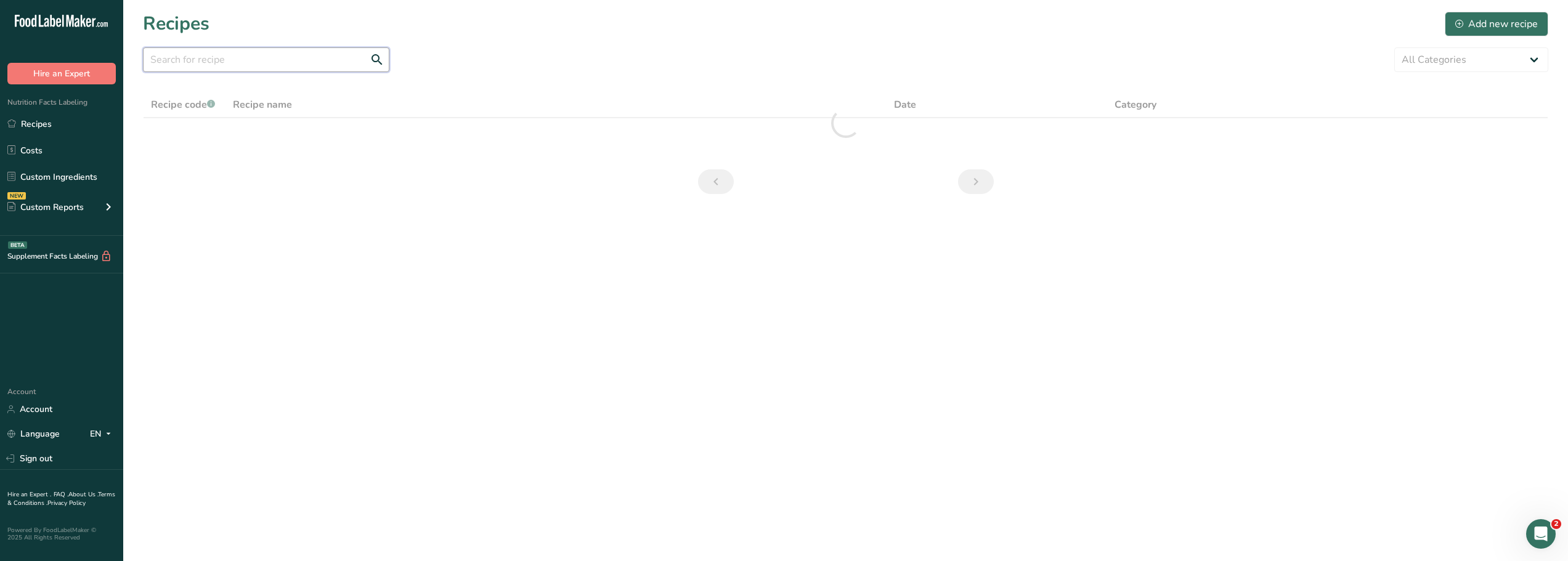
click at [185, 60] on input "text" at bounding box center [266, 60] width 246 height 25
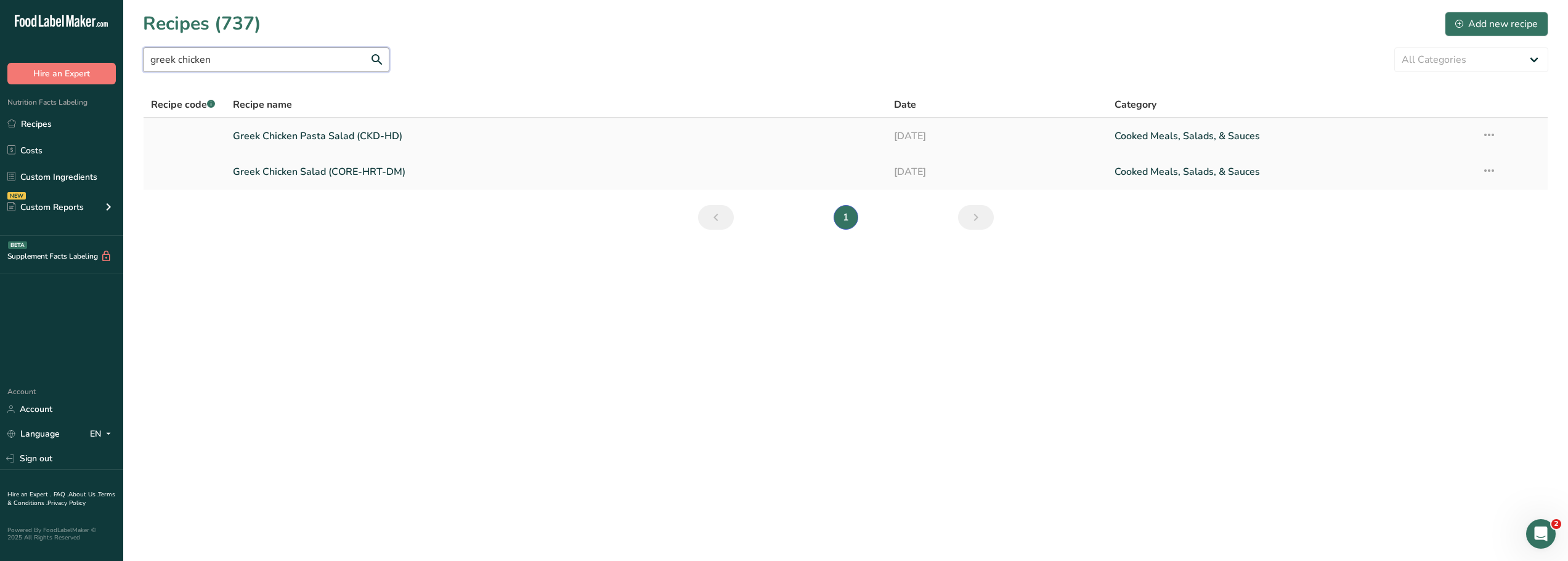
type input "greek chicken"
click at [312, 135] on link "Greek Chicken Pasta Salad (CKD-HD)" at bounding box center [556, 135] width 647 height 26
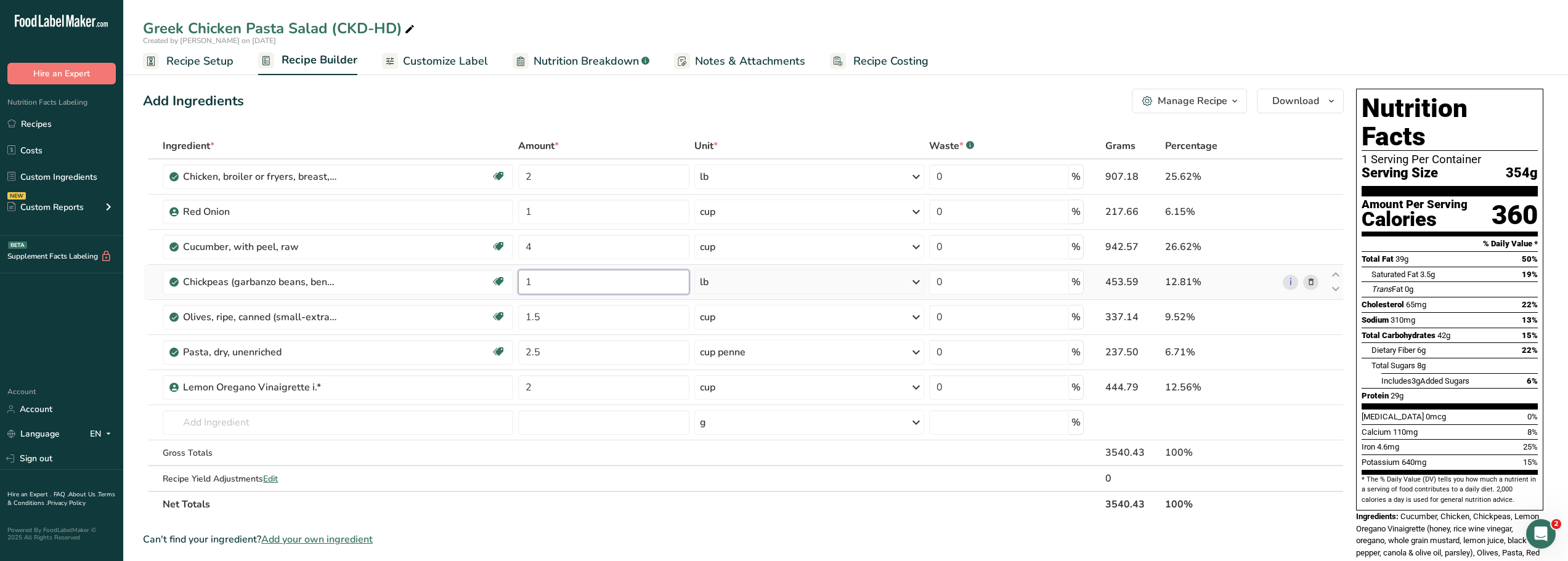
click at [534, 284] on input "1" at bounding box center [603, 282] width 171 height 25
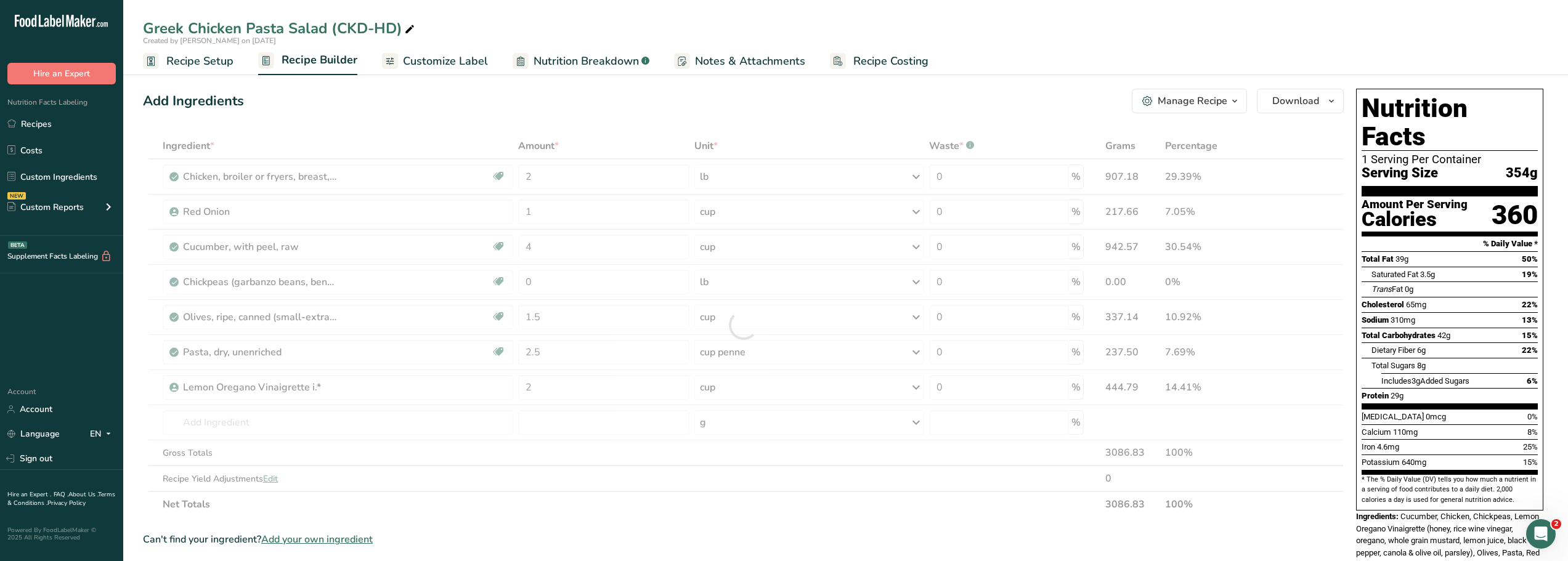
click at [454, 105] on div "Add Ingredients Manage Recipe Delete Recipe Duplicate Recipe Scale Recipe Save …" at bounding box center [743, 101] width 1201 height 25
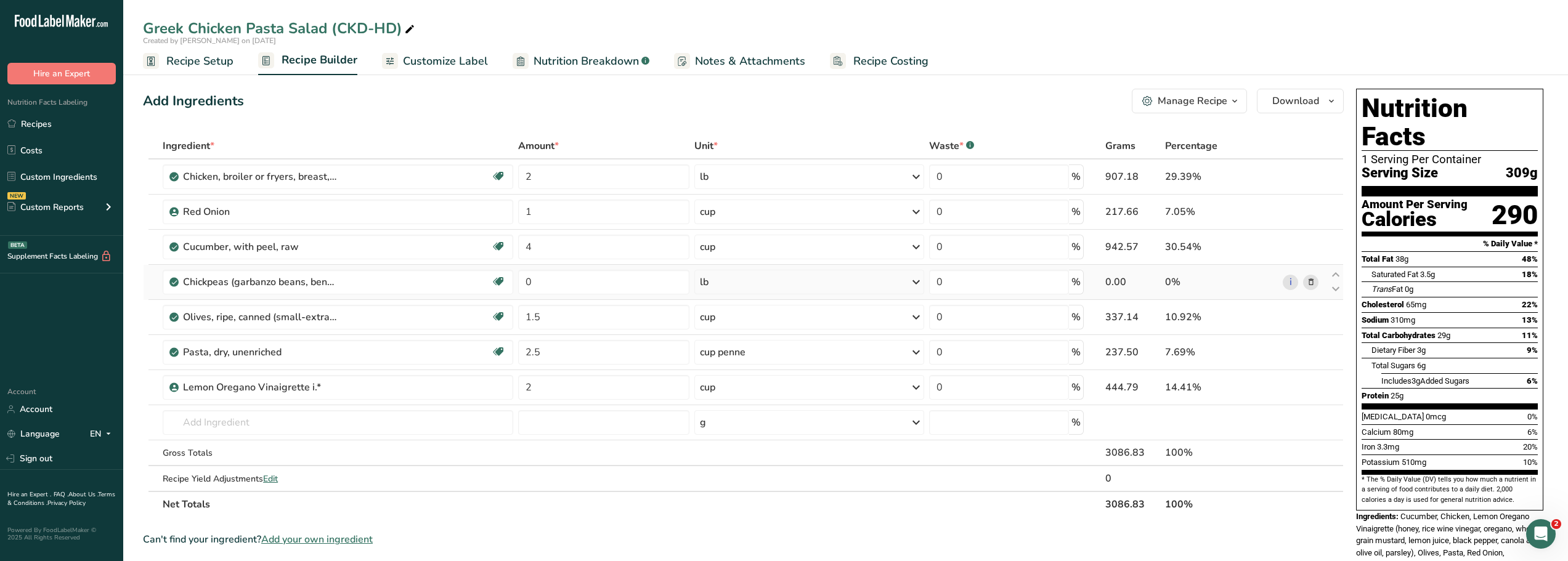
click at [1312, 282] on icon at bounding box center [1311, 282] width 9 height 13
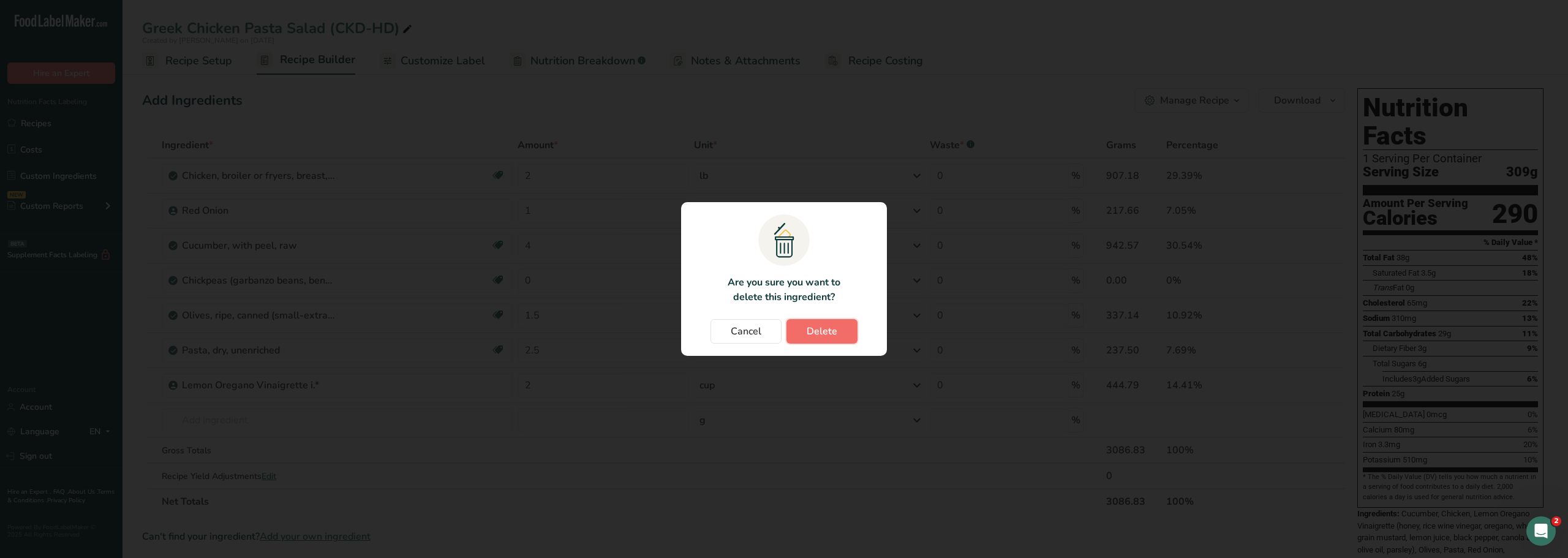
click at [832, 322] on button "Delete" at bounding box center [822, 332] width 71 height 25
type input "1.5"
type input "2.5"
type input "2"
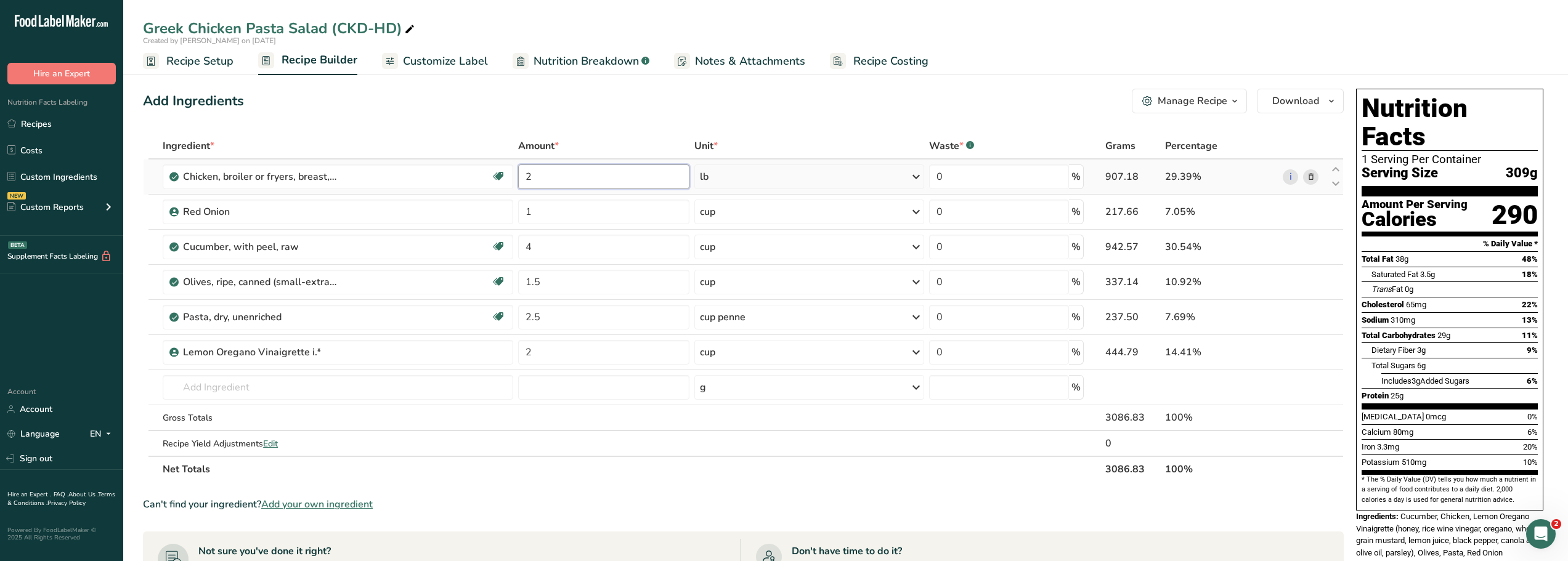
click at [548, 180] on input "2" at bounding box center [603, 176] width 171 height 25
click at [558, 111] on div "Add Ingredients Manage Recipe Delete Recipe Duplicate Recipe Scale Recipe Save …" at bounding box center [743, 101] width 1201 height 25
click at [1234, 104] on icon "button" at bounding box center [1234, 101] width 10 height 15
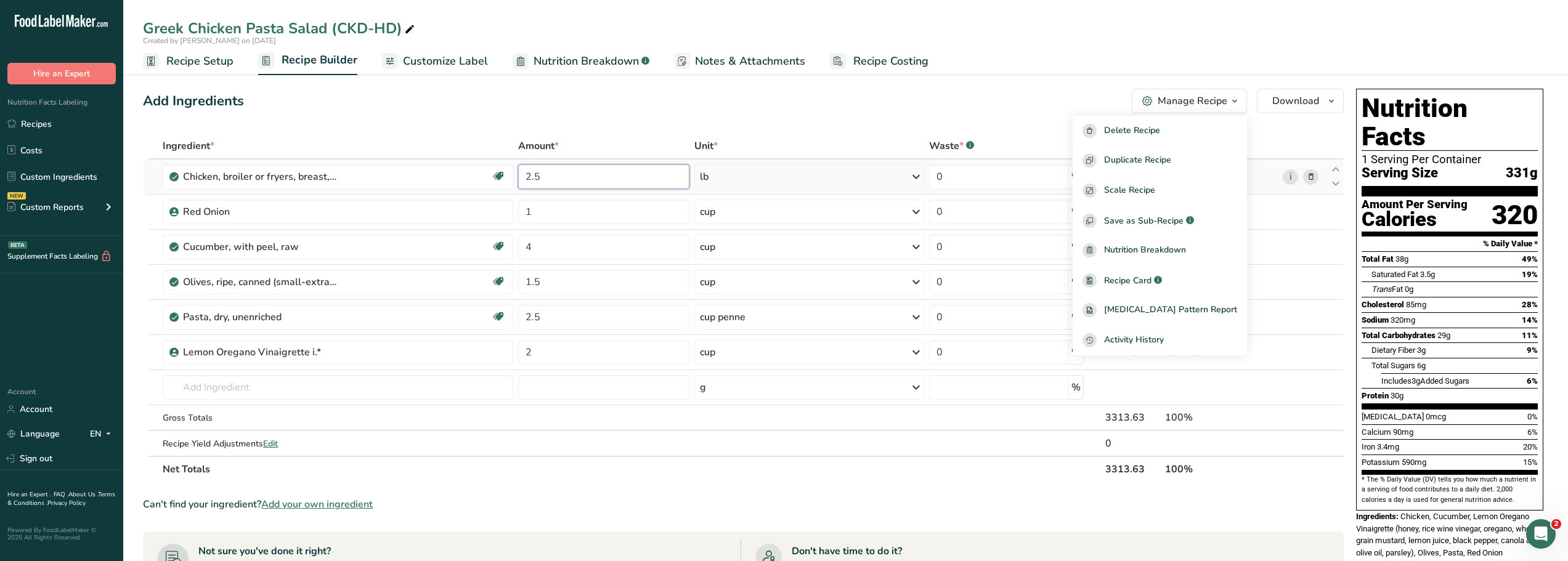
click at [547, 177] on input "2.5" at bounding box center [603, 176] width 171 height 25
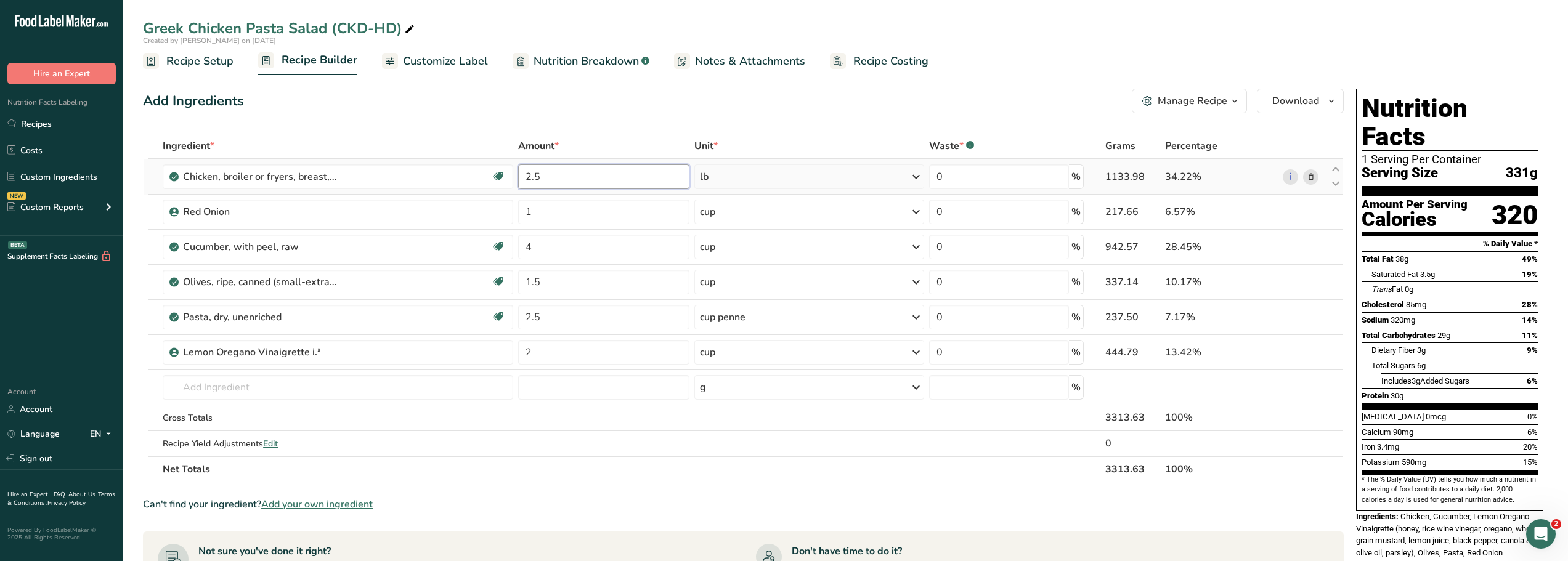
type input "2"
type input "3"
click at [588, 91] on div "Add Ingredients Manage Recipe Delete Recipe Duplicate Recipe Scale Recipe Save …" at bounding box center [743, 101] width 1201 height 25
click at [183, 390] on input "text" at bounding box center [338, 388] width 351 height 25
click at [533, 176] on input "3" at bounding box center [603, 176] width 171 height 25
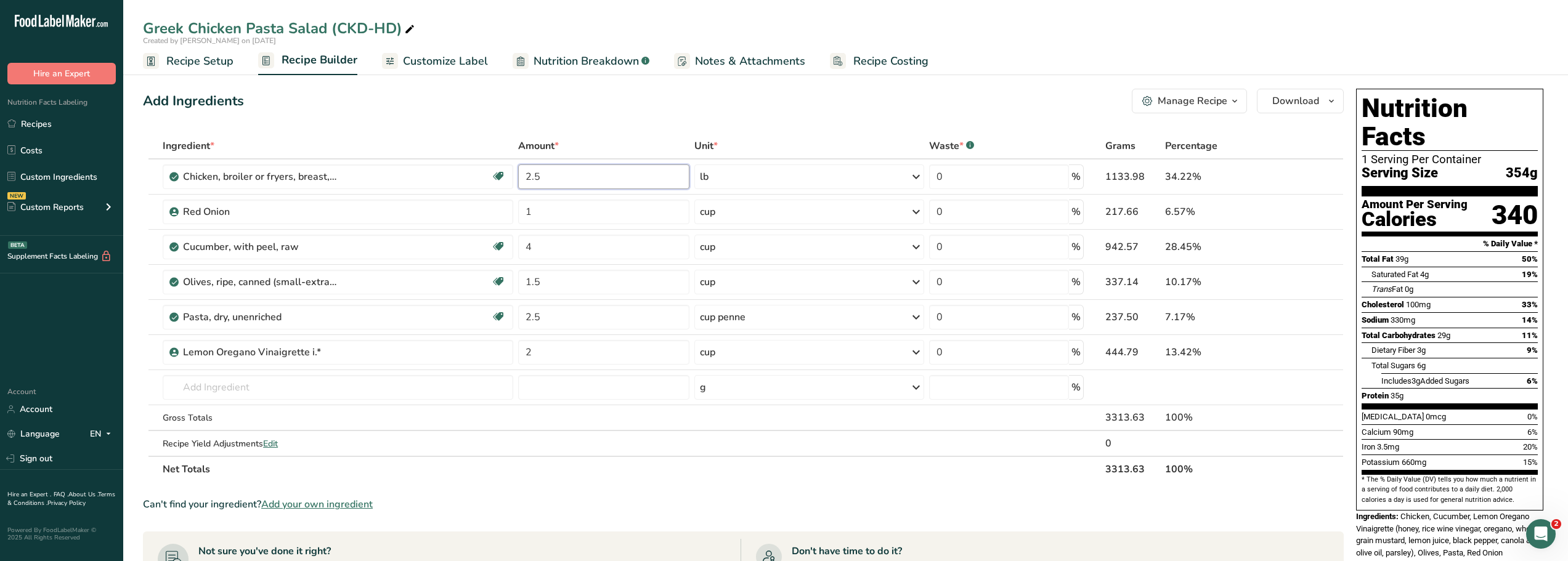
type input "2.5"
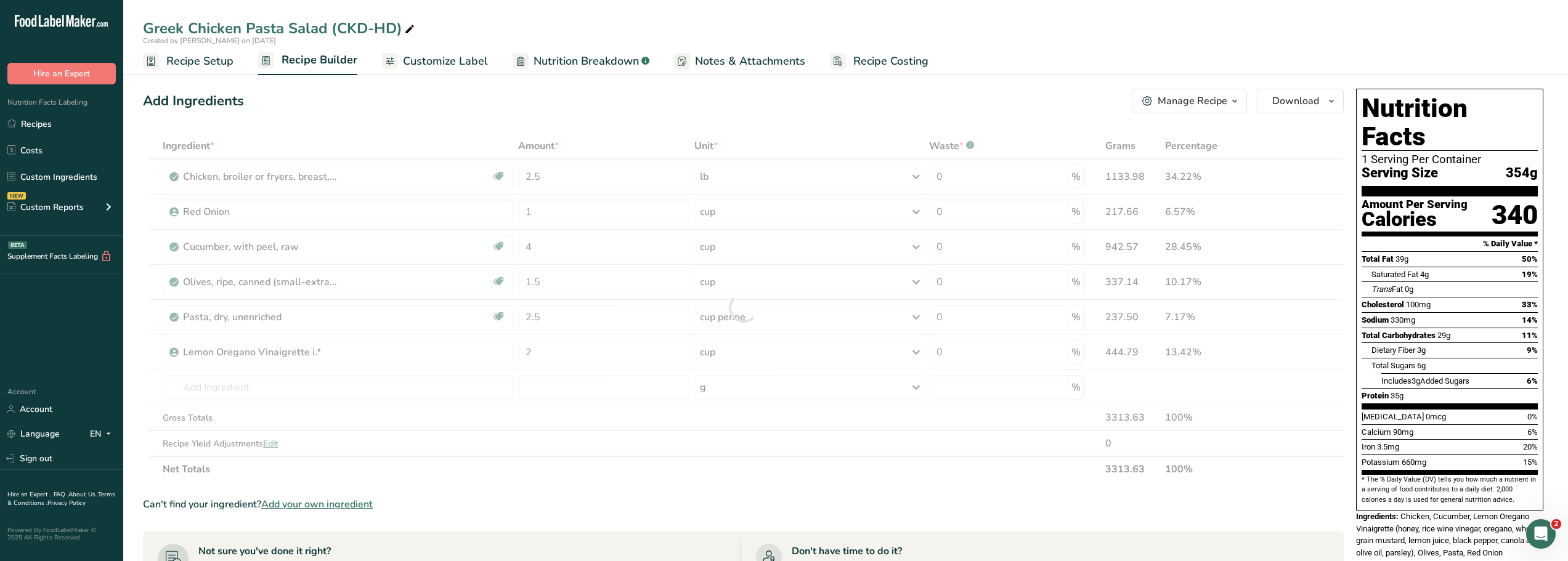
click at [432, 104] on div "Add Ingredients Manage Recipe Delete Recipe Duplicate Recipe Scale Recipe Save …" at bounding box center [743, 101] width 1201 height 25
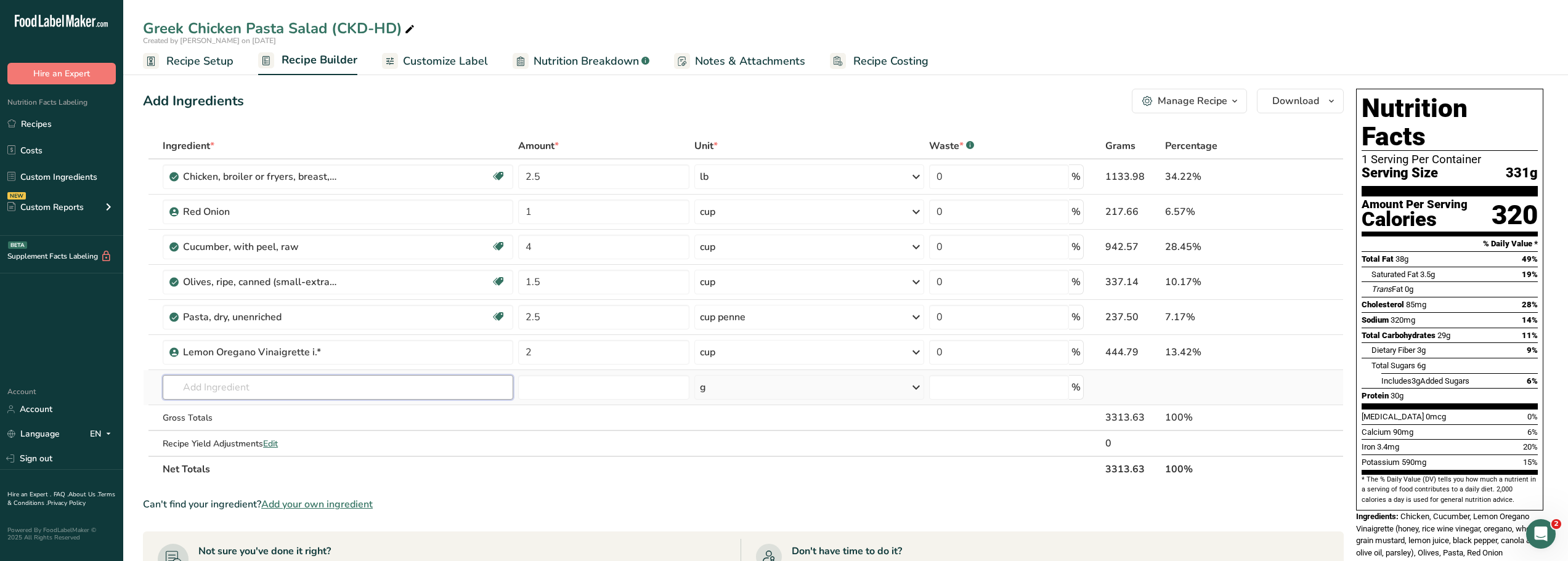
click at [196, 389] on input "text" at bounding box center [338, 388] width 351 height 25
type input "eze"
click at [222, 412] on p "[PERSON_NAME] 7 Grains" at bounding box center [230, 412] width 115 height 13
type input "[PERSON_NAME] 7 Grains"
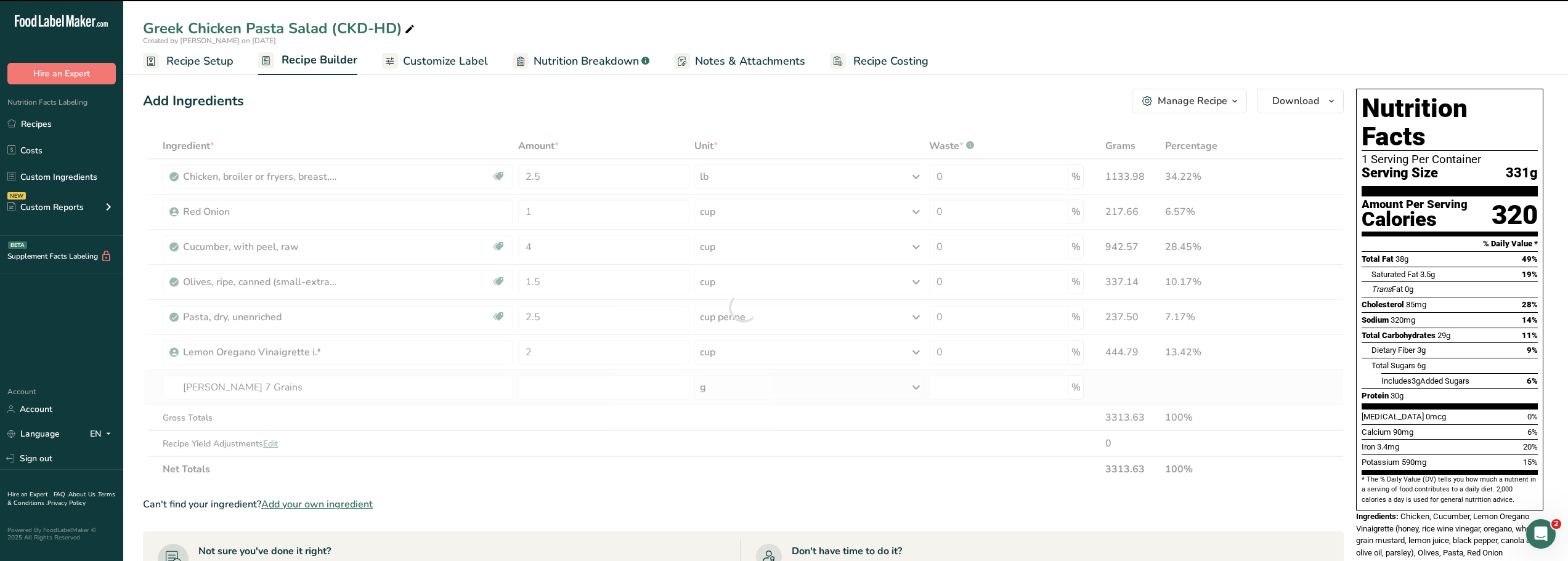
type input "0"
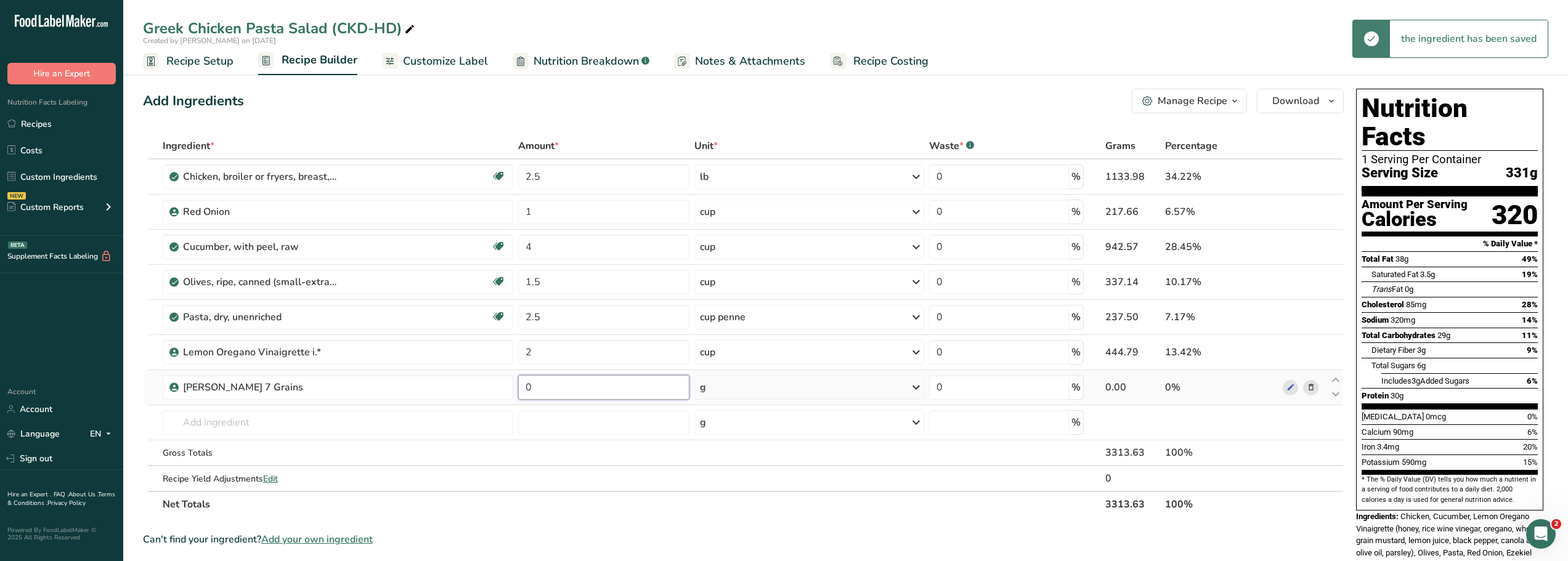
click at [539, 390] on input "0" at bounding box center [603, 388] width 171 height 25
type input "340"
click at [600, 115] on div "Add Ingredients Manage Recipe Delete Recipe Duplicate Recipe Scale Recipe Save …" at bounding box center [747, 518] width 1208 height 869
click at [1202, 104] on div "Manage Recipe" at bounding box center [1192, 101] width 70 height 15
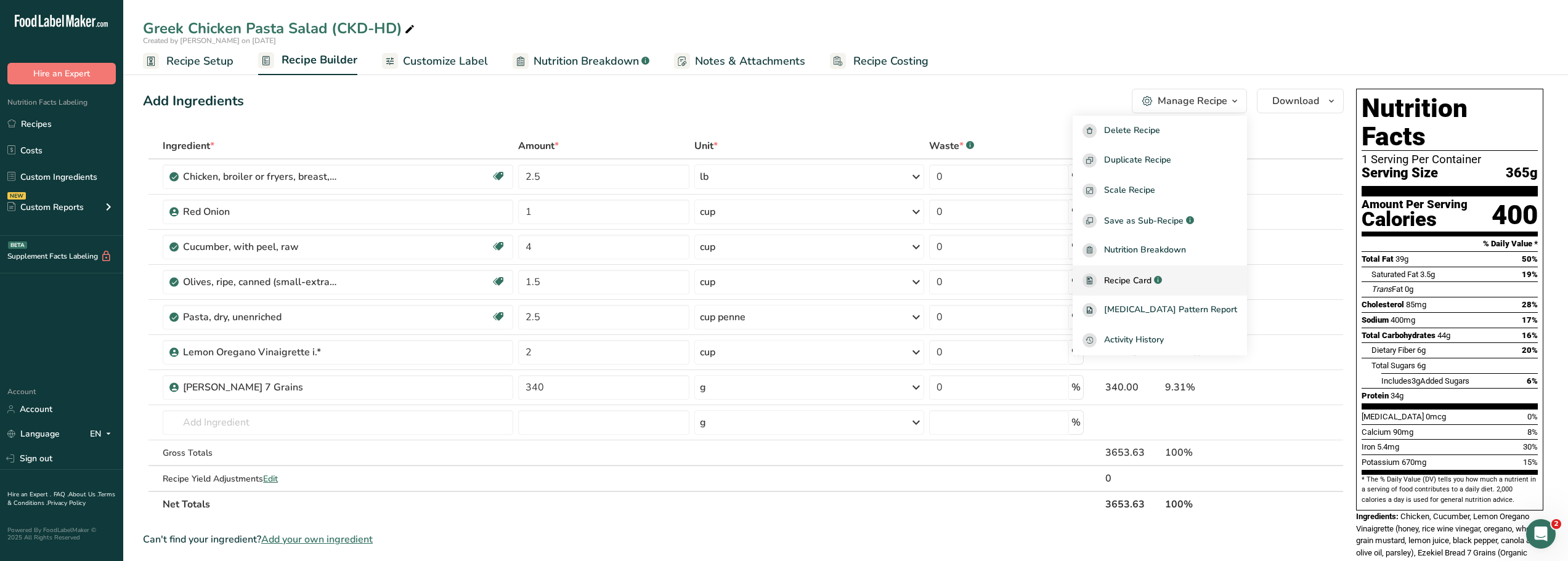
click at [1142, 282] on span "Recipe Card" at bounding box center [1127, 280] width 47 height 13
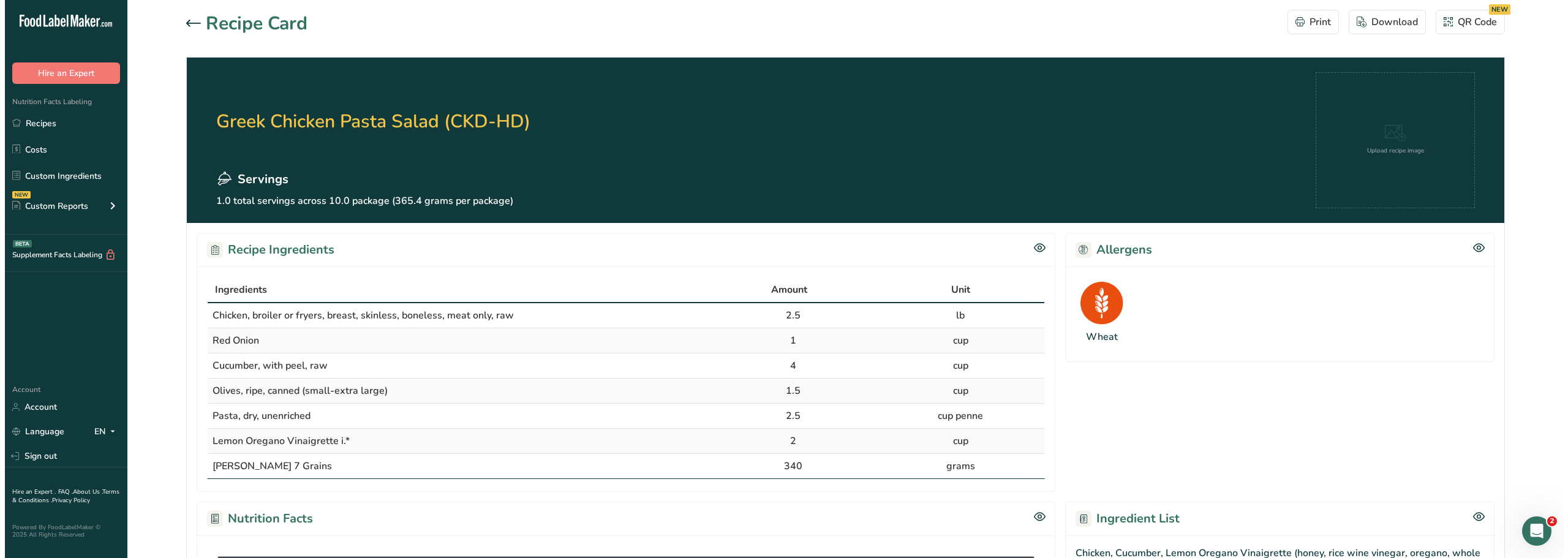
scroll to position [520, 0]
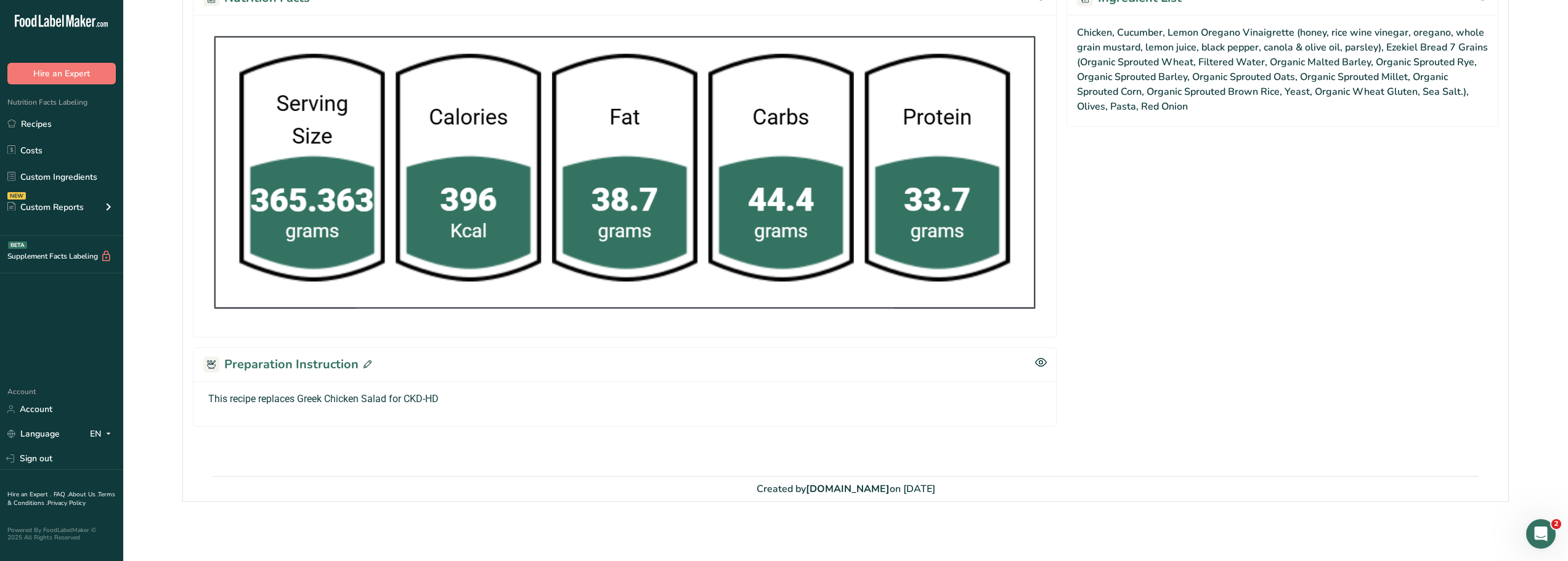
click at [363, 365] on icon at bounding box center [367, 364] width 8 height 8
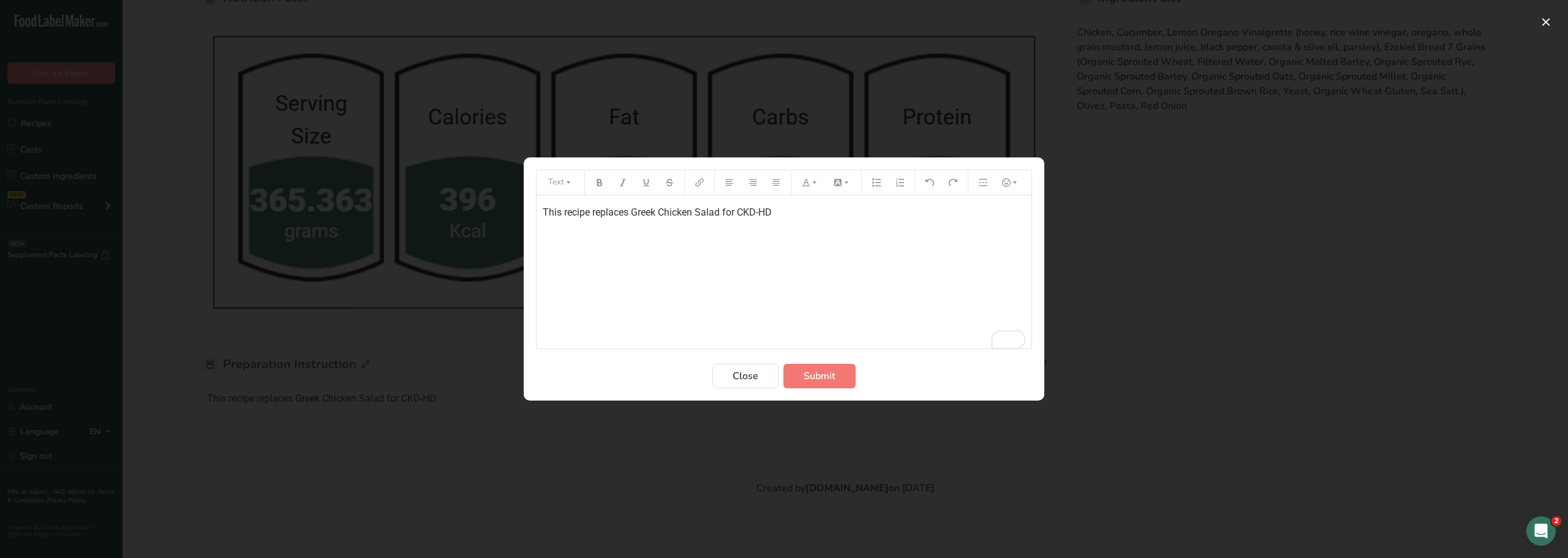
click at [781, 212] on p "This recipe replaces Greek Chicken Salad for CKD-HD" at bounding box center [784, 212] width 483 height 15
click at [586, 283] on p "Replaced" at bounding box center [784, 284] width 483 height 15
click at [820, 371] on span "Submit" at bounding box center [819, 376] width 32 height 15
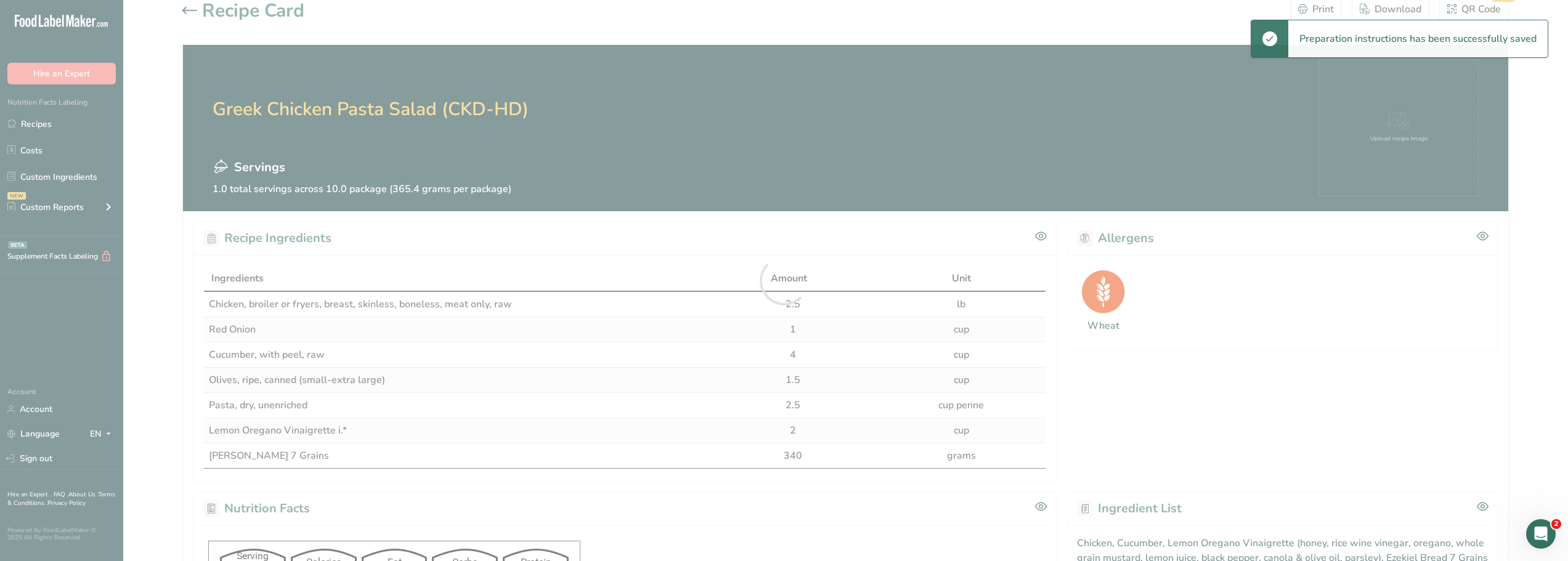
scroll to position [135, 0]
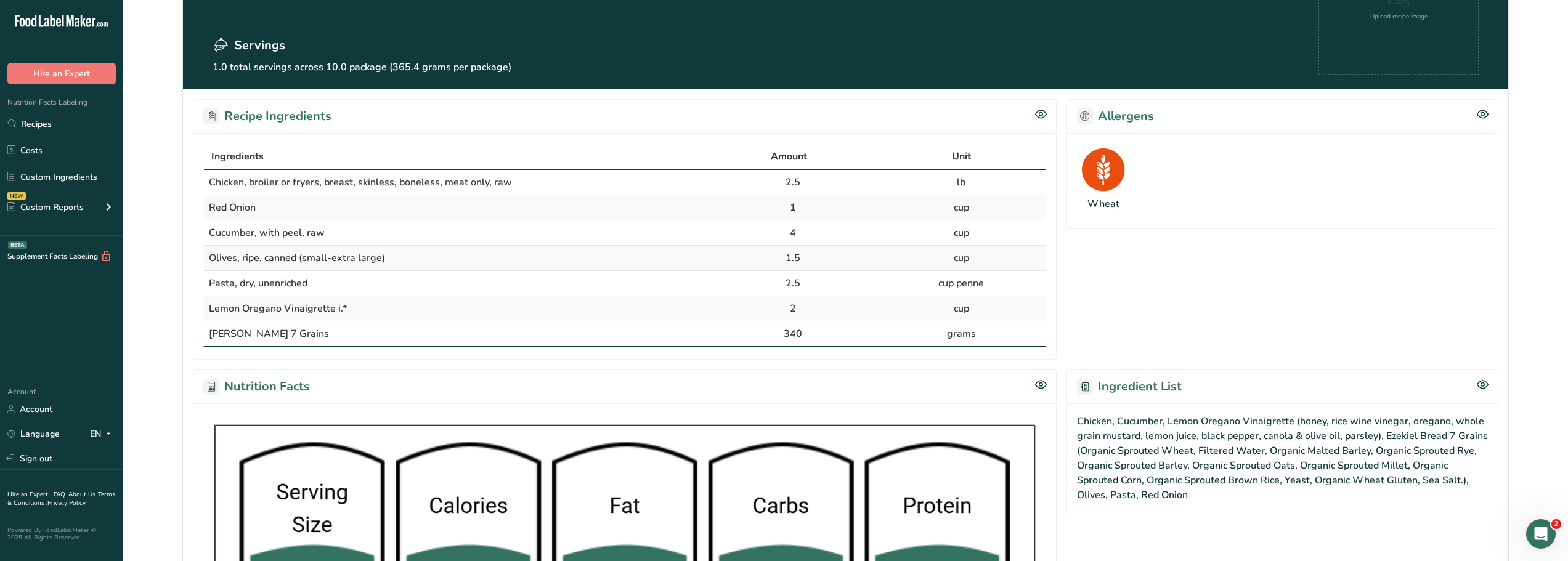
drag, startPoint x: 352, startPoint y: 311, endPoint x: 204, endPoint y: 304, distance: 148.2
click at [204, 304] on td "Lemon Oregano Vinaigrette i.*" at bounding box center [456, 309] width 505 height 26
copy span "Lemon Oregano Vinaigrette i.*"
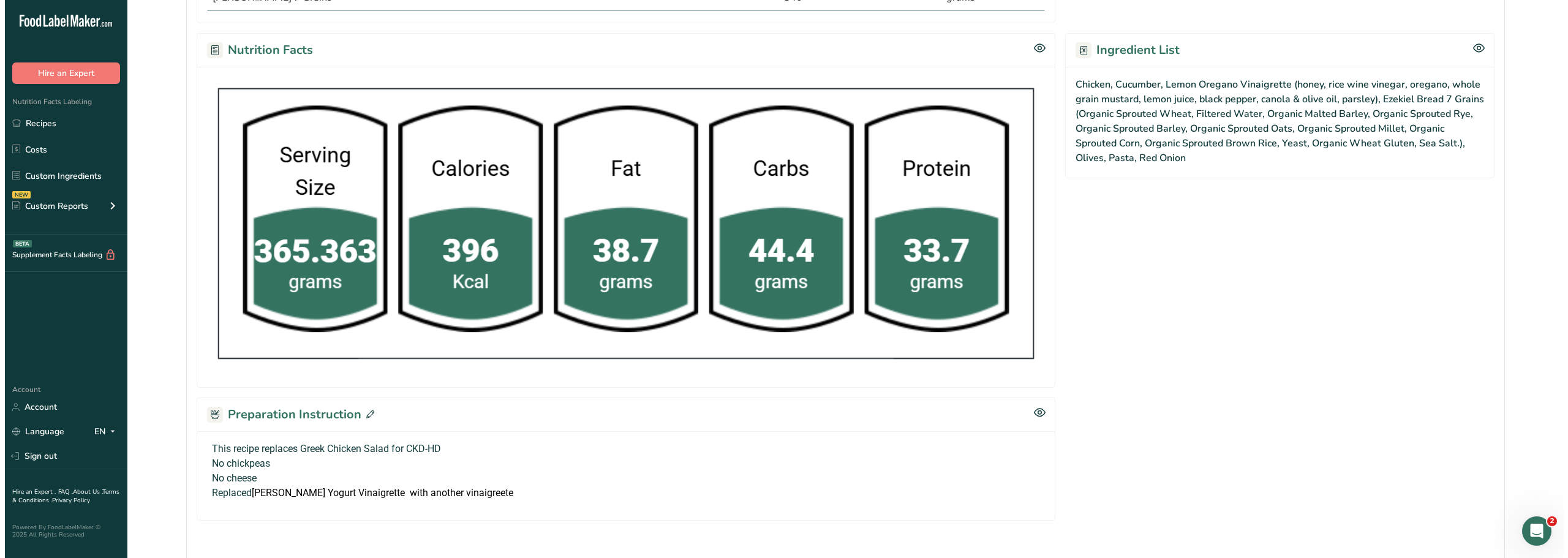
scroll to position [565, 0]
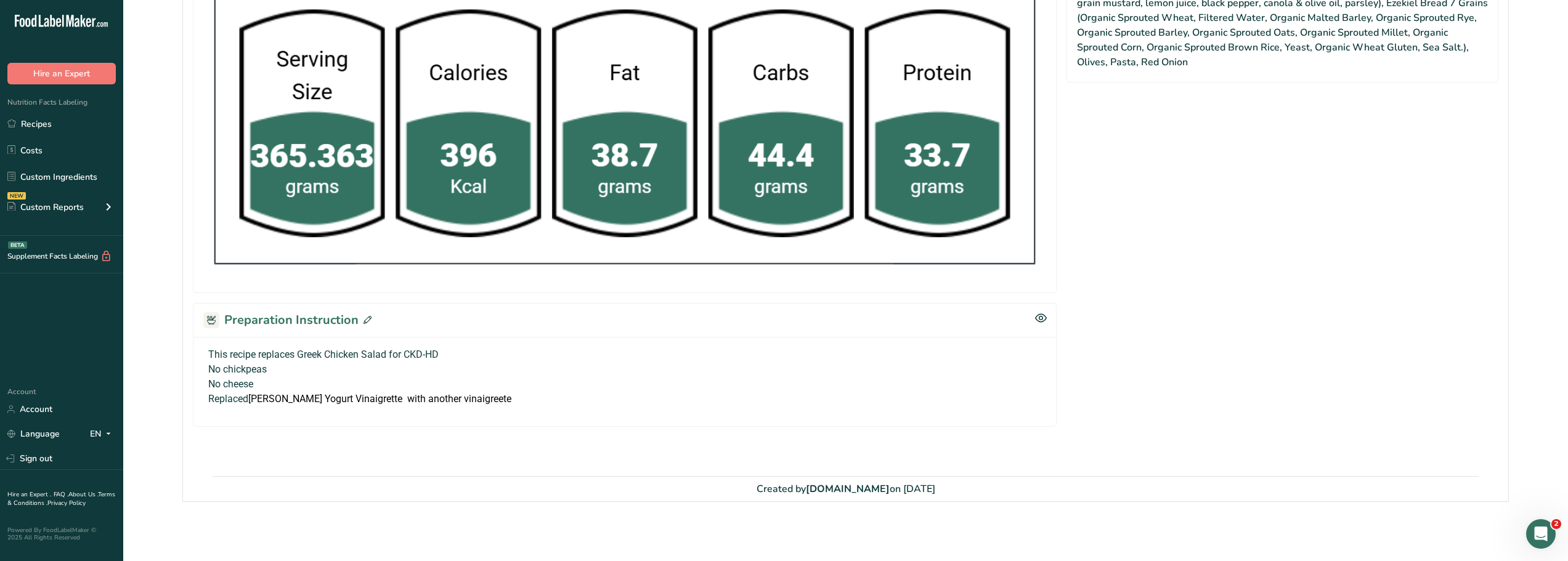
click at [364, 321] on icon at bounding box center [367, 320] width 8 height 8
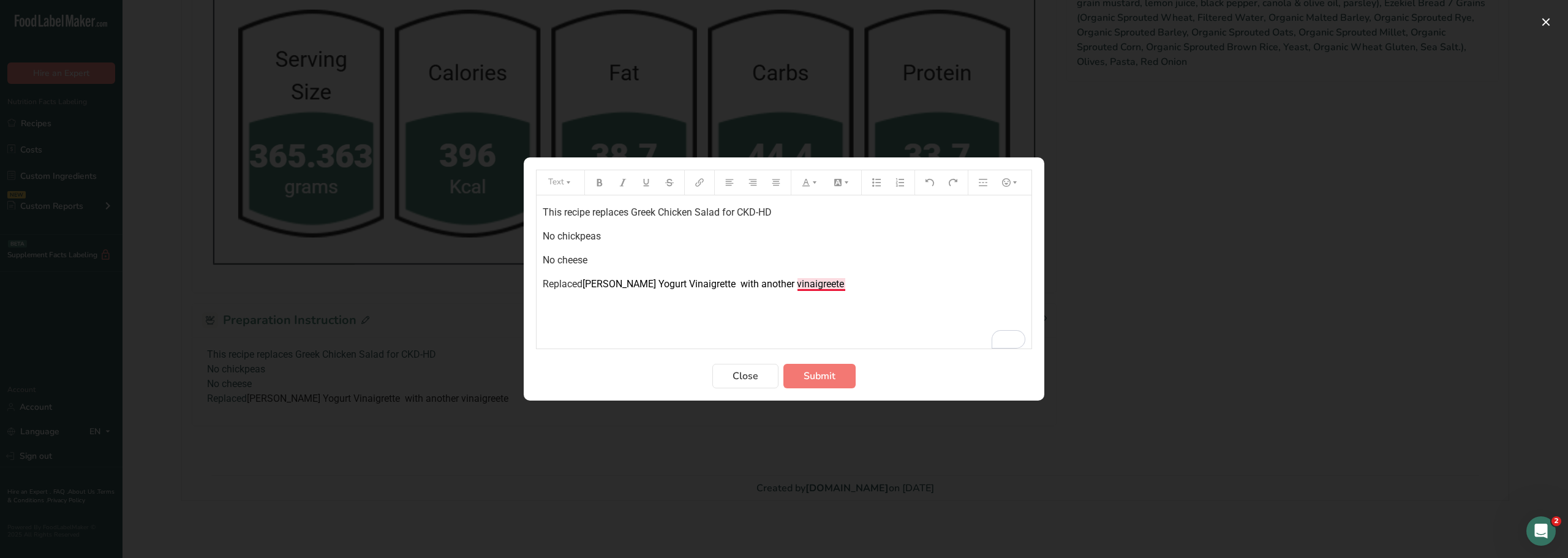
click at [814, 280] on span "[PERSON_NAME] Yogurt Vinaigrette with another vinaigreete" at bounding box center [714, 283] width 262 height 12
click at [864, 282] on p "Replaced Lemon Oregano Yogurt Vinaigrette with another vinaigreete (V)" at bounding box center [784, 284] width 483 height 15
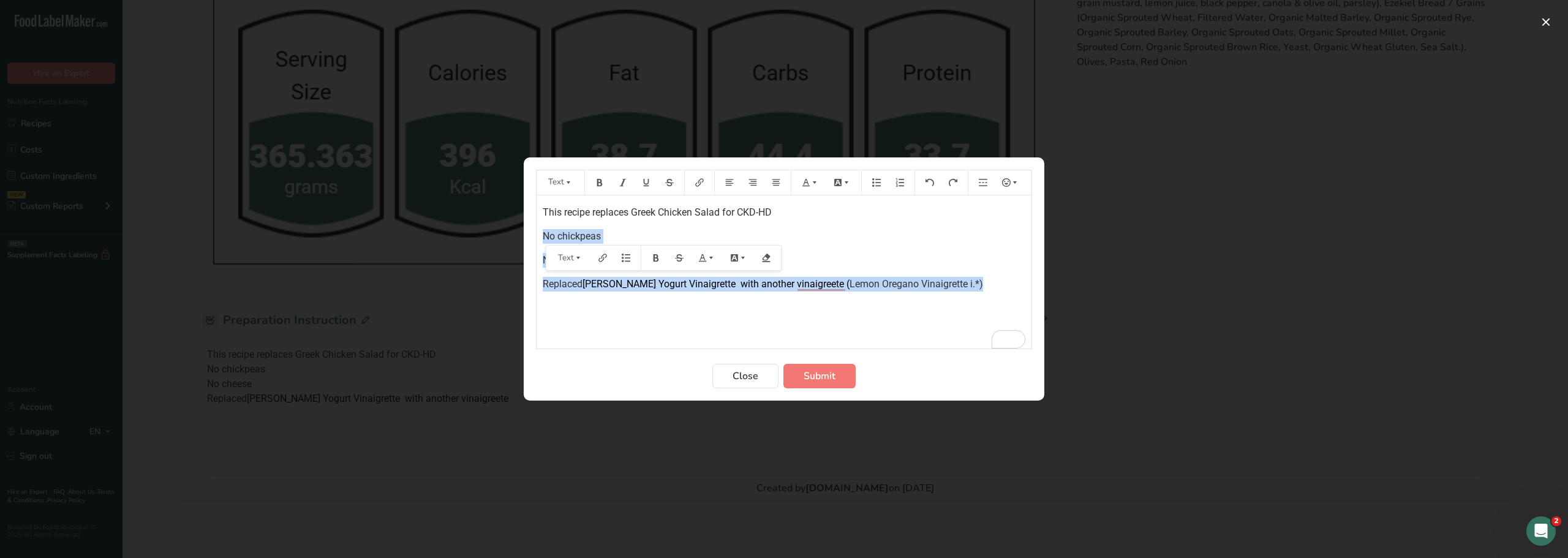
drag, startPoint x: 991, startPoint y: 280, endPoint x: 544, endPoint y: 234, distance: 449.4
click at [544, 234] on div "This recipe replaces Greek Chicken Salad for CKD-HD No chickpeas No cheese Repl…" at bounding box center [784, 272] width 495 height 153
click at [589, 320] on div "This recipe replaces Greek Chicken Salad for CKD-HD No chickpeas No cheese Repl…" at bounding box center [784, 272] width 495 height 153
drag, startPoint x: 544, startPoint y: 236, endPoint x: 1009, endPoint y: 322, distance: 472.9
click at [1009, 322] on div "This recipe replaces Greek Chicken Salad for CKD-HD No chickpeas No cheese Repl…" at bounding box center [784, 272] width 495 height 153
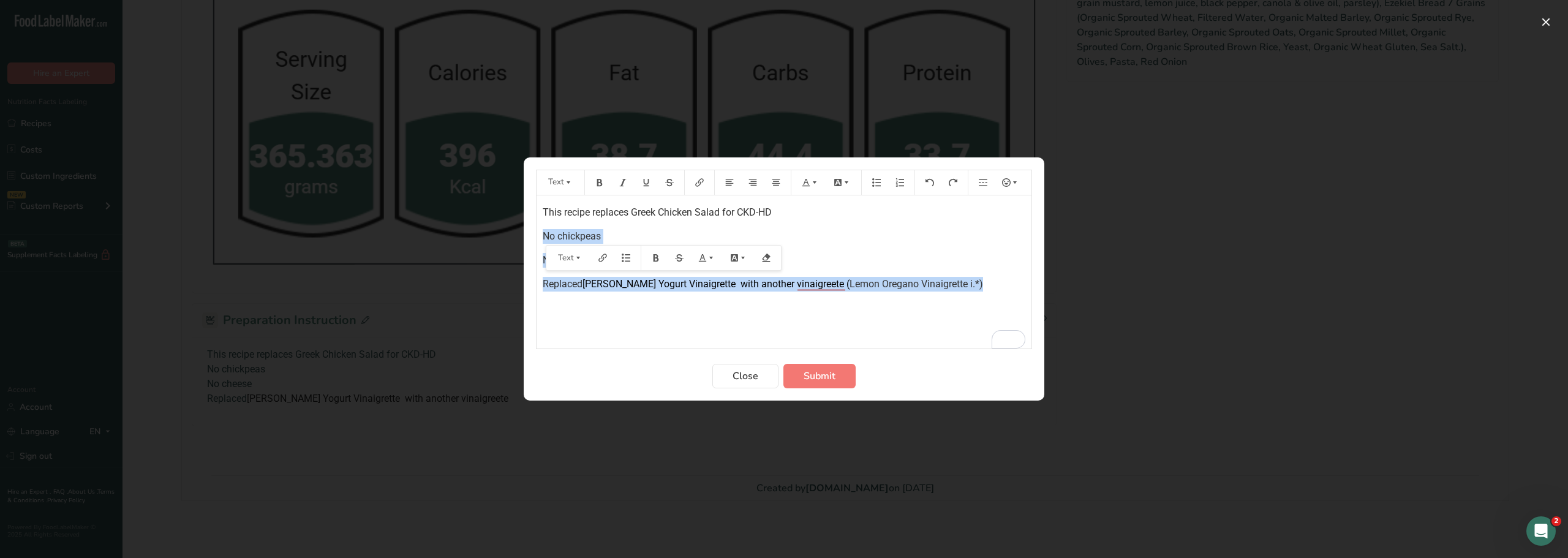
copy div "No chickpeas No cheese Replaced Lemon Oregano Yogurt Vinaigrette with another v…"
click at [864, 319] on div "This recipe replaces Greek Chicken Salad for CKD-HD No chickpeas No cheese Repl…" at bounding box center [784, 272] width 495 height 153
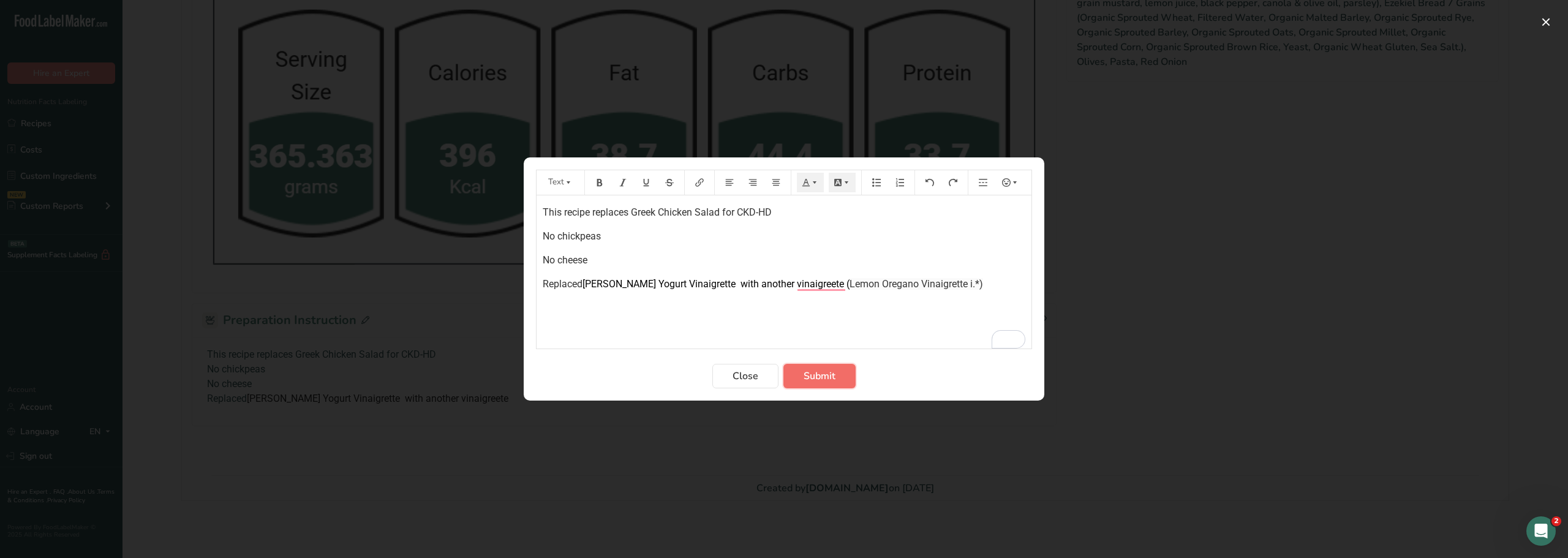
click at [814, 373] on span "Submit" at bounding box center [819, 376] width 32 height 15
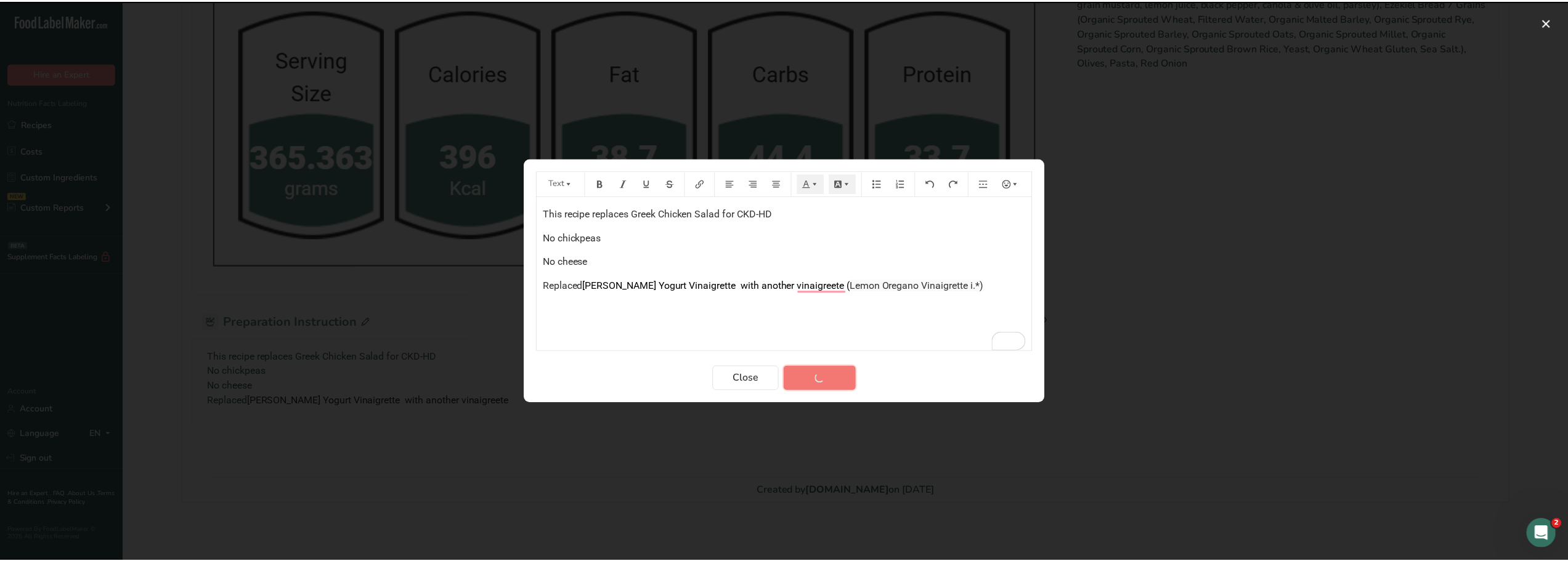
scroll to position [409, 0]
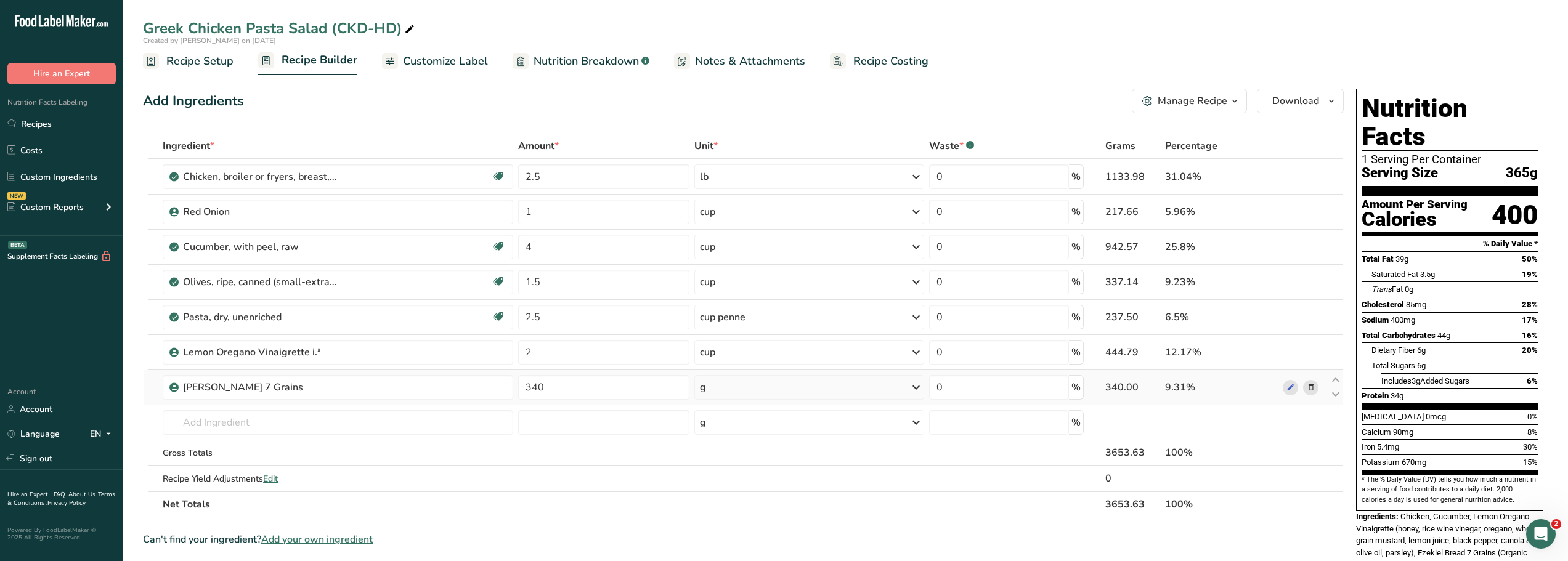
click at [1311, 387] on icon at bounding box center [1311, 388] width 9 height 13
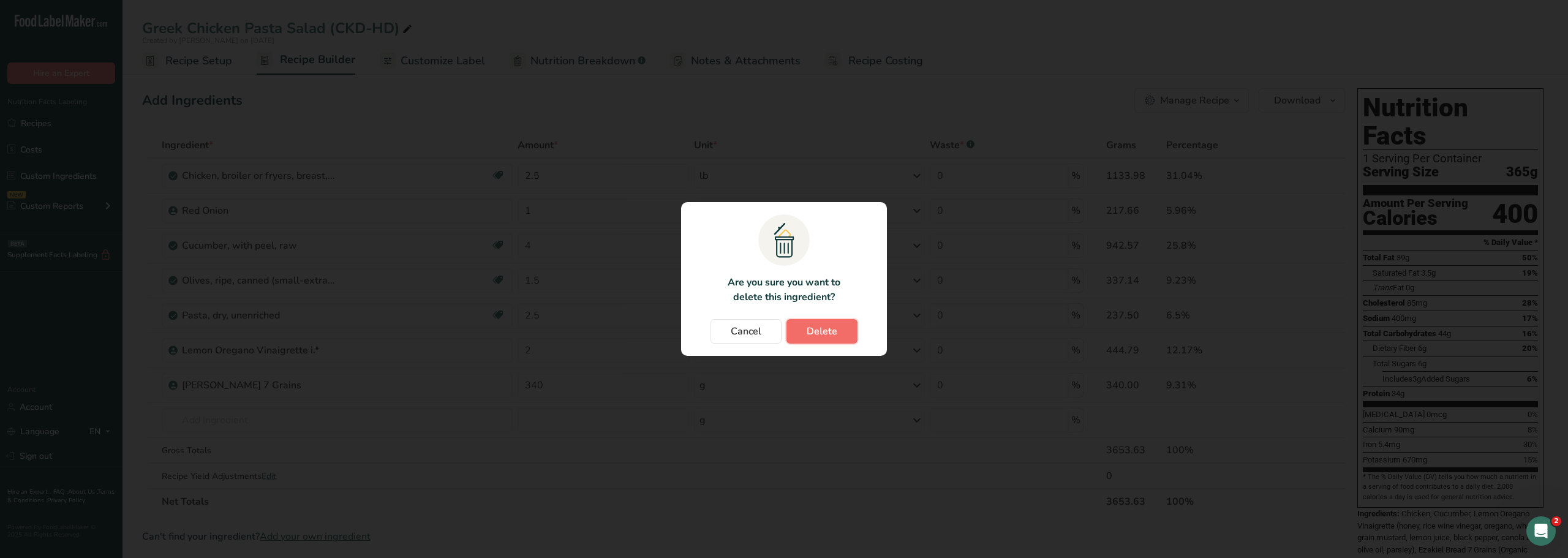
click at [820, 327] on span "Delete" at bounding box center [822, 331] width 31 height 15
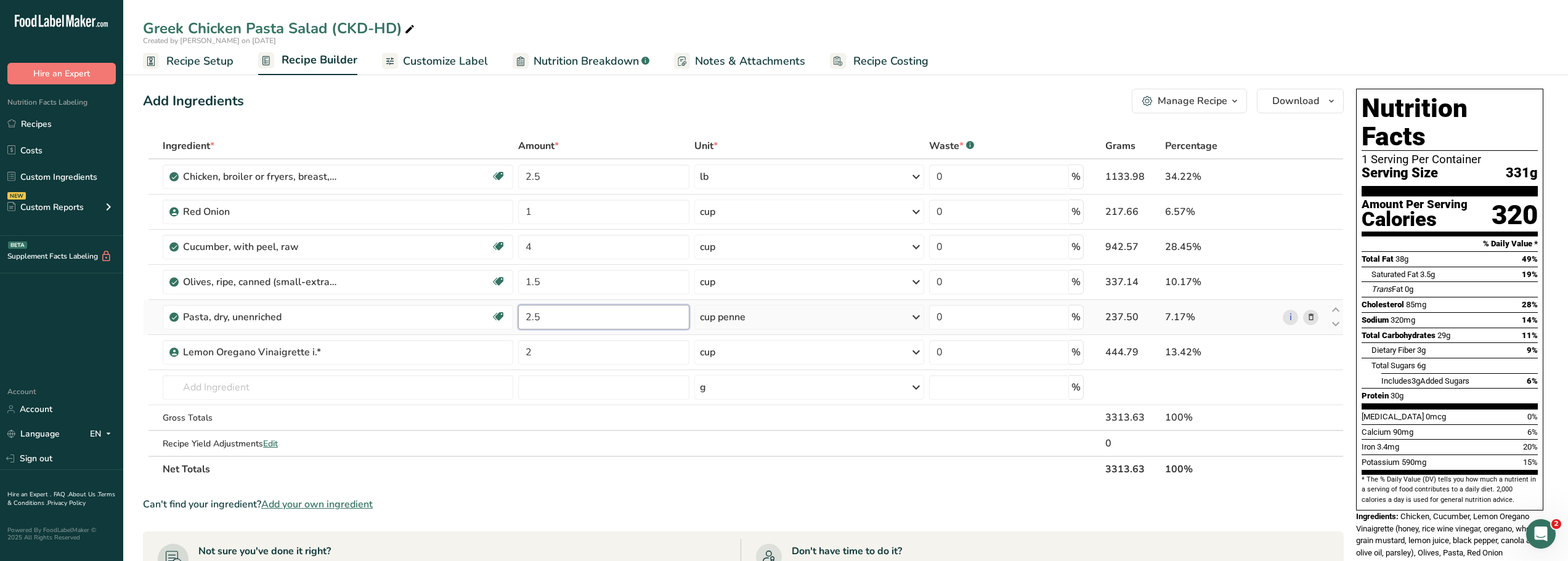
click at [546, 317] on input "2.5" at bounding box center [603, 317] width 171 height 25
click at [542, 176] on div "Ingredient * Amount * Unit * Waste * .a-a{fill:#347362;}.b-a{fill:#fff;} Grams …" at bounding box center [743, 307] width 1201 height 349
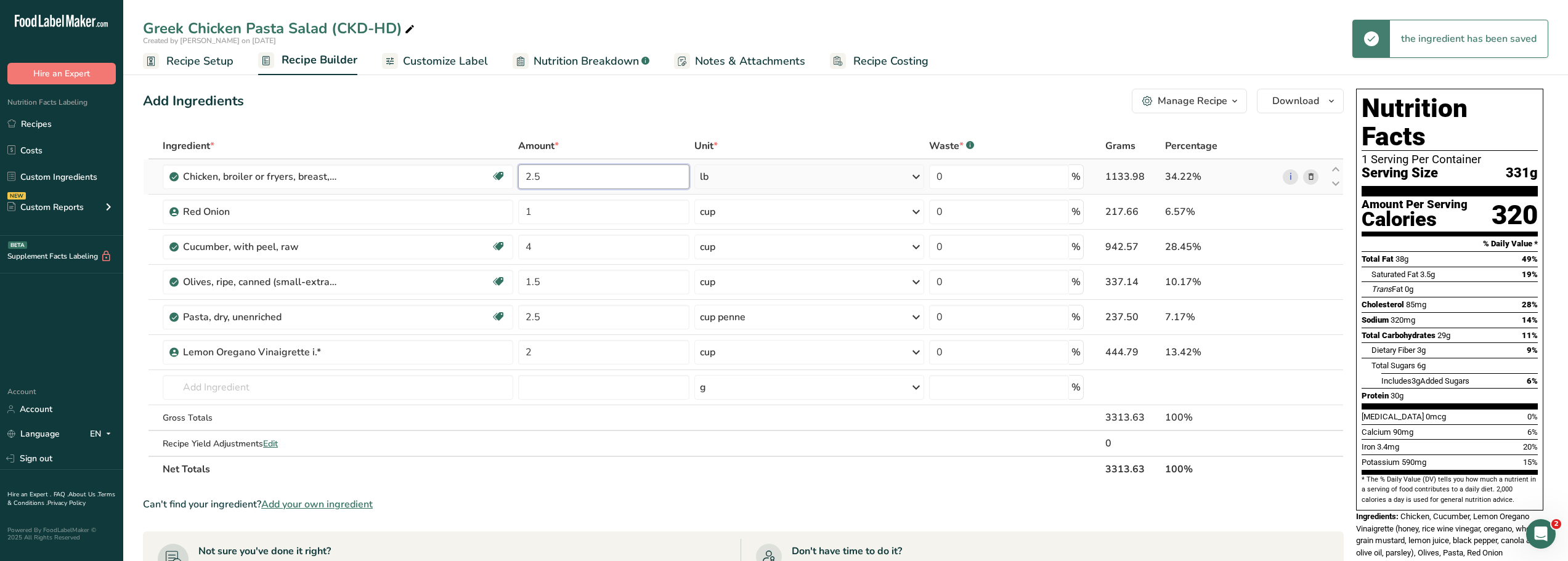
type input "2"
type input "3"
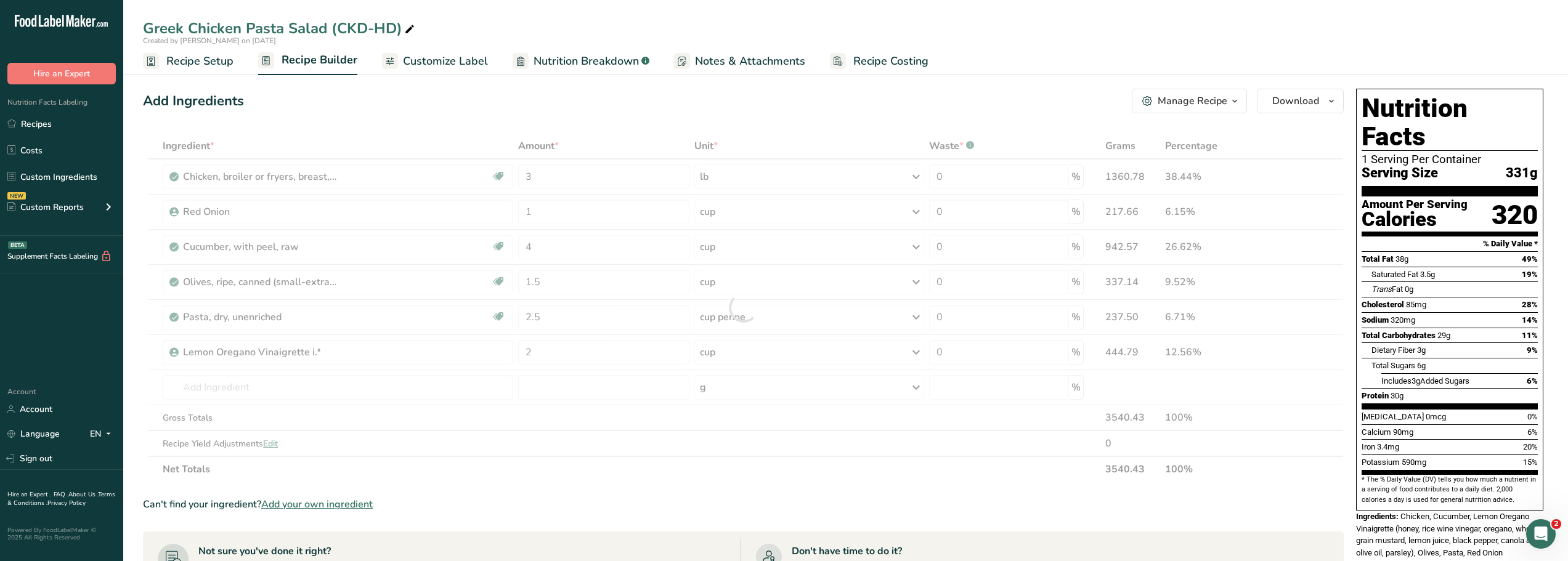
click at [493, 91] on div "Add Ingredients Manage Recipe Delete Recipe Duplicate Recipe Scale Recipe Save …" at bounding box center [743, 101] width 1201 height 25
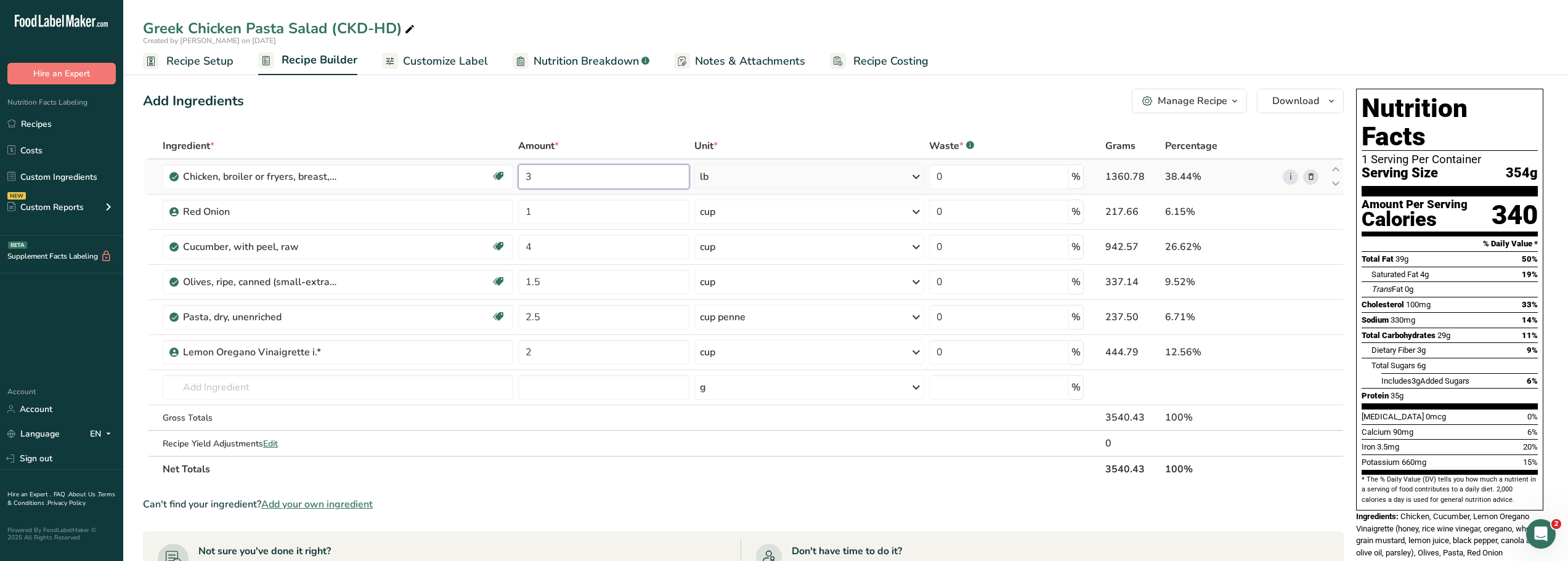
click at [534, 179] on input "3" at bounding box center [603, 176] width 171 height 25
type input "2.5"
click at [438, 100] on div "Add Ingredients Manage Recipe Delete Recipe Duplicate Recipe Scale Recipe Save …" at bounding box center [743, 101] width 1201 height 25
click at [545, 317] on input "2.5" at bounding box center [603, 317] width 171 height 25
type input "2"
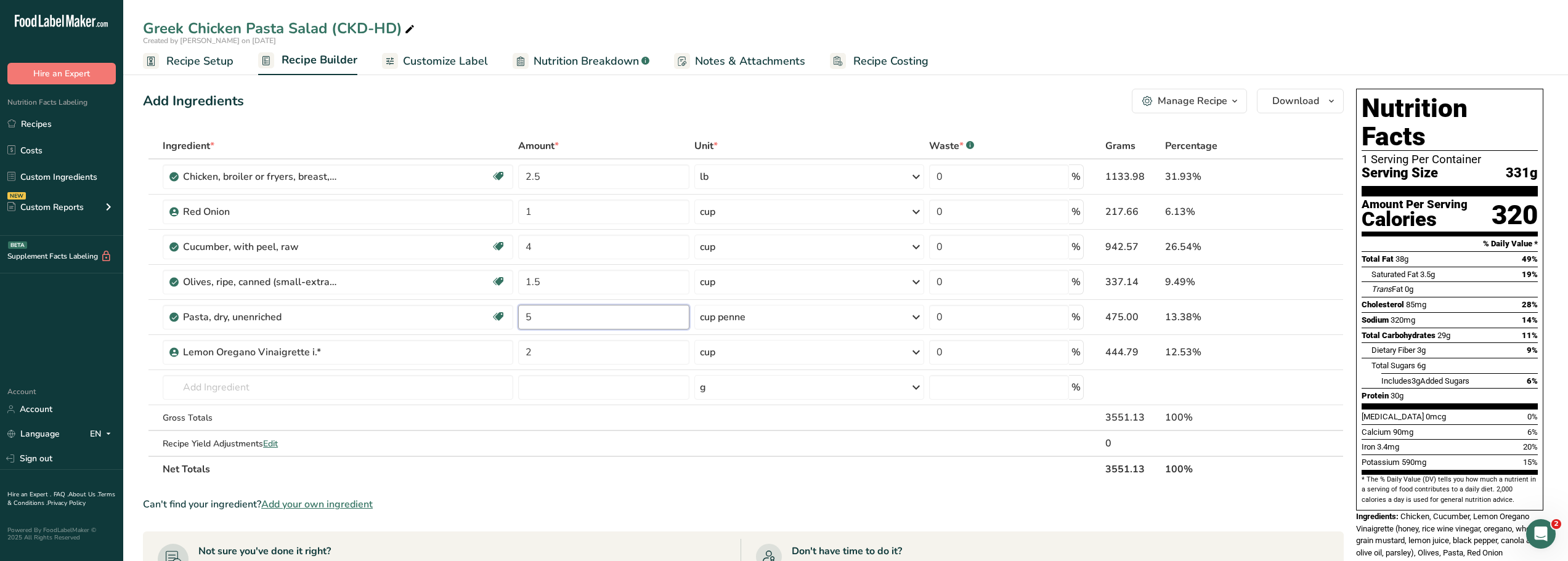
type input "5"
click at [430, 112] on div "Add Ingredients Manage Recipe Delete Recipe Duplicate Recipe Scale Recipe Save …" at bounding box center [743, 101] width 1201 height 25
click at [1212, 99] on div "Manage Recipe" at bounding box center [1192, 101] width 70 height 15
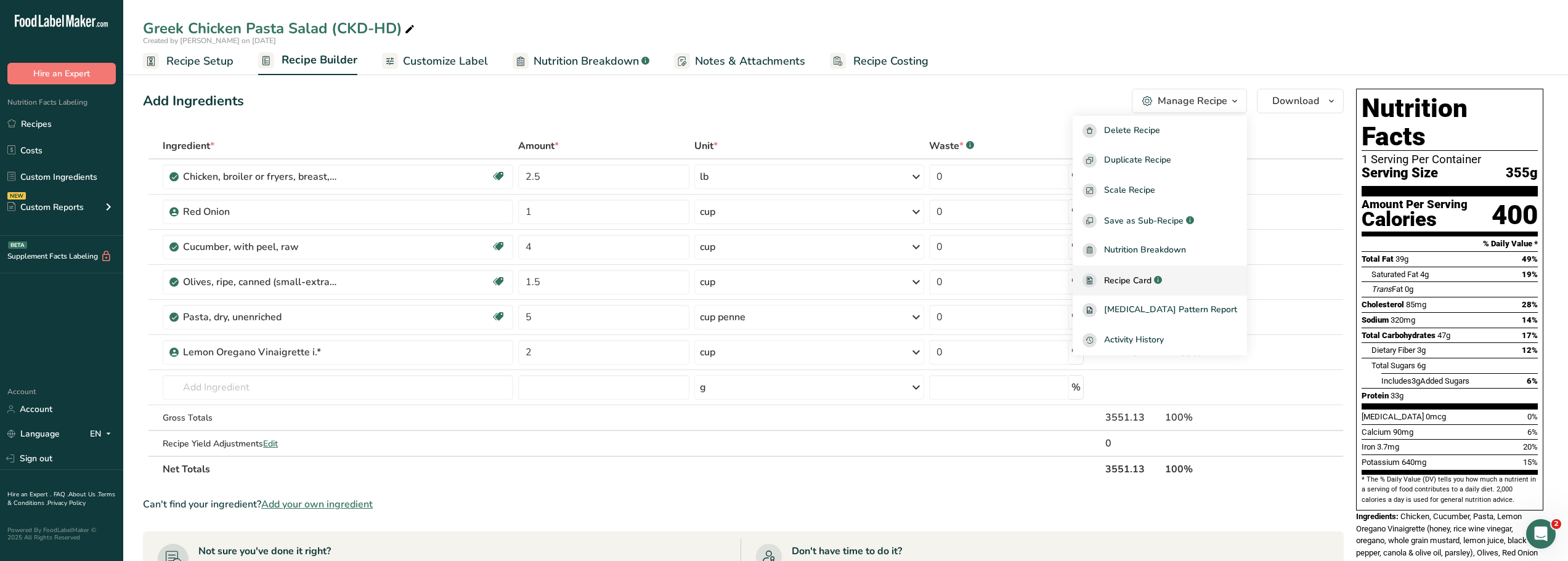
click at [1141, 279] on span "Recipe Card" at bounding box center [1127, 280] width 47 height 13
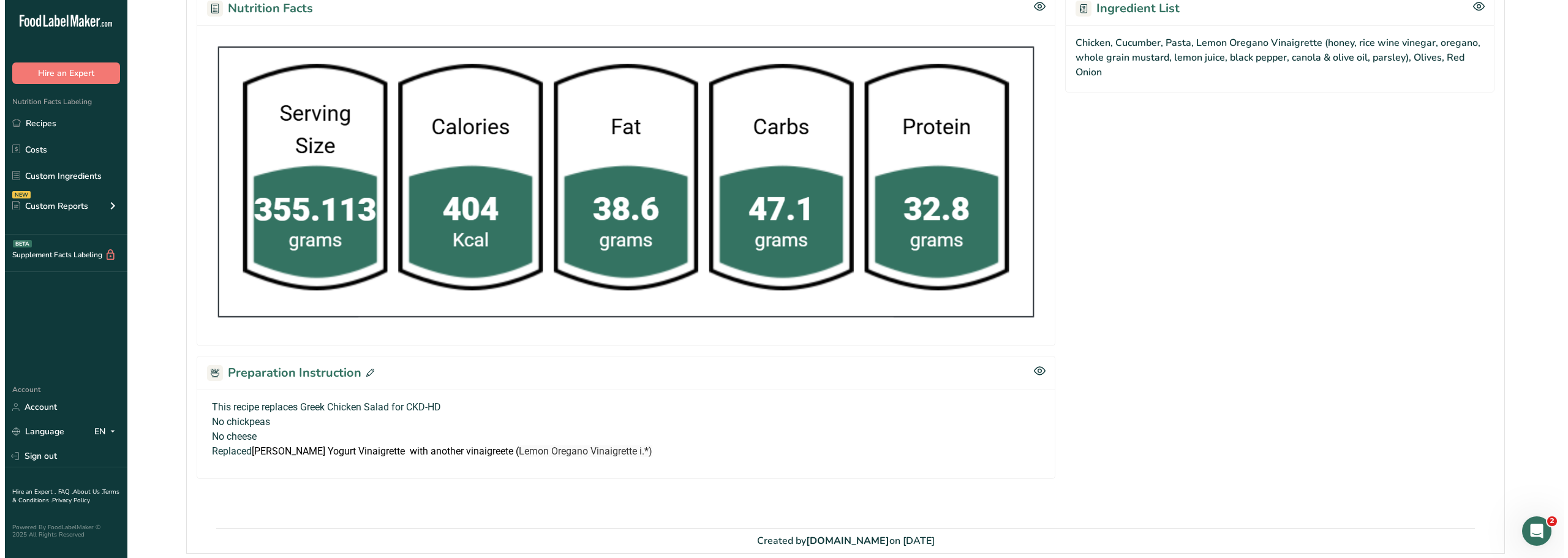
scroll to position [540, 0]
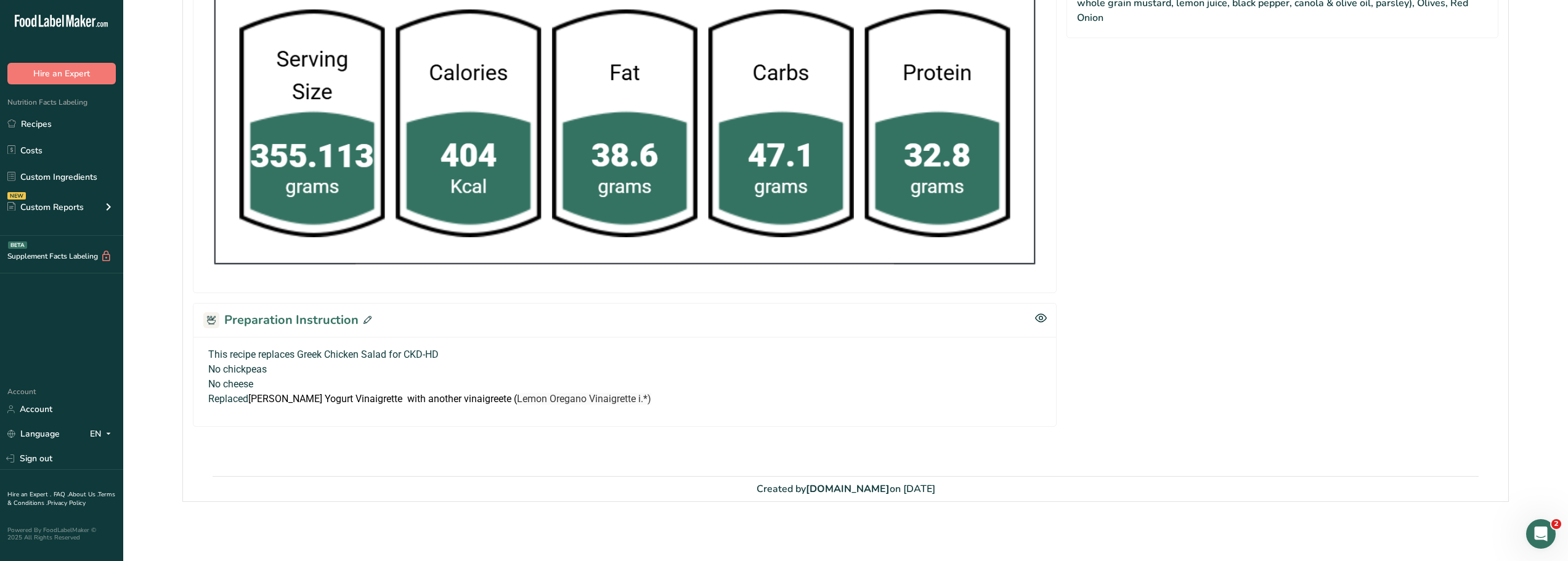
click at [365, 320] on icon at bounding box center [367, 320] width 8 height 8
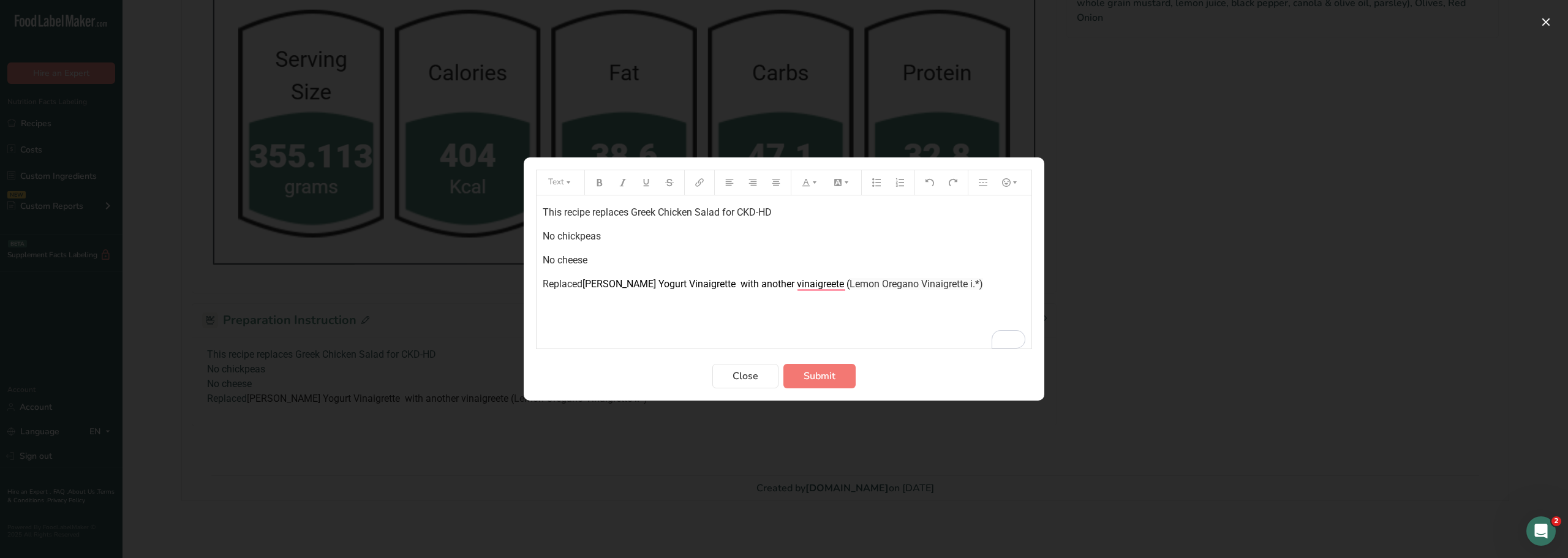
click at [593, 263] on p "No cheese" at bounding box center [784, 260] width 483 height 15
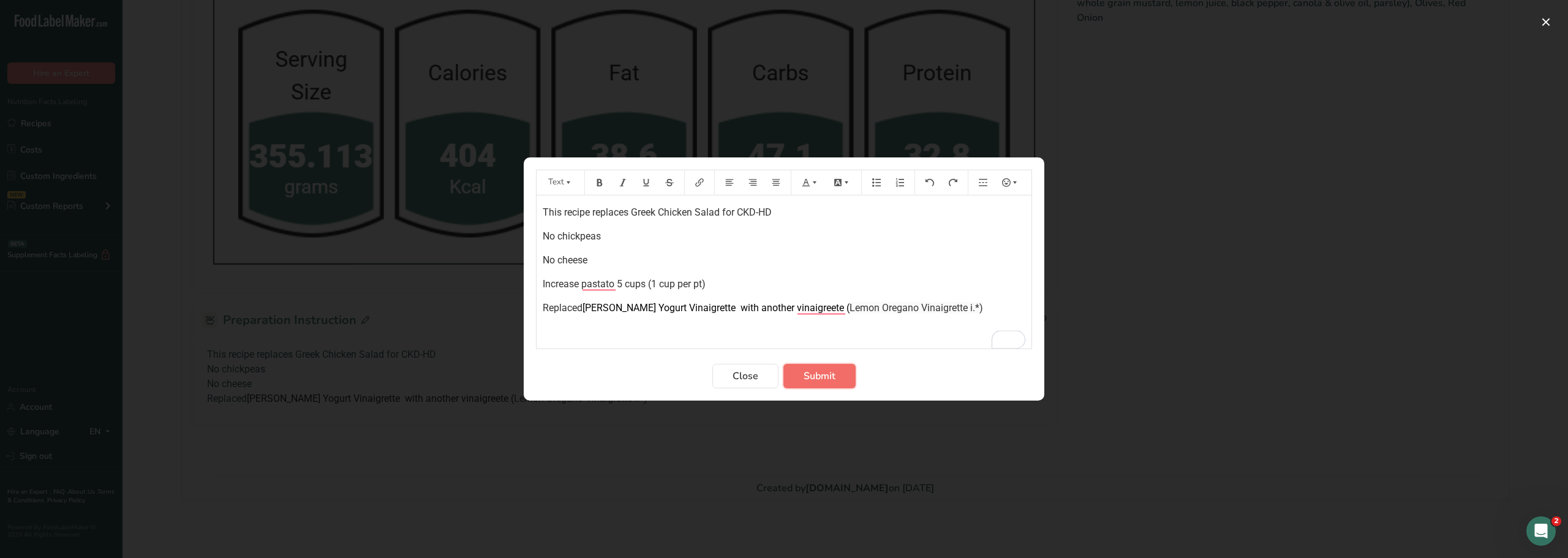
click at [804, 370] on span "Submit" at bounding box center [819, 376] width 32 height 15
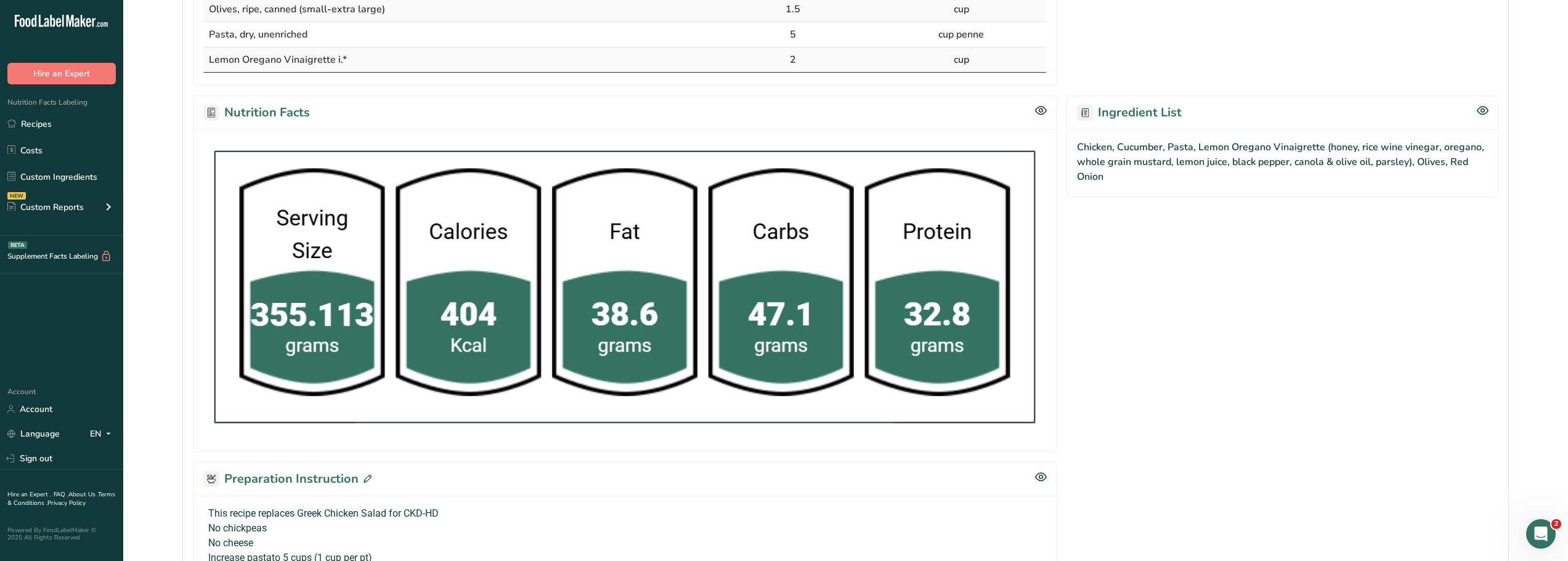
scroll to position [0, 0]
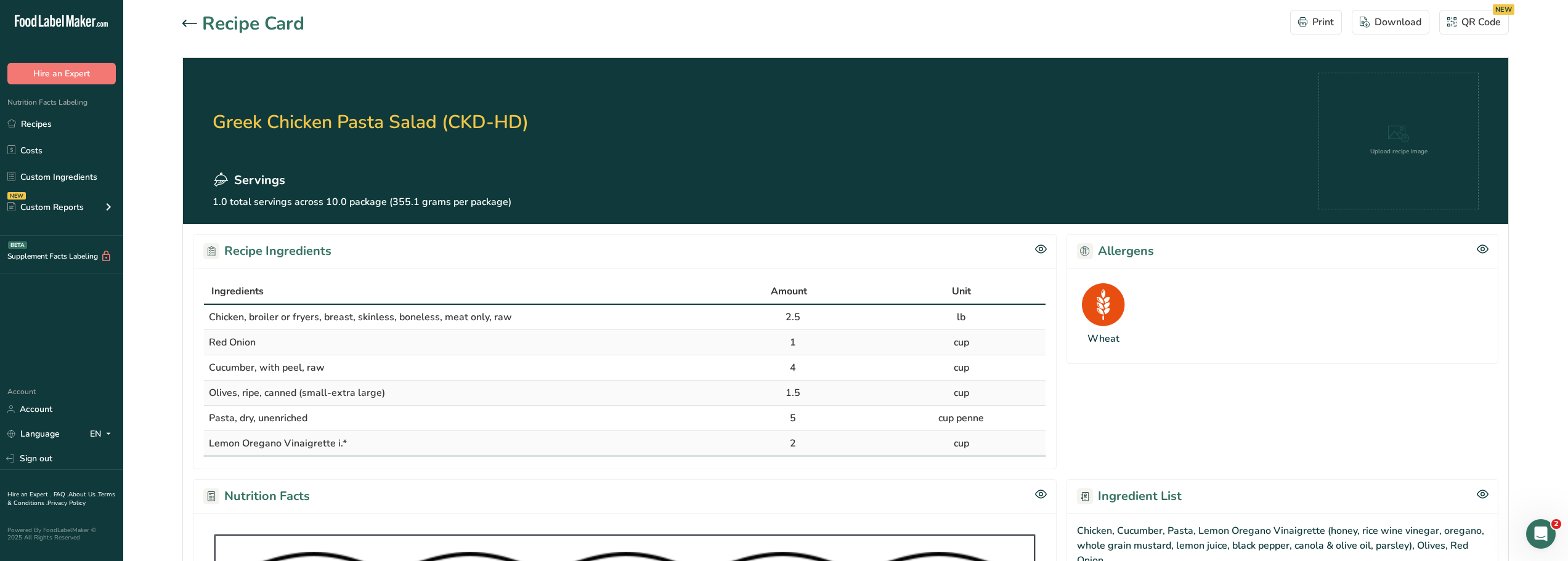
click at [184, 19] on icon at bounding box center [190, 23] width 15 height 8
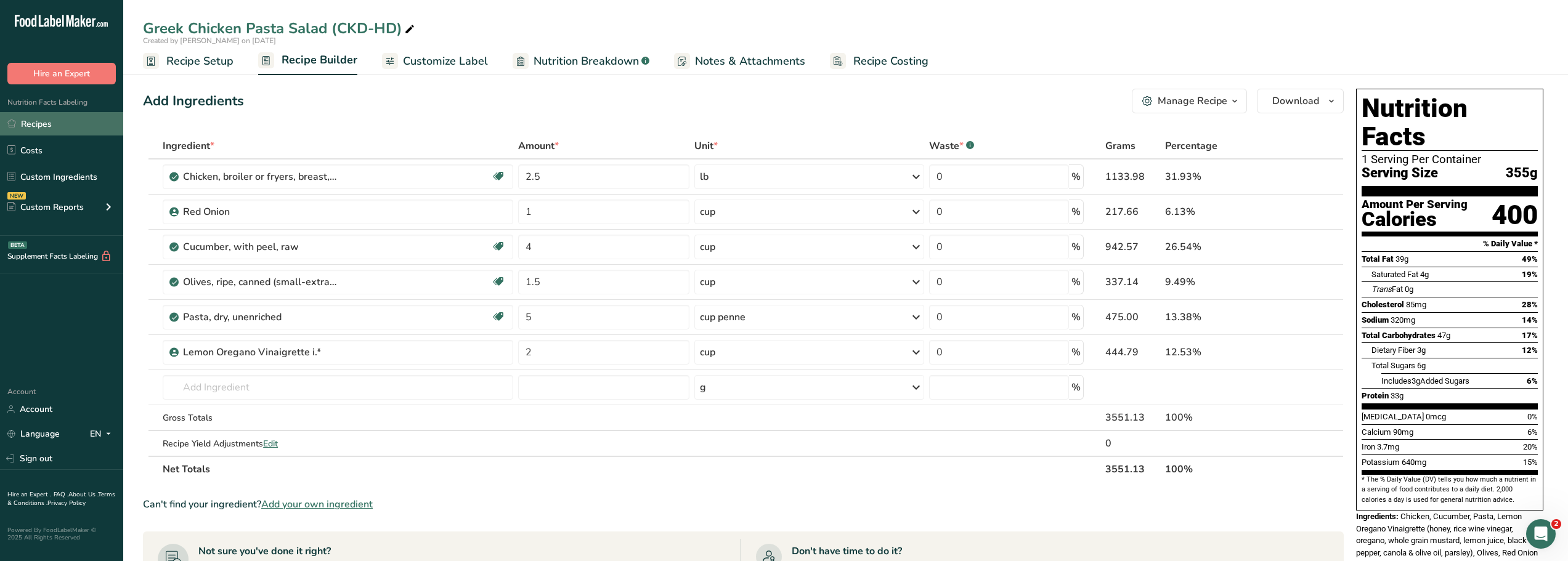
click at [41, 123] on link "Recipes" at bounding box center [61, 124] width 123 height 23
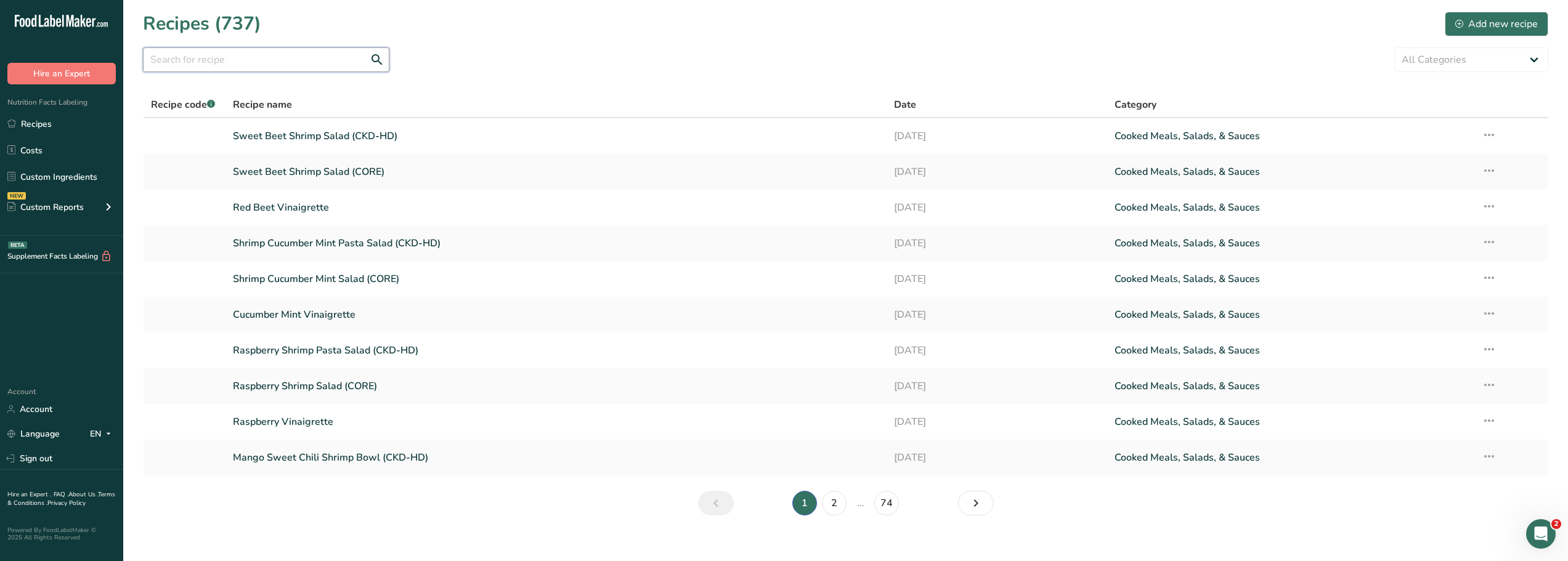
click at [186, 60] on input "text" at bounding box center [266, 60] width 246 height 25
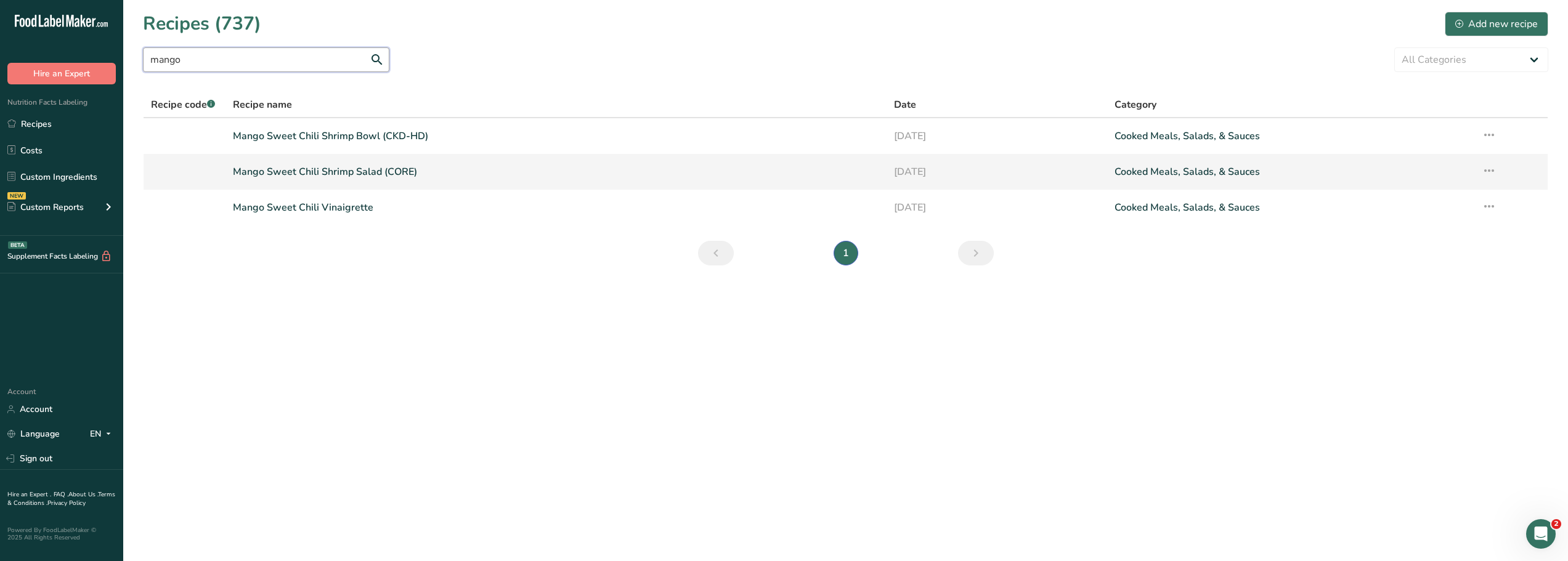
type input "mango"
click at [294, 169] on link "Mango Sweet Chili Shrimp Salad (CORE)" at bounding box center [556, 171] width 647 height 26
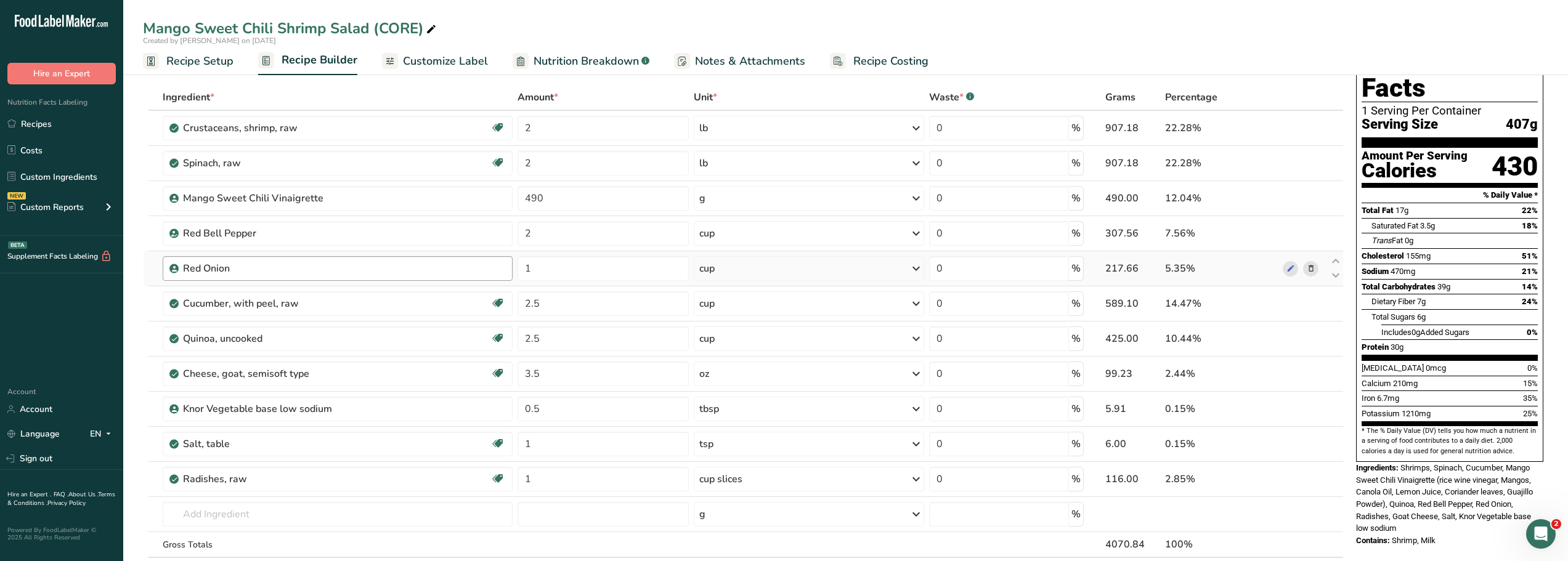
scroll to position [54, 0]
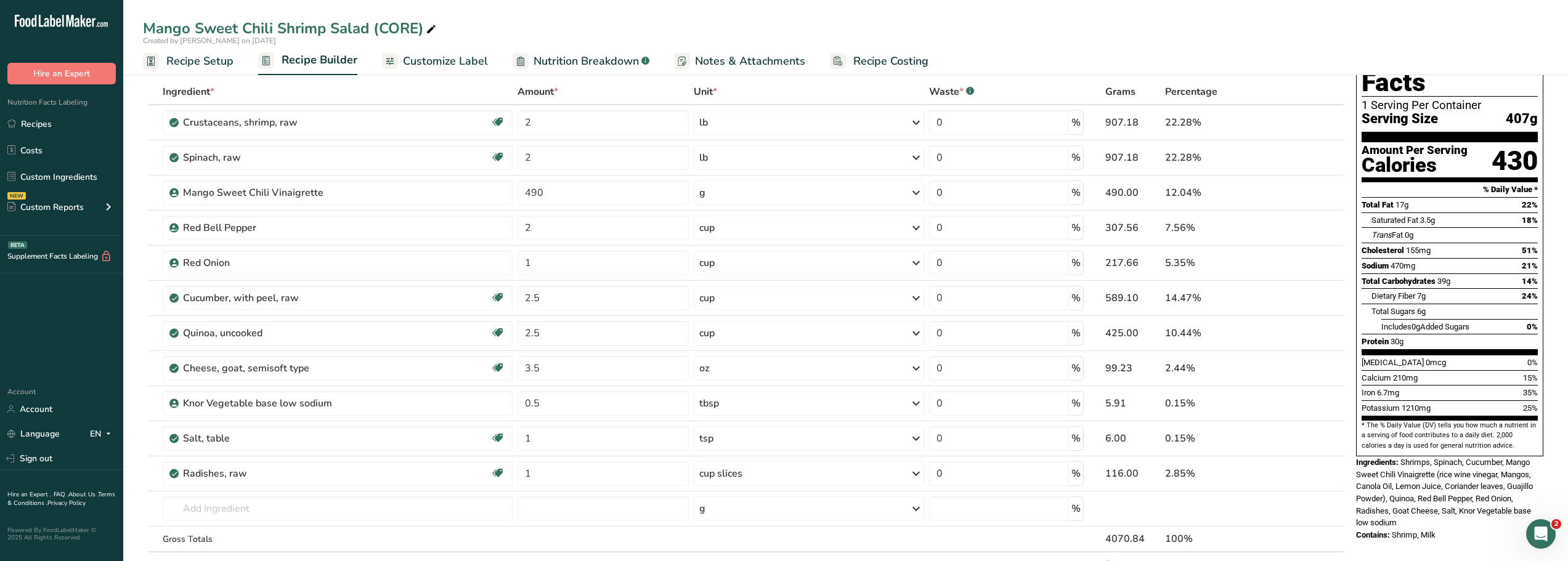
click at [416, 29] on div "Mango Sweet Chili Shrimp Salad (CORE)" at bounding box center [291, 28] width 296 height 22
click at [582, 22] on input "Mango Sweet Chili Shrimp Salad (CORE-HRT-DM)" at bounding box center [846, 28] width 1405 height 22
type input "Mango Sweet Chili Shrimp Salad (CORE-HRT-DM)"
click at [1114, 68] on ul "Recipe Setup Recipe Builder Customize Label Nutrition Breakdown .a-a{fill:#3473…" at bounding box center [846, 60] width 1445 height 29
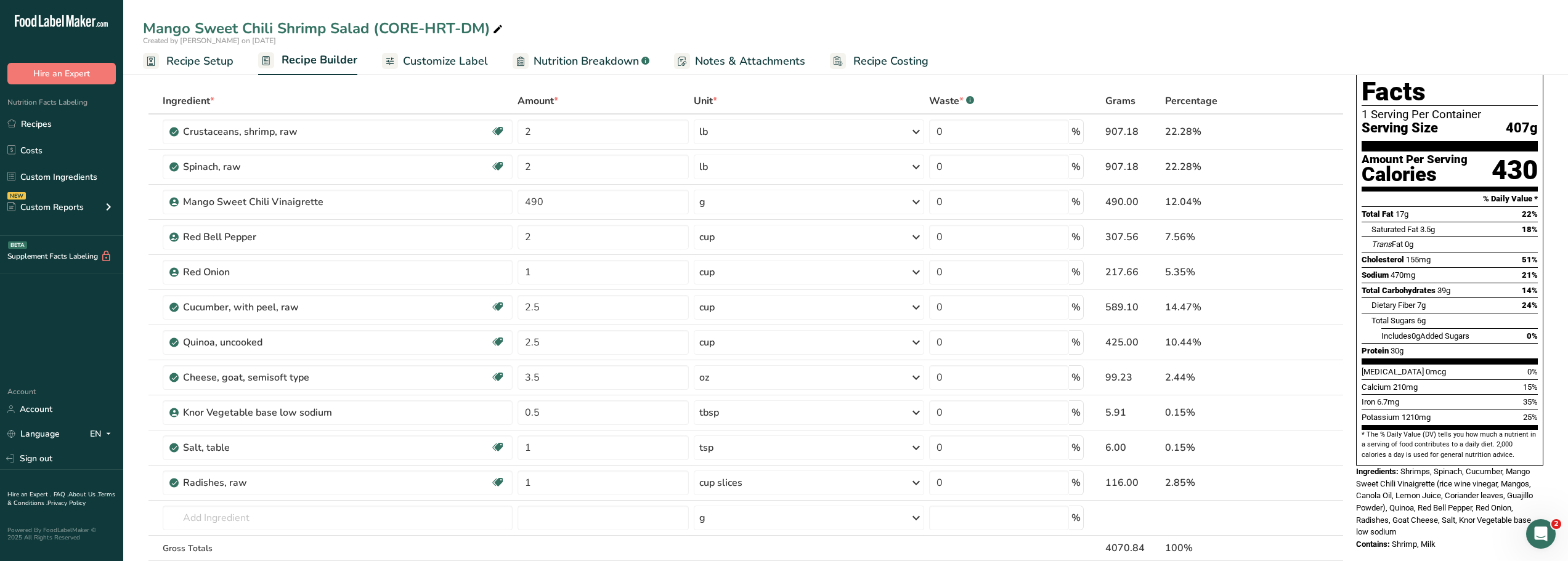
scroll to position [23, 0]
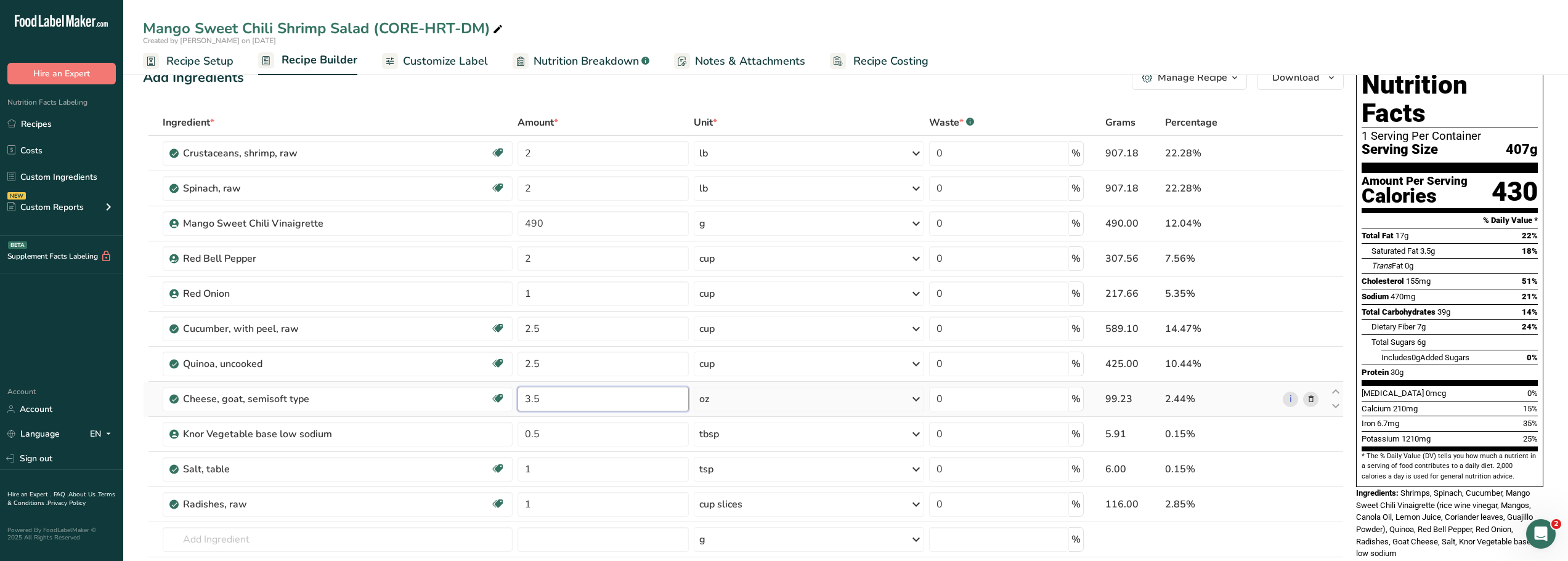
click at [545, 397] on input "3.5" at bounding box center [602, 399] width 171 height 25
type input "3"
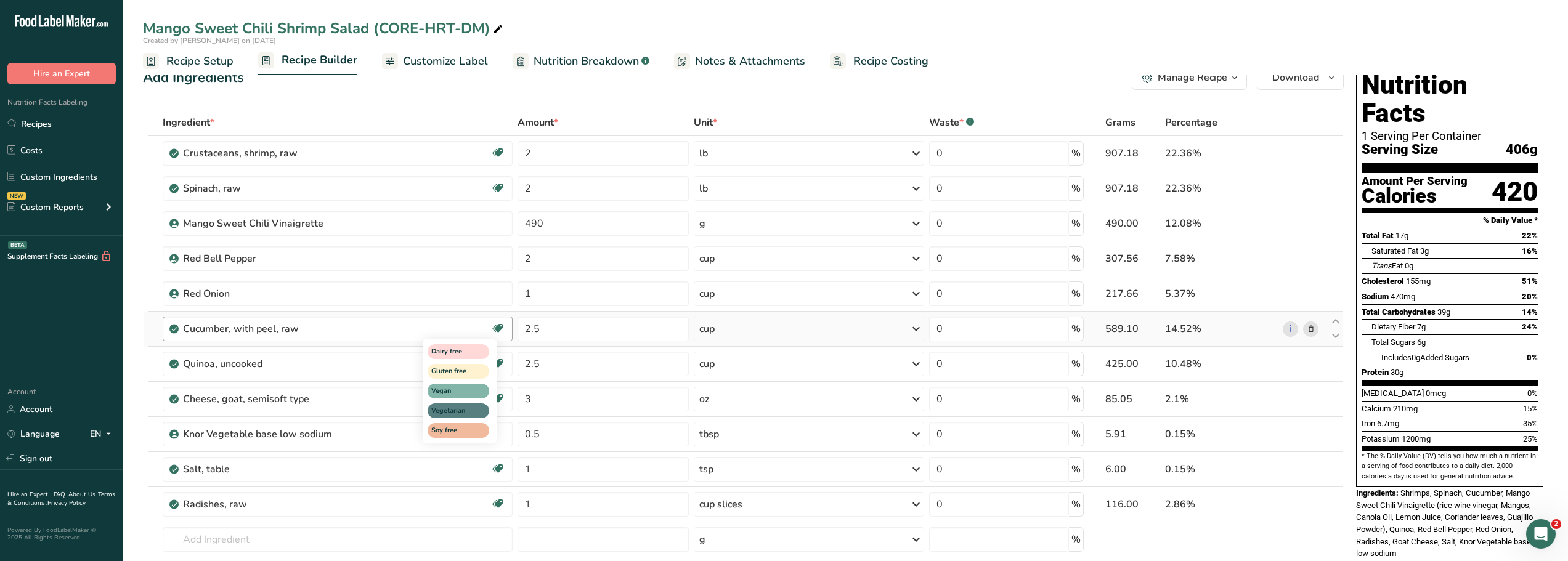
click at [540, 399] on div "Dairy free Gluten free Vegan Vegetarian Soy free" at bounding box center [482, 389] width 118 height 106
click at [533, 401] on div "Dairy free Gluten free Vegan Vegetarian Soy free" at bounding box center [482, 389] width 118 height 106
click at [557, 400] on input "3" at bounding box center [602, 399] width 171 height 25
type input "2"
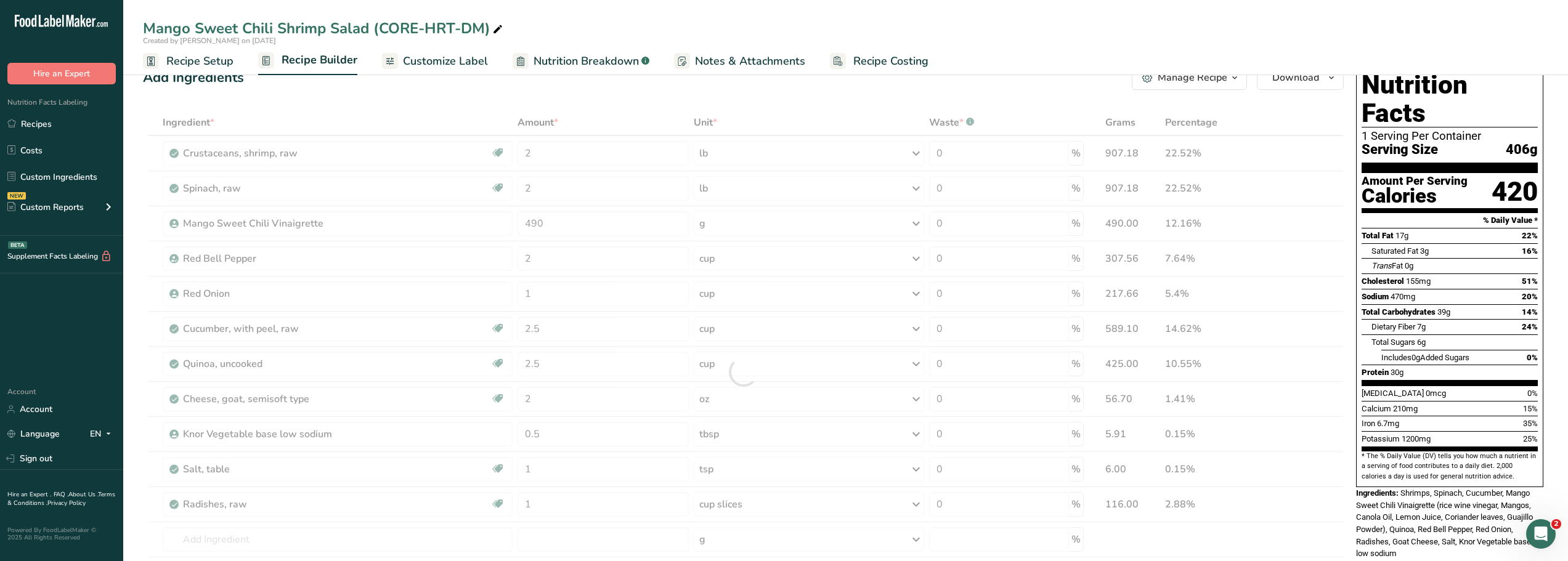
click at [551, 29] on div "Mango Sweet Chili Shrimp Salad (CORE-HRT-DM)" at bounding box center [846, 28] width 1445 height 22
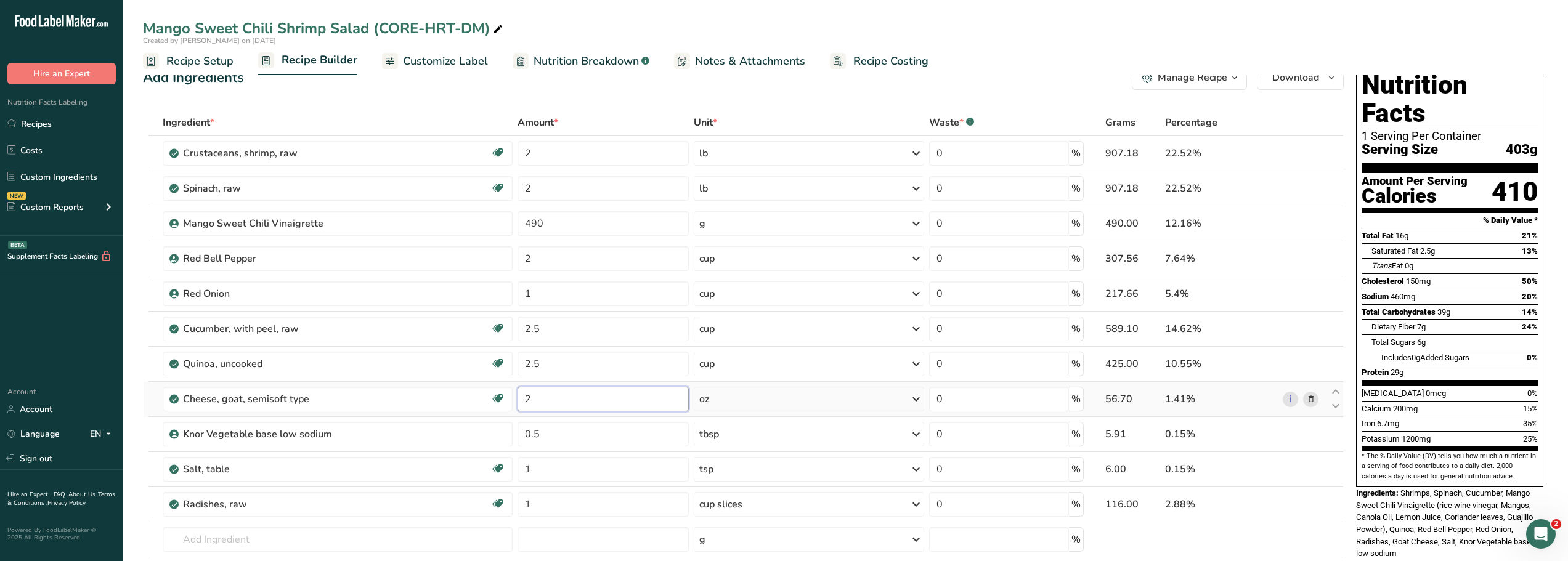
click at [538, 398] on input "2" at bounding box center [602, 399] width 171 height 25
type input "0"
click at [540, 84] on div "Add Ingredients Manage Recipe Delete Recipe Duplicate Recipe Scale Recipe Save …" at bounding box center [743, 77] width 1201 height 25
click at [530, 398] on input "0" at bounding box center [602, 399] width 171 height 25
type input "2"
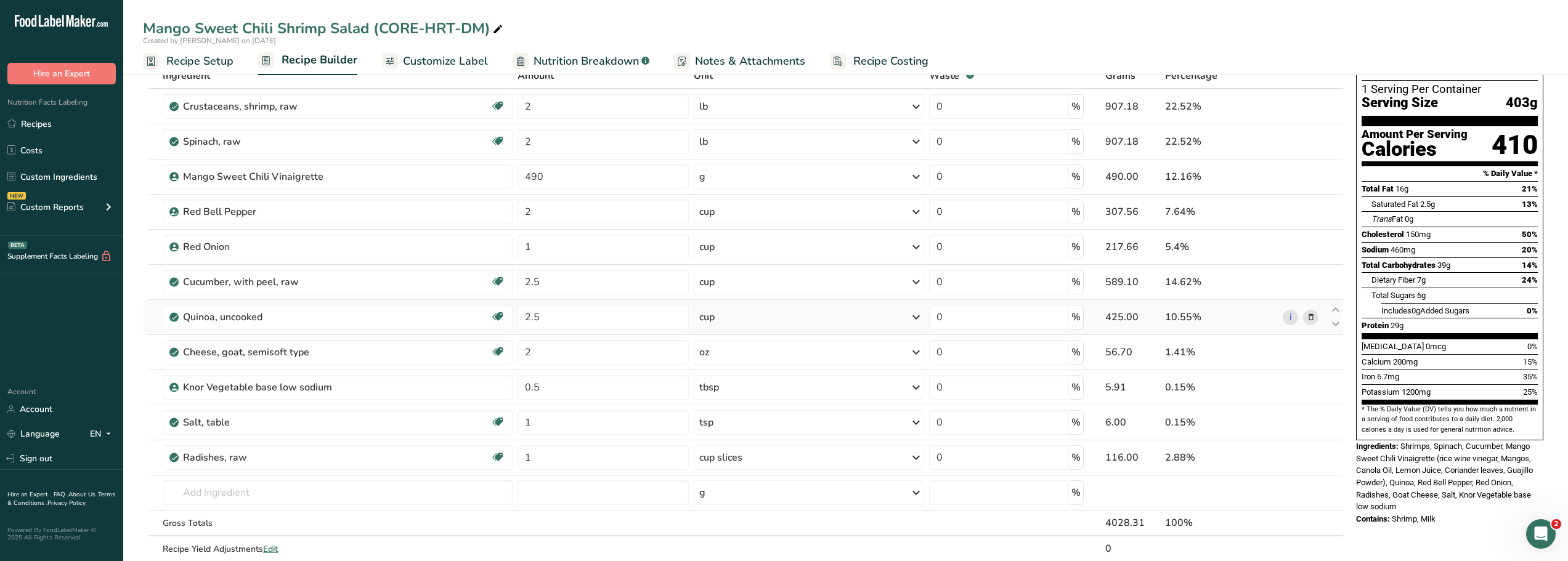
scroll to position [74, 0]
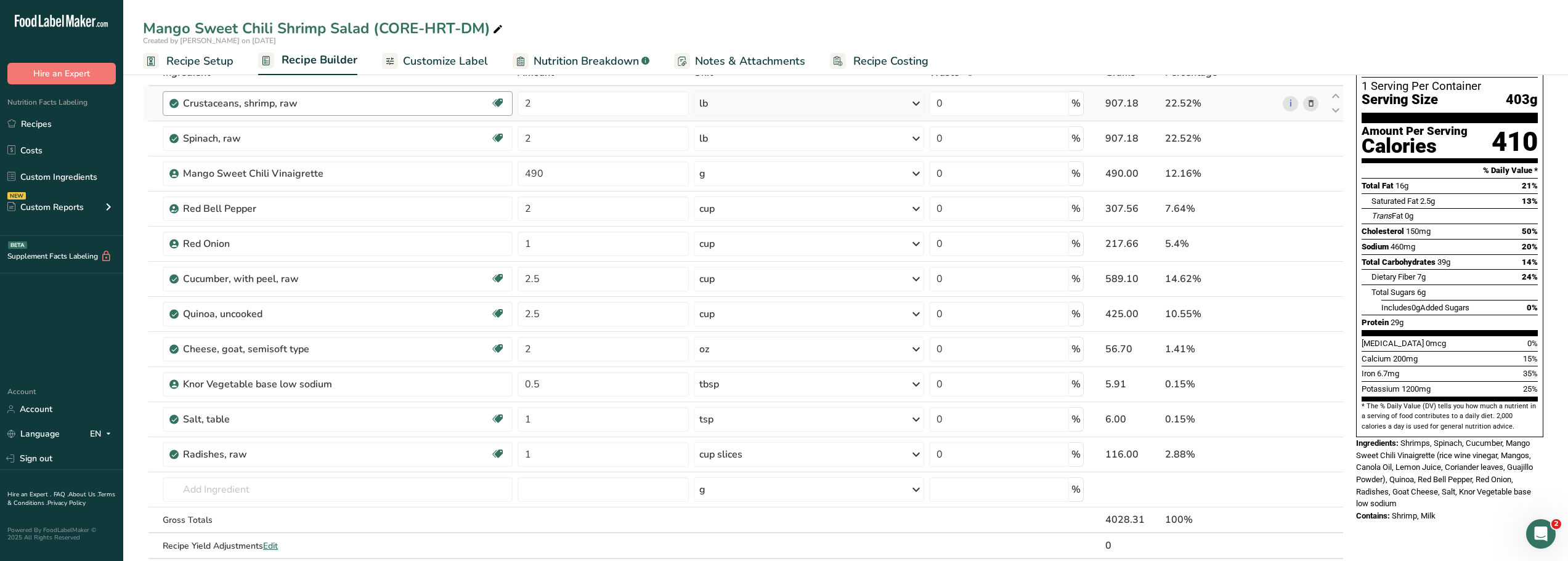
drag, startPoint x: 37, startPoint y: 125, endPoint x: 348, endPoint y: 98, distance: 312.2
click at [37, 125] on link "Recipes" at bounding box center [61, 124] width 123 height 23
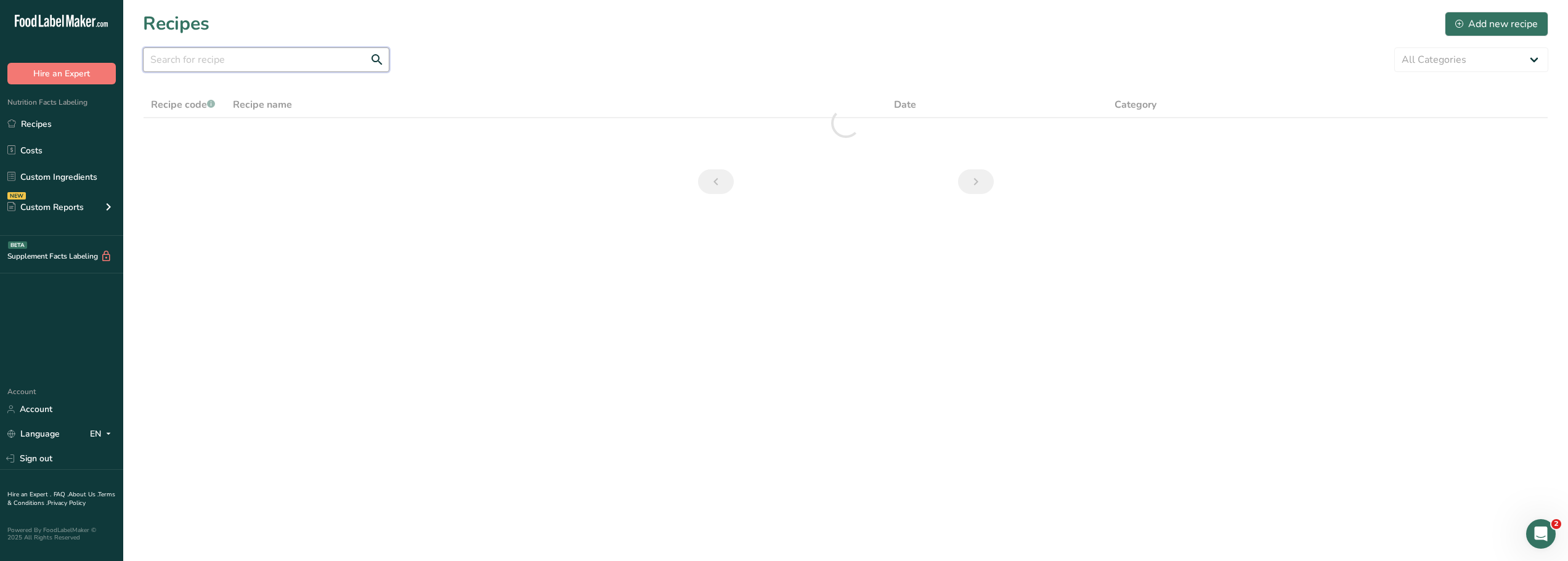
click at [183, 61] on input "text" at bounding box center [266, 60] width 246 height 25
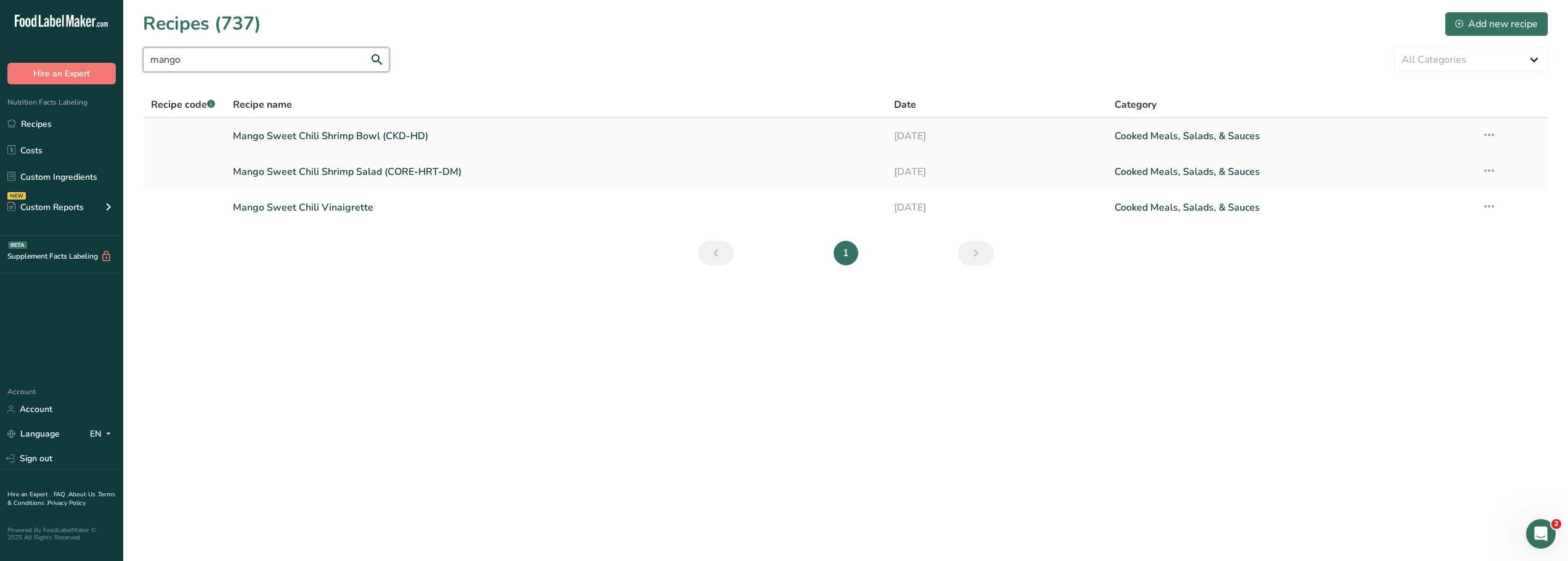
type input "mango"
click at [300, 136] on link "Mango Sweet Chili Shrimp Bowl (CKD-HD)" at bounding box center [556, 135] width 647 height 26
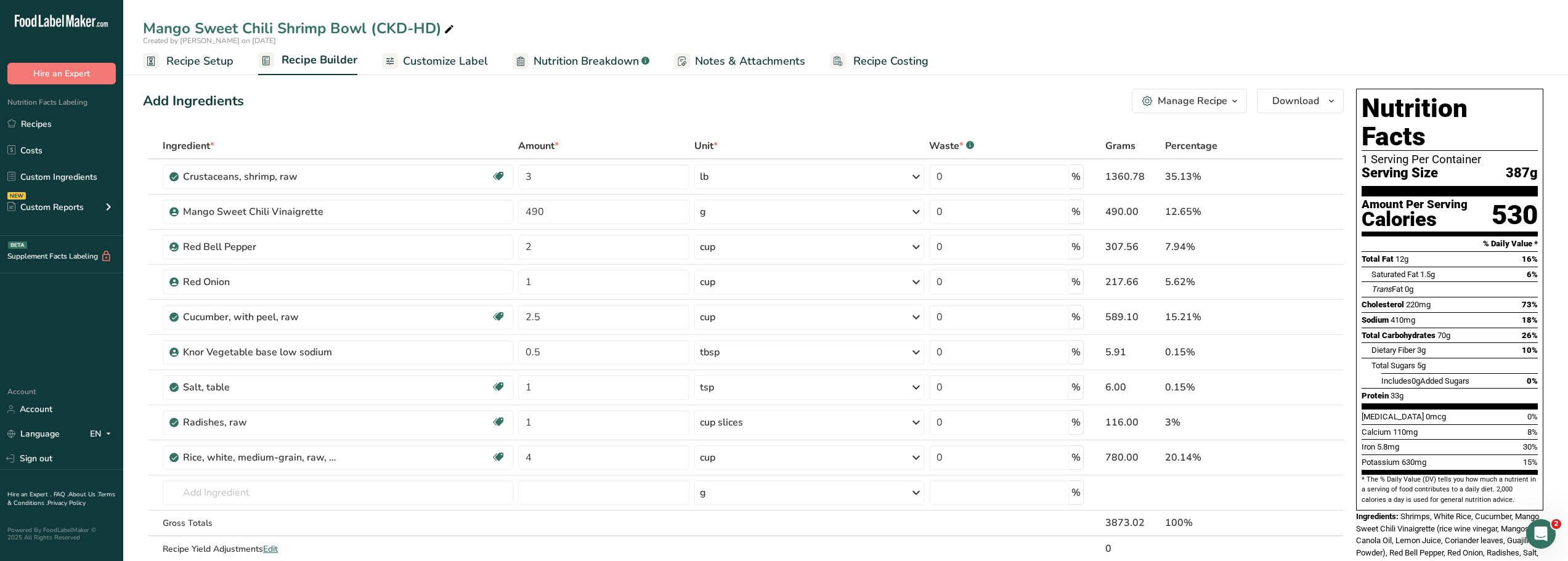
click at [1237, 101] on icon "button" at bounding box center [1234, 101] width 10 height 15
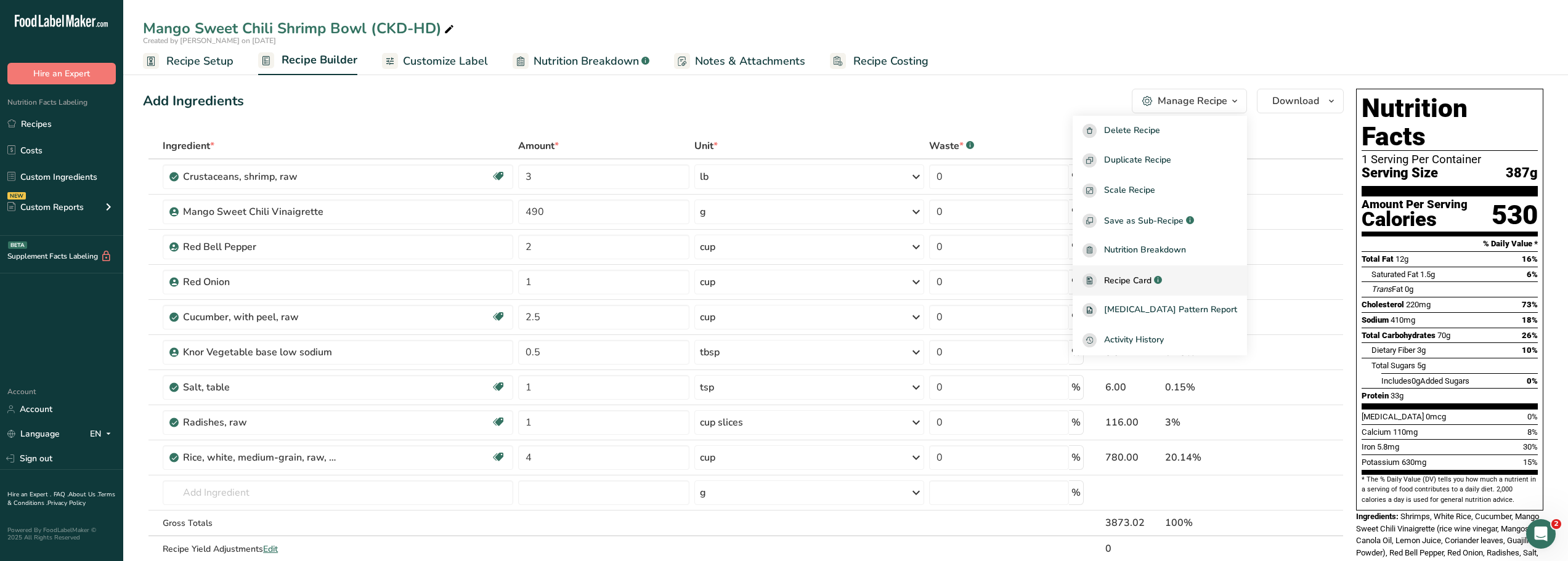
click at [1135, 282] on span "Recipe Card" at bounding box center [1127, 280] width 47 height 13
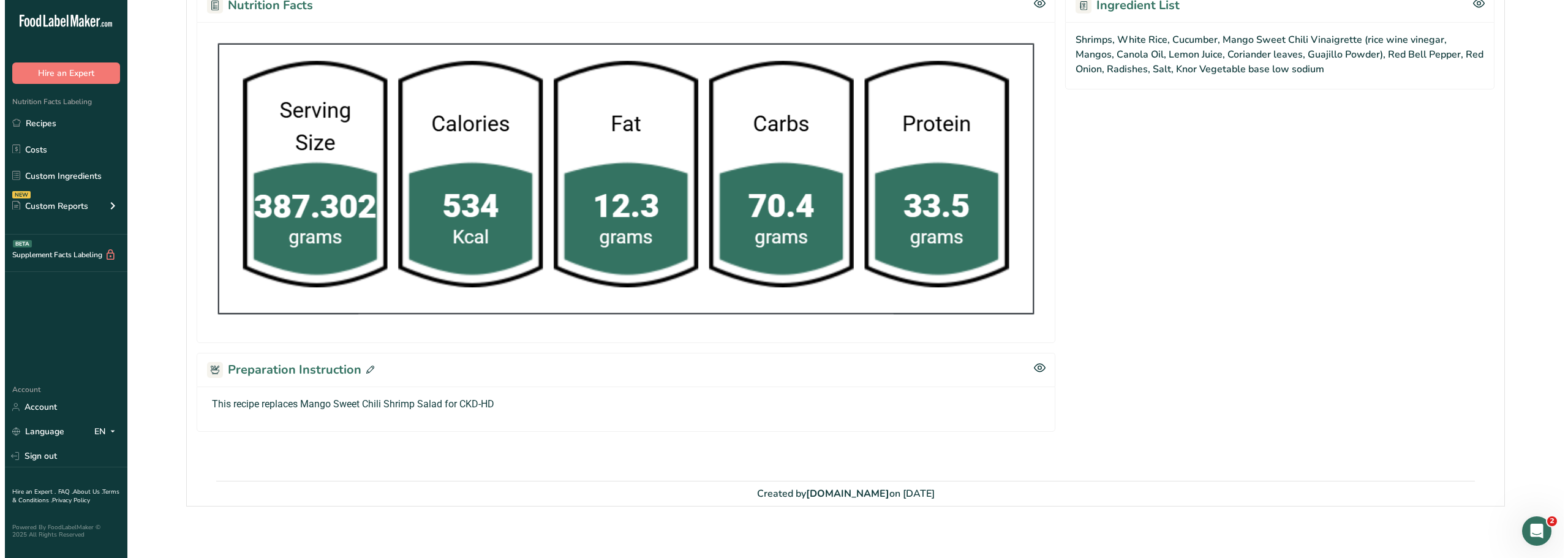
scroll to position [571, 0]
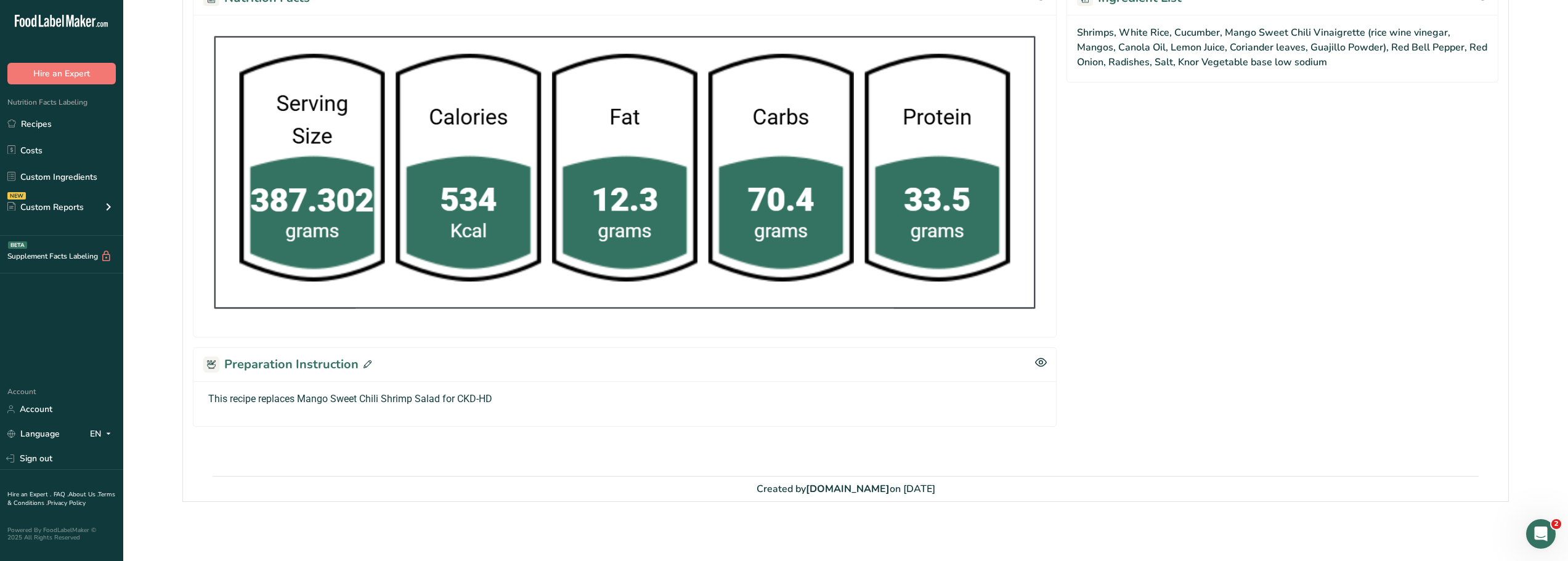
click at [363, 366] on icon at bounding box center [367, 364] width 8 height 8
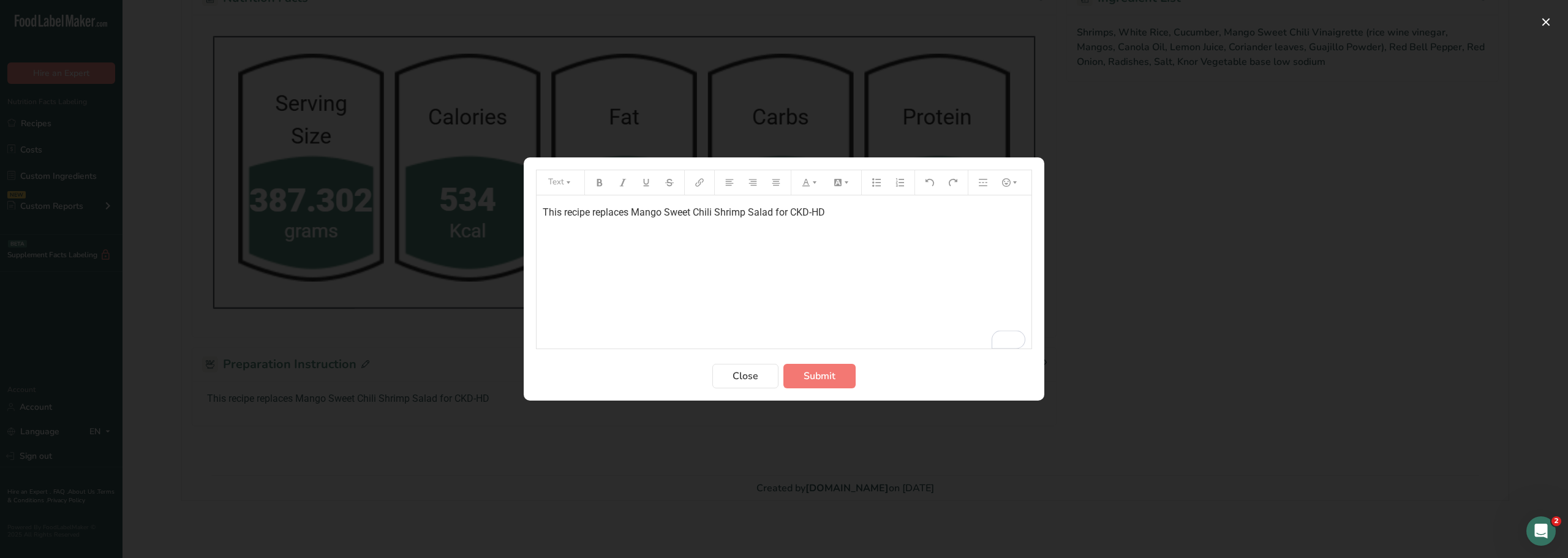
click at [852, 212] on p "This recipe replaces Mango Sweet Chili Shrimp Salad for CKD-HD" at bounding box center [784, 212] width 483 height 15
click at [590, 236] on span "NO cheeseInceased Shrimps" at bounding box center [604, 236] width 123 height 12
click at [557, 257] on span "Inceased Shrimps" at bounding box center [581, 259] width 77 height 12
click at [640, 260] on p "Increased Shrimps" at bounding box center [784, 260] width 483 height 15
click at [820, 373] on span "Submit" at bounding box center [819, 376] width 32 height 15
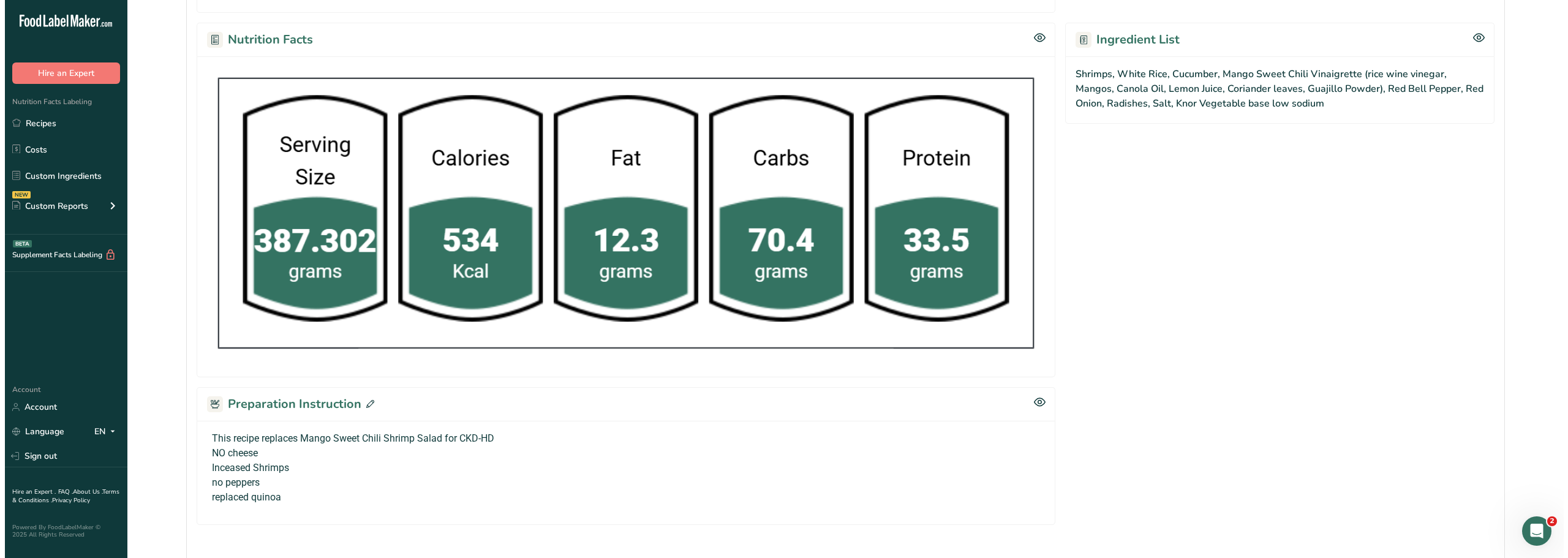
scroll to position [630, 0]
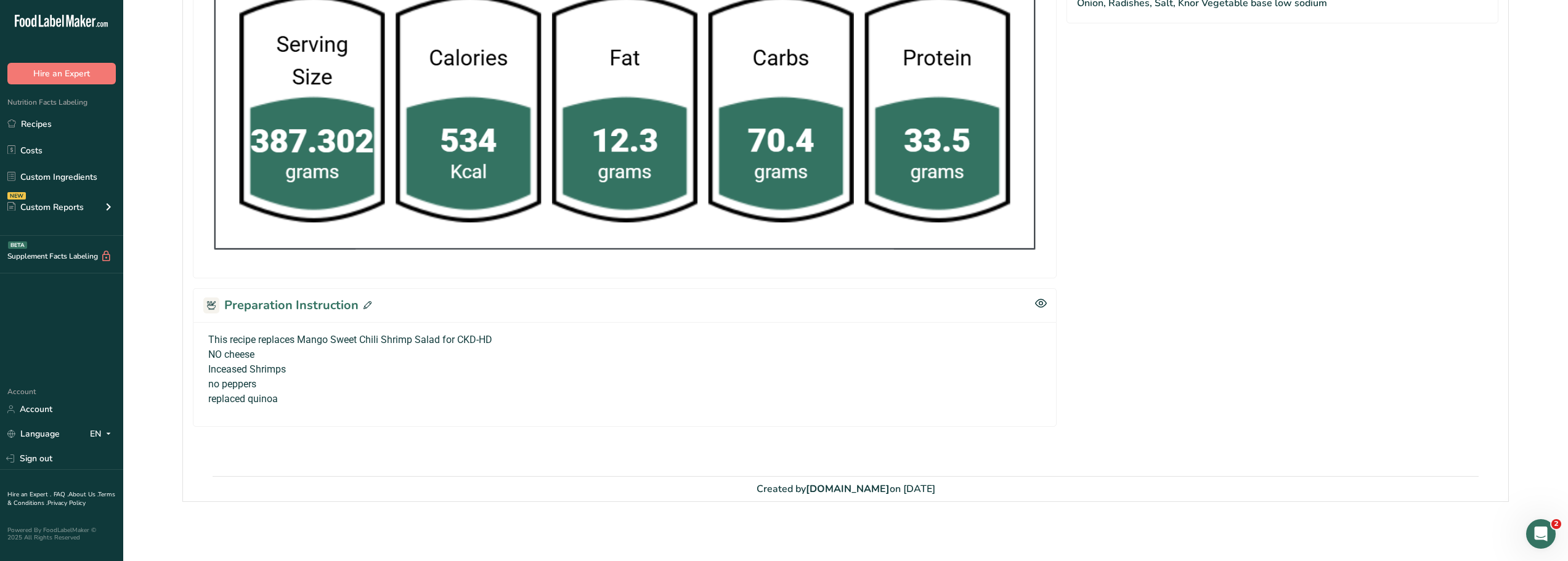
click at [365, 303] on icon at bounding box center [367, 305] width 8 height 8
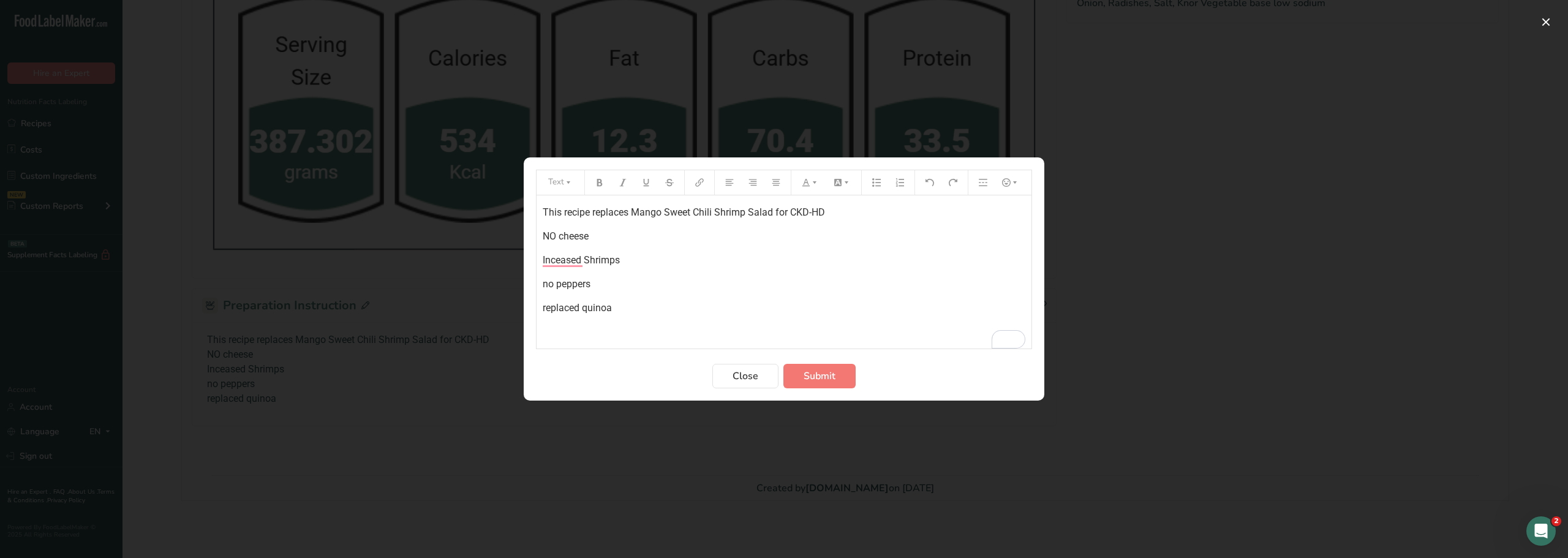
click at [600, 285] on p "no peppers" at bounding box center [784, 284] width 483 height 15
click at [562, 263] on span "Inceased Shrimps" at bounding box center [581, 259] width 77 height 12
click at [743, 297] on div "This recipe replaces Mango Sweet Chili Shrimp Salad for CKD-HD NO cheese Increa…" at bounding box center [784, 272] width 495 height 153
click at [816, 376] on span "Submit" at bounding box center [819, 376] width 32 height 15
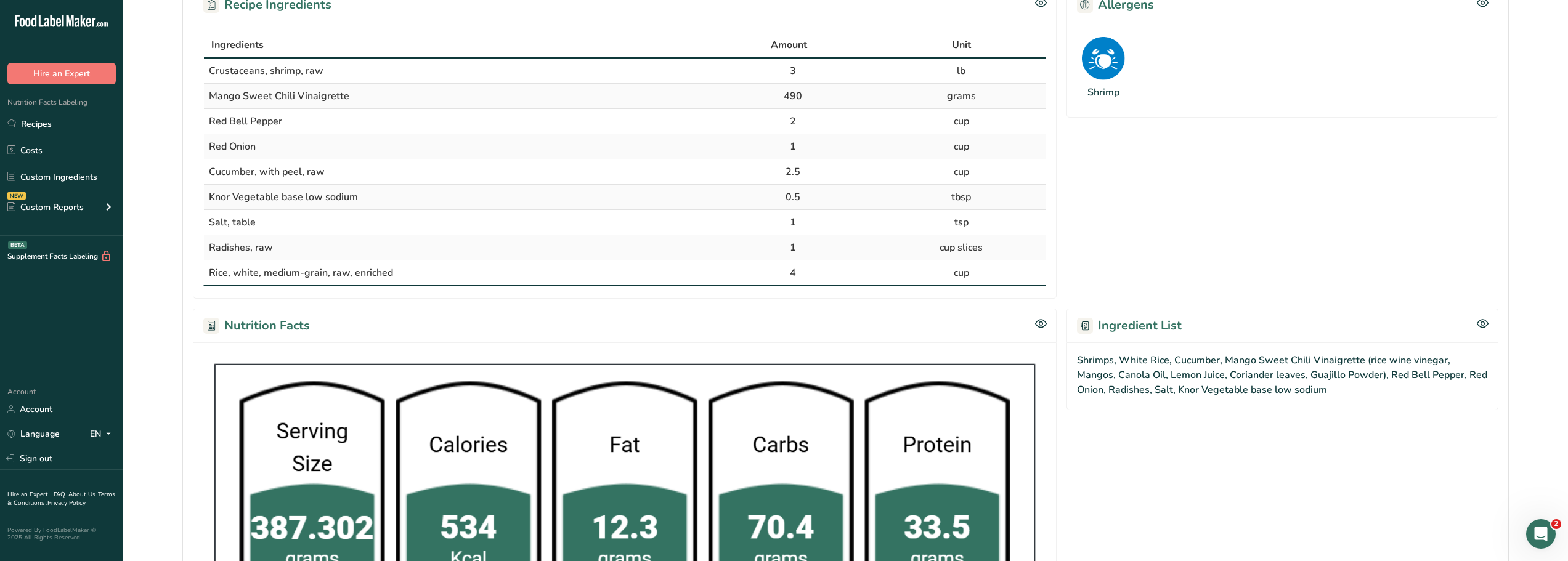
scroll to position [0, 0]
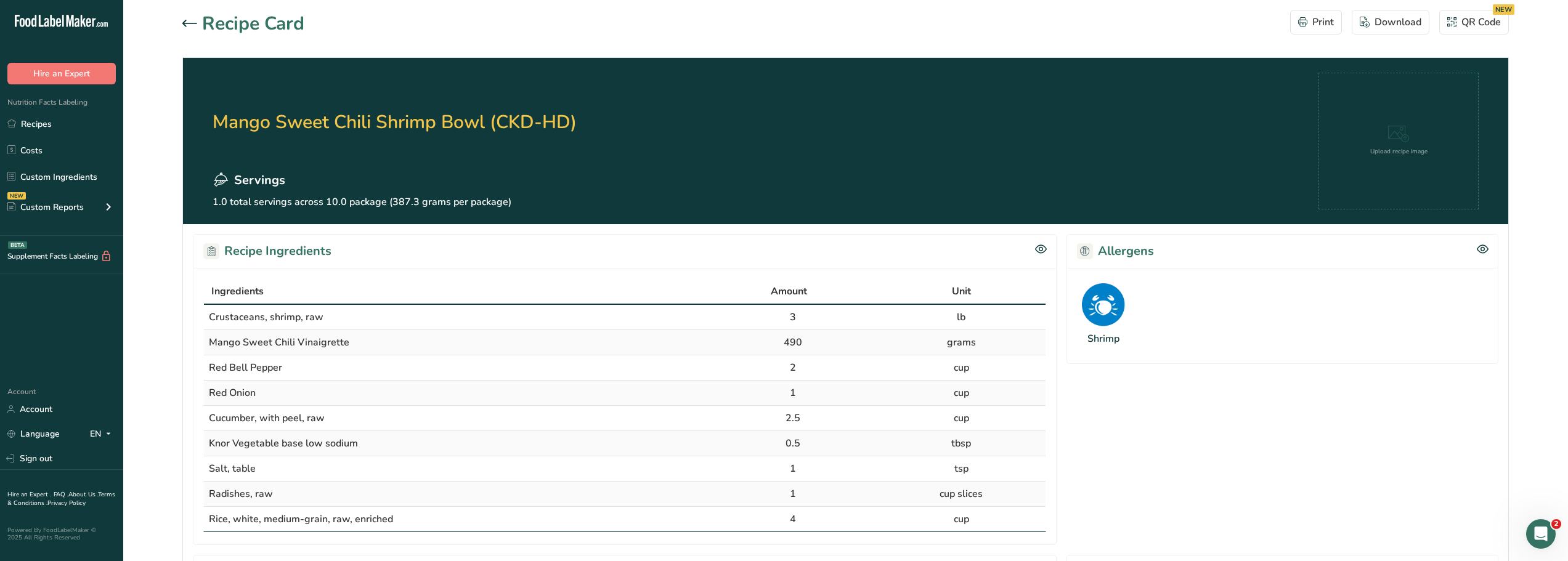
click at [188, 23] on icon at bounding box center [190, 22] width 15 height 7
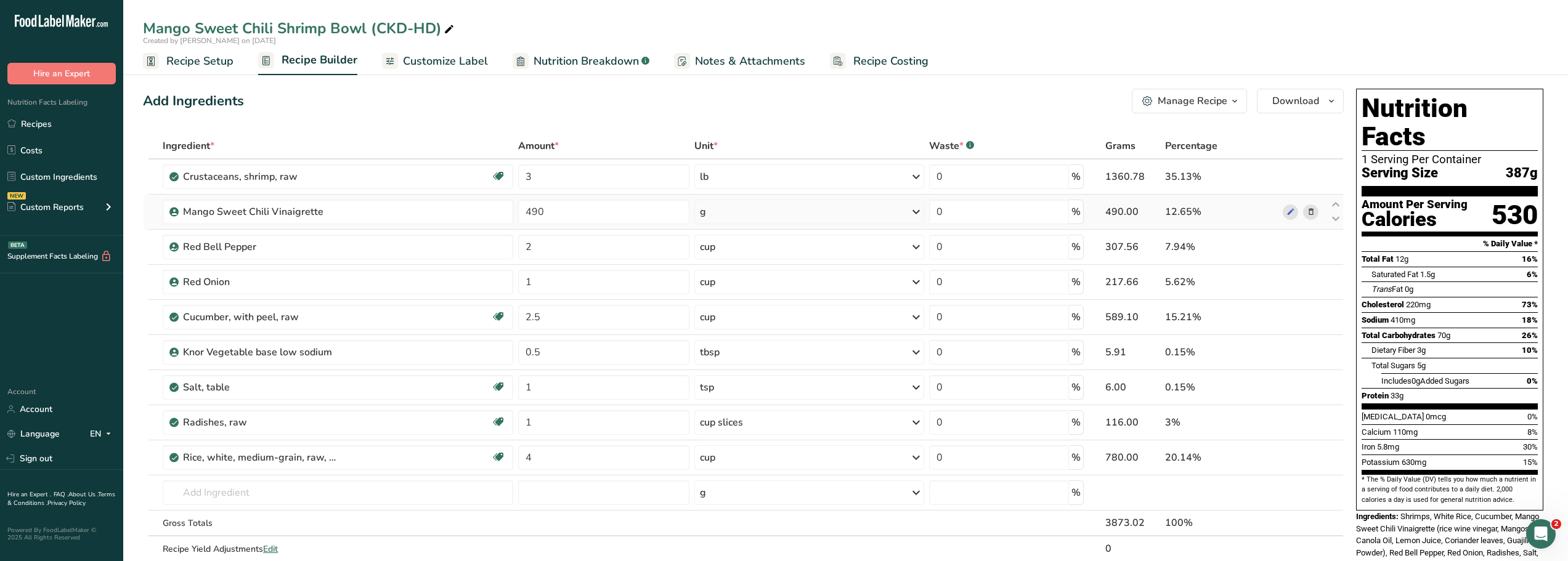
drag, startPoint x: 37, startPoint y: 125, endPoint x: 315, endPoint y: 228, distance: 296.5
click at [37, 125] on link "Recipes" at bounding box center [61, 124] width 123 height 23
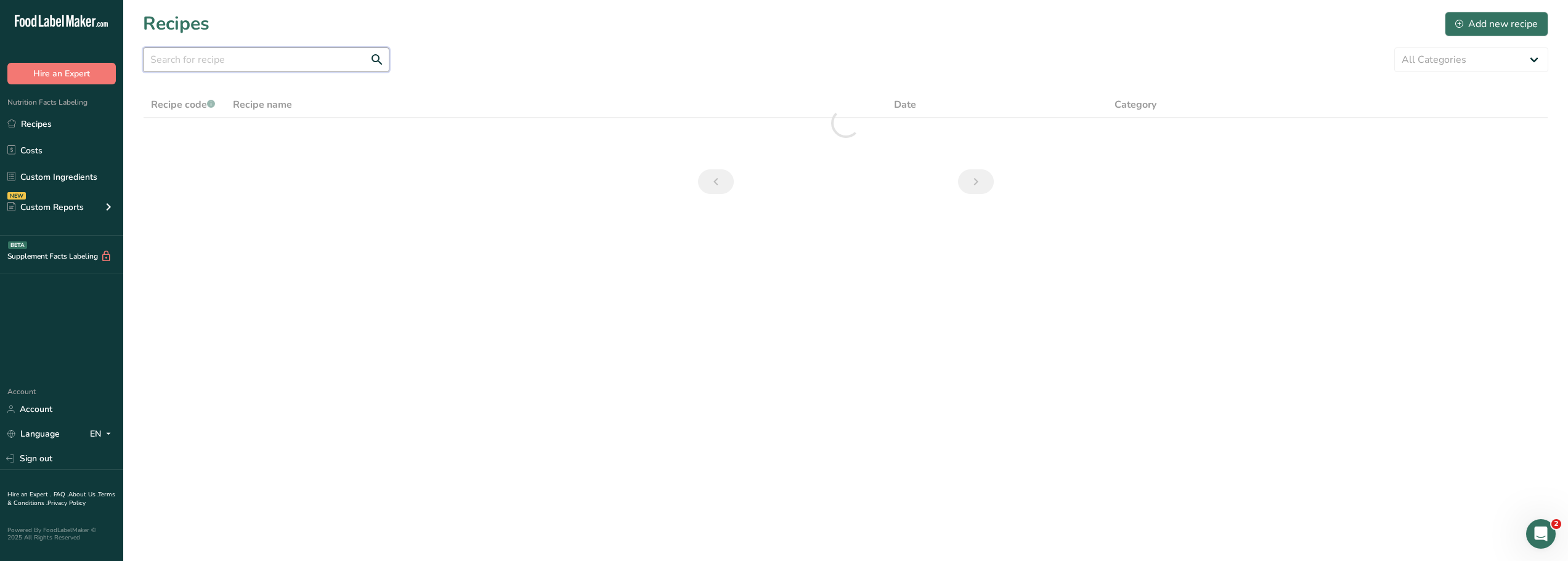
click at [197, 64] on input "text" at bounding box center [266, 60] width 246 height 25
click at [163, 60] on input "[PERSON_NAME]" at bounding box center [266, 60] width 246 height 25
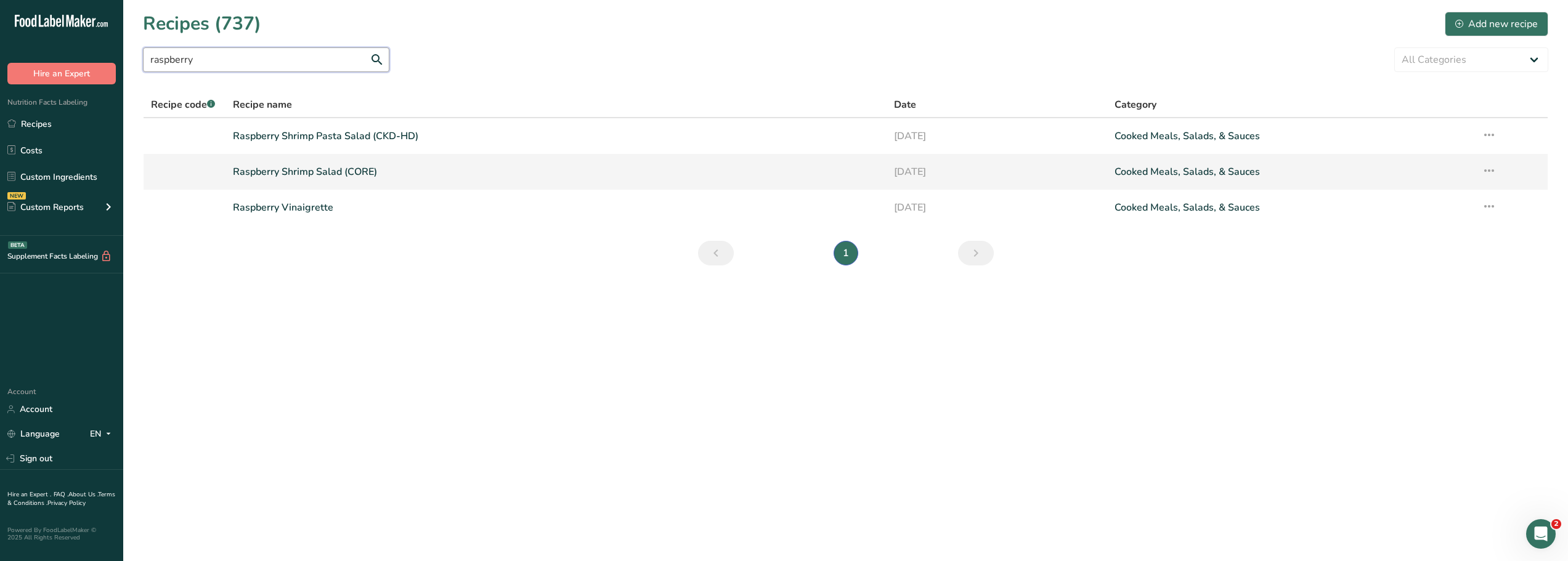
type input "raspberry"
click at [303, 173] on link "Raspberry Shrimp Salad (CORE)" at bounding box center [556, 171] width 647 height 26
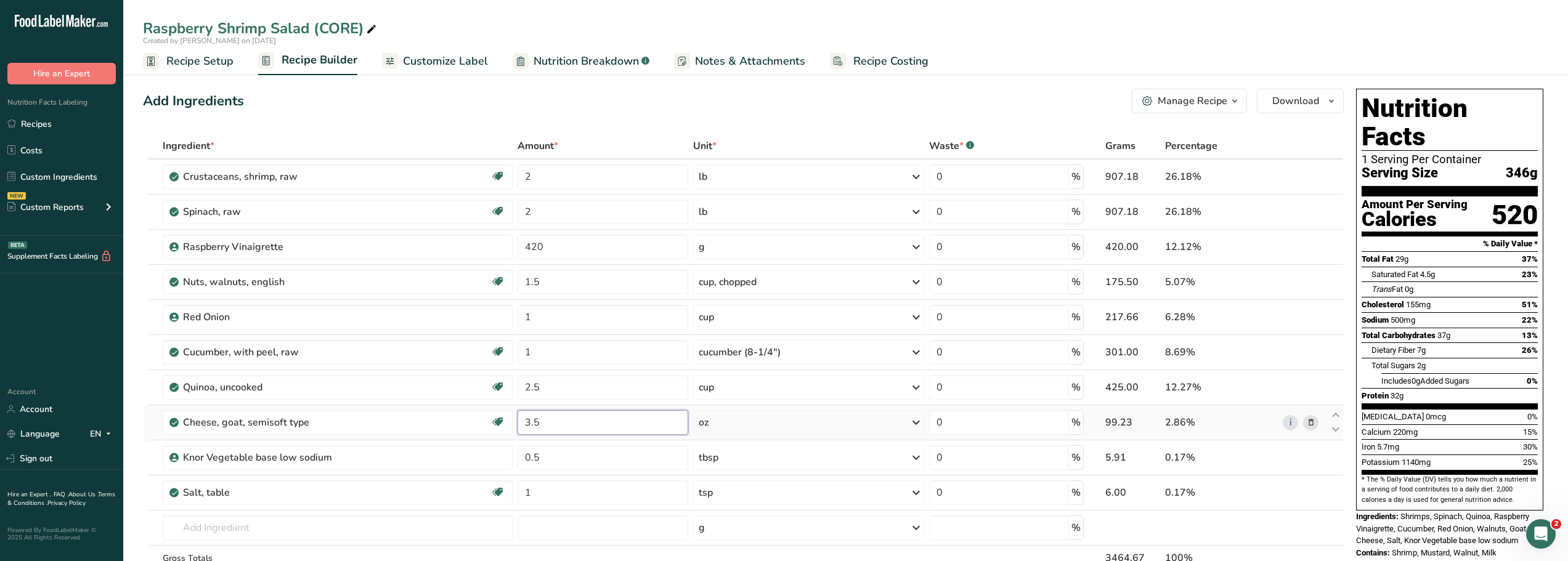
click at [544, 422] on input "3.5" at bounding box center [602, 422] width 171 height 25
type input "3"
type input "2"
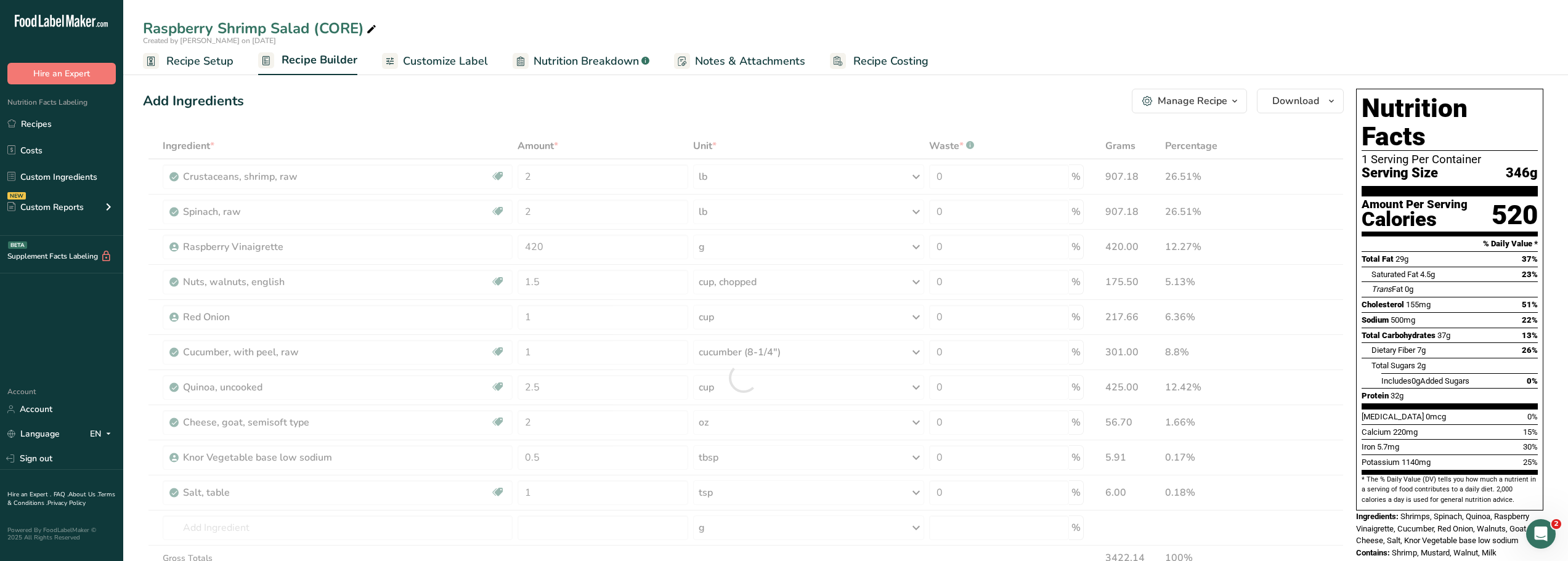
click at [601, 95] on div "Add Ingredients Manage Recipe Delete Recipe Duplicate Recipe Scale Recipe Save …" at bounding box center [743, 101] width 1201 height 25
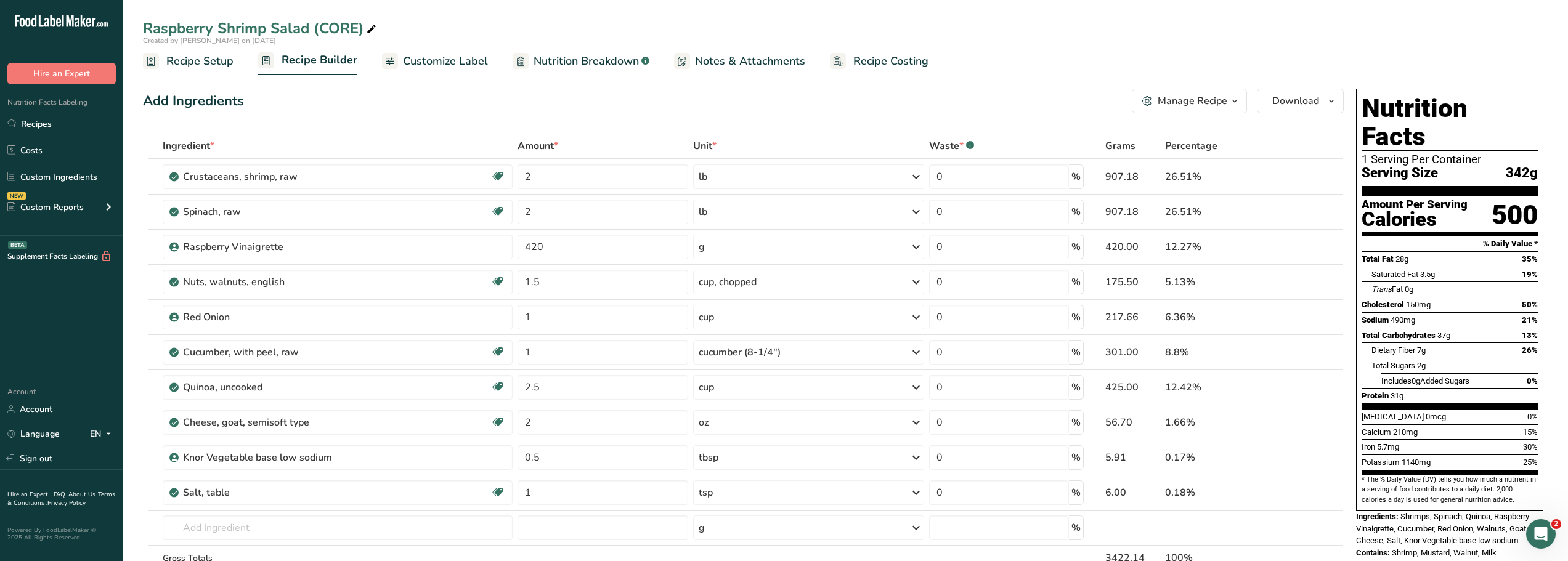
click at [1234, 102] on icon "button" at bounding box center [1234, 101] width 10 height 15
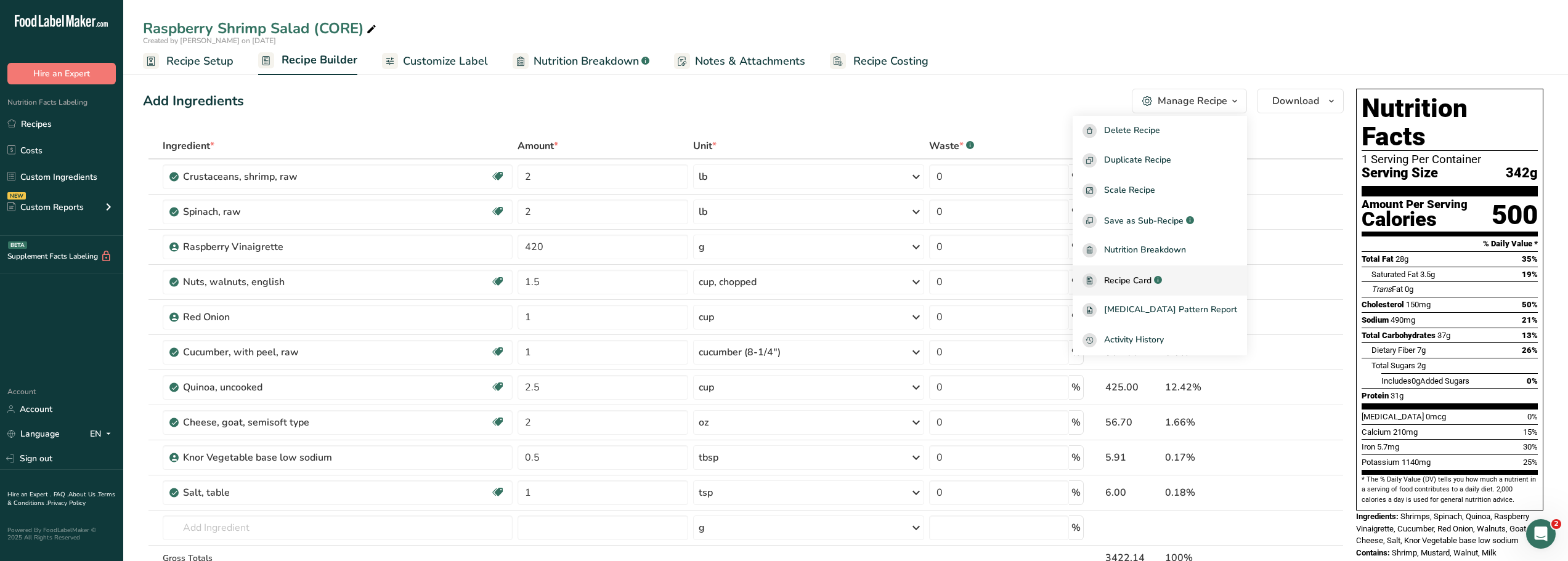
click at [1142, 280] on span "Recipe Card" at bounding box center [1127, 280] width 47 height 13
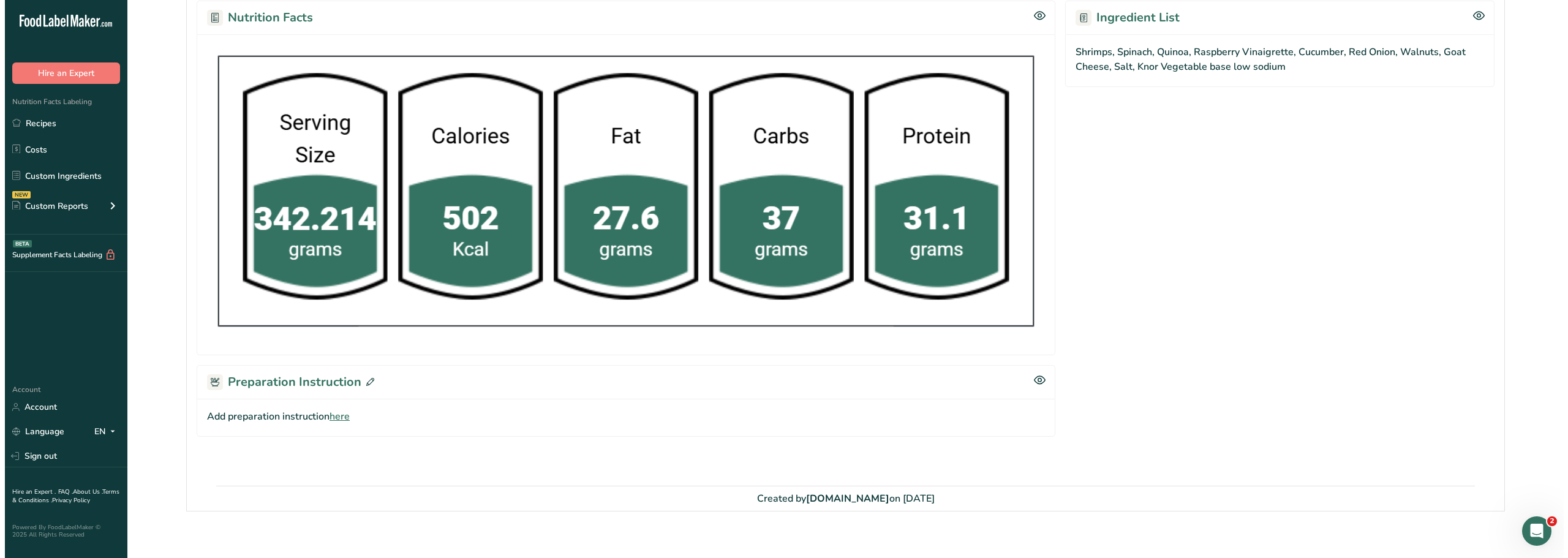
scroll to position [589, 0]
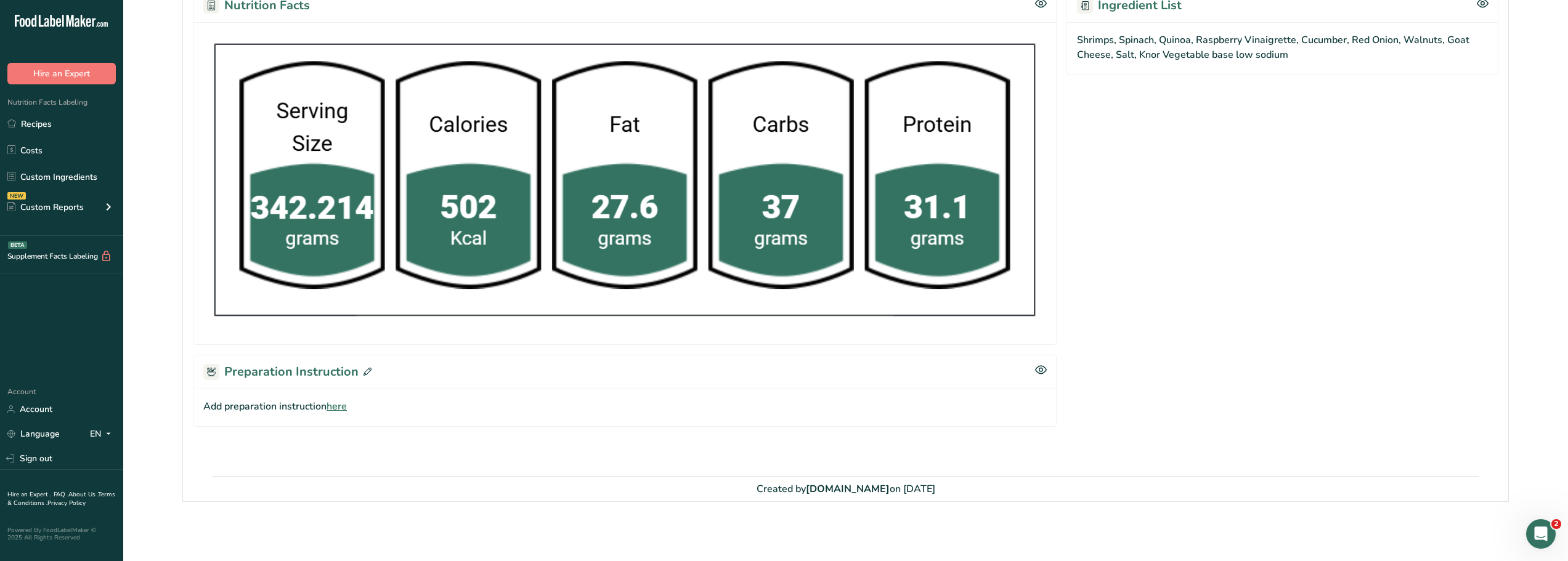
click at [366, 371] on icon at bounding box center [367, 371] width 8 height 8
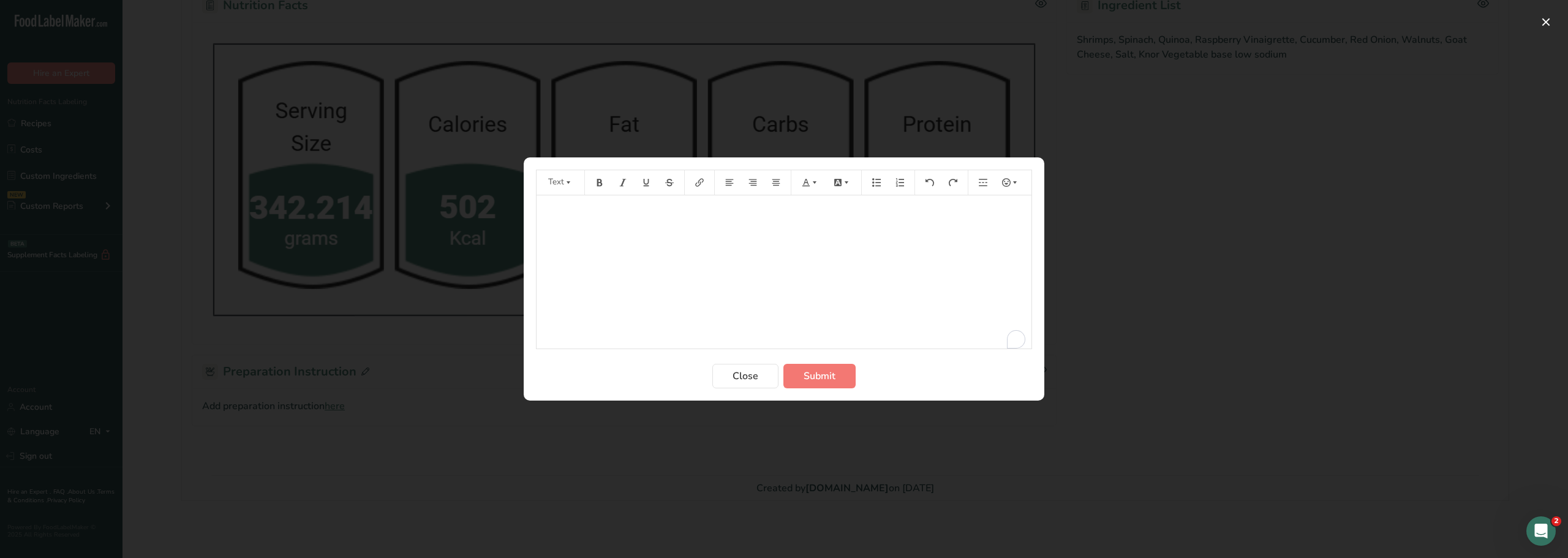
click at [561, 219] on p "﻿" at bounding box center [784, 212] width 483 height 15
click at [826, 373] on span "Submit" at bounding box center [819, 376] width 32 height 15
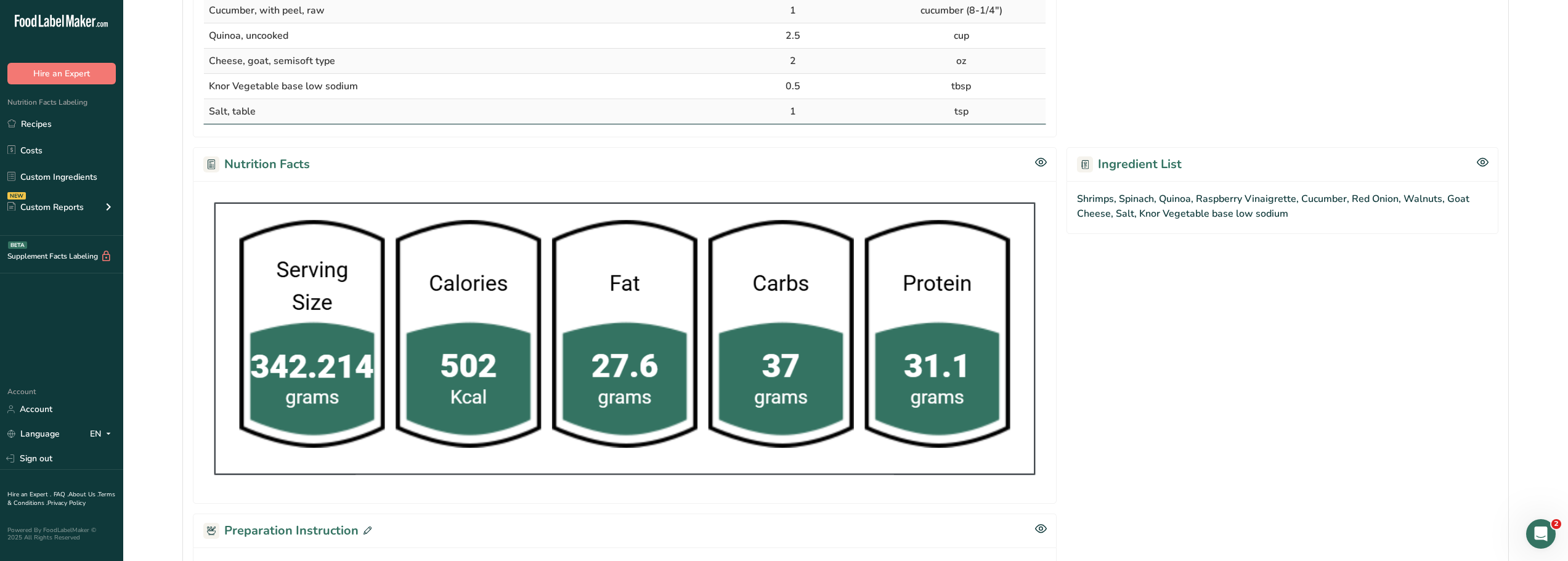
scroll to position [0, 0]
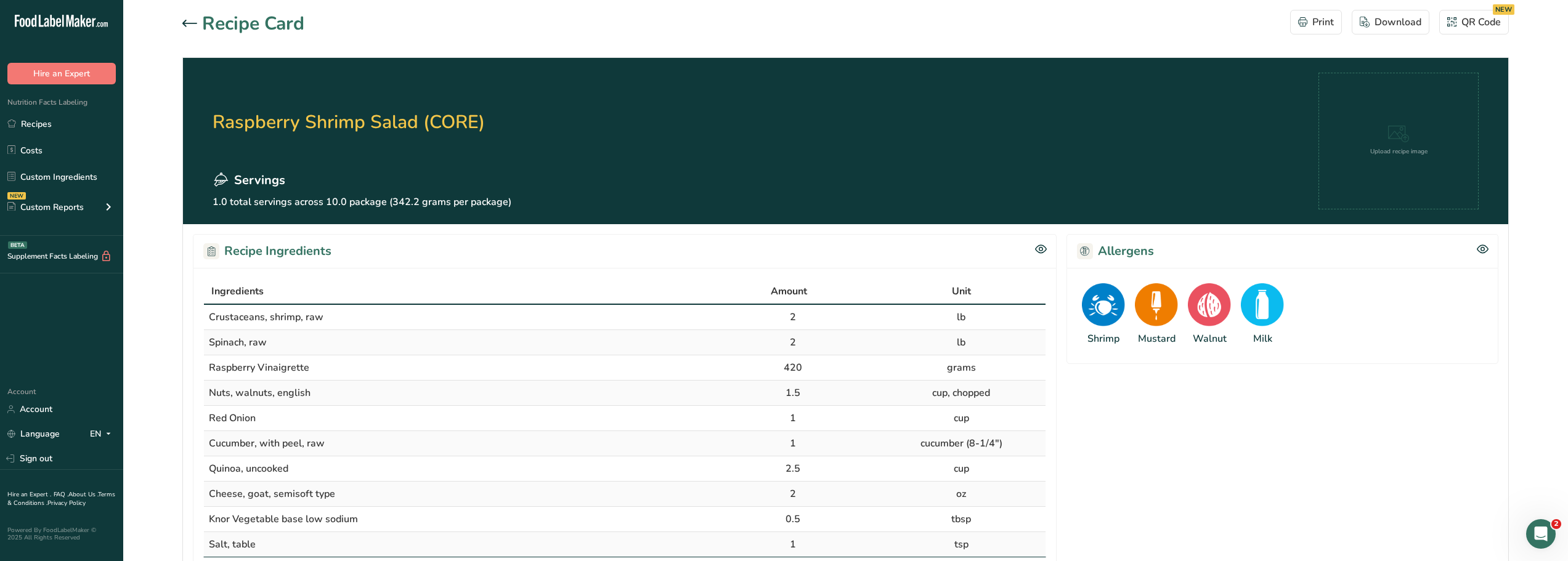
click at [185, 22] on icon at bounding box center [190, 23] width 15 height 8
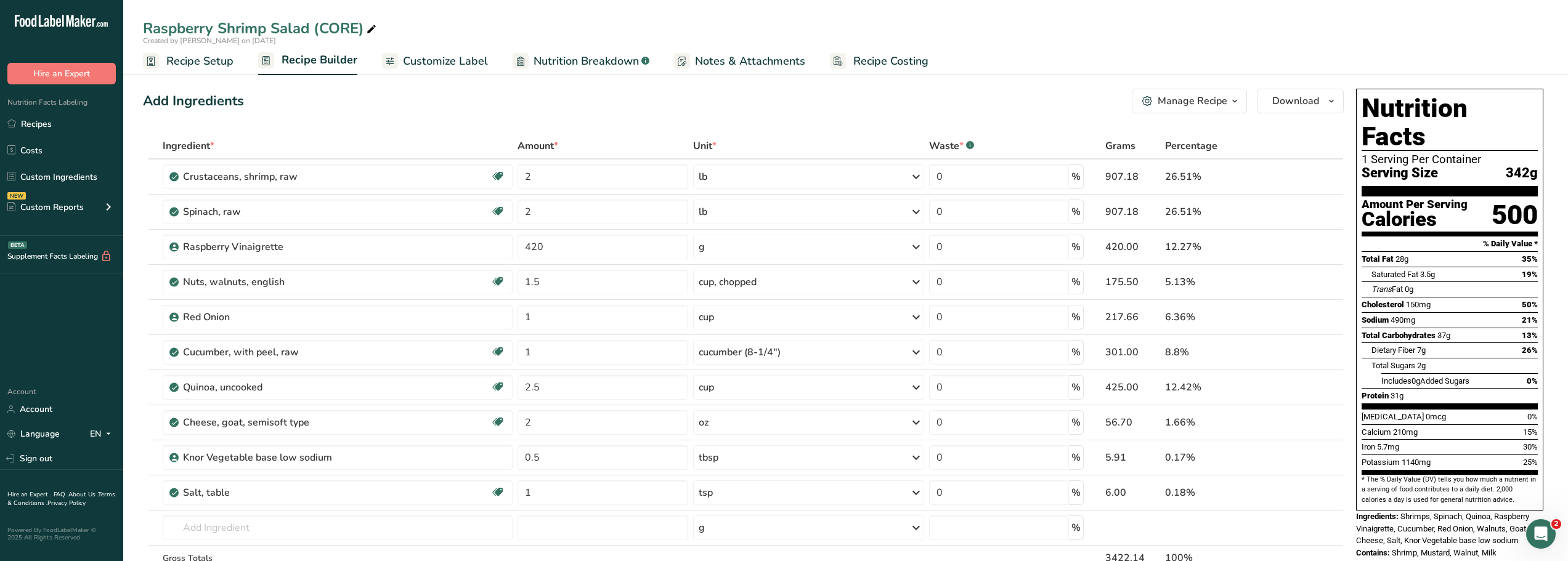
click at [359, 27] on div "Raspberry Shrimp Salad (CORE)" at bounding box center [261, 28] width 236 height 22
type input "Raspberry Shrimp Salad (CORE-DM-HRT)"
click at [426, 98] on div "Add Ingredients Manage Recipe Delete Recipe Duplicate Recipe Scale Recipe Save …" at bounding box center [743, 101] width 1201 height 25
click at [454, 9] on div "Raspberry Shrimp Salad (CORE-DM-HRT) Created by Dee on 2025-08-27 Recipe Setup …" at bounding box center [846, 37] width 1445 height 75
click at [56, 177] on link "Custom Ingredients" at bounding box center [61, 176] width 123 height 23
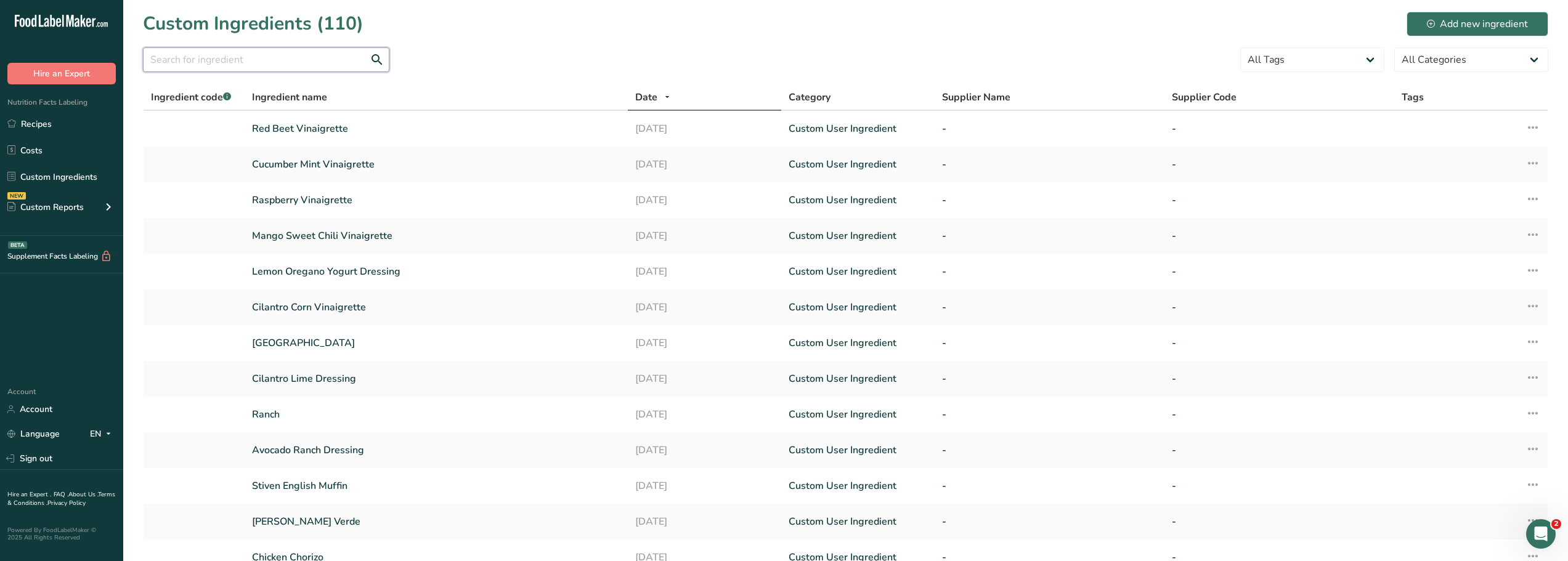
click at [153, 61] on input "text" at bounding box center [266, 60] width 246 height 25
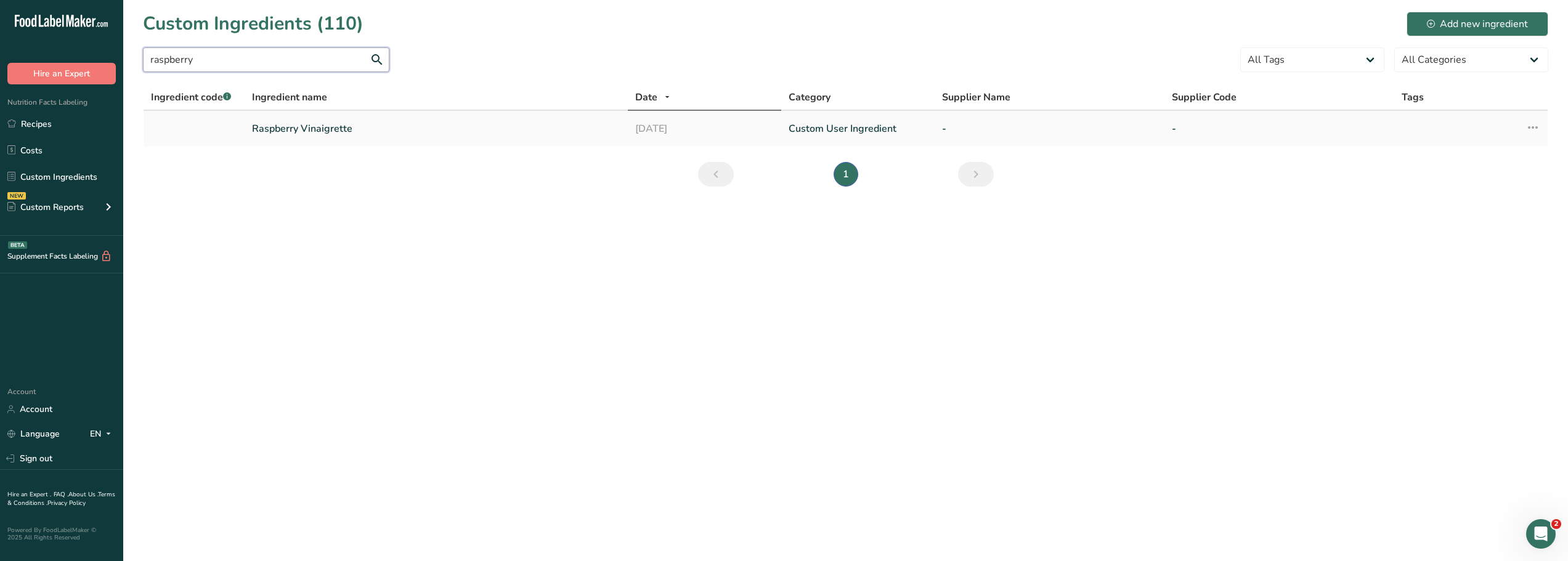
type input "raspberry"
click at [276, 129] on link "Raspberry Vinaigrette" at bounding box center [436, 128] width 369 height 15
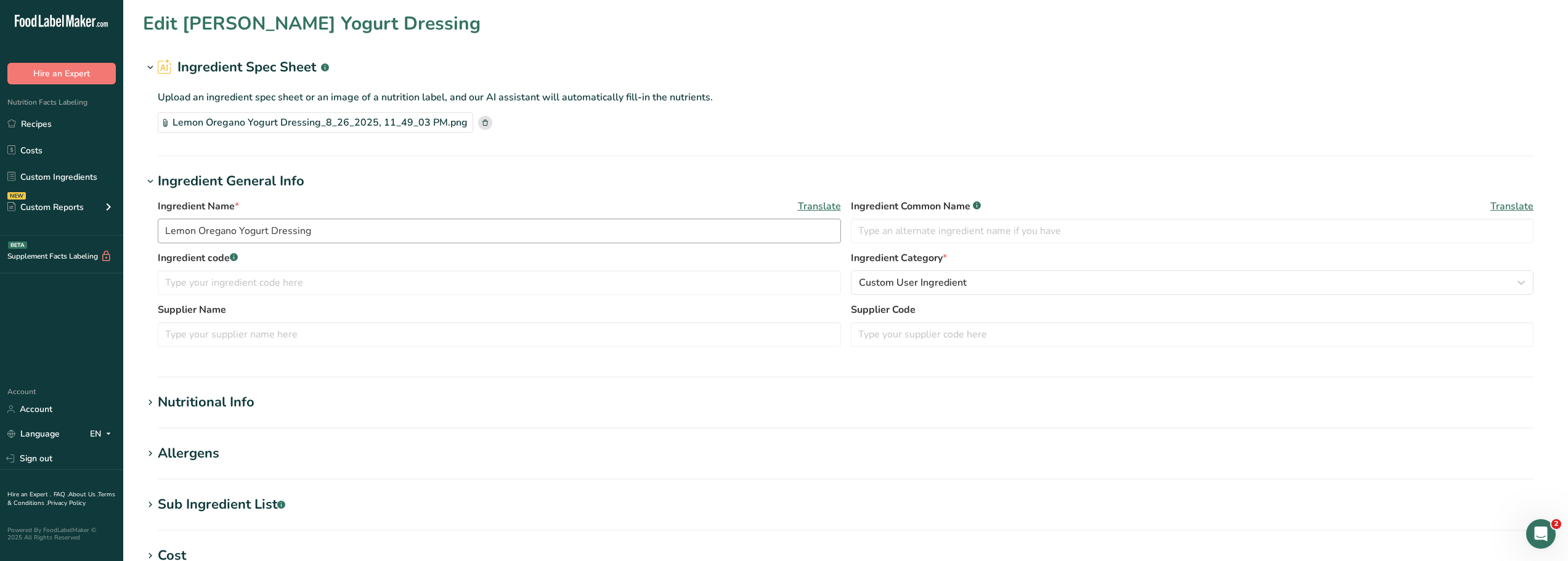
type input "Raspberry Vinaigrette"
click at [33, 125] on link "Recipes" at bounding box center [61, 124] width 123 height 23
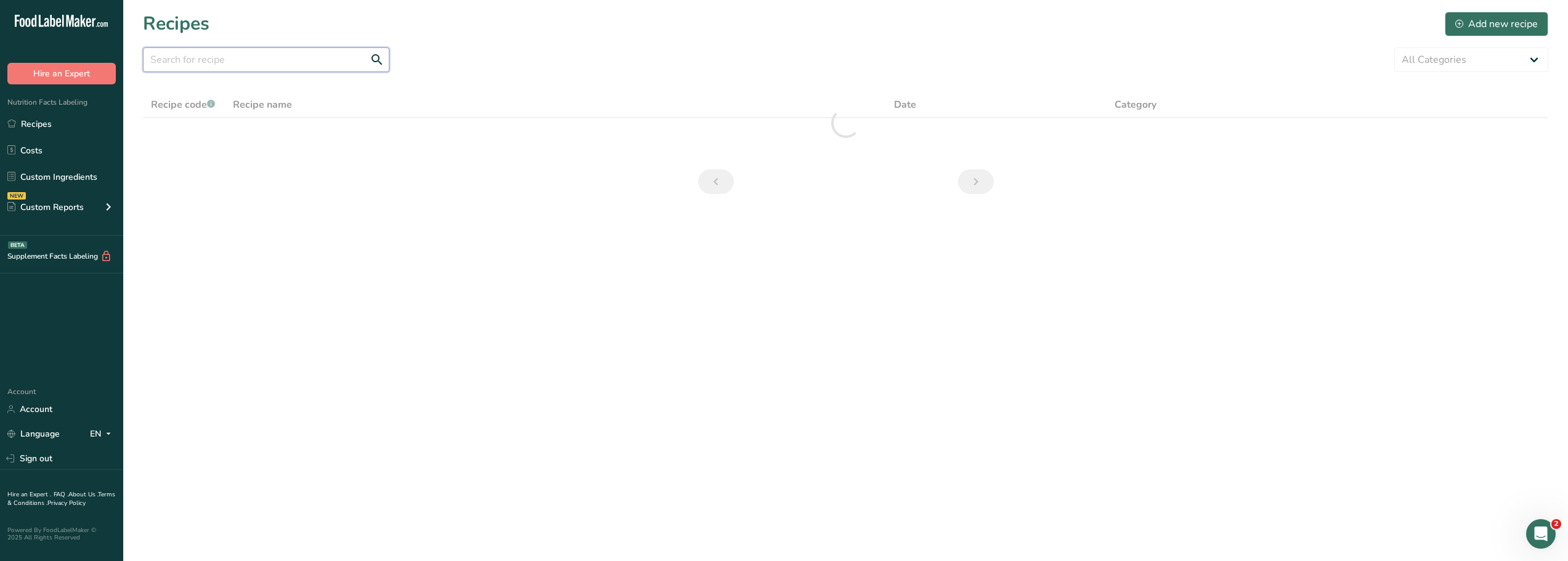
click at [162, 60] on input "text" at bounding box center [266, 60] width 246 height 25
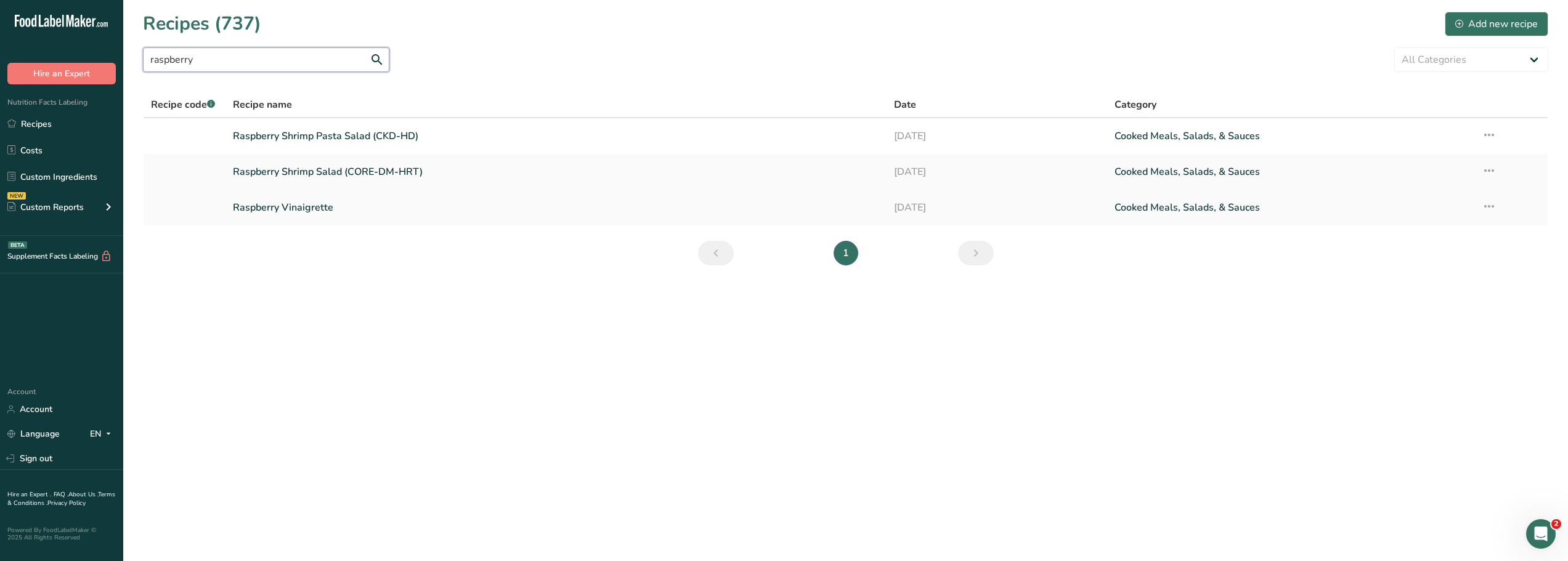
type input "raspberry"
click at [256, 210] on link "Raspberry Vinaigrette" at bounding box center [556, 207] width 647 height 26
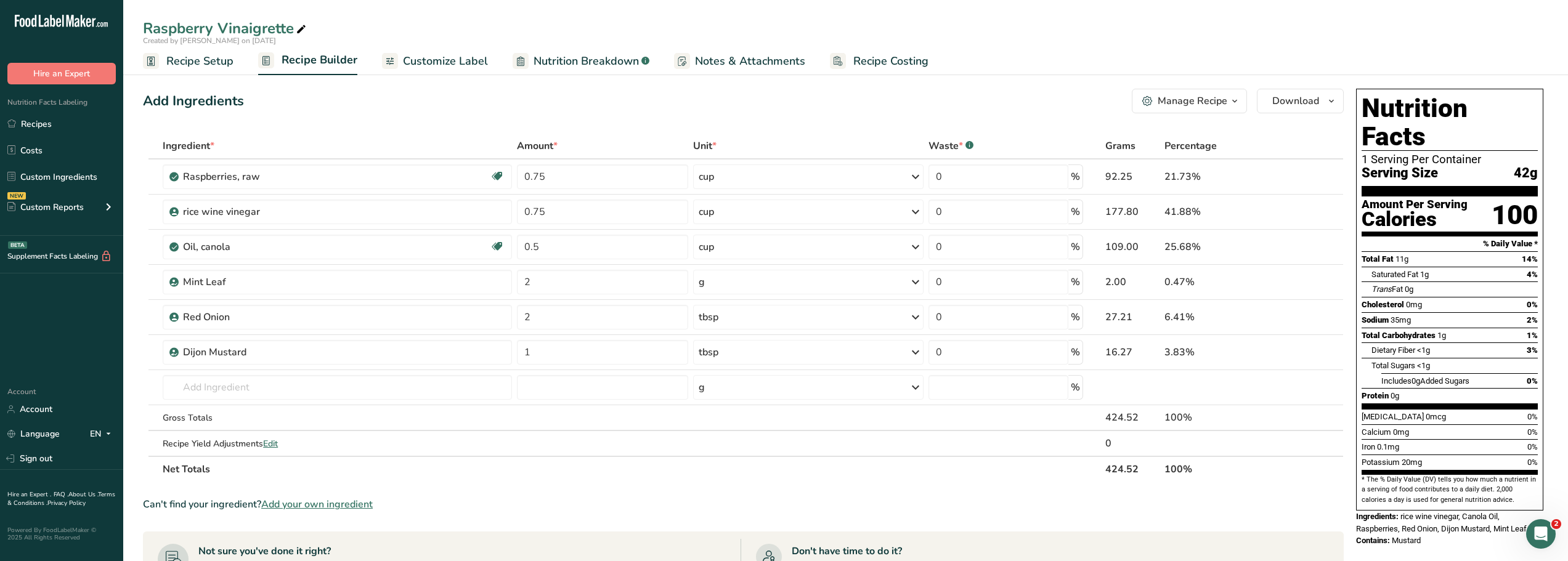
click at [1481, 514] on div "Nutrition Facts 1 Serving Per Container Serving Size 42g Amount Per Serving Cal…" at bounding box center [1450, 317] width 197 height 468
click at [1096, 498] on div "Can't find your ingredient? Add your own ingredient" at bounding box center [743, 504] width 1201 height 15
click at [39, 127] on link "Recipes" at bounding box center [61, 124] width 123 height 23
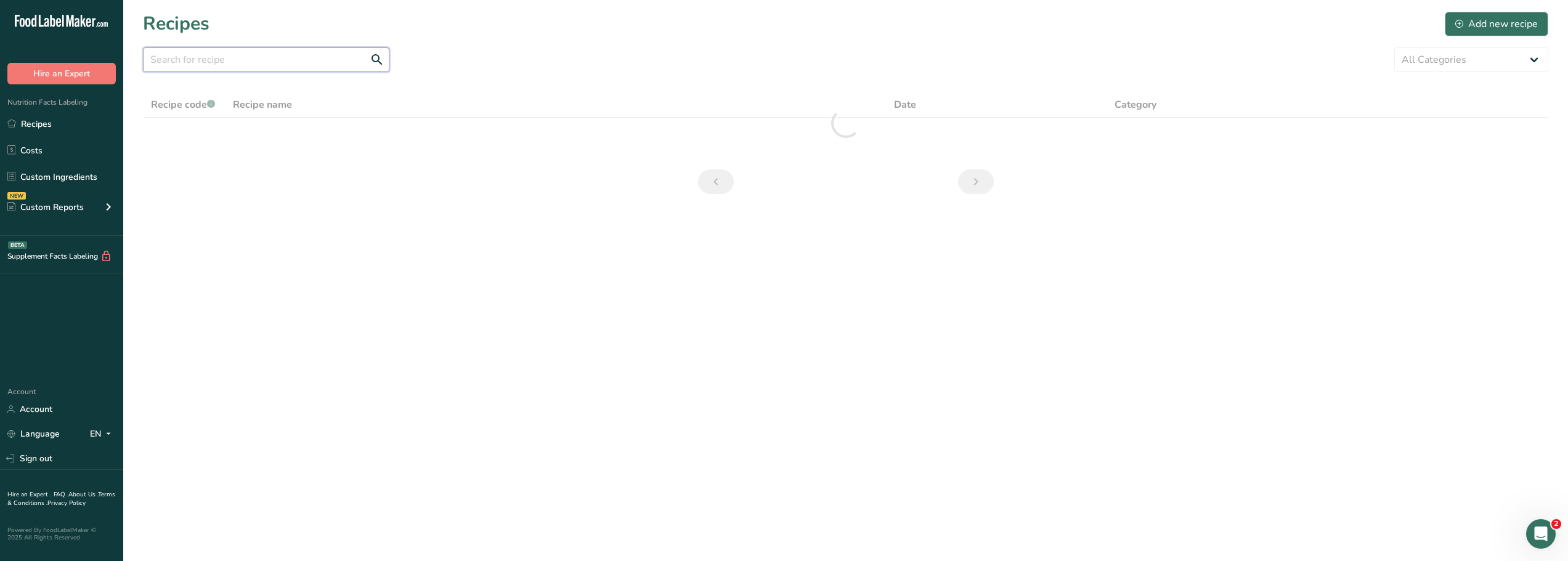
click at [209, 60] on input "text" at bounding box center [266, 60] width 246 height 25
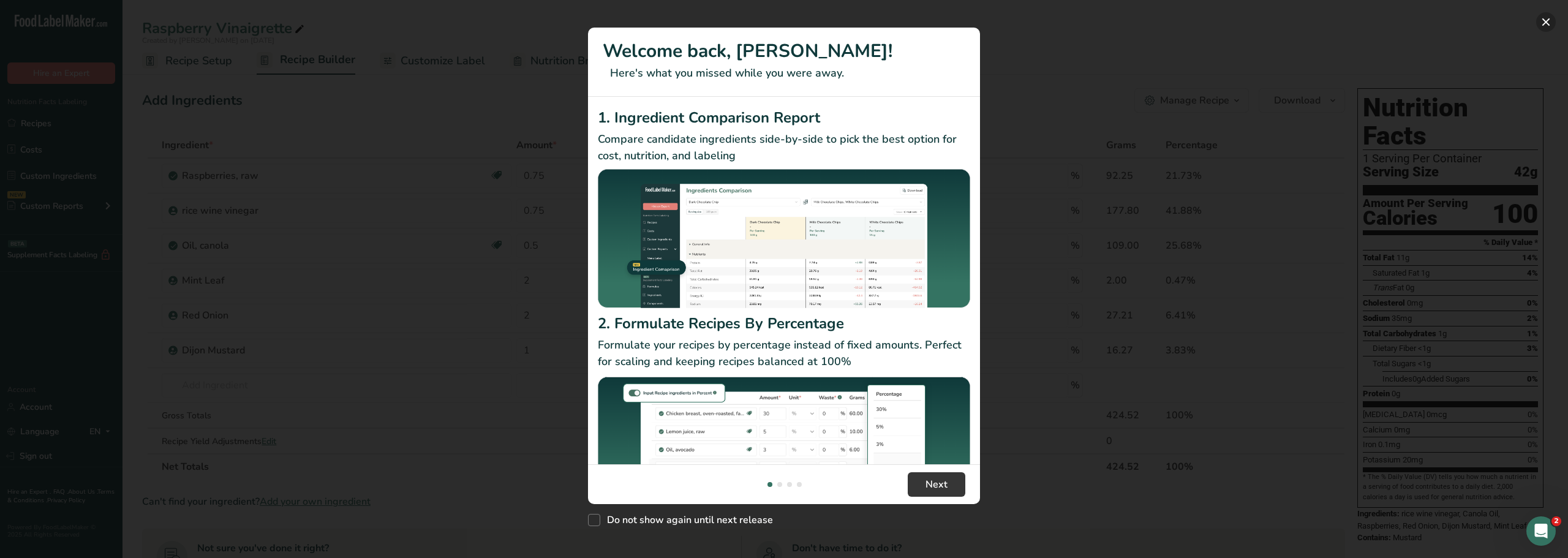
click at [1546, 19] on button "New Features" at bounding box center [1546, 22] width 19 height 19
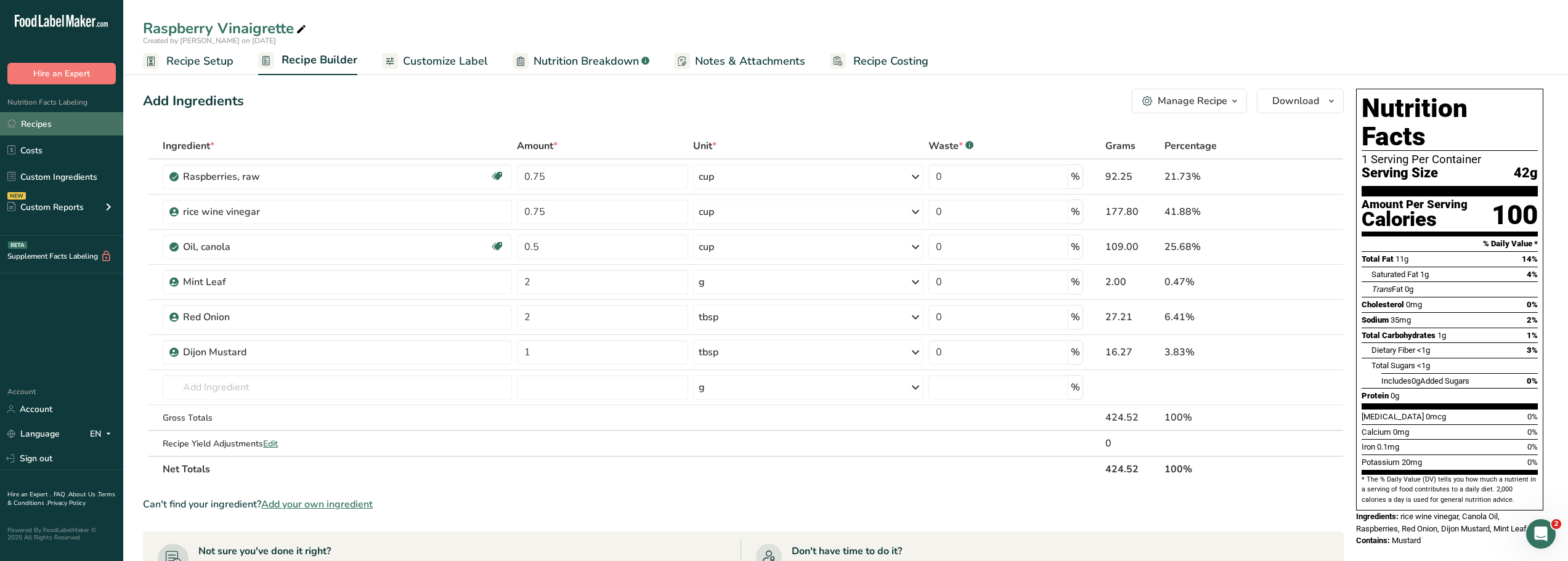
click at [49, 122] on link "Recipes" at bounding box center [61, 124] width 123 height 23
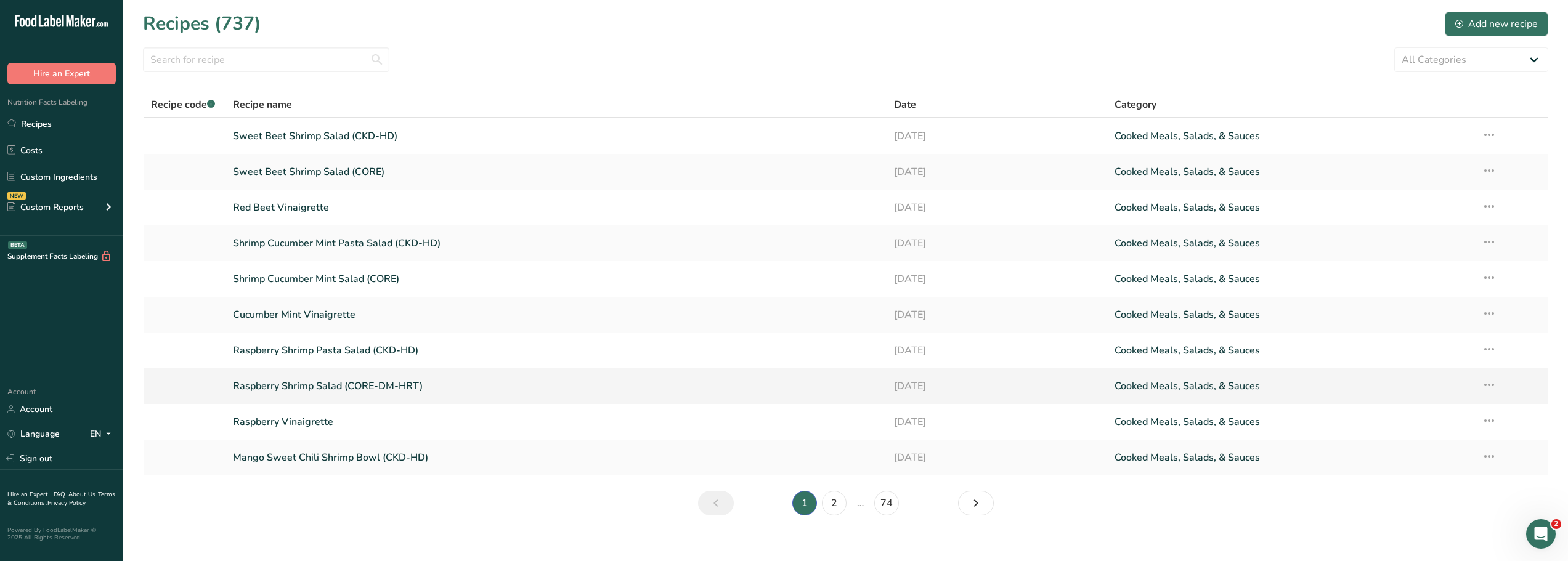
click at [273, 385] on link "Raspberry Shrimp Salad (CORE-DM-HRT)" at bounding box center [556, 385] width 647 height 26
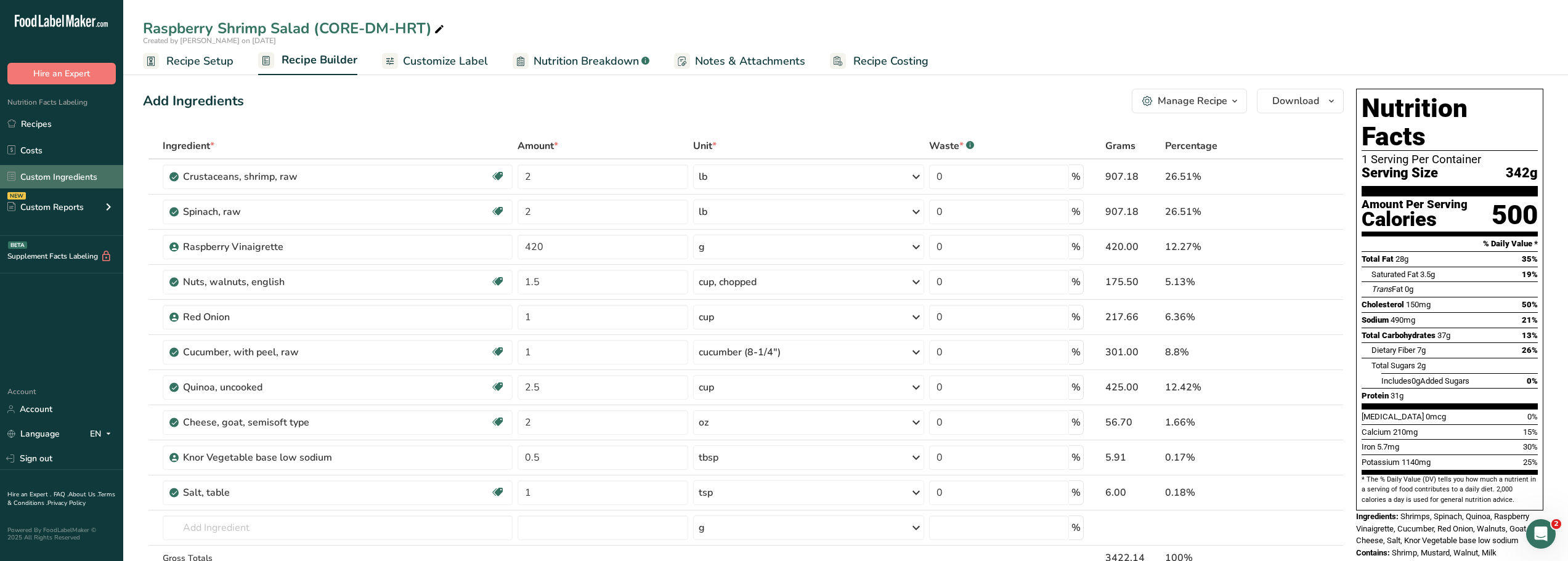
click at [52, 177] on link "Custom Ingredients" at bounding box center [61, 176] width 123 height 23
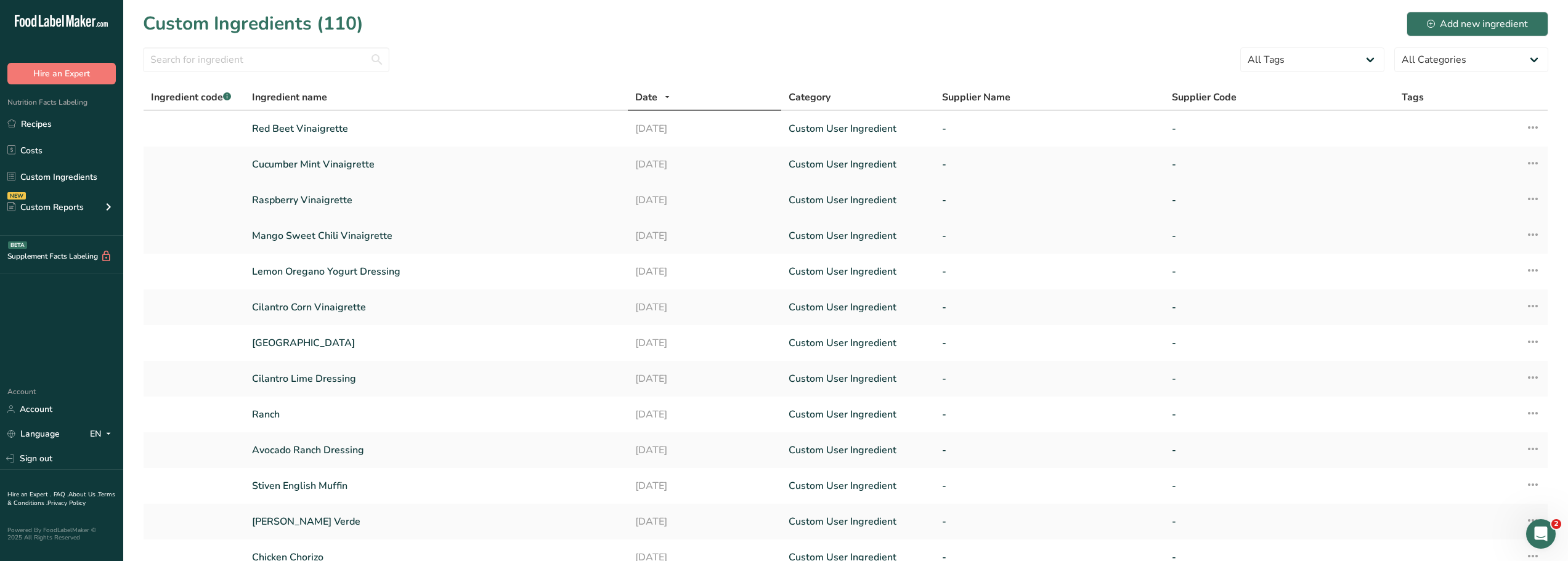
click at [307, 200] on link "Raspberry Vinaigrette" at bounding box center [436, 200] width 369 height 15
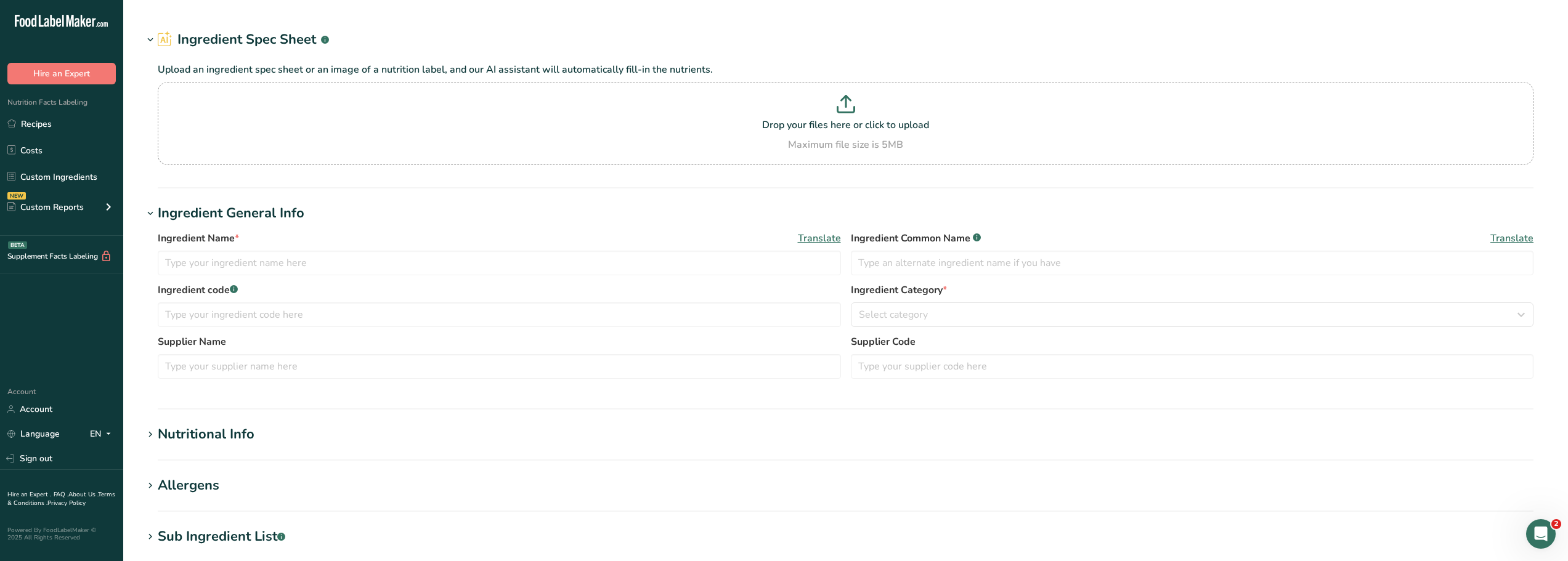
type input "Raspberry Vinaigrette"
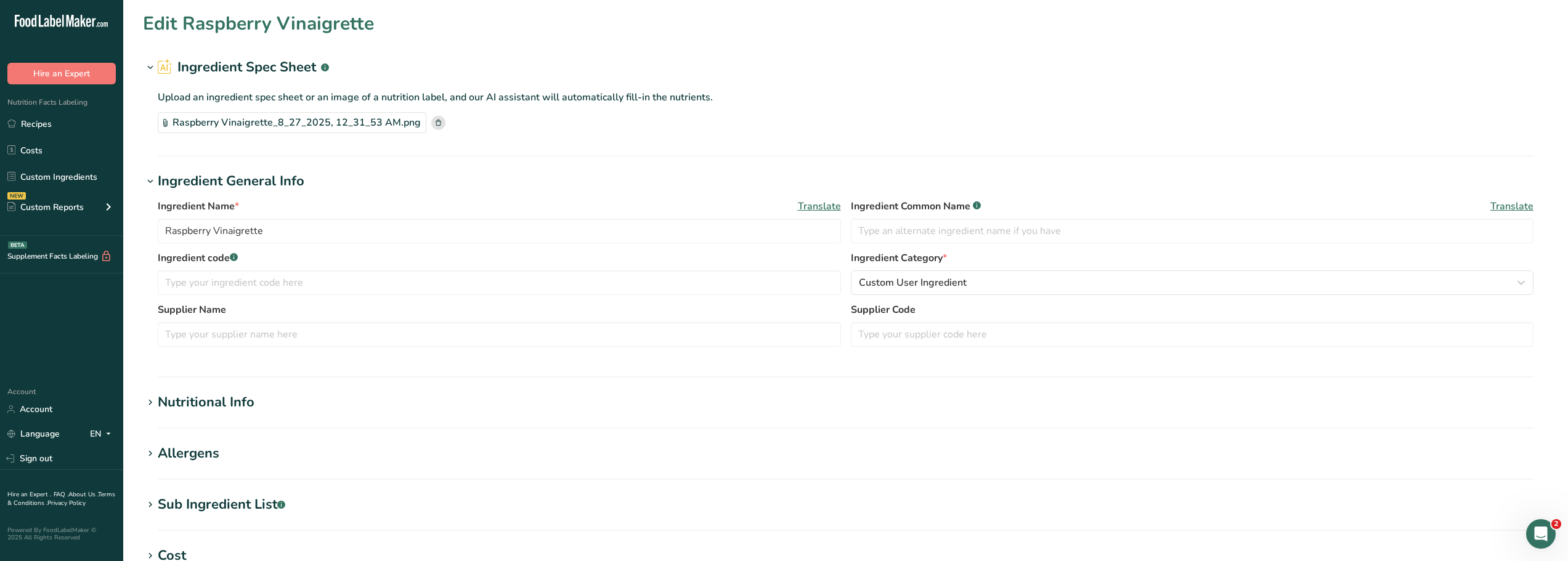
click at [228, 505] on div "Sub Ingredient List .a-a{fill:#347362;}.b-a{fill:#fff;}" at bounding box center [221, 505] width 128 height 20
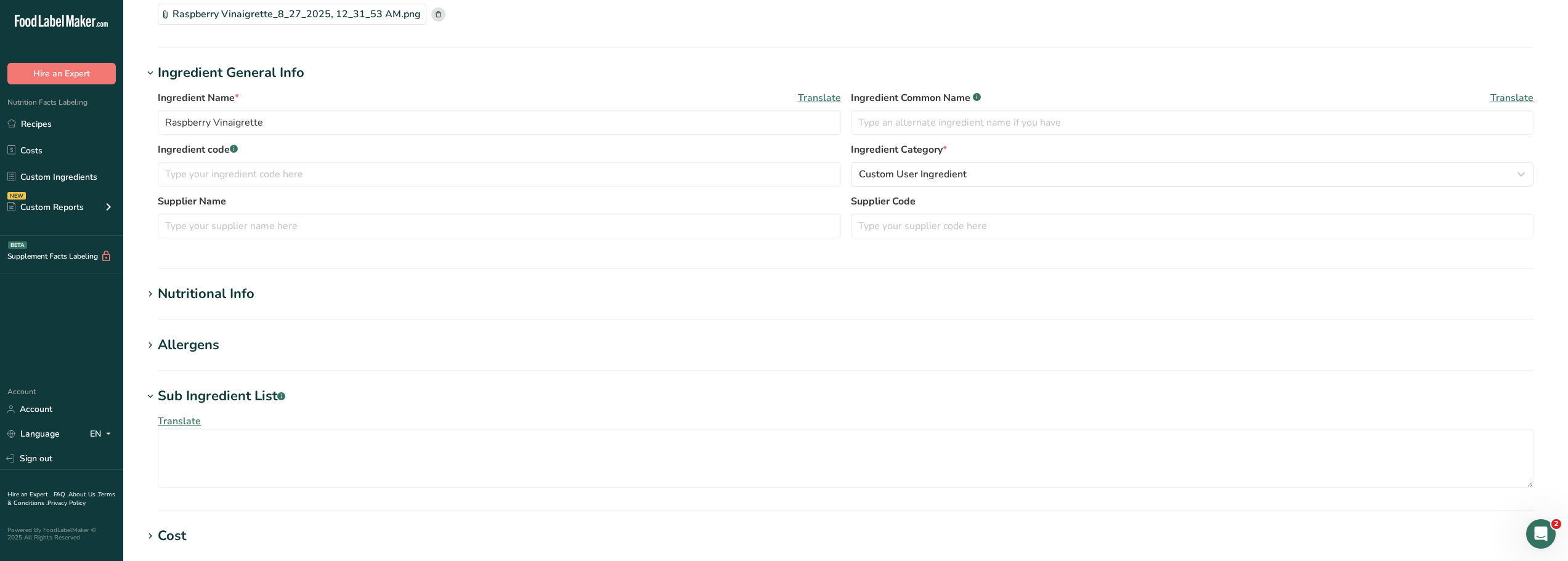
scroll to position [110, 0]
click at [173, 444] on textarea at bounding box center [846, 456] width 1376 height 59
paste textarea "rice wine vinegar, Canola Oil, Raspberries, Red Onion, Dijon Mustard, Mint Leaf…"
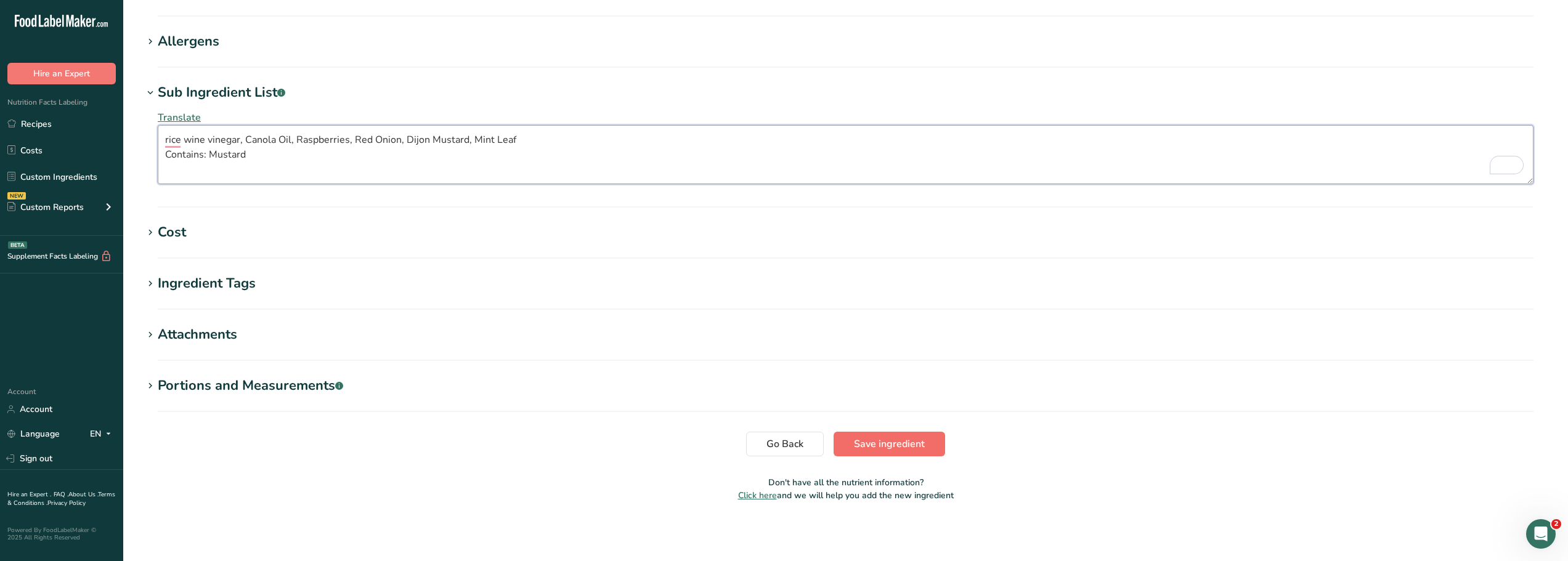
type textarea "rice wine vinegar, Canola Oil, Raspberries, Red Onion, Dijon Mustard, Mint Leaf…"
click at [876, 444] on span "Save ingredient" at bounding box center [890, 443] width 71 height 15
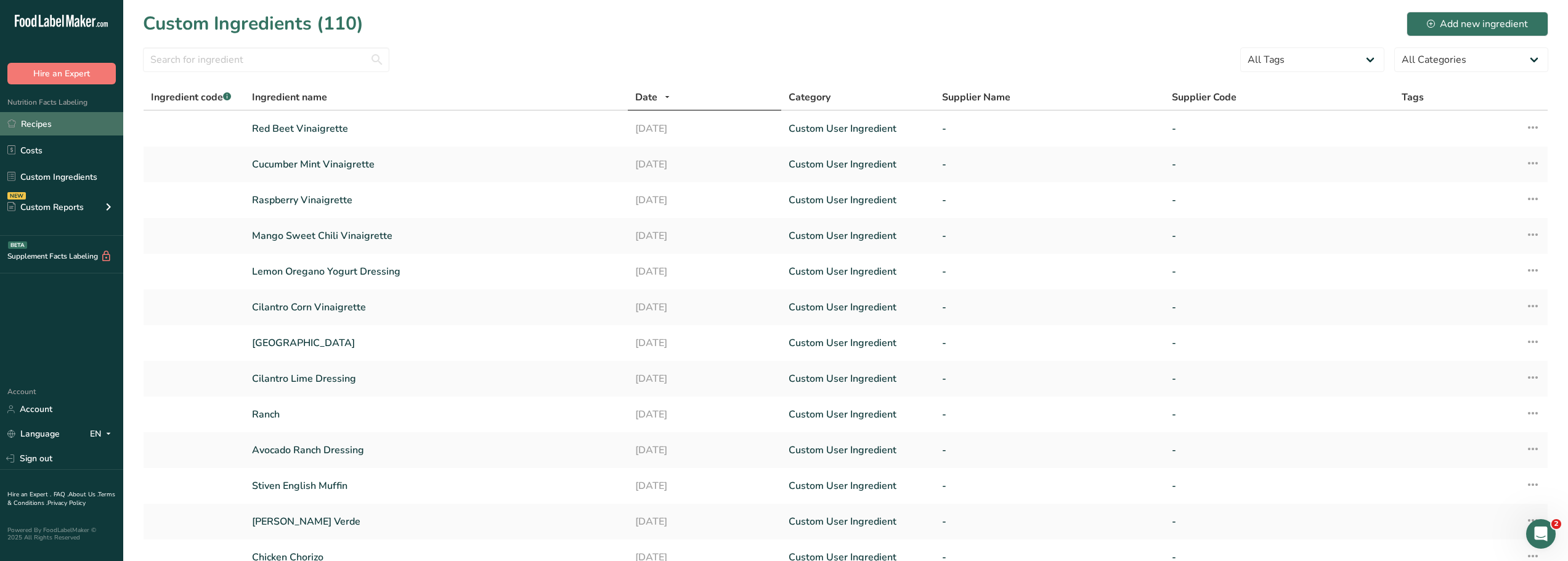
click at [26, 126] on link "Recipes" at bounding box center [61, 124] width 123 height 23
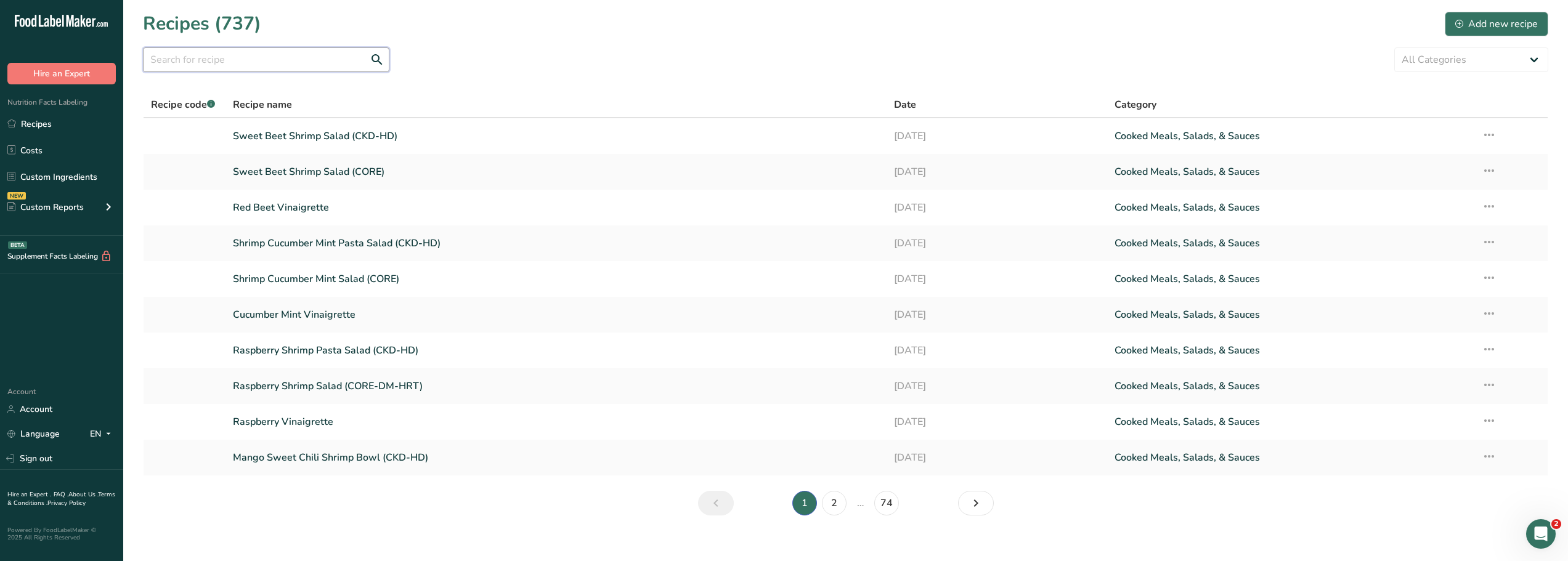
click at [167, 63] on input "text" at bounding box center [266, 60] width 246 height 25
click at [311, 385] on link "Raspberry Shrimp Salad (CORE-DM-HRT)" at bounding box center [556, 385] width 647 height 26
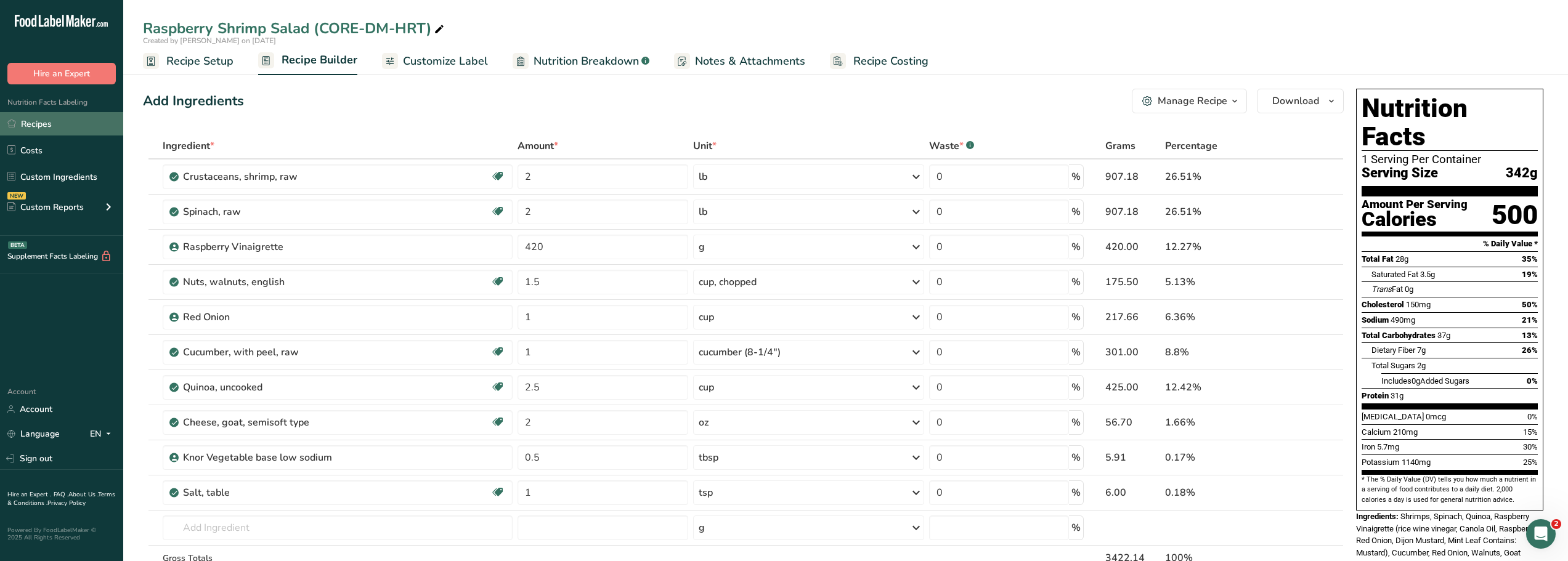
click at [31, 123] on link "Recipes" at bounding box center [61, 124] width 123 height 23
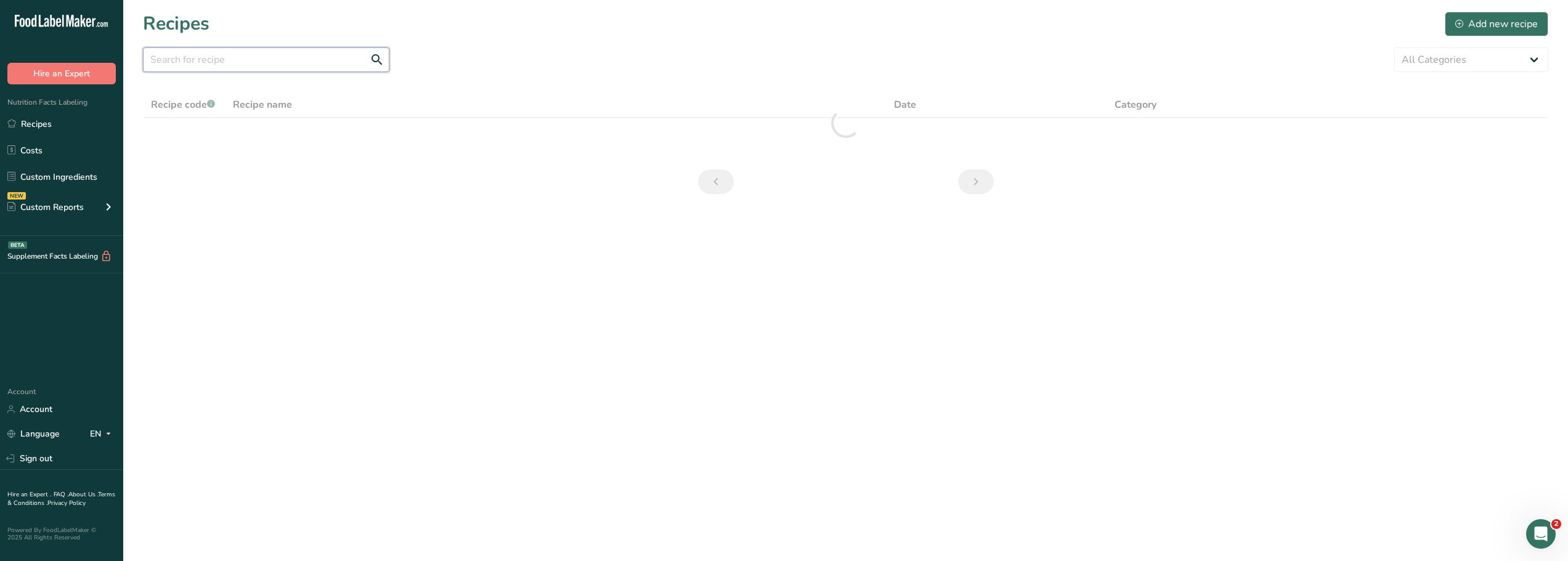
click at [171, 58] on input "text" at bounding box center [266, 60] width 246 height 25
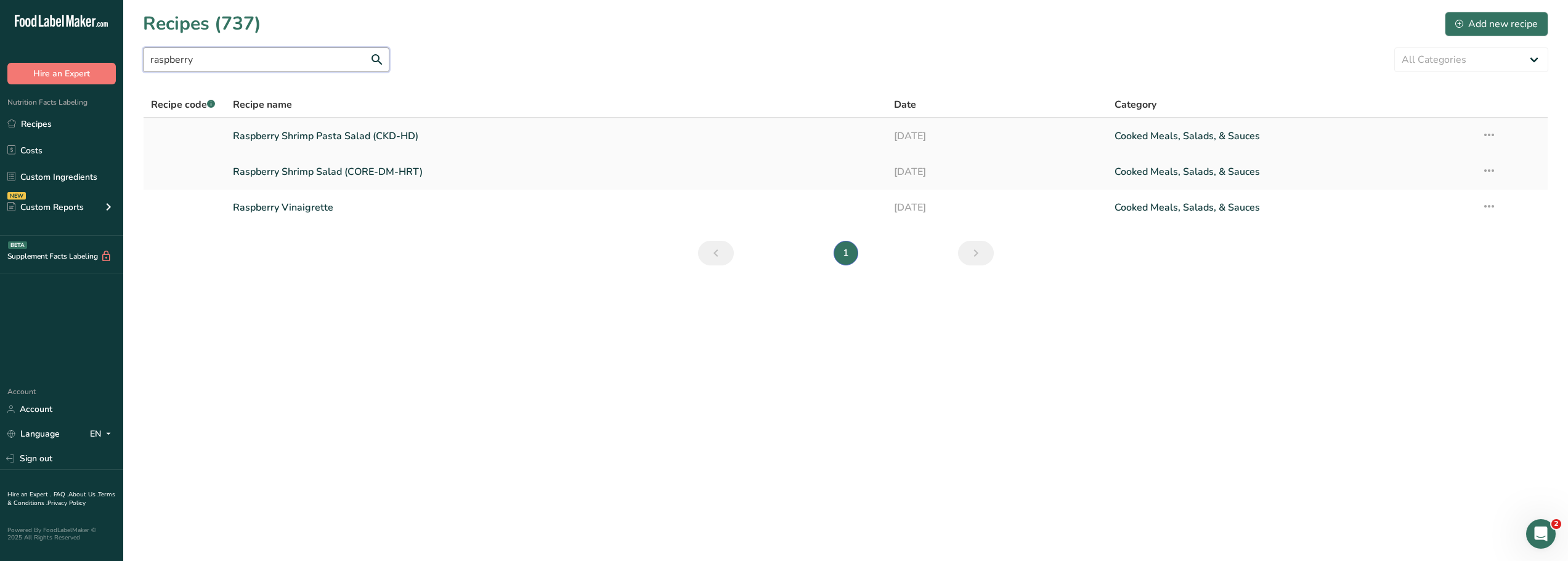
type input "raspberry"
click at [288, 136] on link "Raspberry Shrimp Pasta Salad (CKD-HD)" at bounding box center [556, 135] width 647 height 26
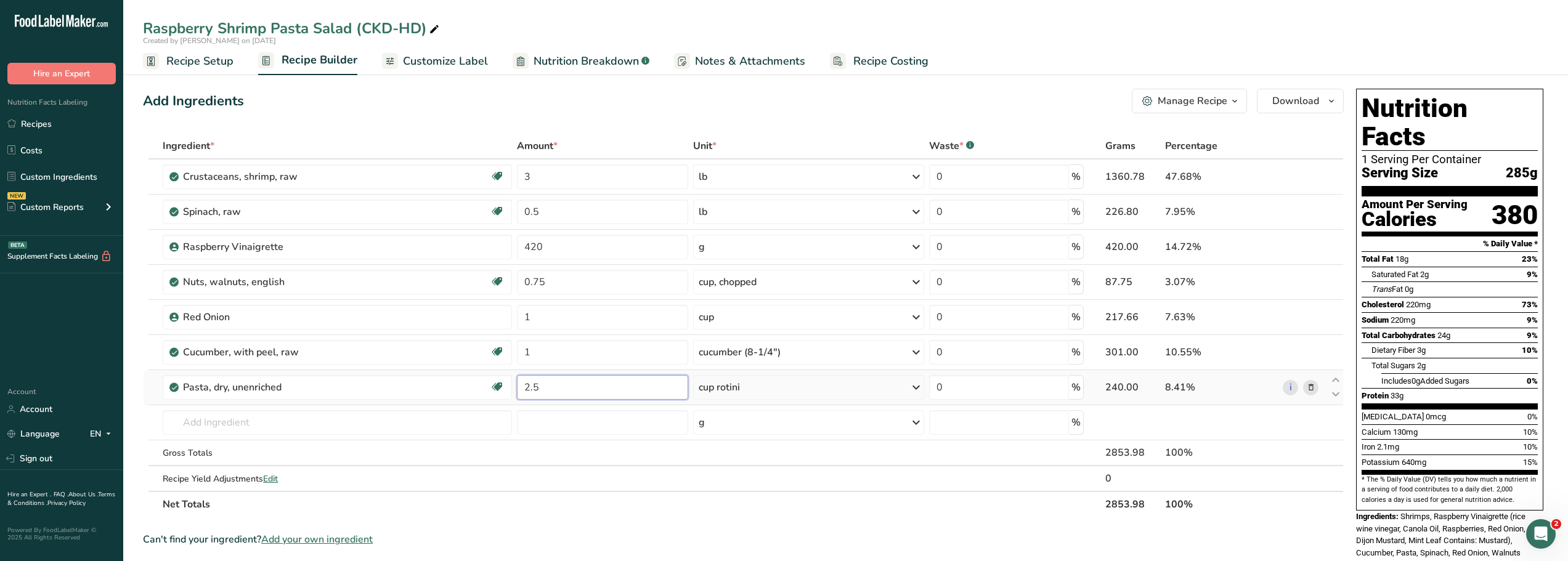
click at [544, 387] on input "2.5" at bounding box center [602, 388] width 171 height 25
type input "2"
type input "5"
click at [590, 107] on div "Add Ingredients Manage Recipe Delete Recipe Duplicate Recipe Scale Recipe Save …" at bounding box center [743, 101] width 1201 height 25
click at [1220, 101] on div "Manage Recipe" at bounding box center [1192, 101] width 70 height 15
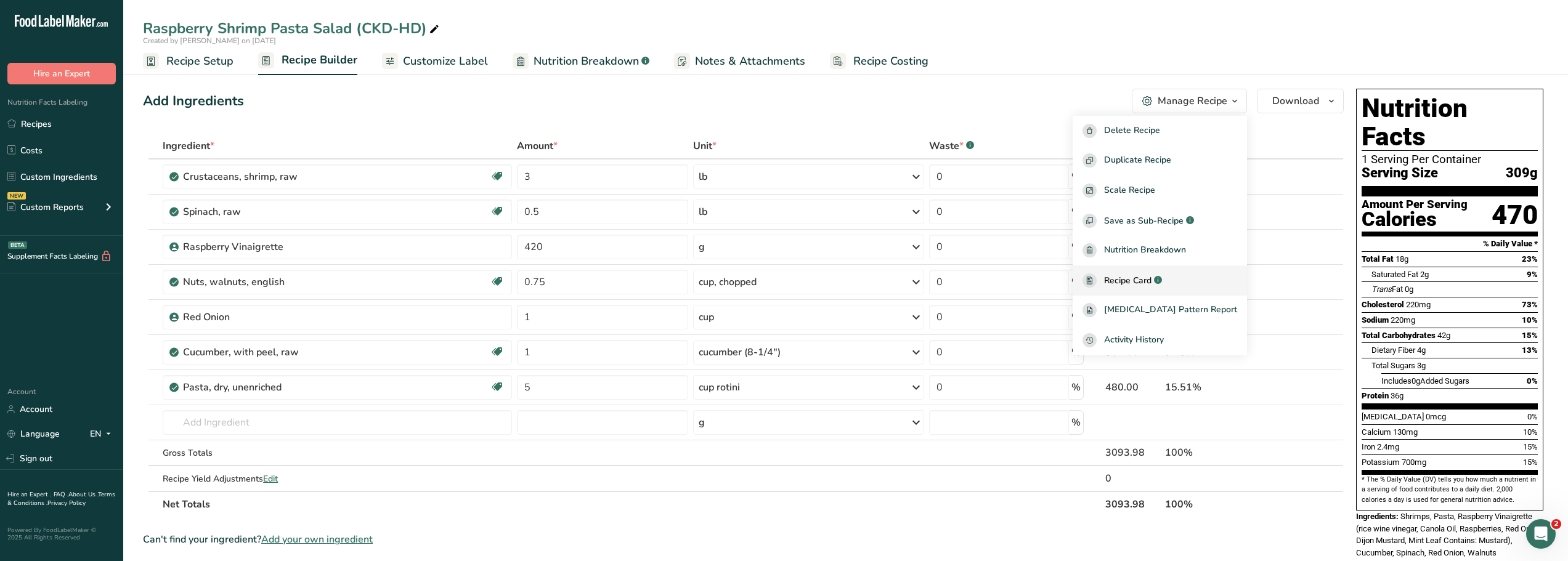
click at [1145, 282] on span "Recipe Card" at bounding box center [1127, 280] width 47 height 13
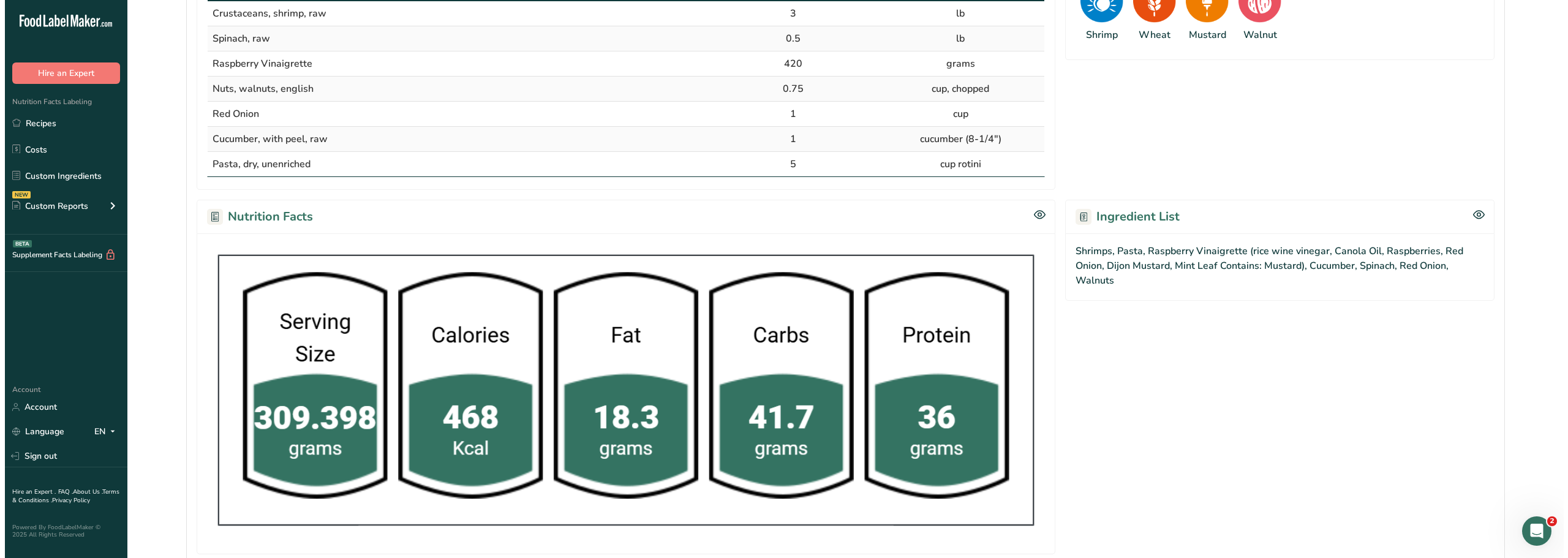
scroll to position [520, 0]
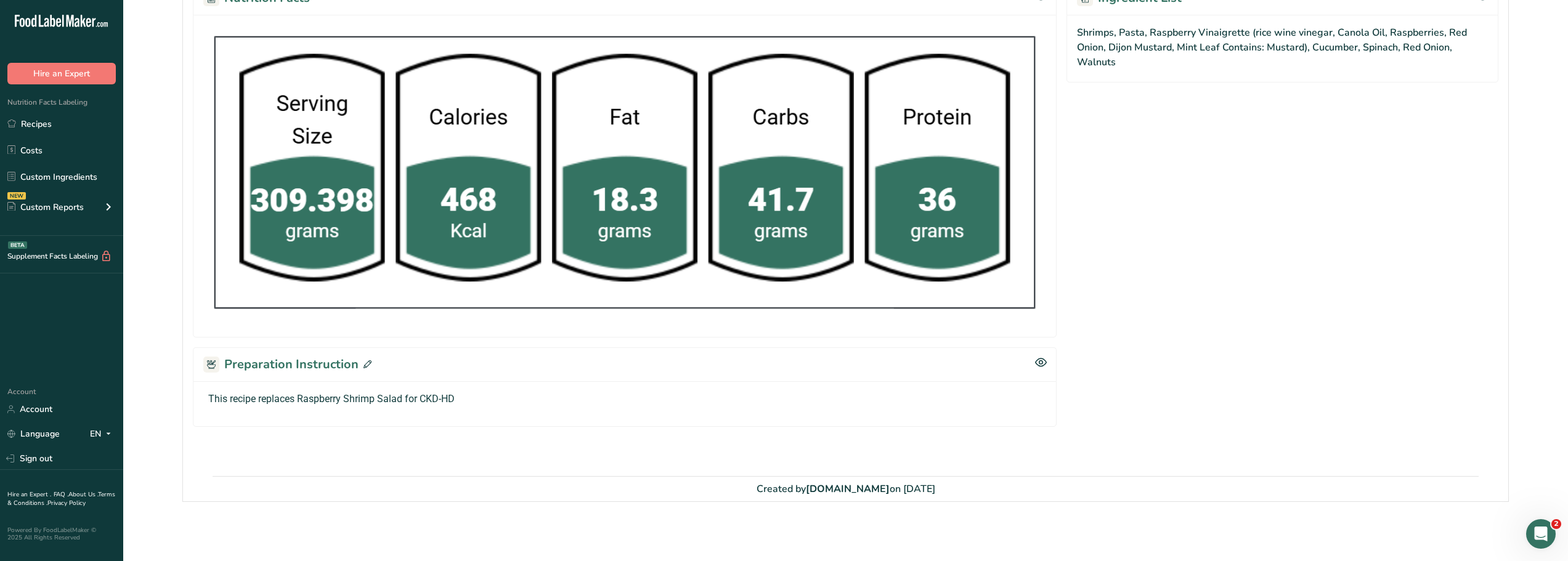
click at [364, 363] on icon at bounding box center [367, 364] width 8 height 8
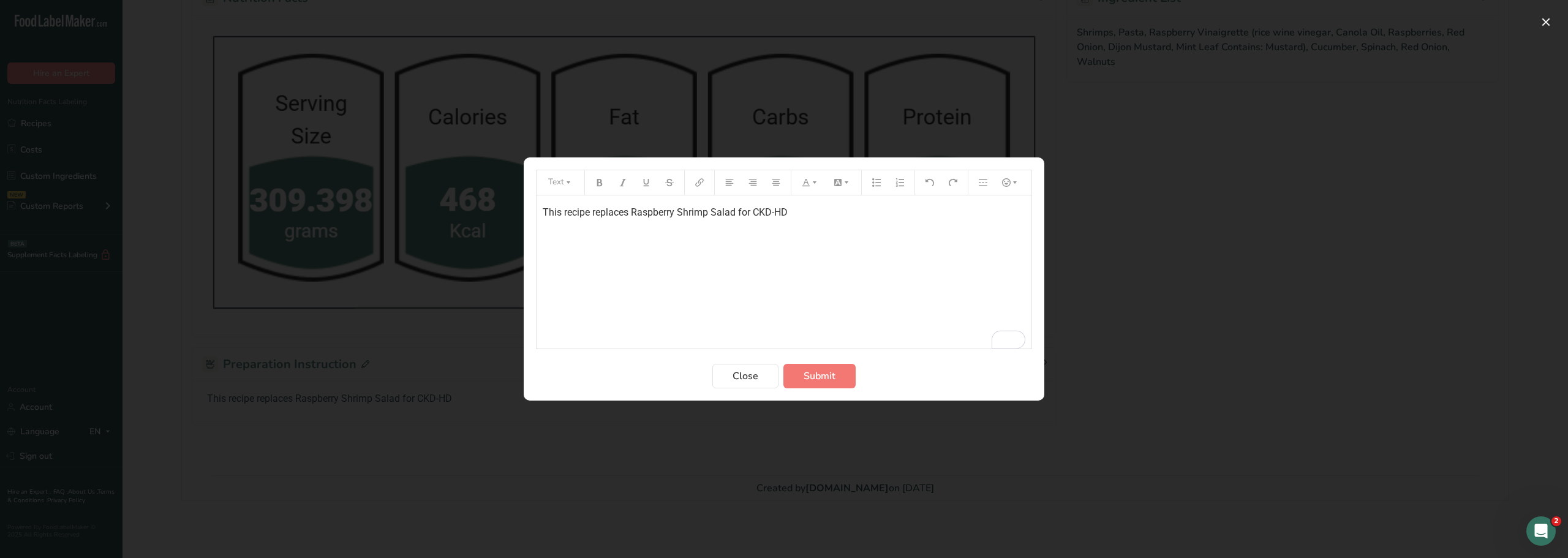
click at [811, 216] on p "This recipe replaces Raspberry Shrimp Salad for CKD-HD" at bounding box center [784, 212] width 483 height 15
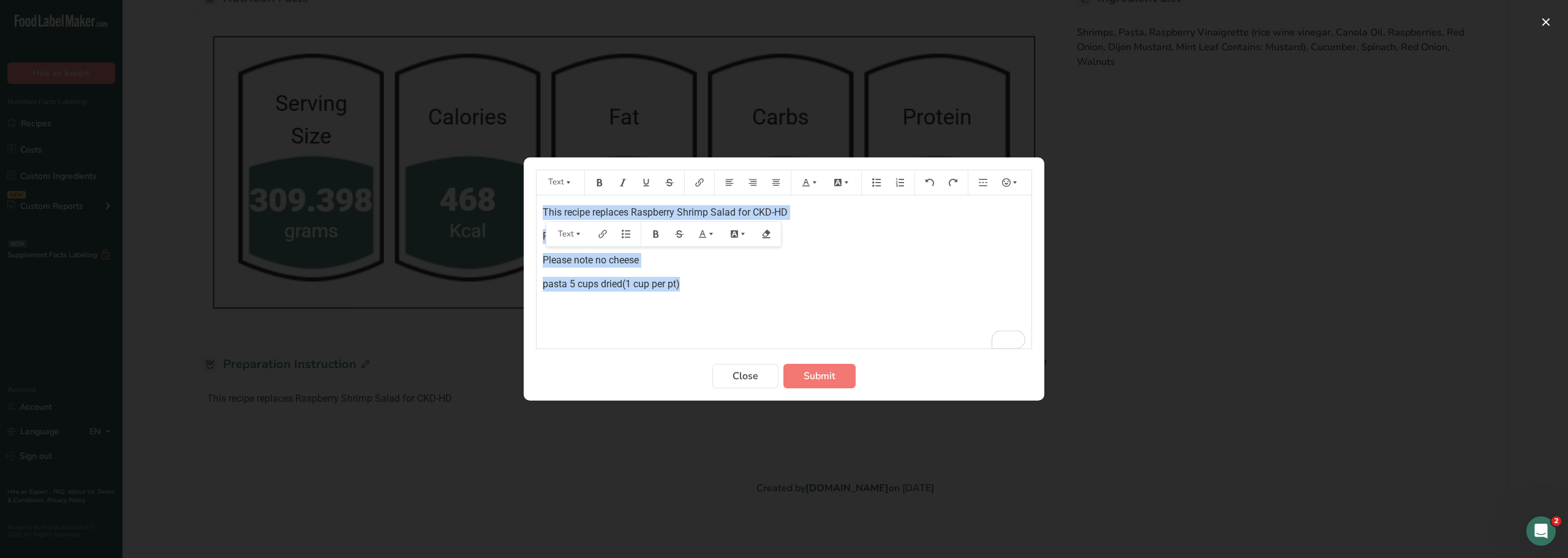
drag, startPoint x: 689, startPoint y: 289, endPoint x: 542, endPoint y: 214, distance: 165.0
click at [542, 214] on div "This recipe replaces Raspberry Shrimp Salad for CKD-HD Please note Spinach is o…" at bounding box center [784, 272] width 495 height 153
copy div "This recipe replaces Raspberry Shrimp Salad for CKD-HD Please note Spinach is o…"
click at [719, 329] on div "This recipe replaces Raspberry Shrimp Salad for CKD-HD Please note Spinach is o…" at bounding box center [784, 272] width 495 height 153
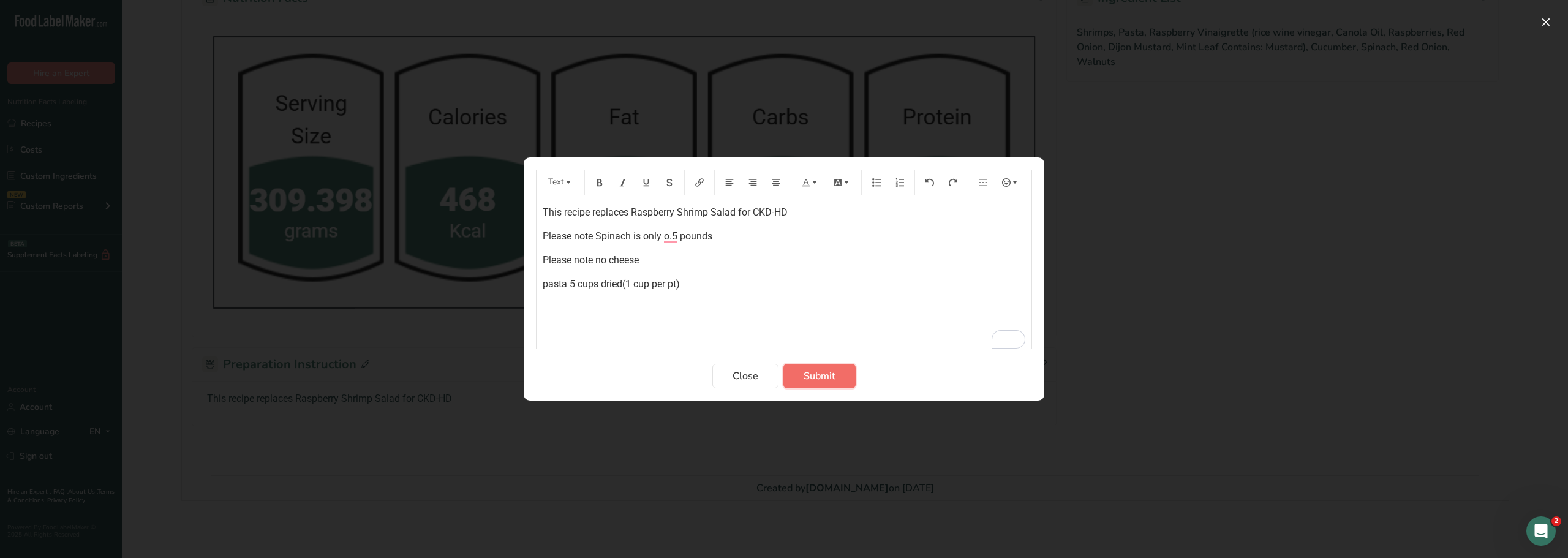
click at [817, 376] on span "Submit" at bounding box center [819, 376] width 32 height 15
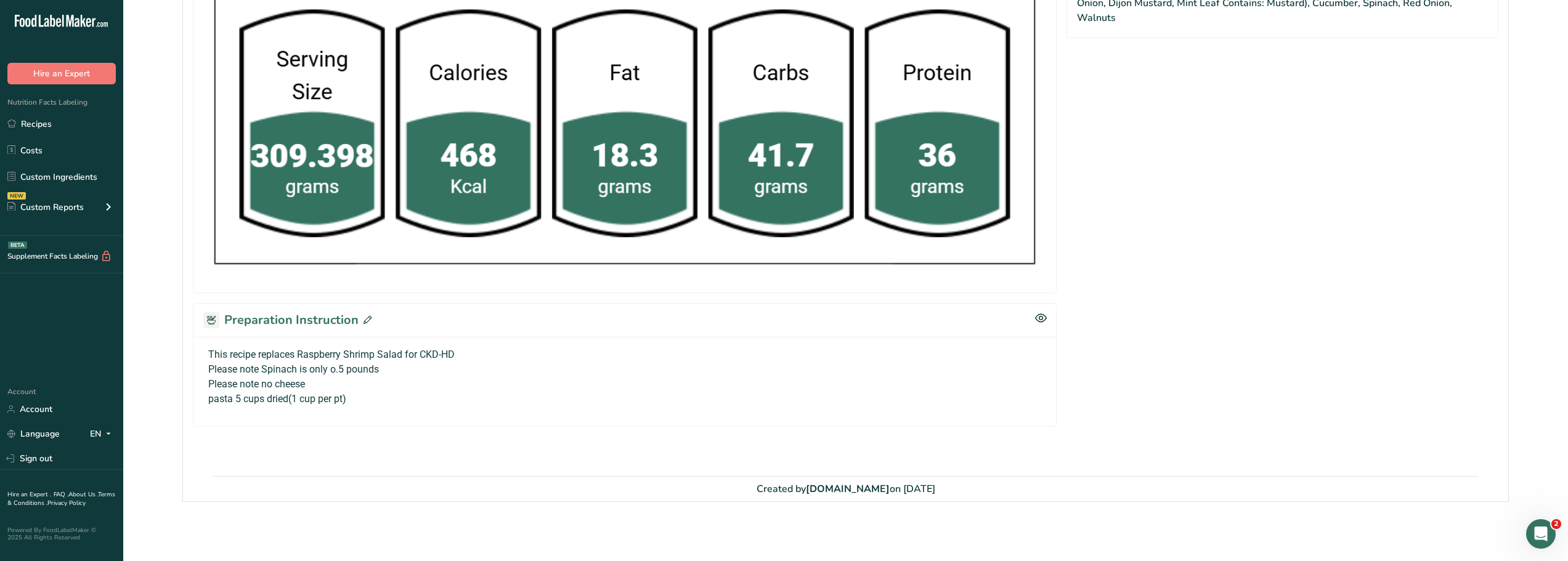
scroll to position [0, 0]
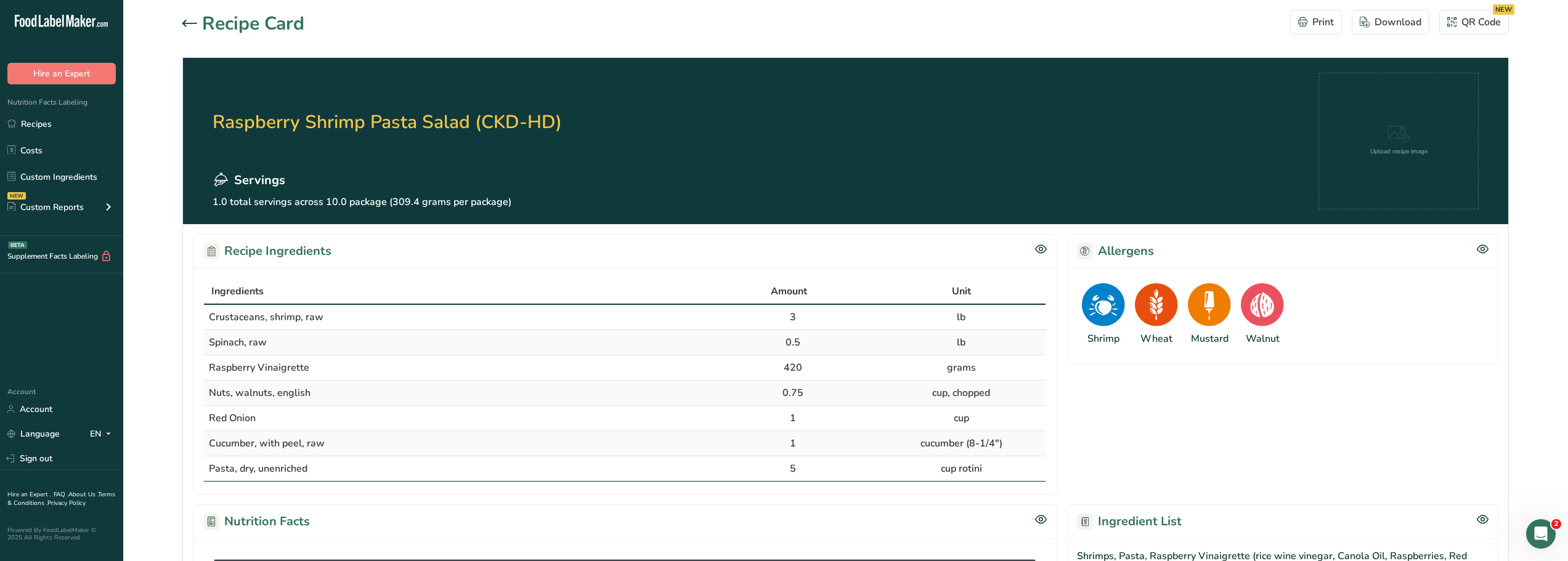
click at [182, 26] on section "Recipe Card Print Download QR Code NEW Raspberry Shrimp Pasta Salad (CKD-HD) Se…" at bounding box center [846, 545] width 1445 height 1090
click at [187, 22] on icon at bounding box center [190, 22] width 15 height 7
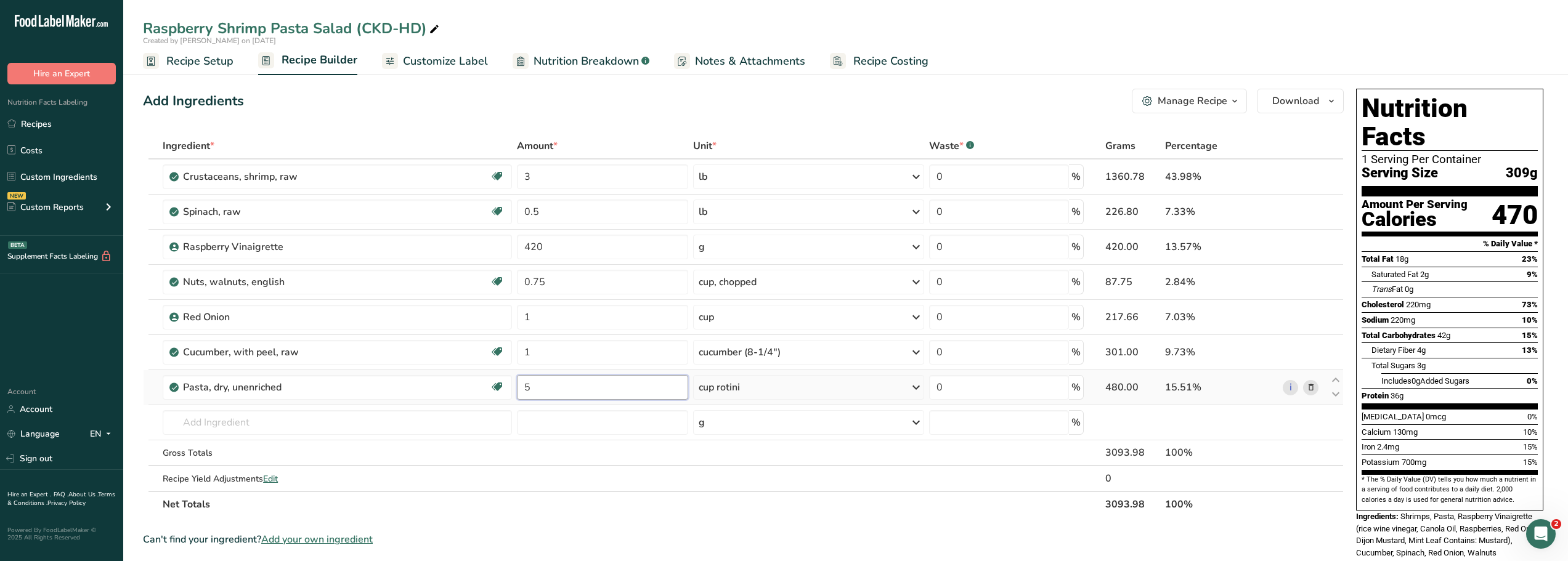
click at [535, 387] on input "5" at bounding box center [602, 388] width 171 height 25
type input "2.5"
click at [480, 522] on section "Ingredient * Amount * Unit * Waste * .a-a{fill:#347362;}.b-a{fill:#fff;} Grams …" at bounding box center [743, 533] width 1201 height 800
click at [1233, 99] on icon "button" at bounding box center [1234, 101] width 10 height 15
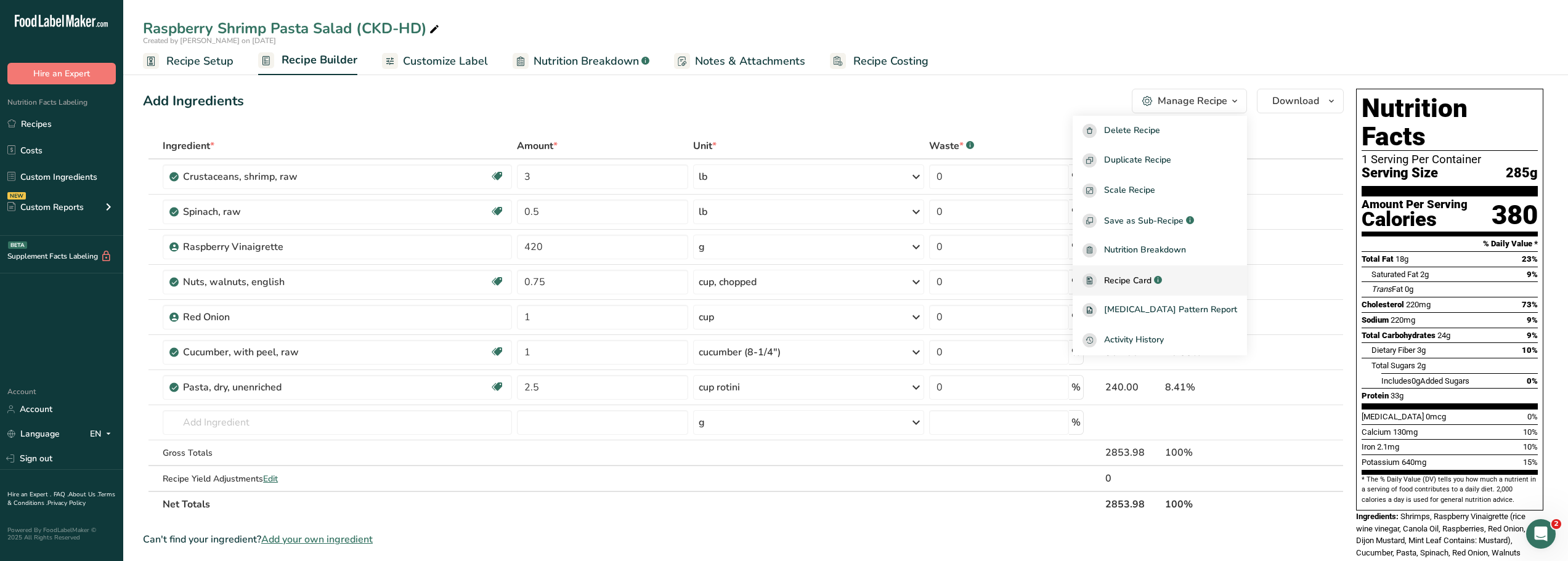
click at [1138, 279] on span "Recipe Card" at bounding box center [1127, 280] width 47 height 13
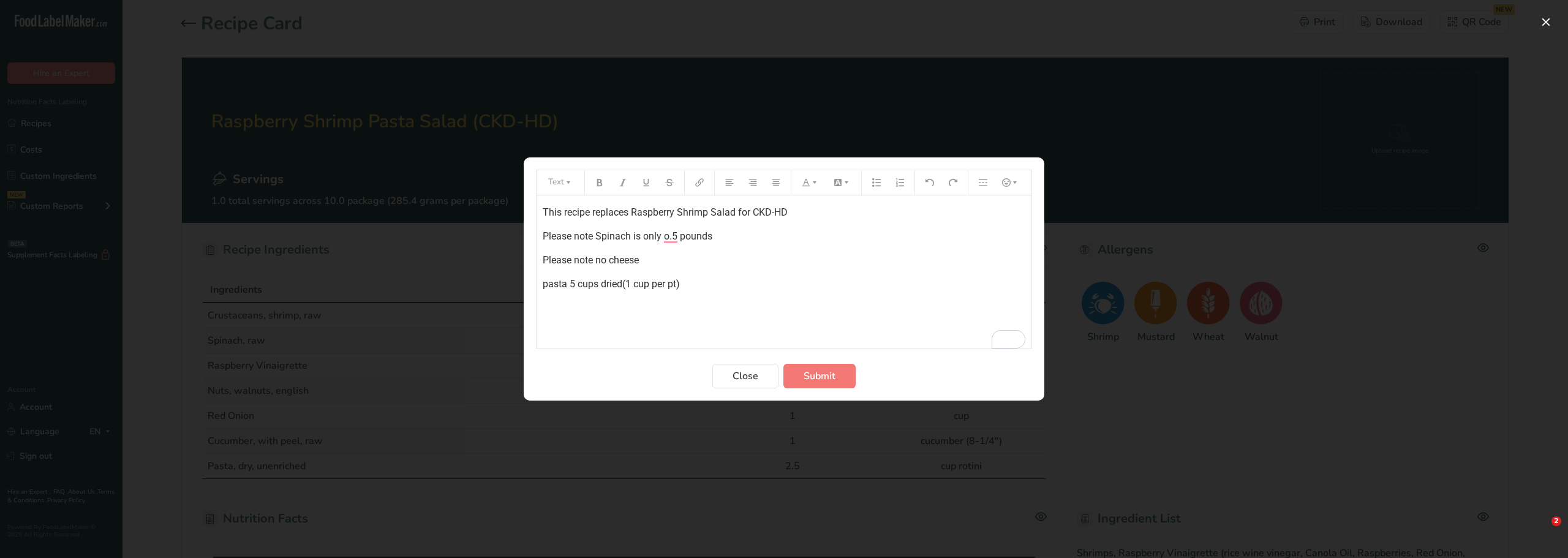
click at [687, 286] on p "pasta 5 cups dried(1 cup per pt)" at bounding box center [784, 284] width 483 height 15
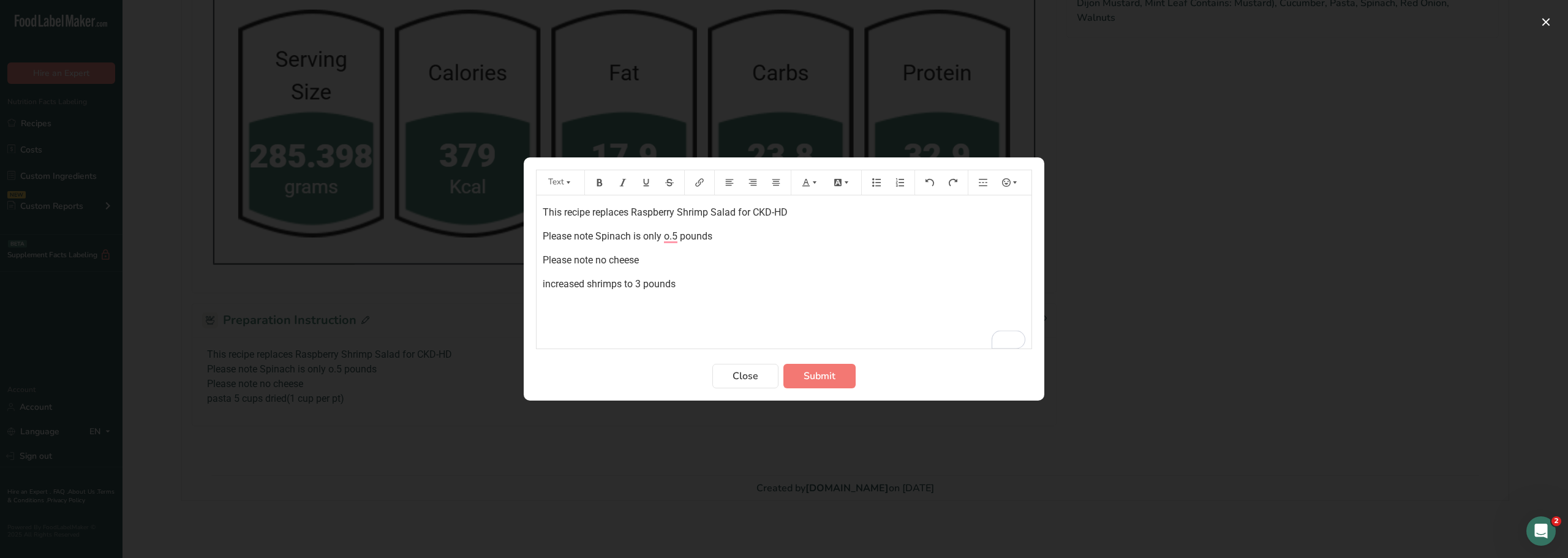
click at [622, 282] on span "increased shrimps to 3 pounds" at bounding box center [609, 283] width 133 height 12
click at [829, 371] on span "Submit" at bounding box center [819, 376] width 32 height 15
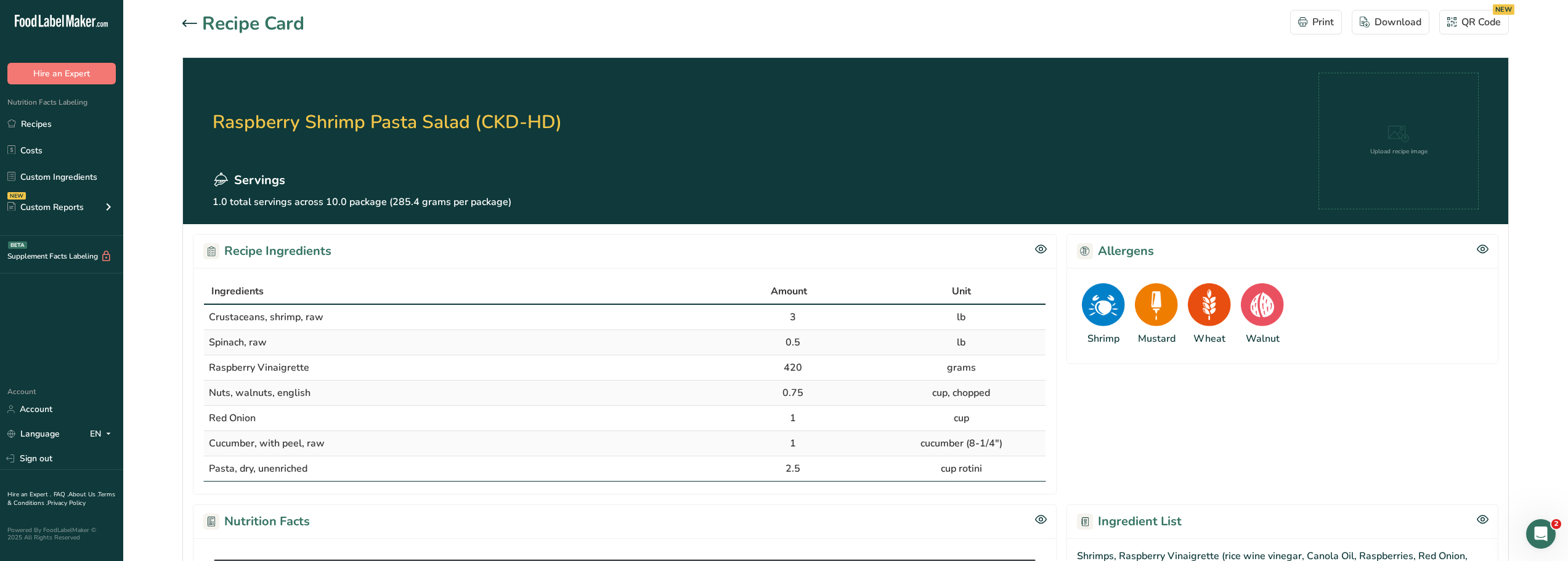
click at [187, 22] on icon at bounding box center [190, 23] width 15 height 8
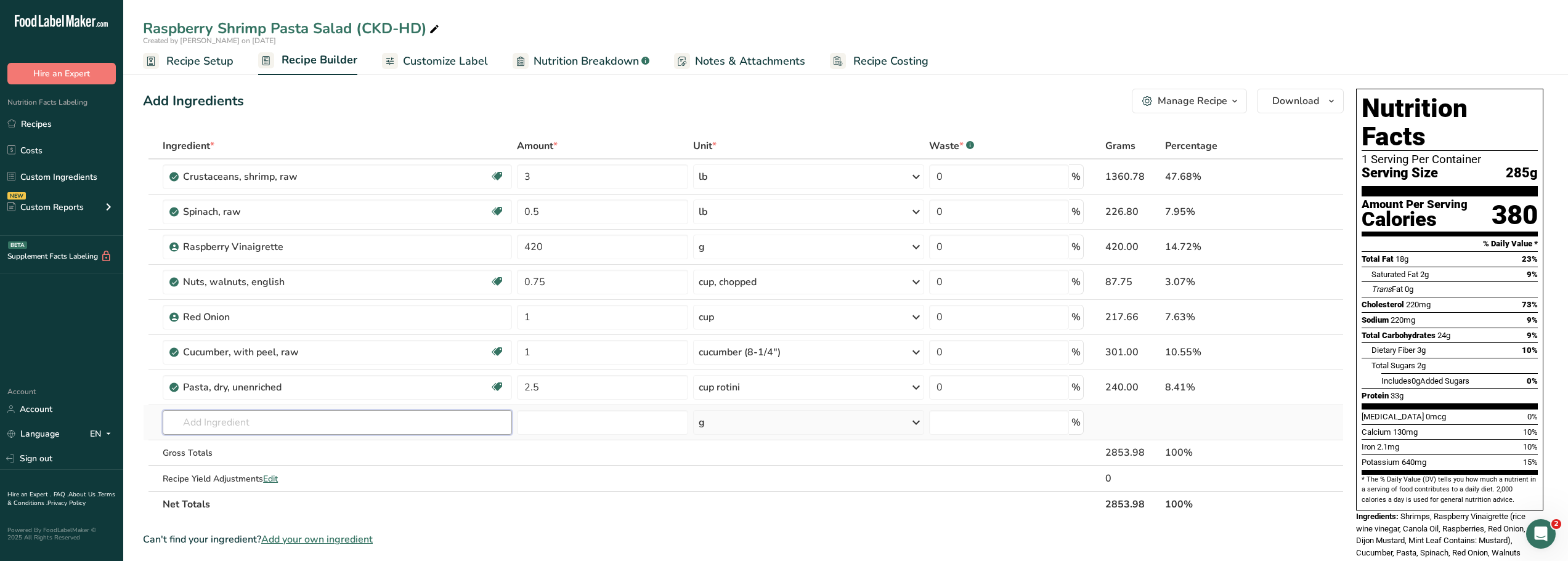
click at [186, 425] on input "text" at bounding box center [337, 422] width 349 height 25
type input "iceber"
click at [256, 451] on p "11252 Lettuce, iceberg (includes crisphead types), raw" at bounding box center [286, 447] width 226 height 13
type input "Lettuce, iceberg (includes crisphead types), raw"
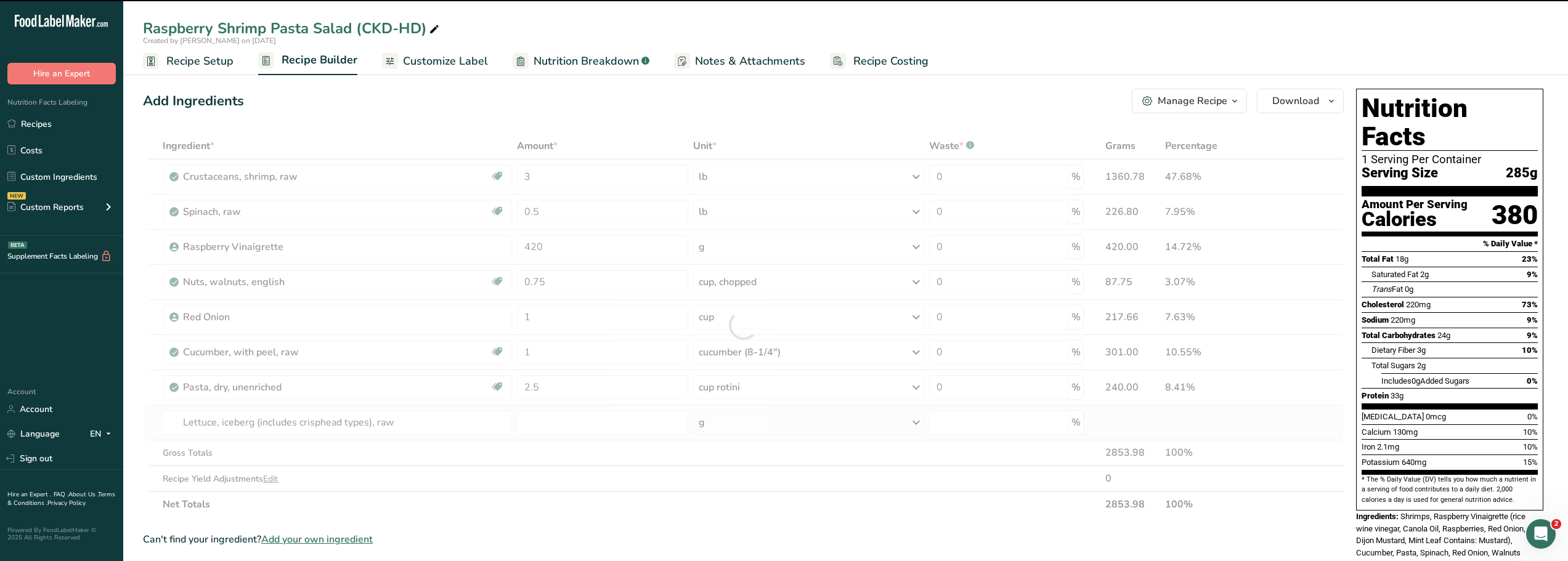
type input "0"
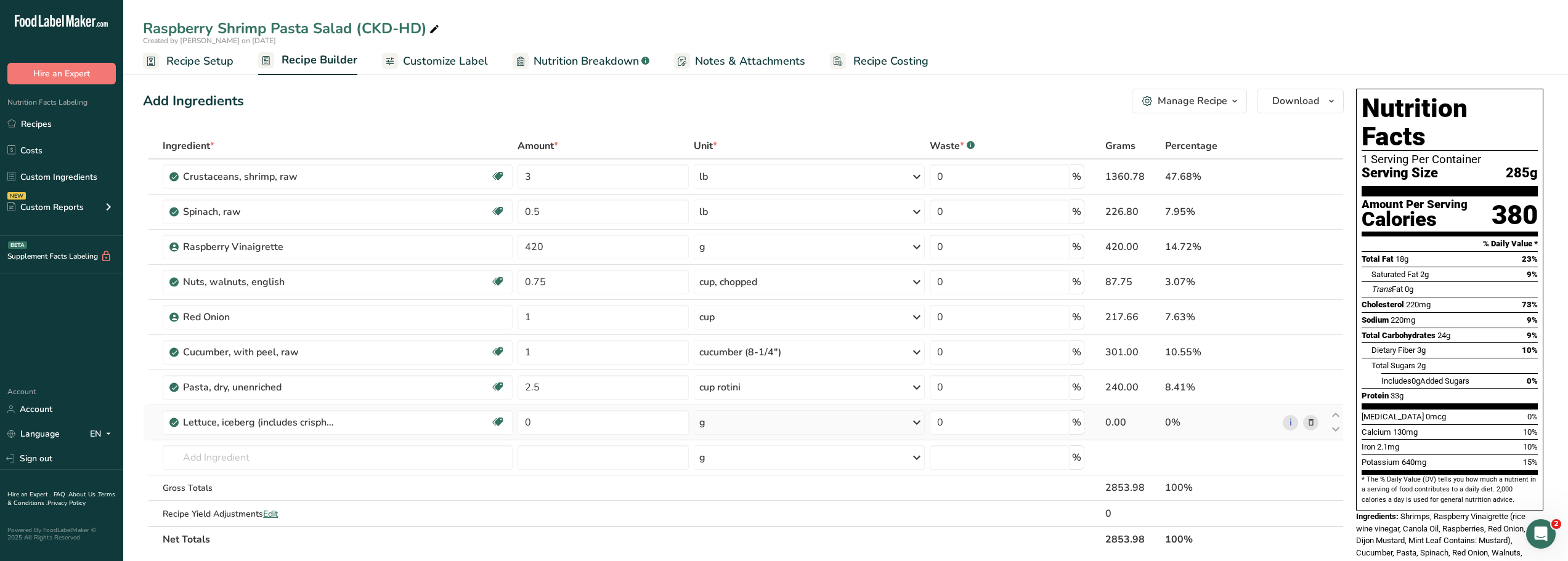
click at [916, 423] on icon at bounding box center [916, 422] width 15 height 22
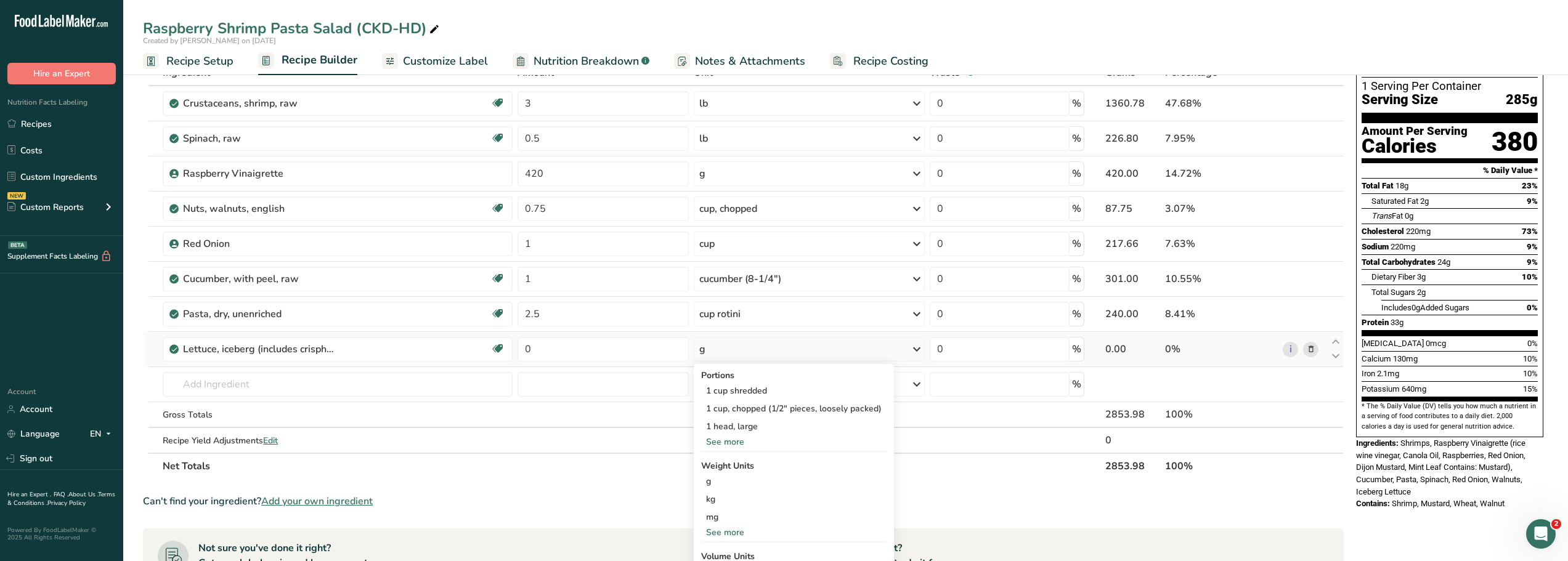
scroll to position [77, 0]
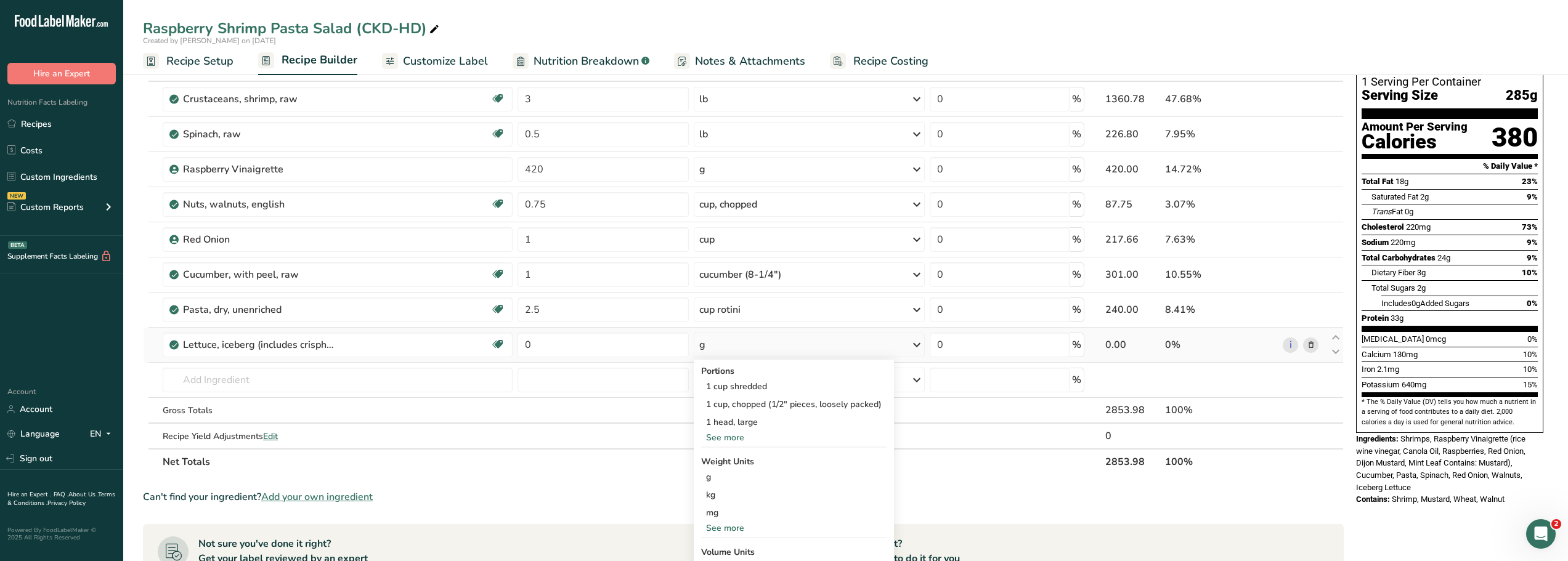
click at [722, 529] on div "See more" at bounding box center [793, 528] width 185 height 13
click at [715, 547] on div "lb" at bounding box center [793, 548] width 185 height 18
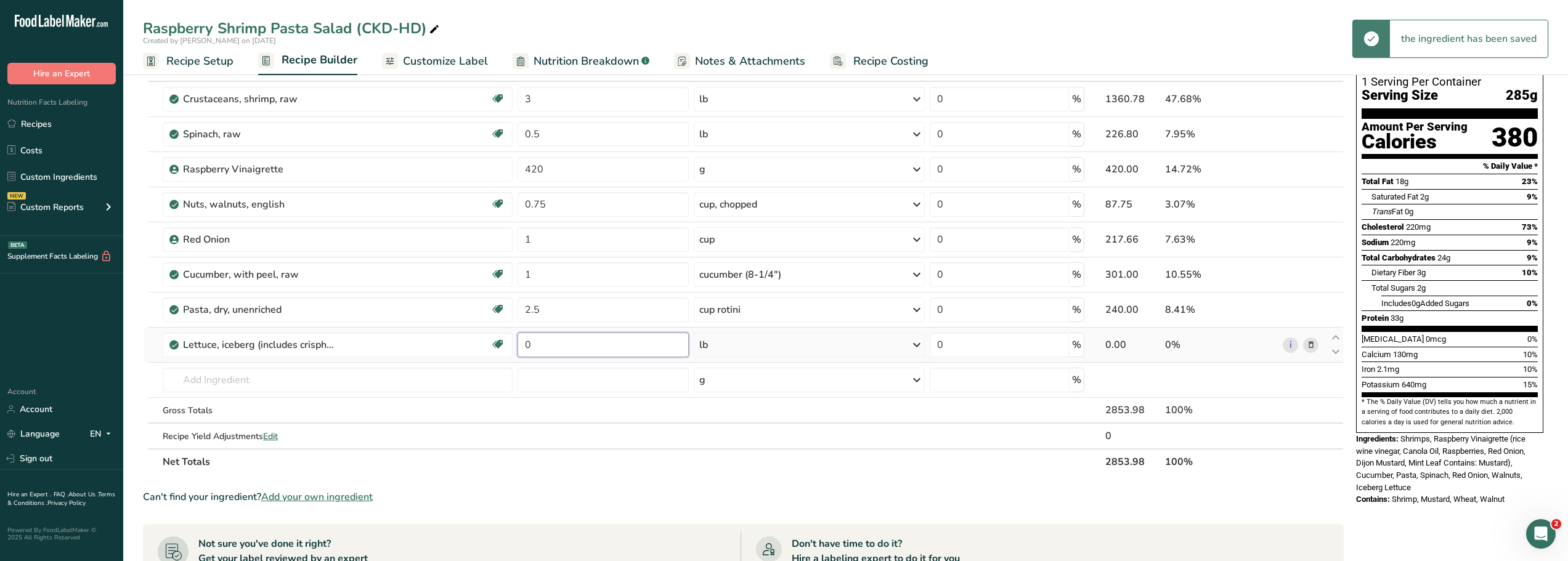
click at [537, 345] on input "0" at bounding box center [602, 345] width 170 height 25
type input "2"
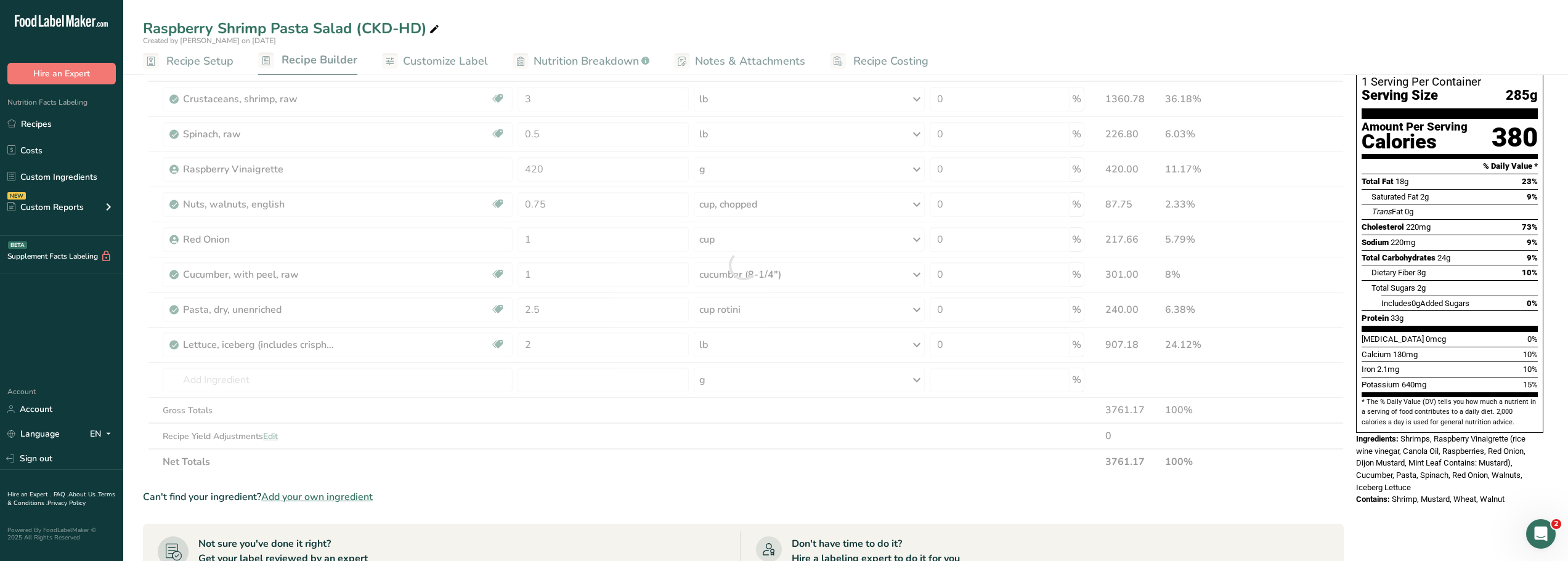
click at [406, 464] on div "Ingredient * Amount * Unit * Waste * .a-a{fill:#347362;}.b-a{fill:#fff;} Grams …" at bounding box center [743, 265] width 1201 height 419
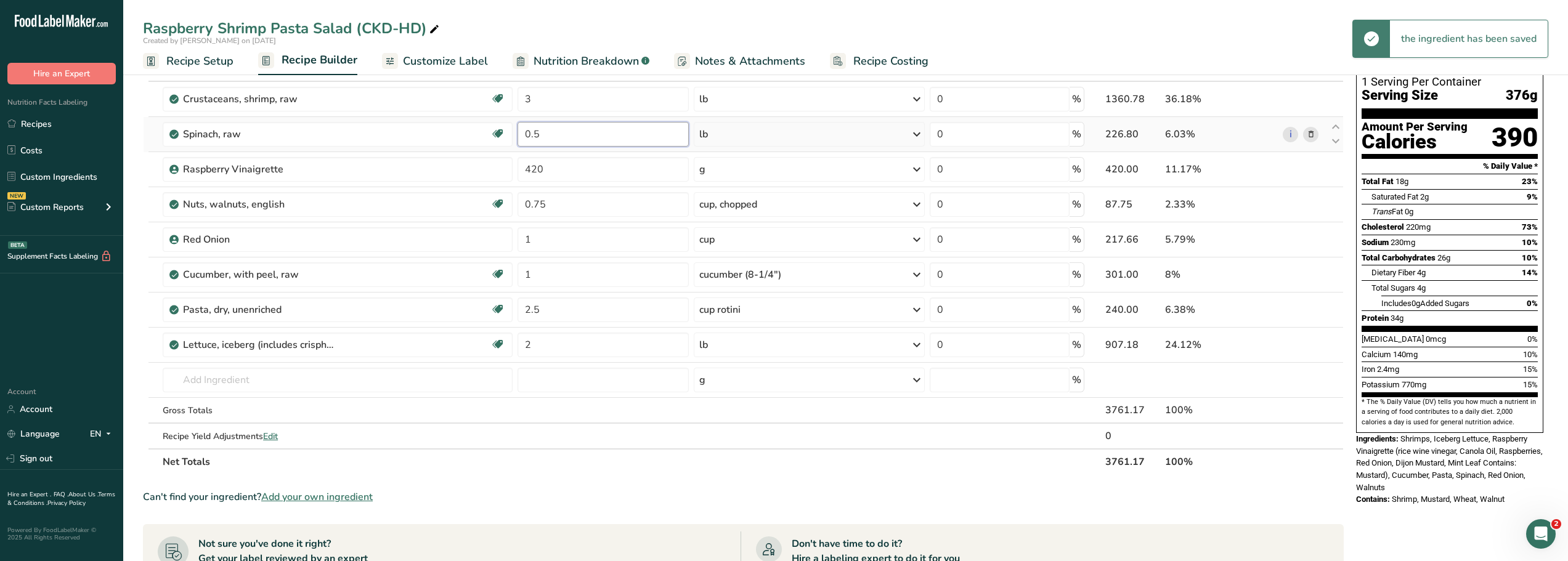
click at [544, 134] on input "0.5" at bounding box center [602, 135] width 170 height 25
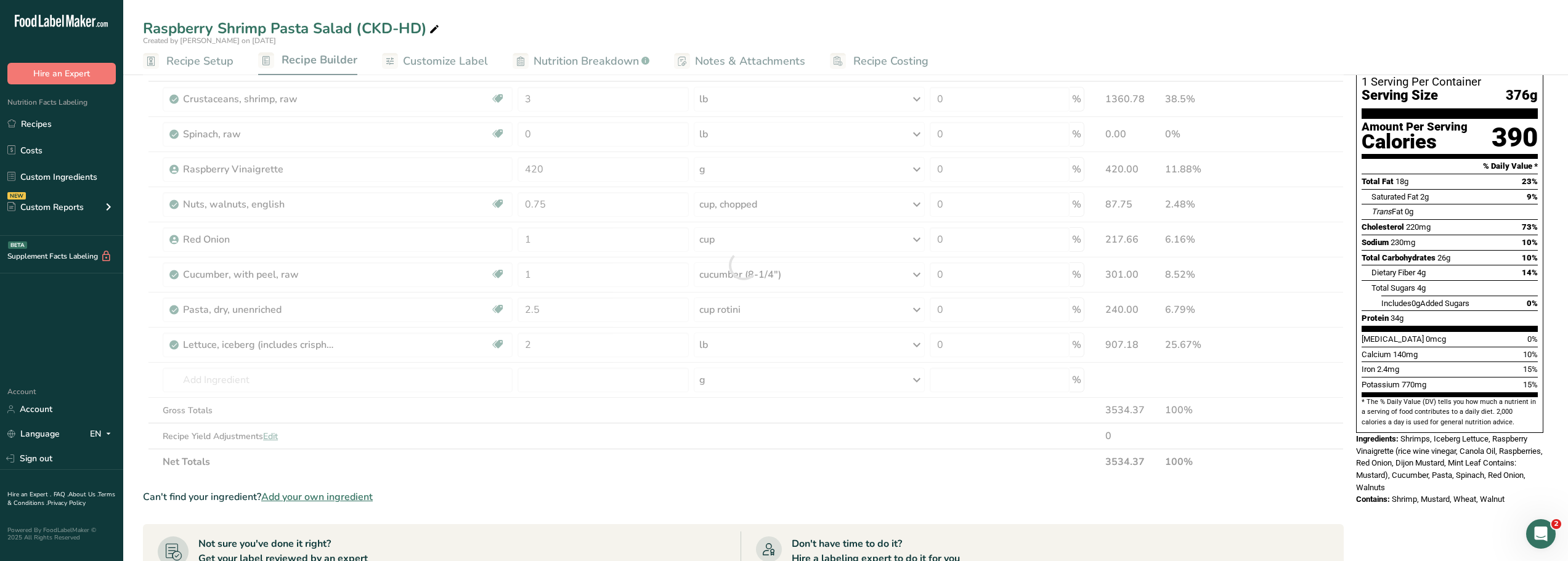
click at [537, 16] on div "Raspberry Shrimp Pasta Salad (CKD-HD) Created by Dee on 2025-08-27 Recipe Setup…" at bounding box center [846, 37] width 1445 height 75
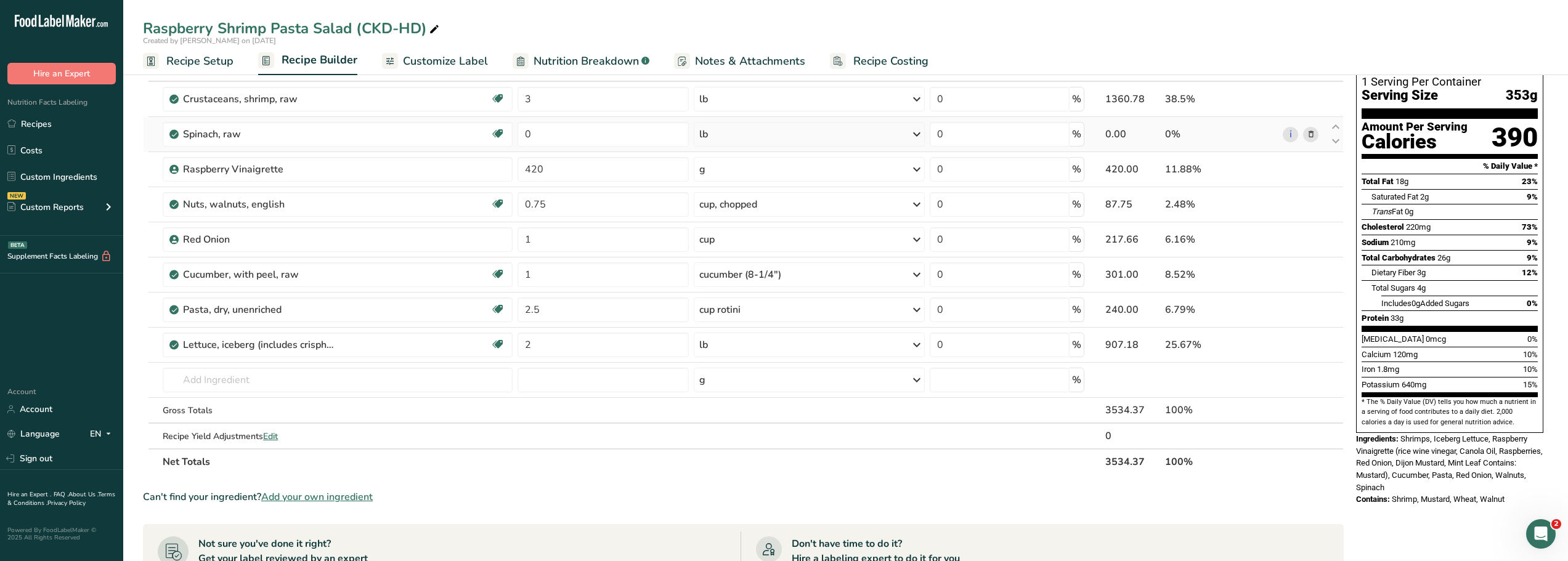
click at [1312, 136] on icon at bounding box center [1311, 135] width 9 height 13
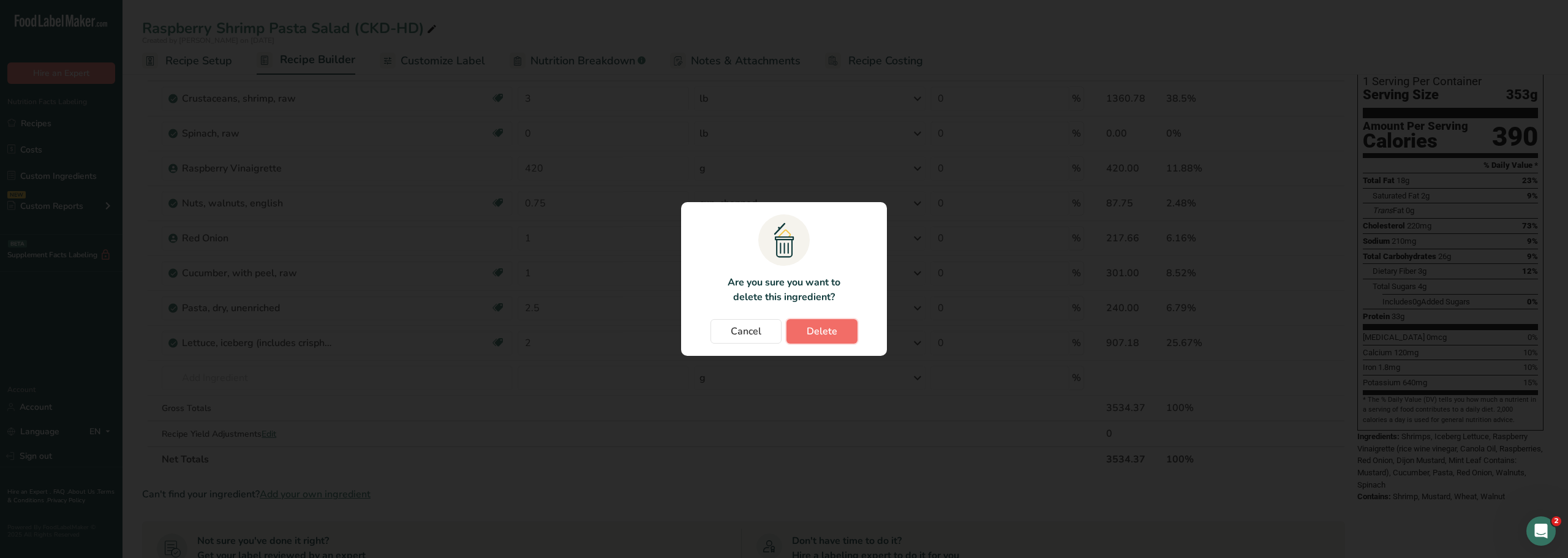
click at [820, 331] on span "Delete" at bounding box center [822, 331] width 31 height 15
type input "420"
type input "0.75"
type input "1"
type input "2.5"
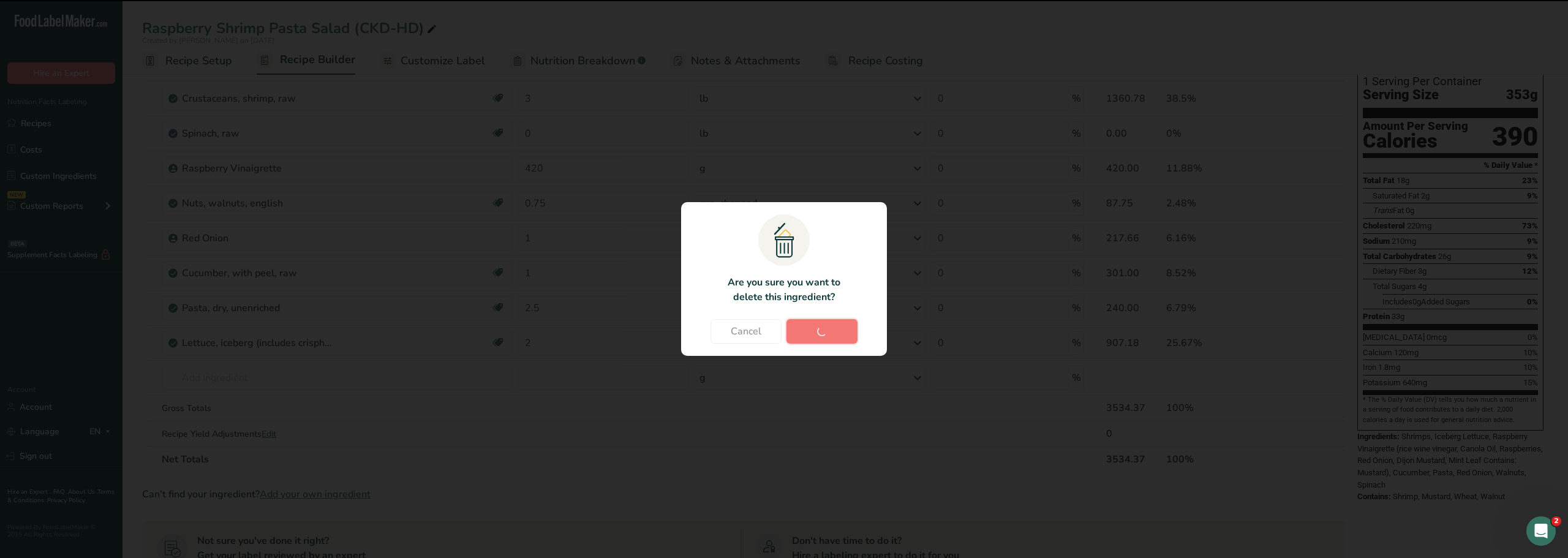
type input "2"
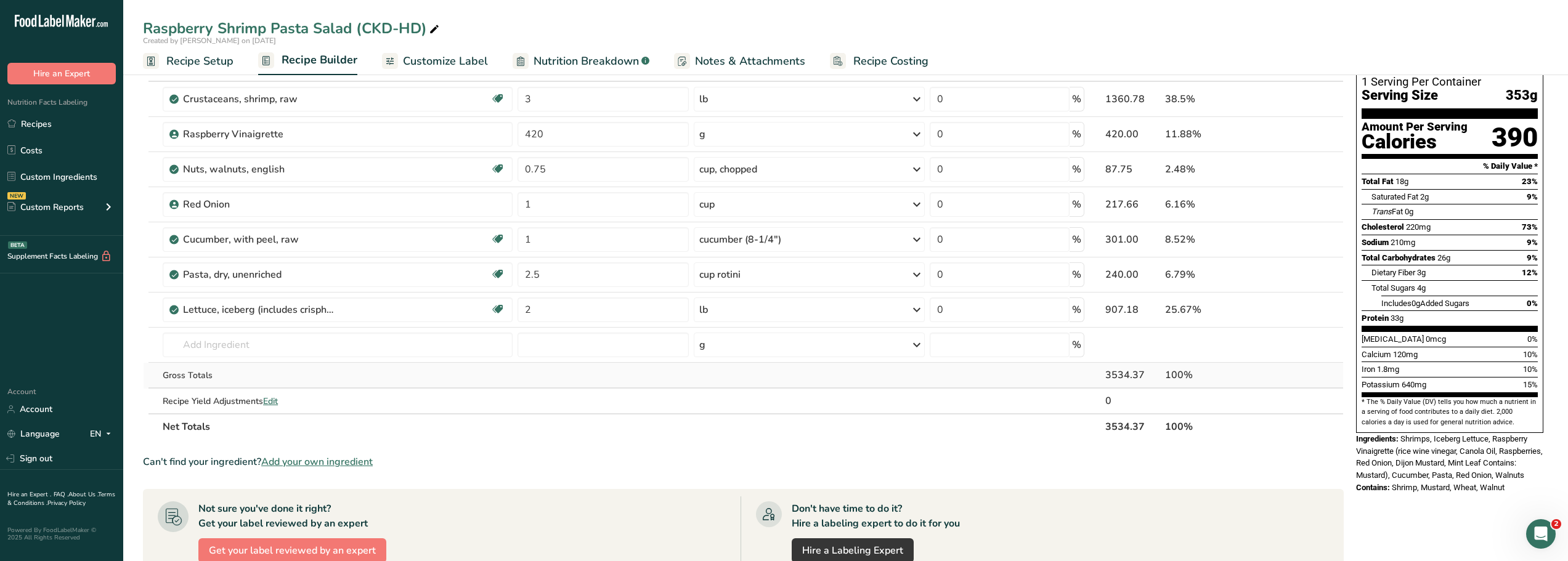
scroll to position [0, 0]
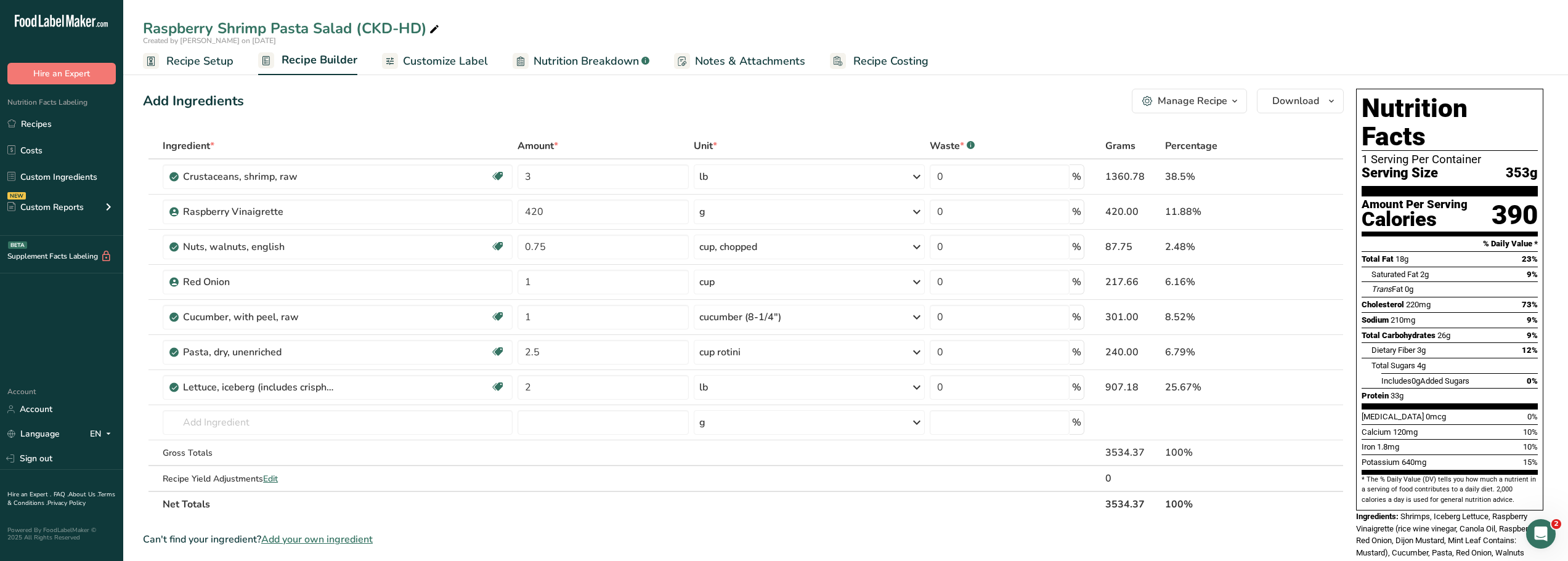
click at [1170, 101] on div "Manage Recipe" at bounding box center [1192, 101] width 70 height 15
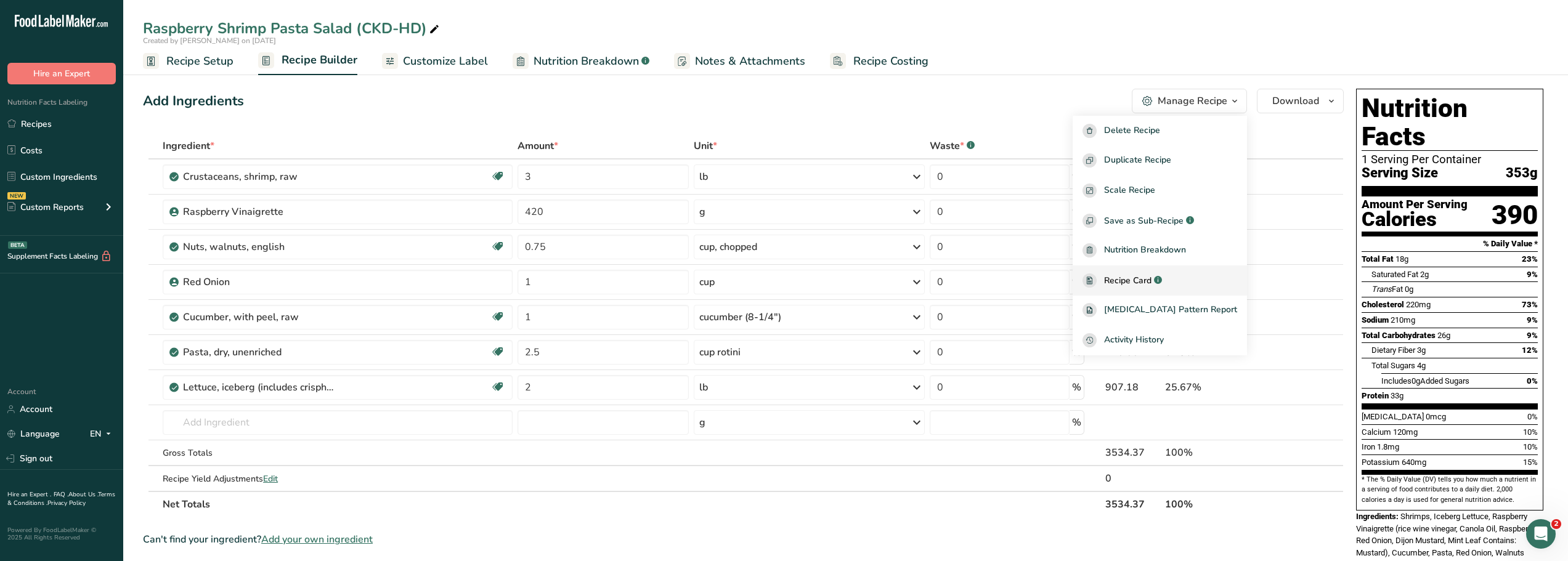
click at [1147, 279] on span "Recipe Card" at bounding box center [1127, 280] width 47 height 13
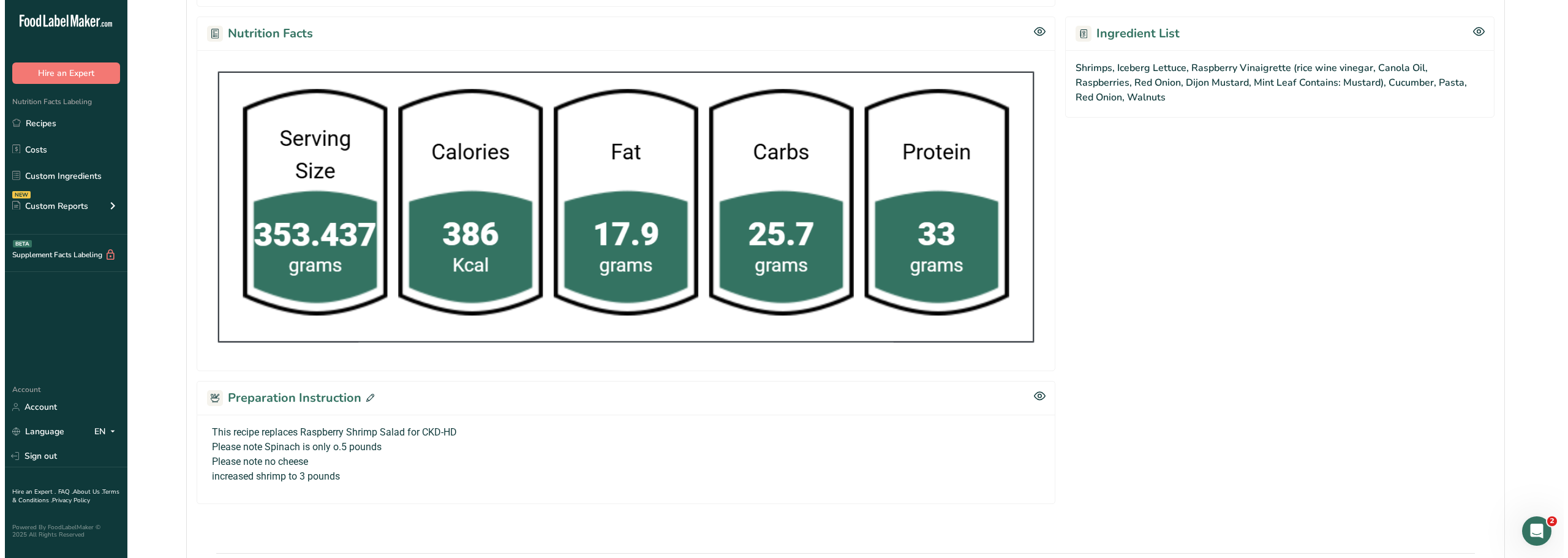
scroll to position [565, 0]
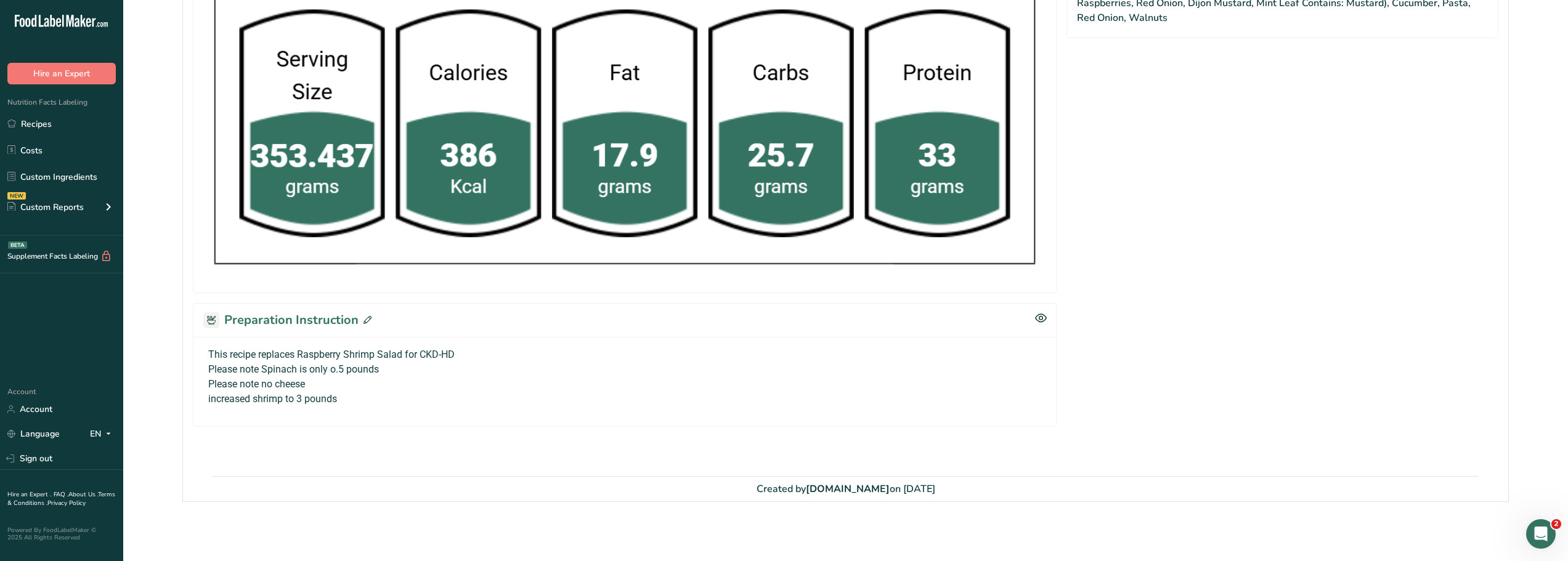
click at [365, 323] on icon at bounding box center [367, 320] width 8 height 8
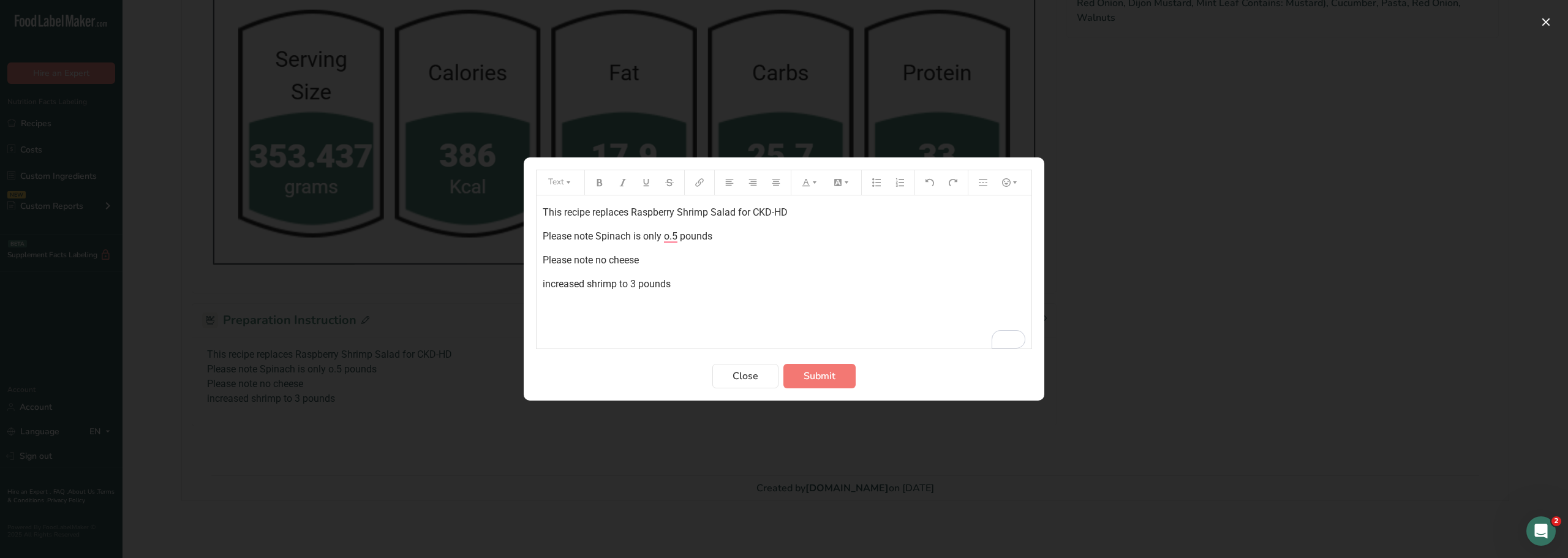
click at [730, 234] on p "Please note Spinach is only o.5 pounds" at bounding box center [784, 236] width 483 height 15
click at [817, 373] on span "Submit" at bounding box center [819, 376] width 32 height 15
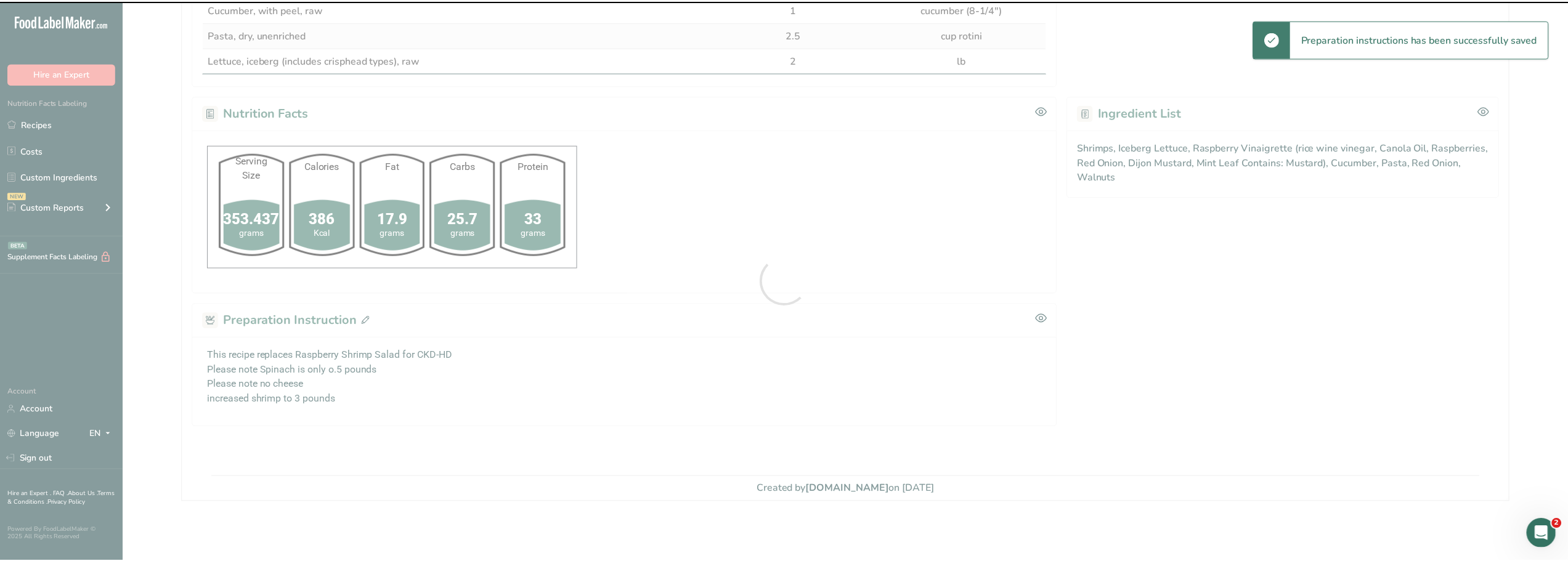
scroll to position [409, 0]
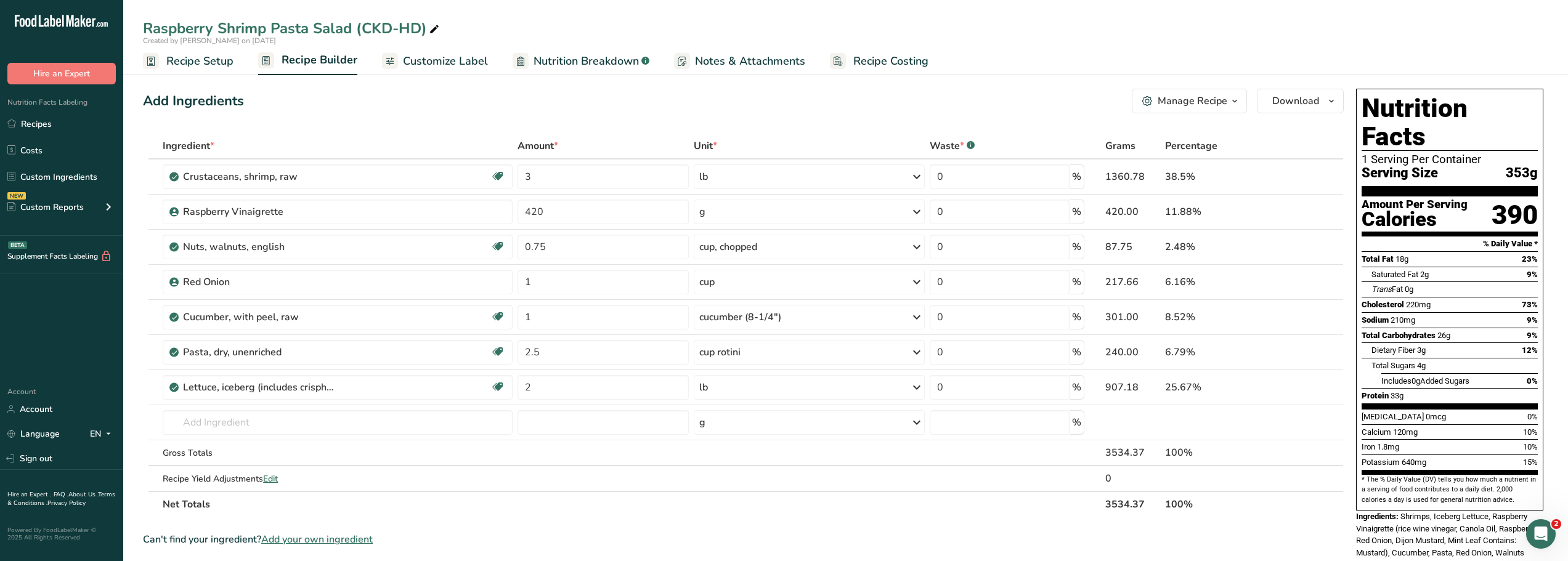
click at [338, 518] on section "Ingredient * Amount * Unit * Waste * .a-a{fill:#347362;}.b-a{fill:#fff;} Grams …" at bounding box center [743, 533] width 1201 height 800
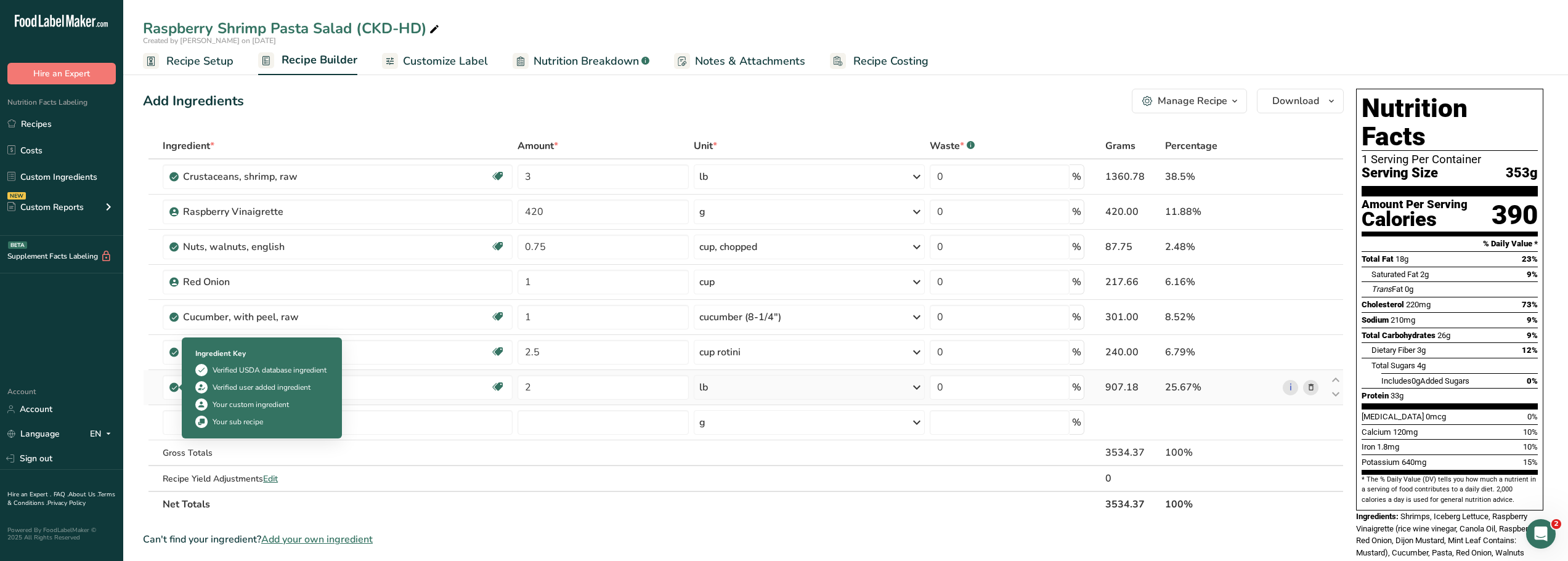
drag, startPoint x: 252, startPoint y: 388, endPoint x: 173, endPoint y: 382, distance: 79.2
click at [173, 382] on td "Lettuce, iceberg (includes crisphead types), raw Dairy free Gluten free Vegan V…" at bounding box center [338, 387] width 355 height 35
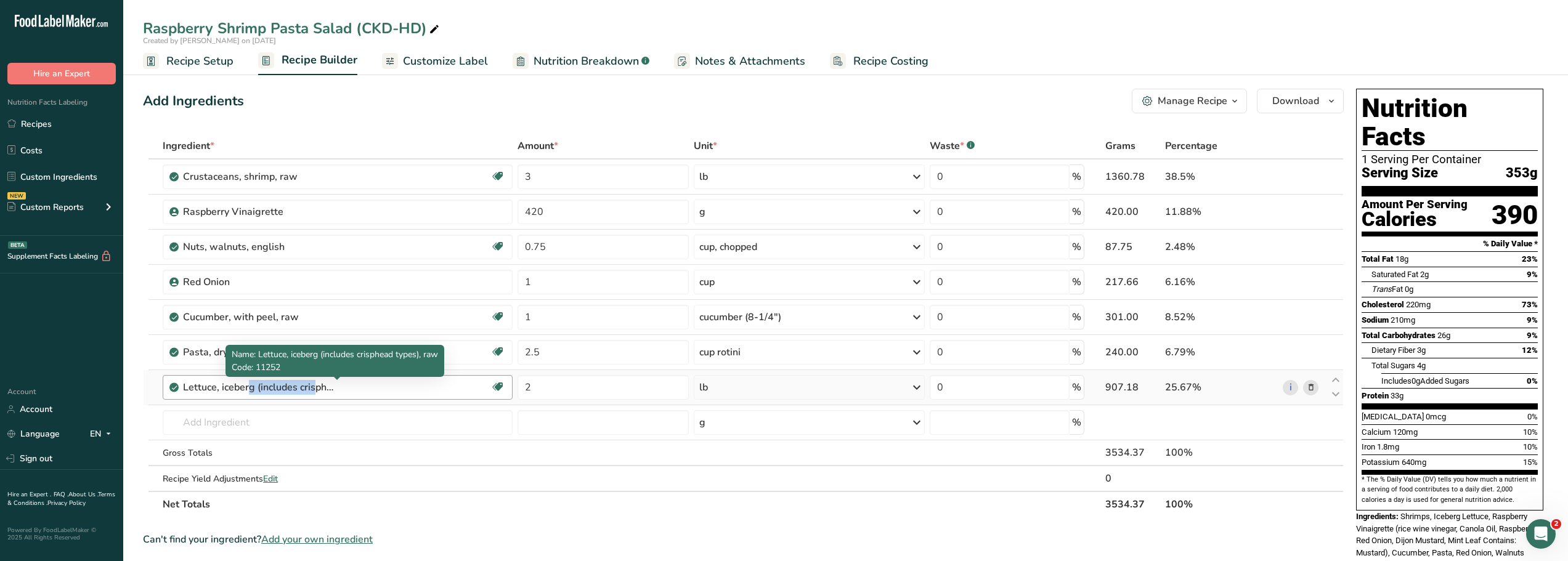
copy div "Lettuce, iceberg"
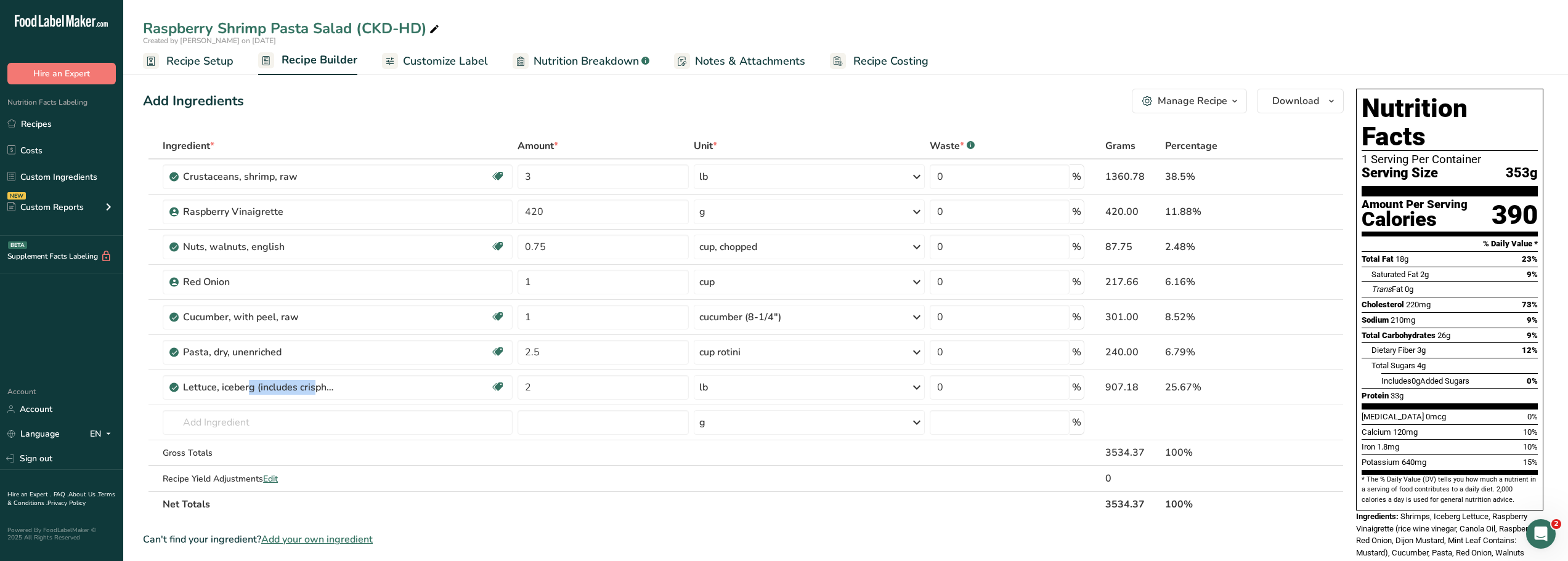
click at [499, 525] on section "Ingredient * Amount * Unit * Waste * .a-a{fill:#347362;}.b-a{fill:#fff;} Grams …" at bounding box center [743, 533] width 1201 height 800
click at [32, 124] on link "Recipes" at bounding box center [61, 124] width 123 height 23
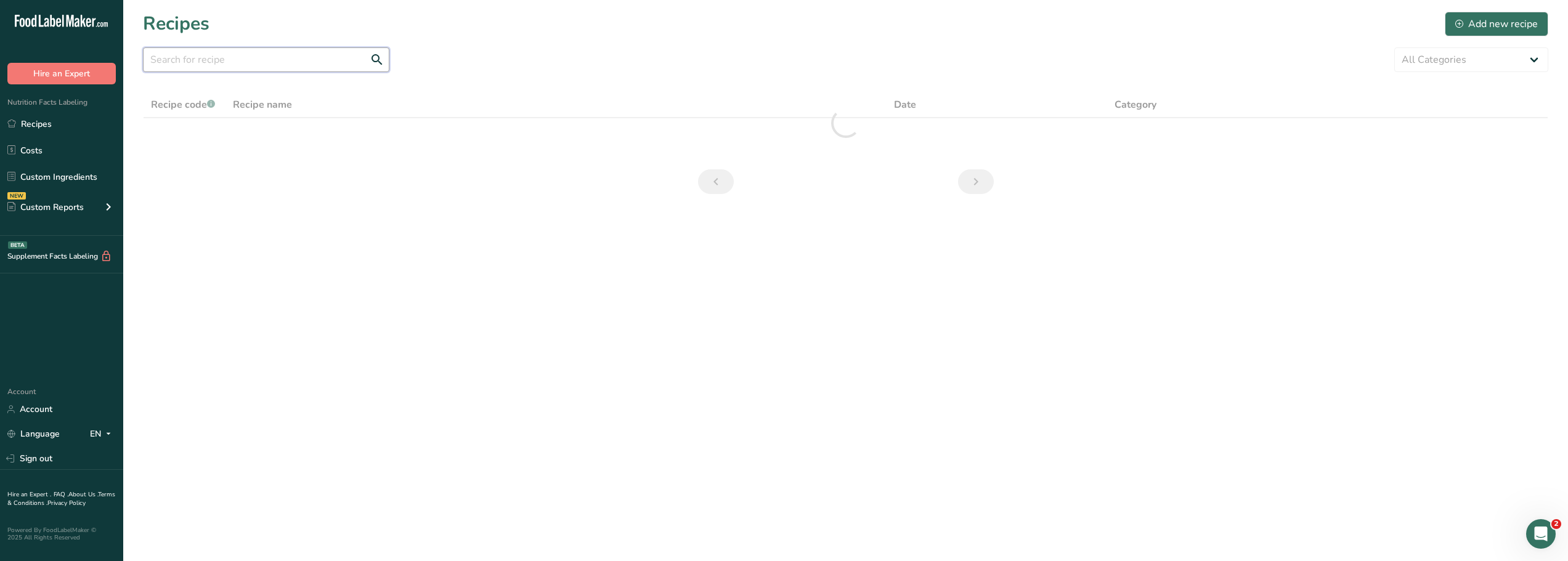
click at [160, 63] on input "text" at bounding box center [266, 60] width 246 height 25
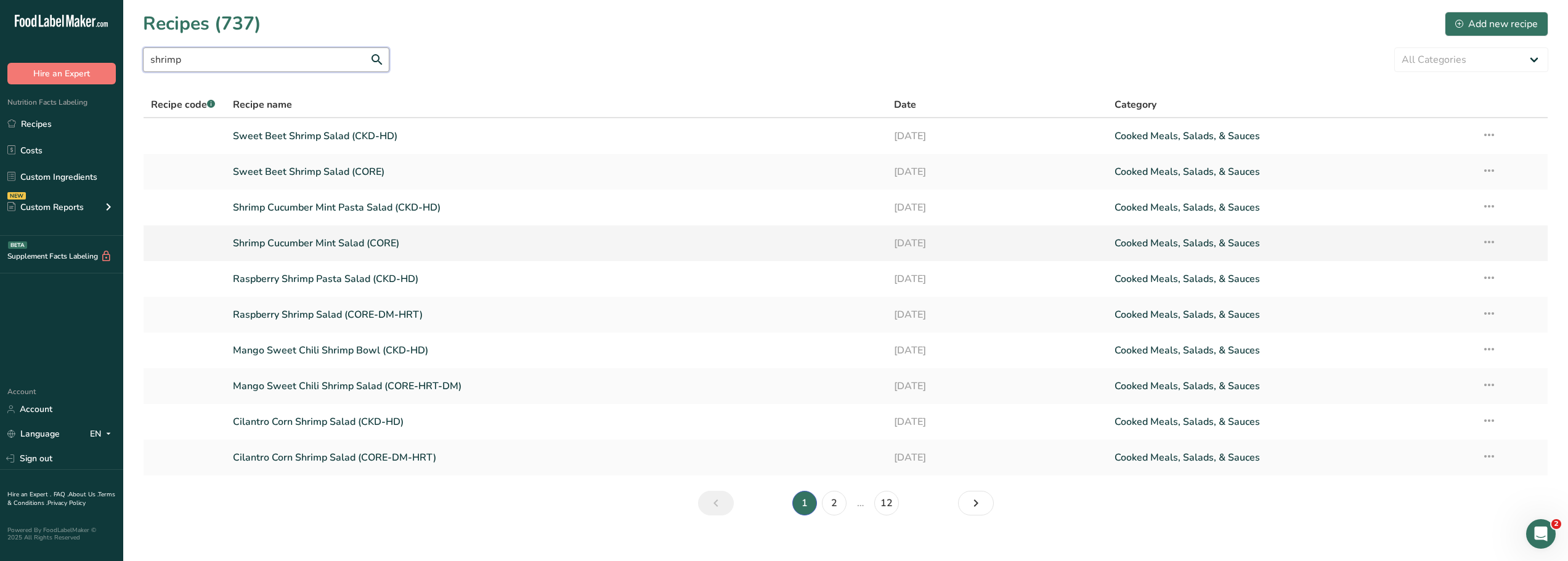
type input "shrimp"
click at [342, 241] on link "Shrimp Cucumber Mint Salad (CORE)" at bounding box center [556, 243] width 647 height 26
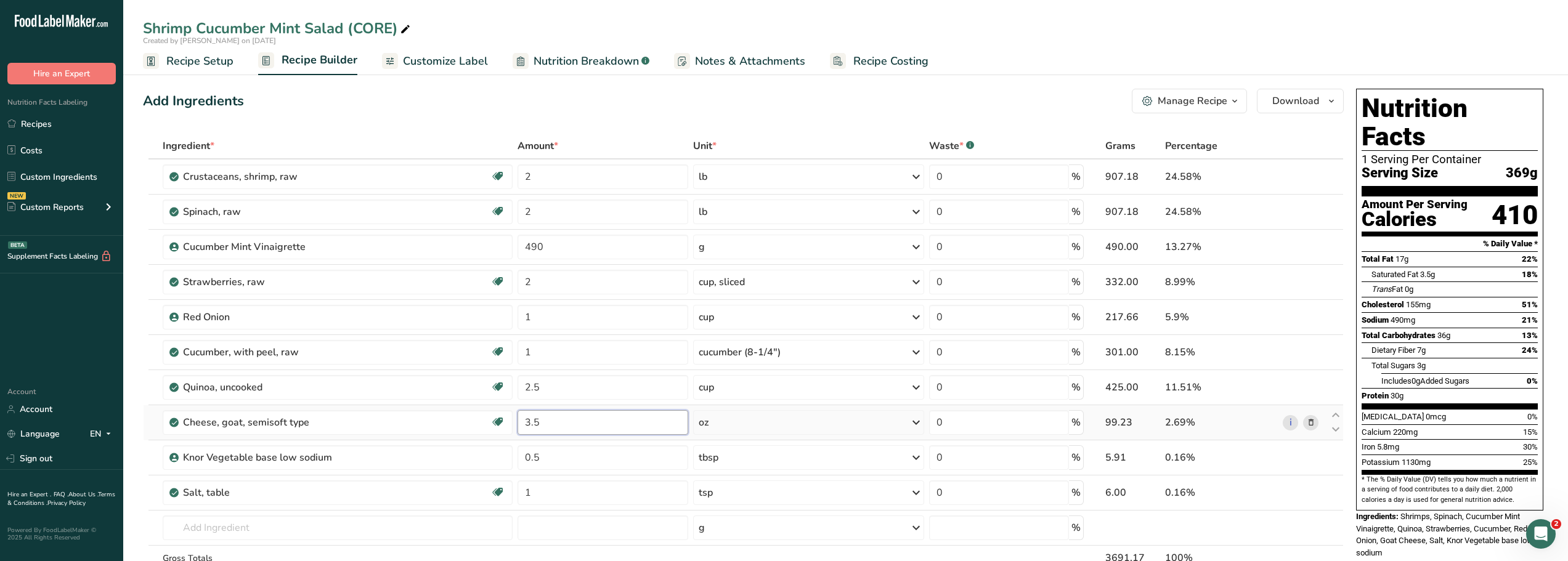
click at [551, 423] on input "3.5" at bounding box center [602, 422] width 171 height 25
type input "3"
click at [33, 123] on link "Recipes" at bounding box center [61, 124] width 123 height 23
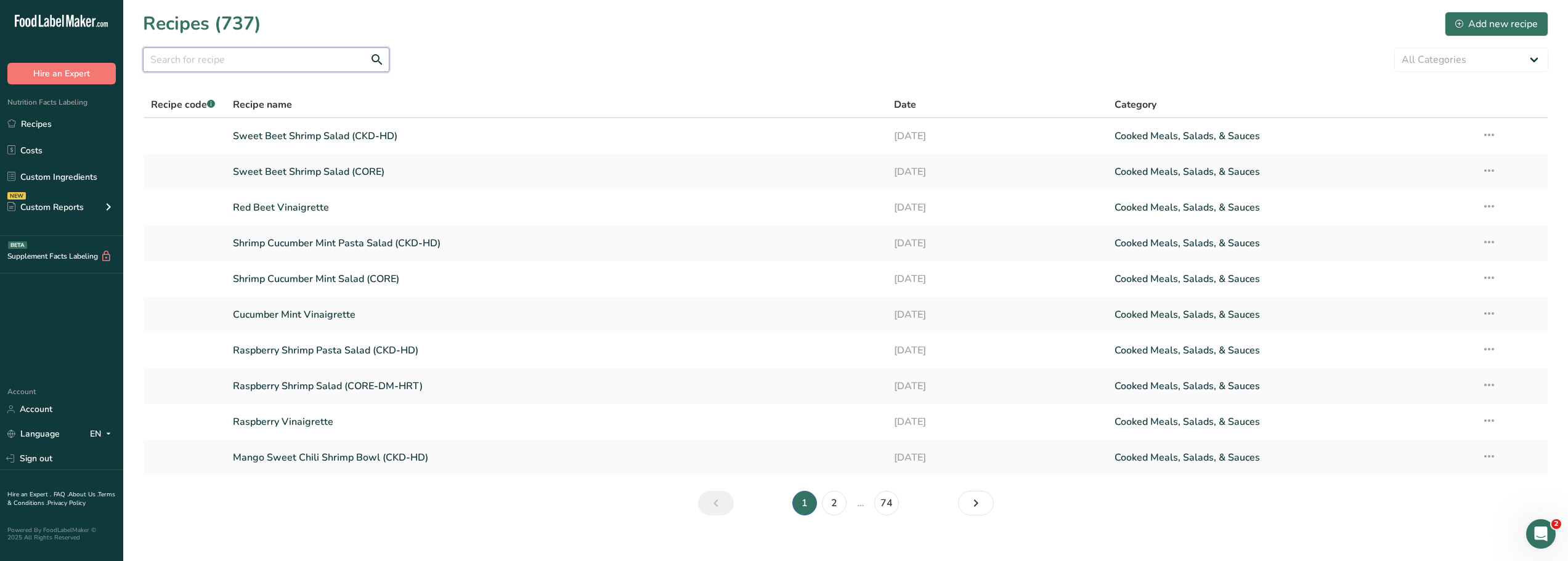
click at [182, 62] on input "text" at bounding box center [266, 60] width 246 height 25
click at [302, 315] on link "Cucumber Mint Vinaigrette" at bounding box center [556, 314] width 647 height 26
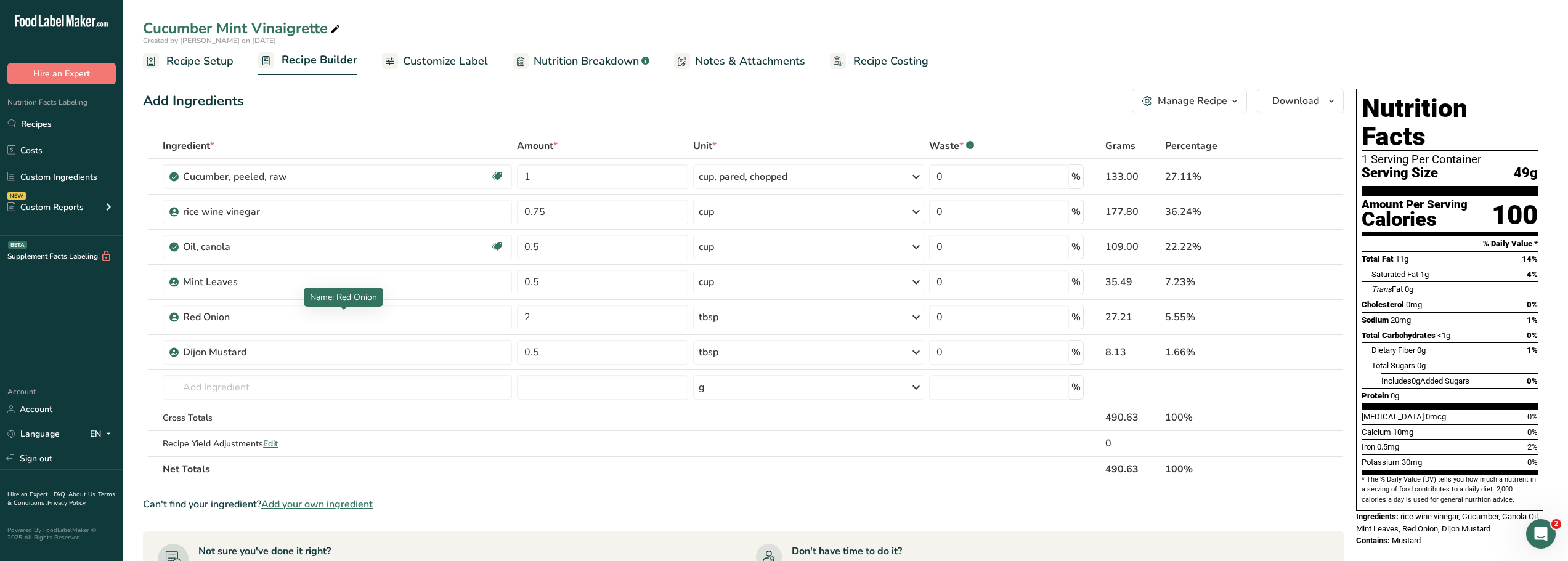
click at [302, 315] on div "Red Onion" at bounding box center [259, 316] width 154 height 15
drag, startPoint x: 1401, startPoint y: 488, endPoint x: 1427, endPoint y: 514, distance: 36.8
click at [1427, 514] on div "Nutrition Facts 1 Serving Per Container Serving Size 49g Amount Per Serving Cal…" at bounding box center [1450, 317] width 197 height 468
copy div "rice wine vinegar, Cucumber, Canola Oil, Mint Leaves, Red Onion, Dijon Mustard …"
click at [50, 179] on link "Custom Ingredients" at bounding box center [61, 176] width 123 height 23
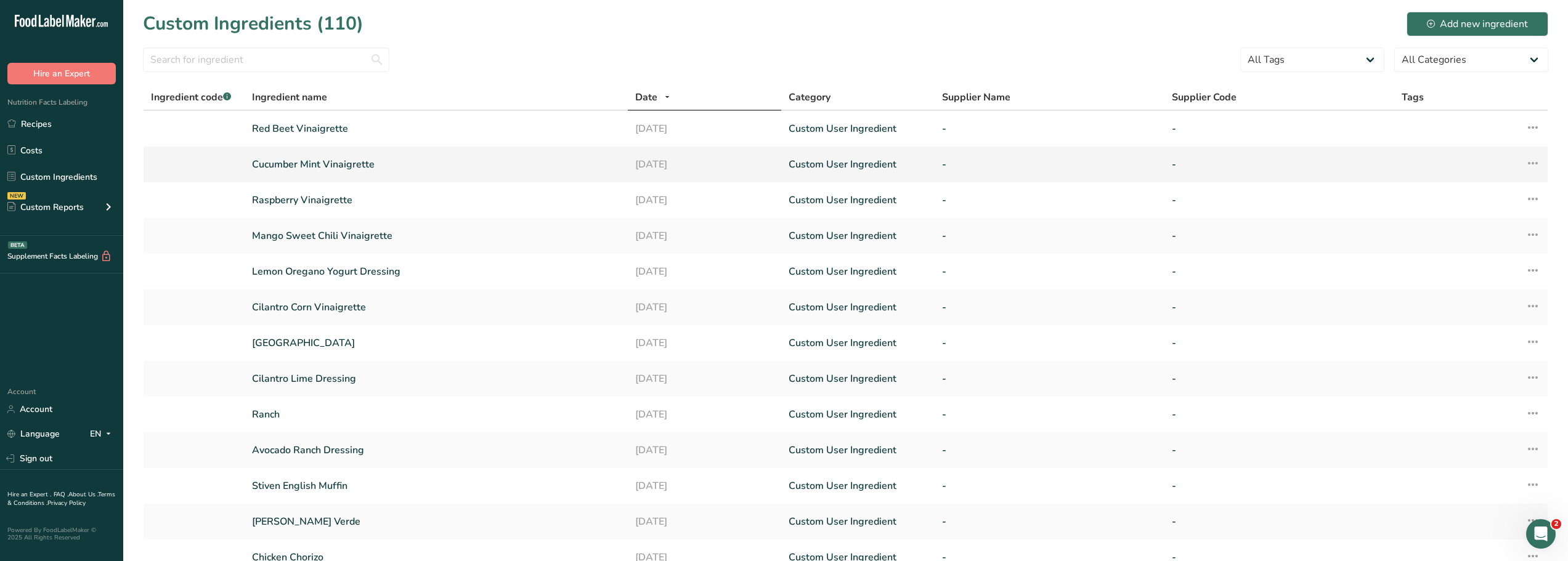
click at [280, 162] on link "Cucumber Mint Vinaigrette" at bounding box center [436, 164] width 369 height 15
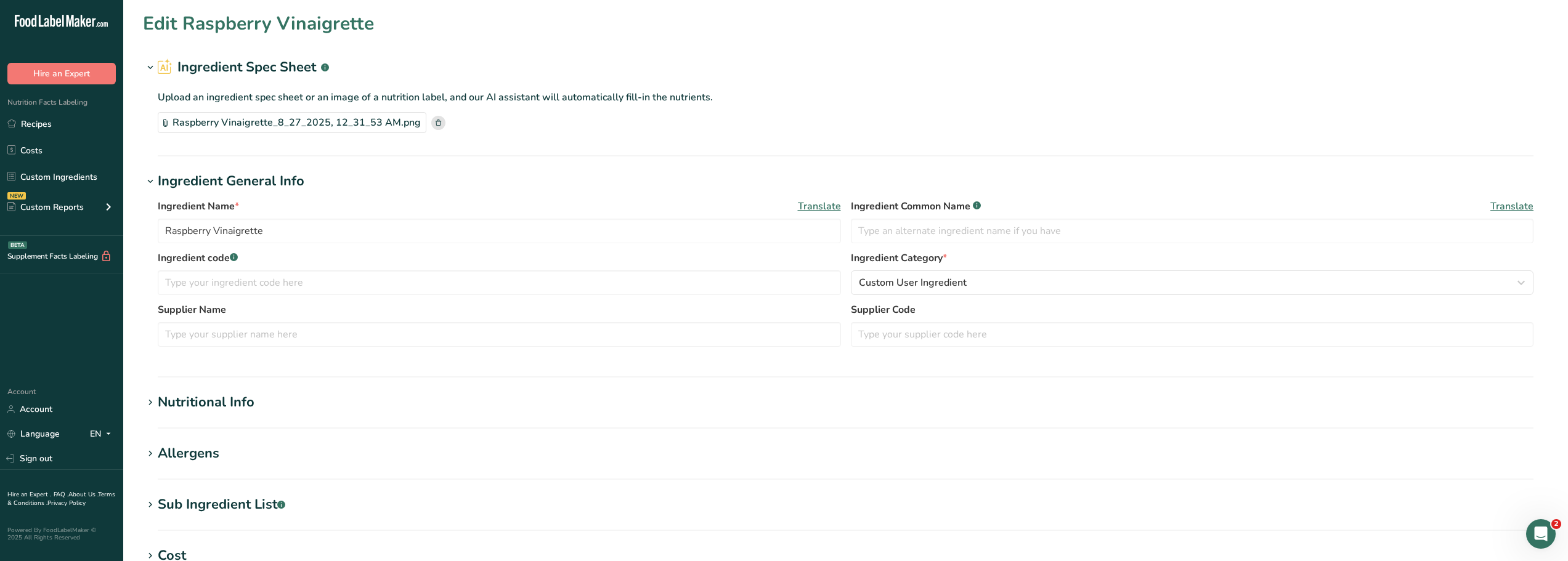
type input "Cucumber Mint Vinaigrette"
click at [215, 507] on div "Sub Ingredient List .a-a{fill:#347362;}.b-a{fill:#fff;}" at bounding box center [221, 505] width 128 height 20
click at [167, 546] on textarea at bounding box center [846, 566] width 1376 height 59
paste textarea "rice wine vinegar, Cucumber, Canola Oil, Mint Leaves, Red Onion, Dijon Mustard …"
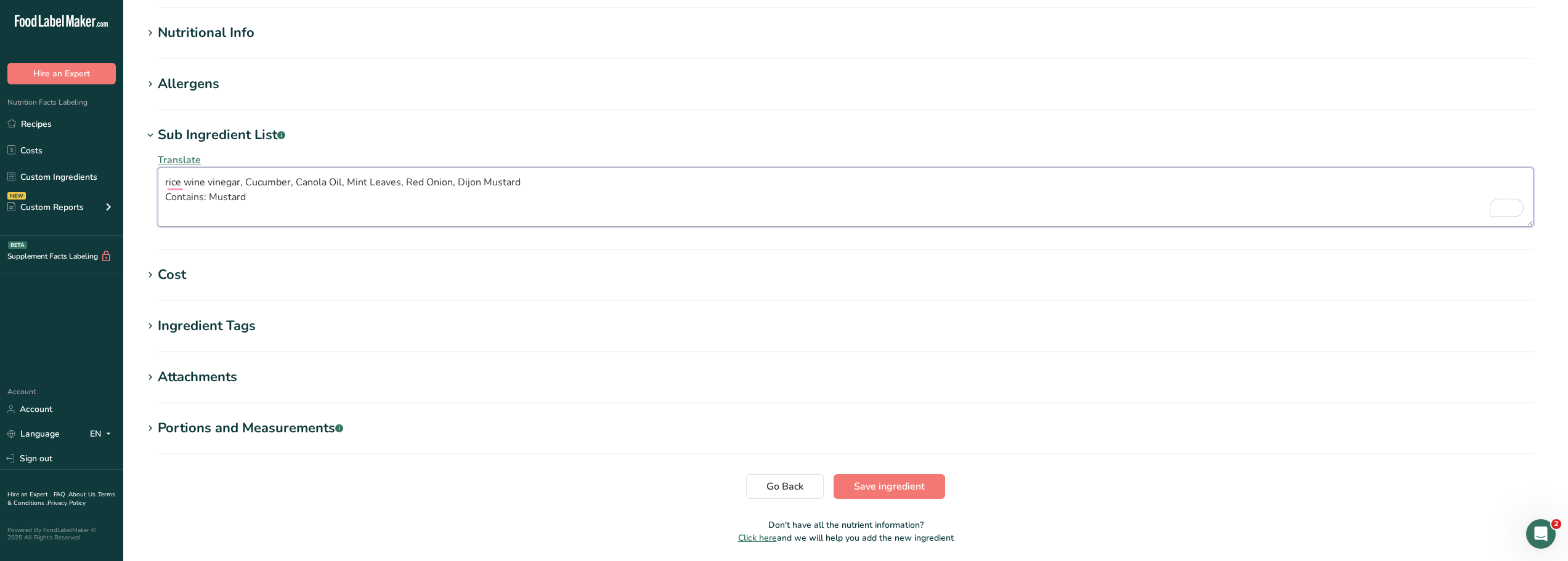
scroll to position [412, 0]
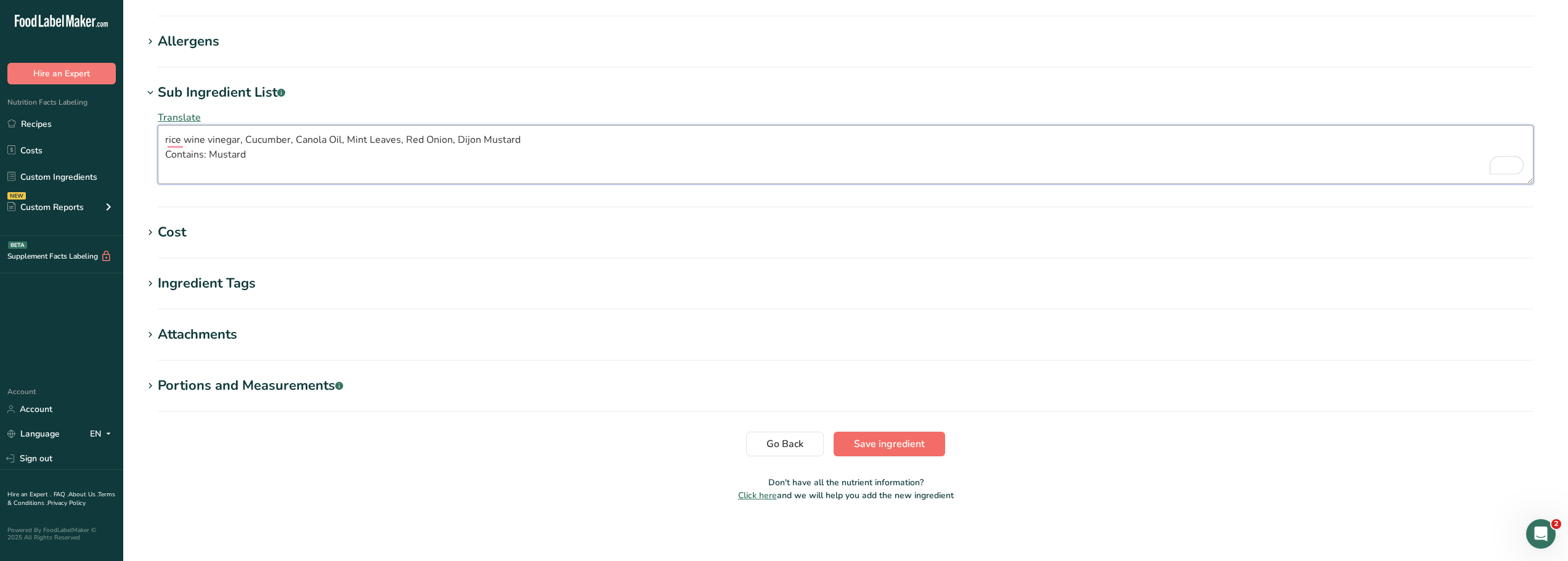
type textarea "rice wine vinegar, Cucumber, Canola Oil, Mint Leaves, Red Onion, Dijon Mustard …"
click at [889, 443] on span "Save ingredient" at bounding box center [890, 443] width 71 height 15
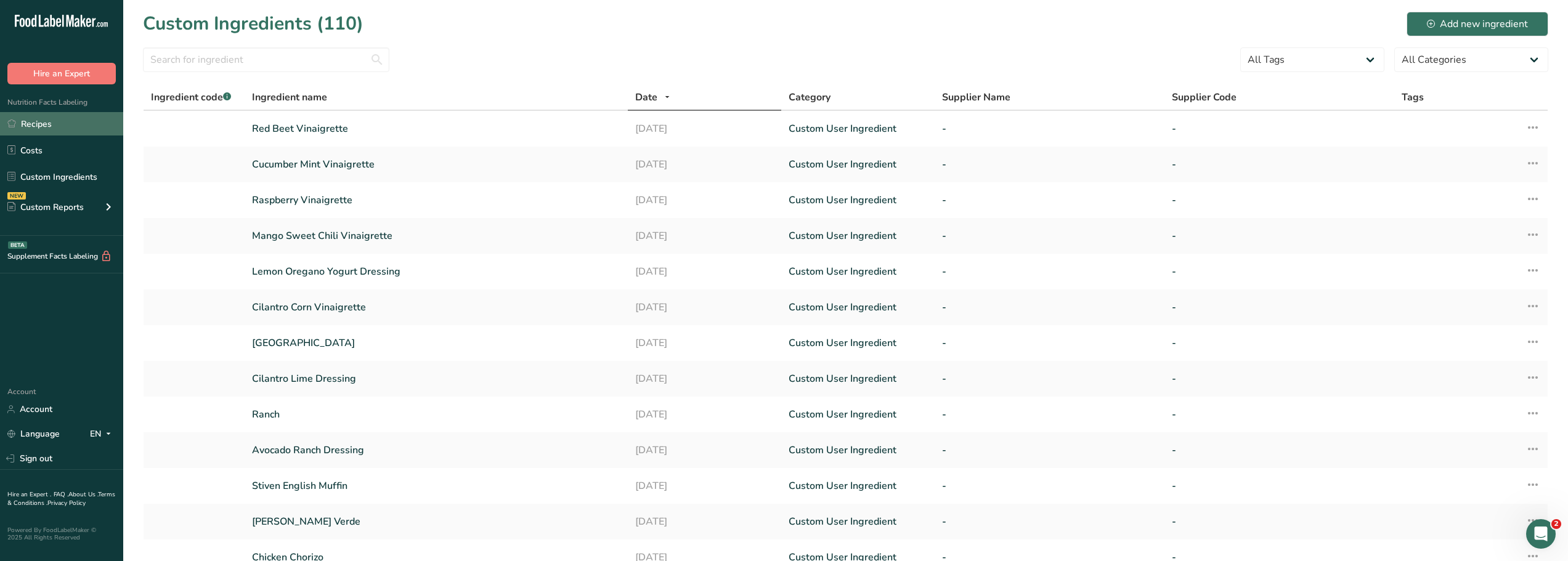
click at [32, 124] on link "Recipes" at bounding box center [61, 124] width 123 height 23
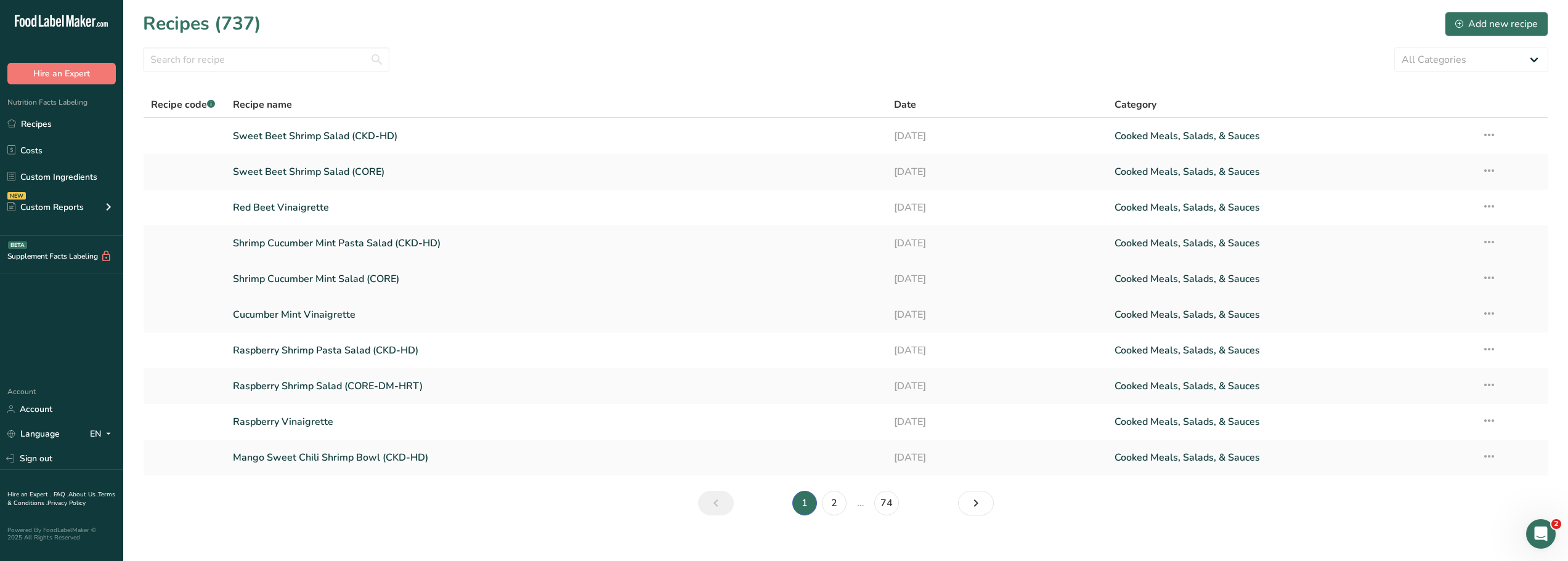
click at [285, 278] on link "Shrimp Cucumber Mint Salad (CORE)" at bounding box center [556, 279] width 647 height 26
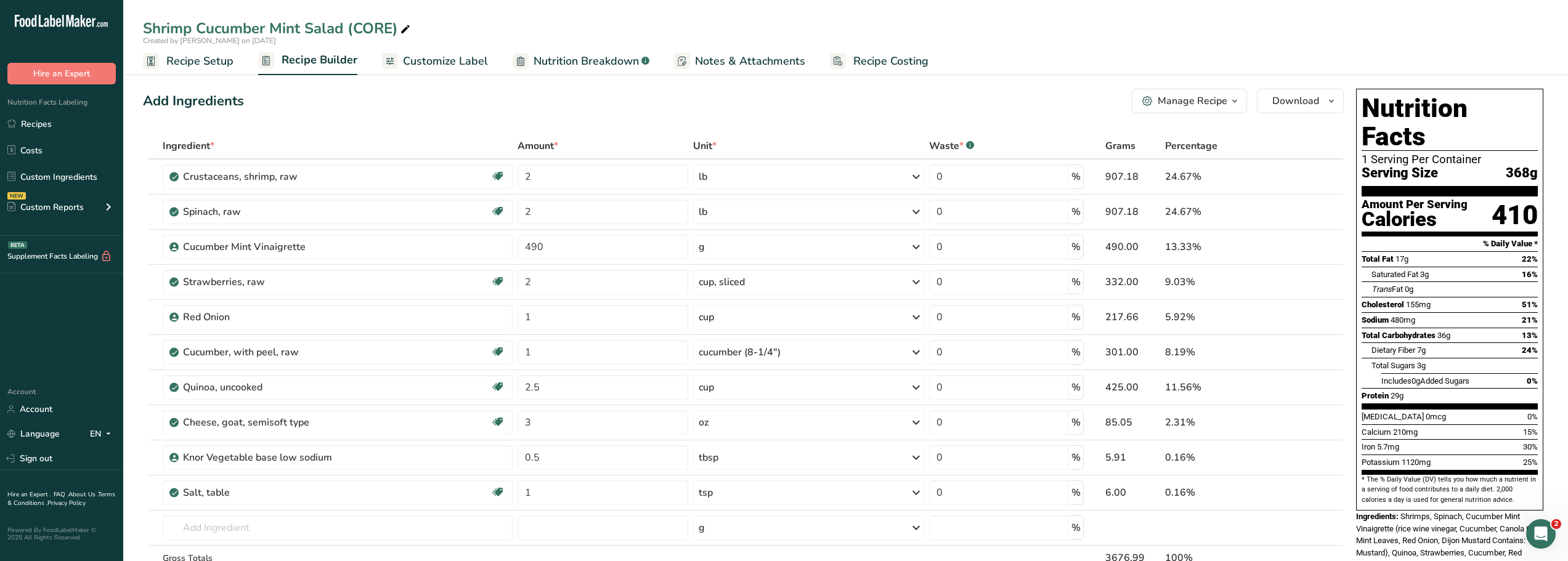
click at [391, 26] on div "Shrimp Cucumber Mint Salad (CORE)" at bounding box center [278, 28] width 270 height 22
click at [520, 22] on input "Shrimp Cucumber Mint Salad (CORE-DM-HRT)" at bounding box center [846, 28] width 1405 height 22
type input "Shrimp Cucumber Mint Salad (CORE-DM-HRT)"
drag, startPoint x: 31, startPoint y: 122, endPoint x: 276, endPoint y: 134, distance: 245.3
click at [31, 122] on link "Recipes" at bounding box center [61, 124] width 123 height 23
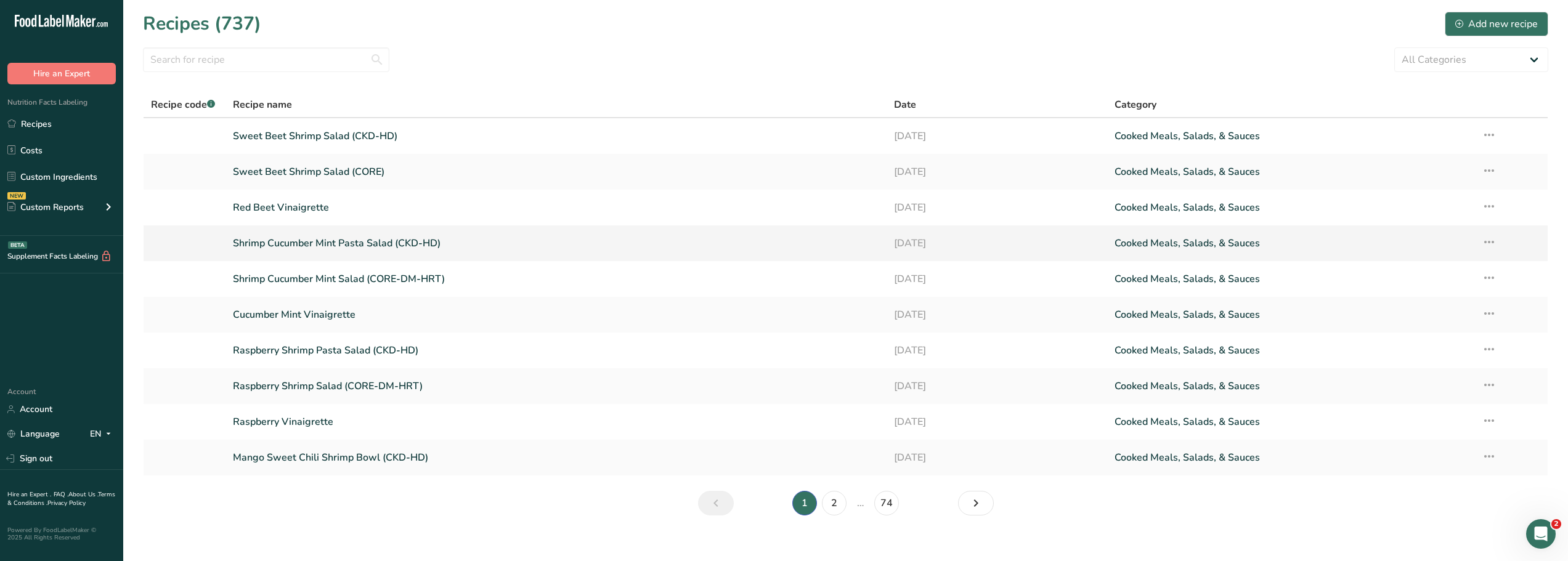
click at [275, 244] on link "Shrimp Cucumber Mint Pasta Salad (CKD-HD)" at bounding box center [556, 243] width 647 height 26
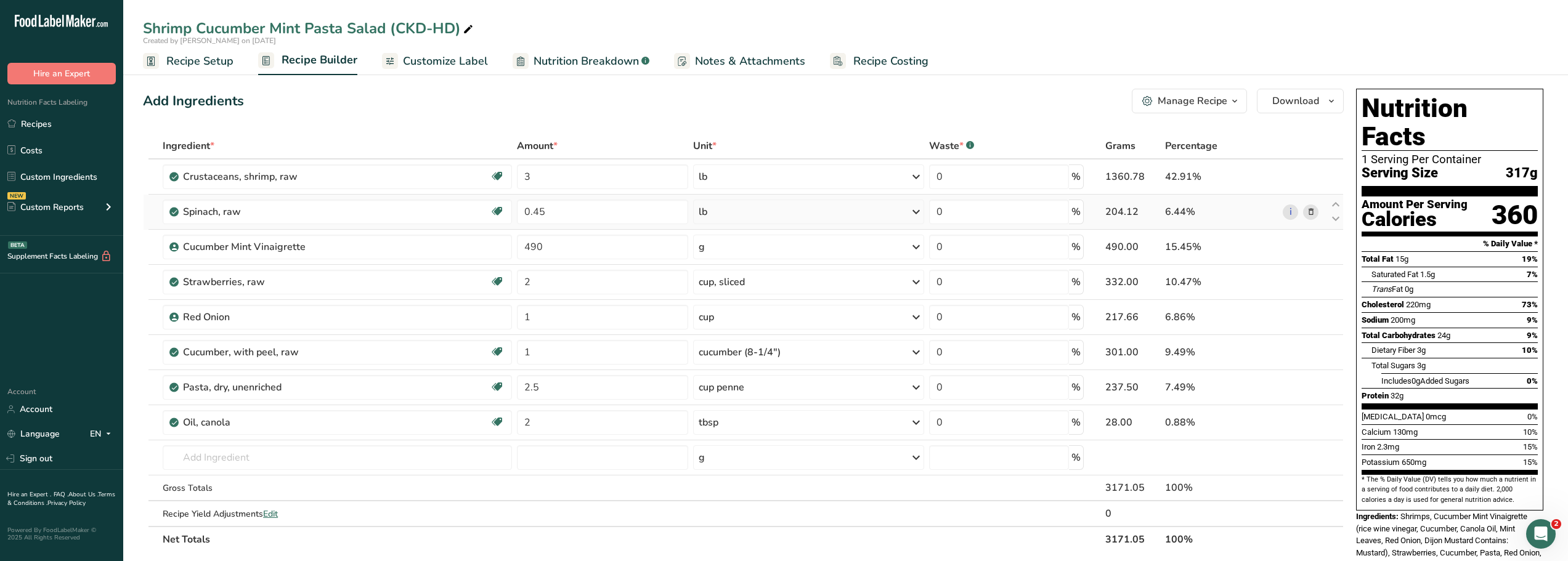
click at [1313, 213] on icon at bounding box center [1311, 212] width 9 height 13
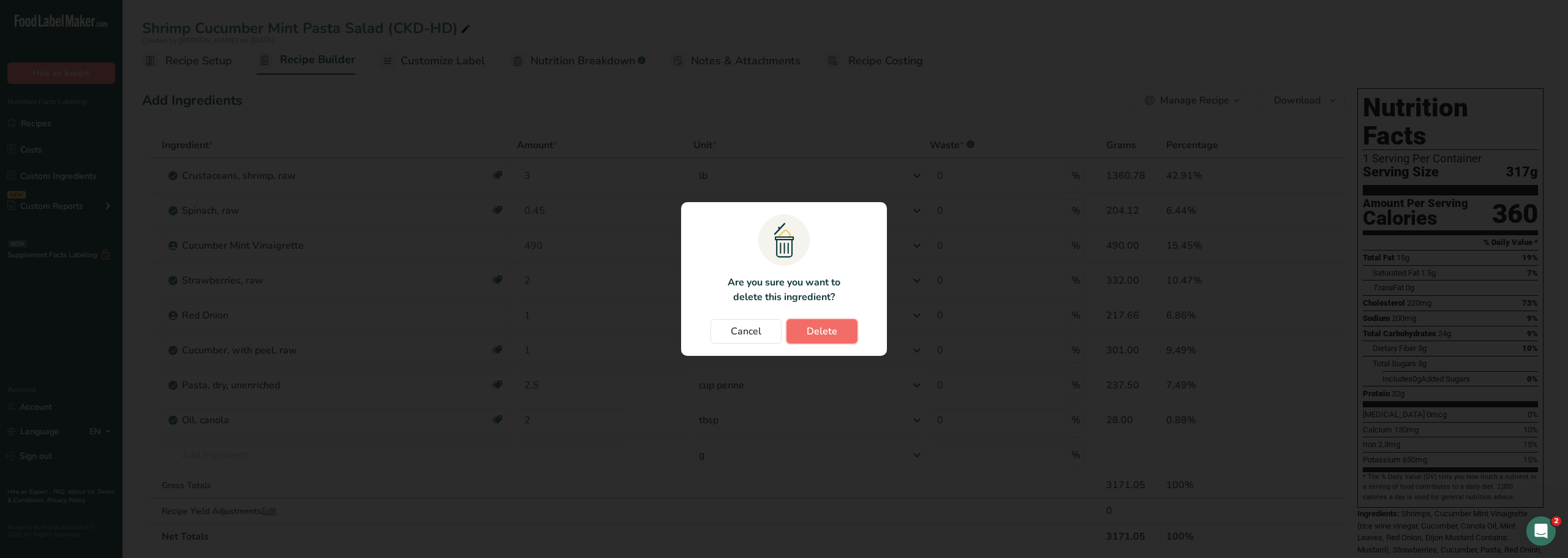
click at [838, 331] on button "Delete" at bounding box center [822, 332] width 71 height 25
type input "490"
type input "2"
type input "1"
type input "2.5"
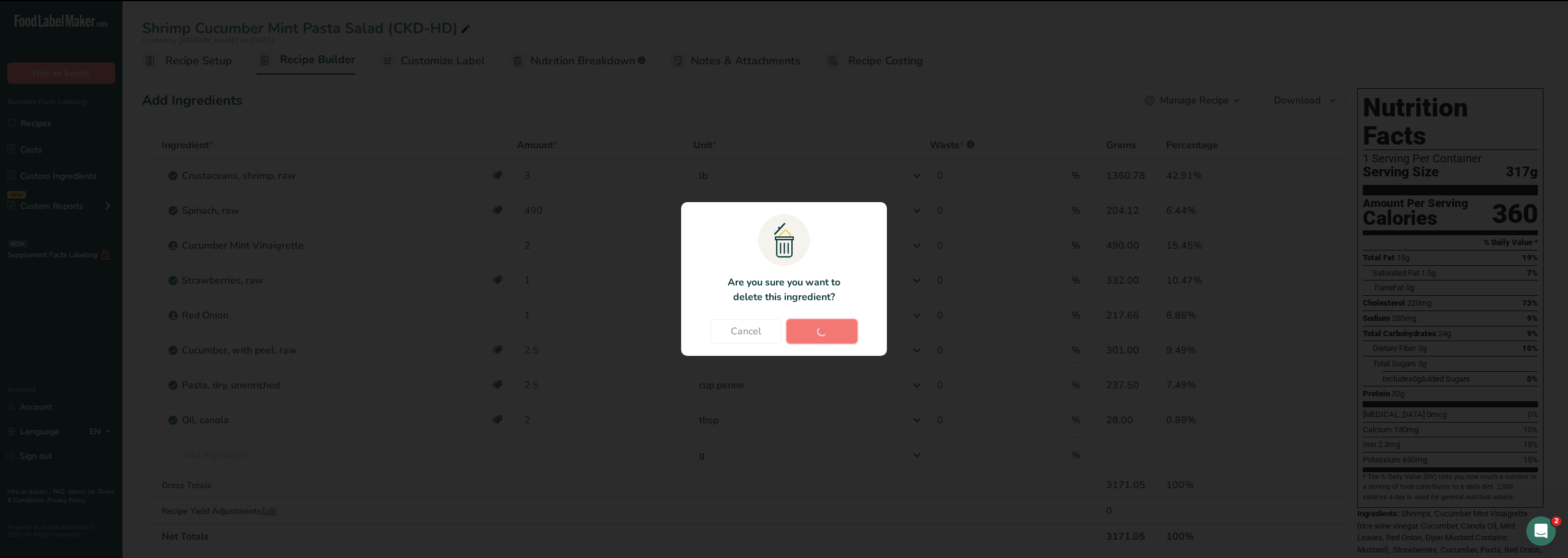
type input "2"
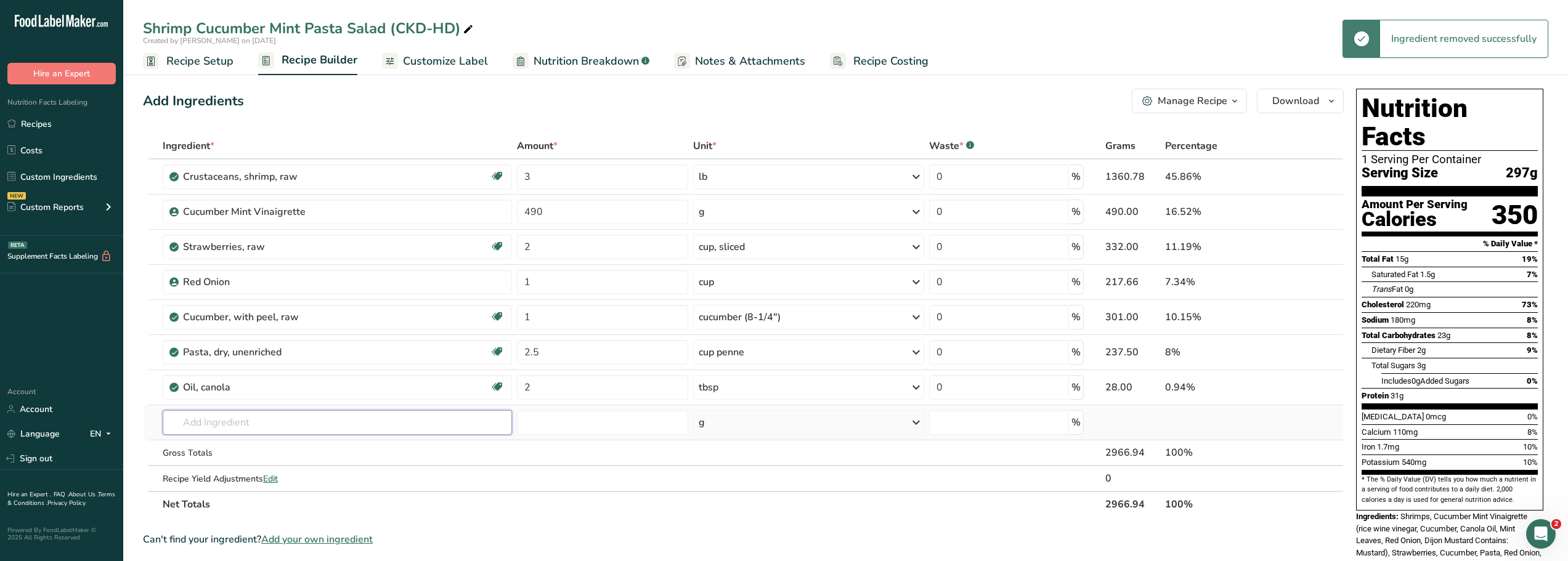
click at [183, 425] on input "text" at bounding box center [337, 422] width 349 height 25
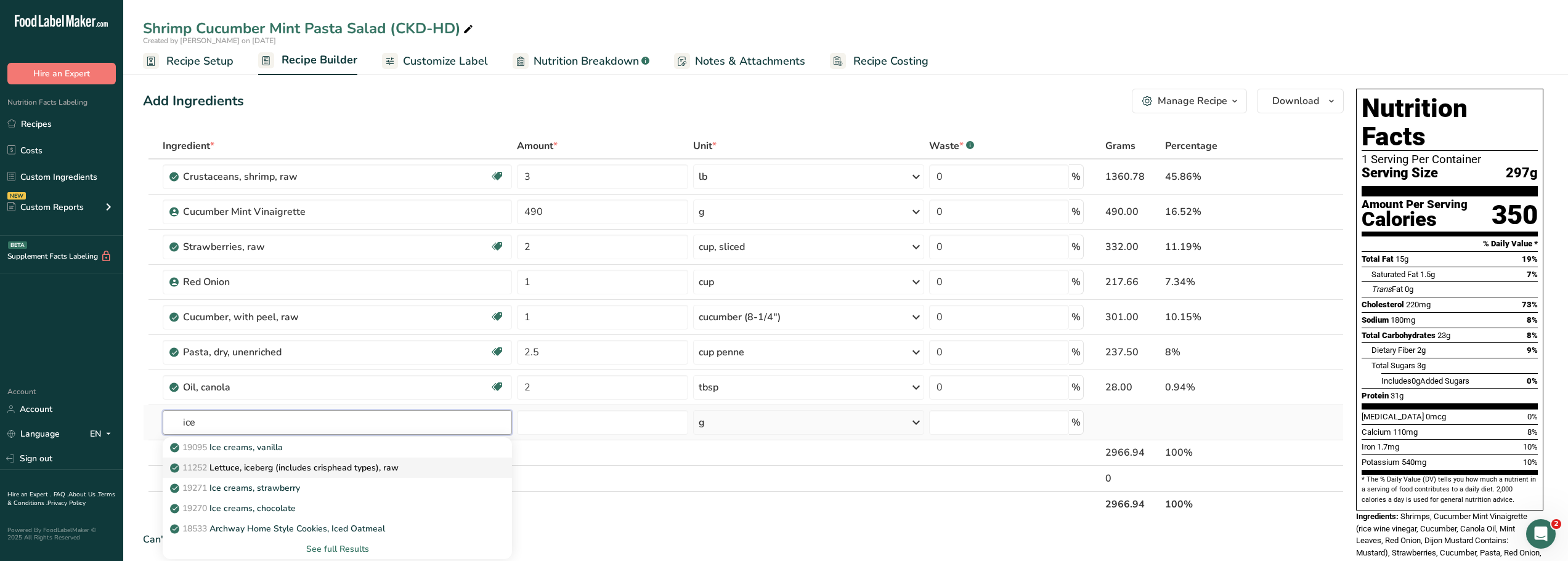
type input "ice"
click at [239, 469] on p "11252 Lettuce, iceberg (includes crisphead types), raw" at bounding box center [286, 467] width 226 height 13
type input "Lettuce, iceberg (includes crisphead types), raw"
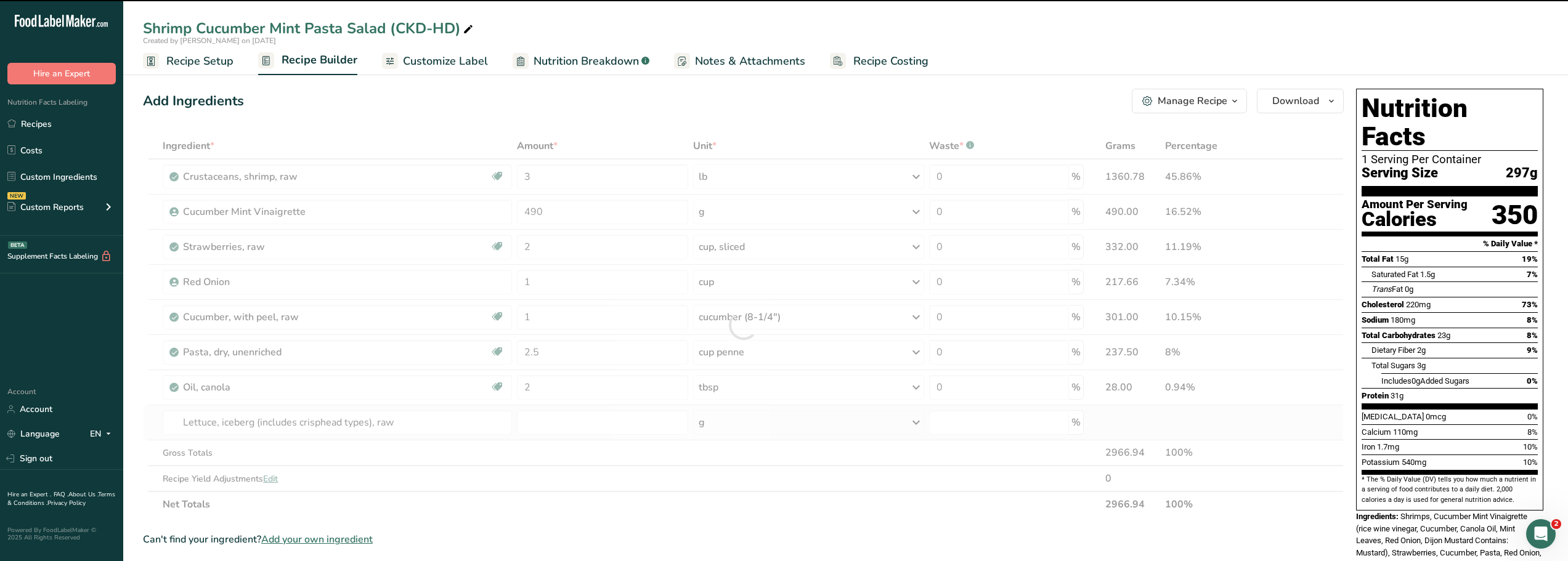
type input "0"
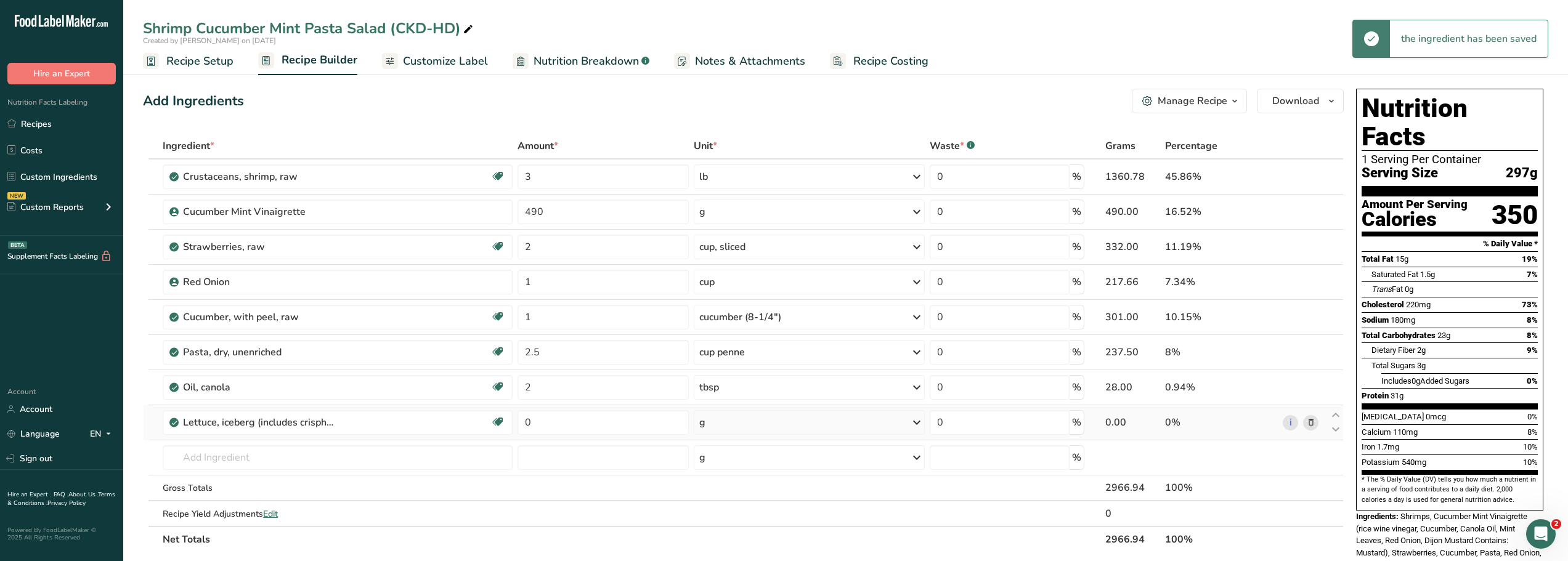
click at [918, 422] on icon at bounding box center [916, 422] width 15 height 22
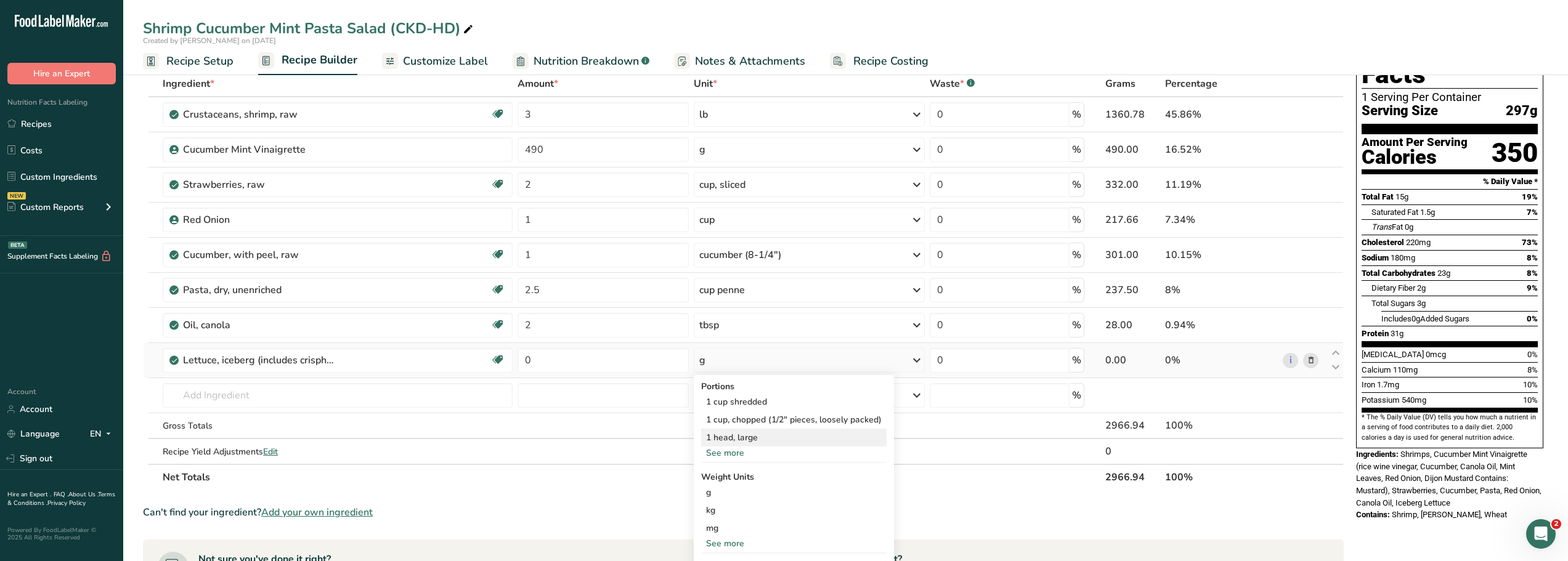
scroll to position [63, 0]
click at [733, 453] on div "See more" at bounding box center [793, 452] width 185 height 13
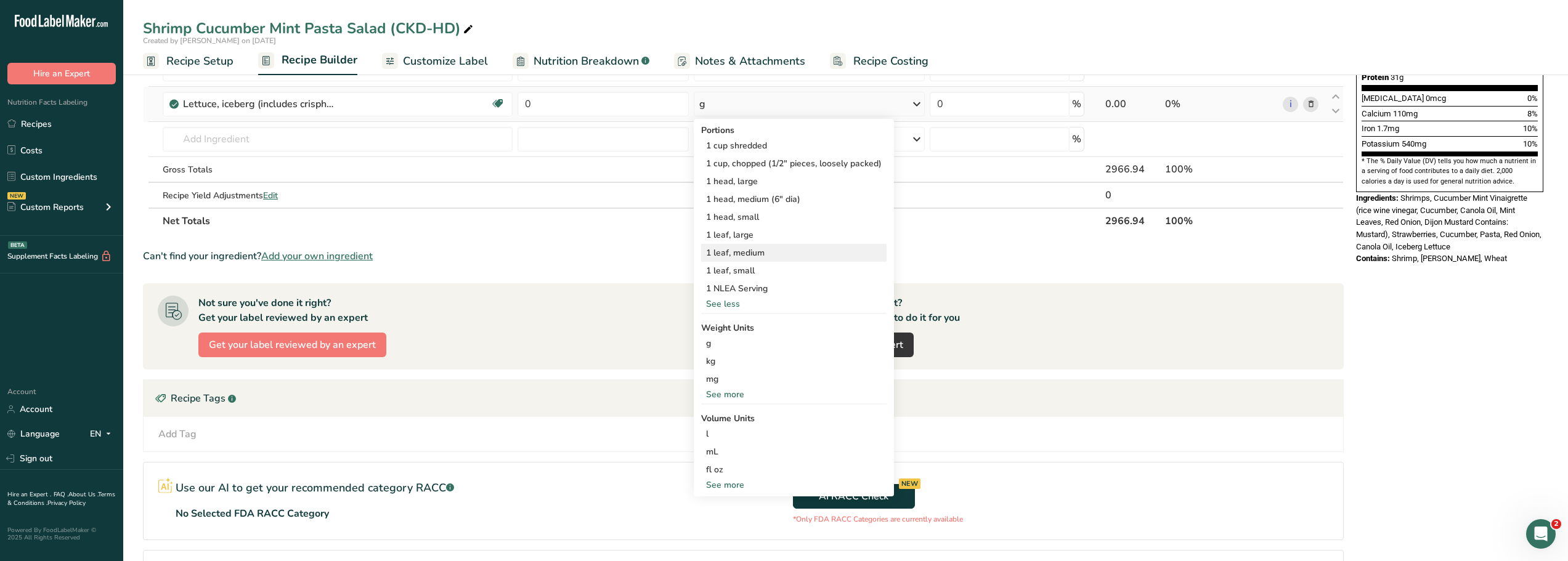
scroll to position [316, 0]
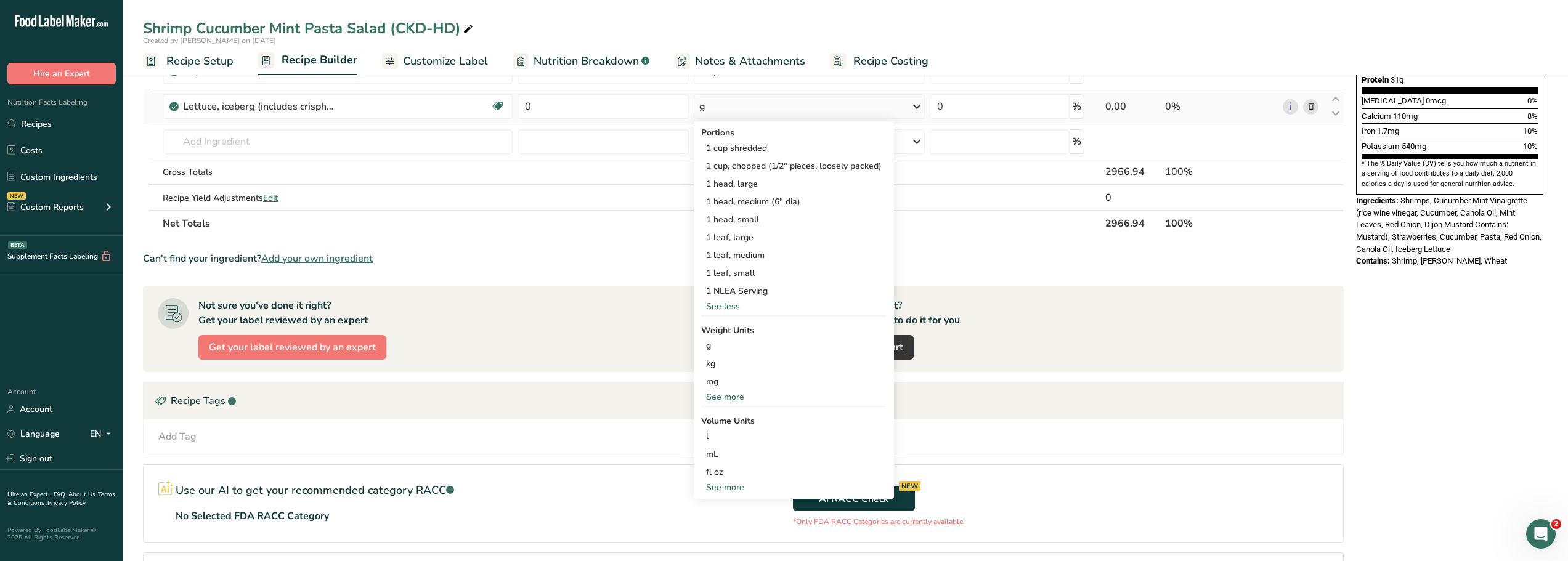
click at [725, 396] on div "See more" at bounding box center [793, 396] width 185 height 13
click at [709, 418] on div "lb" at bounding box center [793, 417] width 185 height 18
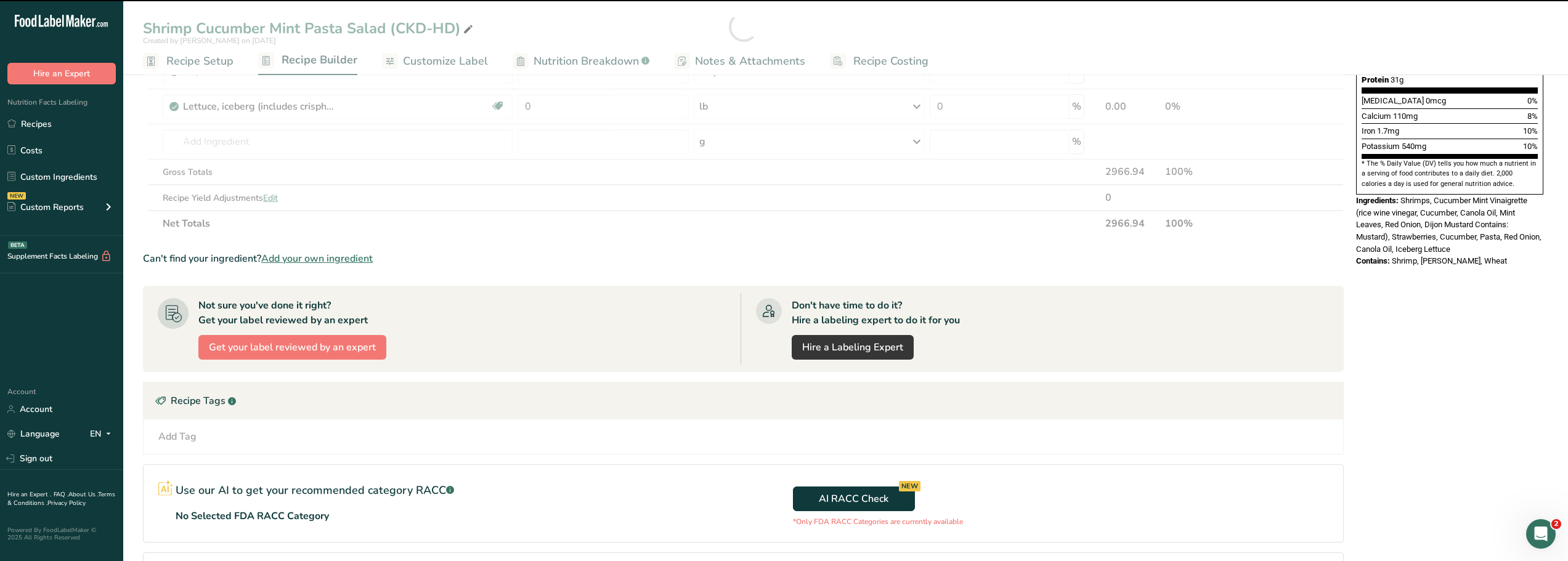
scroll to position [0, 0]
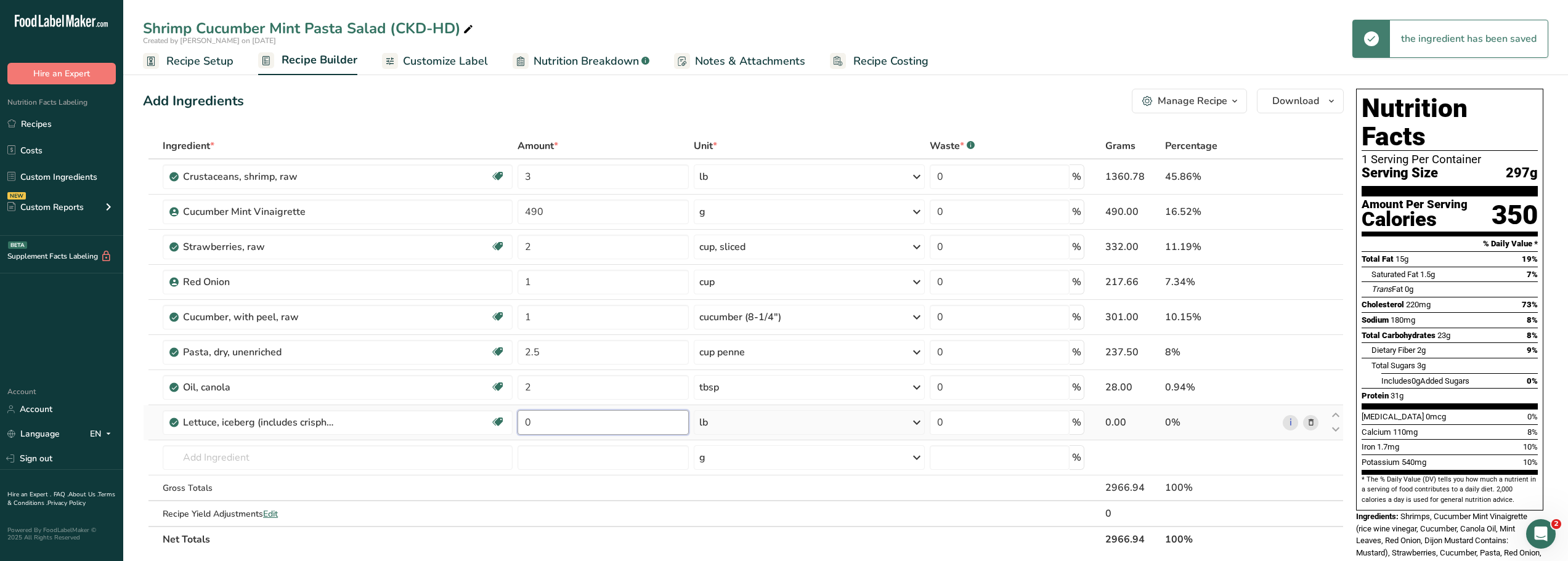
click at [545, 422] on input "0" at bounding box center [602, 422] width 170 height 25
type input "2"
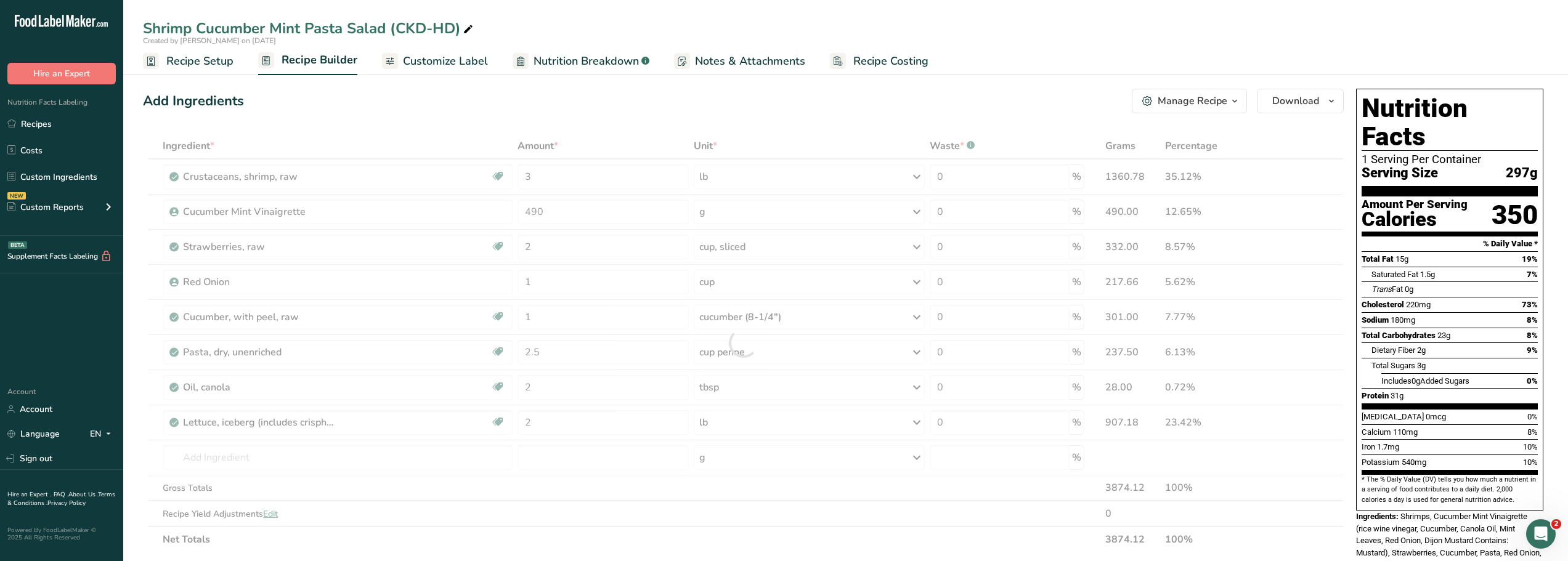
click at [566, 84] on div "Add Ingredients Manage Recipe Delete Recipe Duplicate Recipe Scale Recipe Save …" at bounding box center [747, 535] width 1208 height 905
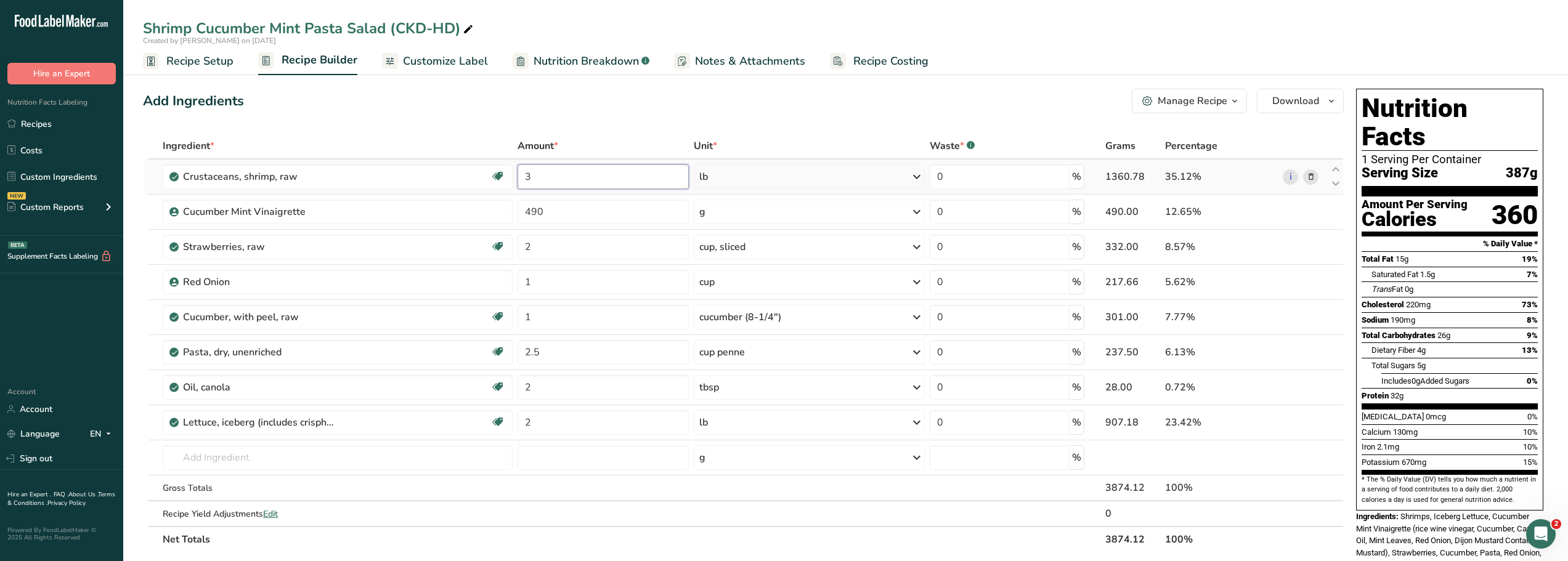
click at [534, 177] on input "3" at bounding box center [602, 176] width 170 height 25
type input "2.5"
click at [463, 111] on div "Add Ingredients Manage Recipe Delete Recipe Duplicate Recipe Scale Recipe Save …" at bounding box center [743, 101] width 1201 height 25
drag, startPoint x: 184, startPoint y: 422, endPoint x: 335, endPoint y: 433, distance: 151.4
click at [335, 433] on div "Lettuce, iceberg (includes crisphead types), raw Dairy free Gluten free Vegan V…" at bounding box center [338, 422] width 350 height 25
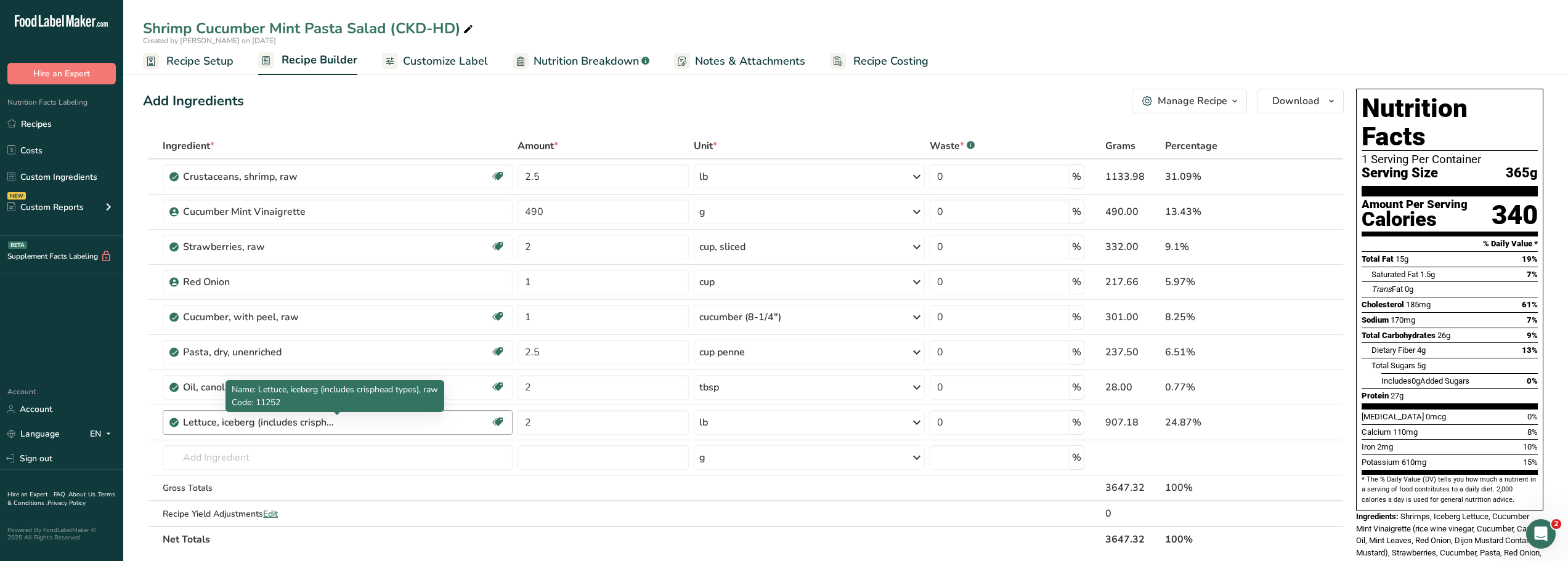
copy div "Lettuce, iceberg (includes crisphea"
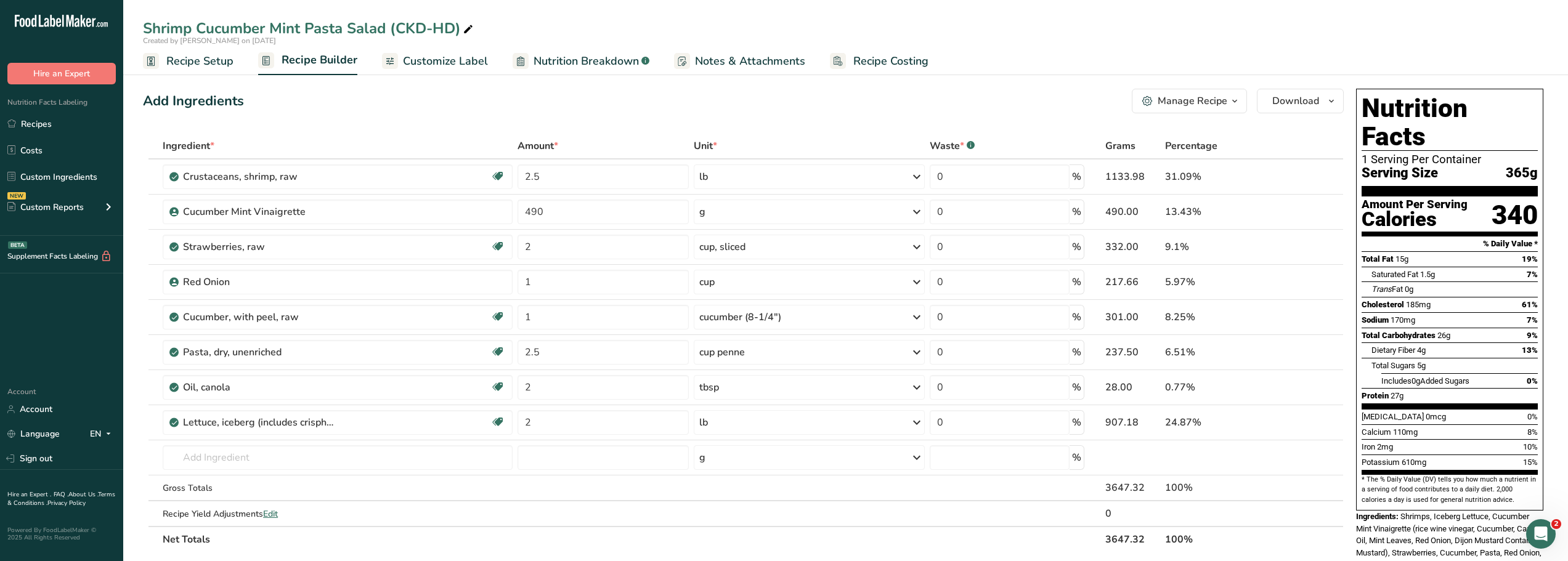
click at [1228, 104] on span "button" at bounding box center [1234, 101] width 15 height 15
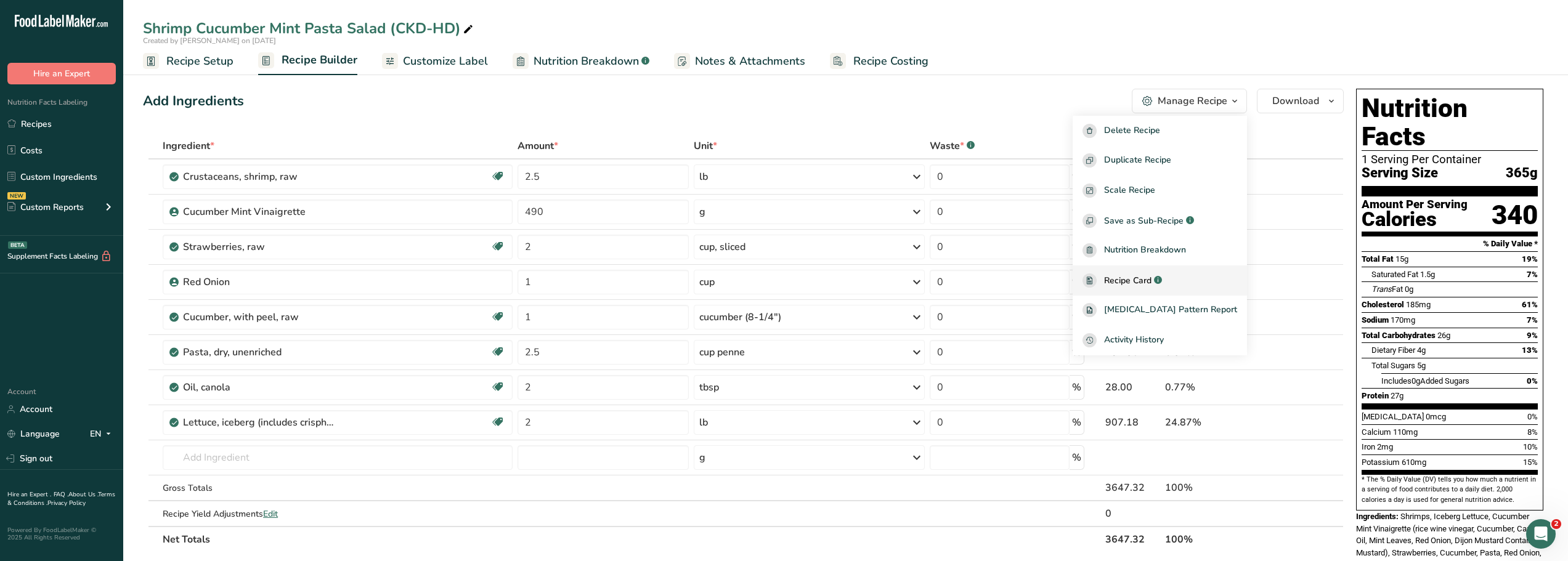
click at [1147, 282] on span "Recipe Card" at bounding box center [1127, 280] width 47 height 13
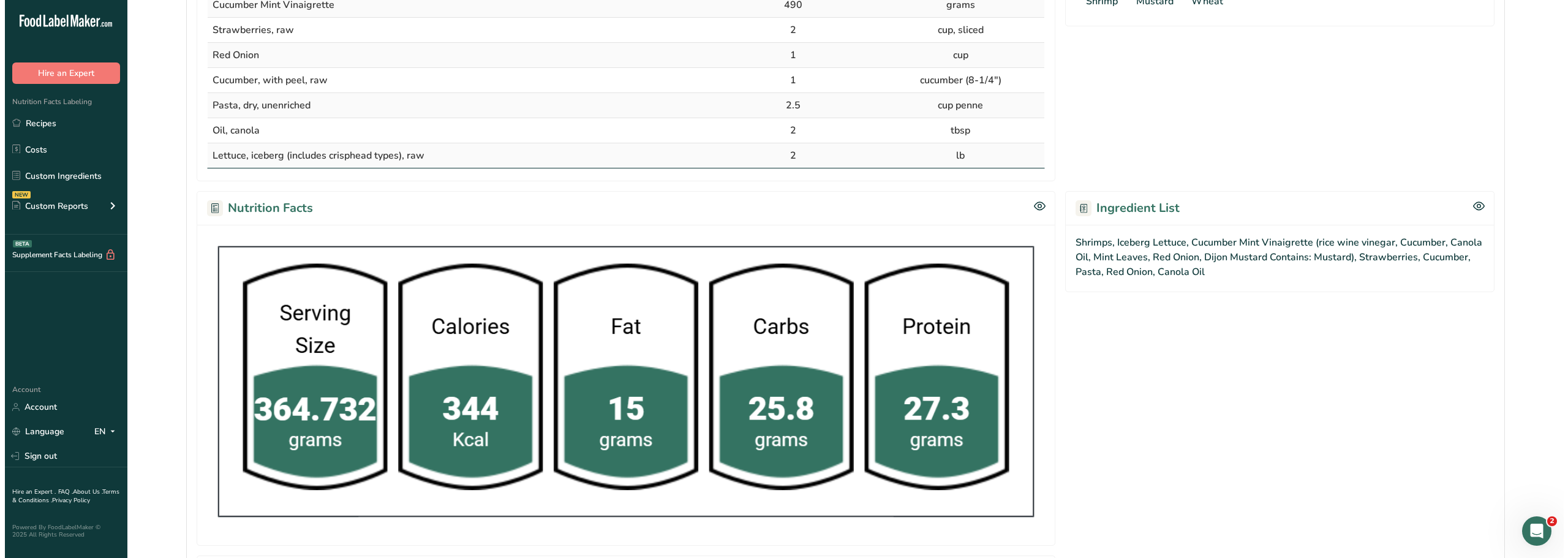
scroll to position [546, 0]
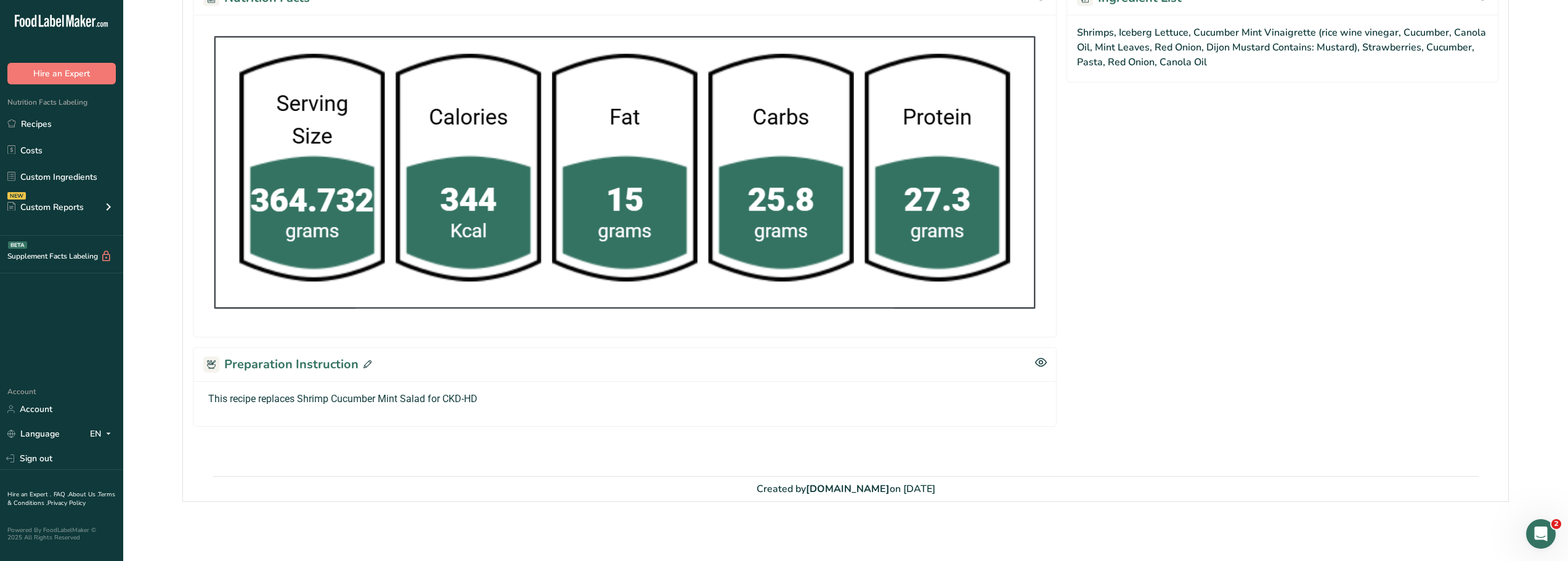
click at [366, 364] on icon at bounding box center [367, 364] width 8 height 8
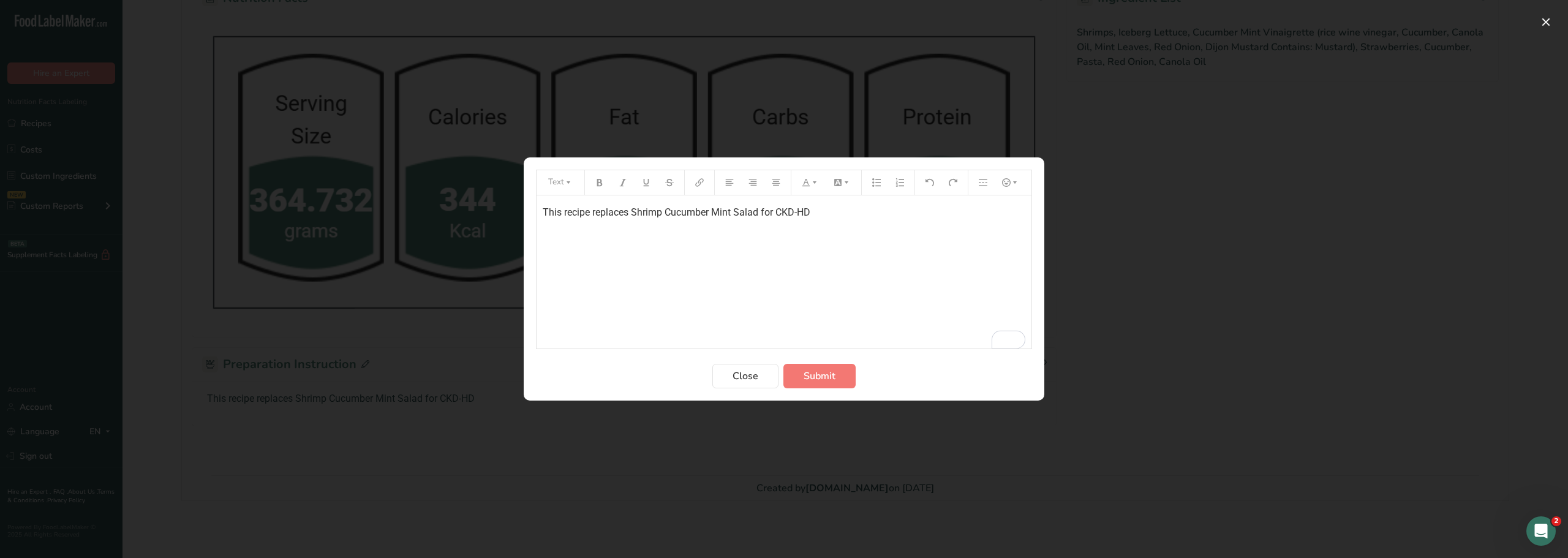
click at [818, 215] on p "This recipe replaces Shrimp Cucumber Mint Salad for CKD-HD" at bounding box center [784, 212] width 483 height 15
click at [543, 257] on span "Lettuce, iceberg (includes crisphea" at bounding box center [617, 259] width 149 height 12
drag, startPoint x: 543, startPoint y: 233, endPoint x: 733, endPoint y: 294, distance: 199.6
click at [733, 294] on div "This recipe replaces Shrimp Cucumber Mint Salad for CKD-HD NO cheese Replaced S…" at bounding box center [784, 272] width 495 height 153
copy div "NO cheese Replaced Spinach Add Lettuce, iceberg (includes crisphea"
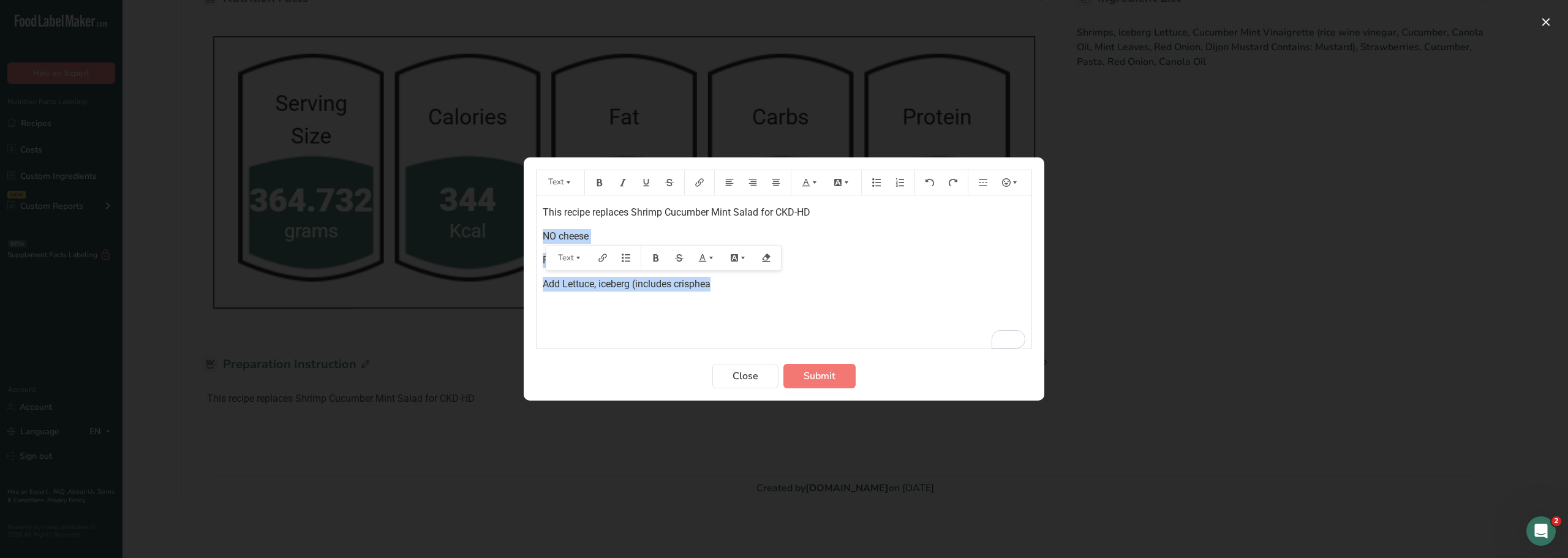
click at [658, 309] on div "This recipe replaces Shrimp Cucumber Mint Salad for CKD-HD NO cheese Replaced S…" at bounding box center [784, 272] width 495 height 153
click at [814, 377] on span "Submit" at bounding box center [819, 376] width 32 height 15
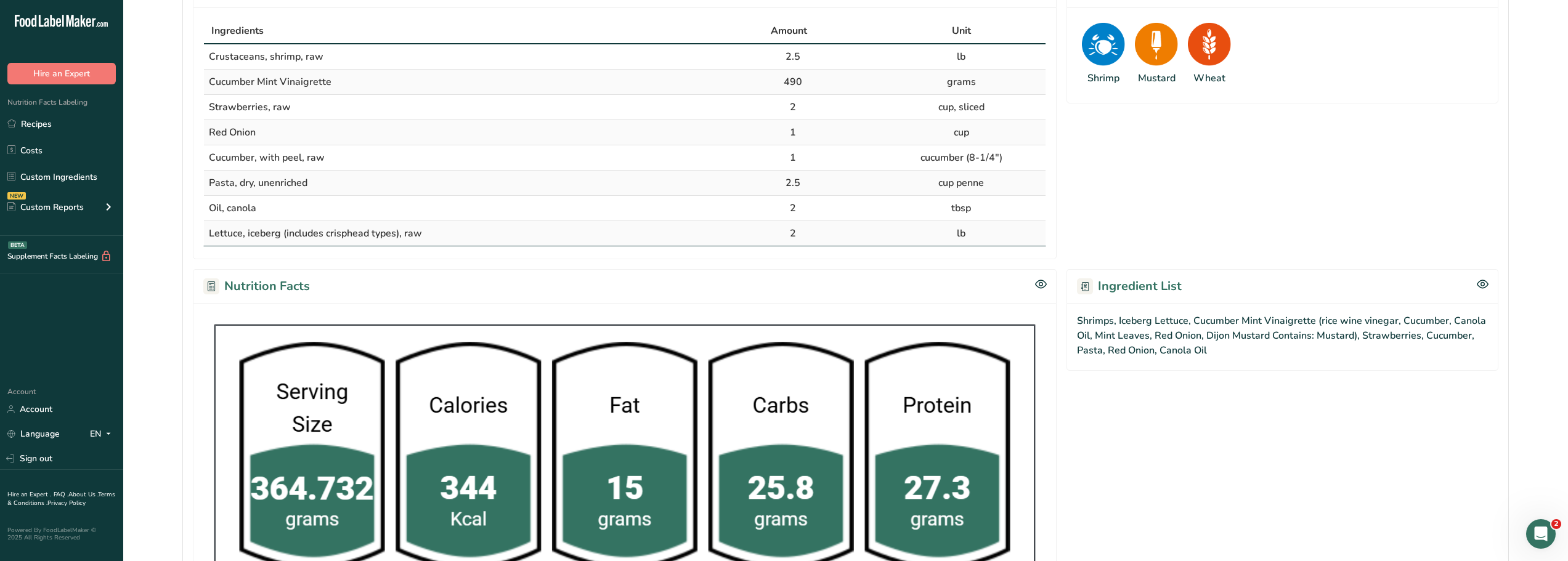
scroll to position [0, 0]
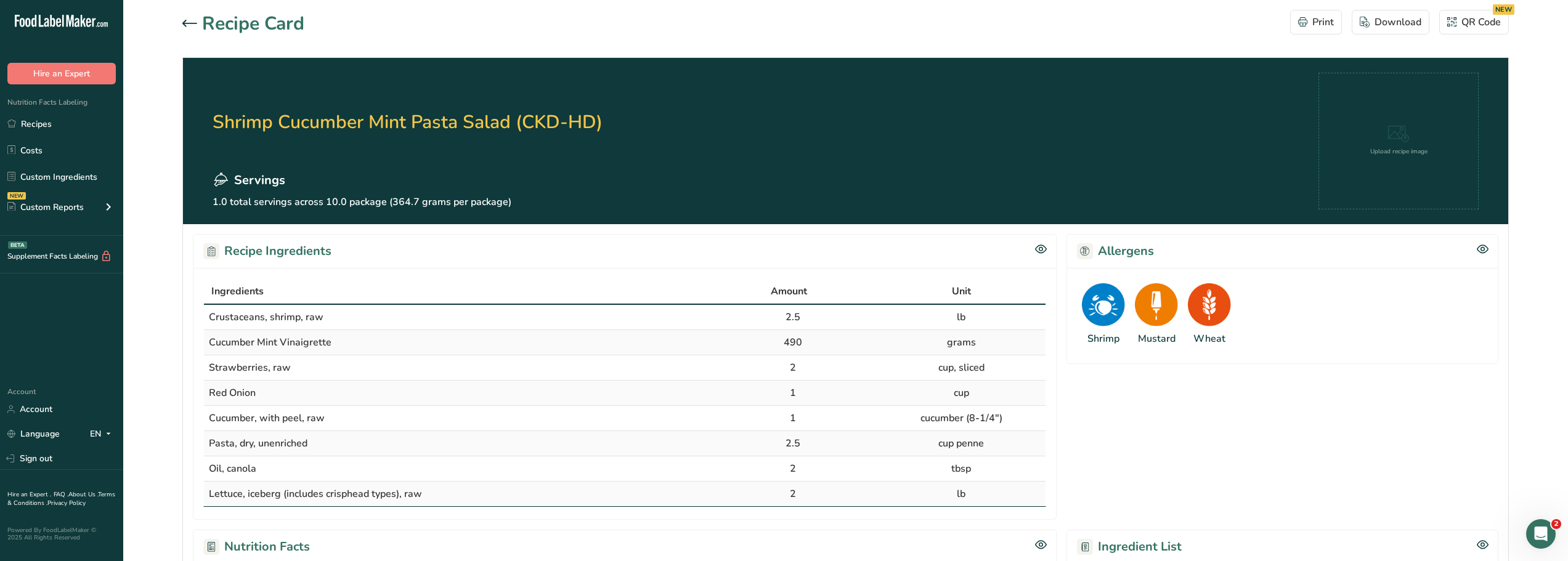
click at [185, 22] on icon at bounding box center [190, 22] width 15 height 7
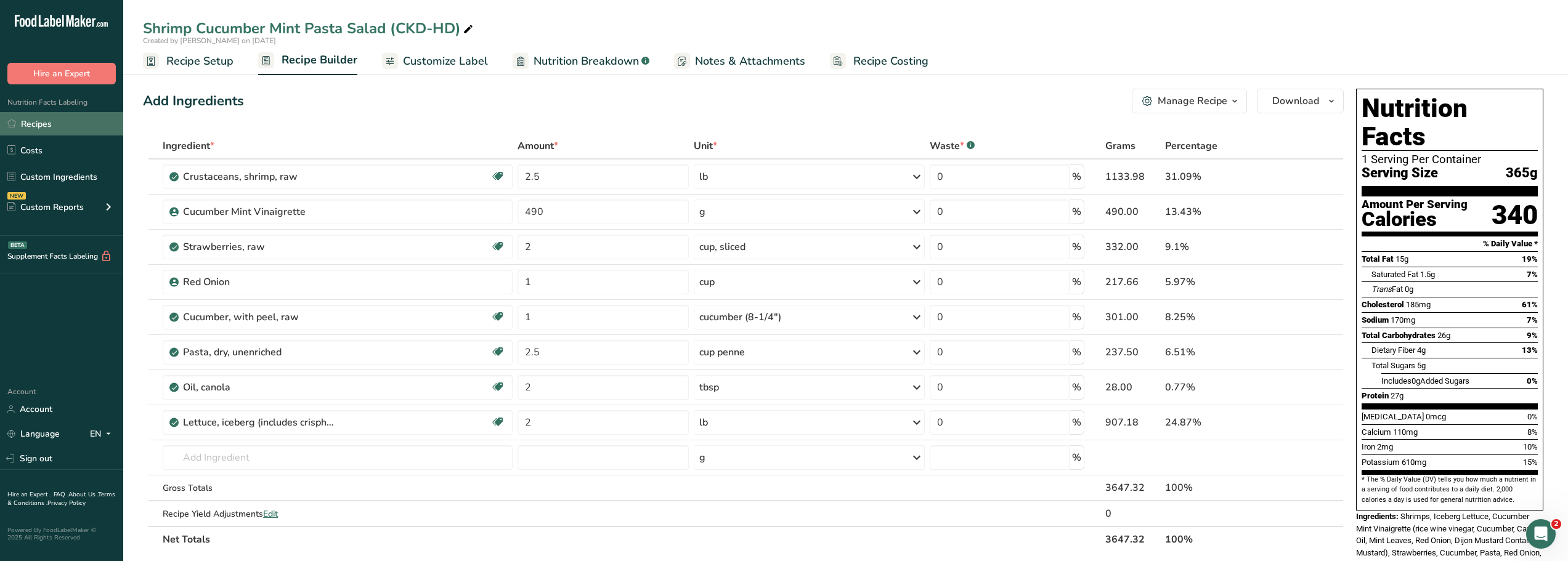
click at [23, 123] on link "Recipes" at bounding box center [61, 124] width 123 height 23
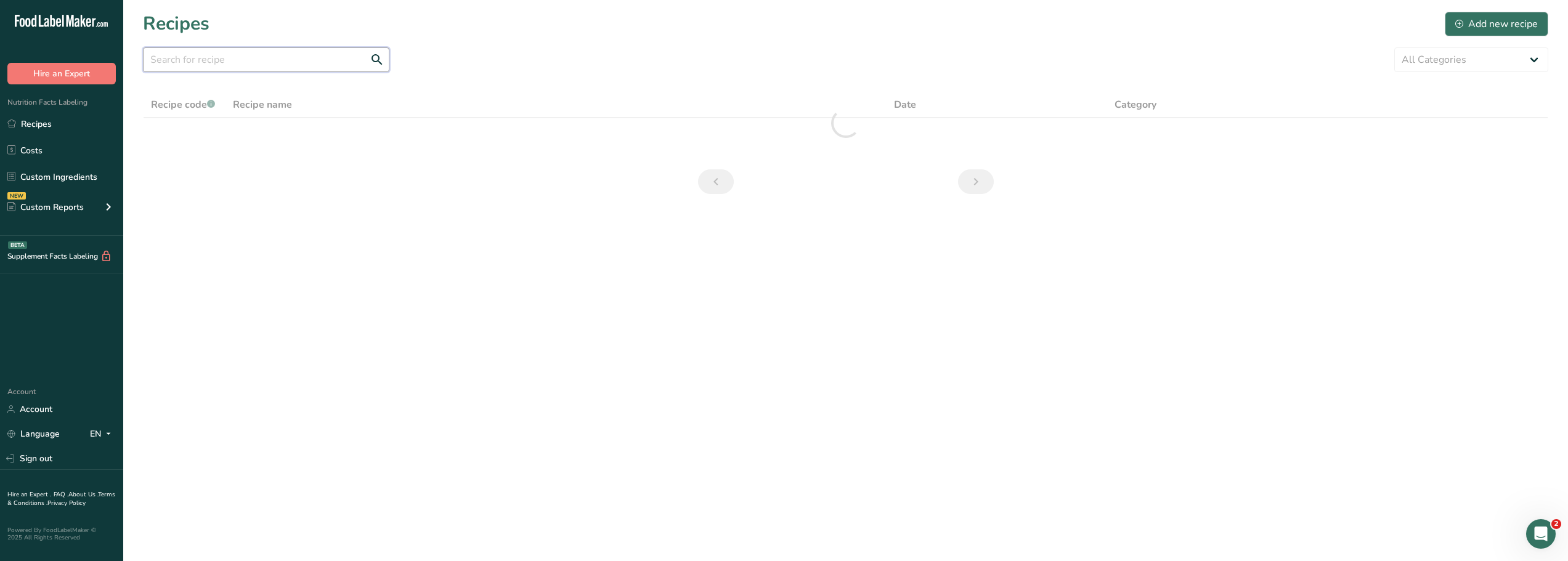
click at [201, 64] on input "text" at bounding box center [266, 60] width 246 height 25
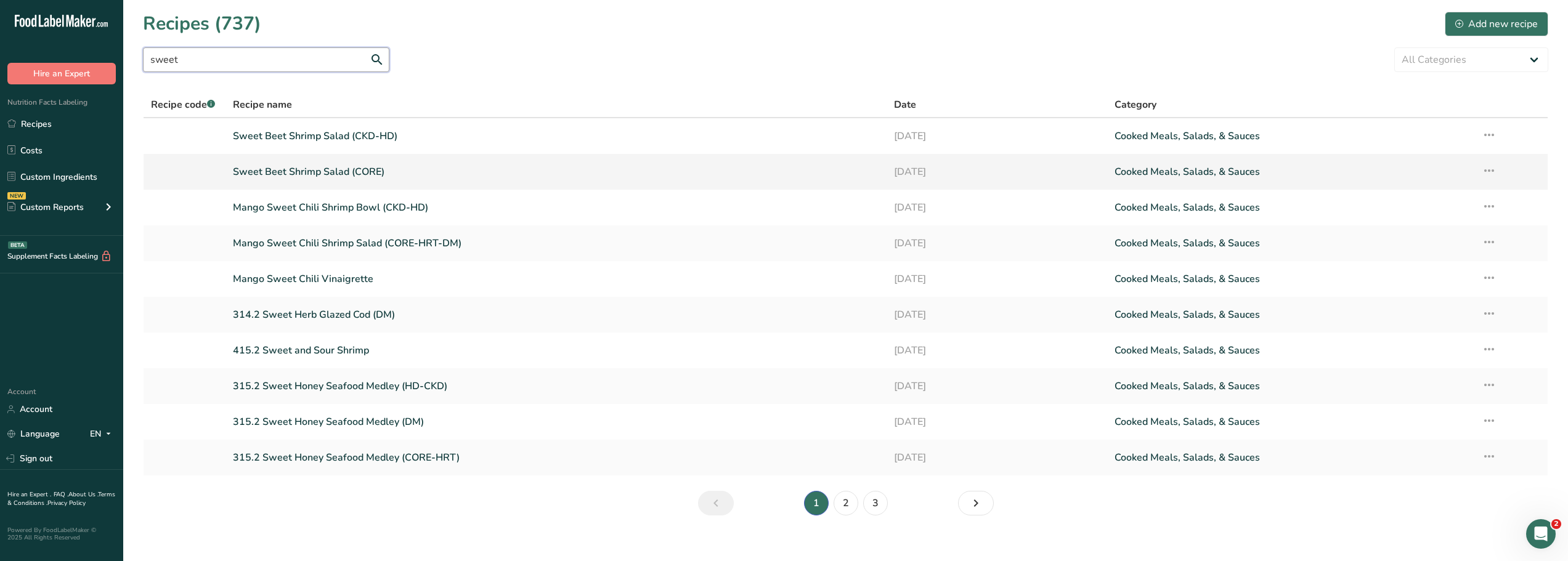
type input "sweet"
click at [297, 172] on link "Sweet Beet Shrimp Salad (CORE)" at bounding box center [556, 171] width 647 height 26
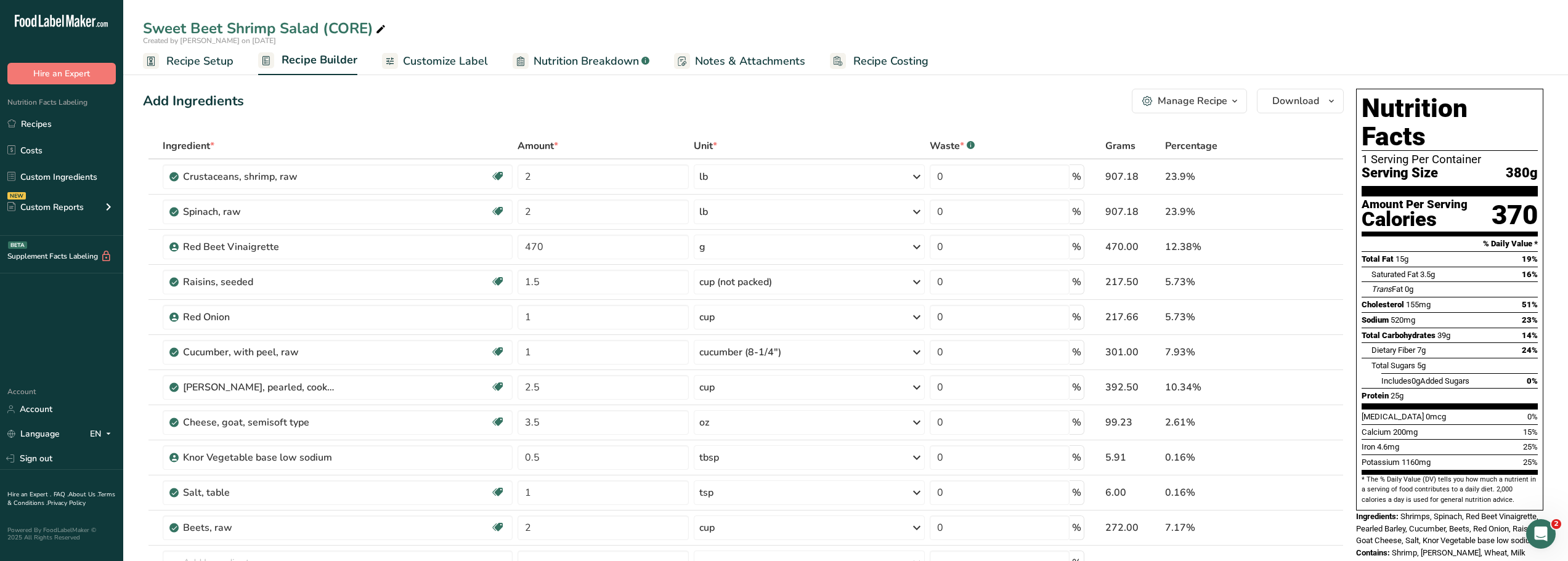
click at [367, 27] on div "Sweet Beet Shrimp Salad (CORE)" at bounding box center [266, 28] width 245 height 22
click at [502, 35] on input "Sweet Beet Shrimp Salad (CORE-HRT-DM)" at bounding box center [846, 28] width 1405 height 22
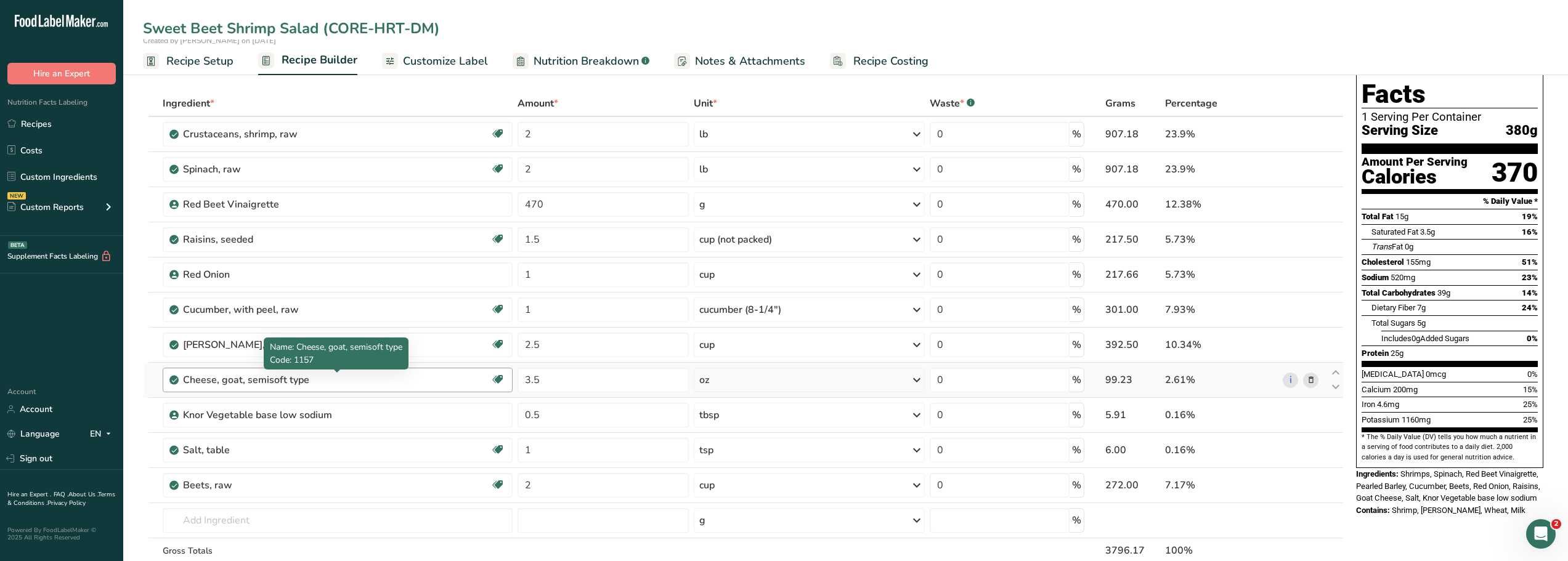
scroll to position [43, 0]
type input "Sweet Beet Shrimp Salad (CORE-HRT-DM)"
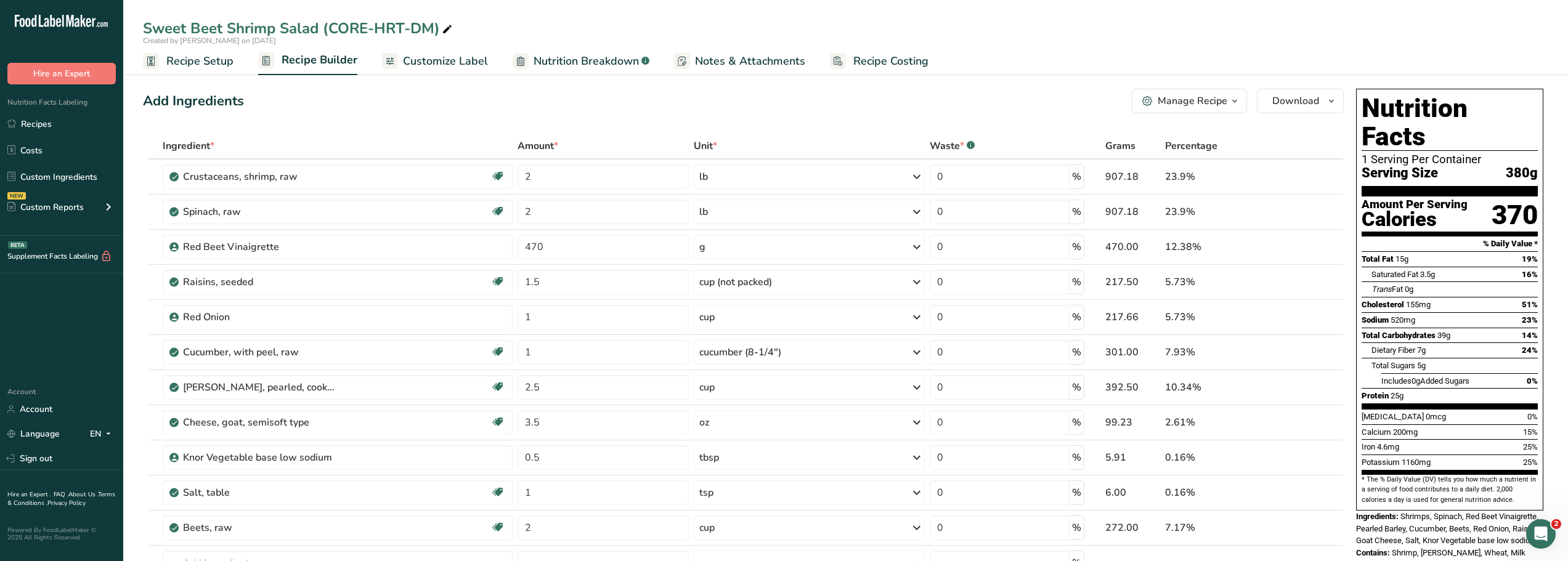
click at [1172, 101] on div "Manage Recipe" at bounding box center [1192, 101] width 70 height 15
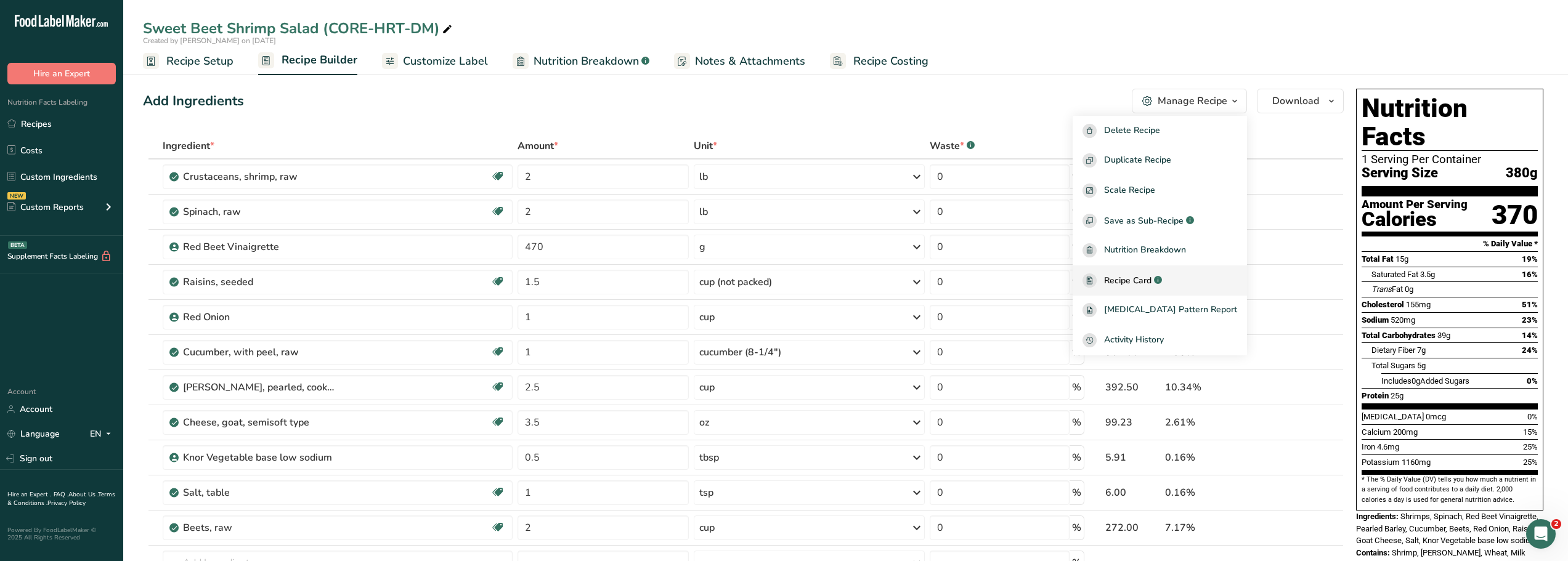
click at [1151, 282] on span "Recipe Card" at bounding box center [1127, 280] width 47 height 13
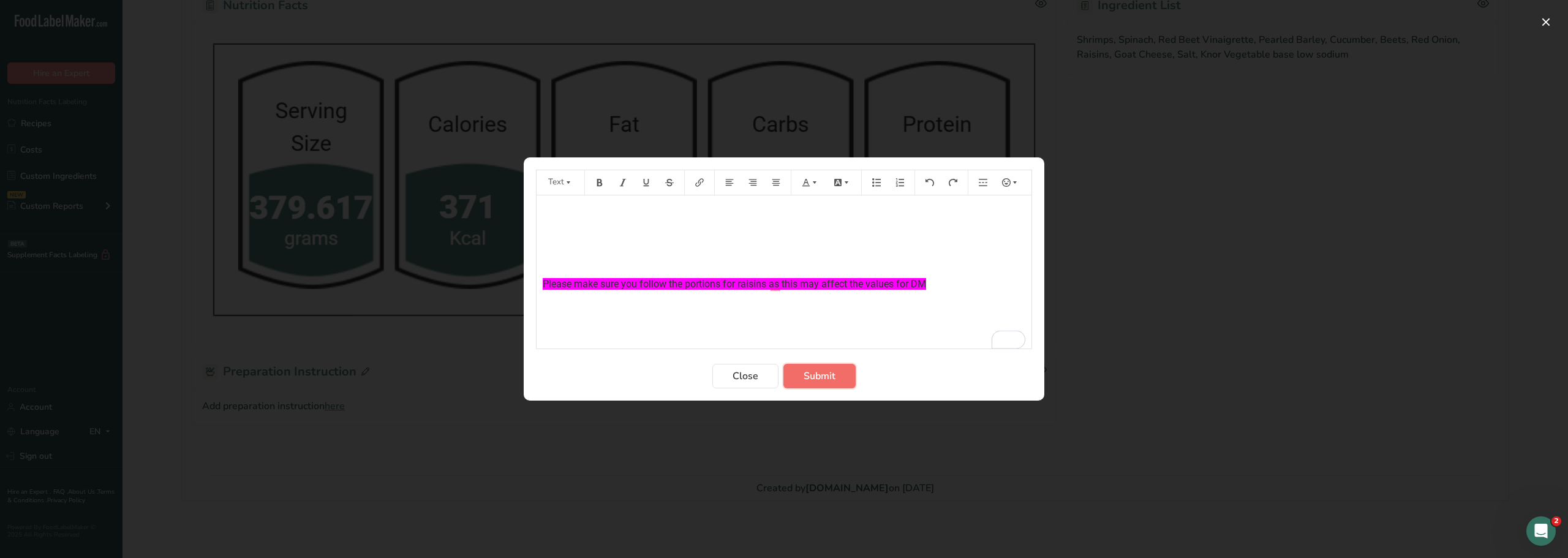
click at [818, 375] on span "Submit" at bounding box center [819, 376] width 32 height 15
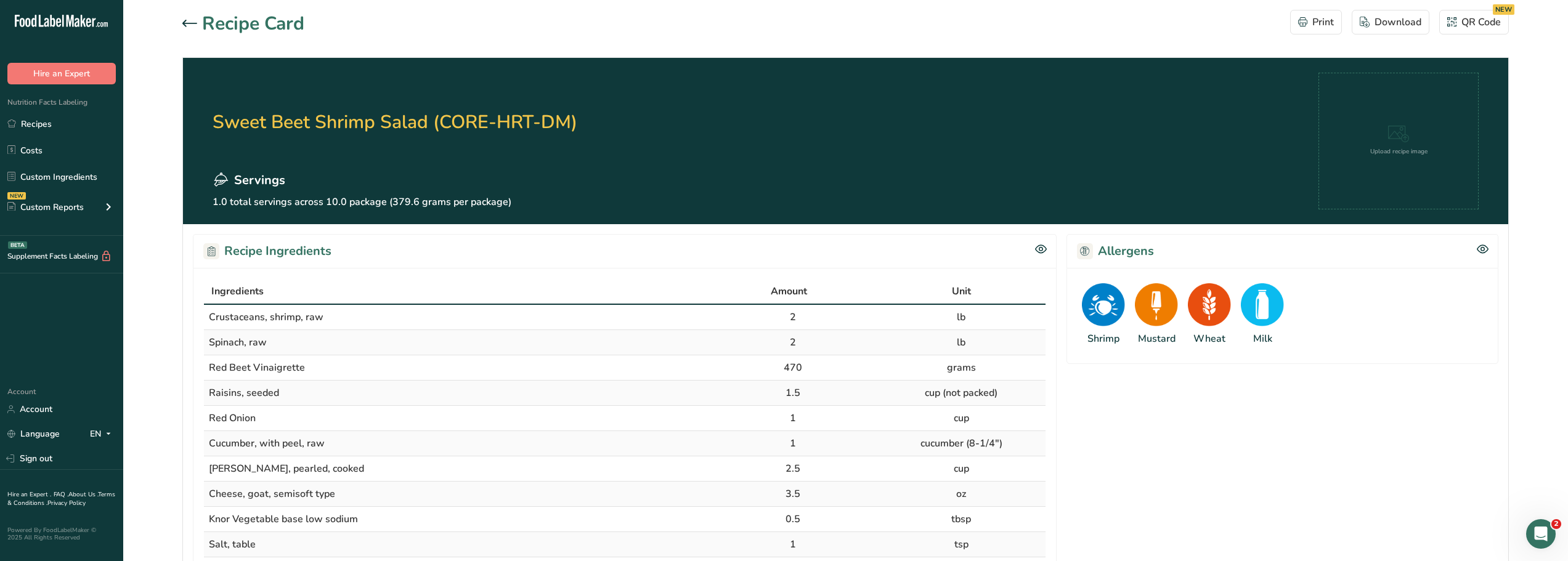
click at [186, 25] on icon at bounding box center [190, 23] width 15 height 8
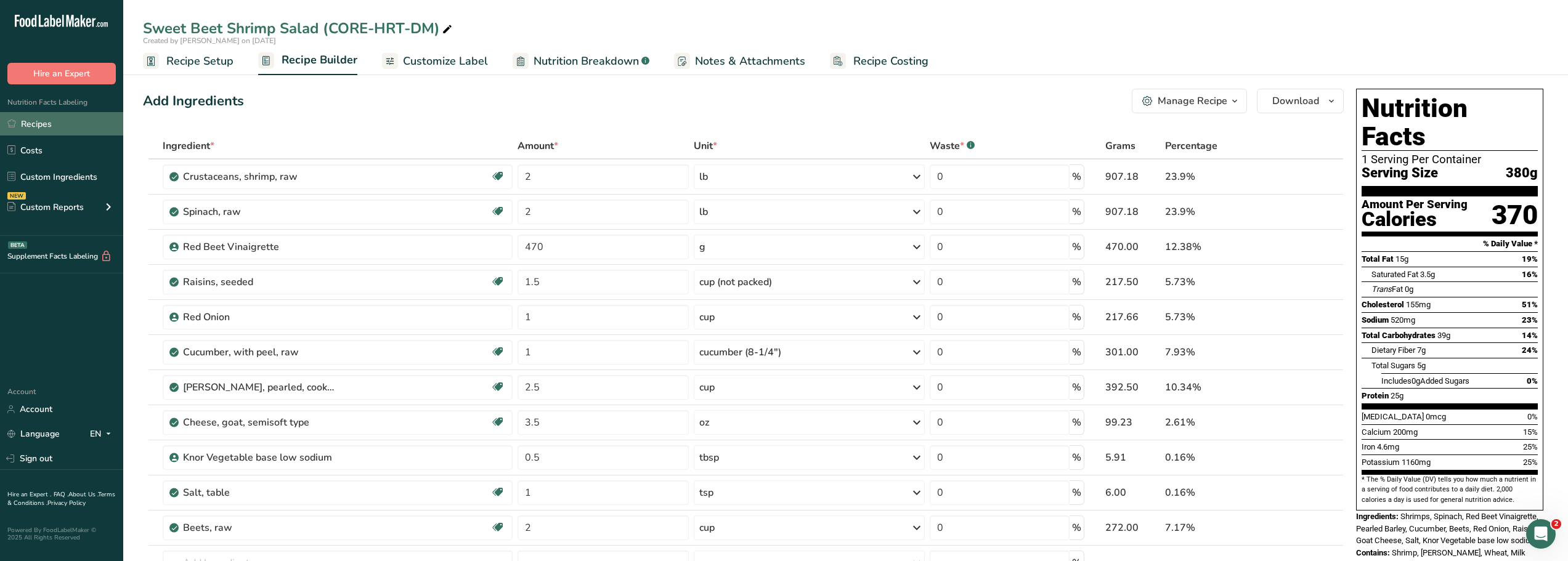
click at [47, 122] on link "Recipes" at bounding box center [61, 124] width 123 height 23
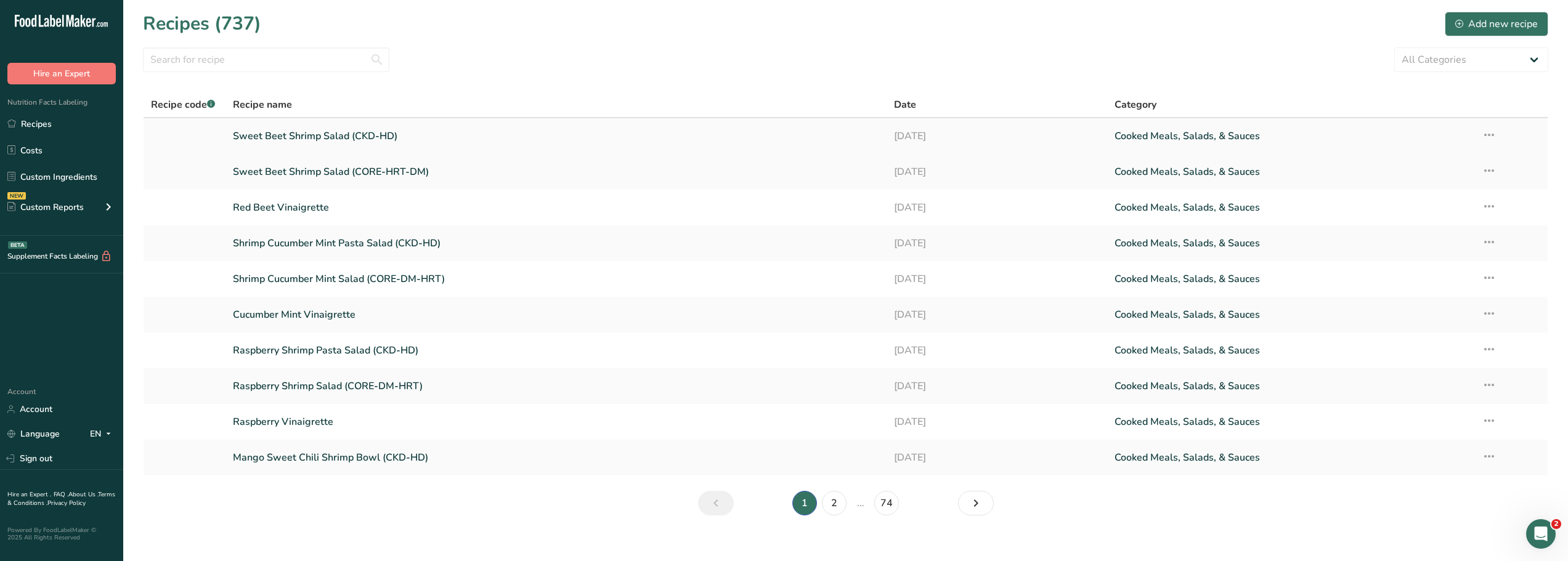
click at [298, 139] on link "Sweet Beet Shrimp Salad (CKD-HD)" at bounding box center [556, 135] width 647 height 26
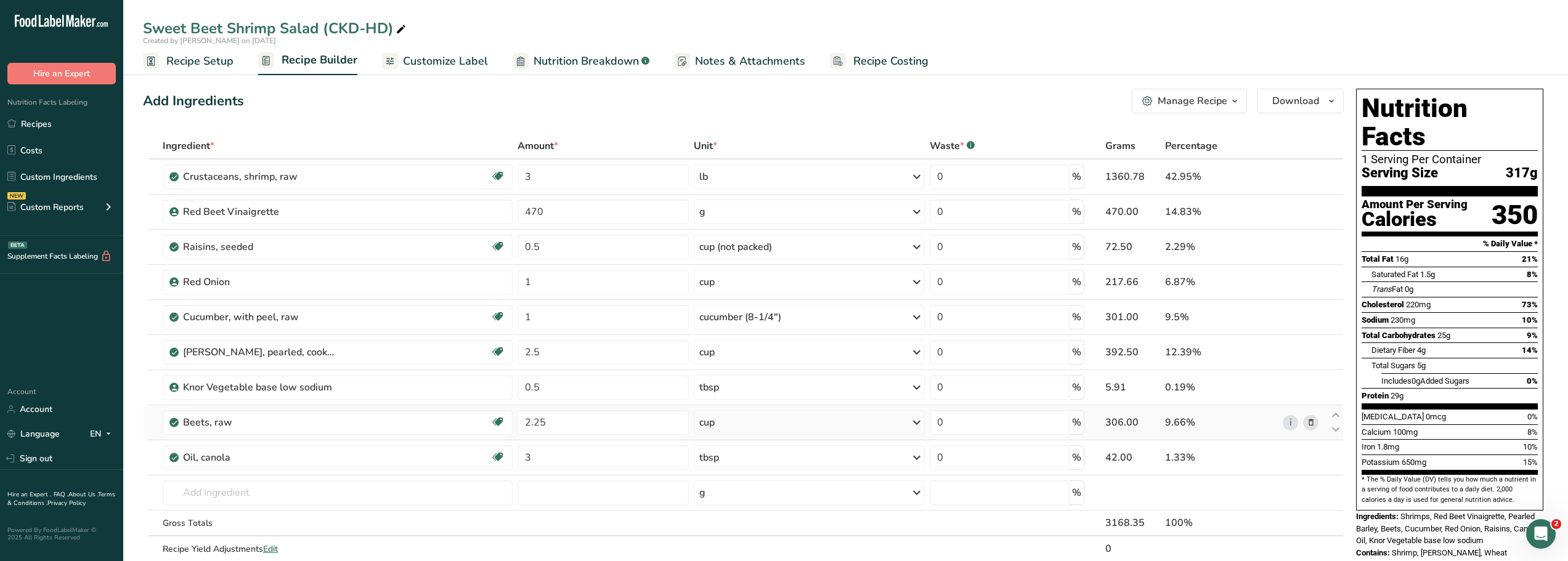
click at [1310, 420] on icon at bounding box center [1311, 422] width 9 height 13
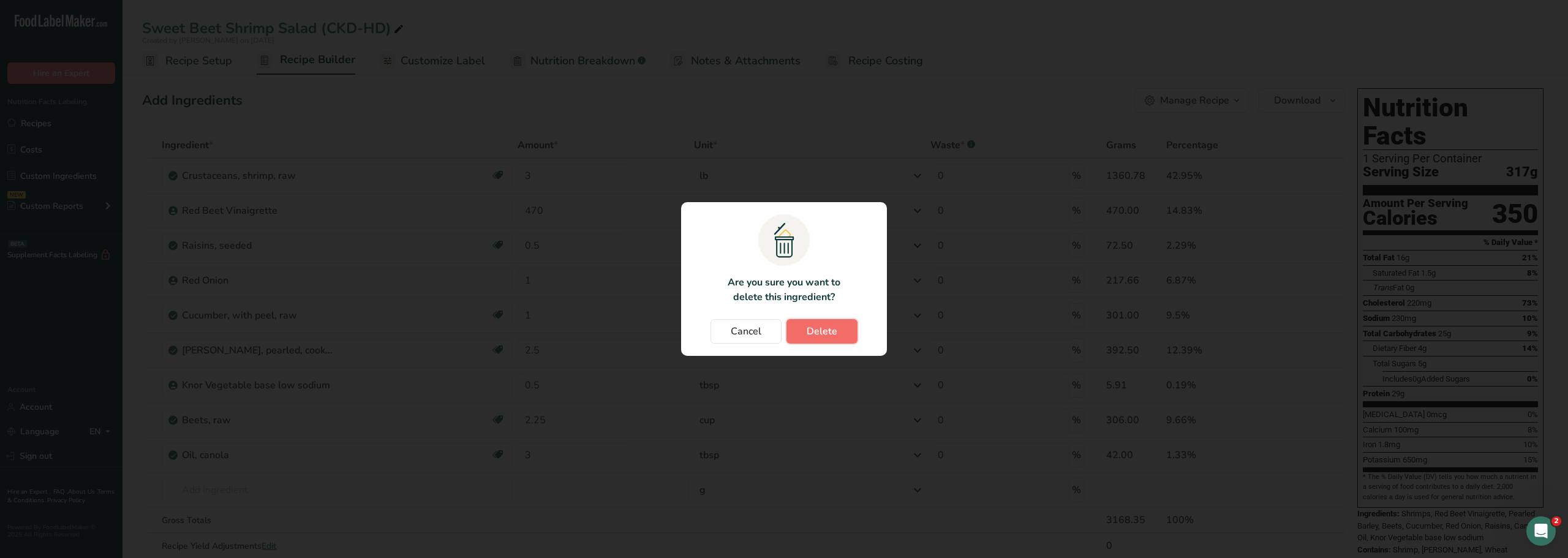
click at [819, 332] on span "Delete" at bounding box center [822, 331] width 31 height 15
type input "3"
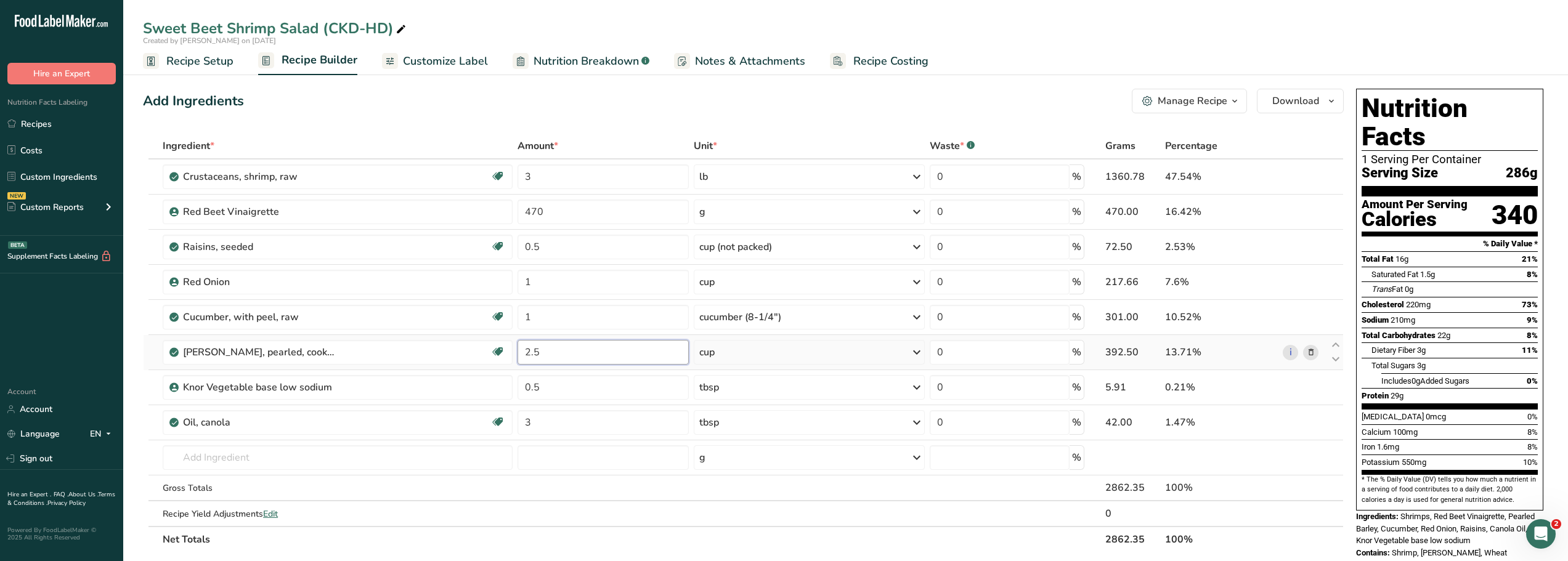
click at [568, 359] on input "2.5" at bounding box center [602, 352] width 170 height 25
type input "2"
type input "5"
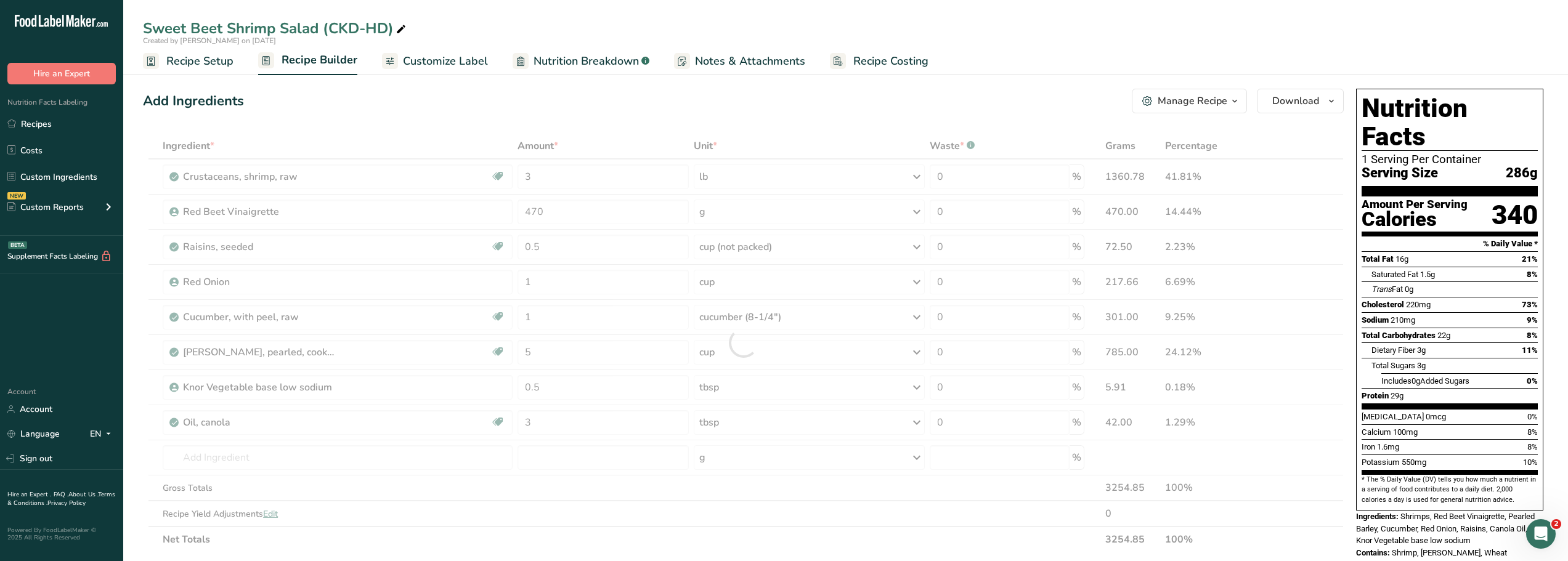
click at [581, 99] on div "Add Ingredients Manage Recipe Delete Recipe Duplicate Recipe Scale Recipe Save …" at bounding box center [743, 101] width 1201 height 25
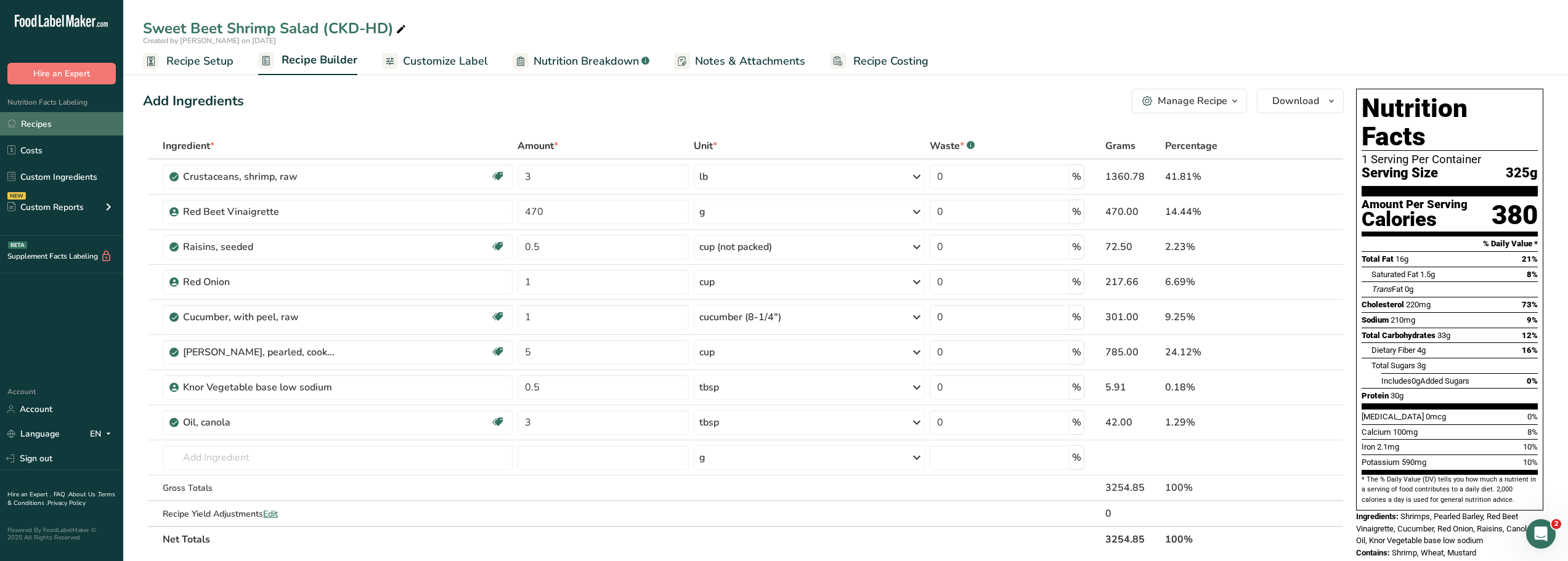
click at [36, 122] on link "Recipes" at bounding box center [61, 124] width 123 height 23
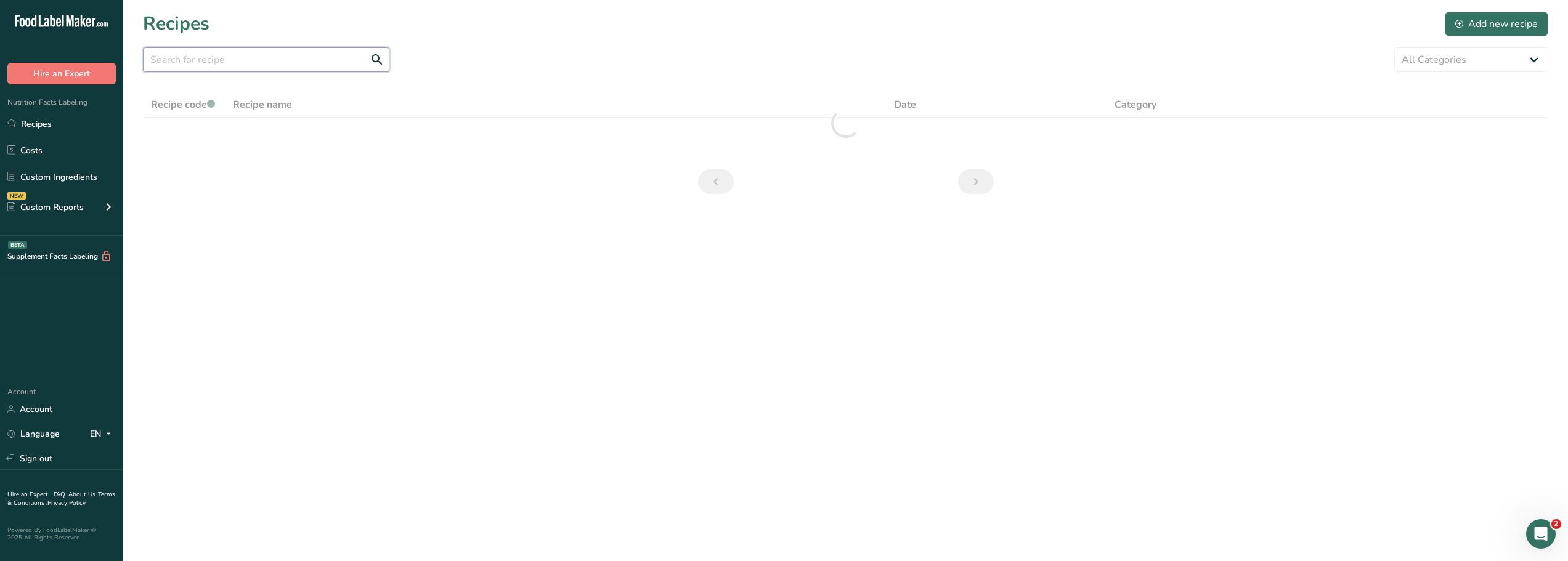
click at [181, 61] on input "text" at bounding box center [266, 60] width 246 height 25
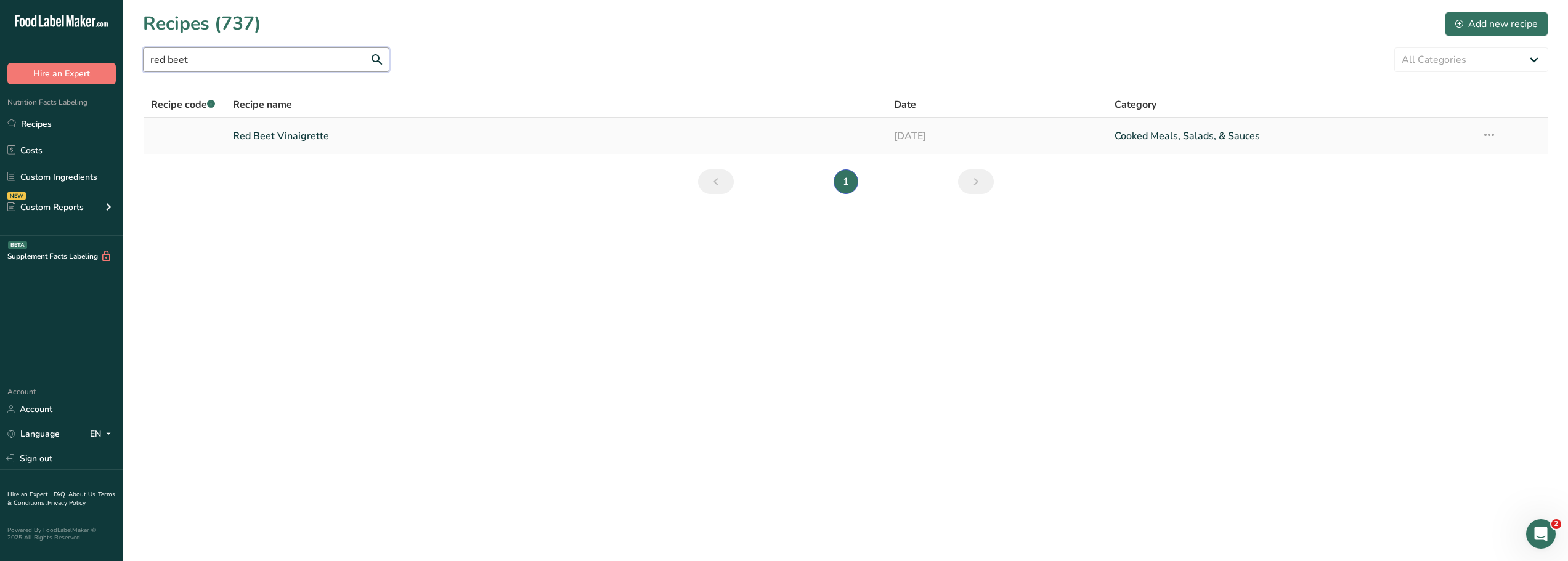
type input "red beet"
click at [279, 137] on link "Red Beet Vinaigrette" at bounding box center [556, 135] width 647 height 26
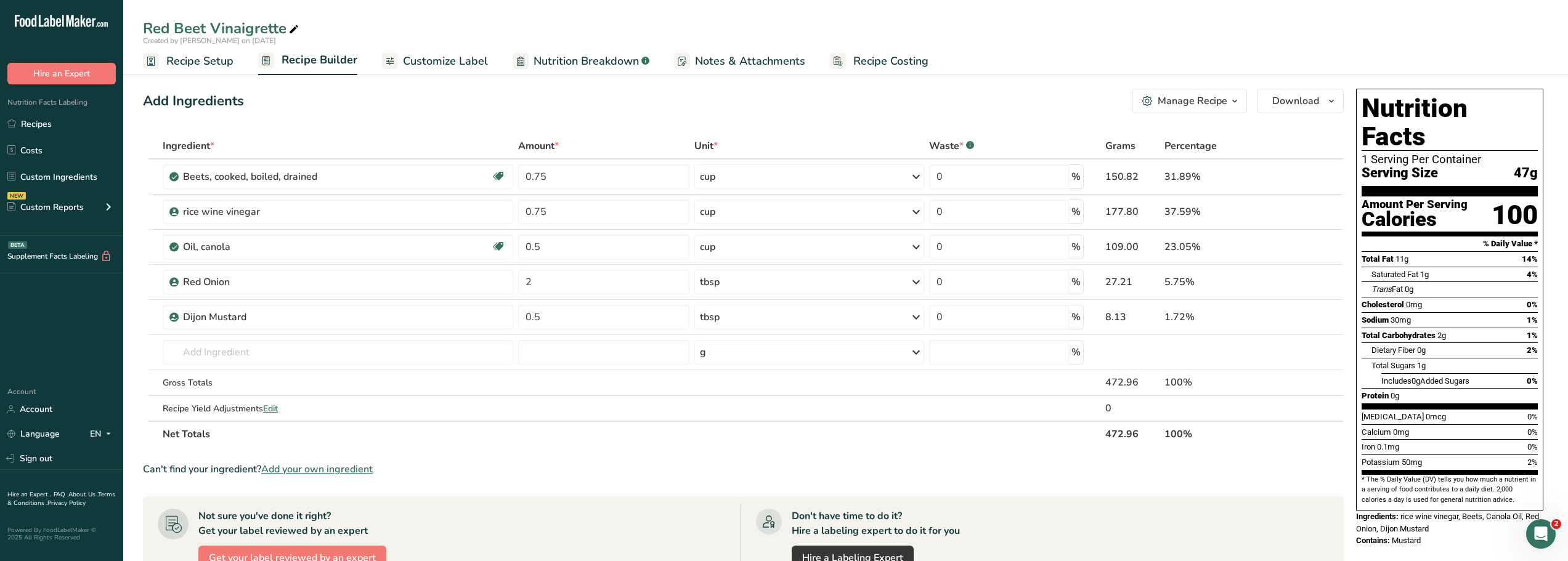
drag, startPoint x: 1402, startPoint y: 489, endPoint x: 1452, endPoint y: 526, distance: 62.2
click at [1452, 526] on div "Nutrition Facts 1 Serving Per Container Serving Size 47g Amount Per Serving Cal…" at bounding box center [1450, 321] width 197 height 475
copy div "rice wine vinegar, Beets, Canola Oil, Red Onion, Dijon Mustard Contains: Mustard"
click at [842, 452] on section "Ingredient * Amount * Unit * Waste * .a-a{fill:#347362;}.b-a{fill:#fff;} Grams …" at bounding box center [743, 498] width 1201 height 730
click at [36, 176] on link "Custom Ingredients" at bounding box center [61, 176] width 123 height 23
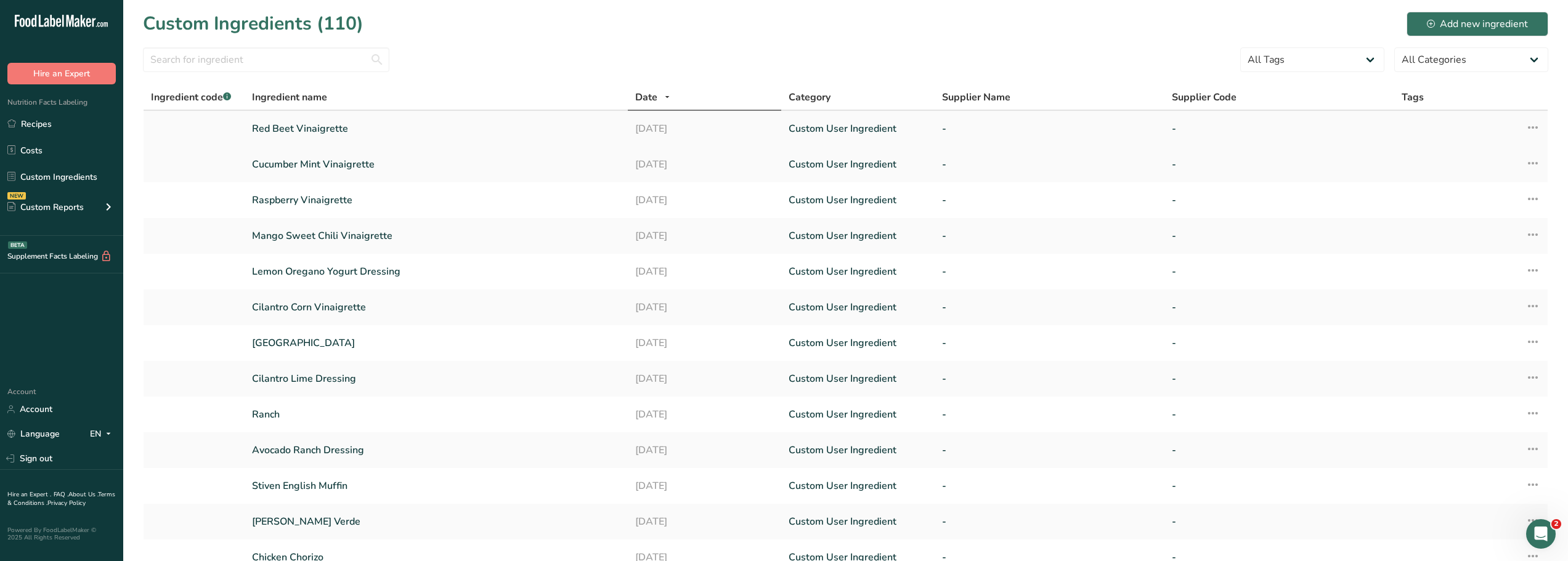
click at [297, 129] on link "Red Beet Vinaigrette" at bounding box center [436, 128] width 369 height 15
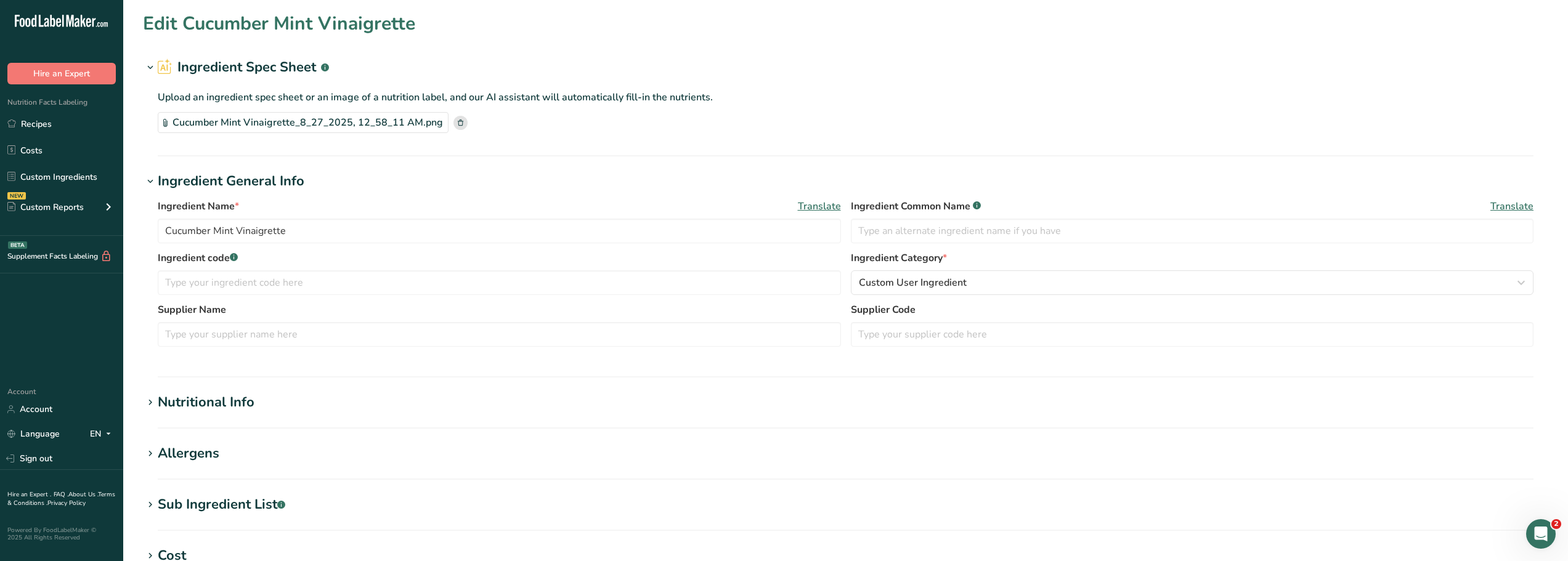
type input "Red Beet Vinaigrette"
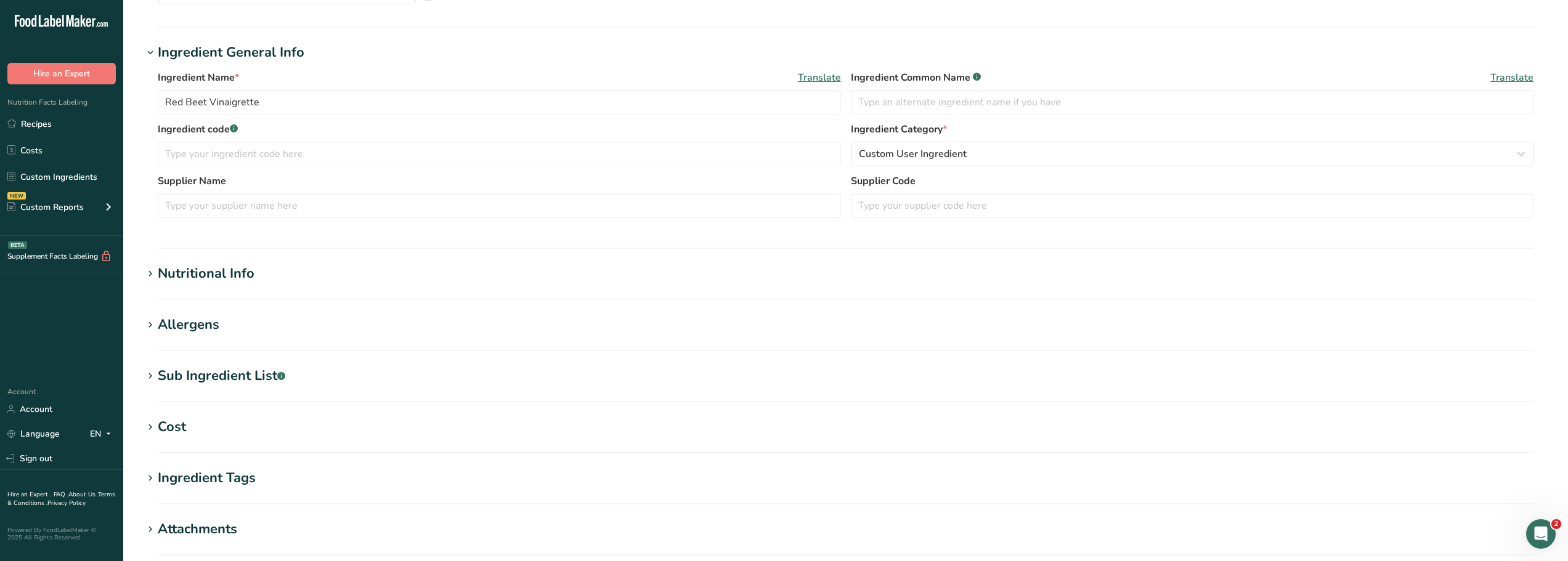
scroll to position [129, 0]
click at [208, 381] on div "Sub Ingredient List .a-a{fill:#347362;}.b-a{fill:#fff;}" at bounding box center [221, 375] width 128 height 20
click at [187, 417] on textarea at bounding box center [846, 437] width 1376 height 59
paste textarea "rice wine vinegar, Beets, Canola Oil, Red Onion, Dijon Mustard Contains: Mustard"
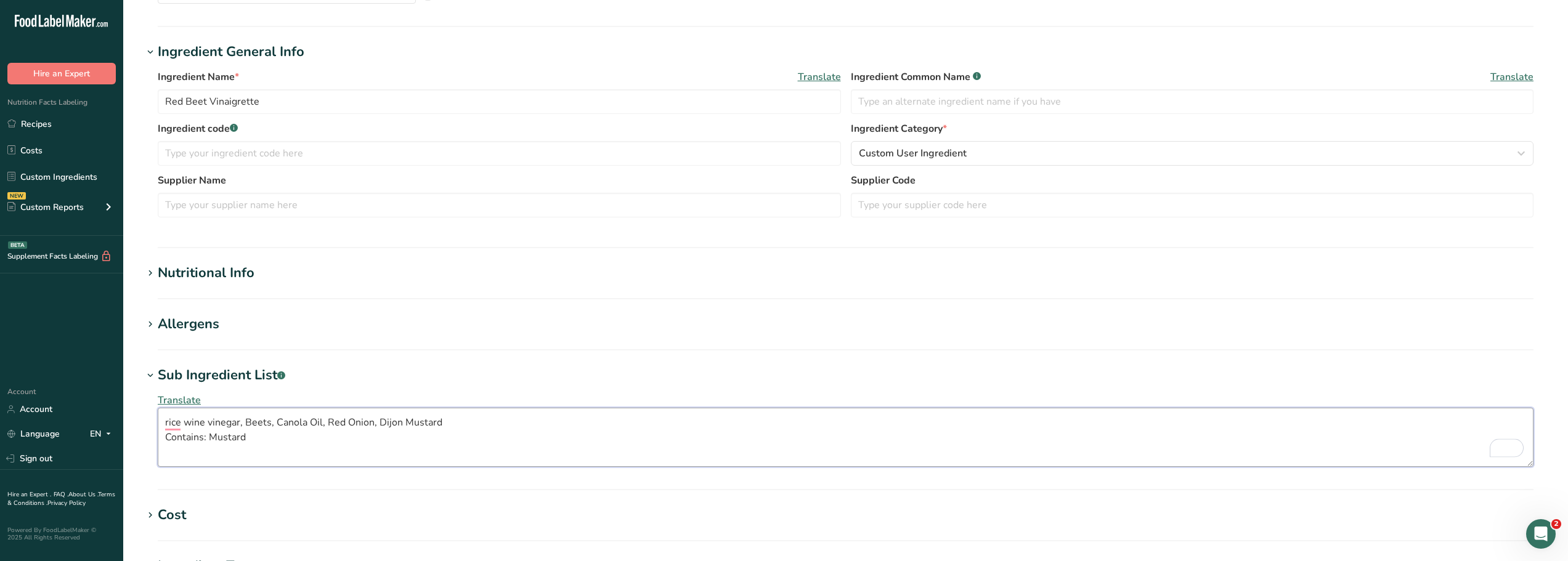
scroll to position [412, 0]
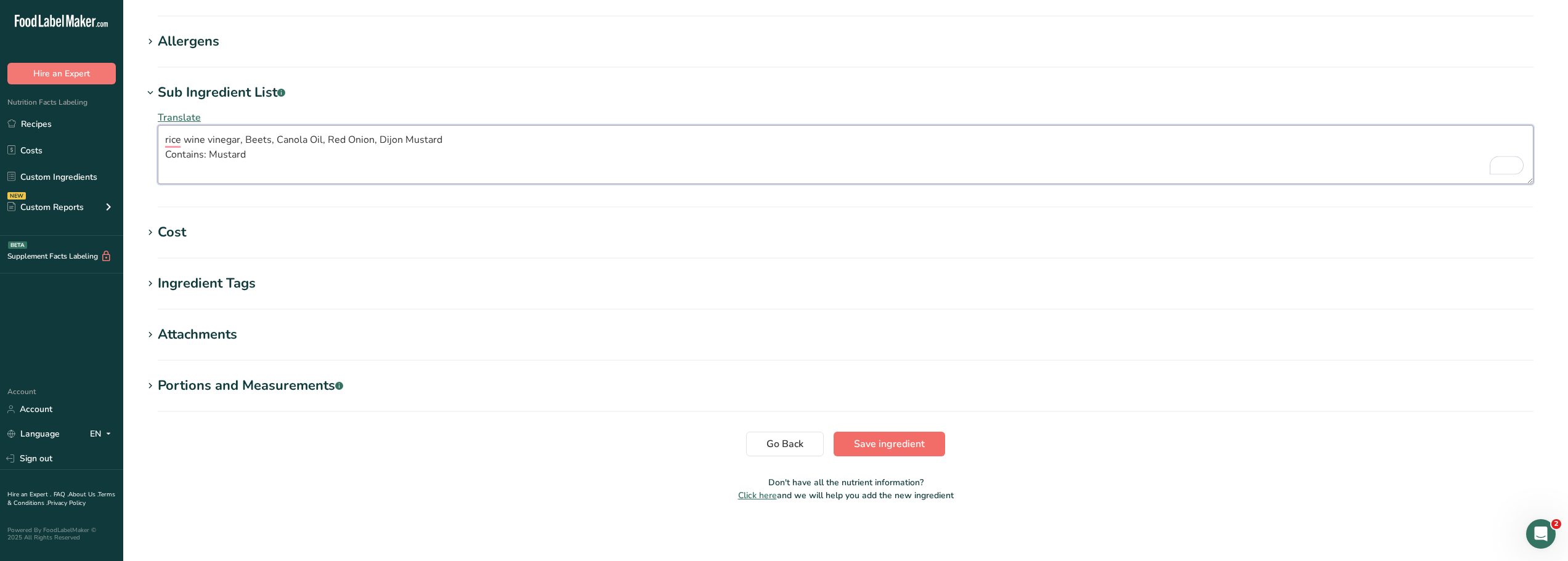
type textarea "rice wine vinegar, Beets, Canola Oil, Red Onion, Dijon Mustard Contains: Mustard"
click at [866, 443] on span "Save ingredient" at bounding box center [890, 443] width 71 height 15
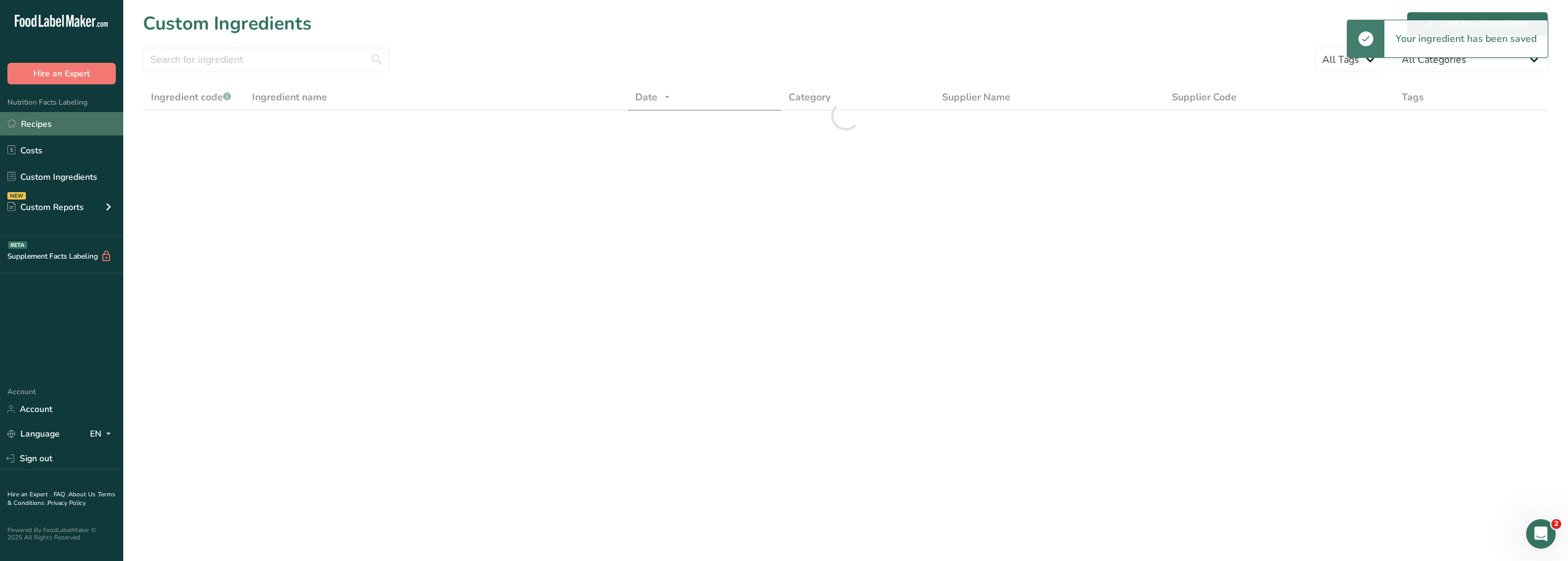
click at [32, 125] on link "Recipes" at bounding box center [61, 124] width 123 height 23
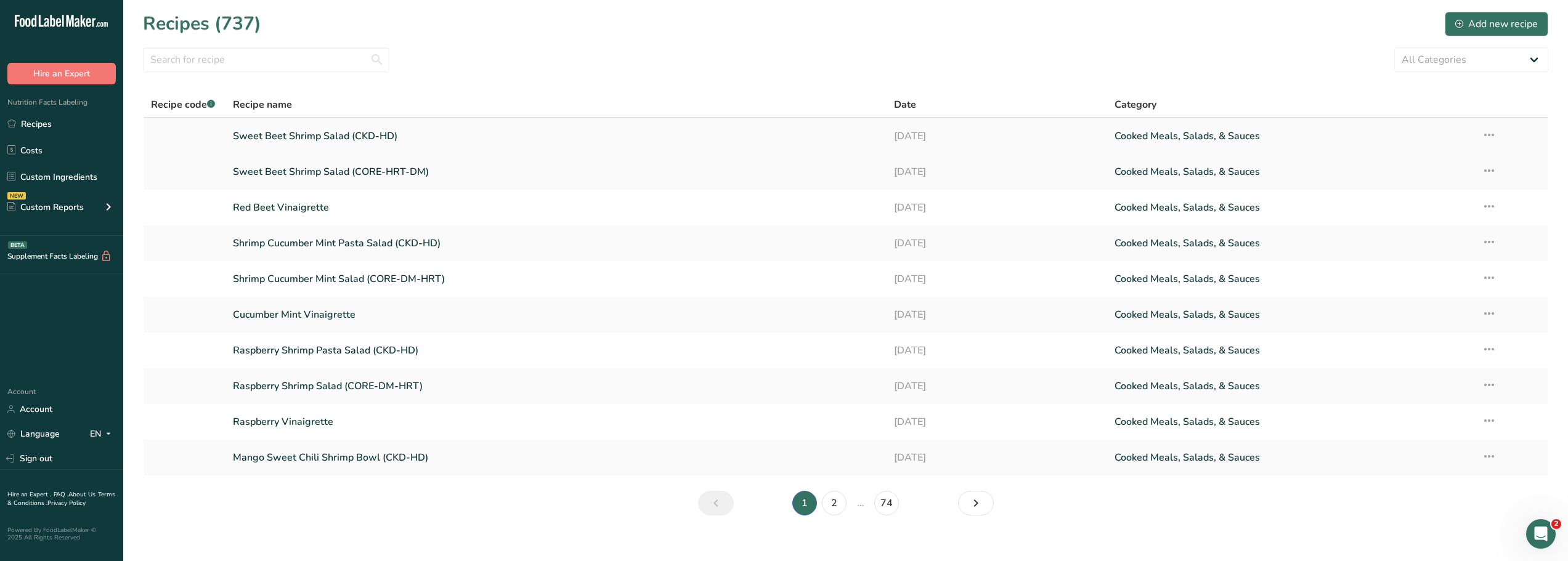
click at [303, 132] on link "Sweet Beet Shrimp Salad (CKD-HD)" at bounding box center [556, 135] width 647 height 26
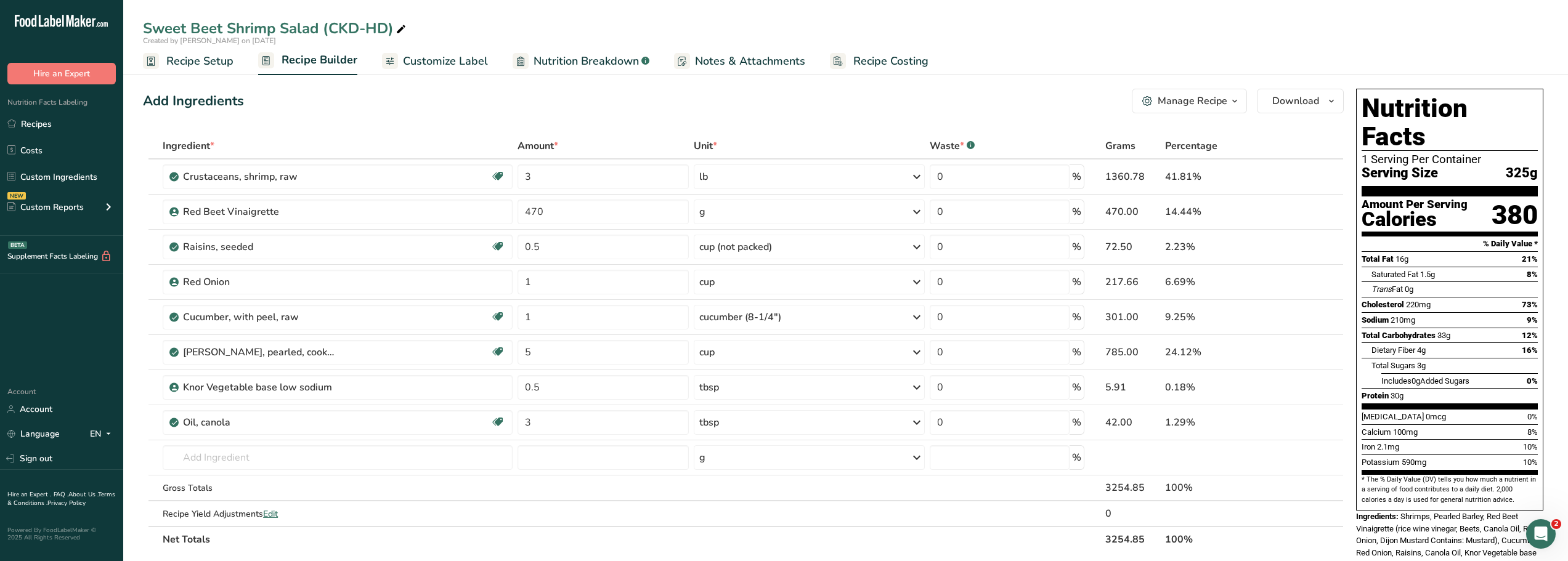
click at [1189, 104] on div "Manage Recipe" at bounding box center [1192, 101] width 70 height 15
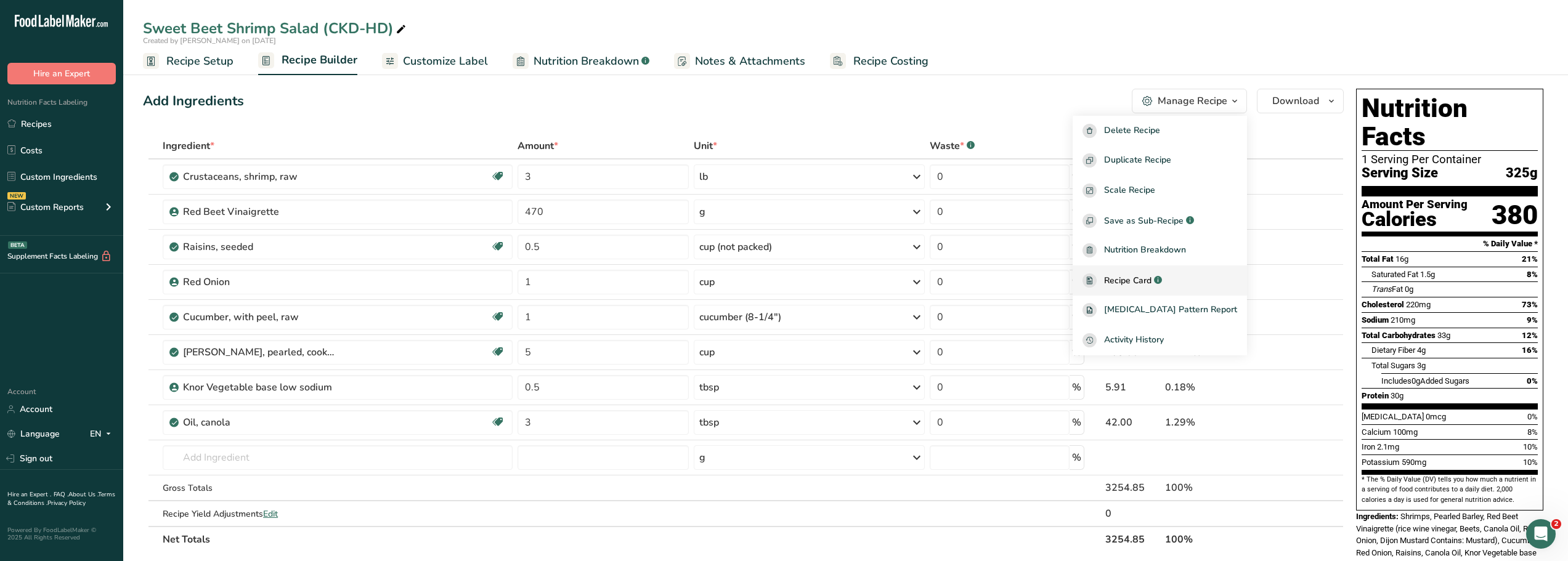
click at [1139, 280] on span "Recipe Card" at bounding box center [1127, 280] width 47 height 13
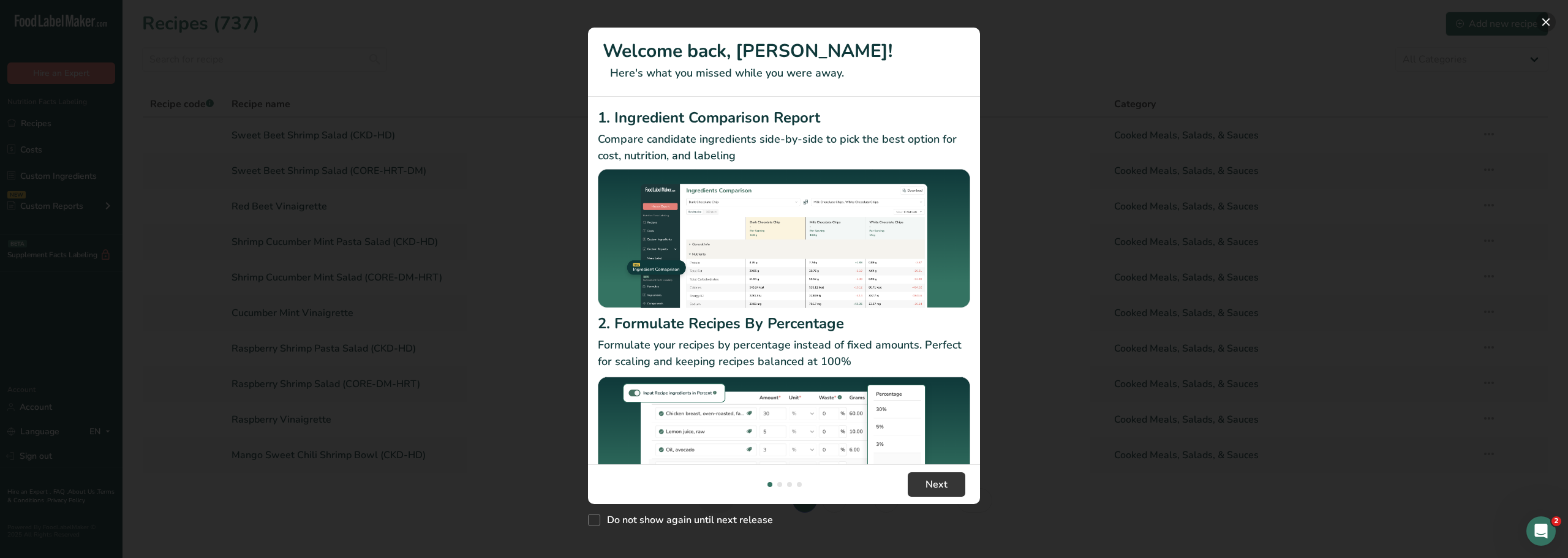
click at [1544, 19] on button "New Features" at bounding box center [1546, 22] width 19 height 19
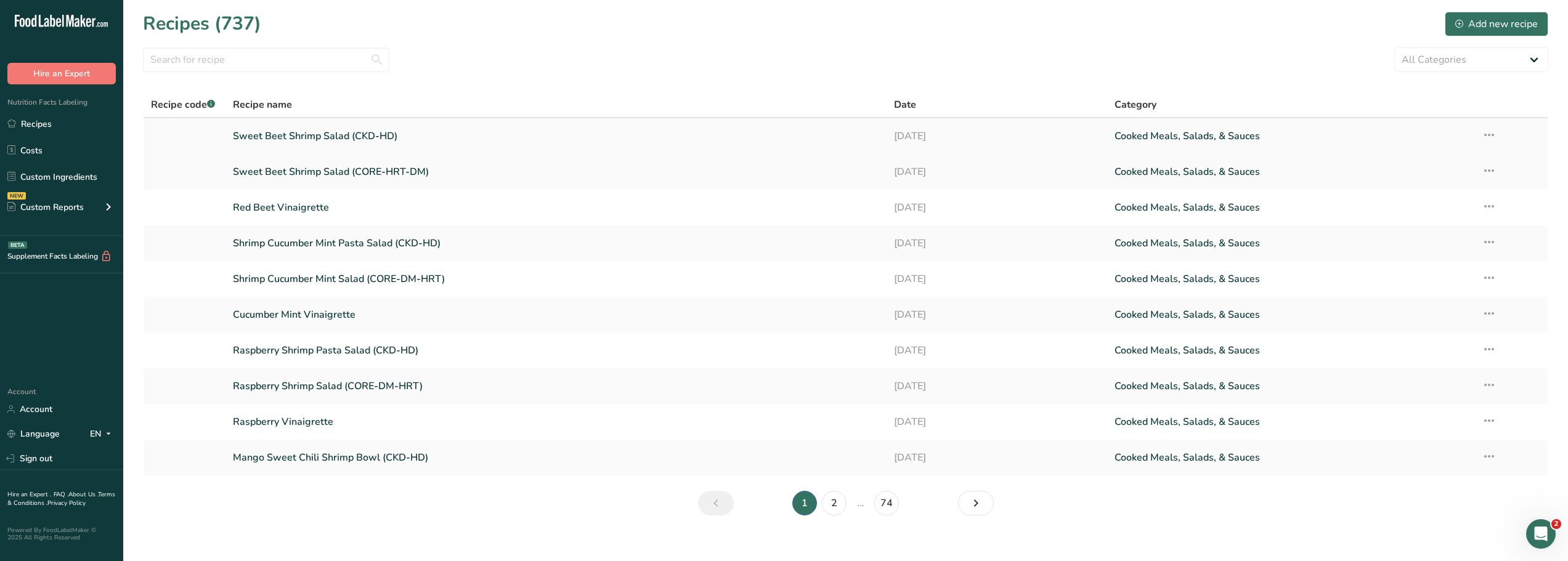
click at [306, 133] on link "Sweet Beet Shrimp Salad (CKD-HD)" at bounding box center [556, 135] width 647 height 26
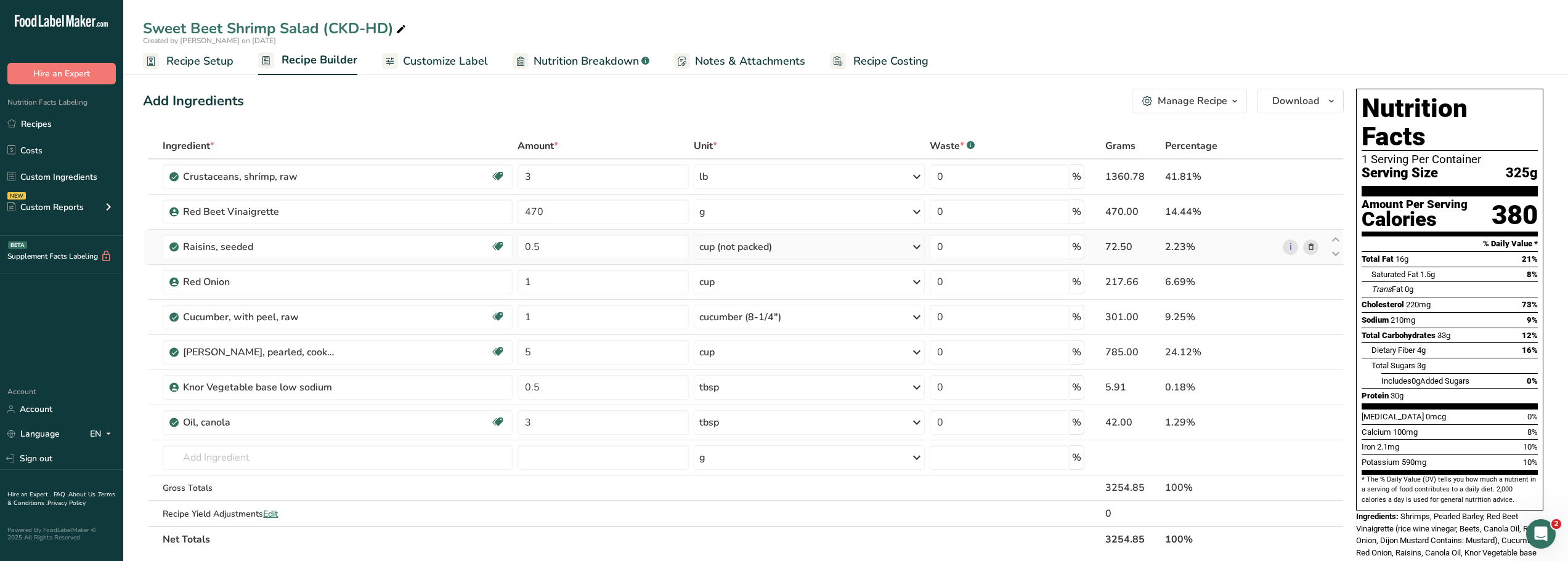
click at [1312, 251] on icon at bounding box center [1311, 247] width 9 height 13
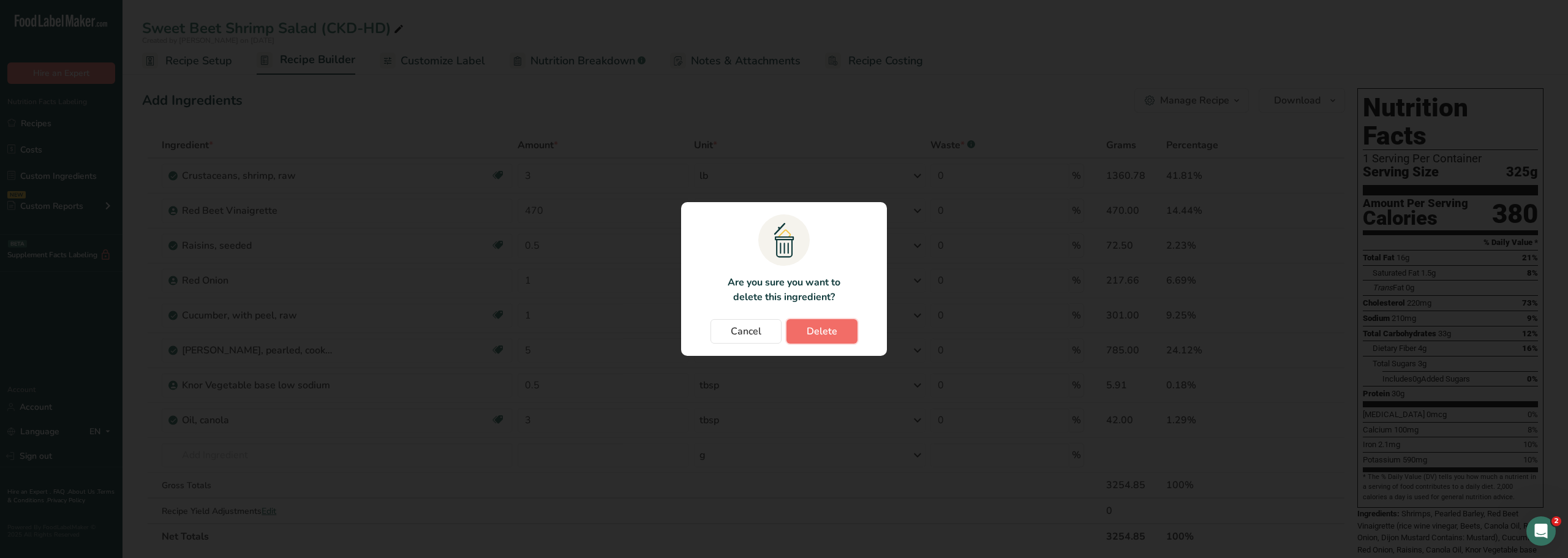
click at [802, 332] on button "Delete" at bounding box center [822, 332] width 71 height 25
type input "1"
type input "5"
type input "0.5"
type input "3"
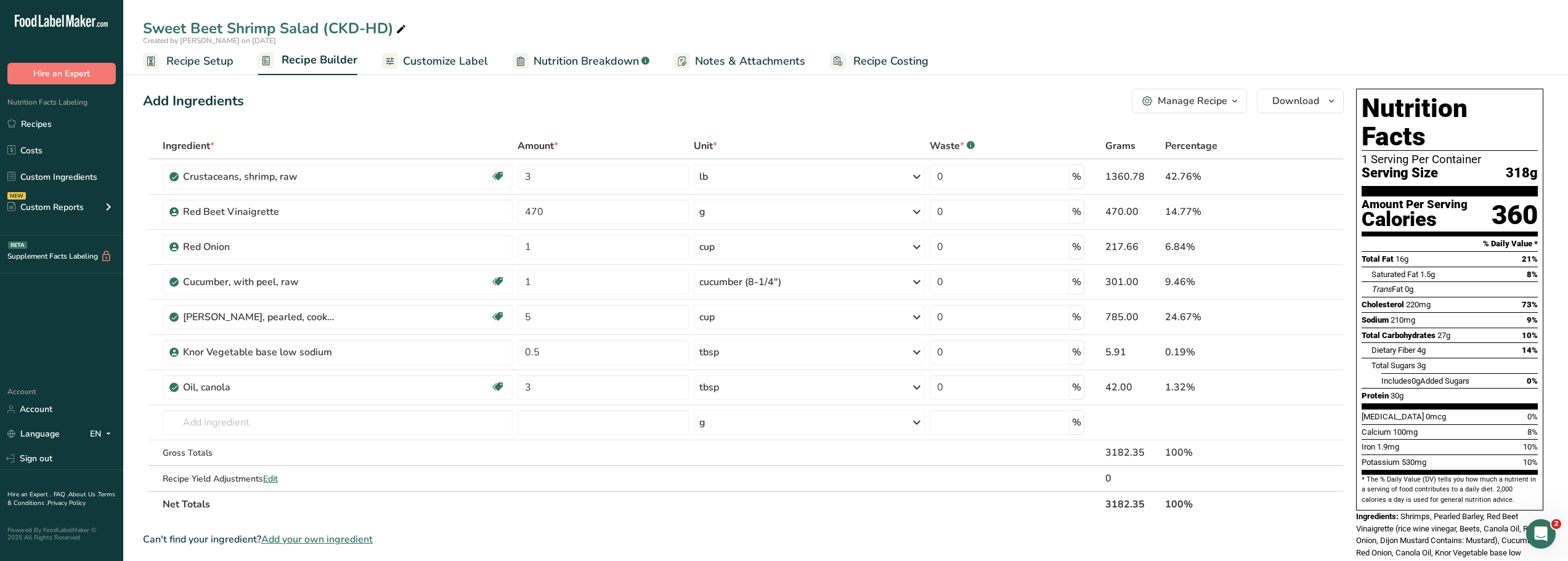
click at [1235, 103] on icon "button" at bounding box center [1234, 101] width 10 height 15
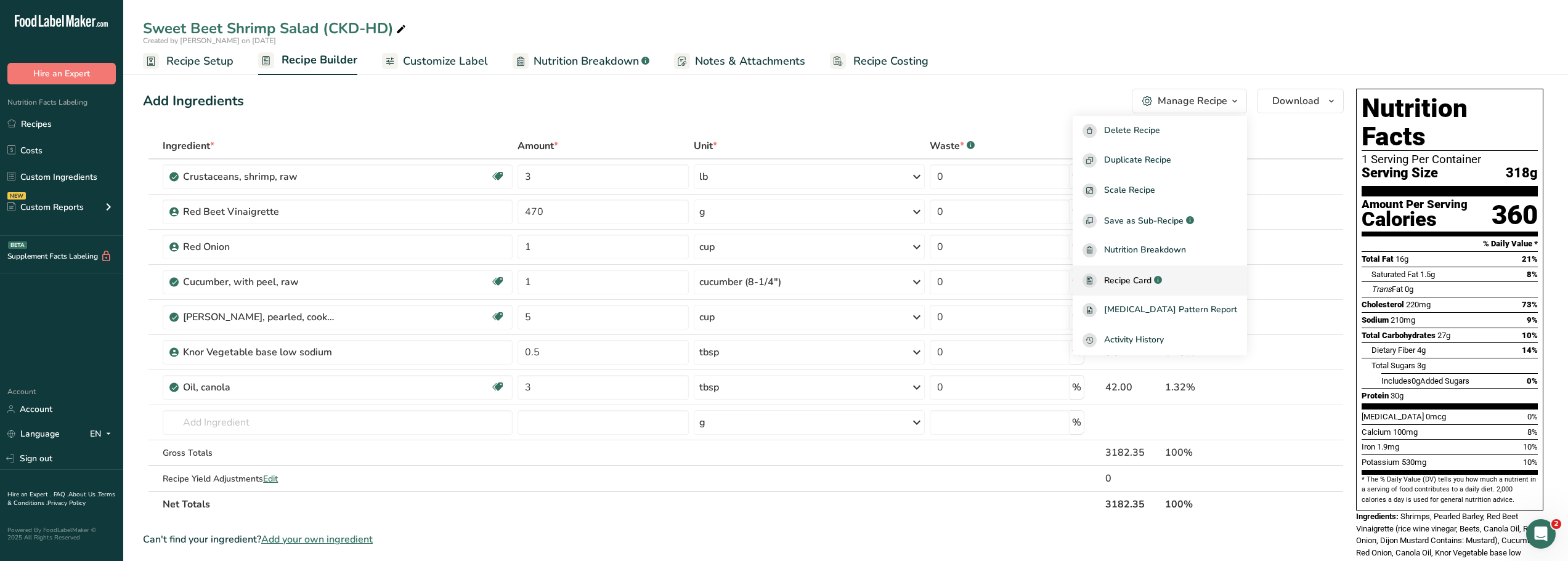
click at [1135, 282] on span "Recipe Card" at bounding box center [1127, 280] width 47 height 13
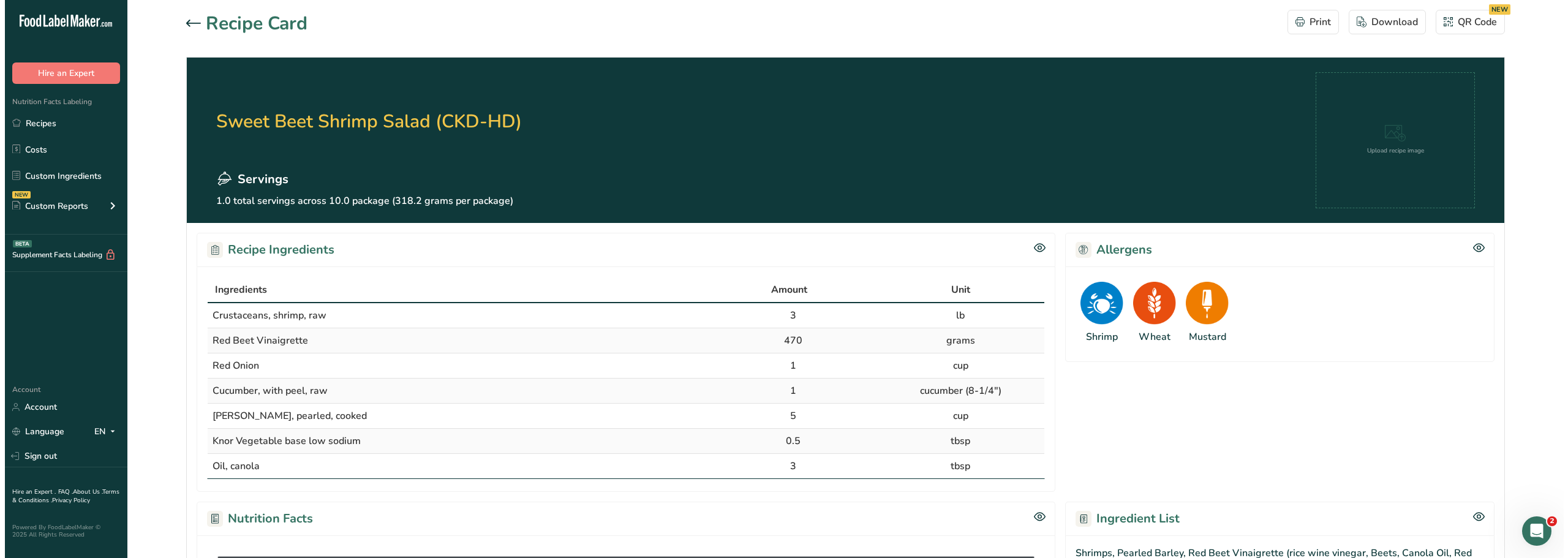
scroll to position [513, 0]
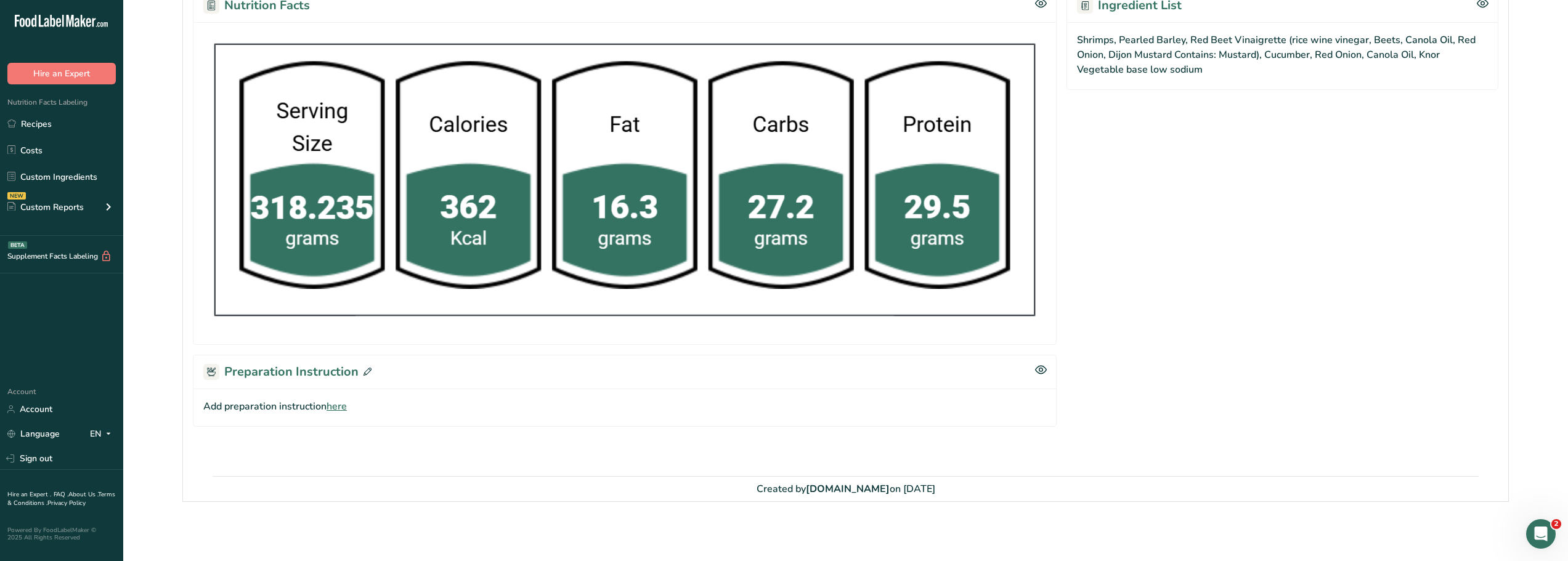
click at [335, 407] on span "here" at bounding box center [337, 406] width 20 height 15
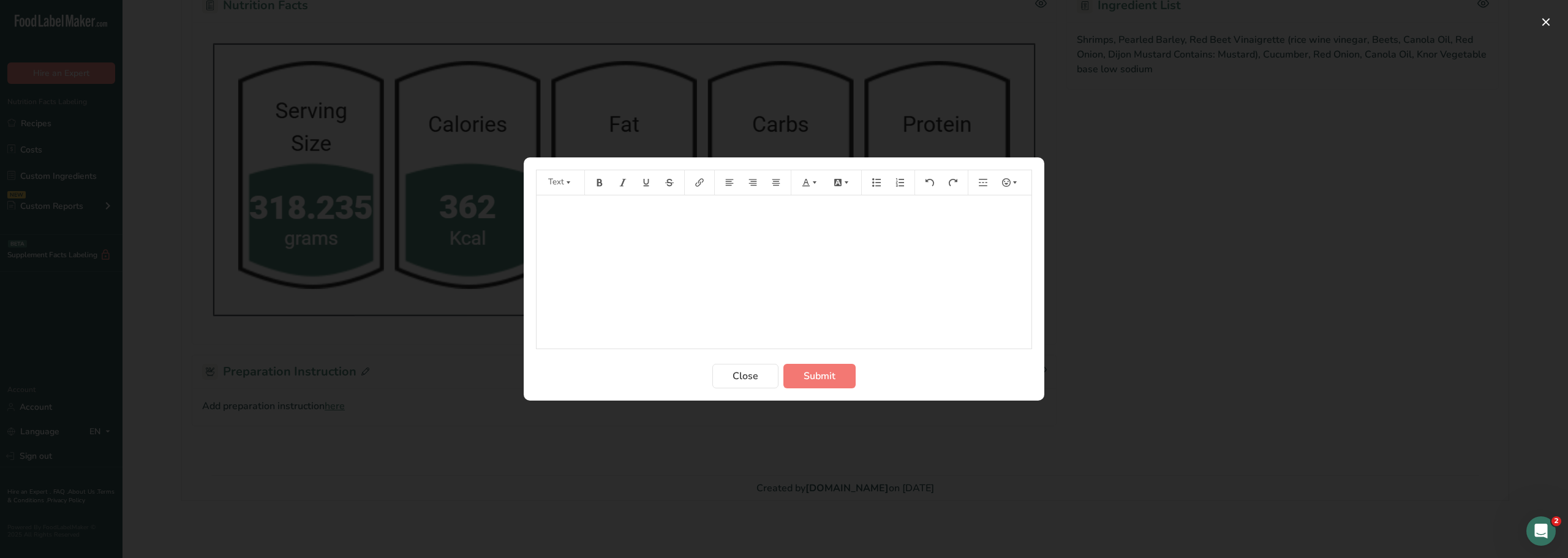
click at [600, 215] on p "﻿" at bounding box center [784, 212] width 483 height 15
click at [830, 379] on span "Submit" at bounding box center [819, 376] width 32 height 15
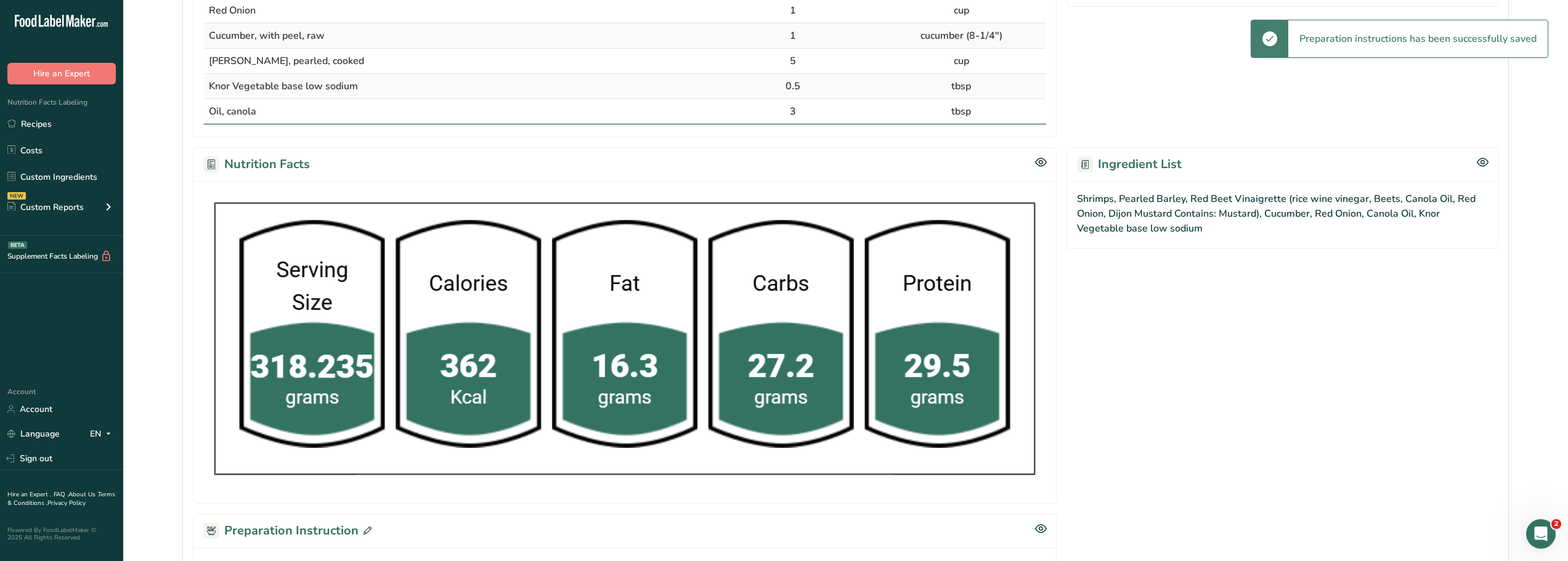
scroll to position [0, 0]
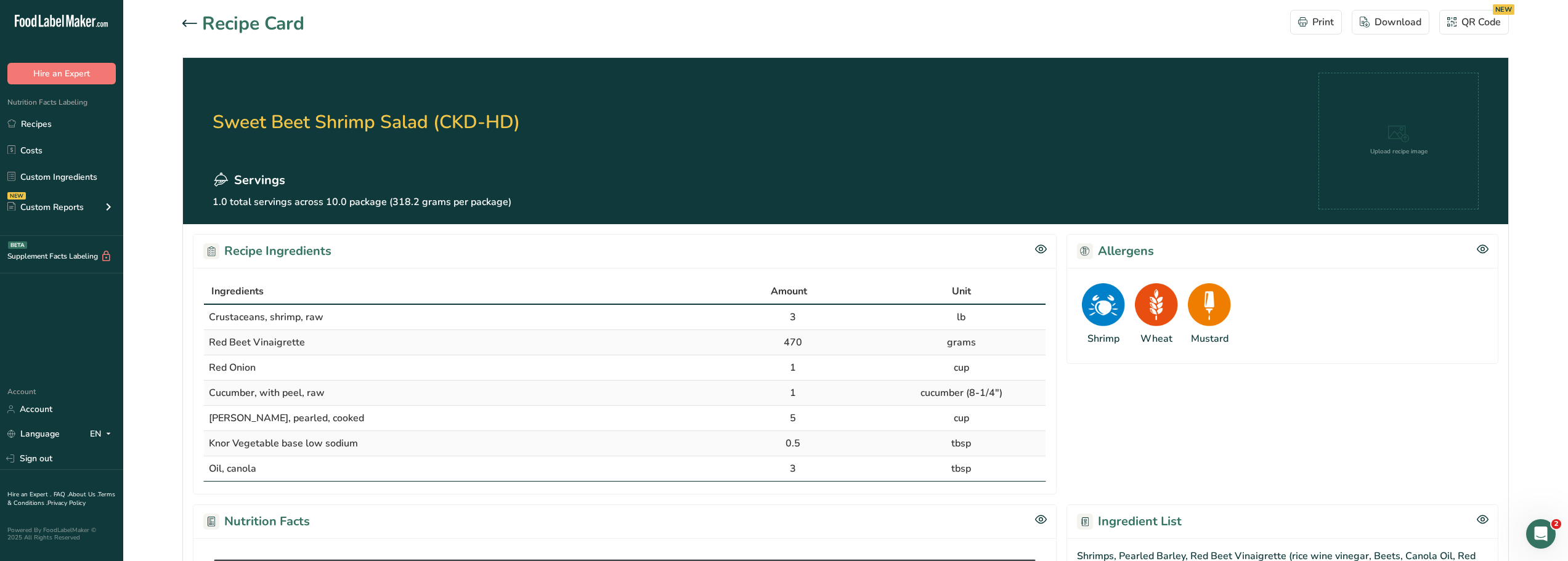
click at [186, 22] on icon at bounding box center [190, 23] width 15 height 8
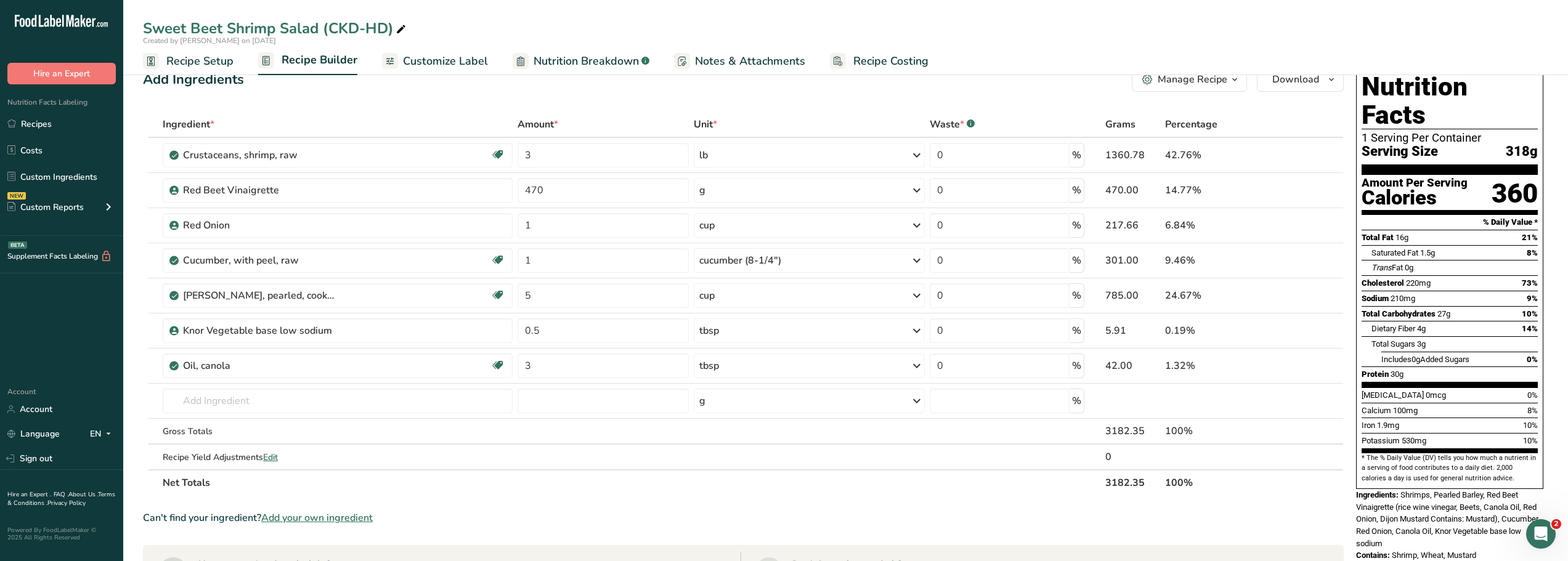
scroll to position [22, 0]
click at [188, 400] on input "text" at bounding box center [338, 400] width 350 height 25
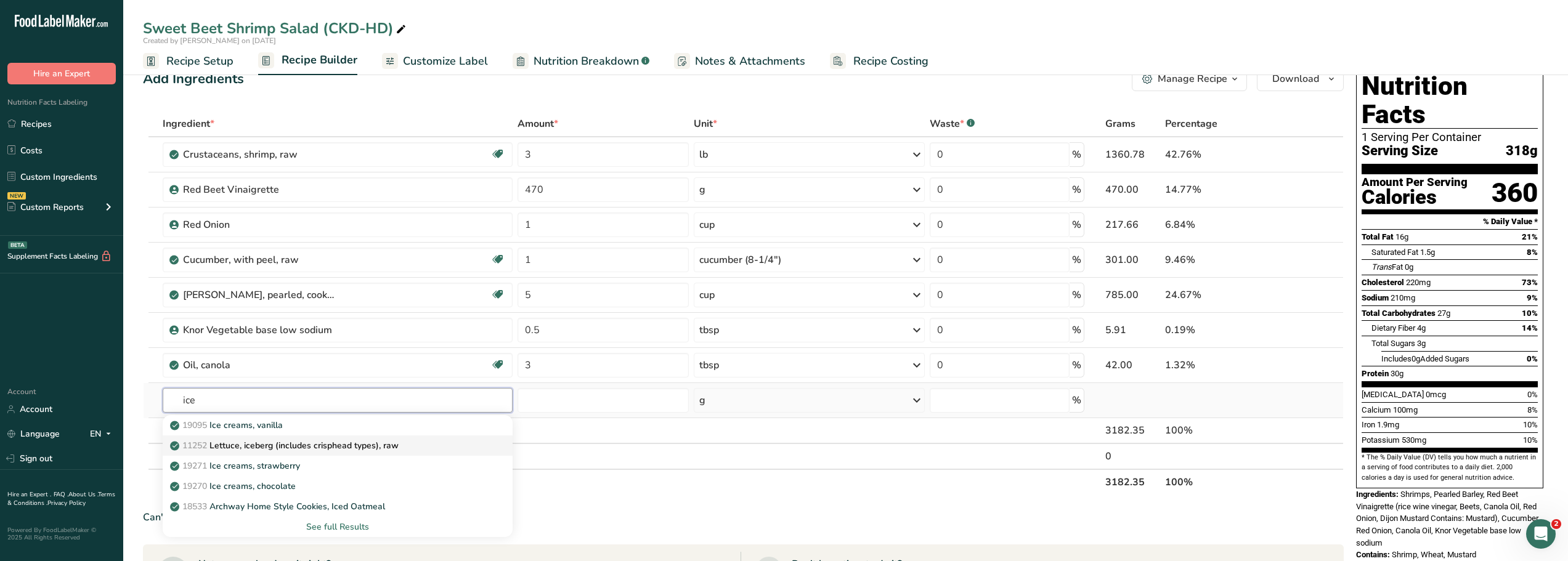
type input "ice"
click at [247, 446] on p "11252 Lettuce, iceberg (includes crisphead types), raw" at bounding box center [286, 445] width 226 height 13
type input "Lettuce, iceberg (includes crisphead types), raw"
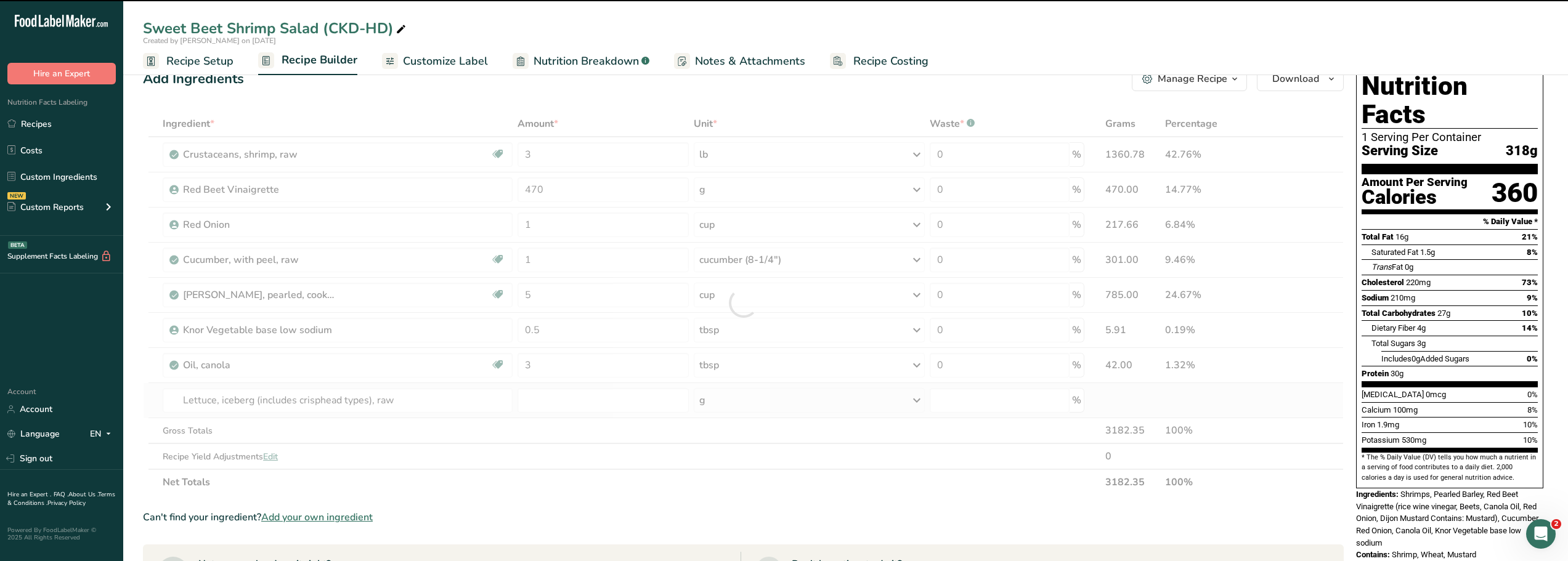
type input "0"
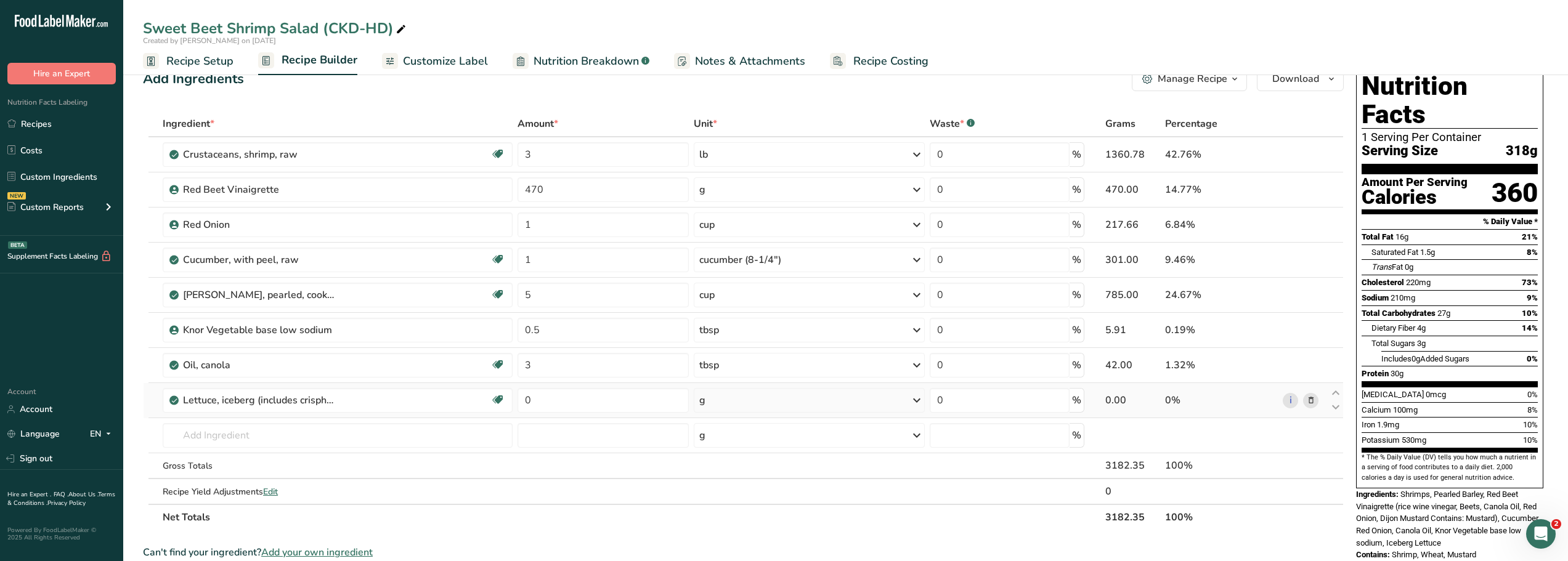
click at [918, 402] on icon at bounding box center [916, 400] width 15 height 22
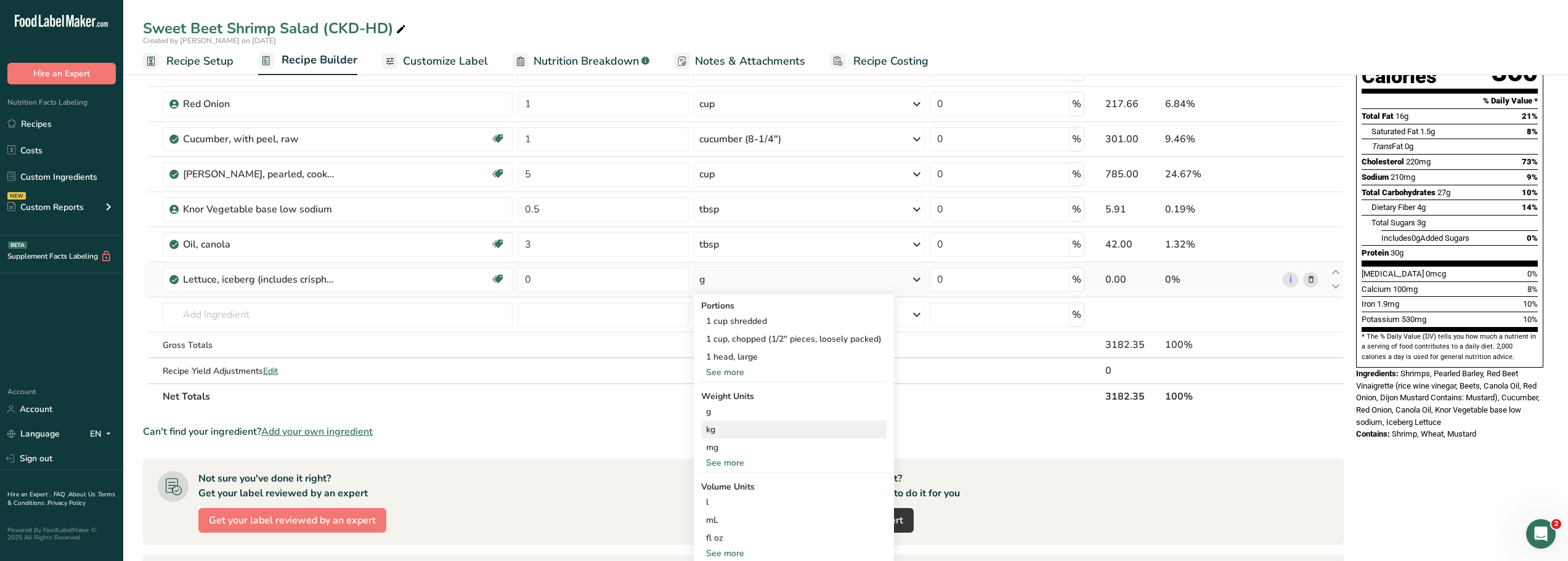
scroll to position [143, 0]
click at [723, 372] on div "See more" at bounding box center [793, 371] width 185 height 13
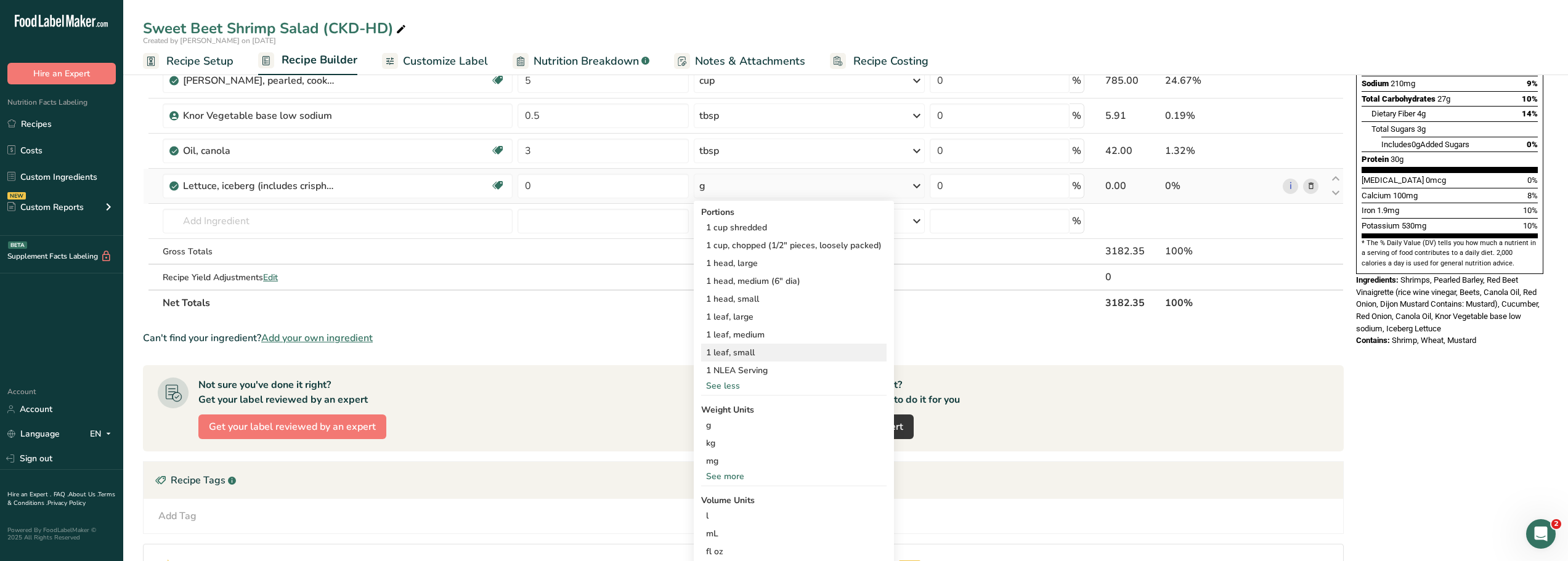
scroll to position [240, 0]
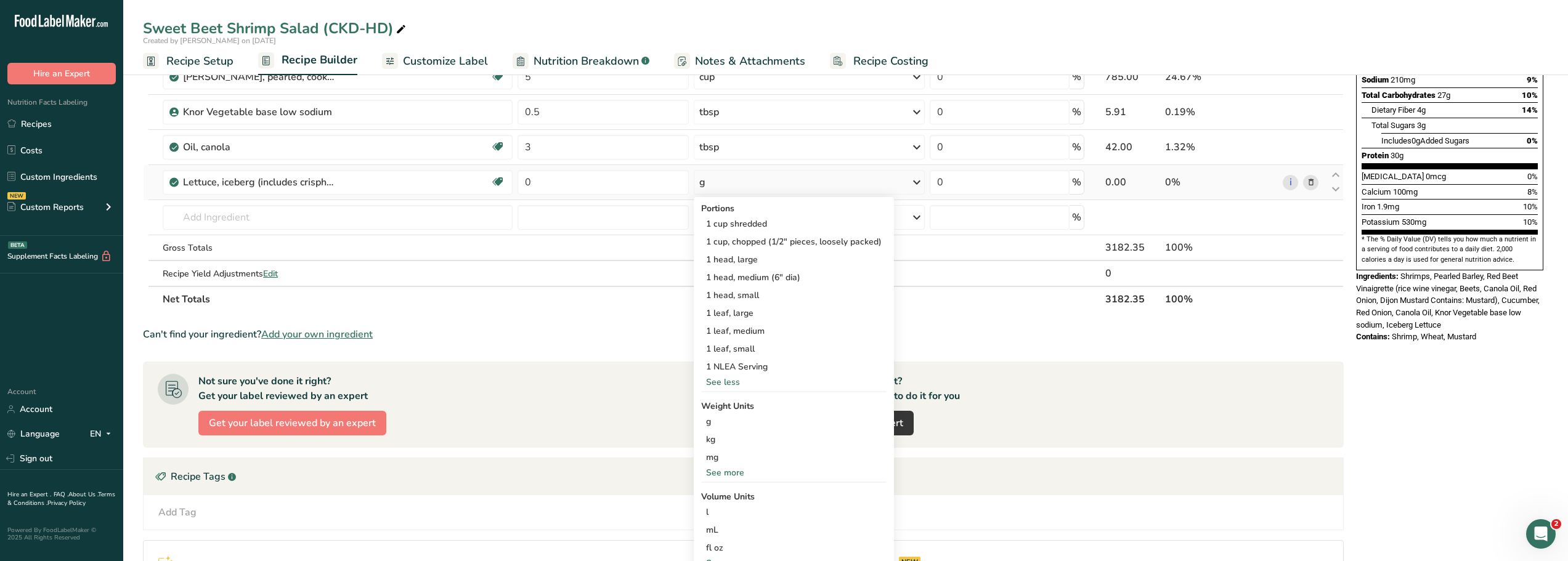
click at [714, 474] on div "See more" at bounding box center [793, 472] width 185 height 13
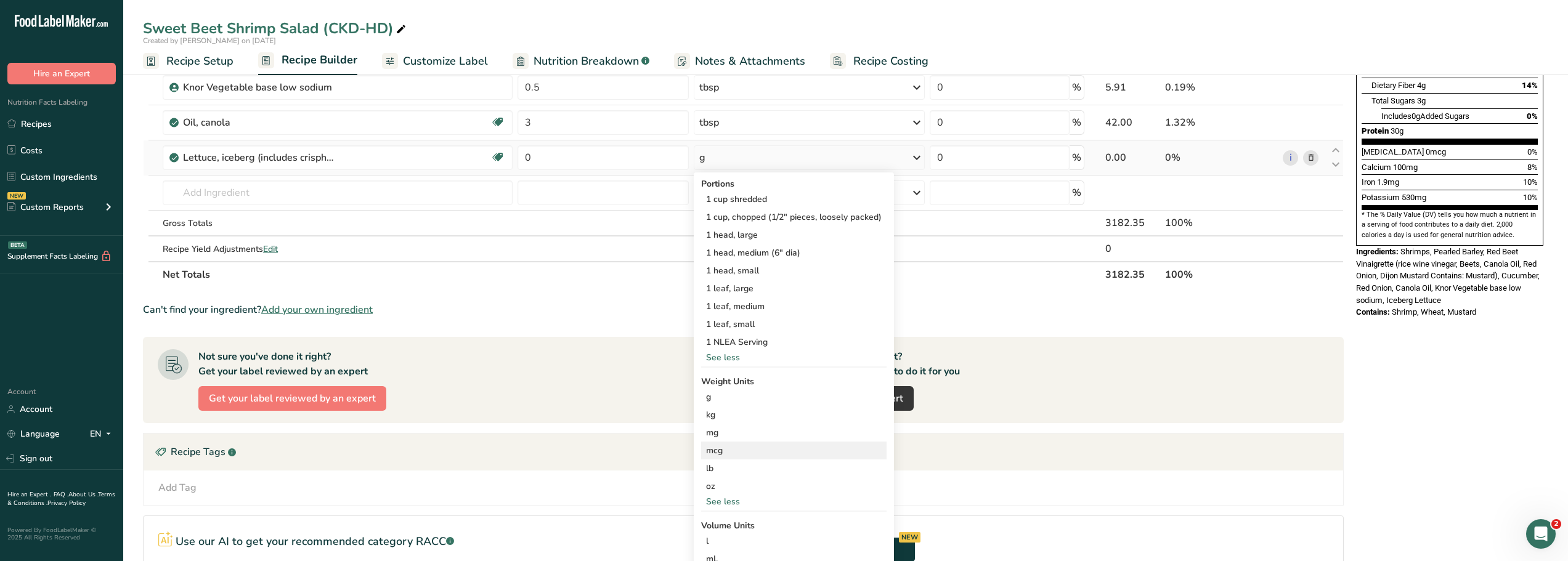
scroll to position [265, 0]
click at [712, 468] on div "lb" at bounding box center [793, 467] width 185 height 18
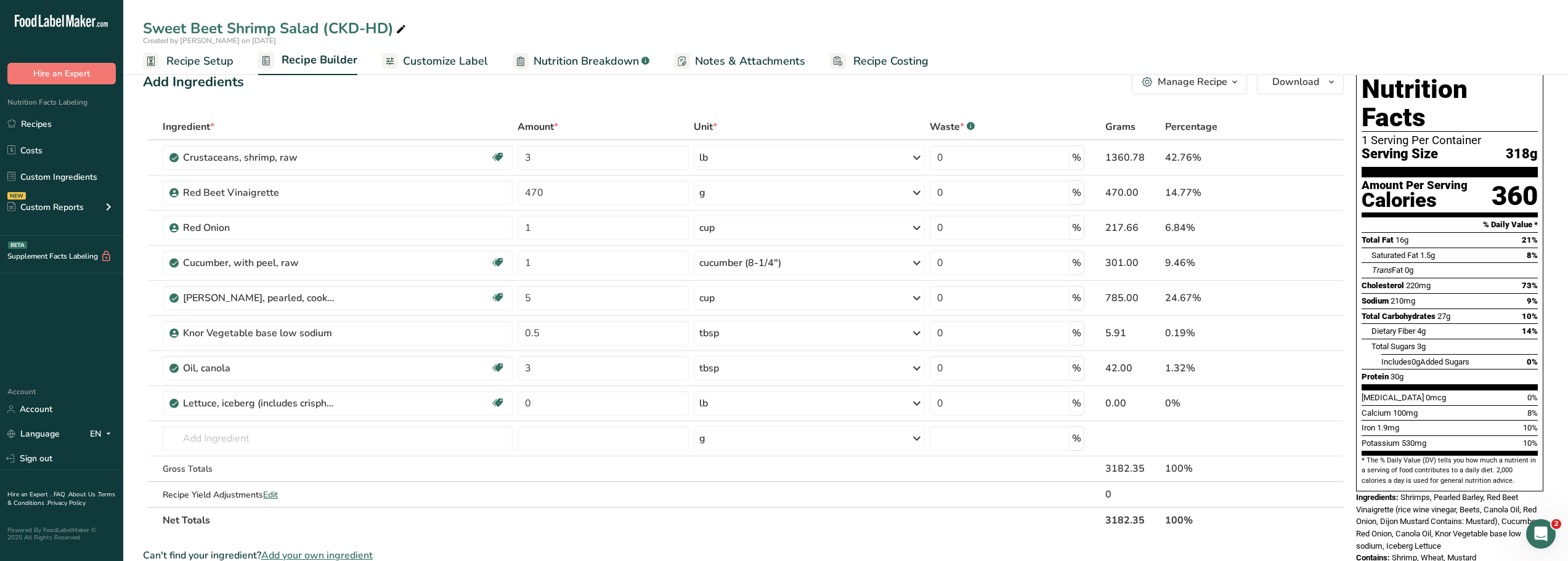
scroll to position [19, 0]
click at [537, 404] on input "0" at bounding box center [602, 402] width 170 height 25
type input "2"
click at [467, 23] on div "Sweet Beet Shrimp Salad (CKD-HD)" at bounding box center [846, 28] width 1445 height 22
click at [526, 296] on input "5" at bounding box center [602, 297] width 170 height 25
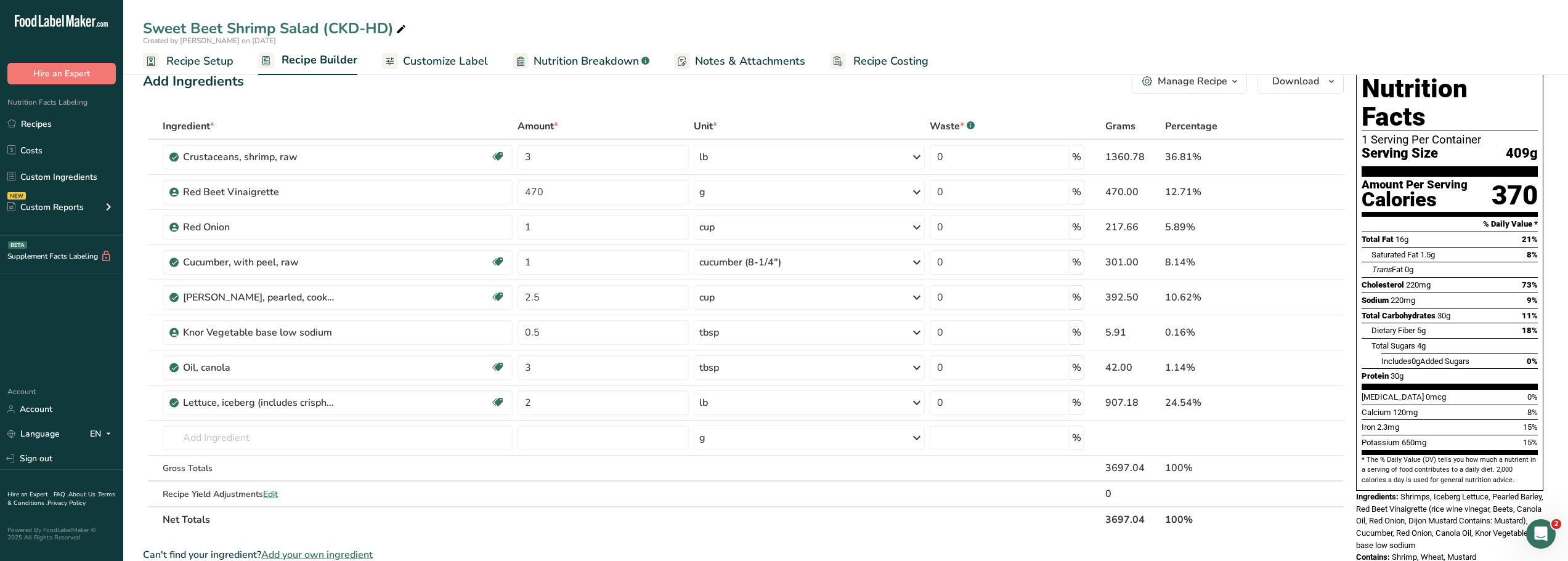
click at [575, 92] on div "Add Ingredients Manage Recipe Delete Recipe Duplicate Recipe Scale Recipe Save …" at bounding box center [743, 81] width 1201 height 25
click at [546, 299] on input "2.5" at bounding box center [602, 297] width 170 height 25
click at [533, 297] on input "2.5" at bounding box center [602, 297] width 170 height 25
type input "5"
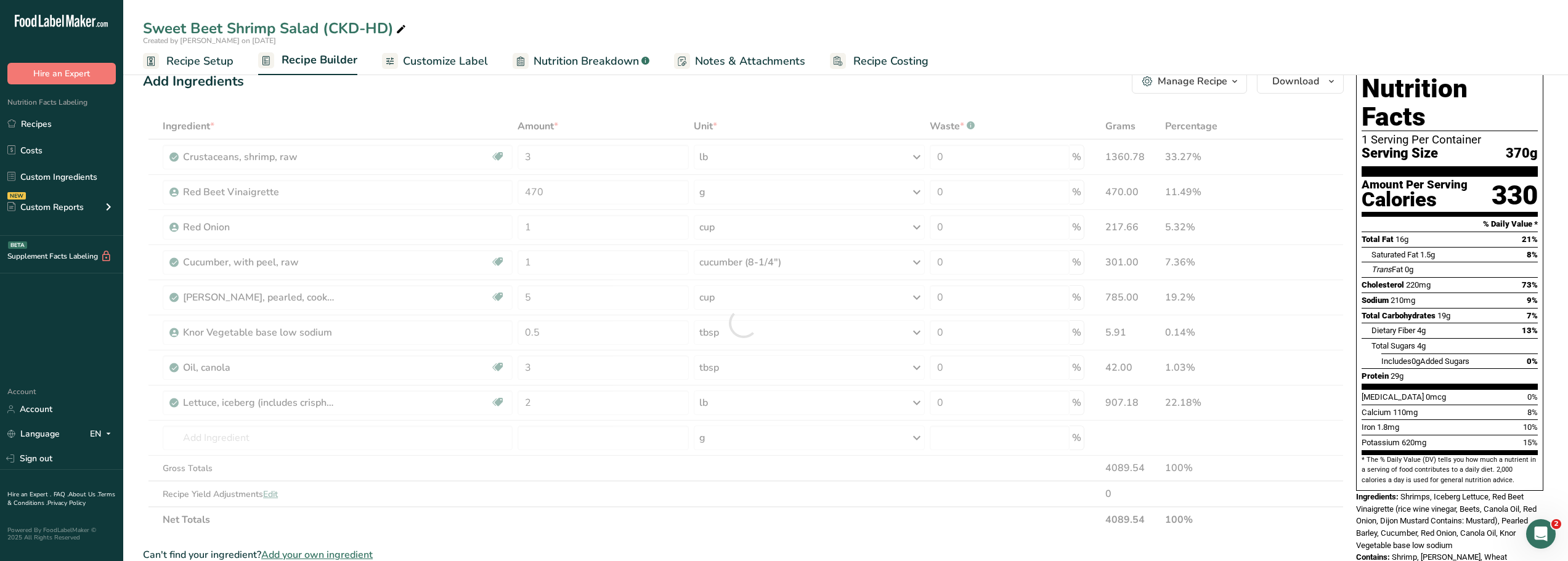
click at [573, 18] on div "Sweet Beet Shrimp Salad (CKD-HD)" at bounding box center [846, 28] width 1445 height 22
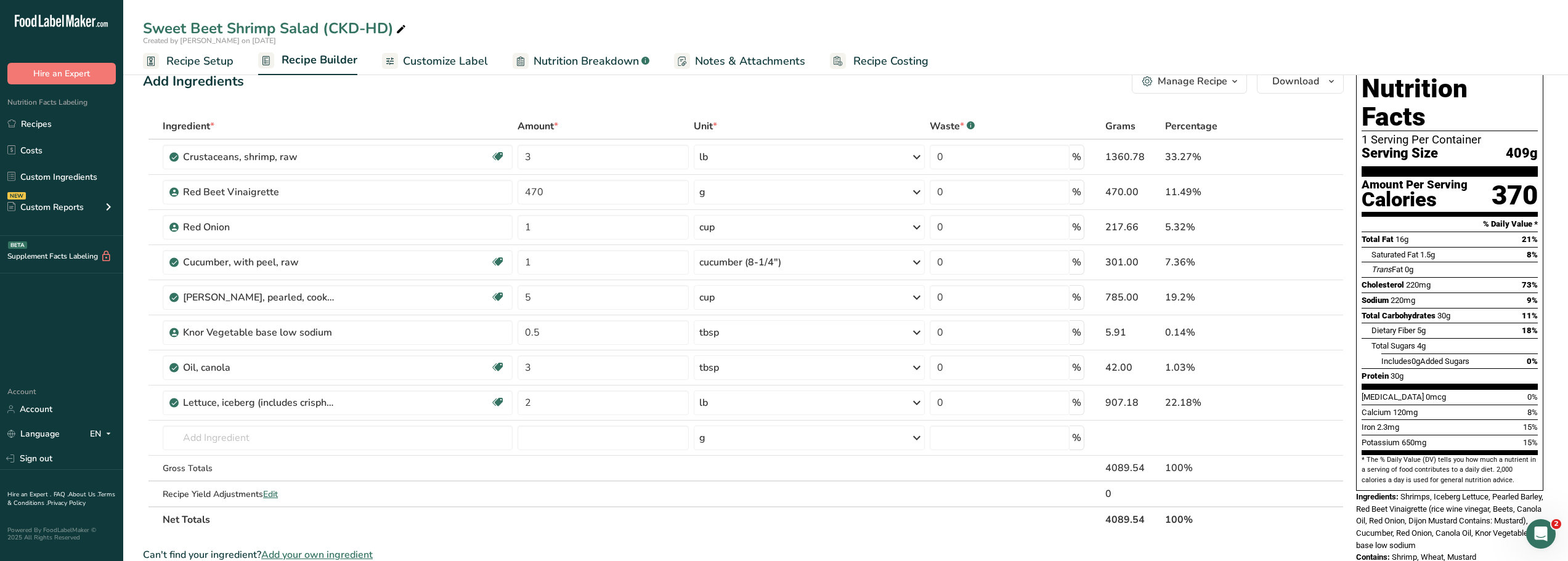
click at [1234, 82] on icon "button" at bounding box center [1234, 81] width 10 height 15
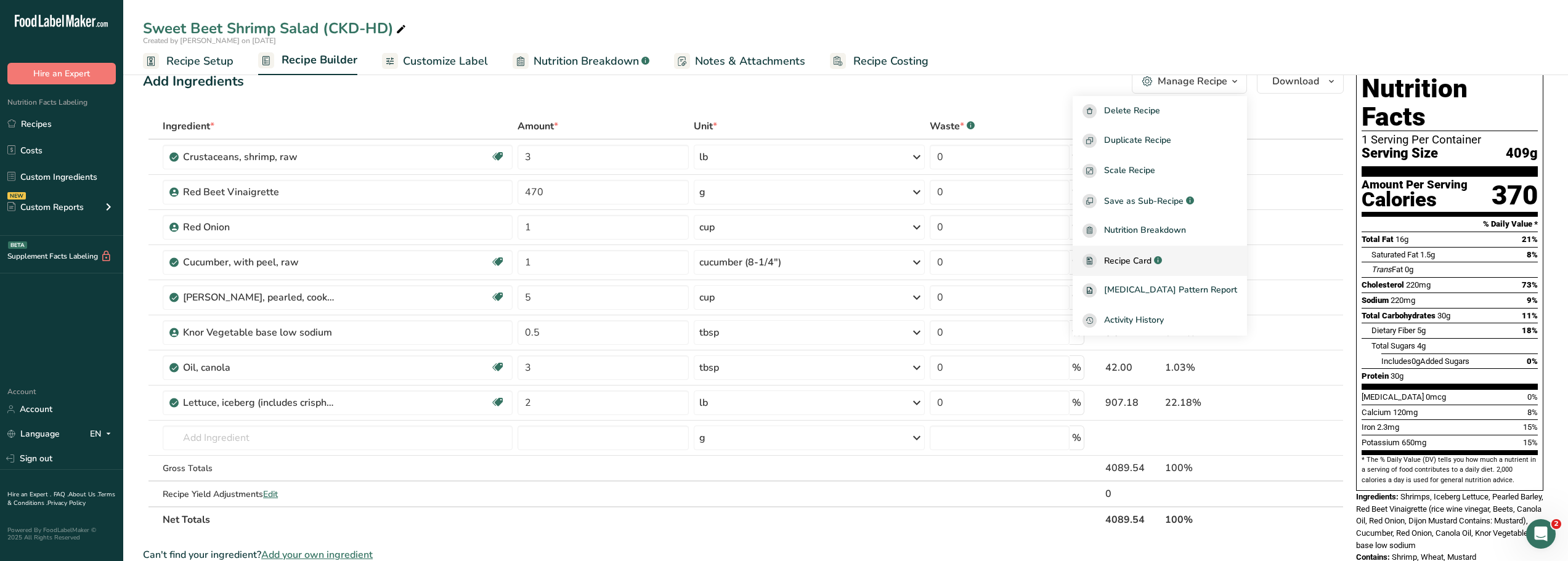
click at [1151, 261] on span "Recipe Card" at bounding box center [1127, 261] width 47 height 13
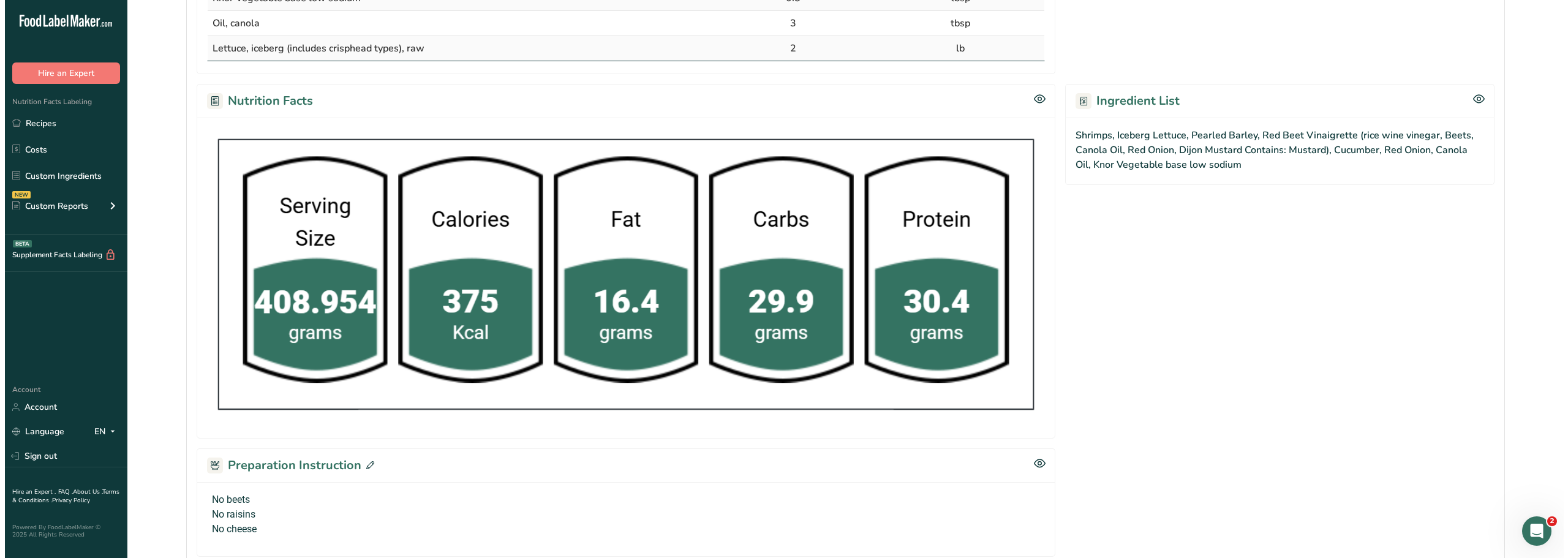
scroll to position [575, 0]
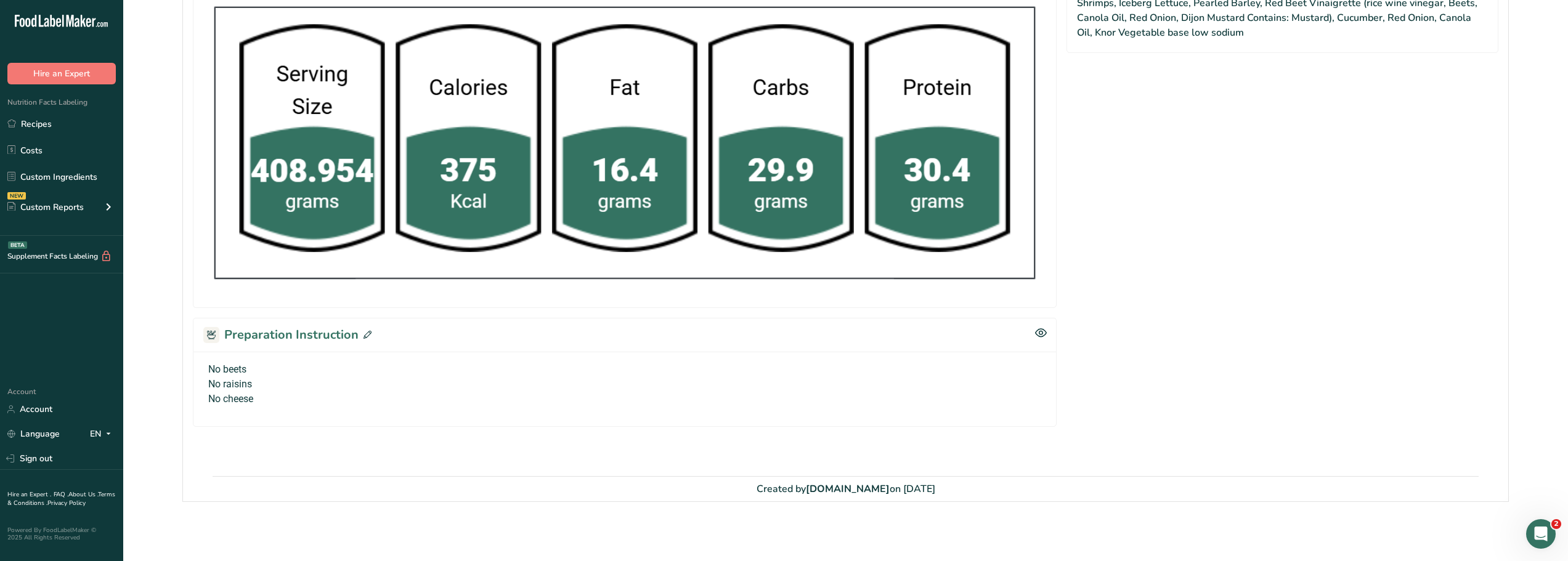
click at [261, 401] on p "No cheese" at bounding box center [625, 399] width 833 height 15
click at [366, 334] on icon at bounding box center [367, 334] width 8 height 8
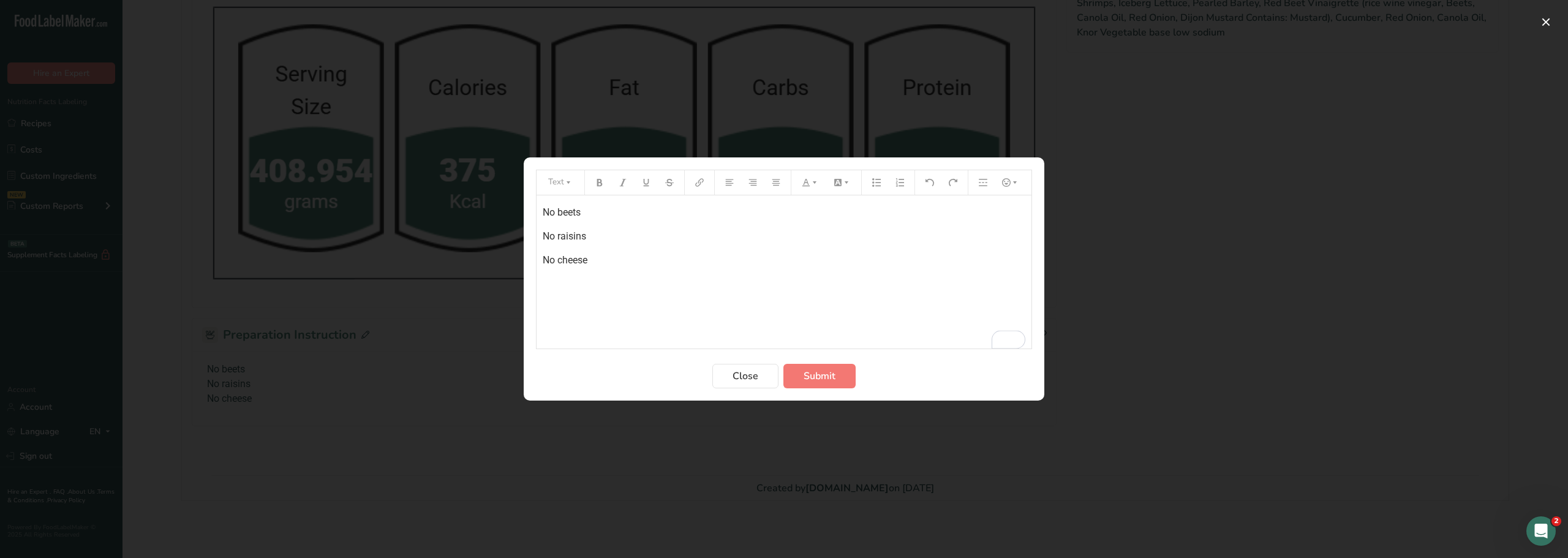
click at [595, 262] on p "No cheese" at bounding box center [784, 260] width 483 height 15
drag, startPoint x: 634, startPoint y: 310, endPoint x: 543, endPoint y: 209, distance: 135.9
click at [543, 209] on div "No beets No raisins No cheese no spinach add iceber lettuce" at bounding box center [784, 272] width 495 height 153
copy div "No beets No raisins No cheese no spinach add iceber lettuce"
click at [826, 376] on span "Submit" at bounding box center [819, 376] width 32 height 15
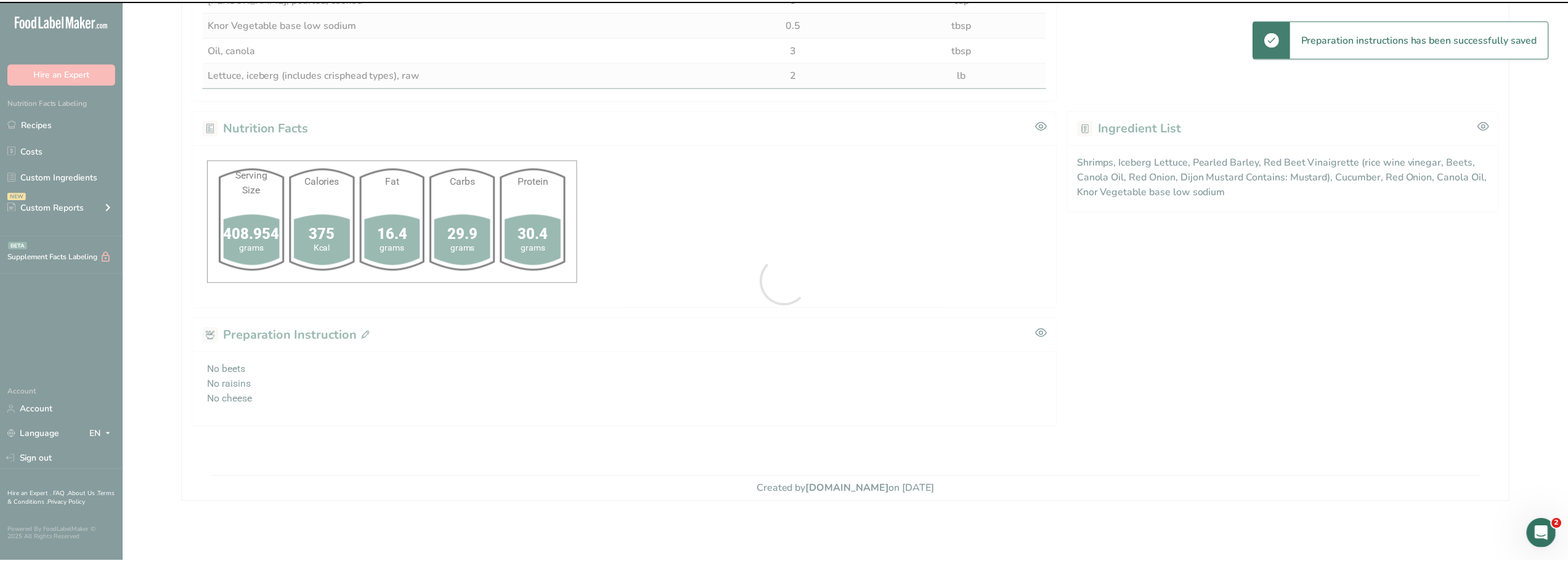
scroll to position [419, 0]
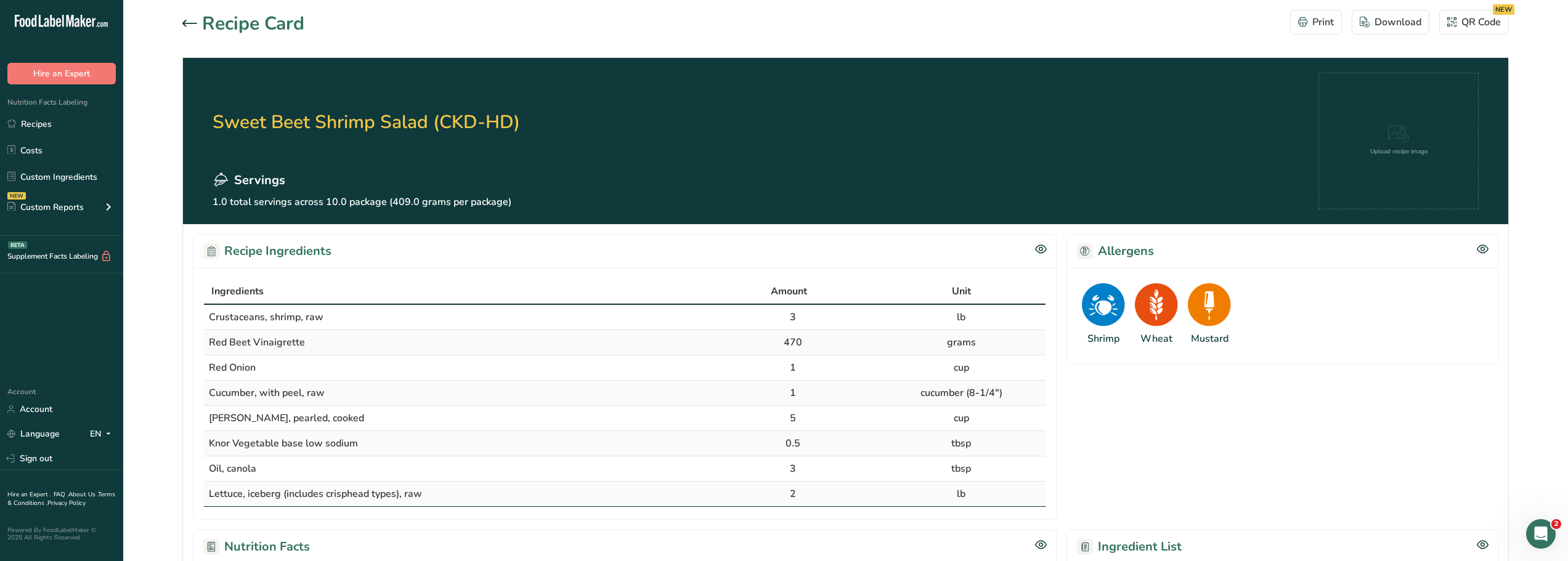
click at [183, 22] on icon at bounding box center [190, 23] width 15 height 8
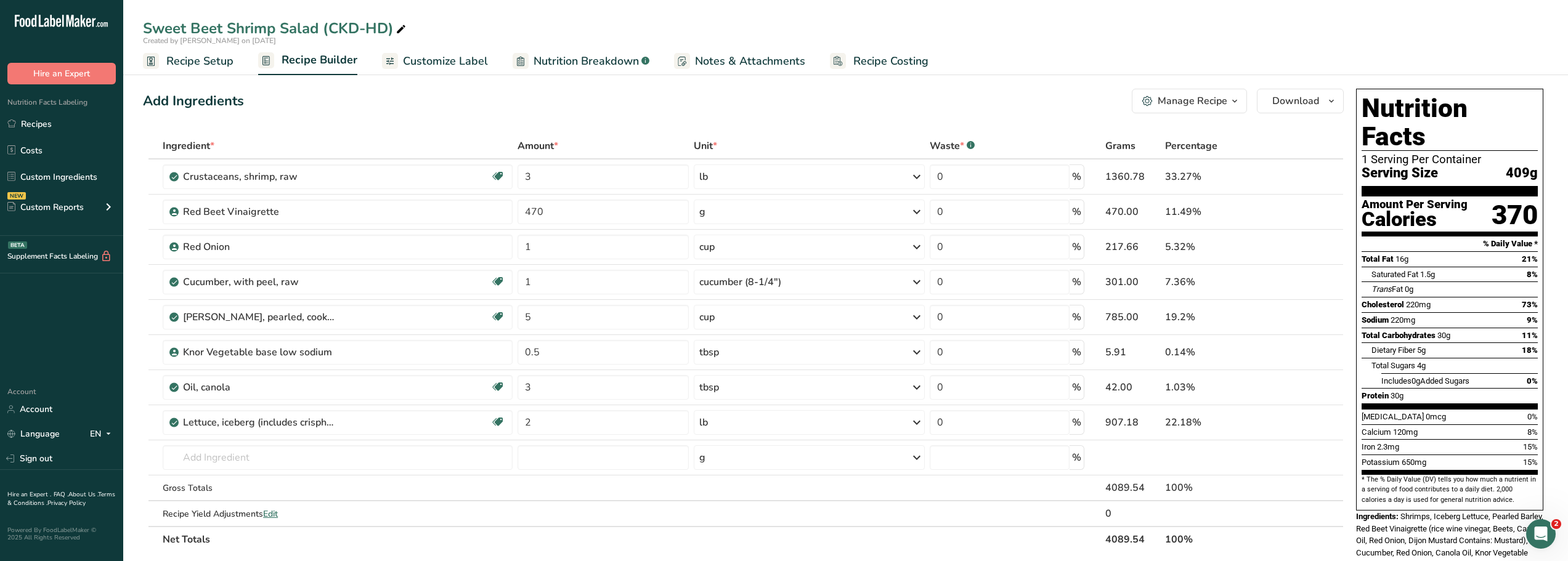
drag, startPoint x: 36, startPoint y: 125, endPoint x: 410, endPoint y: 532, distance: 552.7
click at [36, 125] on link "Recipes" at bounding box center [61, 124] width 123 height 23
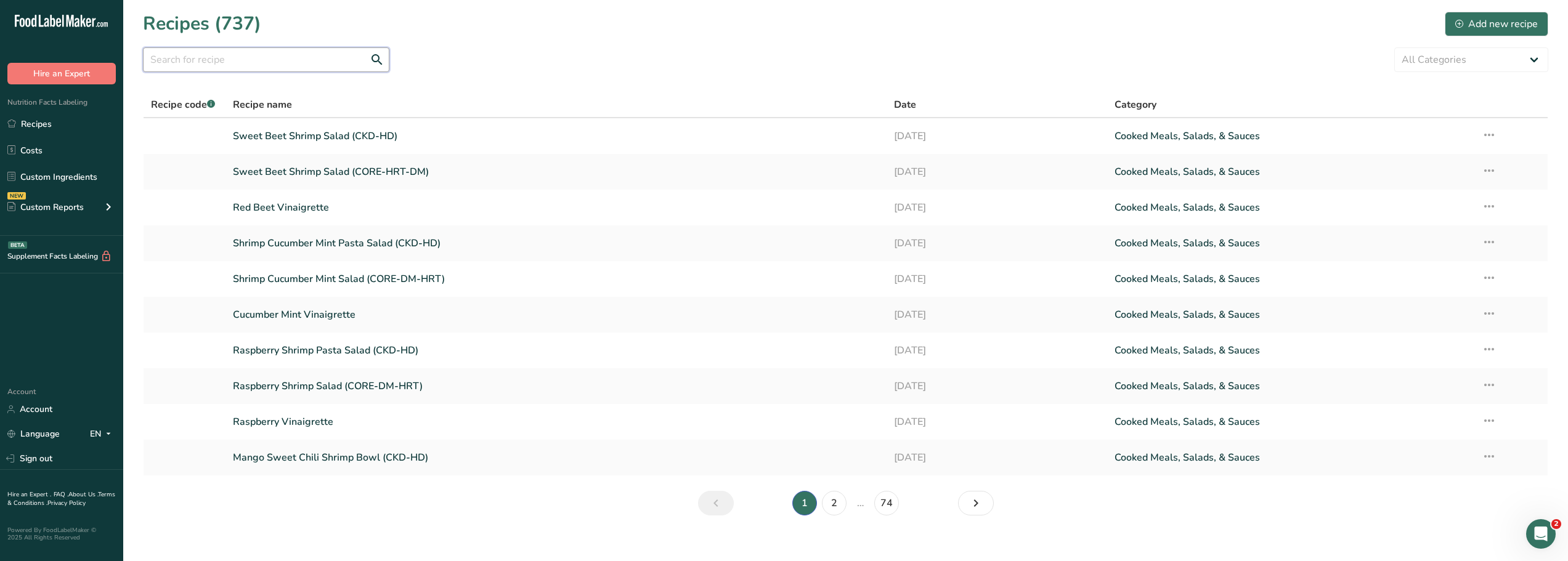
click at [173, 63] on input "text" at bounding box center [266, 60] width 246 height 25
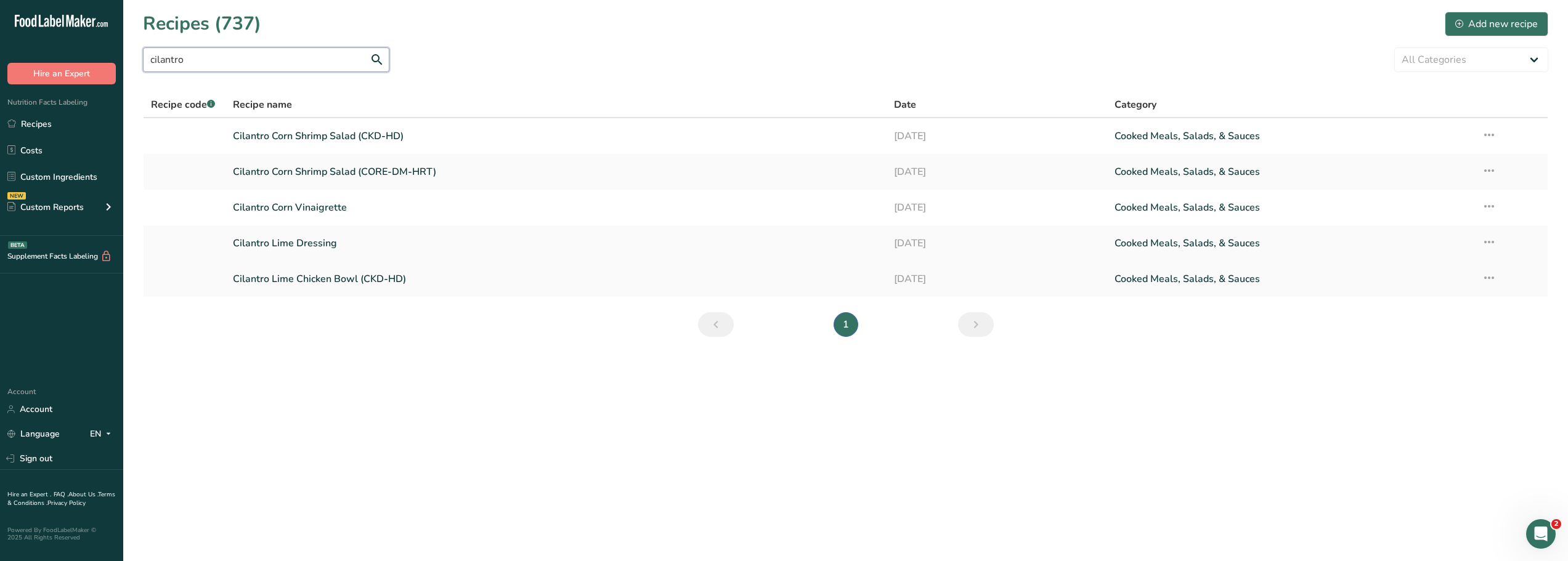
type input "cilantro"
click at [321, 279] on link "Cilantro Lime Chicken Bowl (CKD-HD)" at bounding box center [556, 279] width 647 height 26
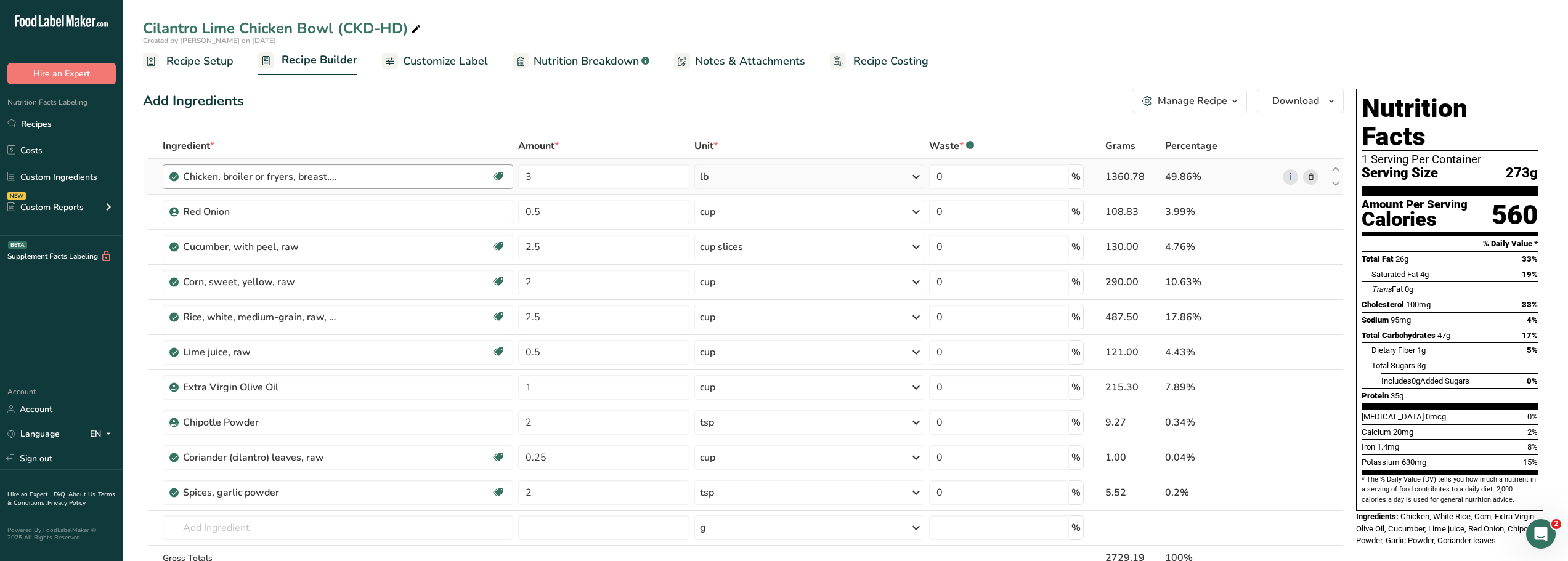
drag, startPoint x: 30, startPoint y: 119, endPoint x: 188, endPoint y: 183, distance: 170.5
click at [30, 119] on link "Recipes" at bounding box center [61, 124] width 123 height 23
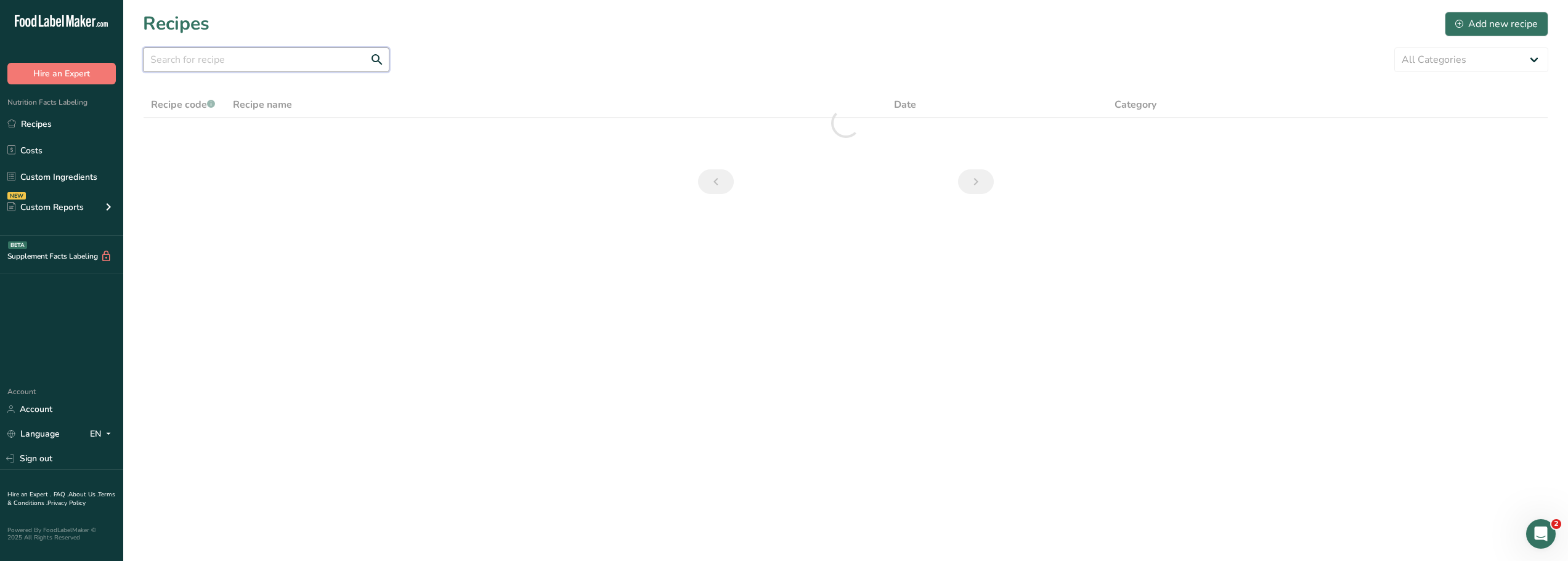
click at [176, 60] on input "text" at bounding box center [266, 60] width 246 height 25
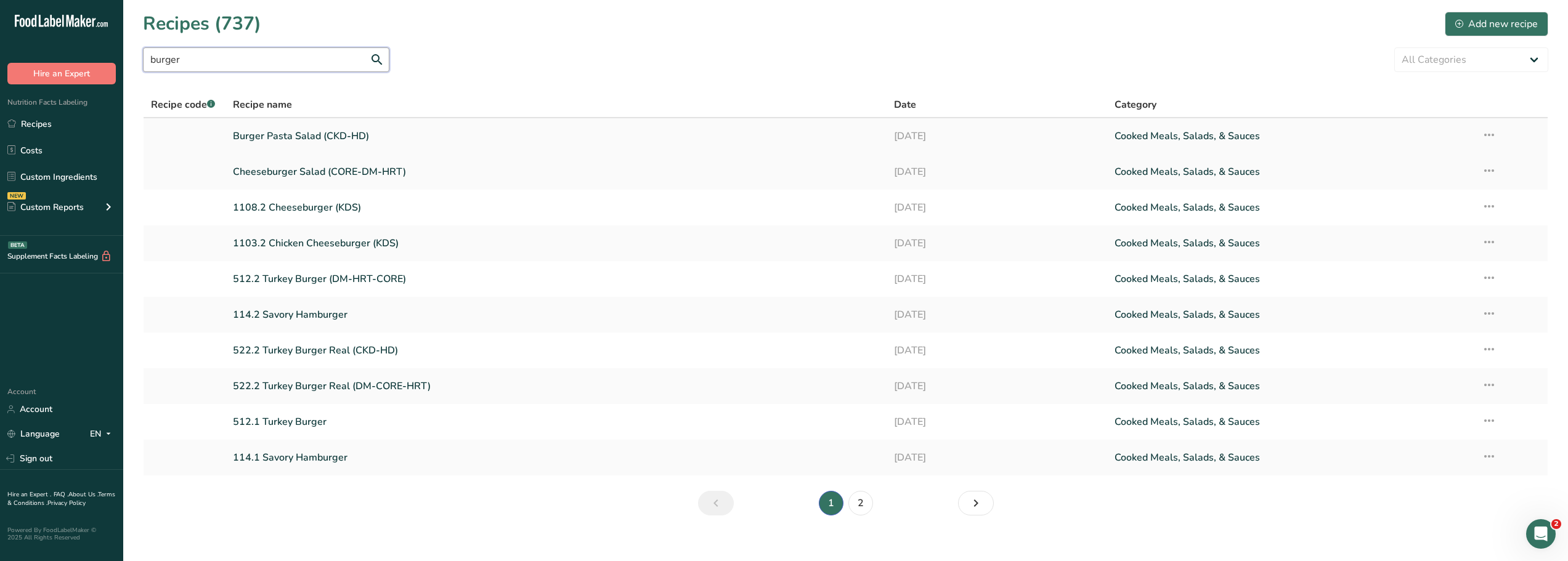
type input "burger"
click at [270, 142] on link "Burger Pasta Salad (CKD-HD)" at bounding box center [556, 135] width 647 height 26
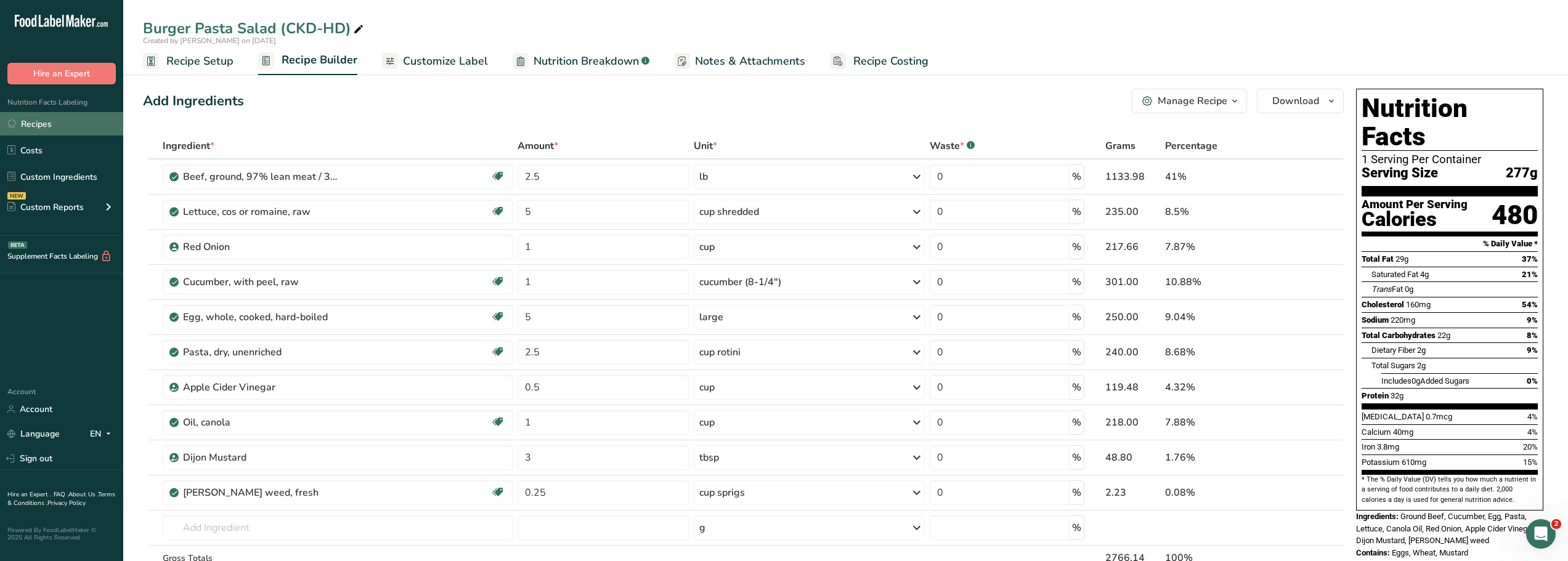
click at [38, 124] on link "Recipes" at bounding box center [61, 124] width 123 height 23
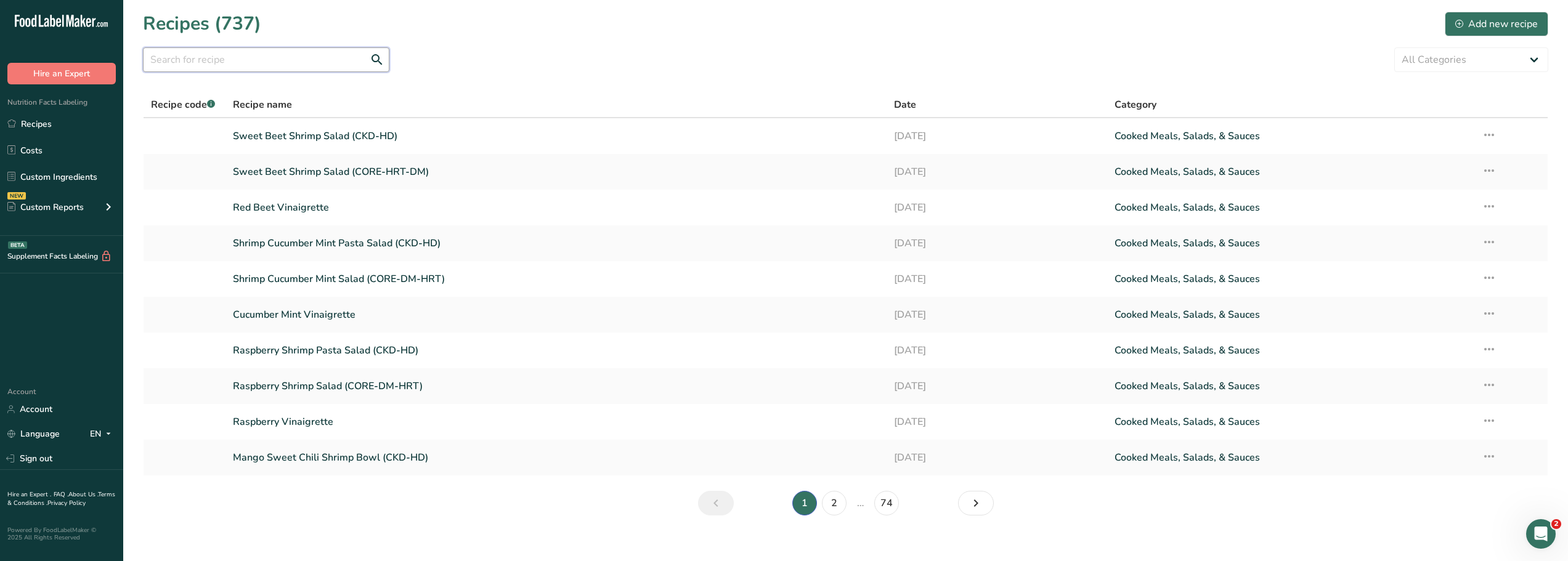
click at [173, 62] on input "text" at bounding box center [266, 60] width 246 height 25
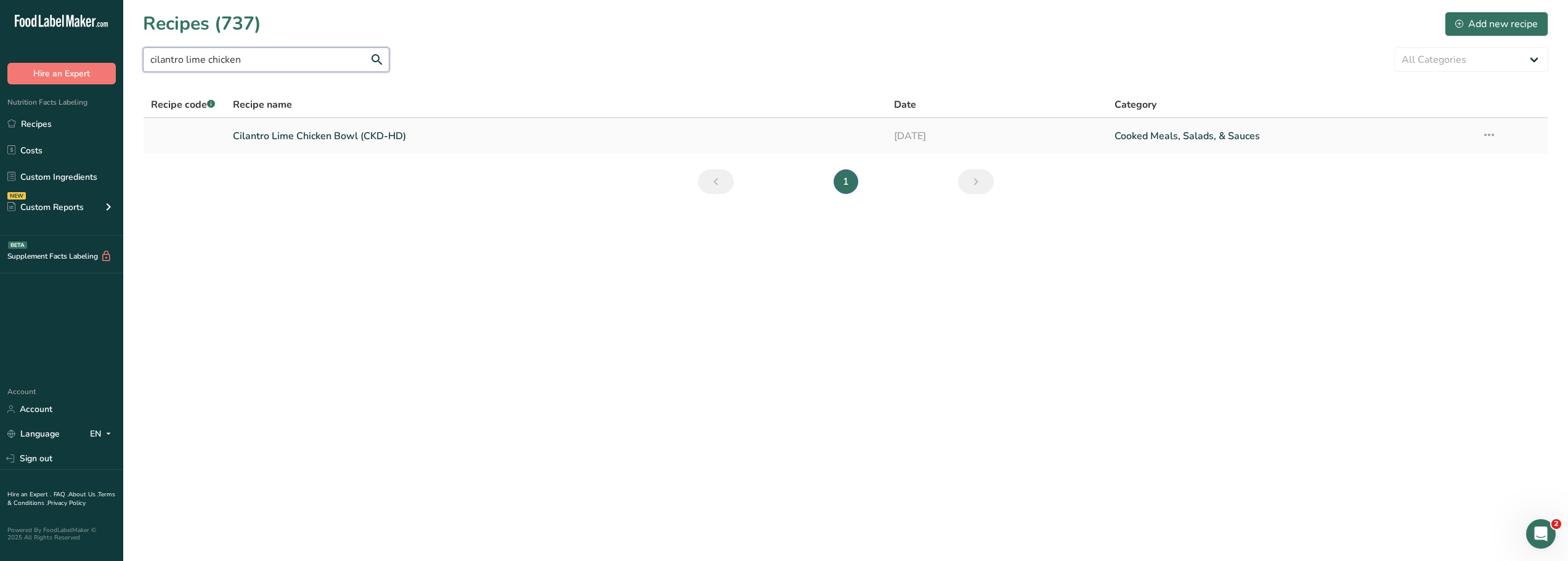
type input "cilantro lime chicken"
click at [262, 137] on link "Cilantro Lime Chicken Bowl (CKD-HD)" at bounding box center [556, 135] width 647 height 26
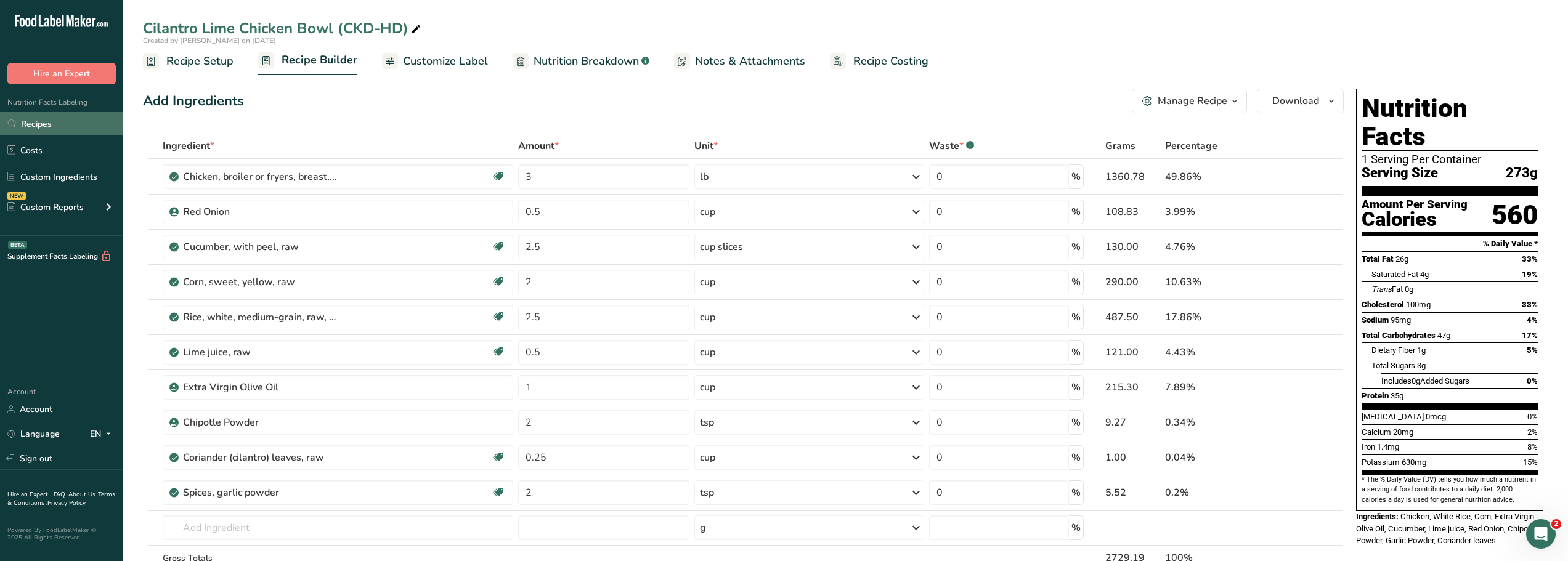
click at [32, 124] on link "Recipes" at bounding box center [61, 124] width 123 height 23
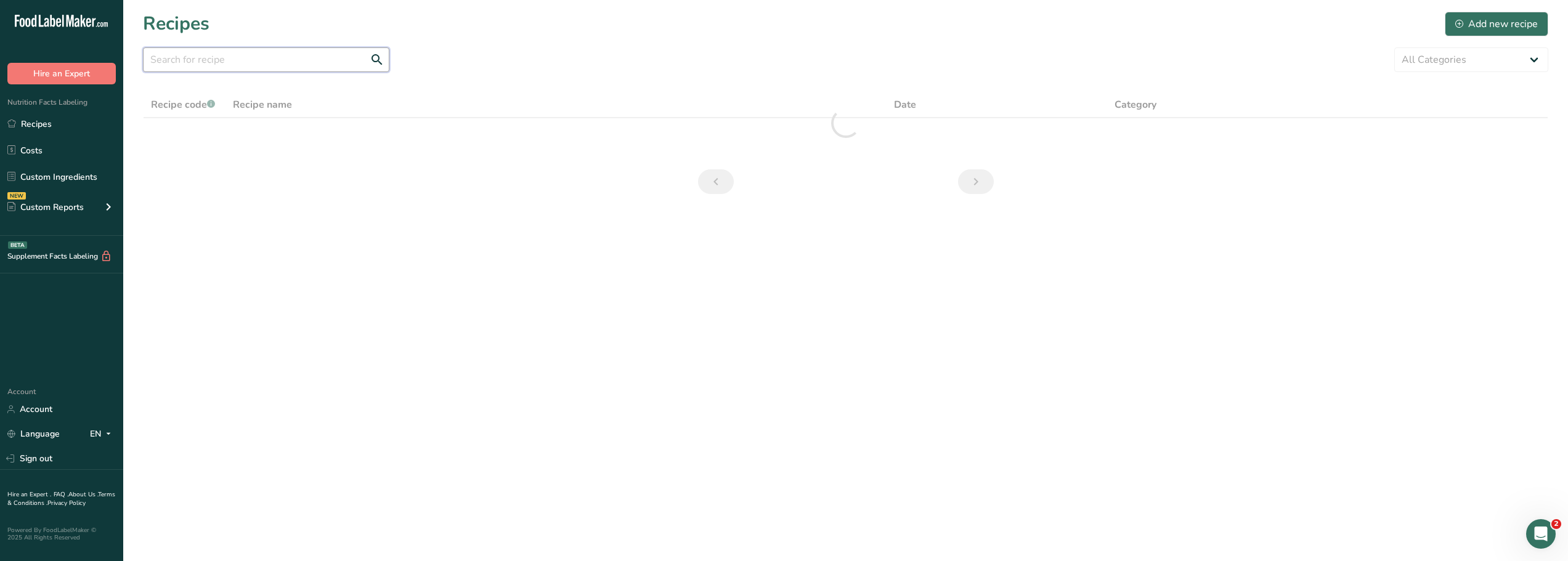
click at [208, 60] on input "text" at bounding box center [266, 60] width 246 height 25
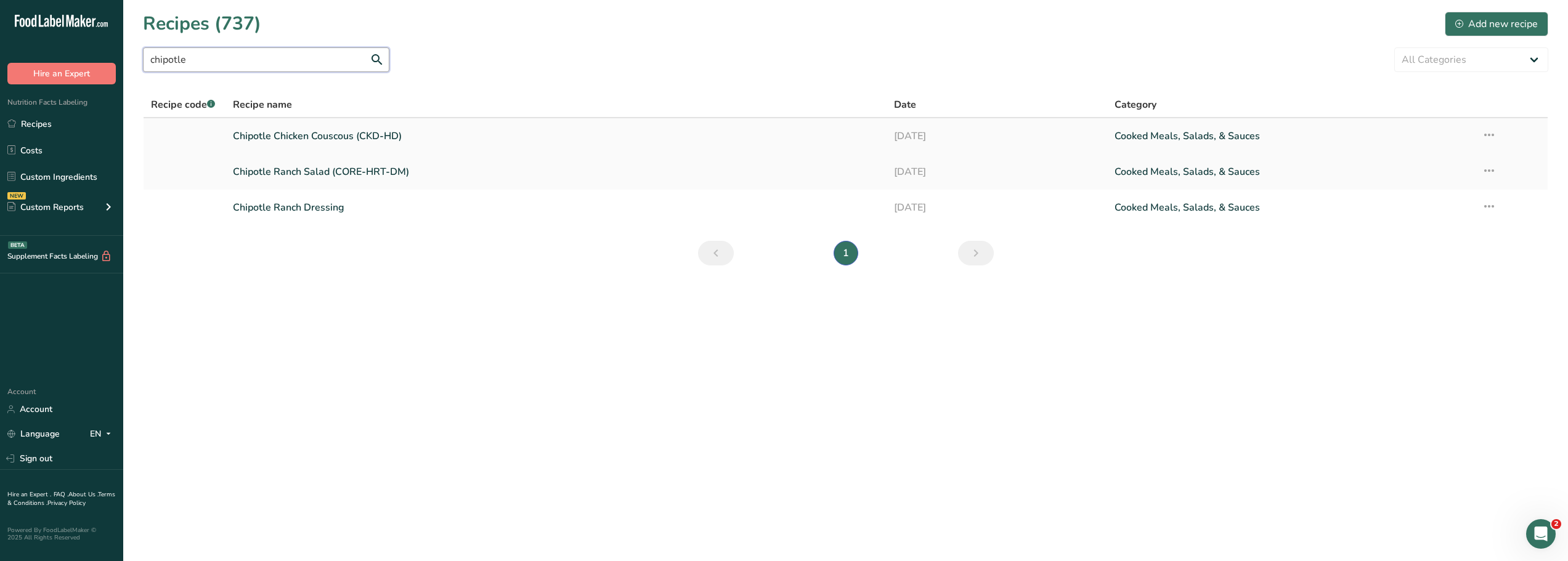
type input "chipotle"
click at [275, 137] on link "Chipotle Chicken Couscous (CKD-HD)" at bounding box center [556, 135] width 647 height 26
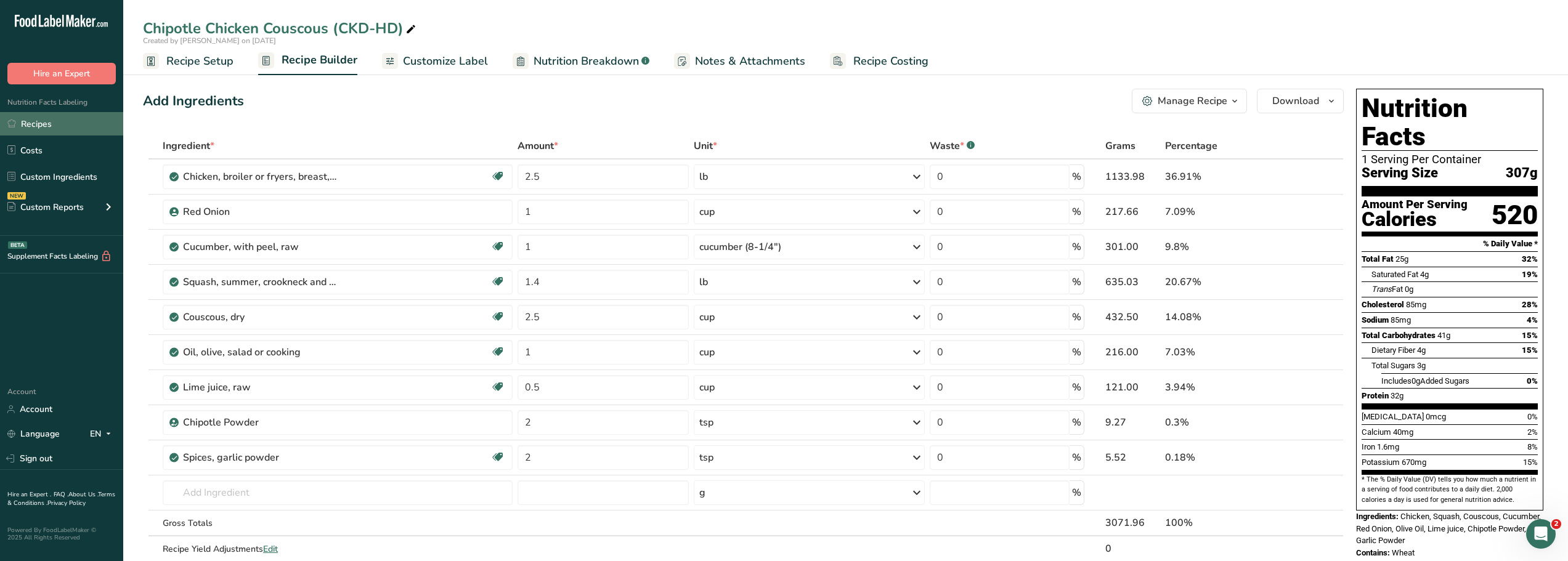
click at [33, 125] on link "Recipes" at bounding box center [61, 124] width 123 height 23
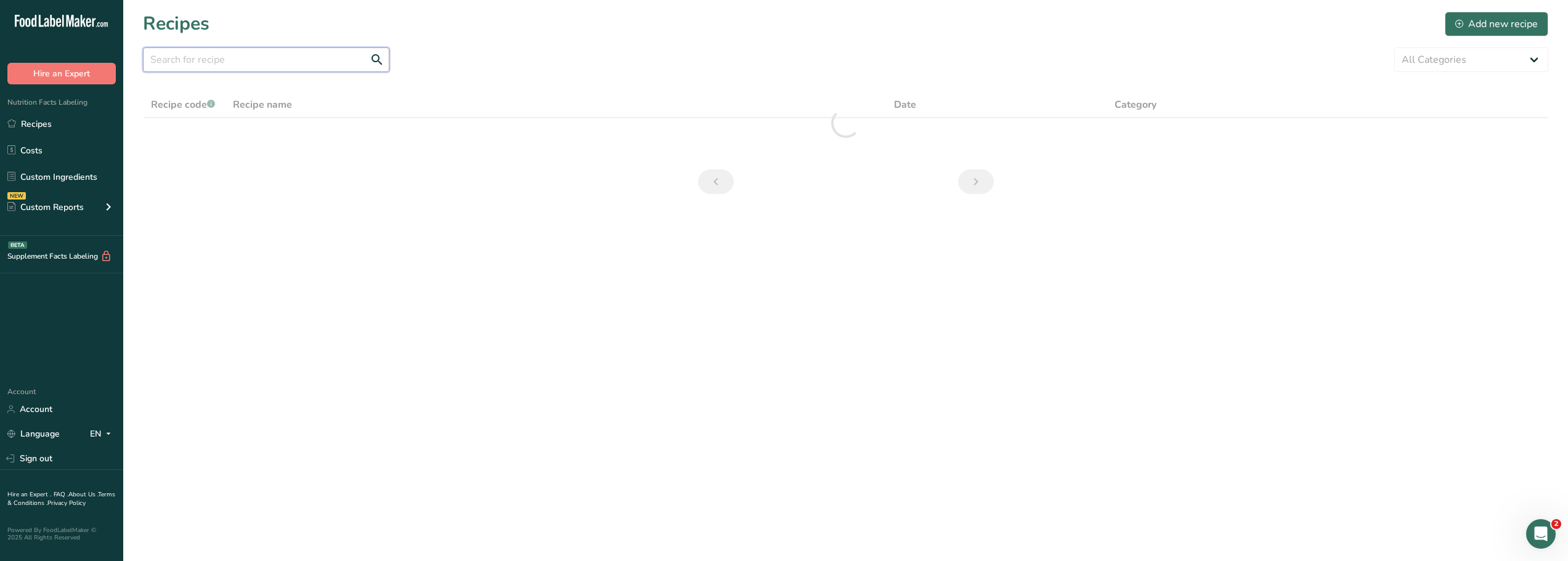
click at [173, 61] on input "text" at bounding box center [266, 60] width 246 height 25
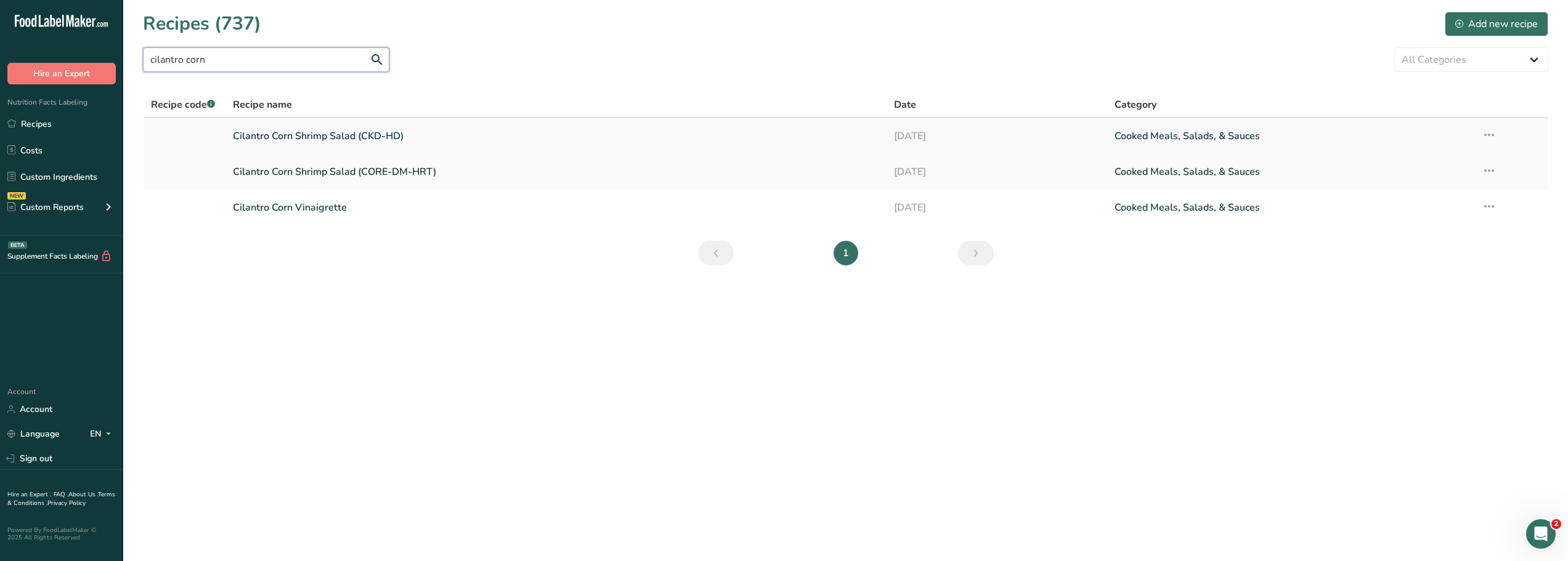
type input "cilantro corn"
click at [266, 136] on link "Cilantro Corn Shrimp Salad (CKD-HD)" at bounding box center [556, 135] width 647 height 26
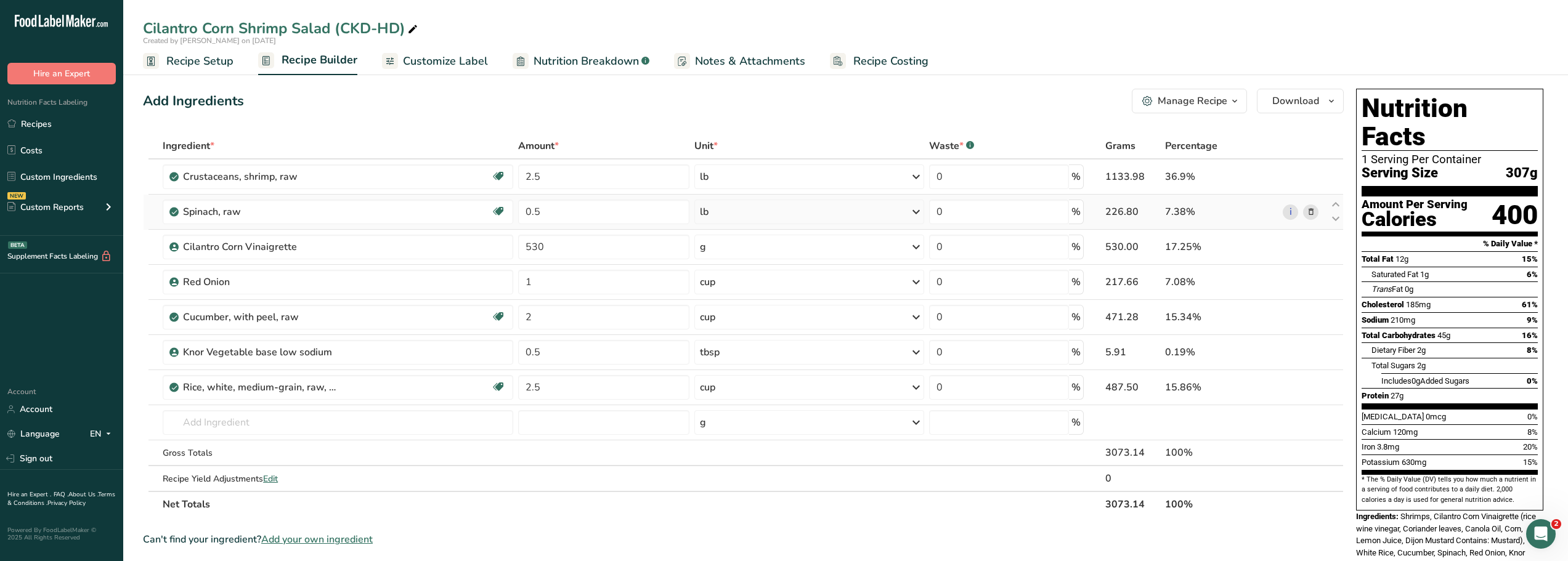
click at [1310, 211] on icon at bounding box center [1311, 212] width 9 height 13
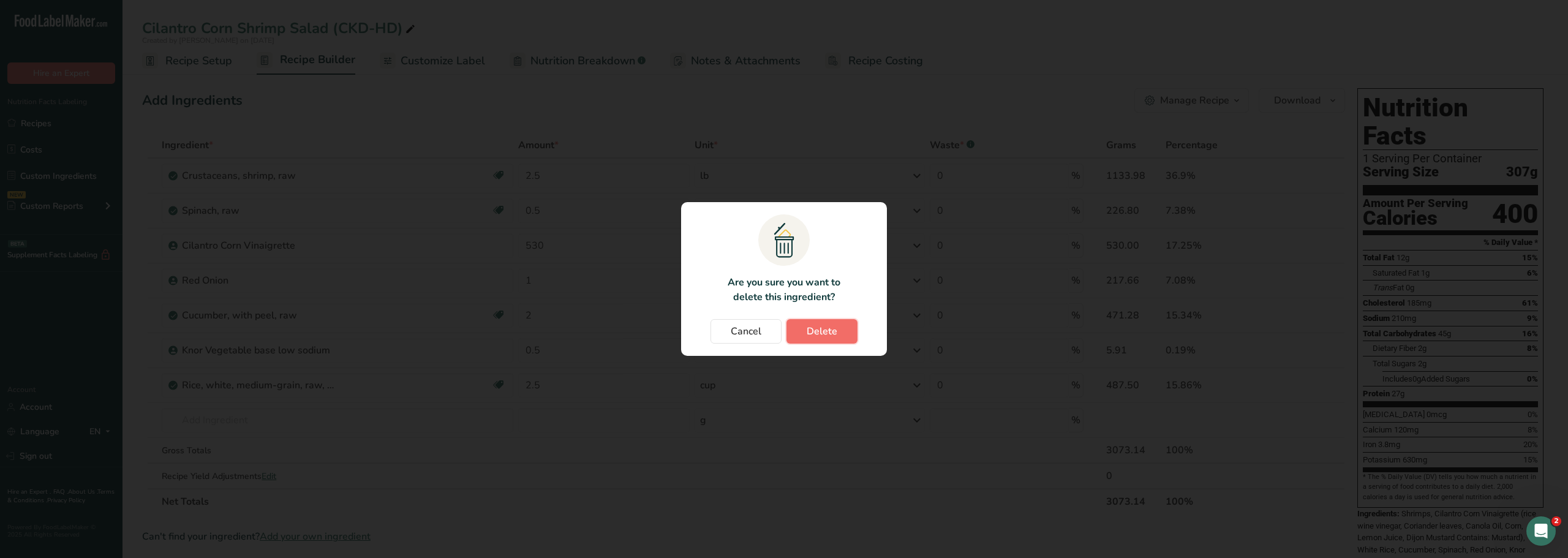
click at [839, 332] on button "Delete" at bounding box center [822, 332] width 71 height 25
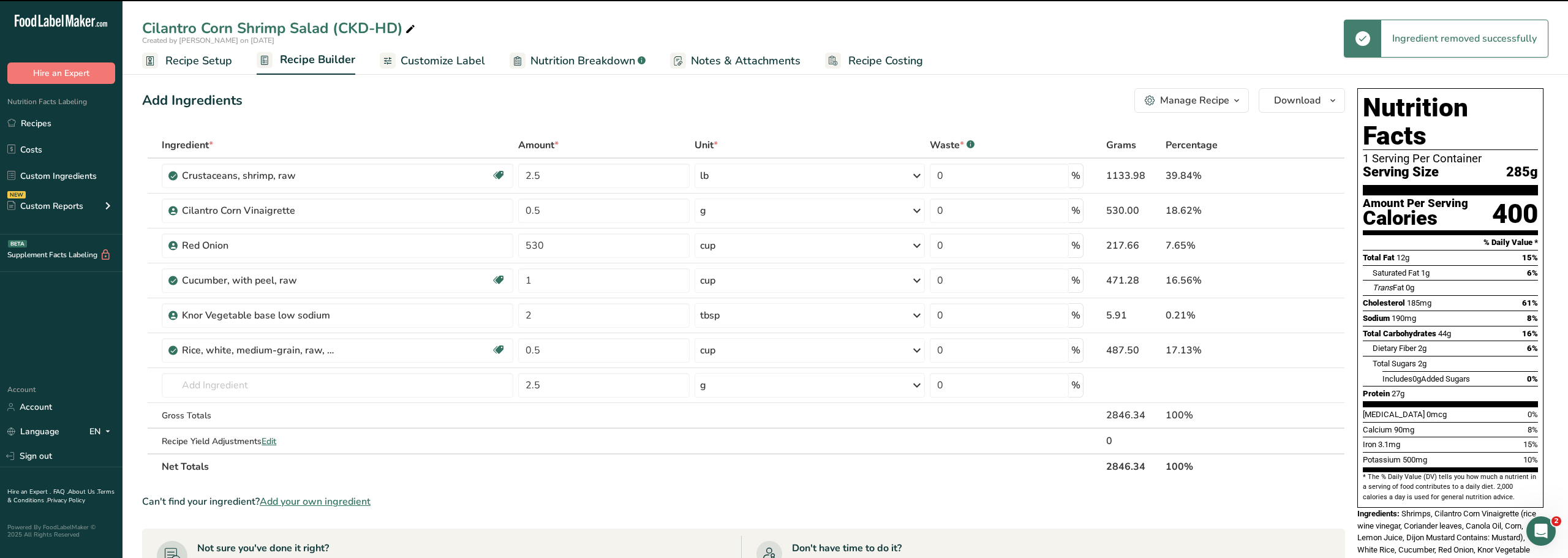
type input "530"
type input "1"
type input "2"
type input "0.5"
type input "2.5"
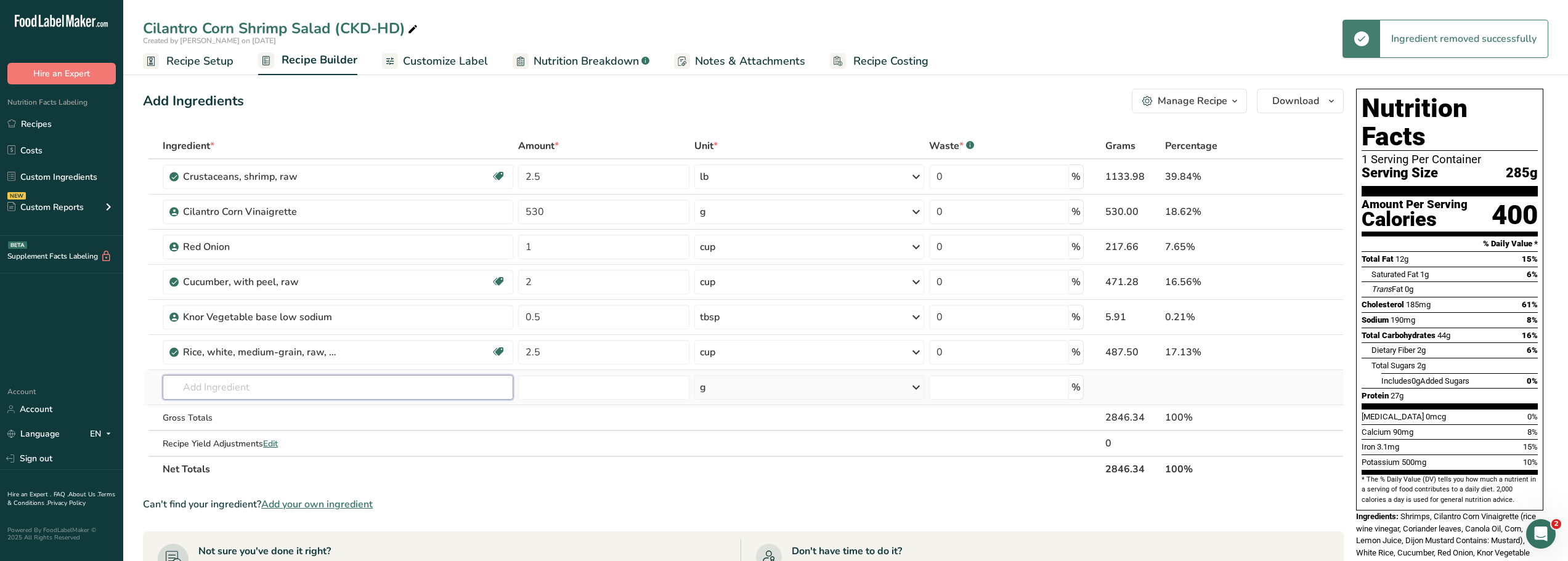
click at [188, 388] on input "text" at bounding box center [338, 388] width 351 height 25
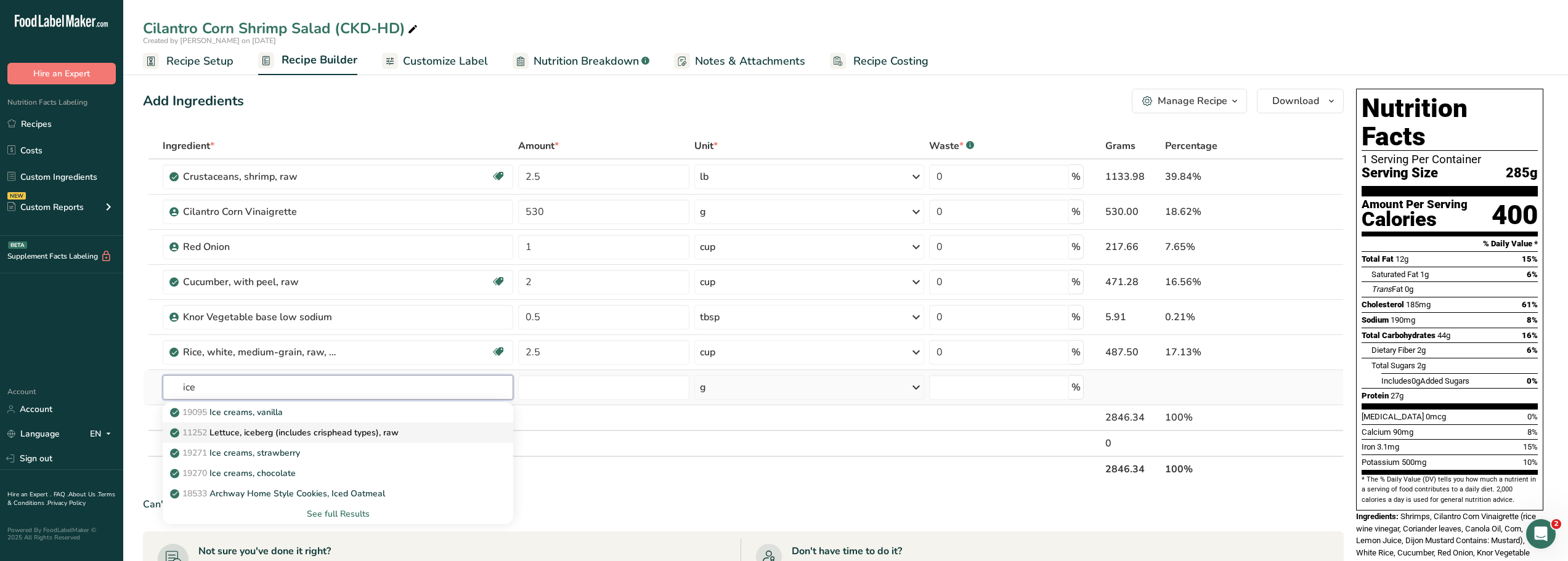
type input "ice"
click at [231, 432] on p "11252 Lettuce, iceberg (includes crisphead types), raw" at bounding box center [286, 433] width 226 height 13
type input "Lettuce, iceberg (includes crisphead types), raw"
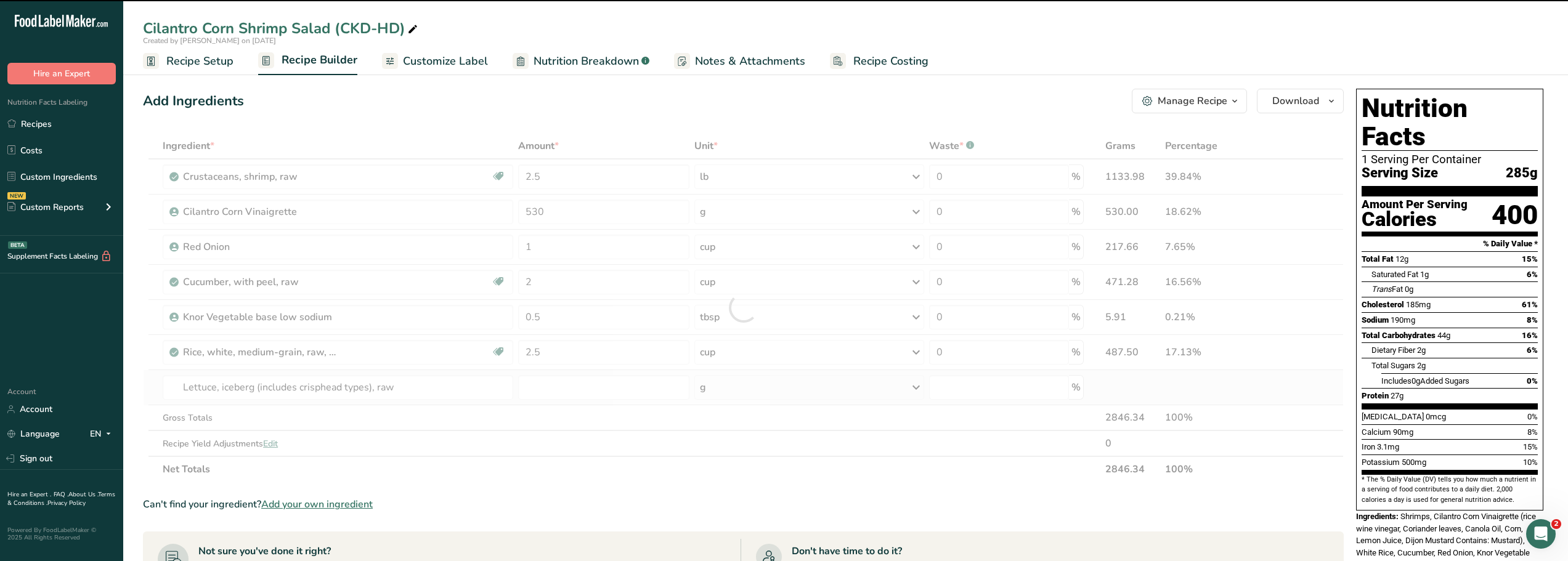
type input "0"
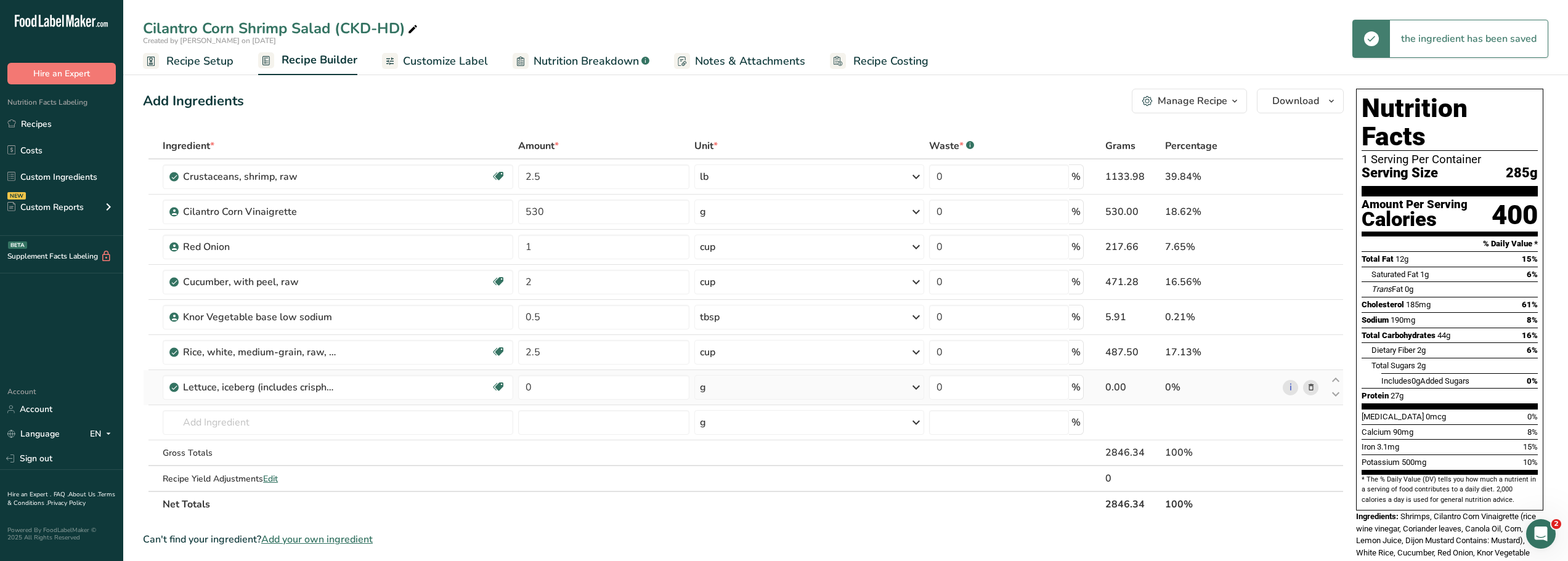
click at [913, 390] on icon at bounding box center [916, 387] width 15 height 22
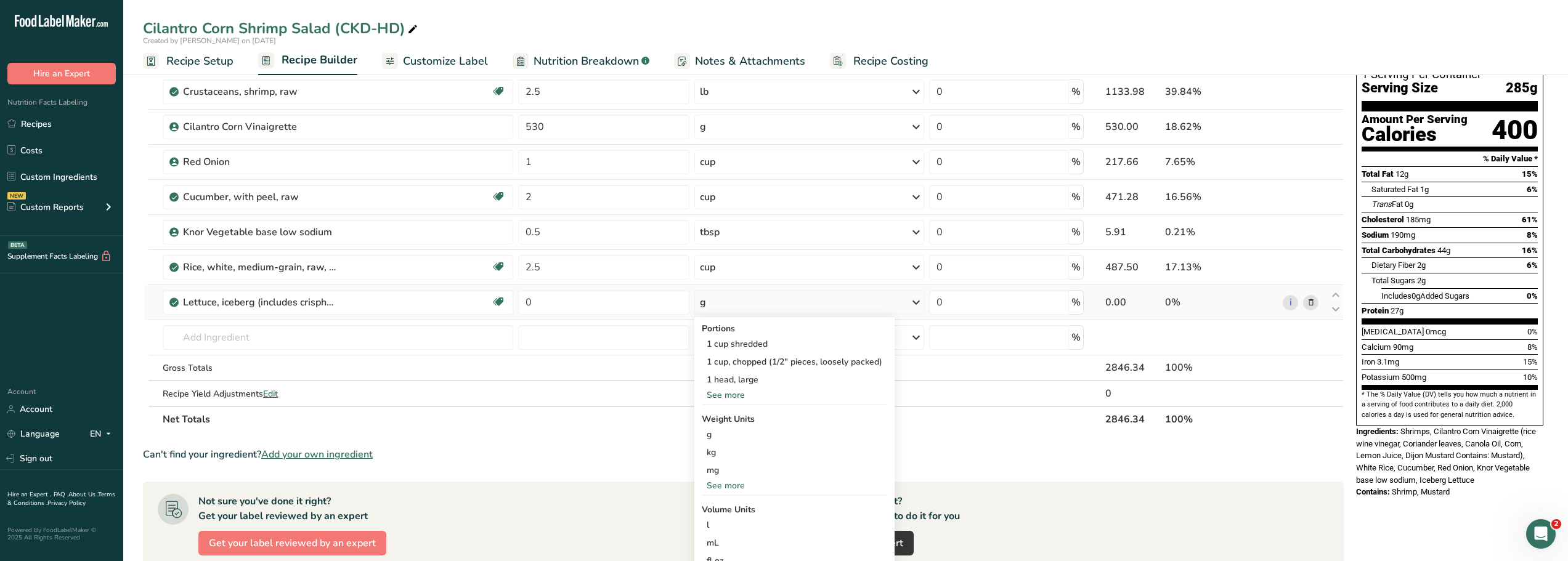
scroll to position [89, 0]
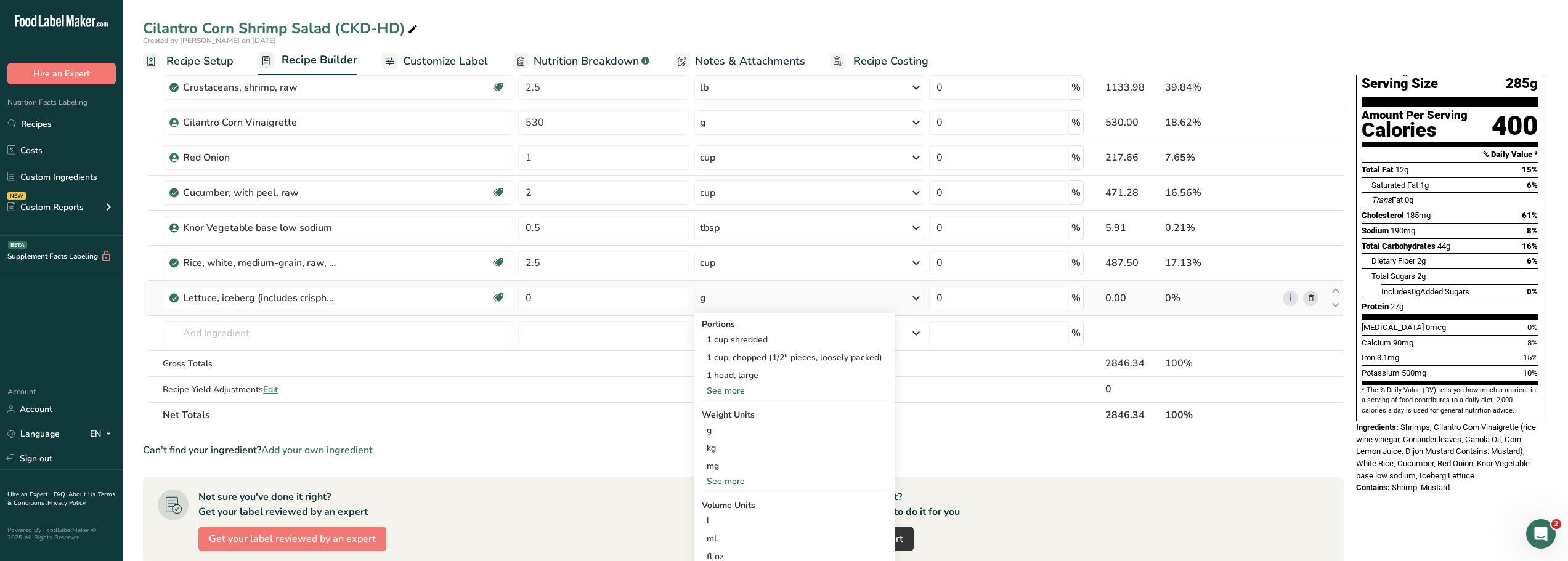
click at [733, 479] on div "See more" at bounding box center [794, 481] width 185 height 13
click at [708, 501] on div "lb" at bounding box center [794, 501] width 185 height 18
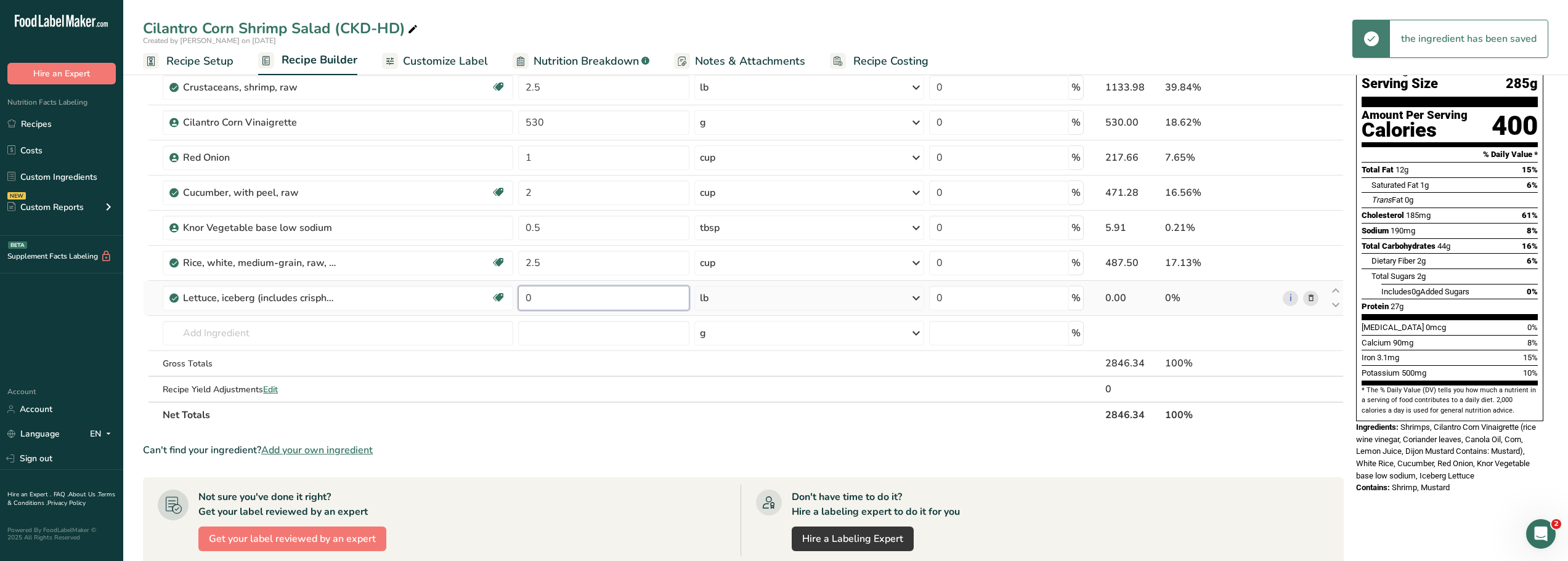
click at [543, 297] on input "0" at bounding box center [603, 298] width 171 height 25
type input "2"
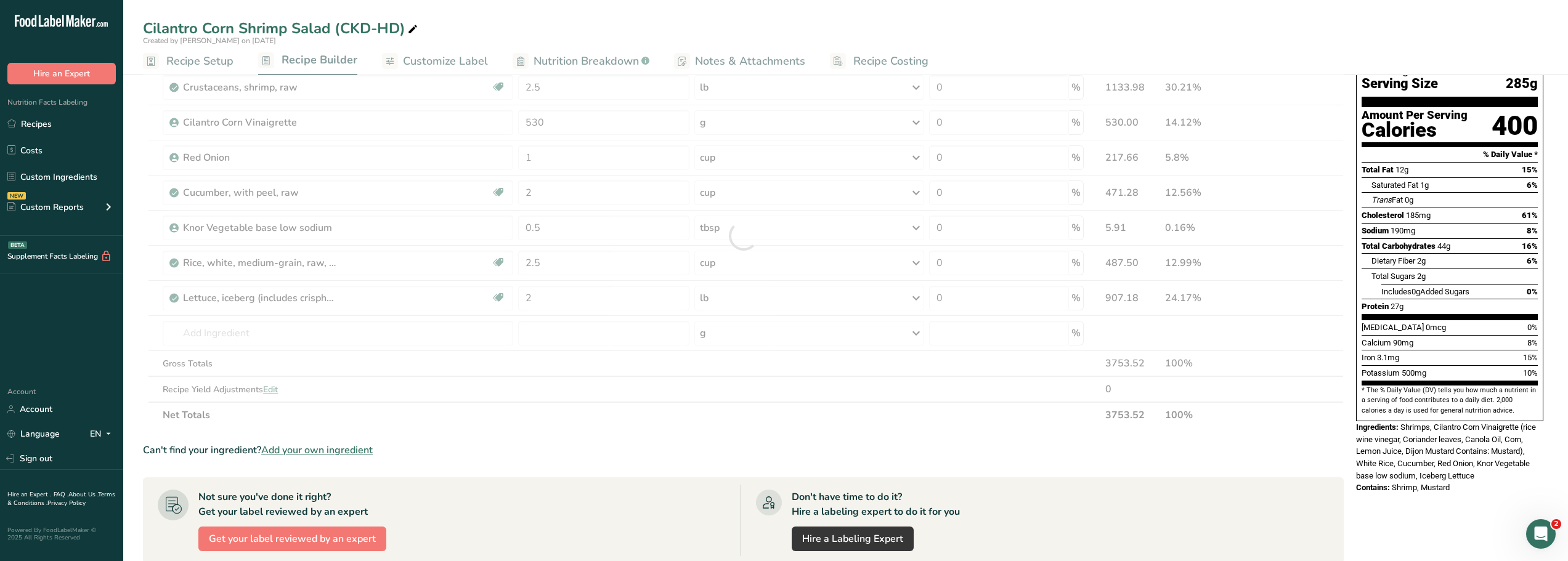
click at [506, 444] on div "Can't find your ingredient? Add your own ingredient" at bounding box center [743, 450] width 1201 height 15
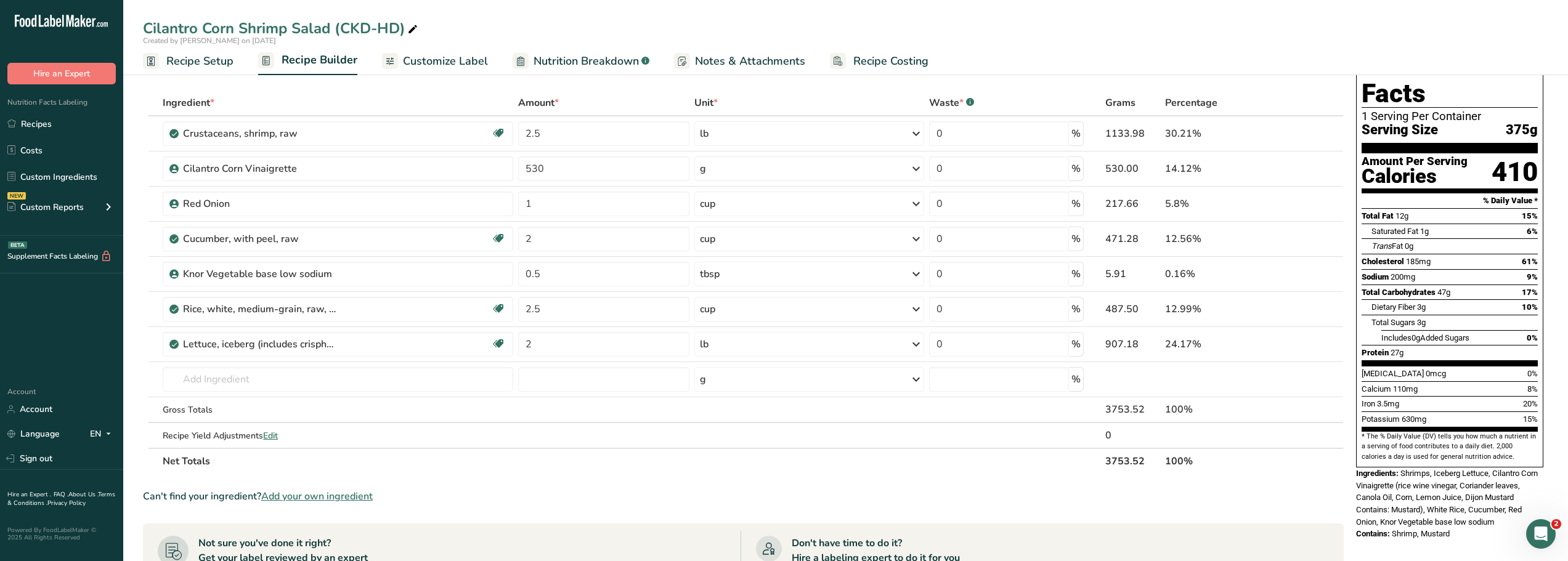
scroll to position [0, 0]
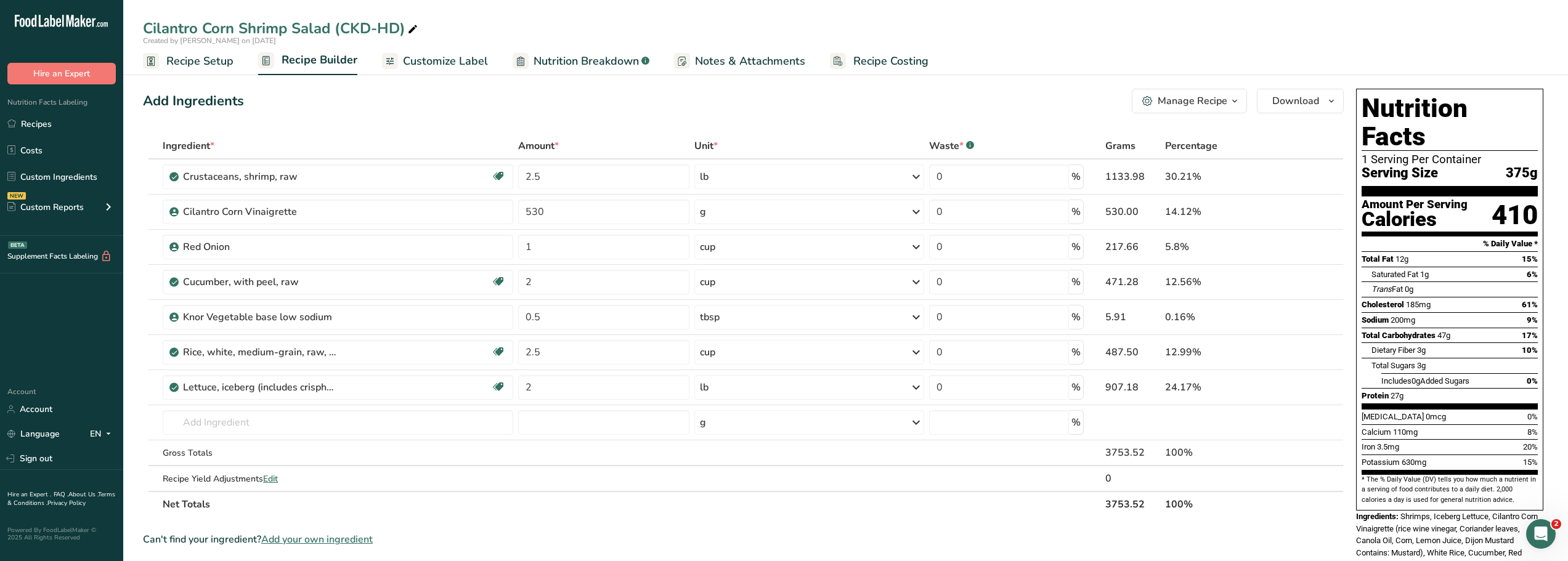
click at [1234, 104] on icon "button" at bounding box center [1234, 101] width 10 height 15
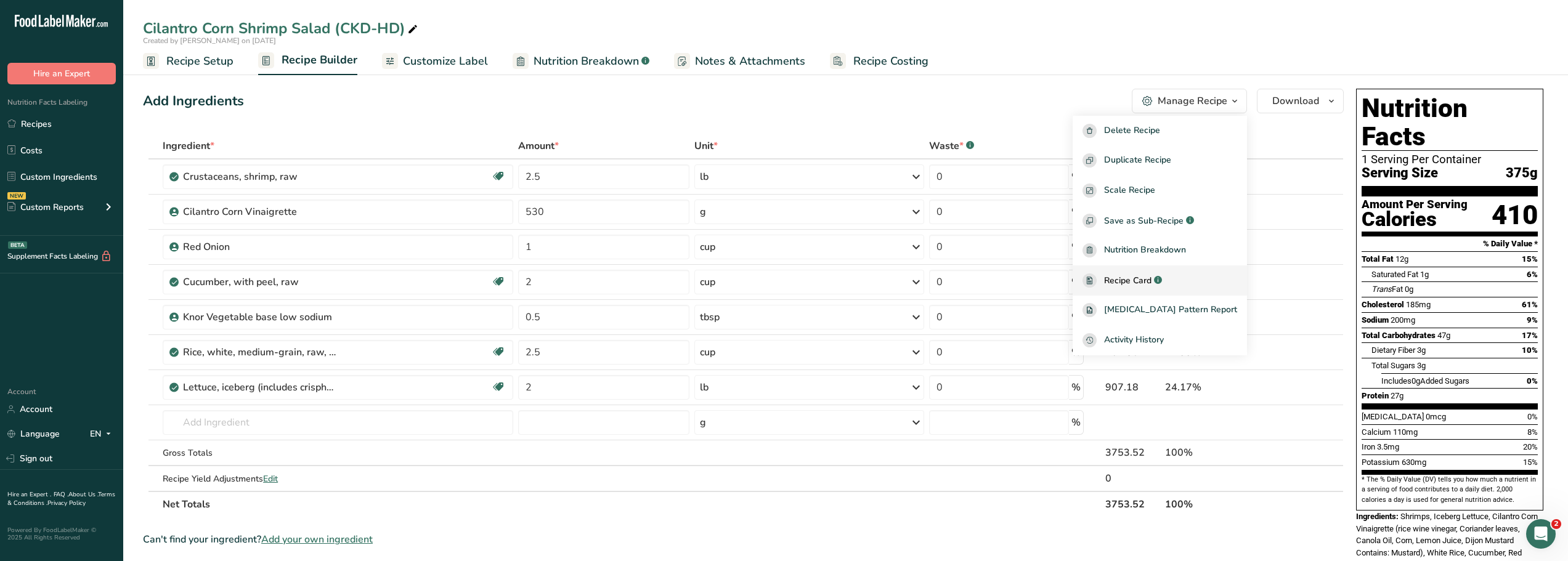
click at [1140, 282] on span "Recipe Card" at bounding box center [1127, 280] width 47 height 13
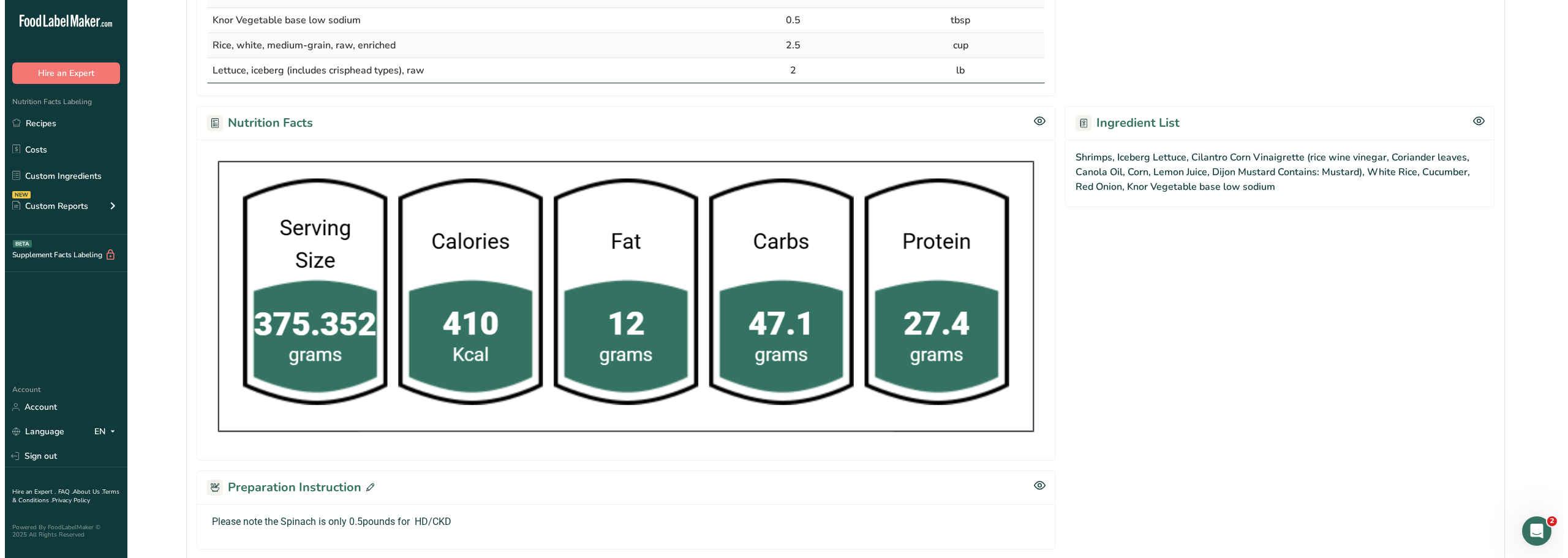
scroll to position [520, 0]
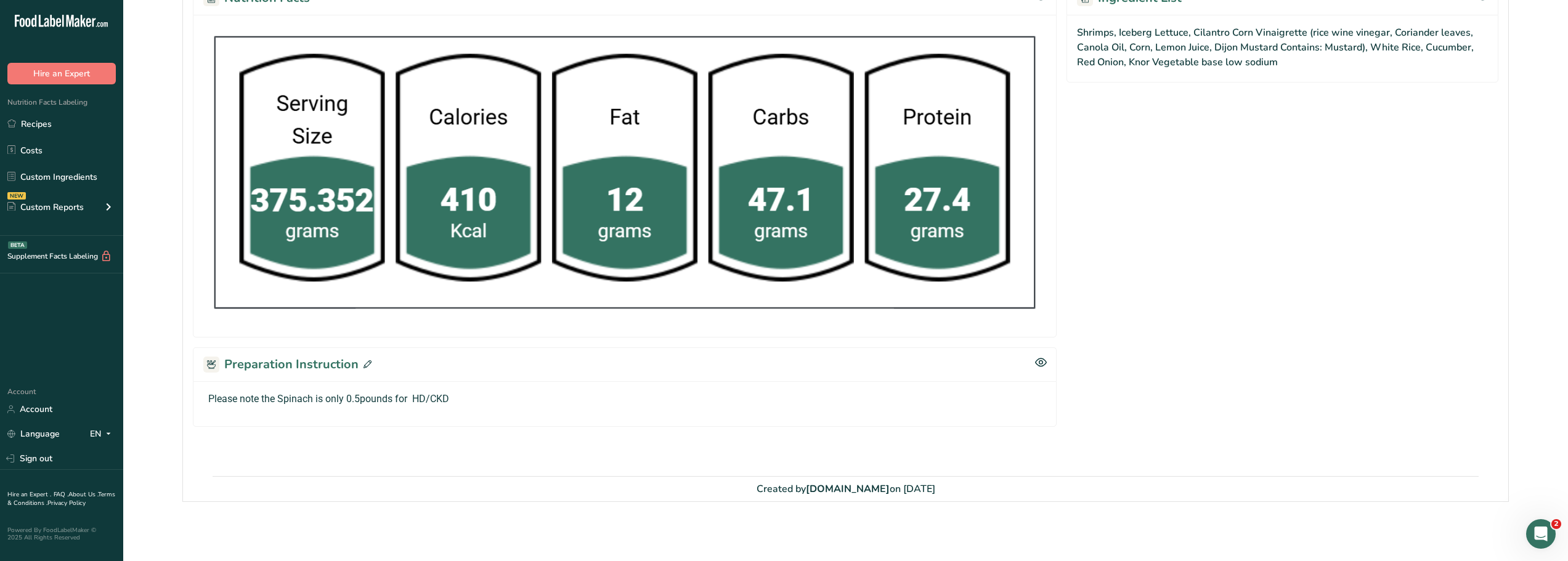
click at [365, 363] on icon at bounding box center [367, 364] width 8 height 8
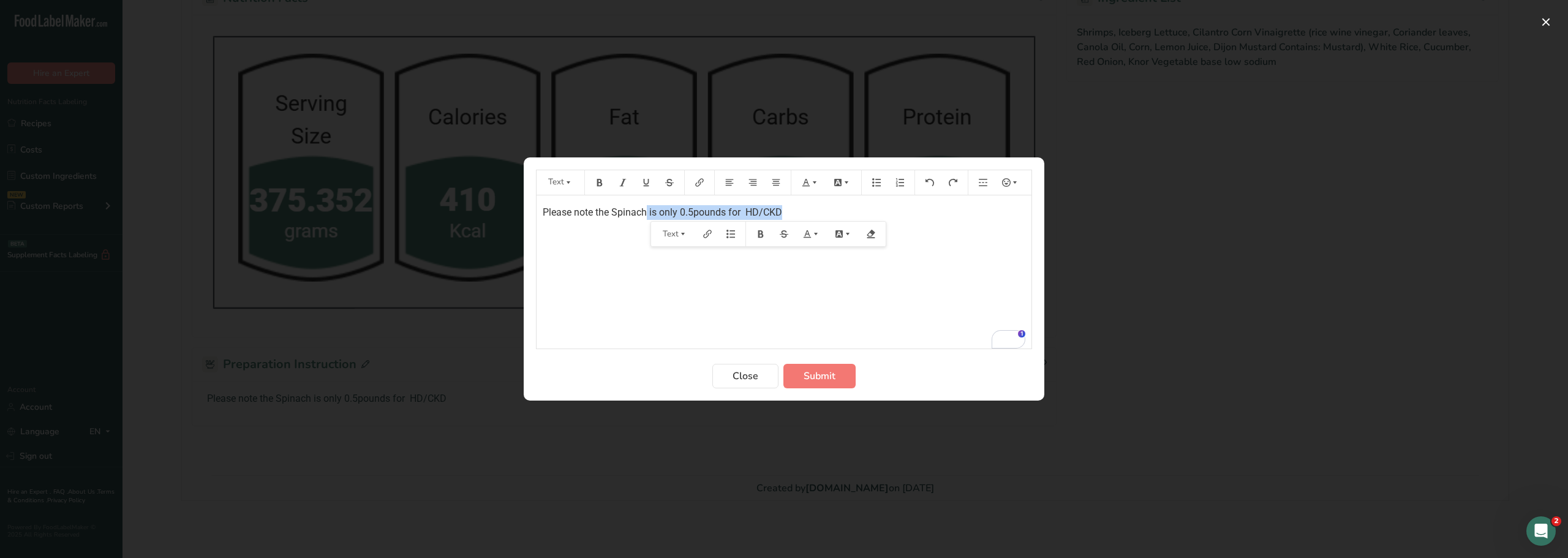
drag, startPoint x: 649, startPoint y: 214, endPoint x: 799, endPoint y: 222, distance: 150.2
click at [799, 222] on div "Please note the Spinach is only 0.5pounds for HD/CKD Text" at bounding box center [784, 272] width 495 height 153
click at [831, 374] on span "Submit" at bounding box center [819, 376] width 32 height 15
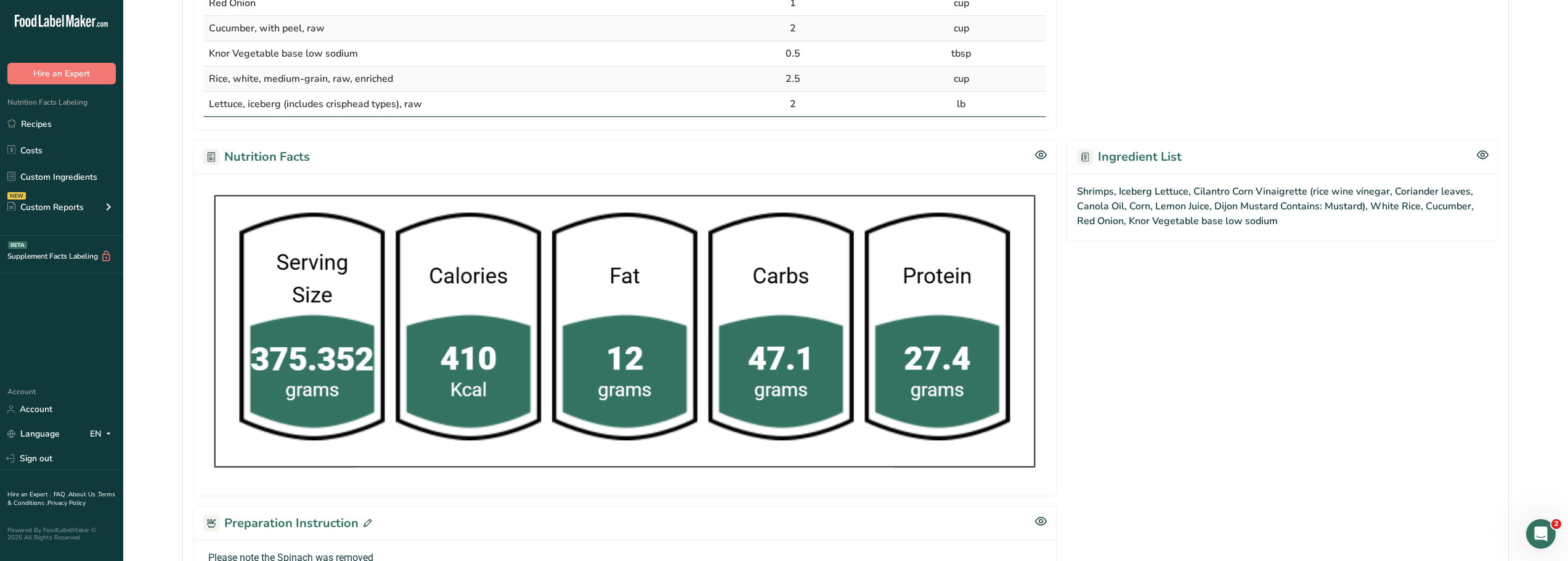
scroll to position [0, 0]
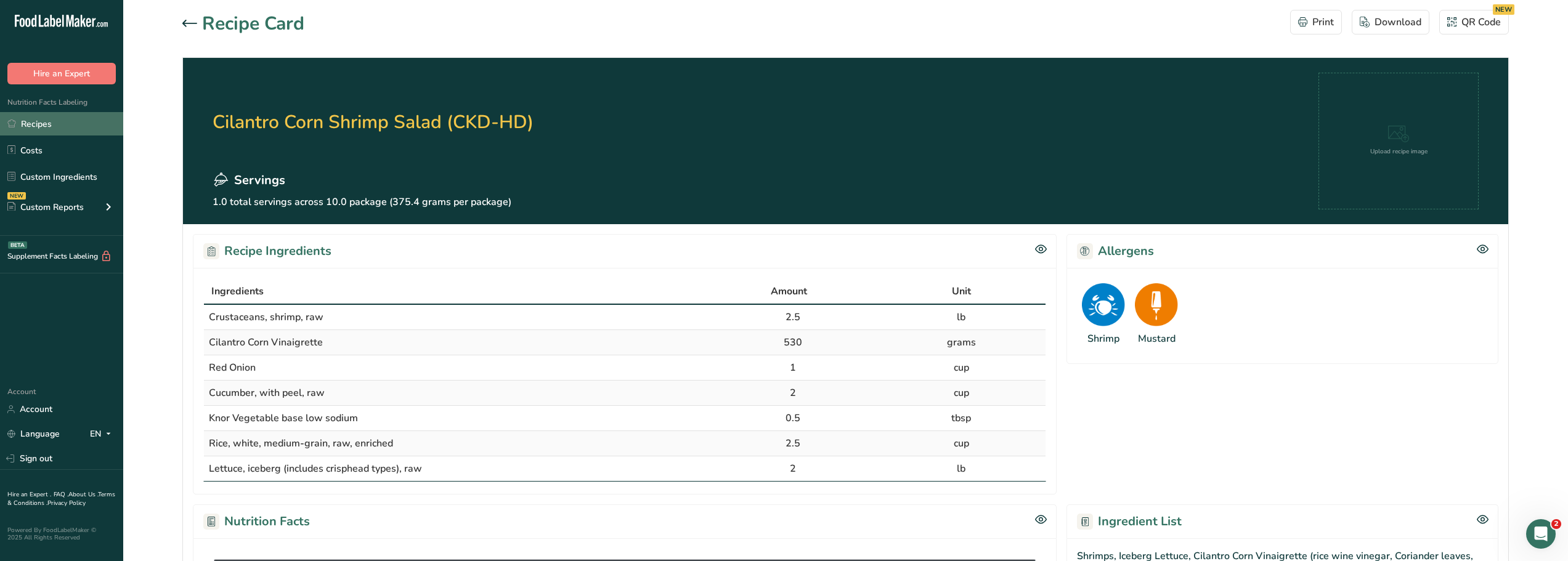
click at [38, 122] on link "Recipes" at bounding box center [61, 124] width 123 height 23
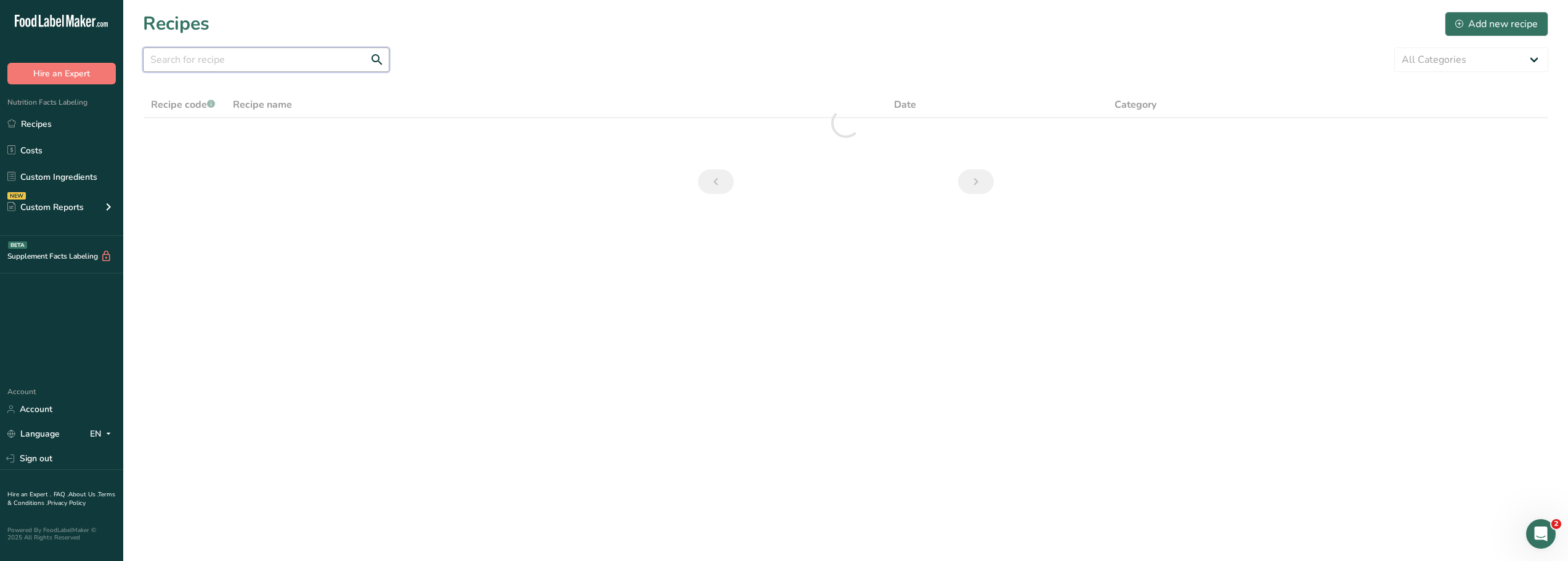
click at [227, 59] on input "text" at bounding box center [266, 60] width 246 height 25
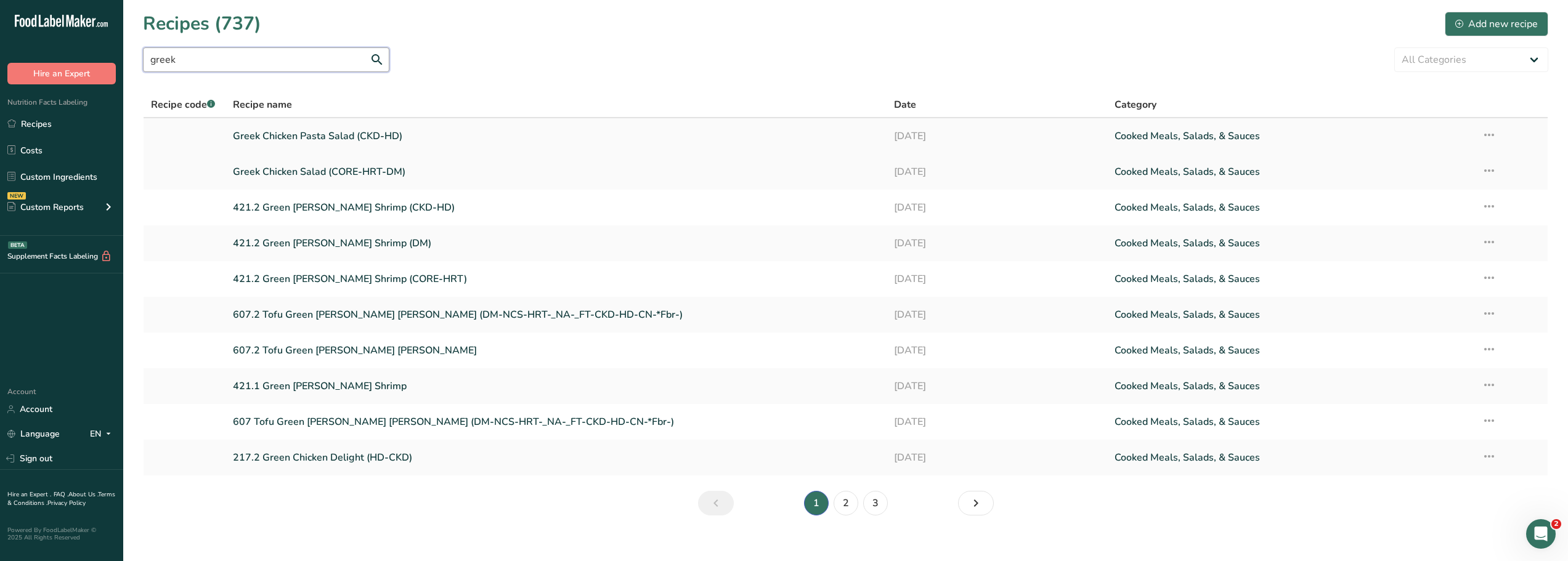
type input "greek"
click at [285, 135] on link "Greek Chicken Pasta Salad (CKD-HD)" at bounding box center [556, 135] width 647 height 26
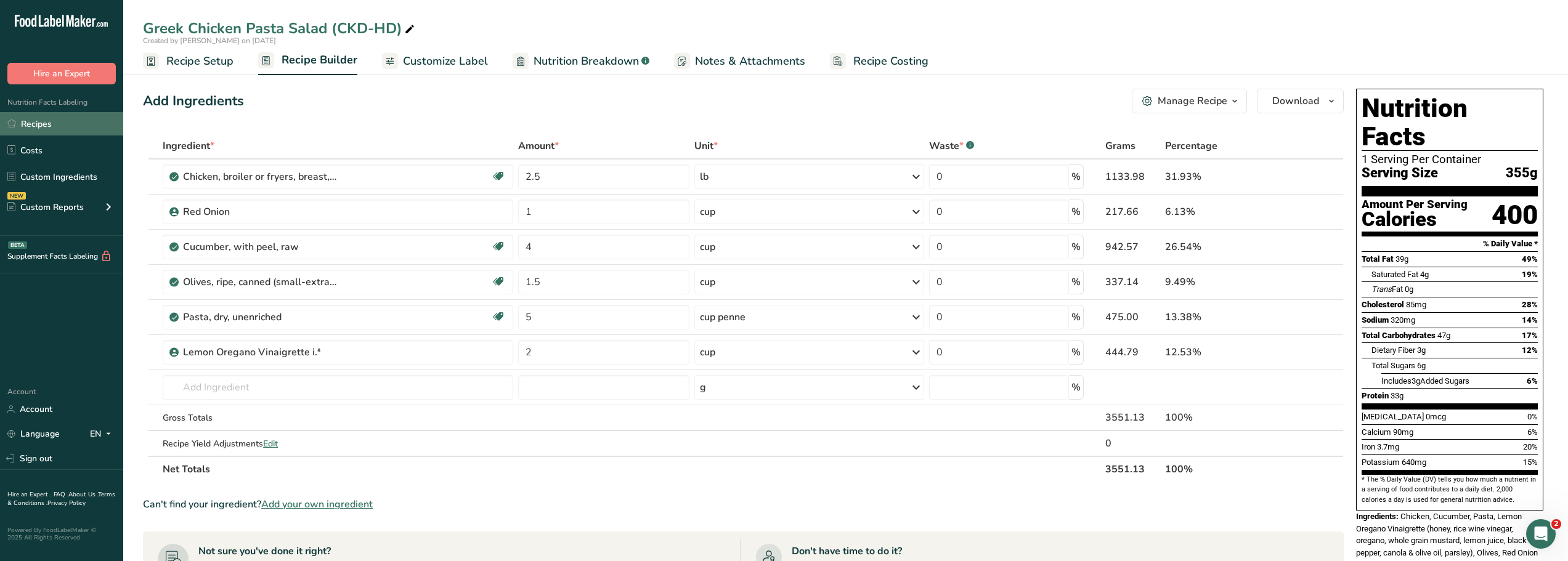
click at [32, 126] on link "Recipes" at bounding box center [61, 124] width 123 height 23
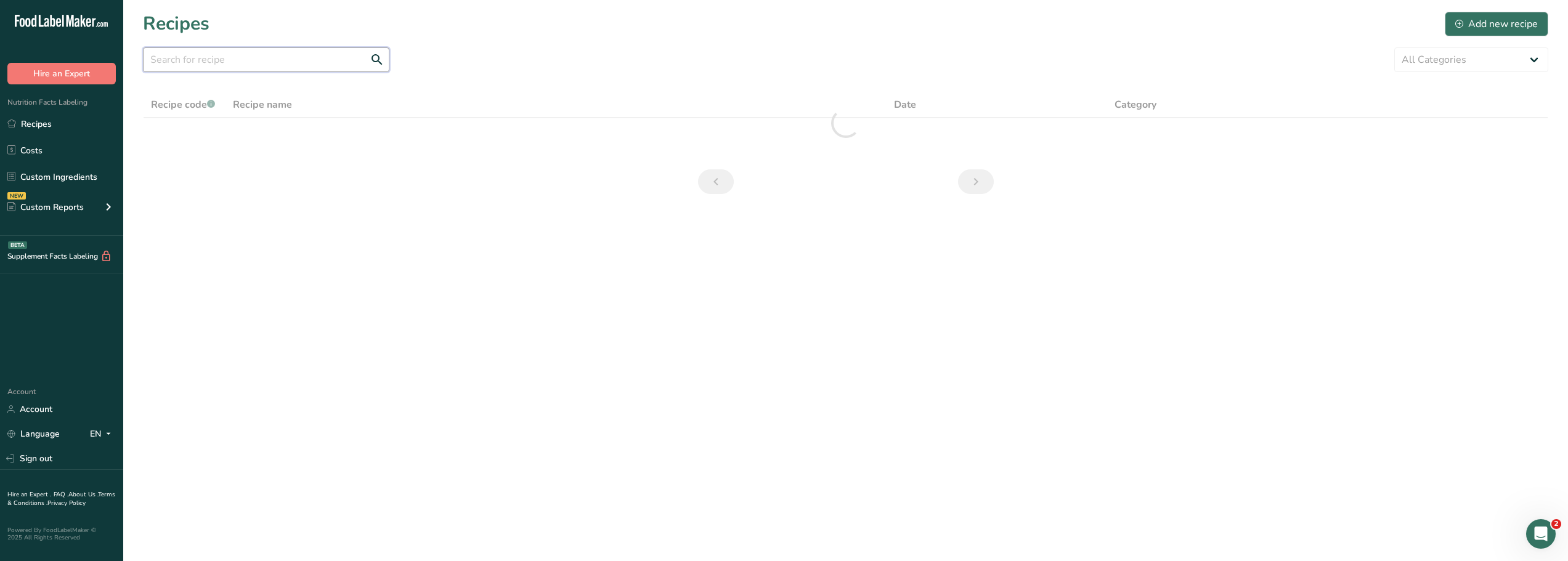
click at [180, 62] on input "text" at bounding box center [266, 60] width 246 height 25
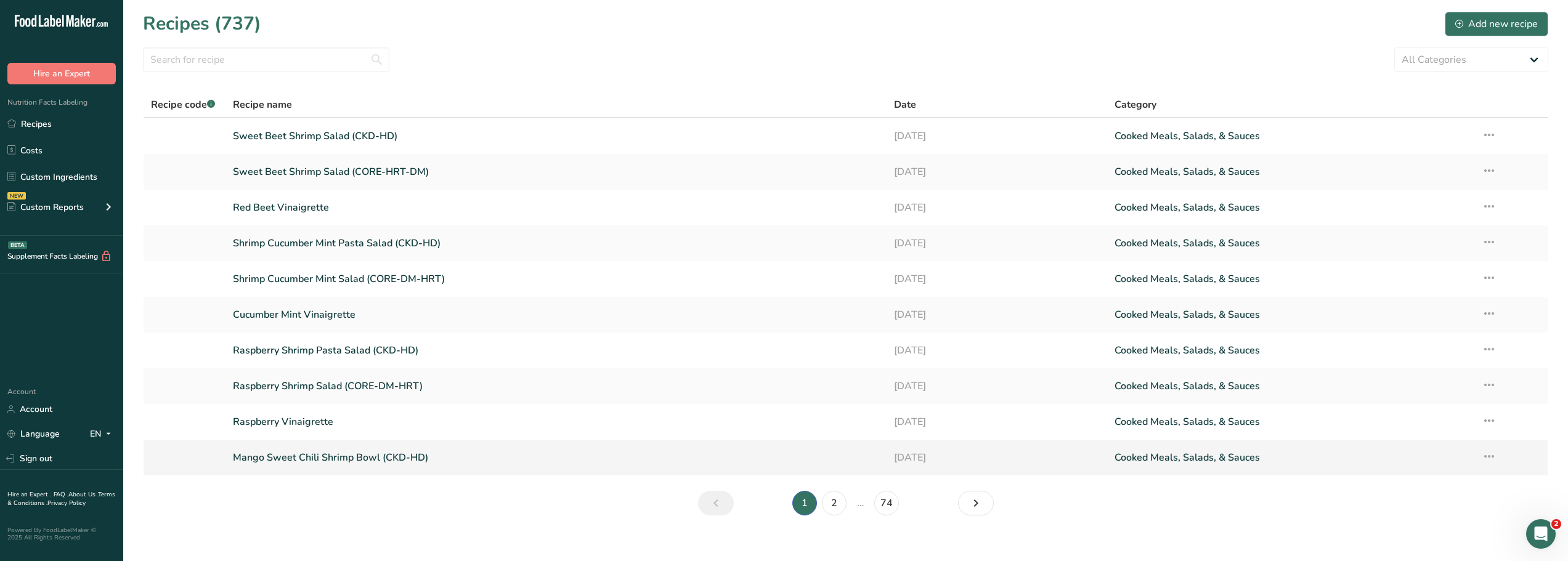
click at [346, 457] on link "Mango Sweet Chili Shrimp Bowl (CKD-HD)" at bounding box center [556, 457] width 647 height 26
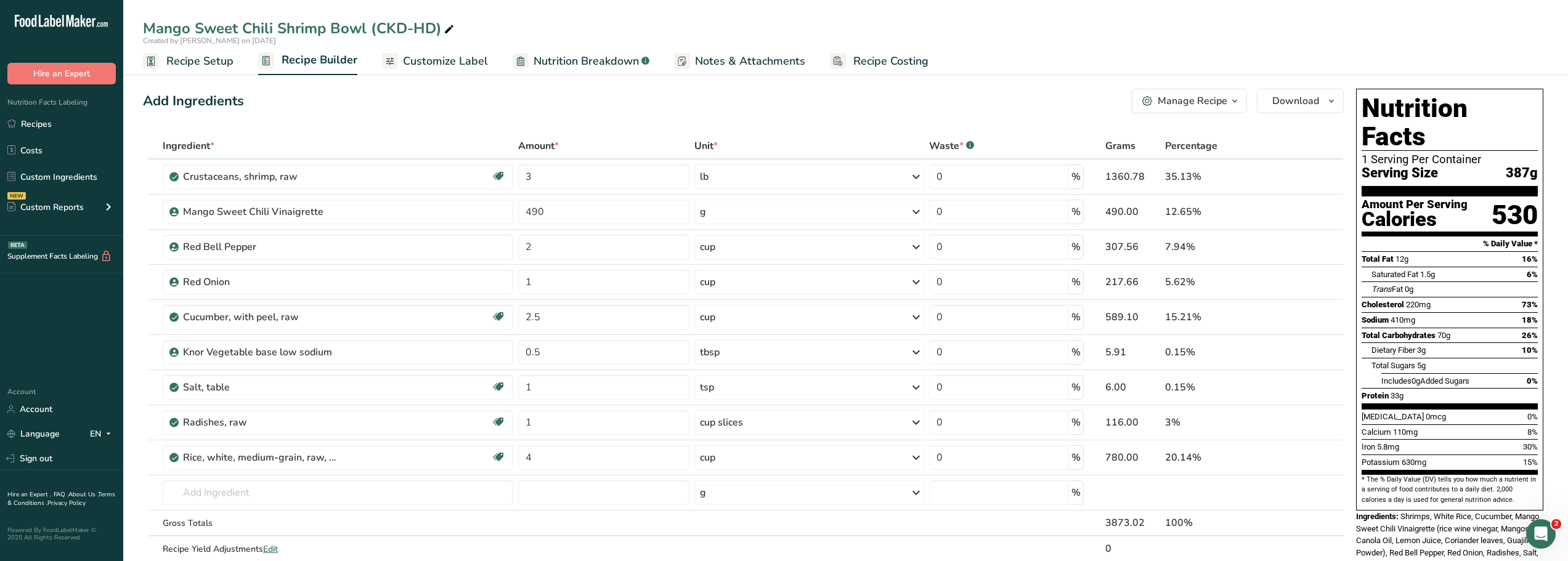
click at [42, 125] on link "Recipes" at bounding box center [61, 124] width 123 height 23
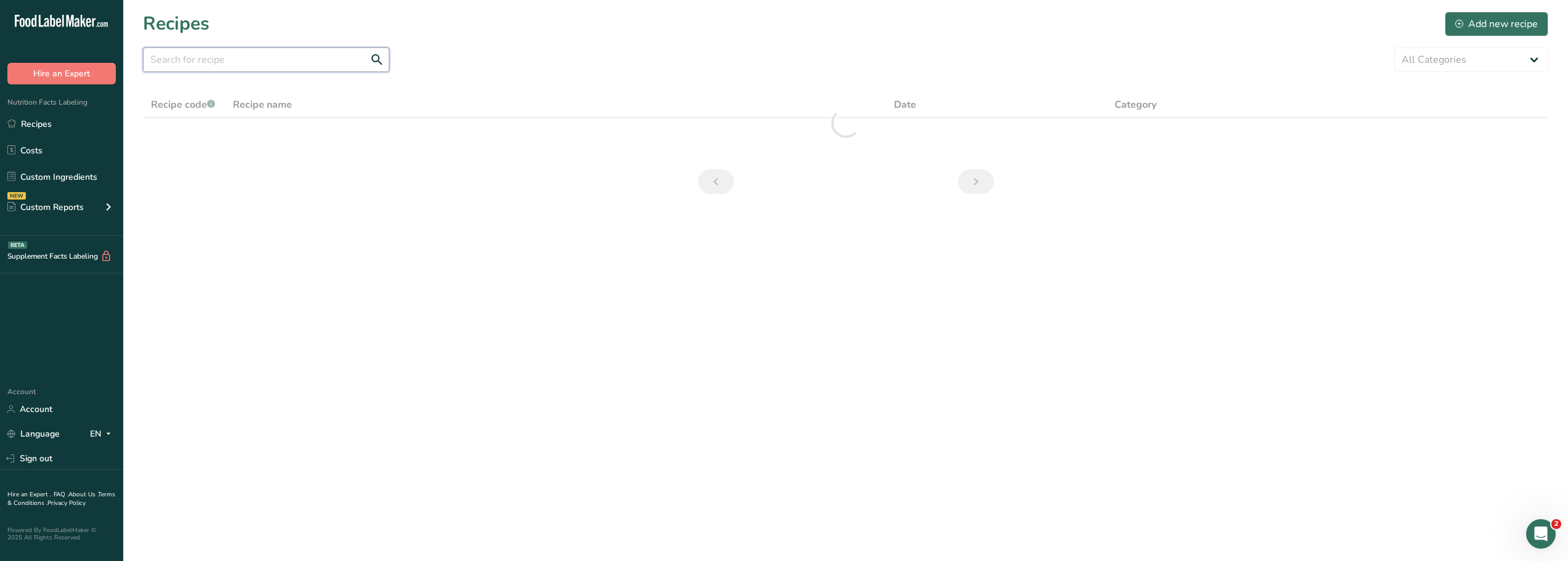
click at [196, 60] on input "text" at bounding box center [266, 60] width 246 height 25
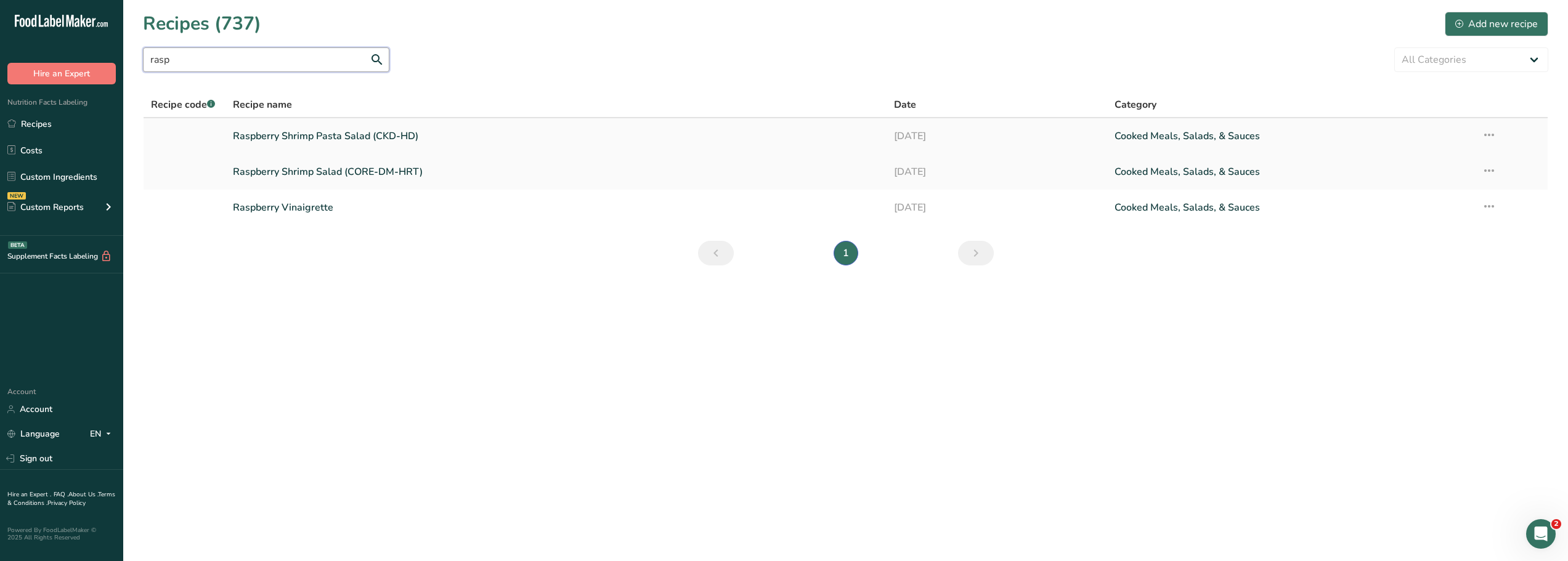
type input "rasp"
click at [276, 135] on link "Raspberry Shrimp Pasta Salad (CKD-HD)" at bounding box center [556, 135] width 647 height 26
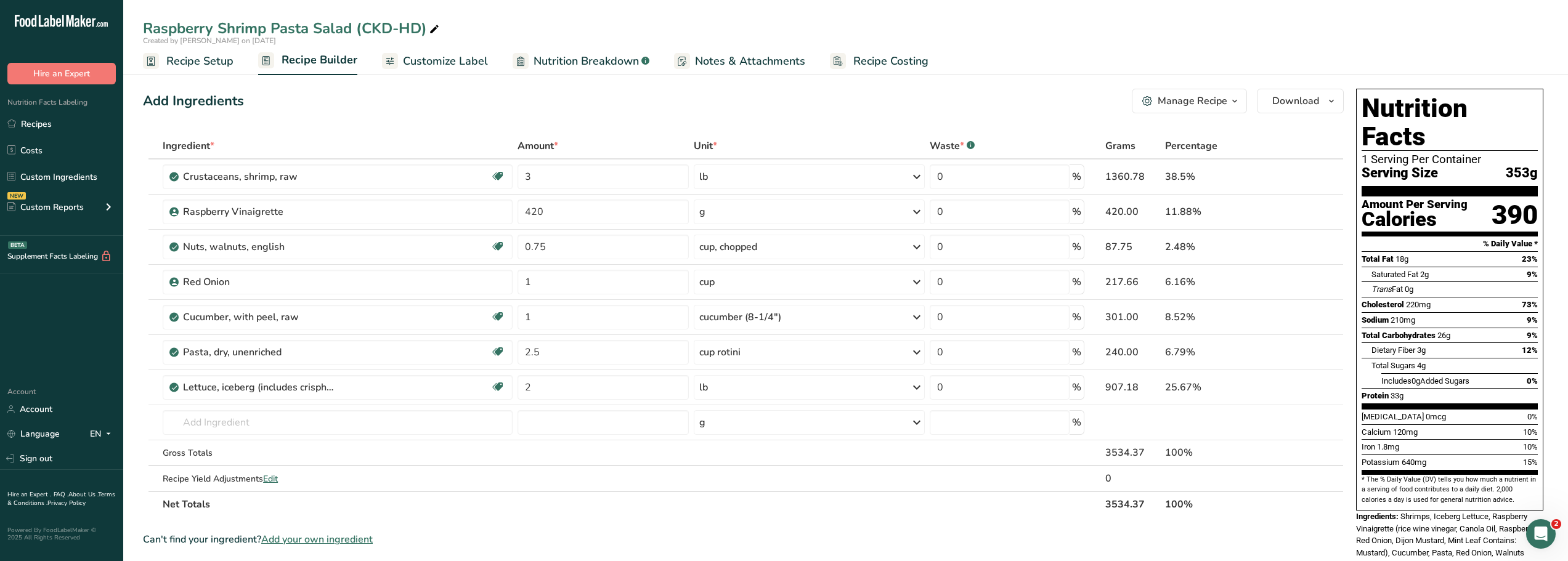
drag, startPoint x: 32, startPoint y: 122, endPoint x: 276, endPoint y: 7, distance: 269.7
click at [32, 122] on link "Recipes" at bounding box center [61, 124] width 123 height 23
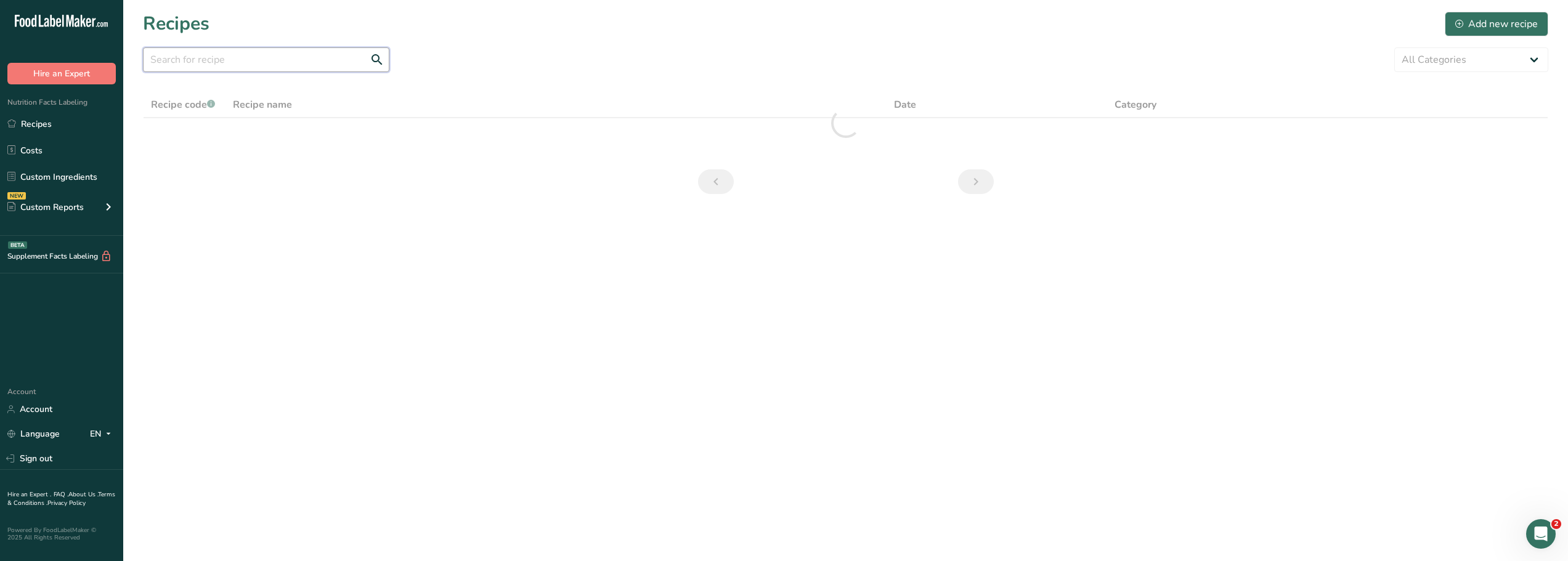
click at [162, 59] on input "text" at bounding box center [266, 60] width 246 height 25
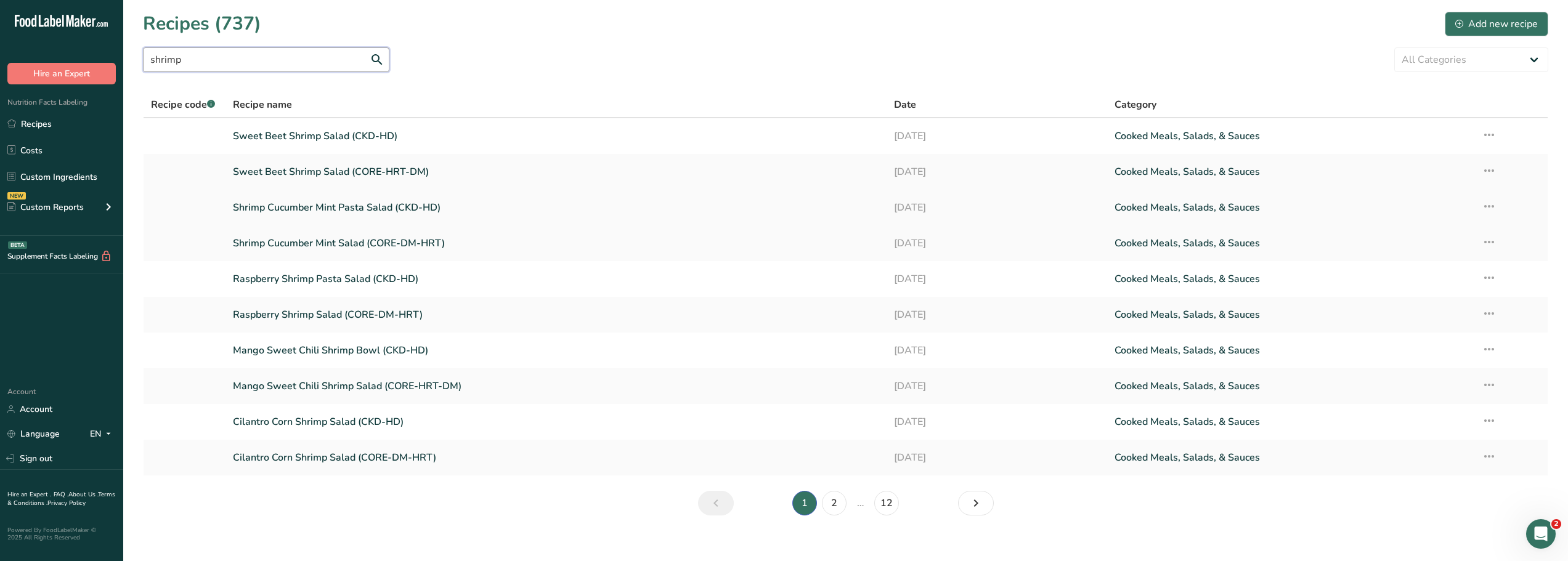
type input "shrimp"
click at [248, 204] on link "Shrimp Cucumber Mint Pasta Salad (CKD-HD)" at bounding box center [556, 207] width 647 height 26
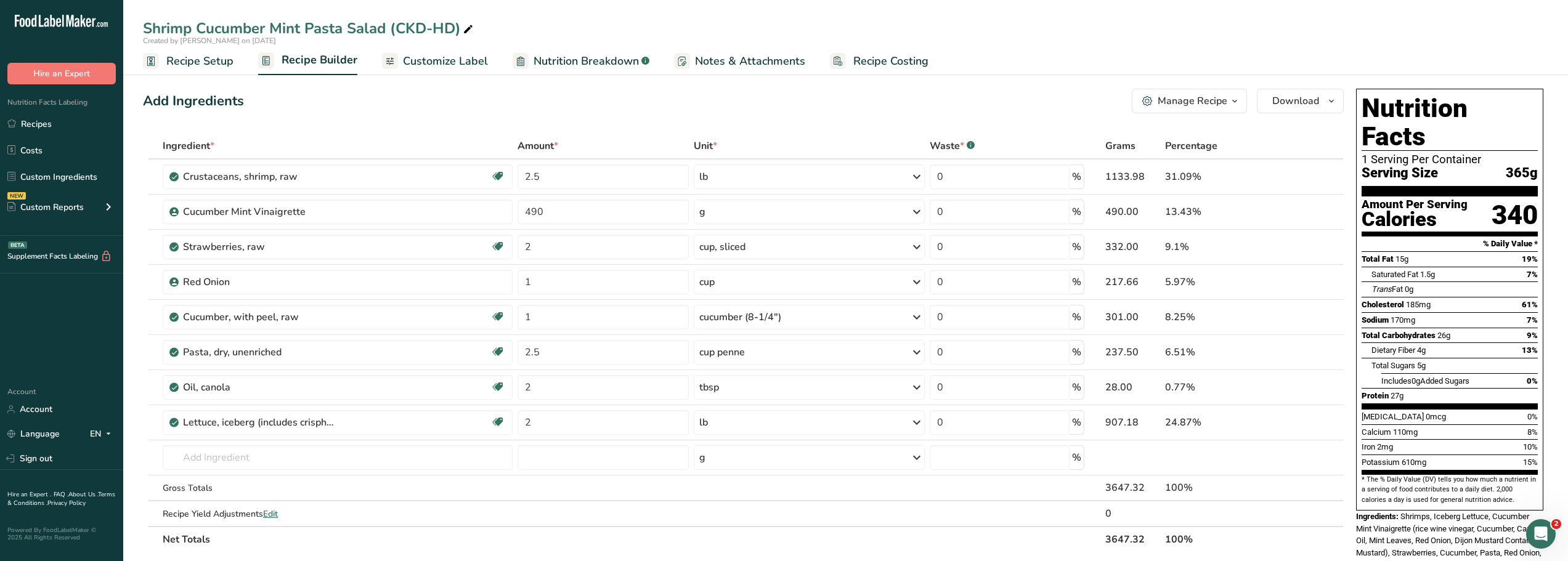
drag, startPoint x: 23, startPoint y: 125, endPoint x: 279, endPoint y: 36, distance: 271.0
click at [23, 125] on link "Recipes" at bounding box center [61, 124] width 123 height 23
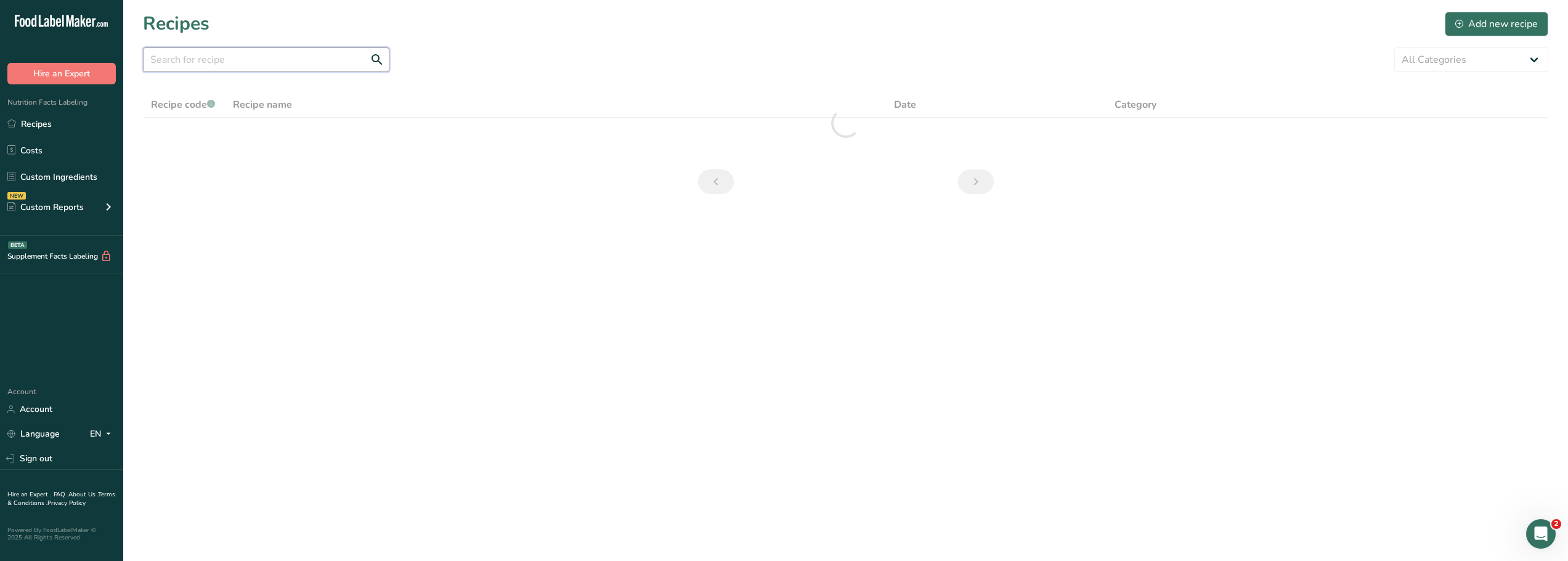
click at [157, 59] on input "text" at bounding box center [266, 60] width 246 height 25
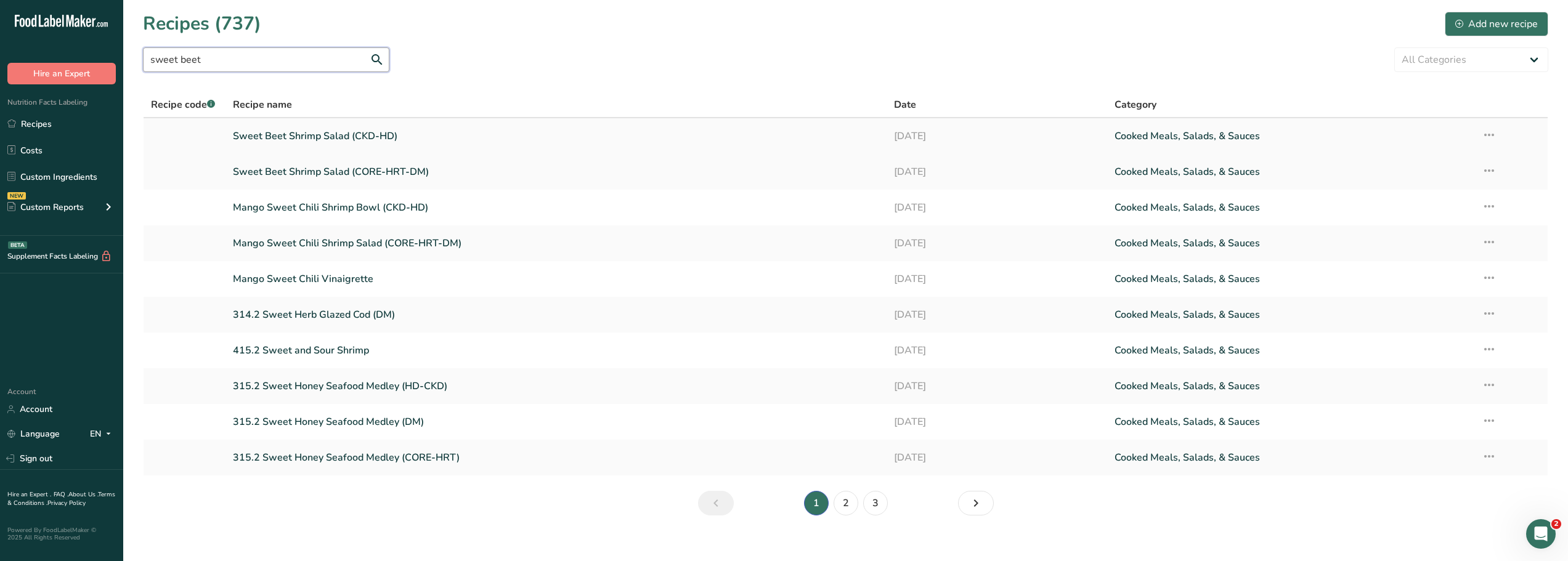
type input "sweet beet"
click at [352, 137] on link "Sweet Beet Shrimp Salad (CKD-HD)" at bounding box center [556, 135] width 647 height 26
